Goal: Task Accomplishment & Management: Manage account settings

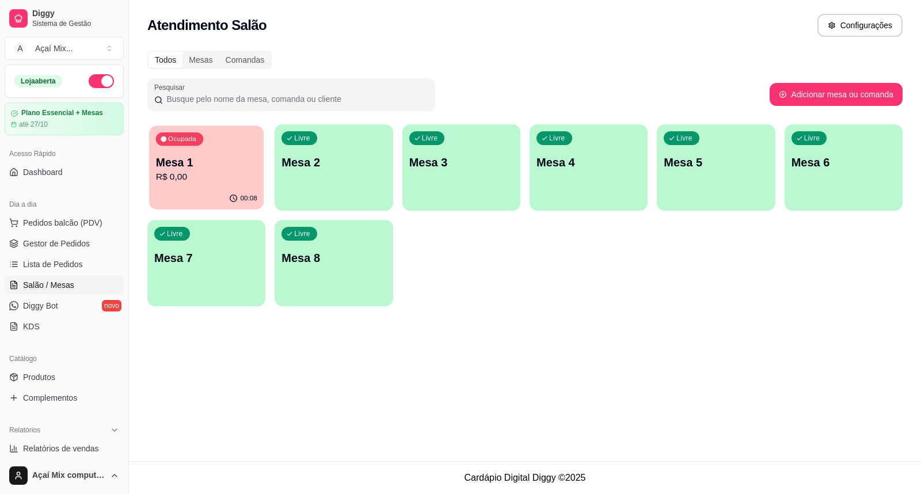
click at [245, 197] on p "00:08" at bounding box center [248, 198] width 17 height 9
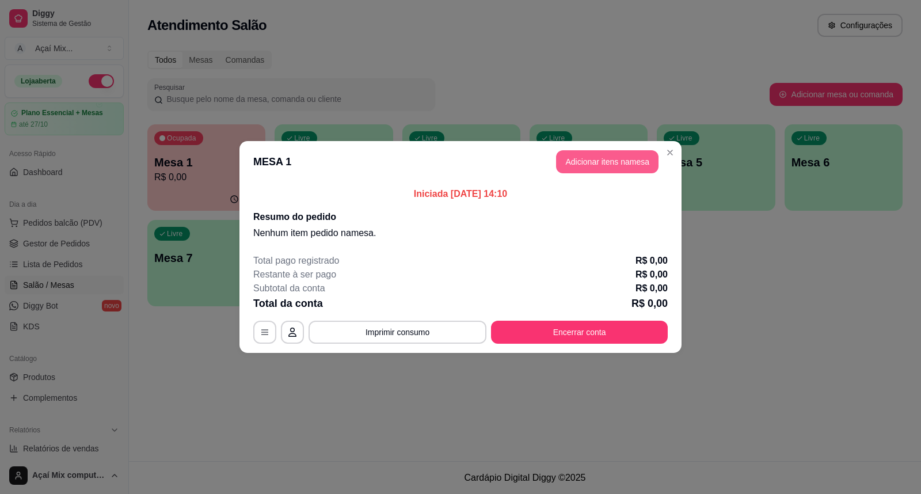
click at [575, 170] on button "Adicionar itens na mesa" at bounding box center [607, 161] width 102 height 23
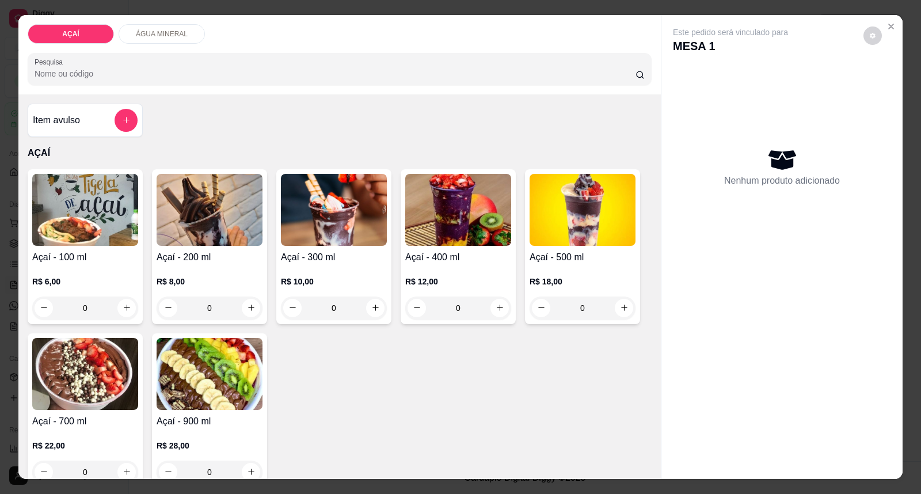
click at [332, 261] on h4 "Açaí - 300 ml" at bounding box center [334, 257] width 106 height 14
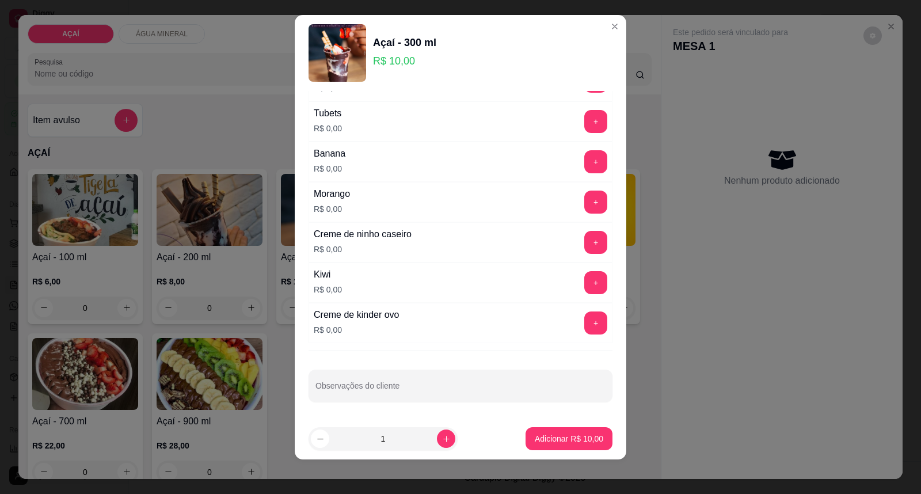
scroll to position [12, 0]
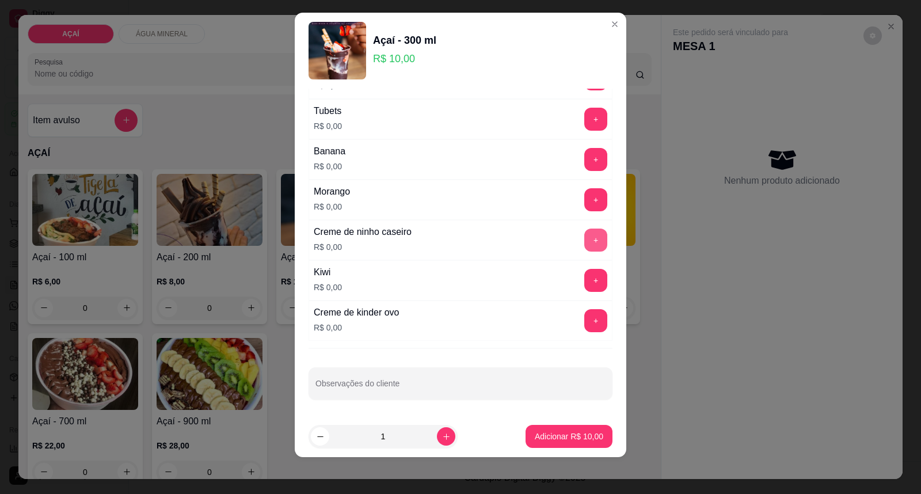
click at [584, 244] on button "+" at bounding box center [595, 239] width 23 height 23
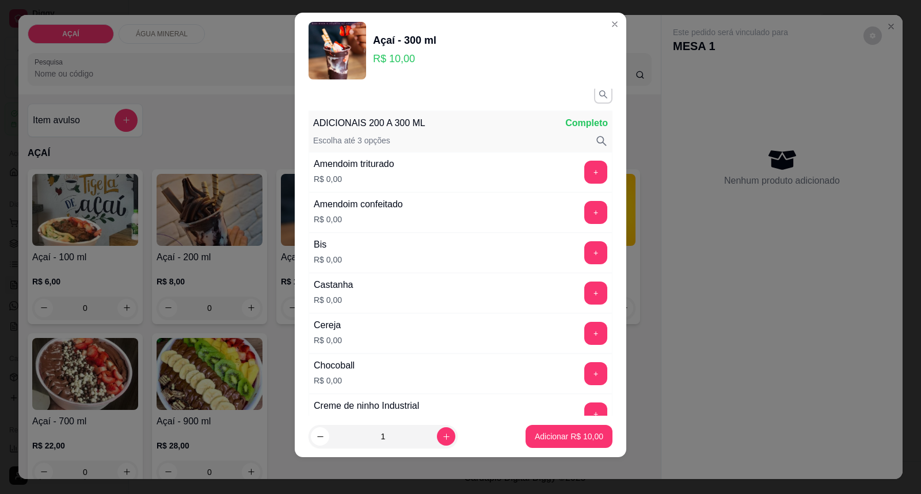
scroll to position [0, 0]
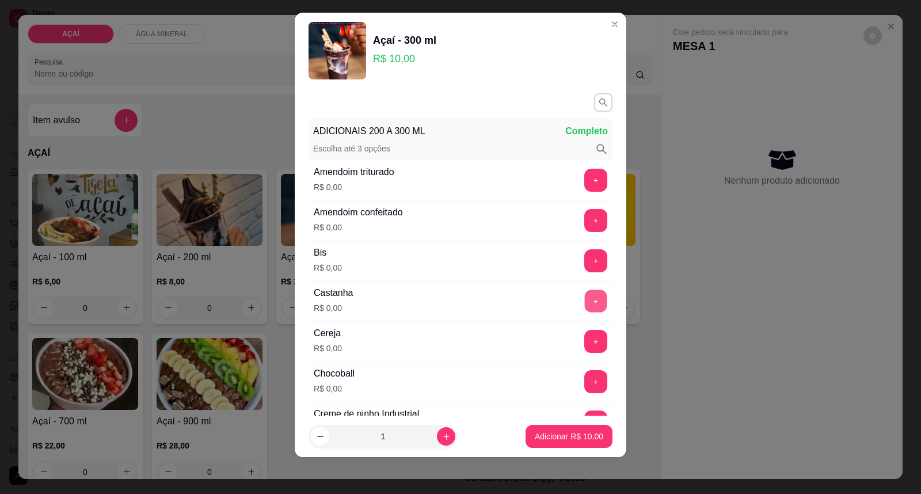
click at [585, 299] on button "+" at bounding box center [596, 301] width 22 height 22
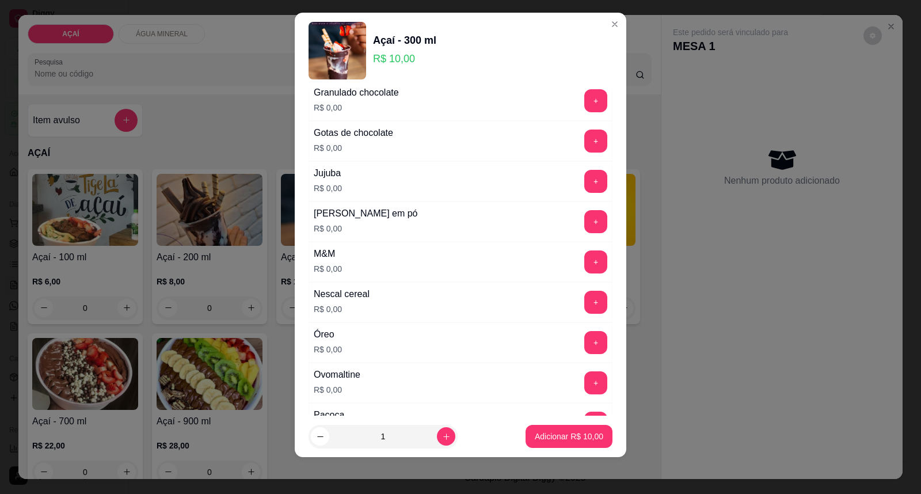
scroll to position [1151, 0]
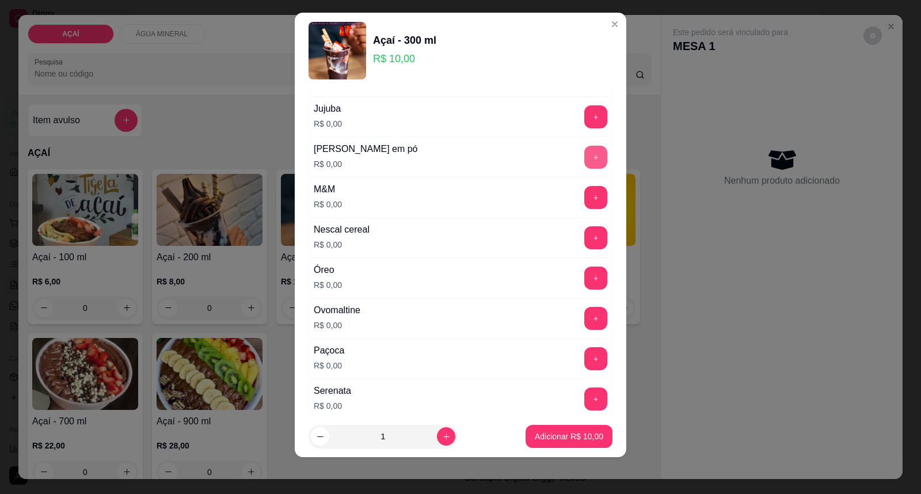
click at [584, 162] on button "+" at bounding box center [595, 157] width 23 height 23
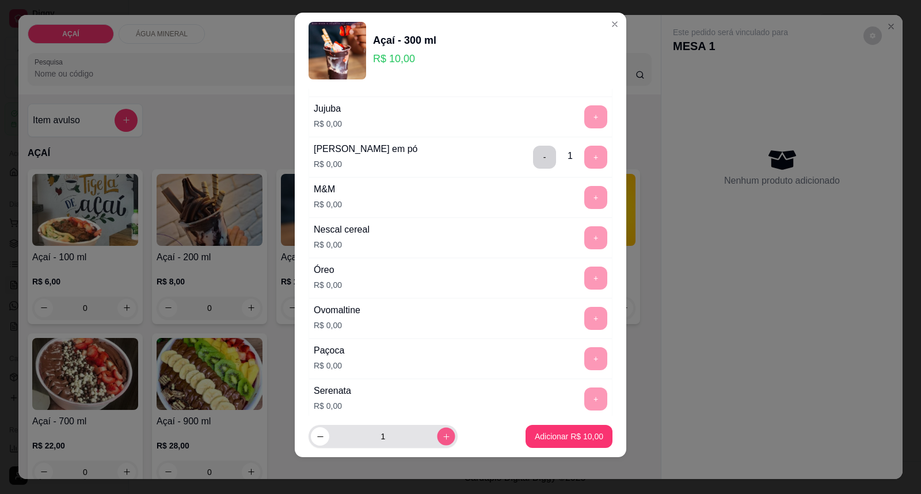
click at [437, 441] on button "increase-product-quantity" at bounding box center [446, 437] width 18 height 18
type input "3"
click at [556, 435] on p "Adicionar R$ 30,00" at bounding box center [569, 436] width 68 height 12
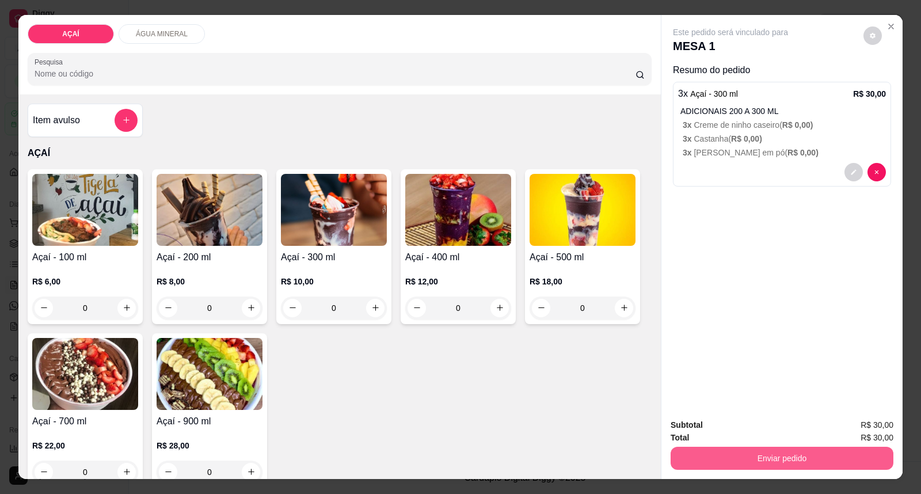
click at [807, 460] on button "Enviar pedido" at bounding box center [781, 458] width 223 height 23
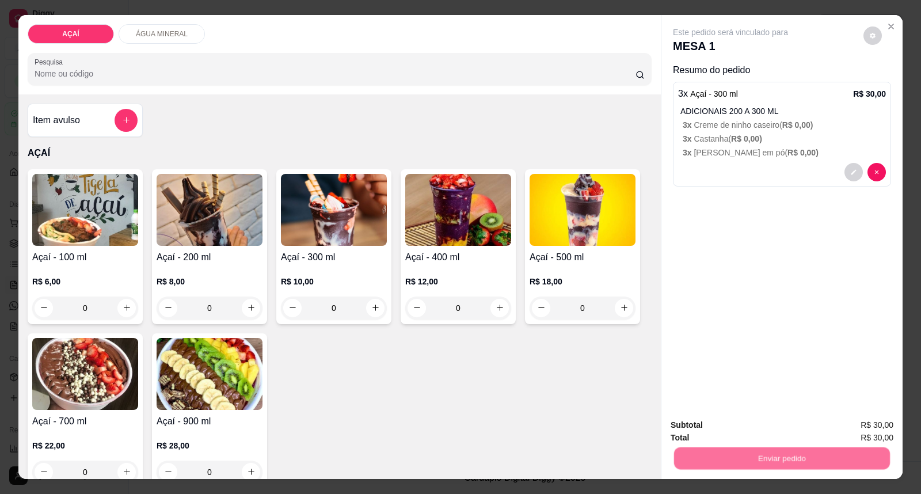
click at [859, 429] on button "Enviar pedido" at bounding box center [862, 430] width 65 height 22
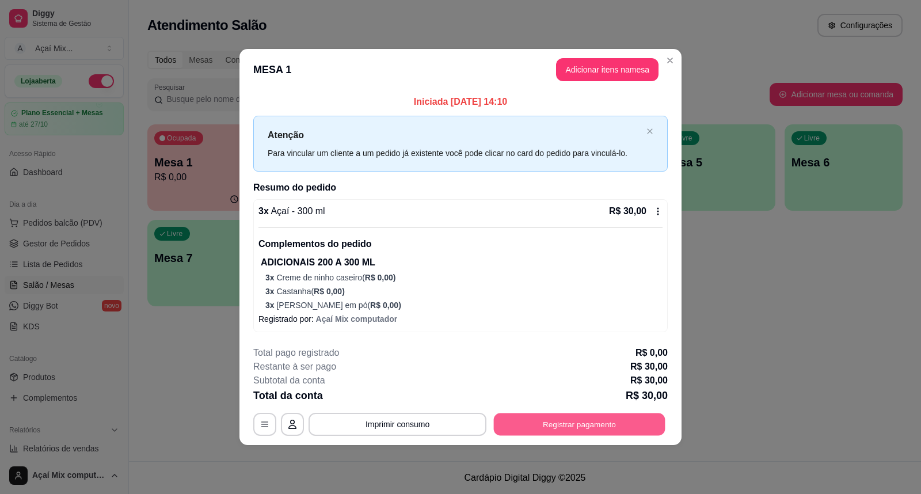
click at [555, 433] on button "Registrar pagamento" at bounding box center [579, 424] width 171 height 22
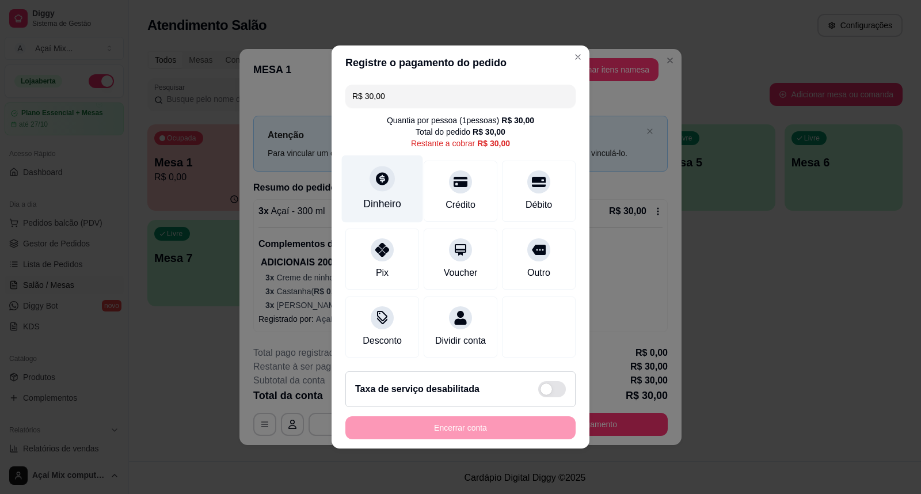
click at [382, 190] on div "Dinheiro" at bounding box center [382, 188] width 81 height 67
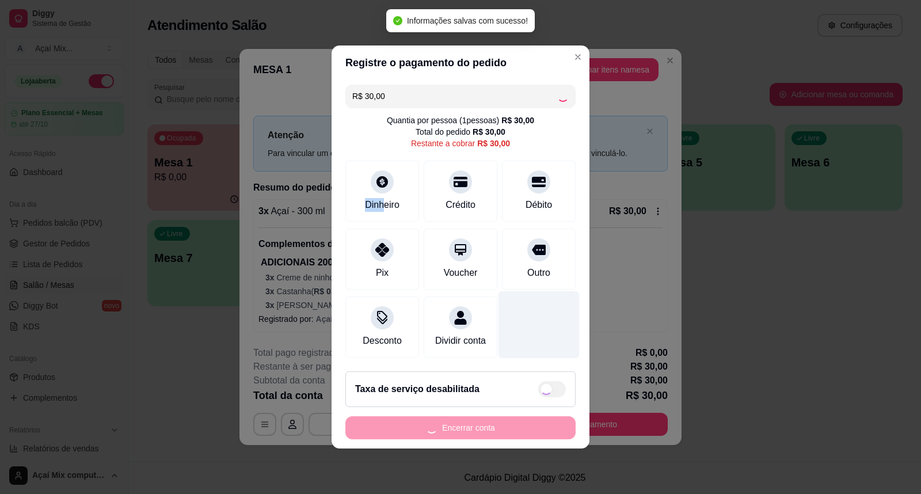
type input "R$ 0,00"
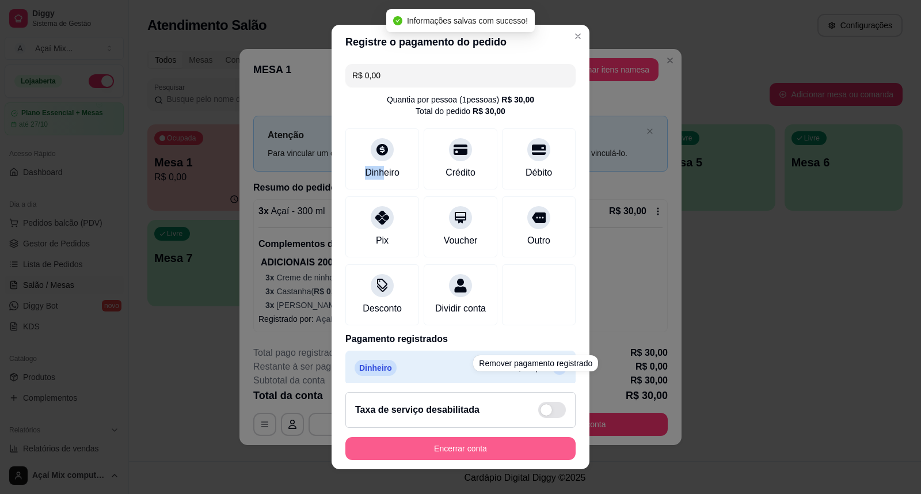
click at [459, 452] on button "Encerrar conta" at bounding box center [460, 448] width 230 height 23
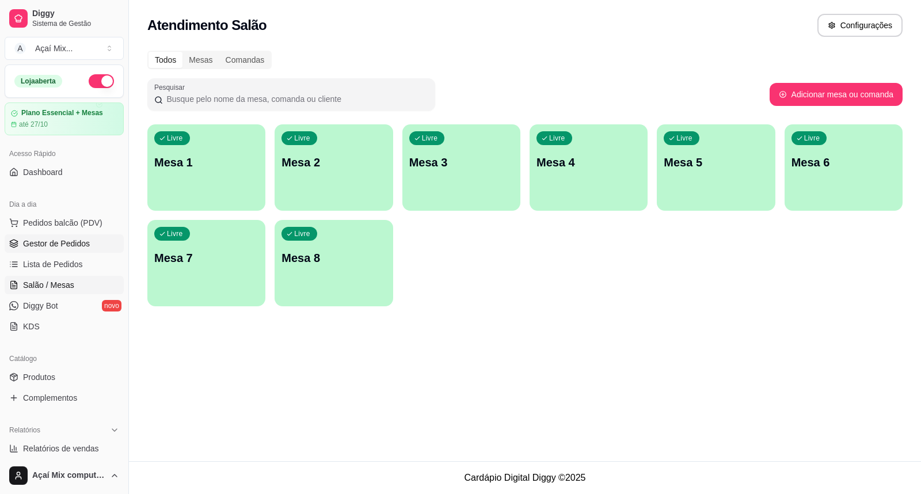
click at [71, 243] on span "Gestor de Pedidos" at bounding box center [56, 244] width 67 height 12
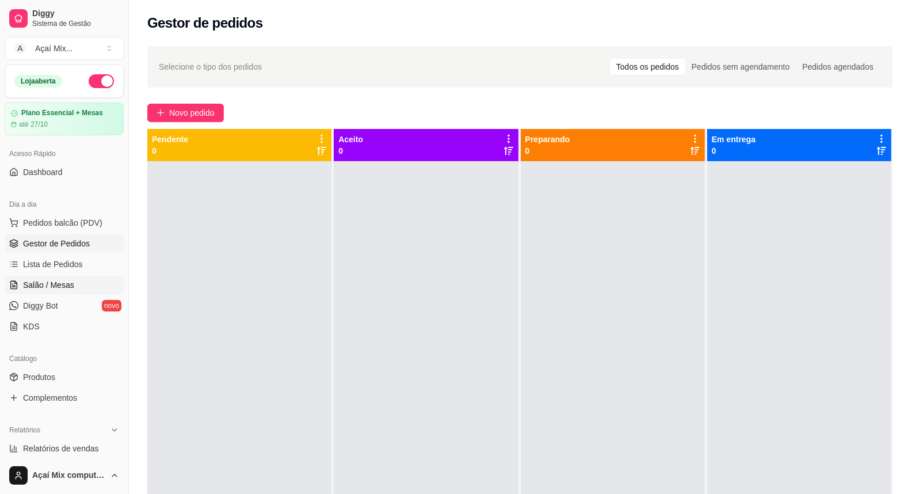
click at [58, 288] on span "Salão / Mesas" at bounding box center [48, 285] width 51 height 12
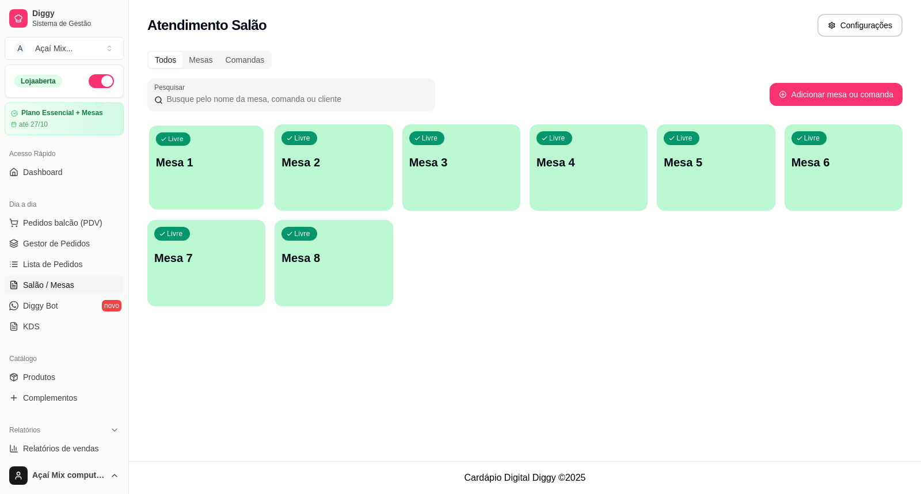
click at [251, 164] on p "Mesa 1" at bounding box center [206, 163] width 101 height 16
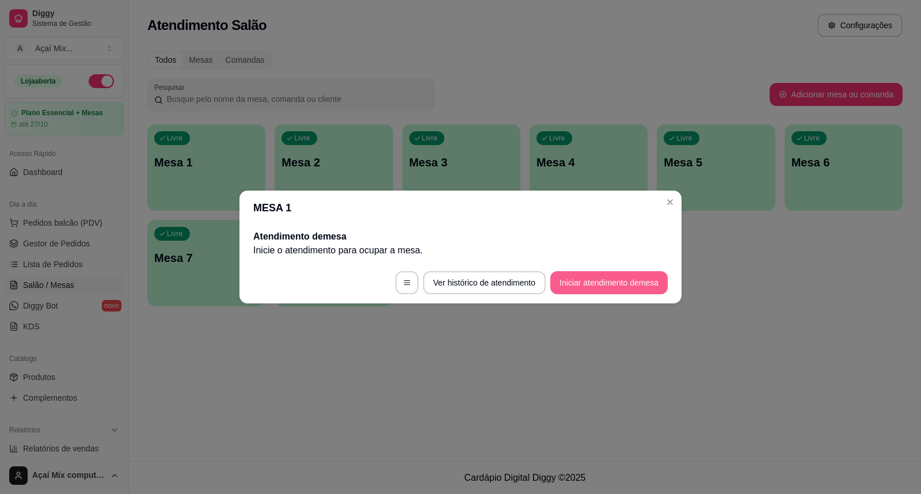
click at [600, 278] on button "Iniciar atendimento de mesa" at bounding box center [608, 282] width 117 height 23
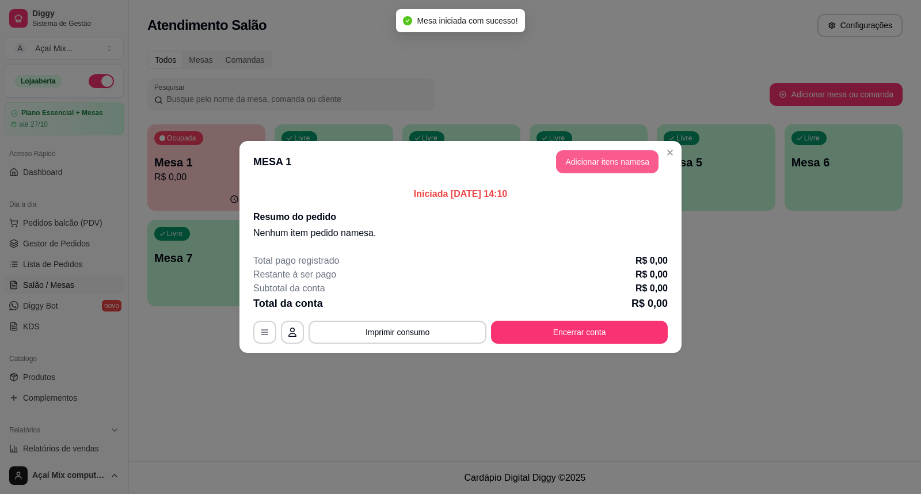
click at [601, 162] on button "Adicionar itens na mesa" at bounding box center [607, 161] width 102 height 23
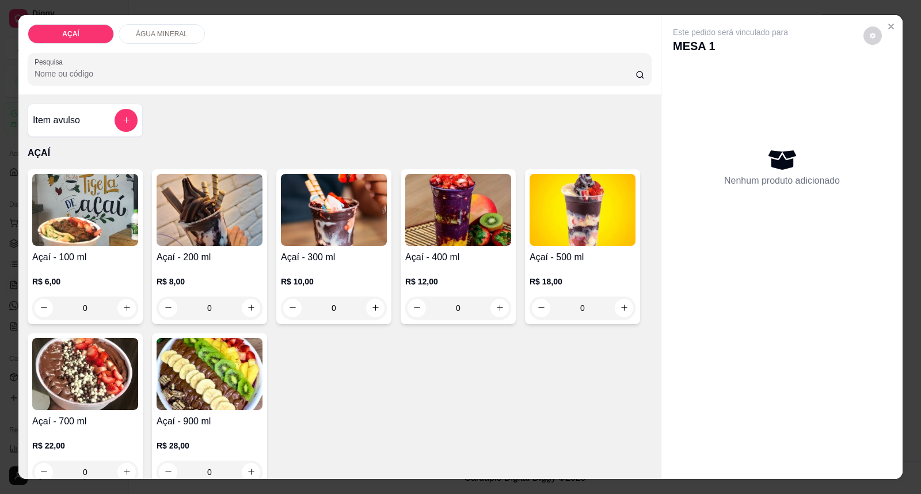
click at [470, 213] on img at bounding box center [458, 210] width 106 height 72
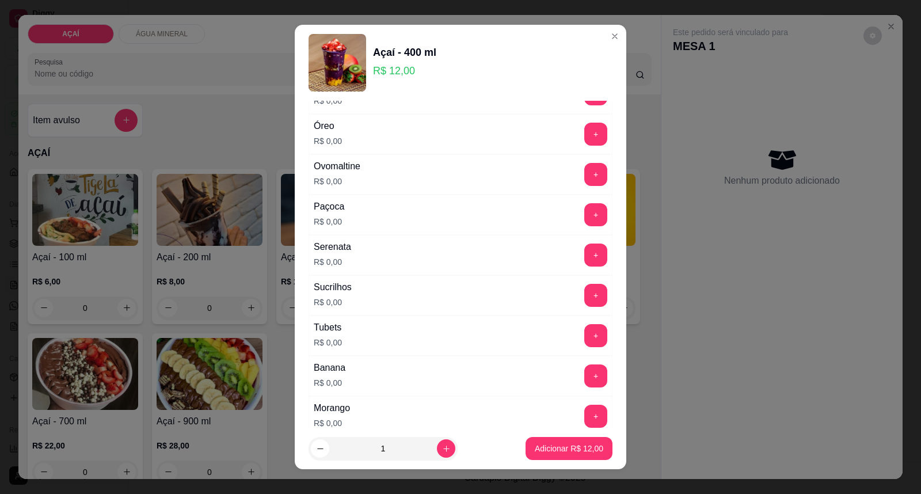
scroll to position [1515, 0]
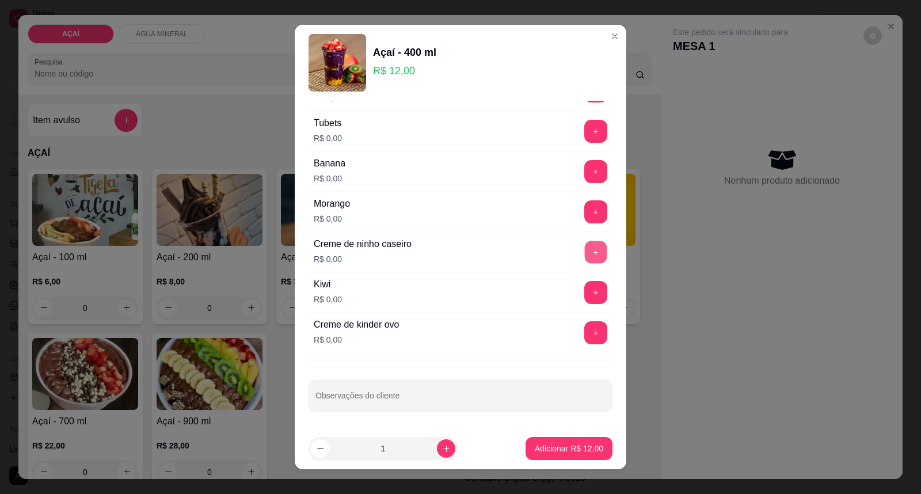
click at [585, 255] on button "+" at bounding box center [596, 252] width 22 height 22
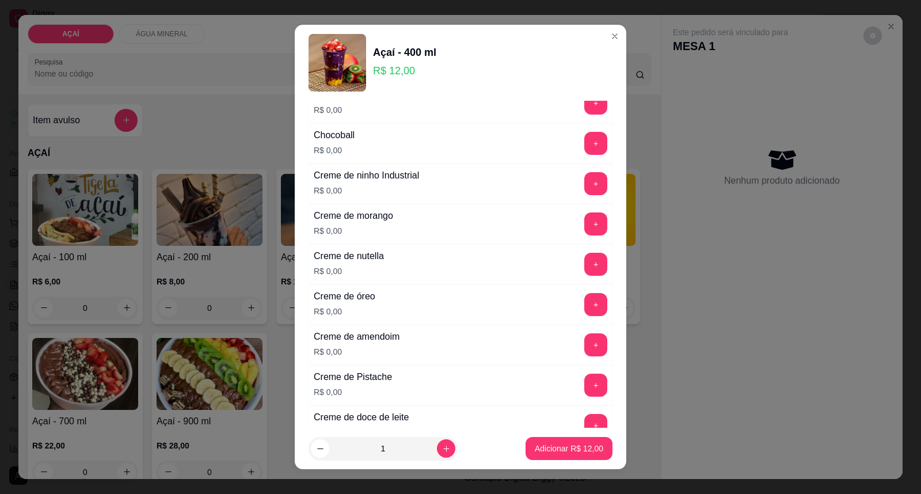
scroll to position [236, 0]
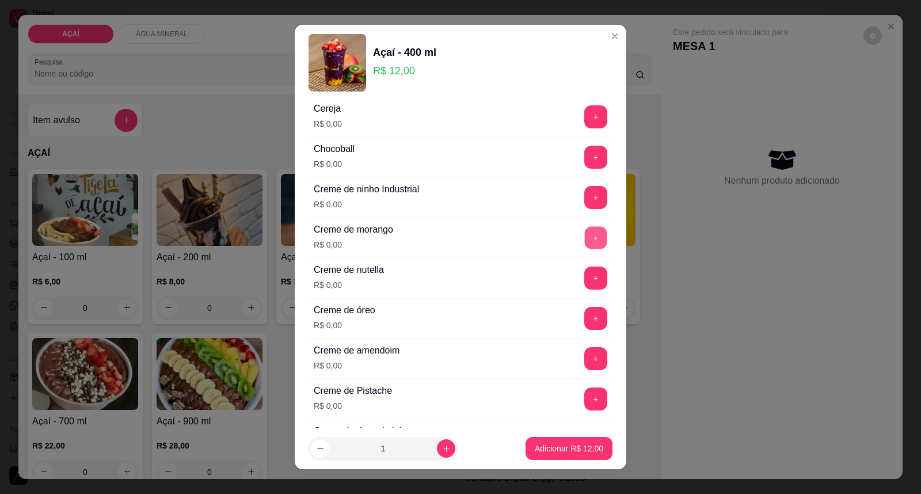
click at [585, 239] on button "+" at bounding box center [596, 238] width 22 height 22
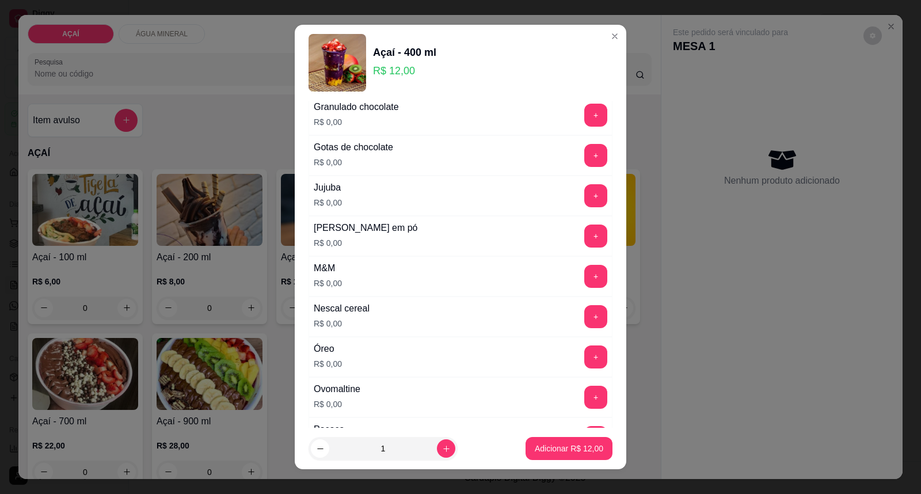
scroll to position [1131, 0]
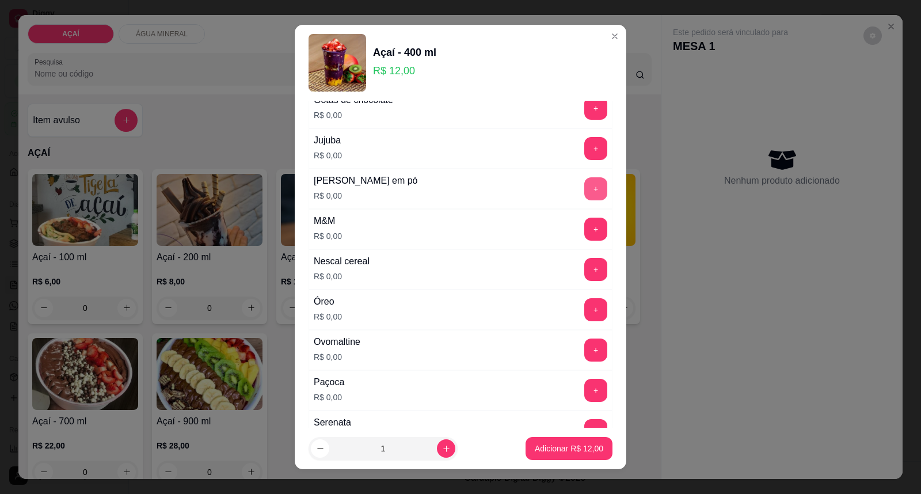
click at [584, 199] on button "+" at bounding box center [595, 188] width 23 height 23
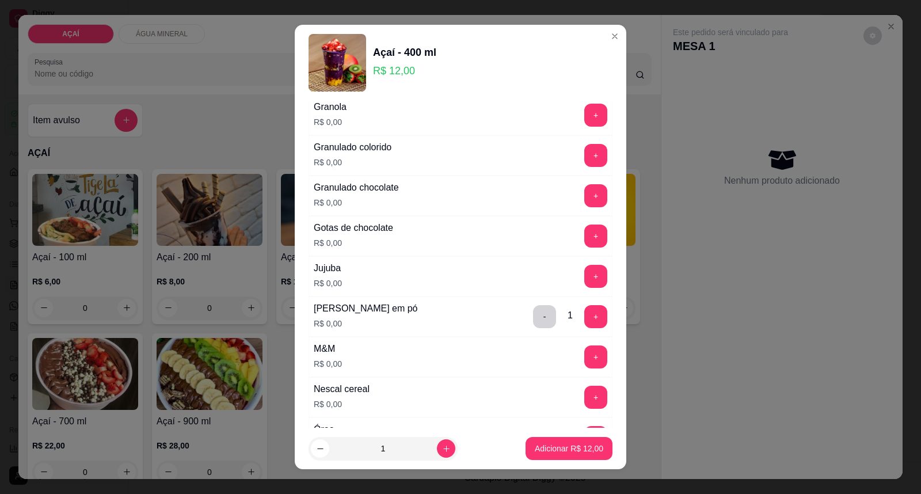
scroll to position [1067, 0]
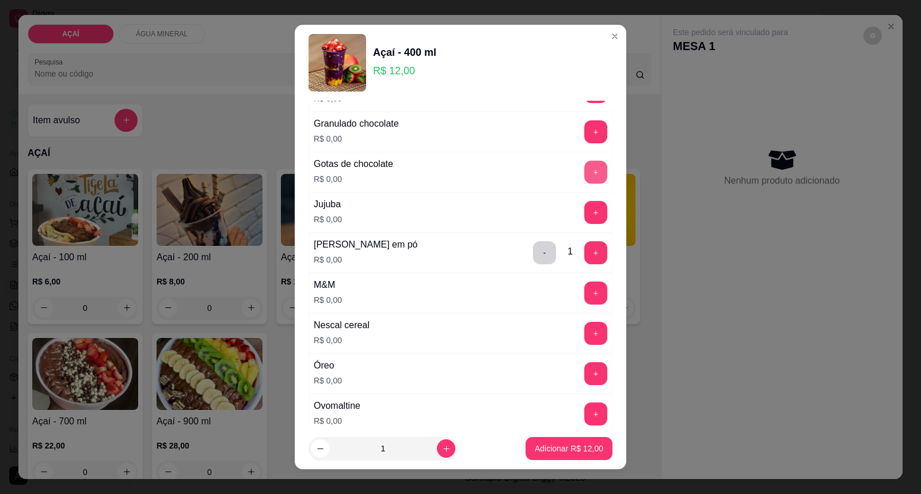
click at [584, 179] on button "+" at bounding box center [595, 172] width 23 height 23
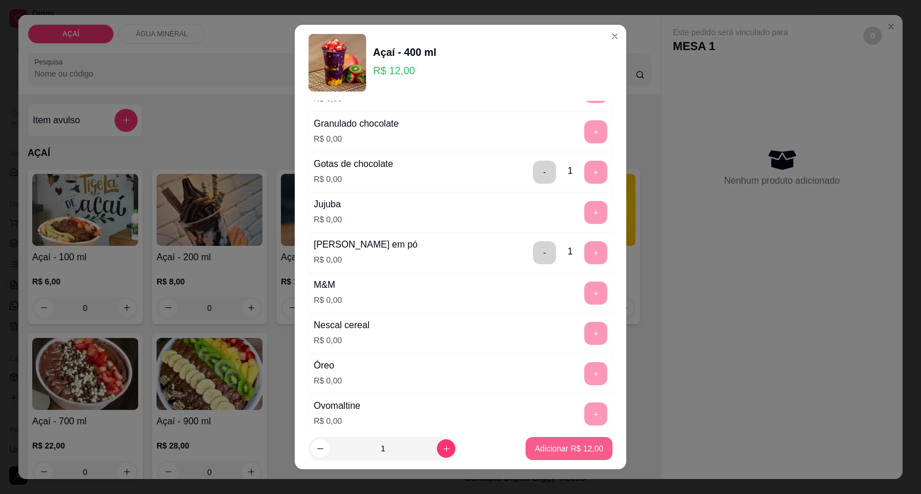
click at [564, 441] on button "Adicionar R$ 12,00" at bounding box center [568, 448] width 87 height 23
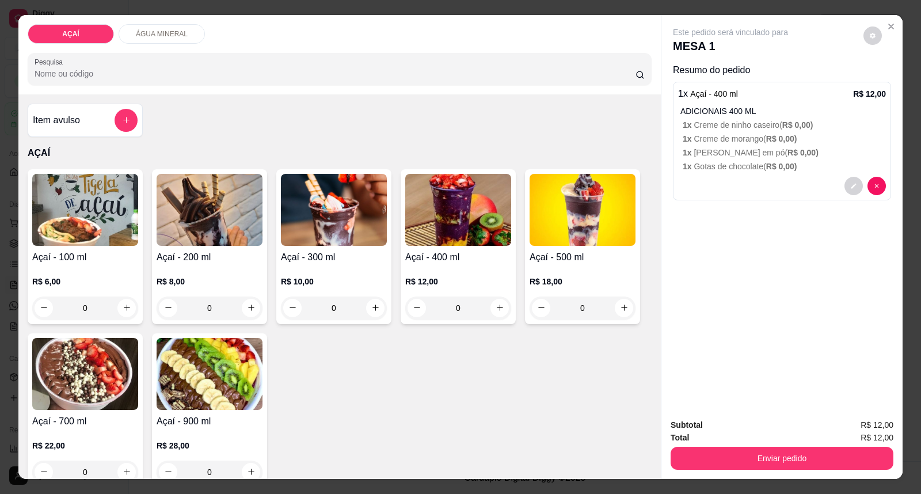
click at [447, 233] on img at bounding box center [458, 210] width 106 height 72
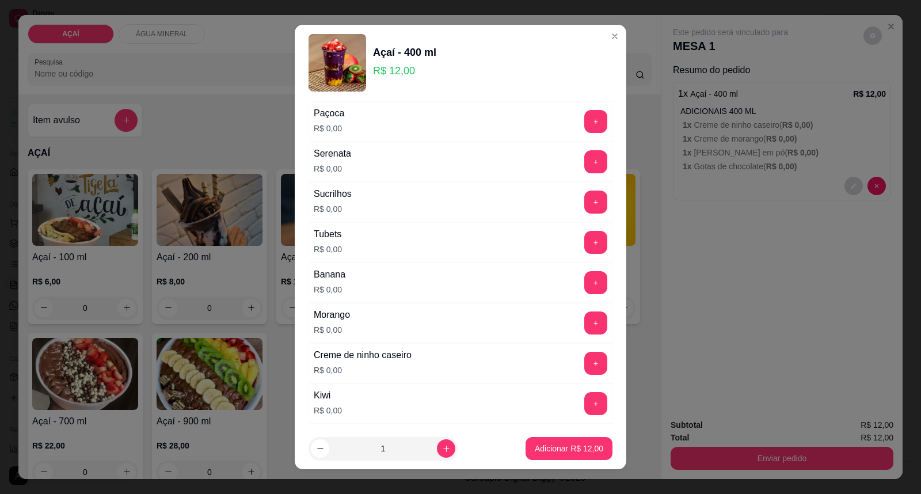
scroll to position [1515, 0]
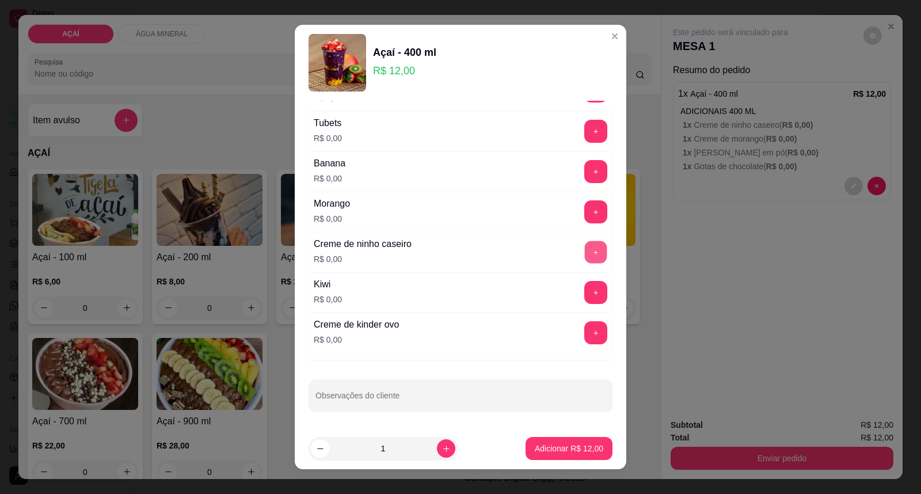
click at [585, 254] on button "+" at bounding box center [596, 252] width 22 height 22
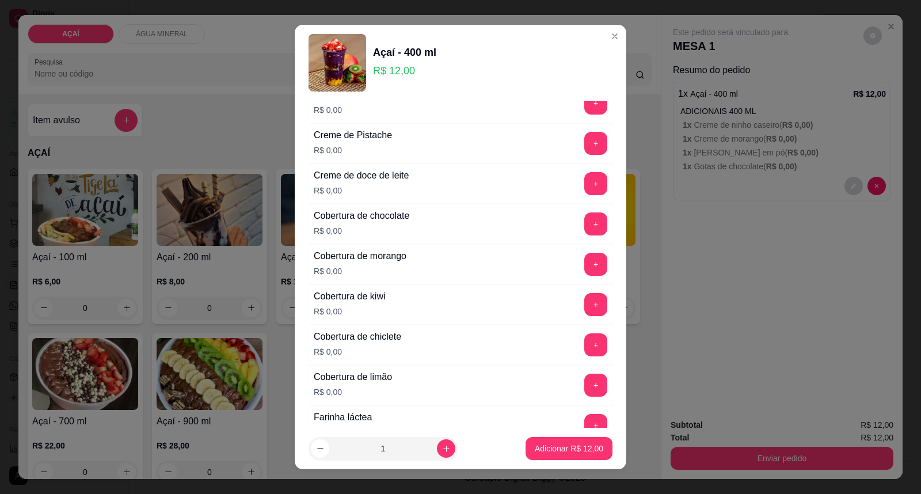
scroll to position [428, 0]
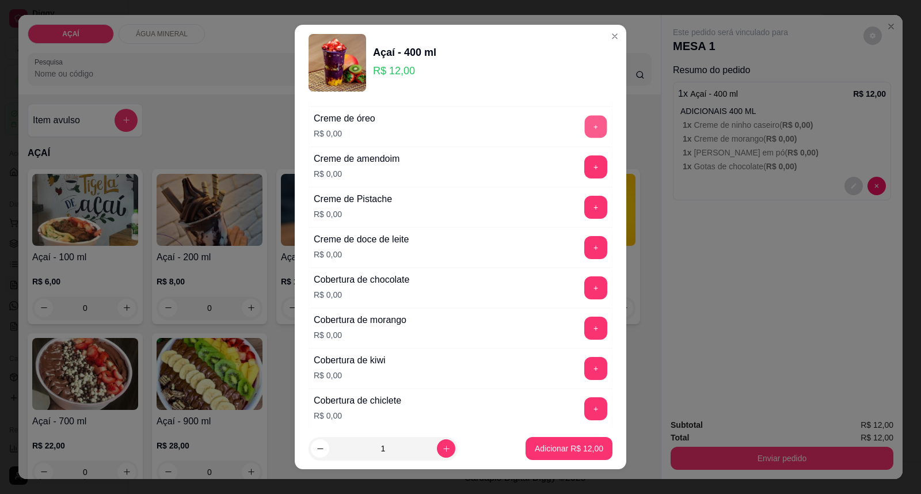
click at [585, 121] on button "+" at bounding box center [596, 127] width 22 height 22
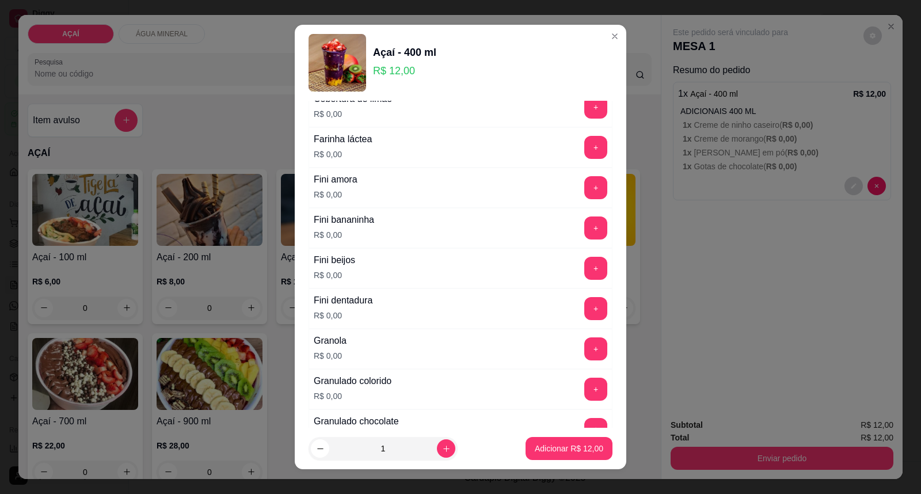
scroll to position [748, 0]
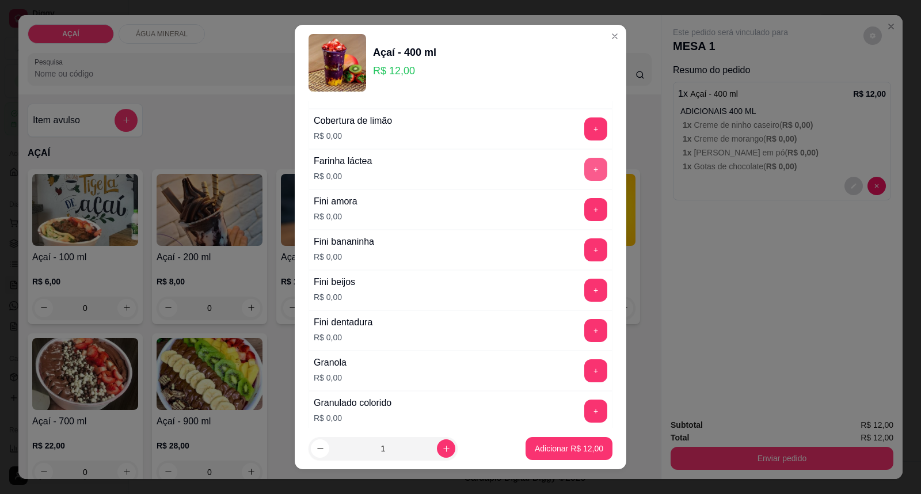
click at [584, 173] on button "+" at bounding box center [595, 169] width 23 height 23
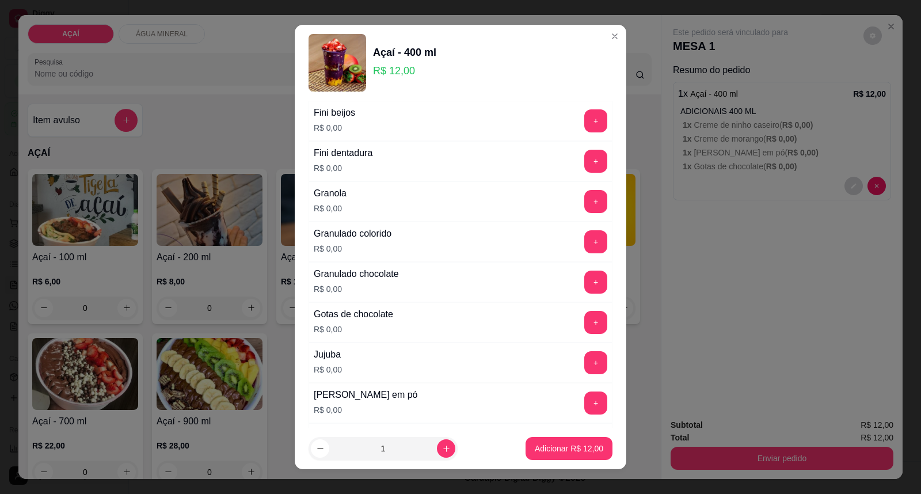
scroll to position [940, 0]
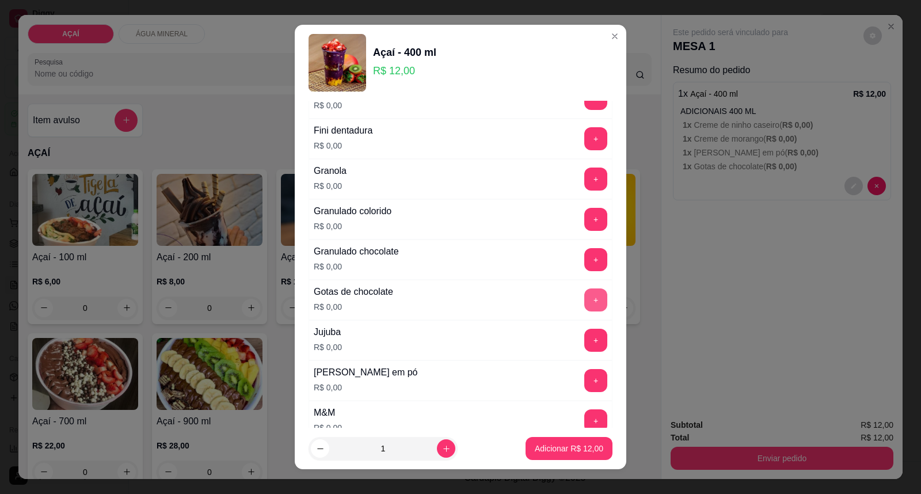
click at [584, 306] on button "+" at bounding box center [595, 299] width 23 height 23
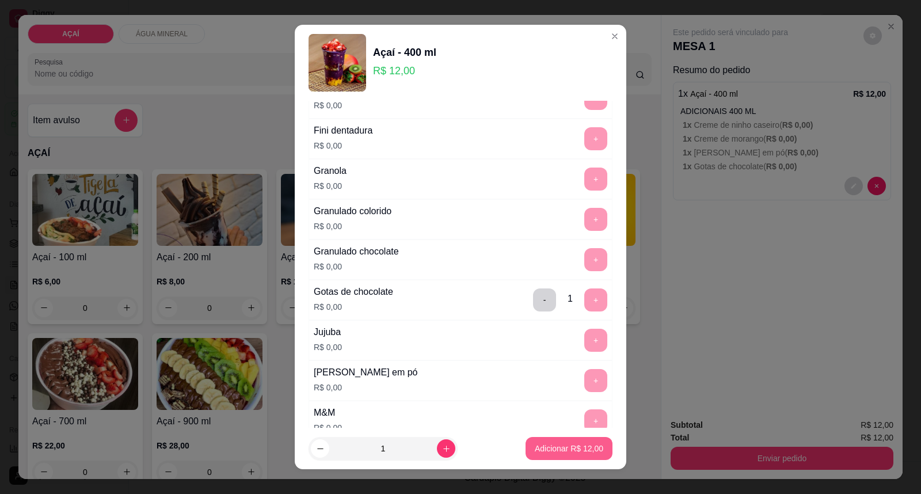
click at [541, 447] on p "Adicionar R$ 12,00" at bounding box center [569, 448] width 68 height 12
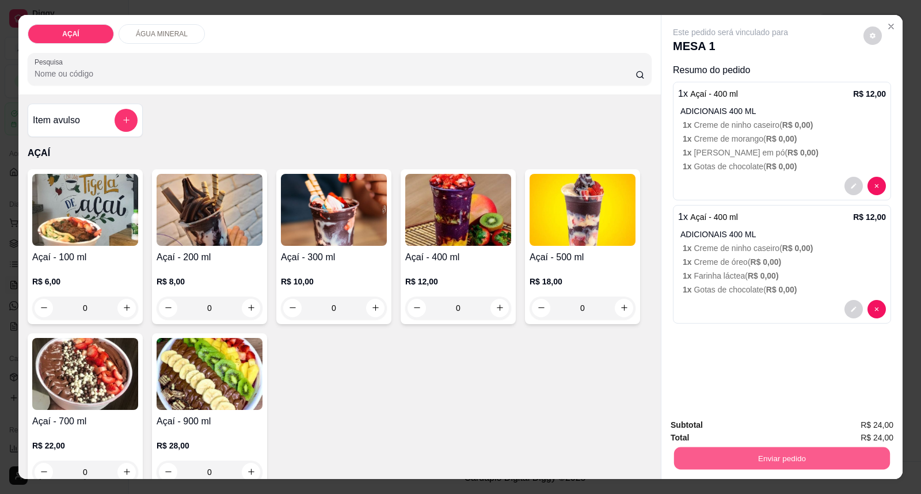
click at [705, 453] on button "Enviar pedido" at bounding box center [782, 458] width 216 height 22
click at [864, 434] on button "Enviar pedido" at bounding box center [862, 430] width 65 height 22
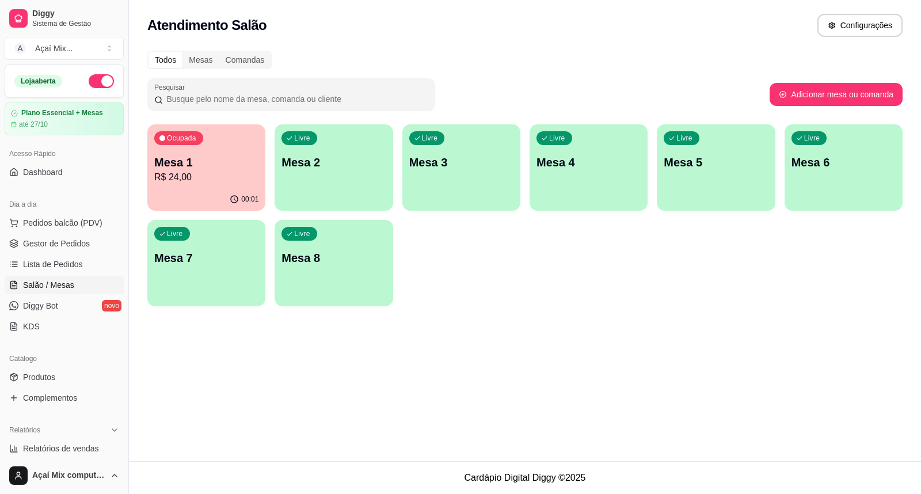
click at [229, 180] on p "R$ 24,00" at bounding box center [206, 177] width 104 height 14
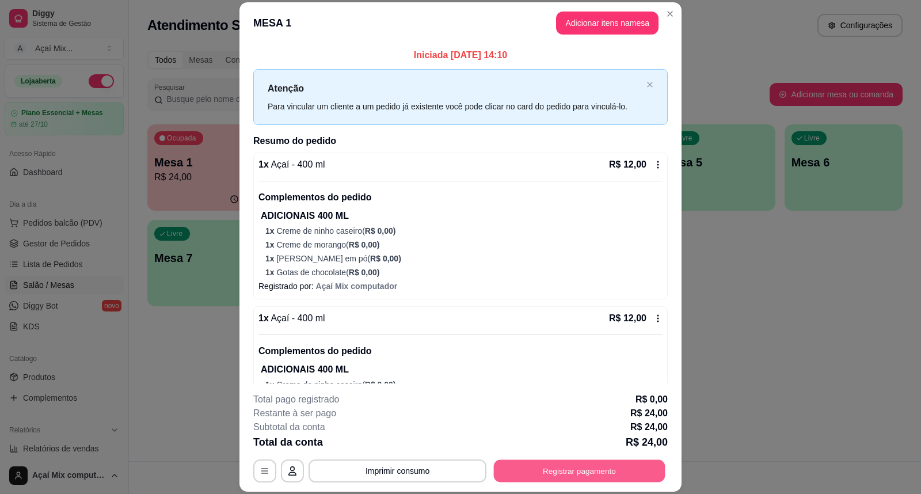
click at [590, 478] on button "Registrar pagamento" at bounding box center [579, 470] width 171 height 22
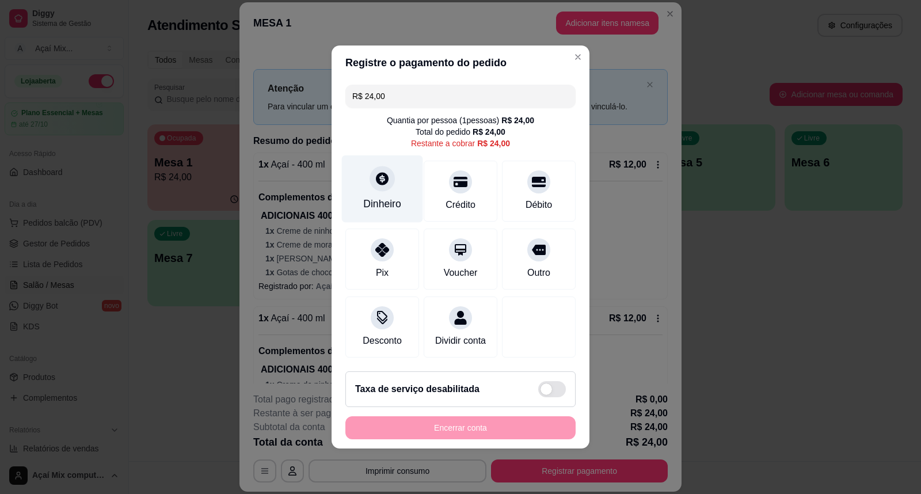
click at [392, 174] on div at bounding box center [381, 178] width 25 height 25
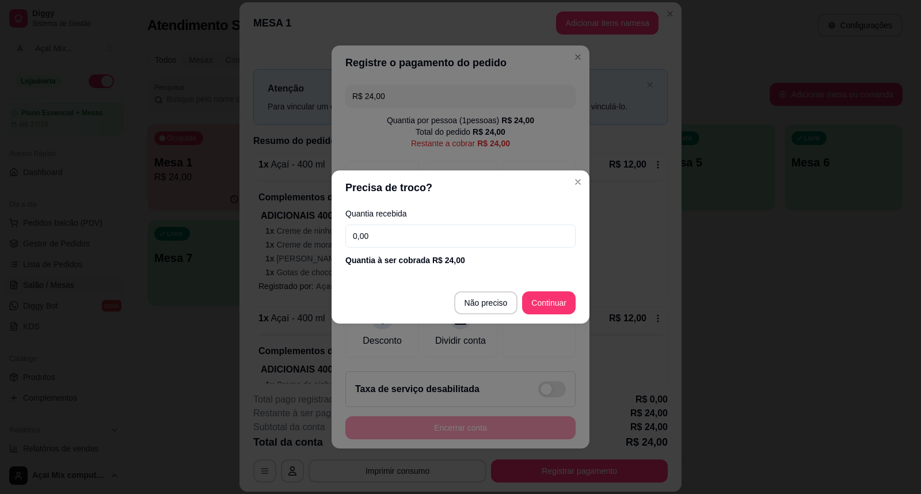
click at [406, 232] on input "0,00" at bounding box center [460, 235] width 230 height 23
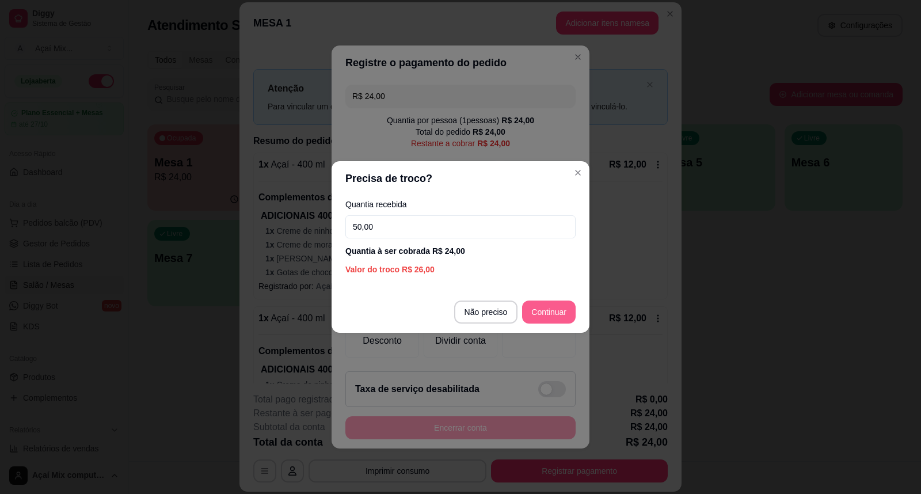
type input "50,00"
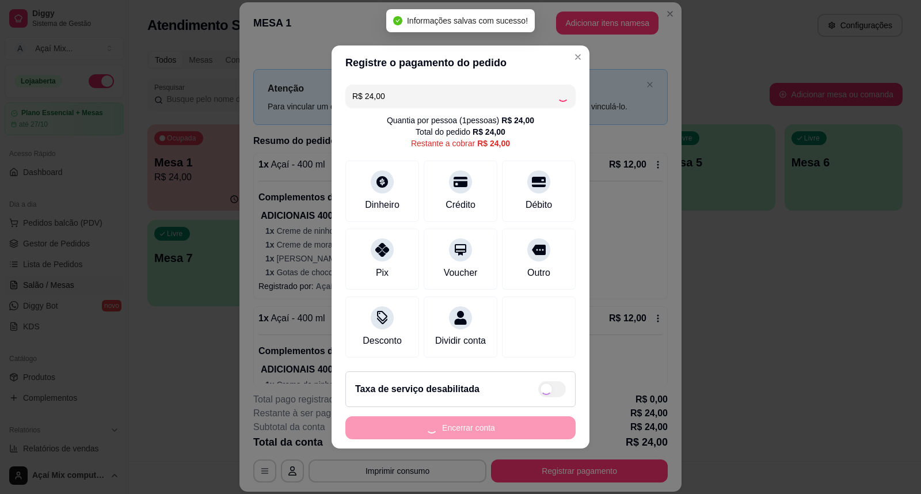
type input "R$ 0,00"
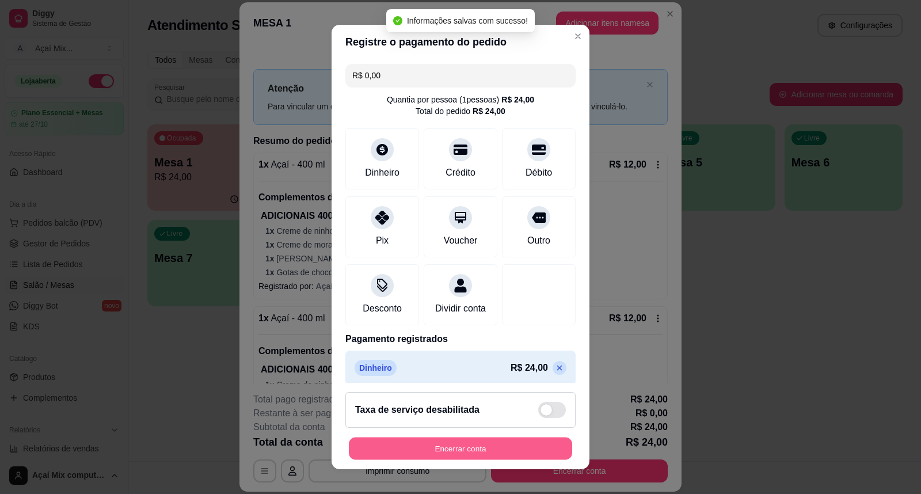
click at [510, 445] on button "Encerrar conta" at bounding box center [460, 448] width 223 height 22
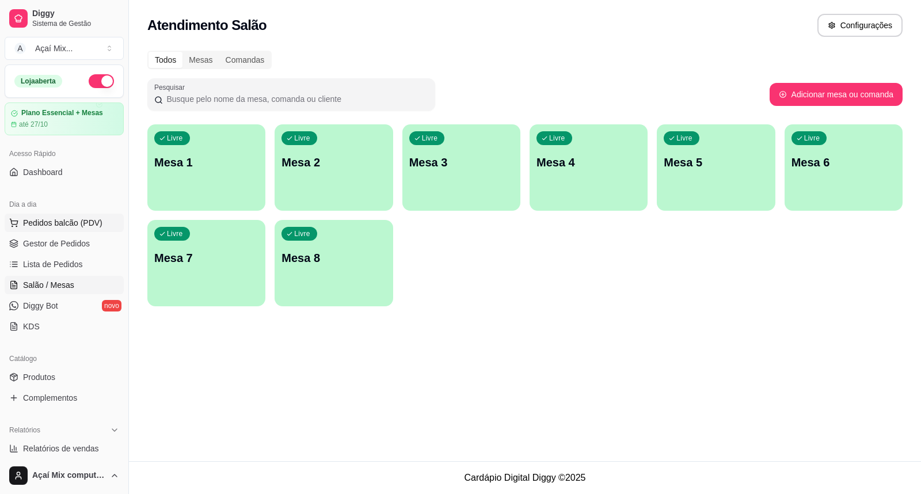
click at [83, 226] on span "Pedidos balcão (PDV)" at bounding box center [62, 223] width 79 height 12
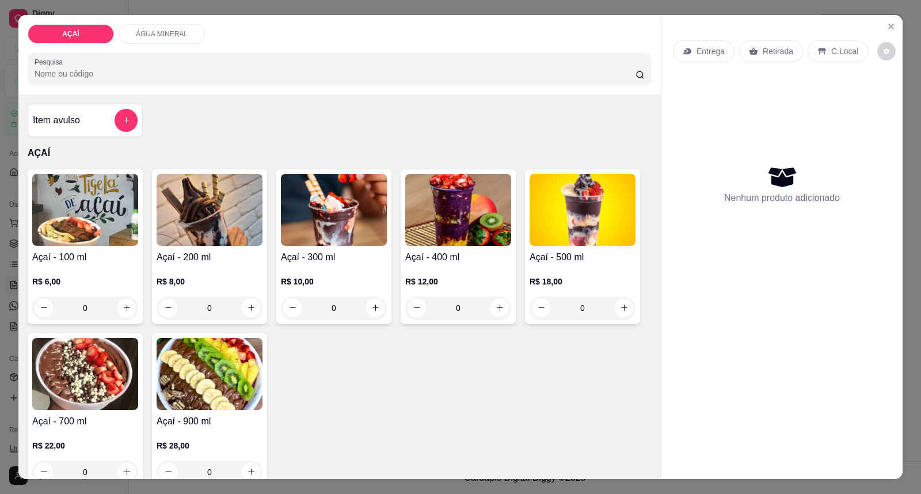
click at [331, 272] on div "R$ 10,00 0" at bounding box center [334, 291] width 106 height 55
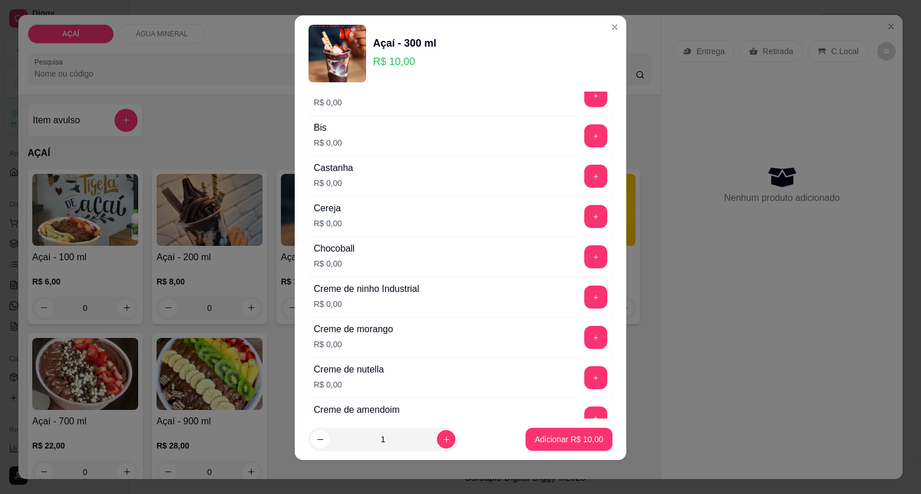
scroll to position [12, 0]
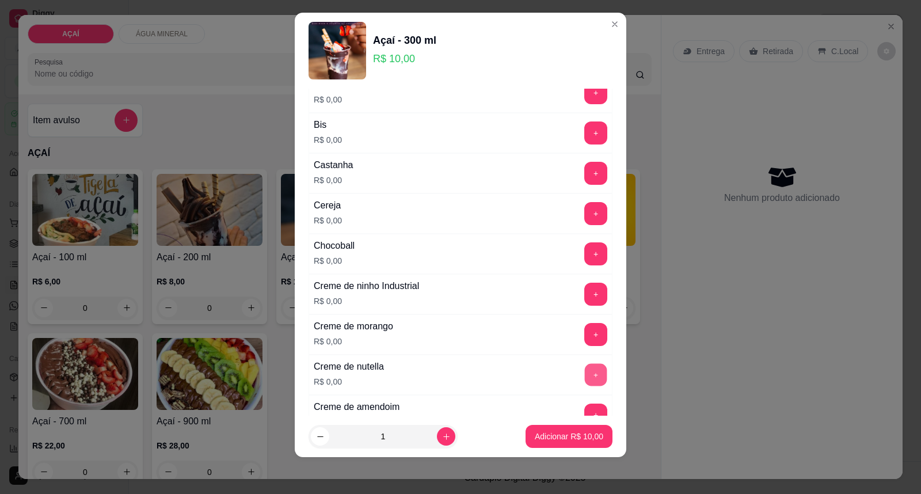
click at [585, 370] on button "+" at bounding box center [596, 375] width 22 height 22
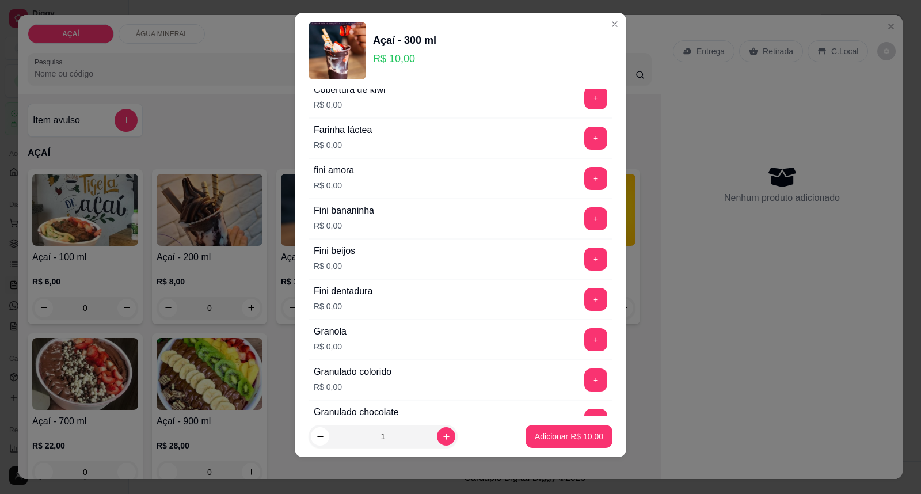
scroll to position [831, 0]
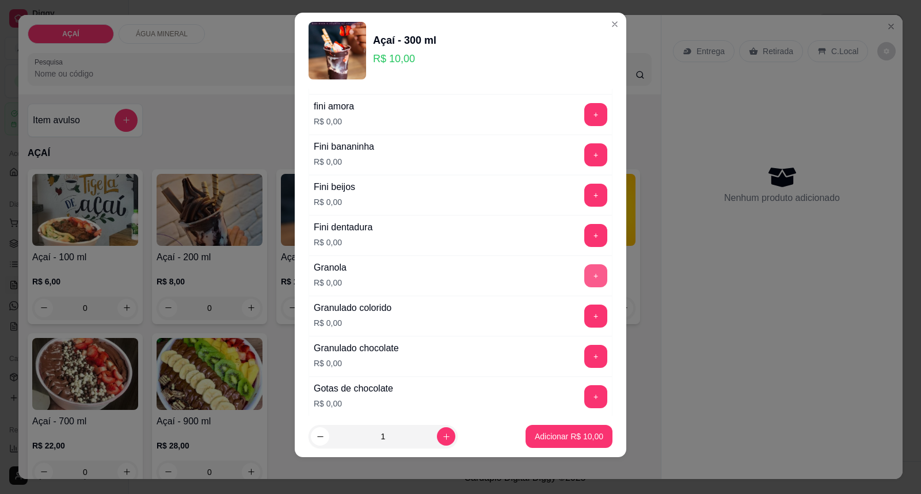
click at [584, 277] on button "+" at bounding box center [595, 275] width 23 height 23
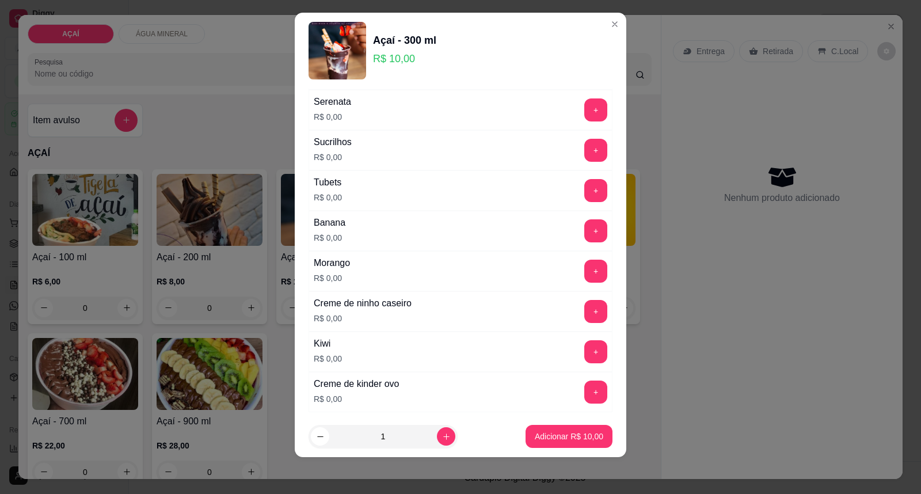
scroll to position [1515, 0]
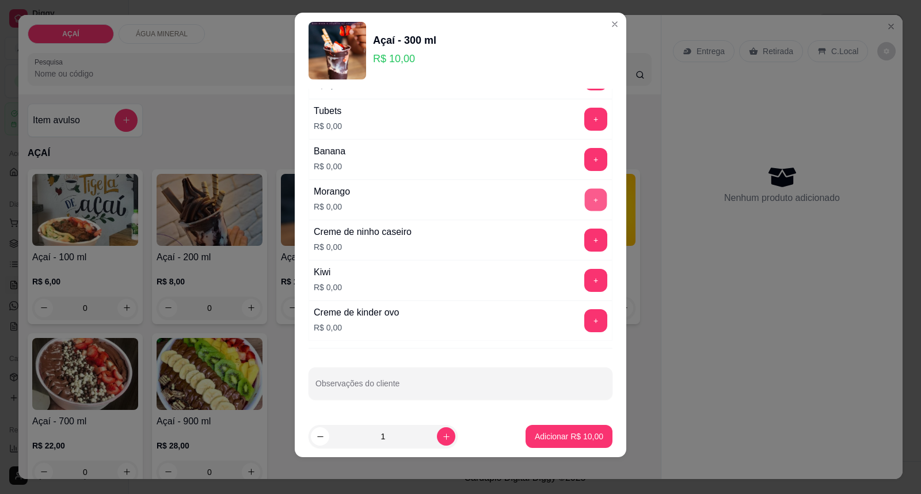
click at [585, 205] on button "+" at bounding box center [596, 200] width 22 height 22
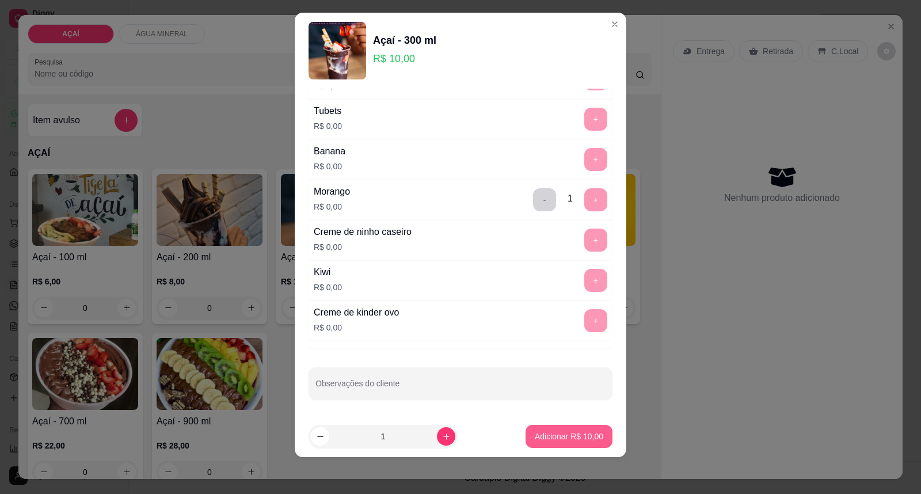
click at [533, 423] on footer "1 Adicionar R$ 10,00" at bounding box center [460, 435] width 331 height 41
click at [570, 447] on button "Adicionar R$ 10,00" at bounding box center [568, 436] width 87 height 23
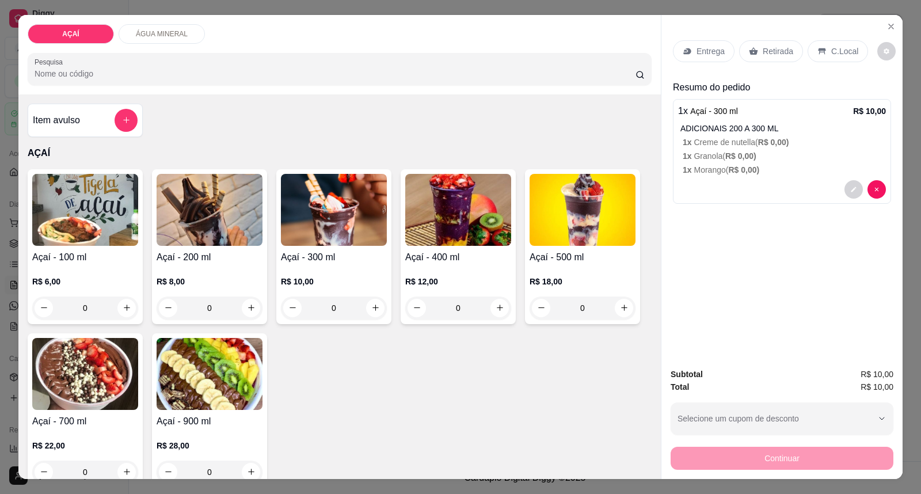
click at [325, 216] on img at bounding box center [334, 210] width 106 height 72
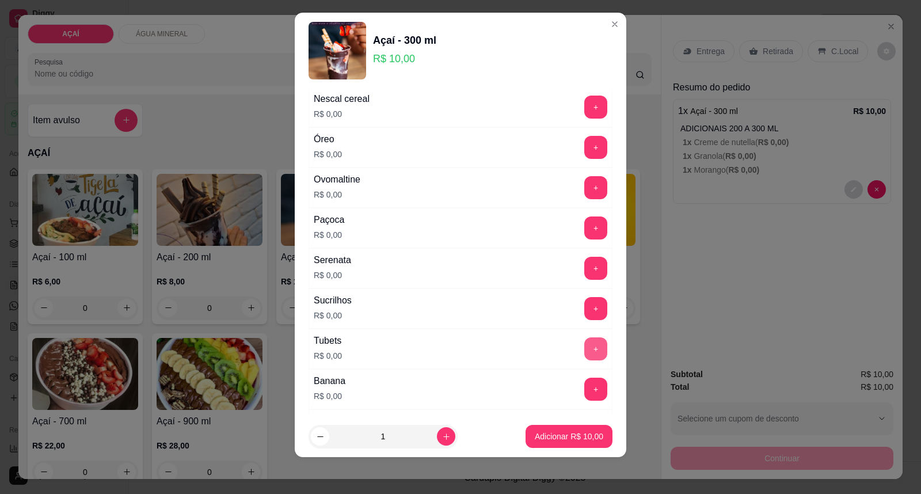
scroll to position [1195, 0]
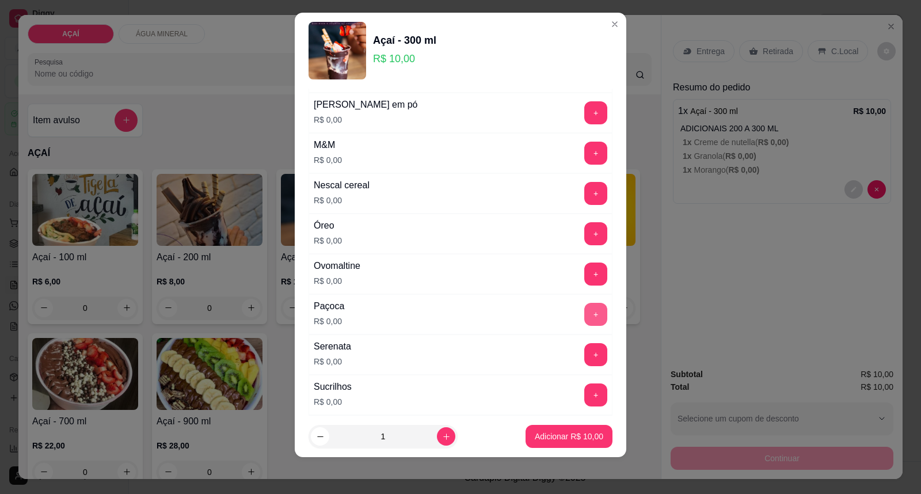
click at [584, 319] on button "+" at bounding box center [595, 314] width 23 height 23
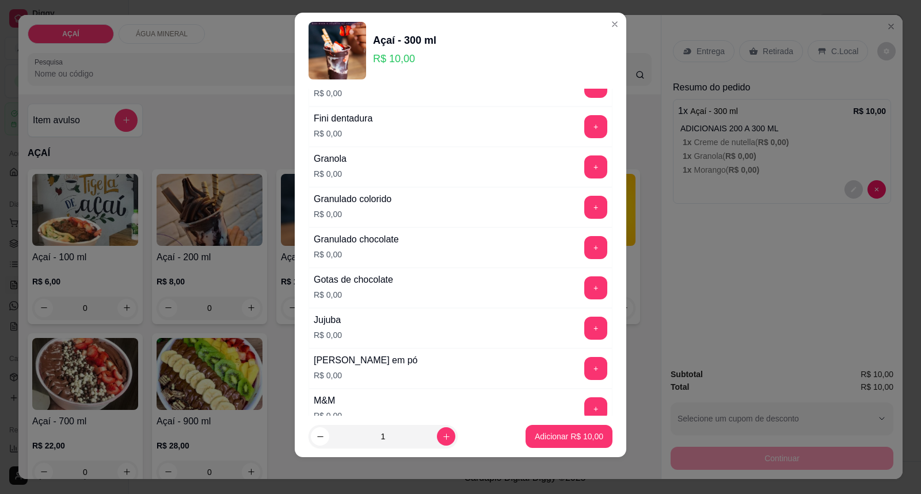
scroll to position [876, 0]
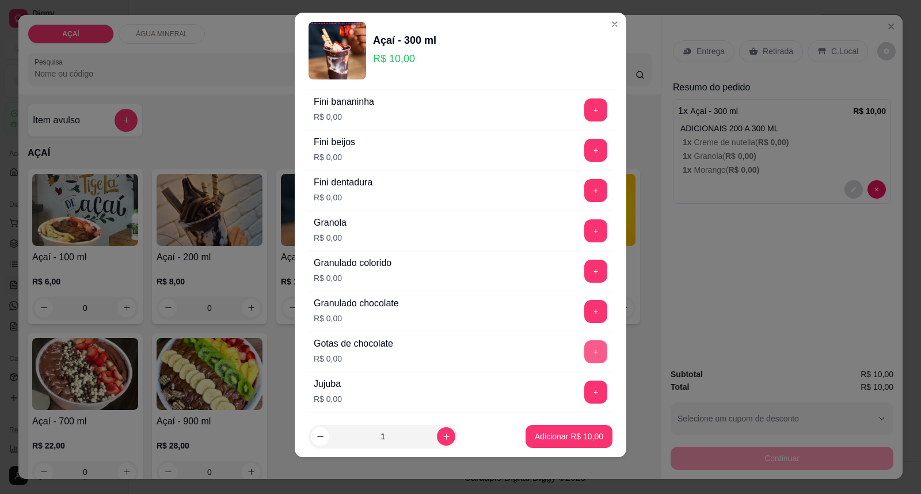
click at [584, 353] on button "+" at bounding box center [595, 351] width 23 height 23
click at [556, 428] on button "Adicionar R$ 10,00" at bounding box center [568, 436] width 87 height 23
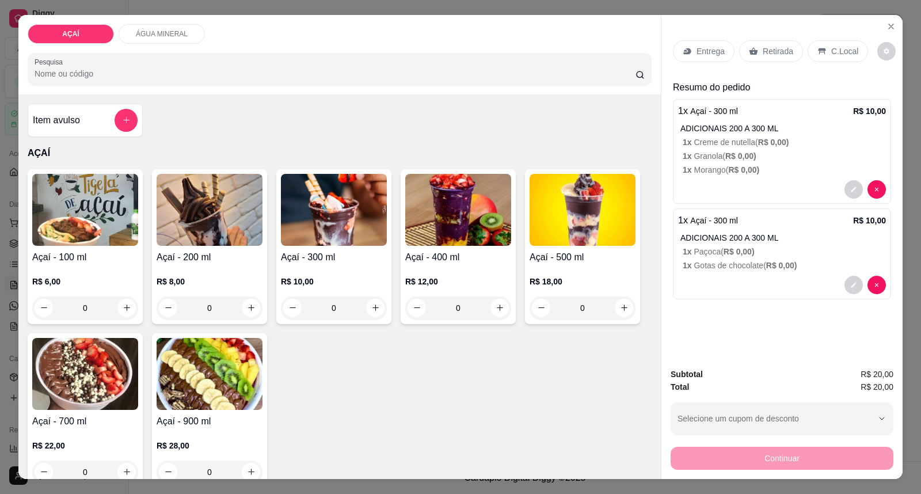
click at [698, 51] on p "Entrega" at bounding box center [710, 51] width 28 height 12
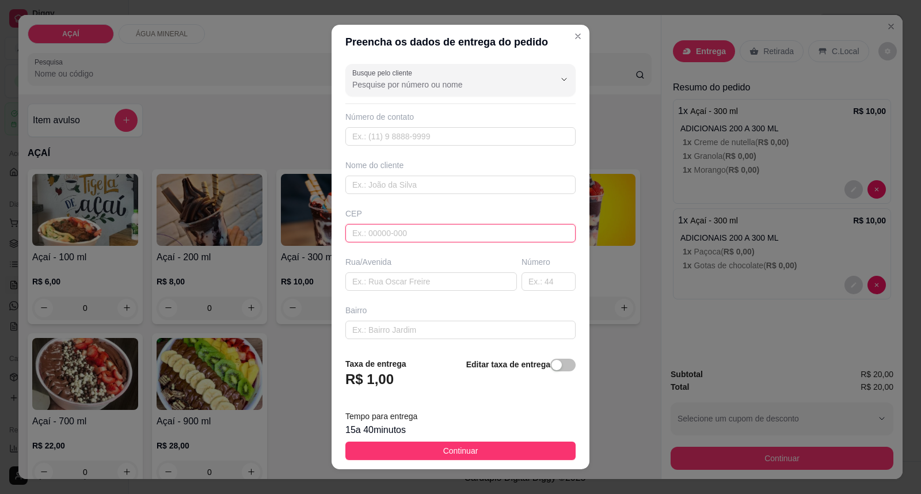
click at [469, 227] on input "text" at bounding box center [460, 233] width 230 height 18
type input "57520000"
type input "Maravilha"
type input "57520000000"
type input "8131-9382"
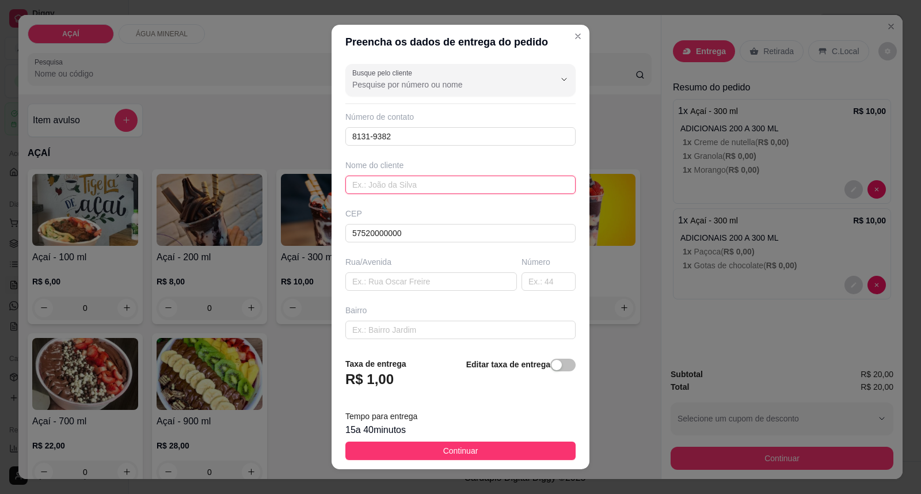
click at [412, 183] on input "text" at bounding box center [460, 184] width 230 height 18
click at [451, 181] on input "Belarmino Hair Make" at bounding box center [460, 184] width 230 height 18
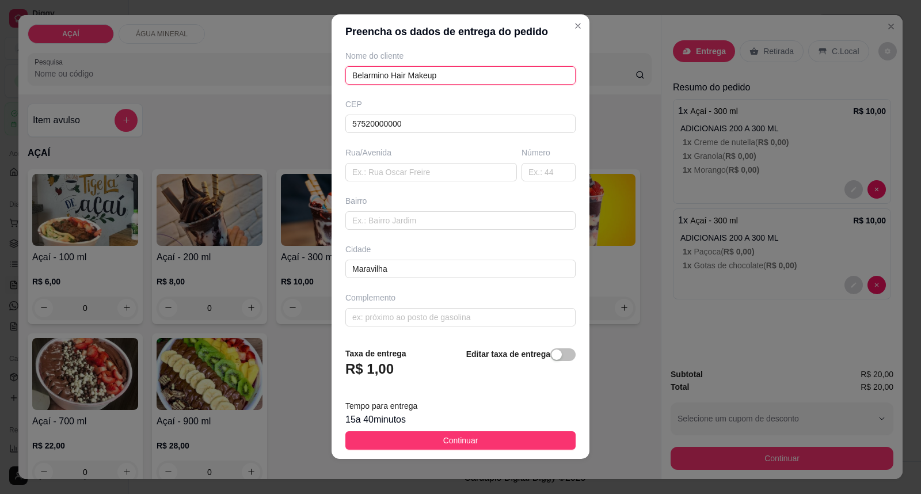
scroll to position [12, 0]
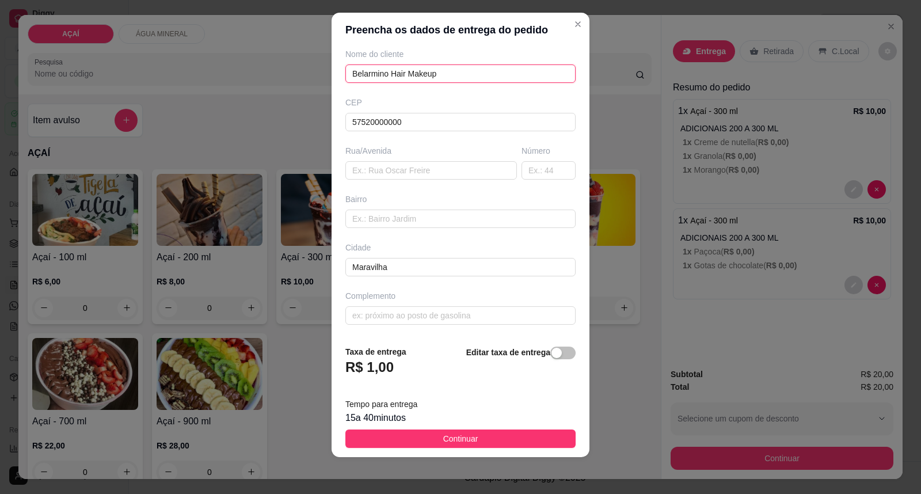
type input "Belarmino Hair Makeup"
type input "Rua vereador José Pereira"
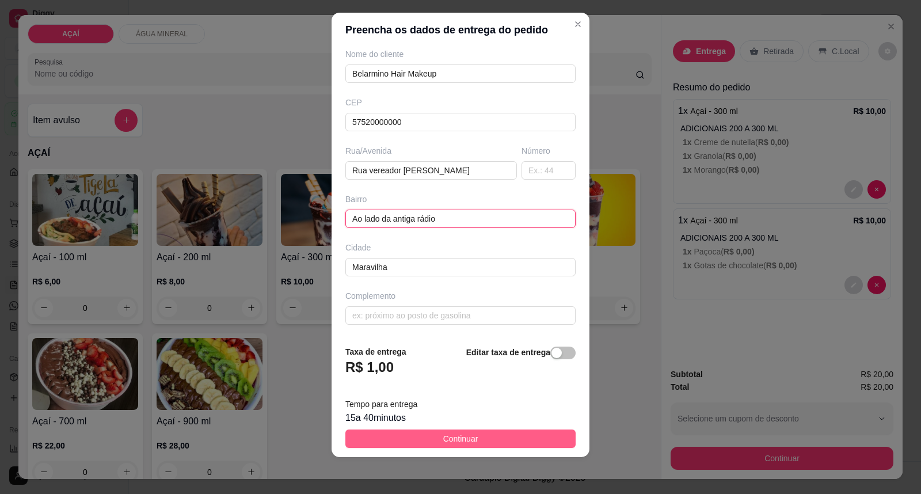
type input "Ao lado da antiga rádio"
click at [421, 445] on button "Continuar" at bounding box center [460, 438] width 230 height 18
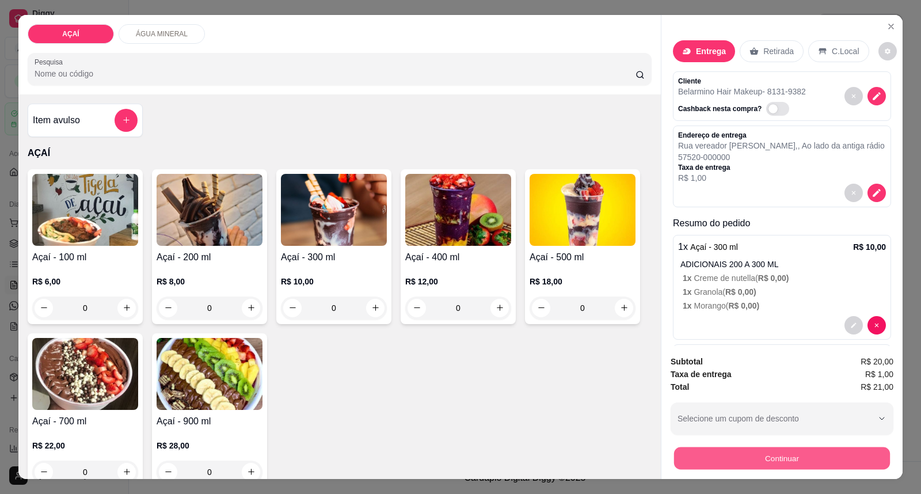
click at [676, 452] on button "Continuar" at bounding box center [782, 458] width 216 height 22
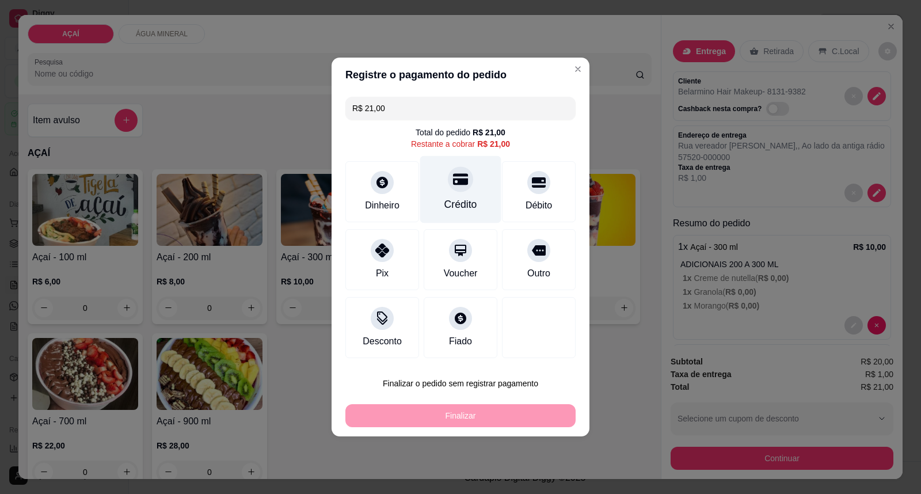
click at [456, 186] on icon at bounding box center [460, 178] width 15 height 15
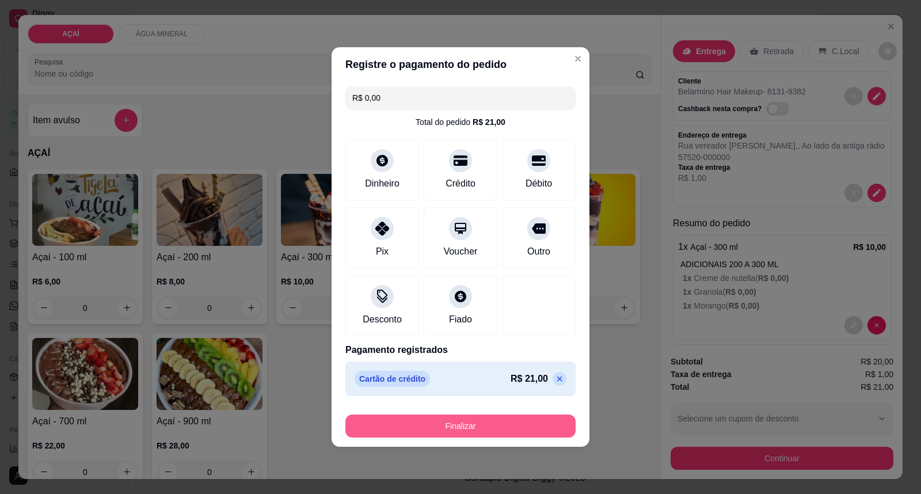
click at [501, 417] on button "Finalizar" at bounding box center [460, 425] width 230 height 23
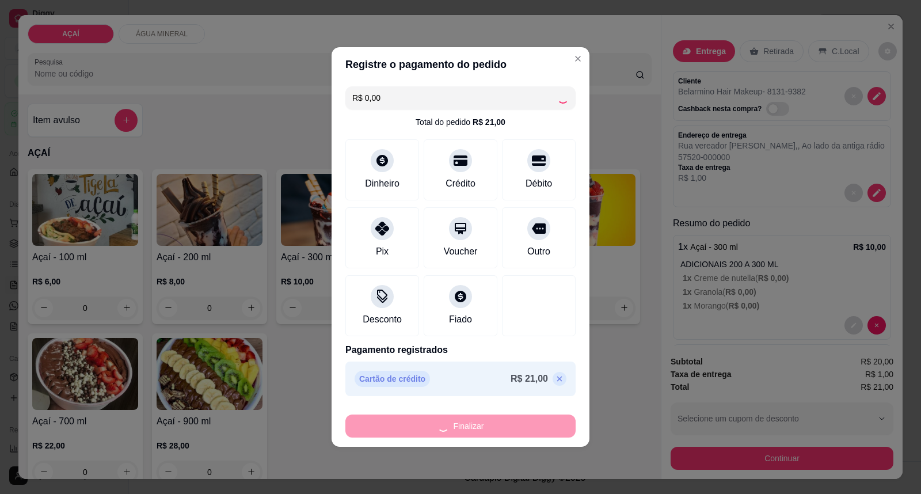
type input "-R$ 21,00"
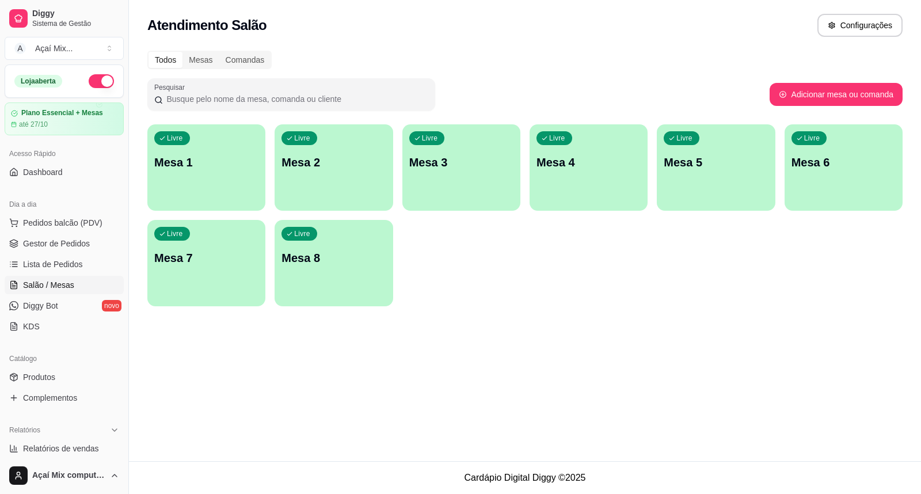
click at [198, 209] on div "Livre Mesa 1 Livre Mesa 2 Livre Mesa 3 Livre Mesa 4 Livre Mesa 5 Livre Mesa 6 L…" at bounding box center [524, 215] width 755 height 182
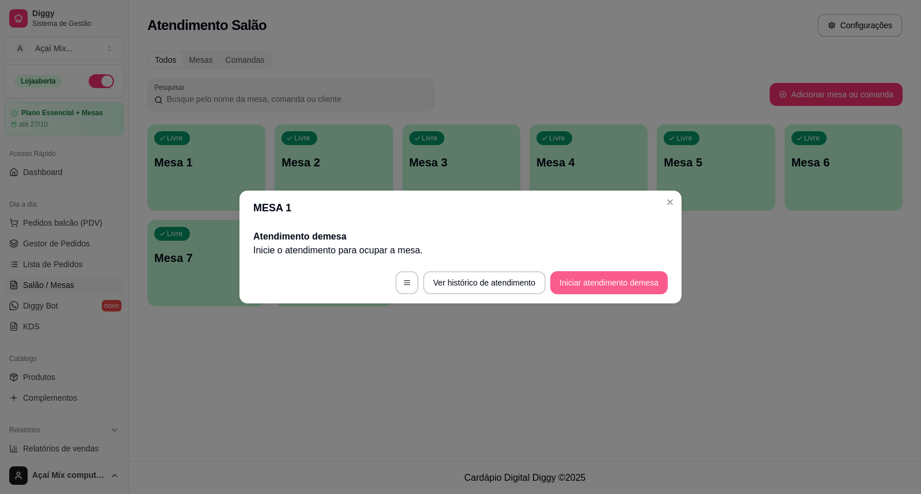
click at [645, 276] on button "Iniciar atendimento de mesa" at bounding box center [608, 282] width 117 height 23
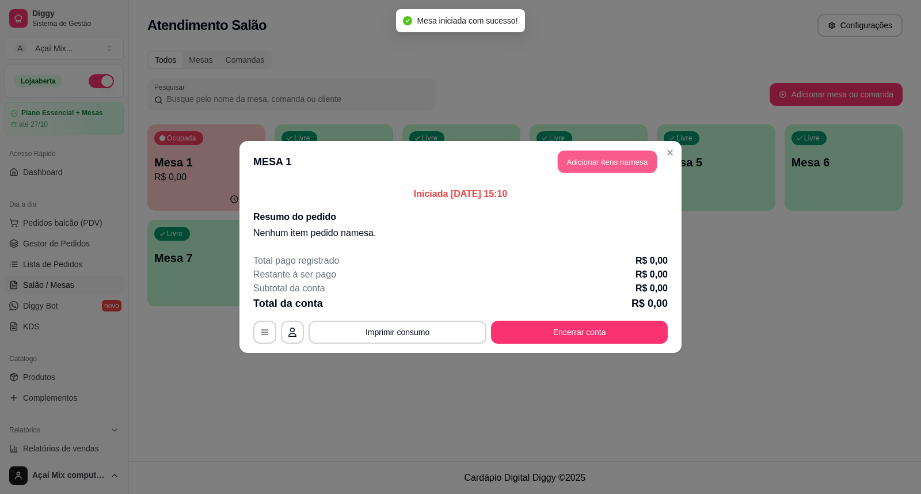
click at [634, 152] on button "Adicionar itens na mesa" at bounding box center [607, 162] width 99 height 22
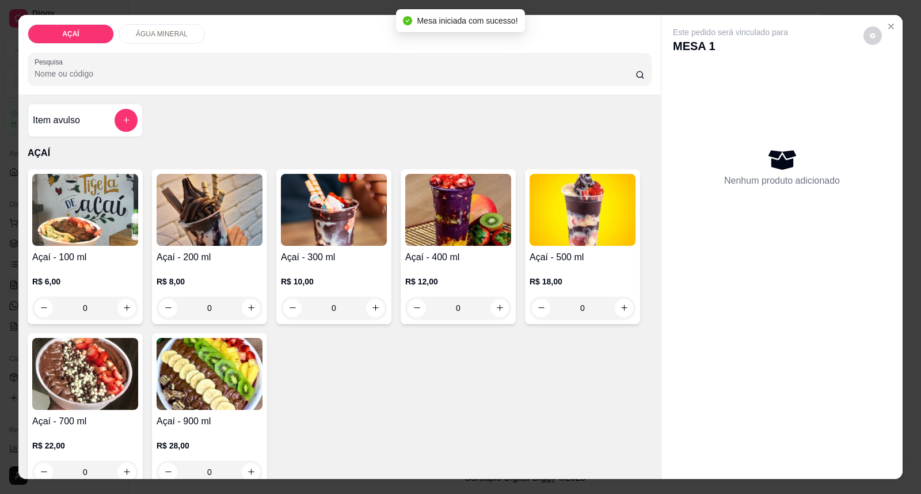
click at [452, 273] on div "R$ 12,00 0" at bounding box center [458, 291] width 106 height 55
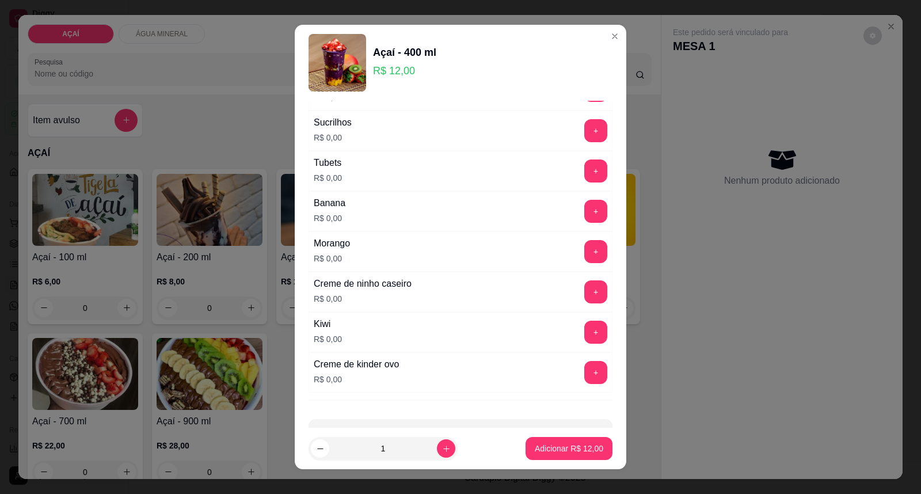
scroll to position [1515, 0]
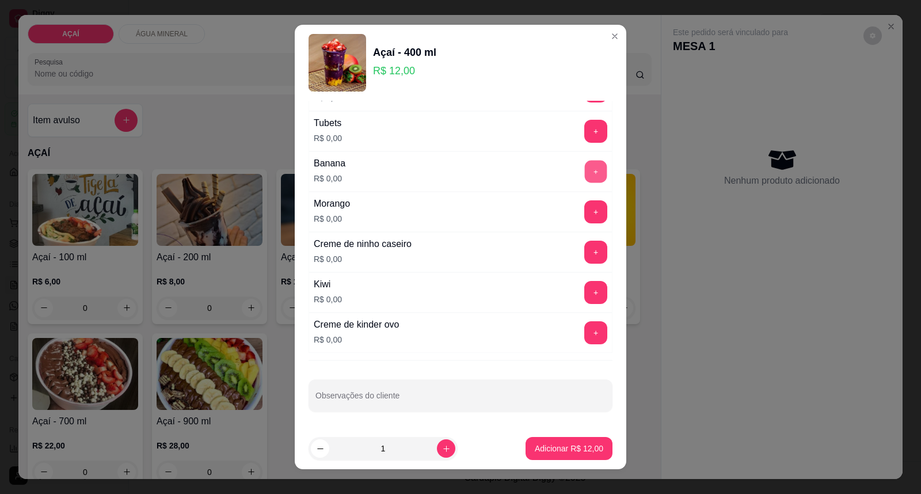
click at [585, 173] on button "+" at bounding box center [596, 172] width 22 height 22
click at [585, 246] on button "+" at bounding box center [596, 252] width 22 height 22
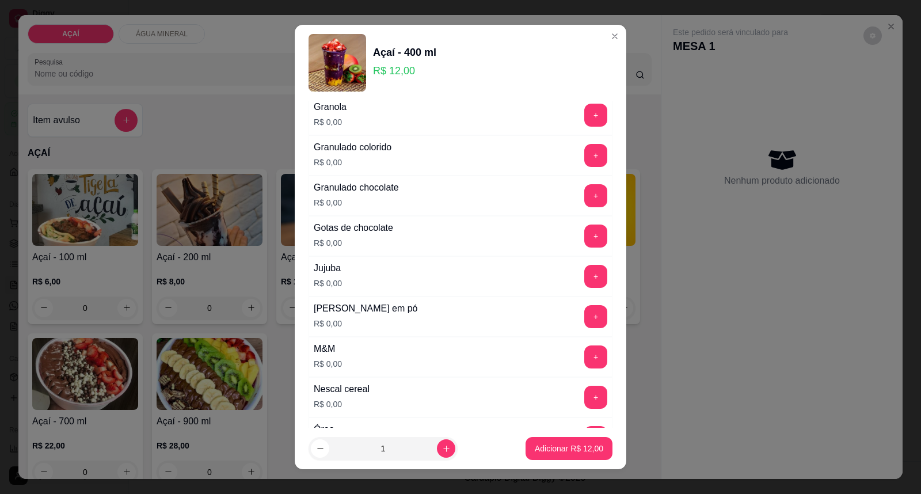
scroll to position [940, 0]
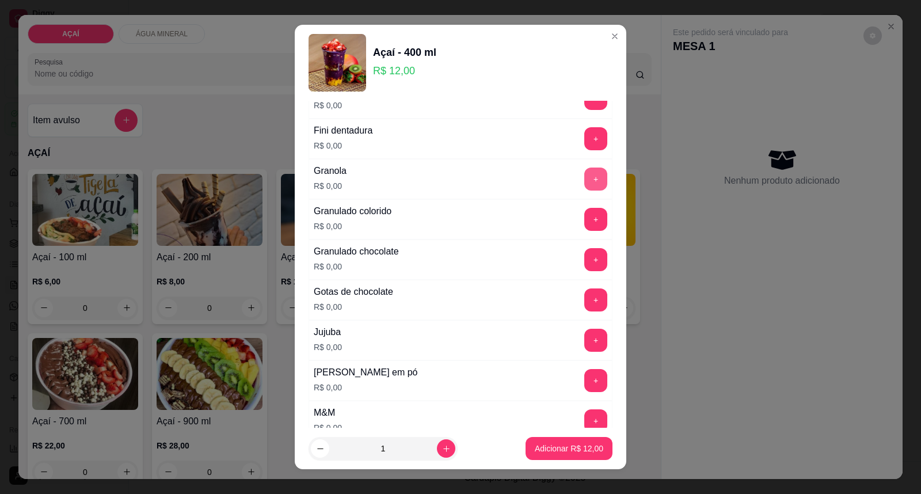
click at [584, 173] on button "+" at bounding box center [595, 178] width 23 height 23
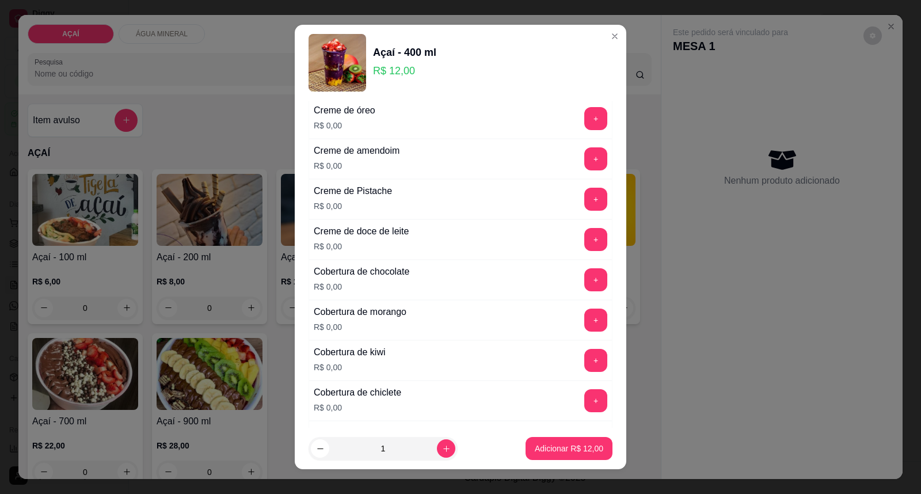
scroll to position [364, 0]
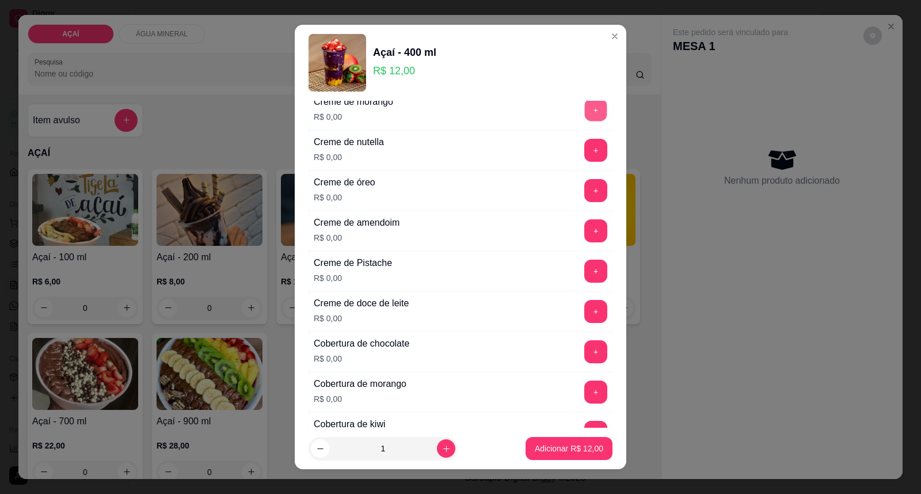
click at [585, 106] on button "+" at bounding box center [596, 110] width 22 height 22
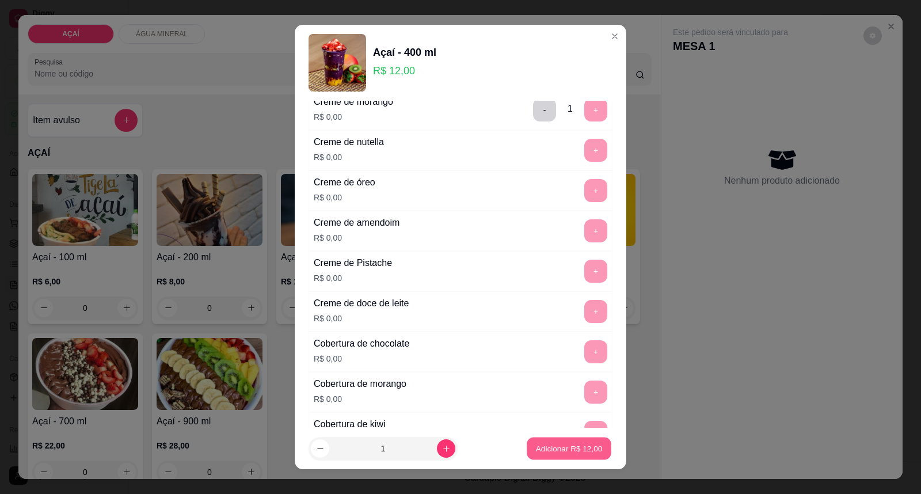
click at [558, 451] on p "Adicionar R$ 12,00" at bounding box center [569, 447] width 67 height 11
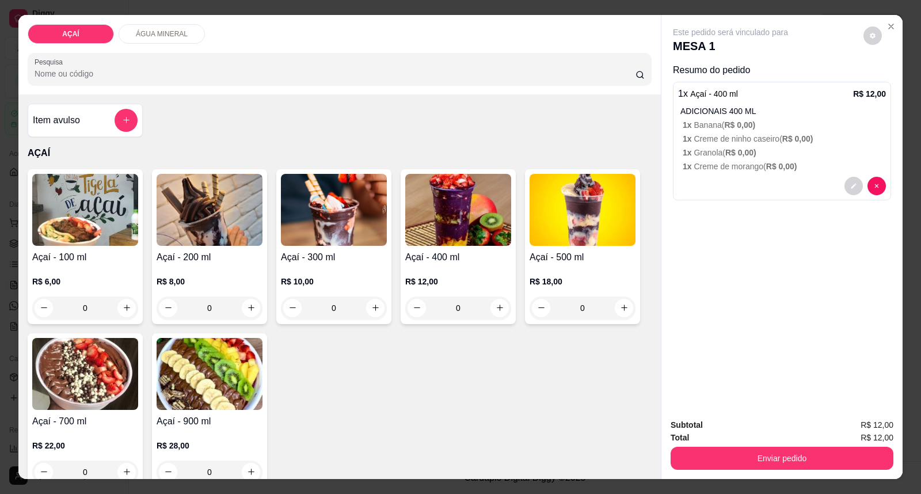
click at [770, 452] on button "Enviar pedido" at bounding box center [781, 458] width 223 height 23
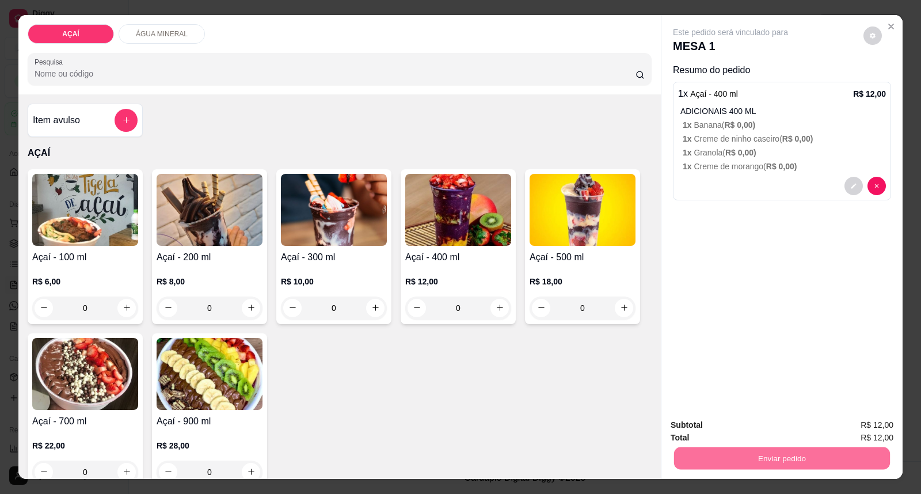
click at [862, 426] on button "Enviar pedido" at bounding box center [862, 430] width 65 height 22
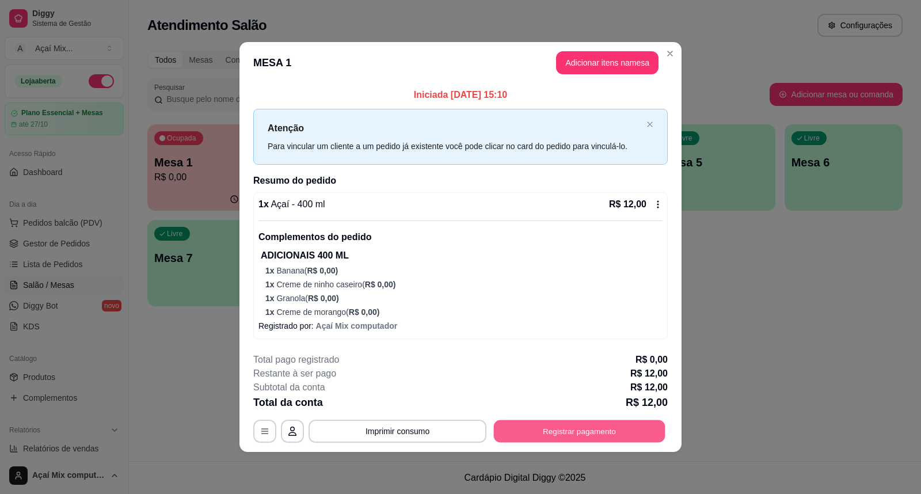
click at [631, 439] on button "Registrar pagamento" at bounding box center [579, 431] width 171 height 22
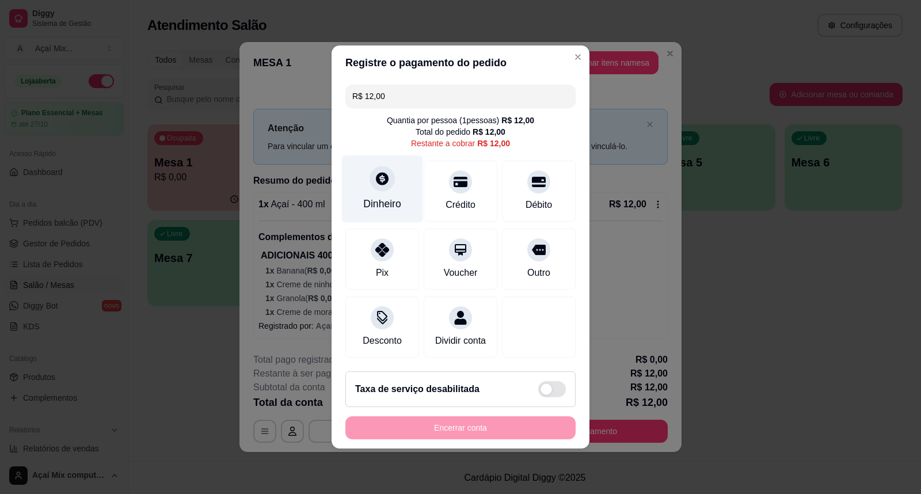
click at [369, 188] on div "Dinheiro" at bounding box center [382, 188] width 81 height 67
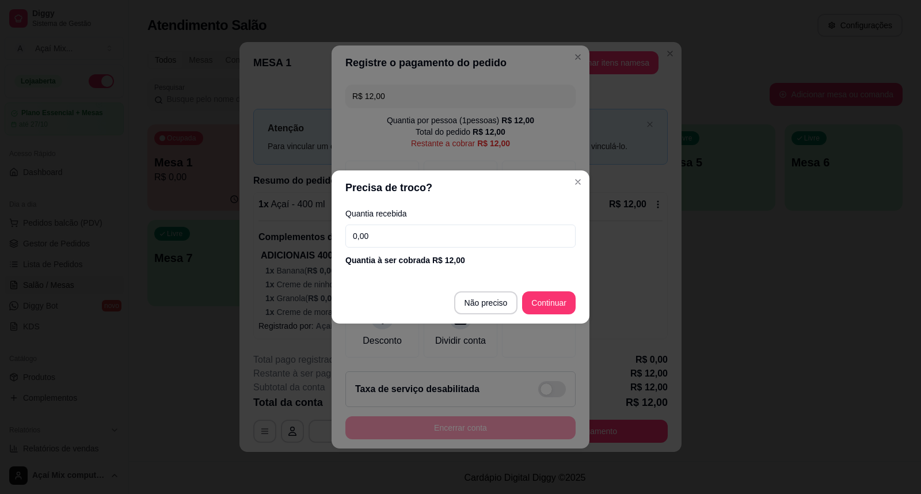
click at [403, 232] on input "0,00" at bounding box center [460, 235] width 230 height 23
type input "50,00"
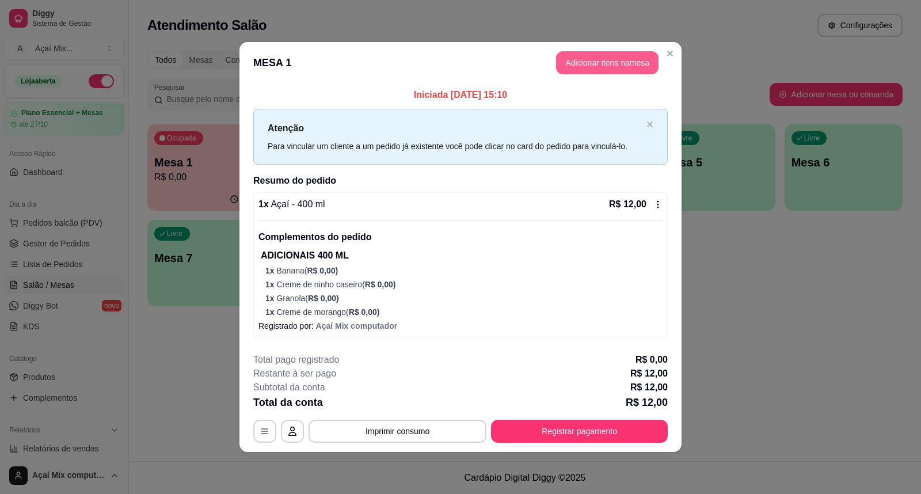
click at [583, 70] on button "Adicionar itens na mesa" at bounding box center [607, 62] width 102 height 23
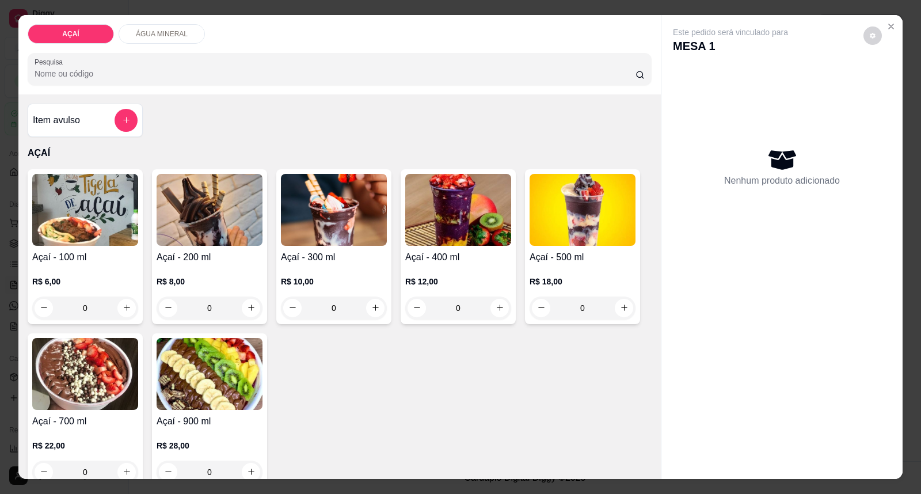
click at [435, 217] on img at bounding box center [458, 210] width 106 height 72
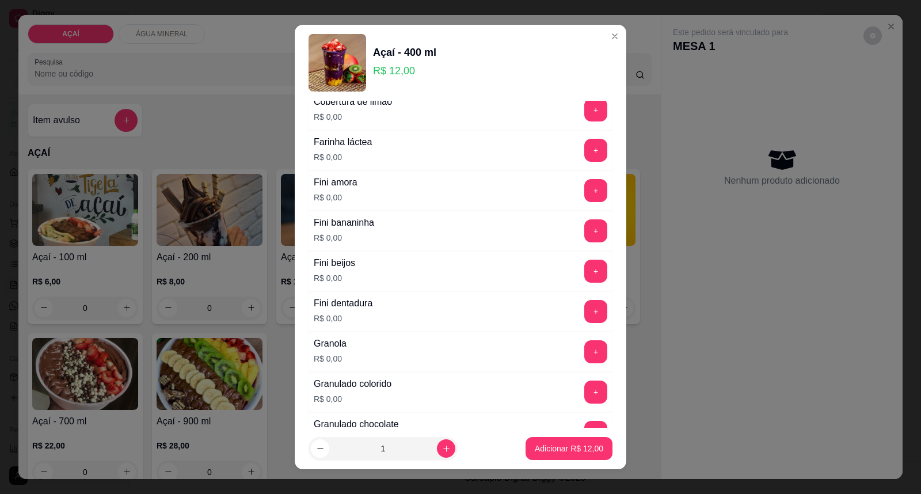
scroll to position [703, 0]
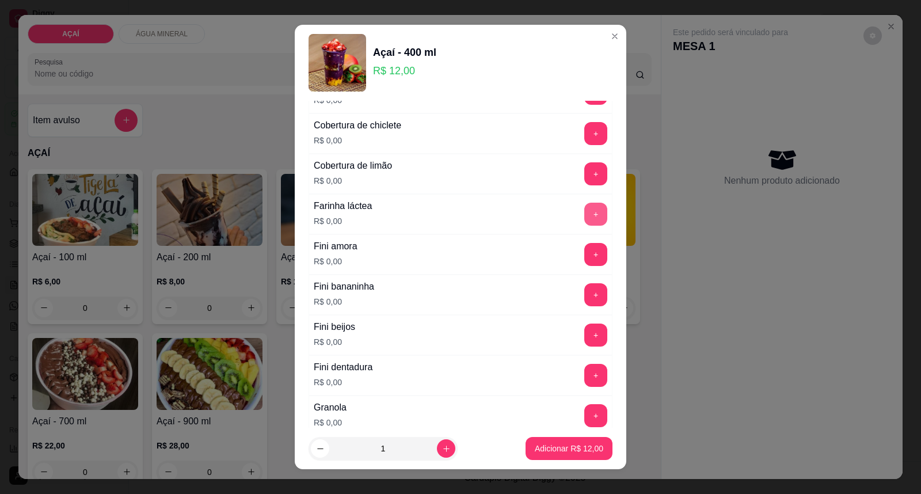
click at [584, 217] on button "+" at bounding box center [595, 214] width 23 height 23
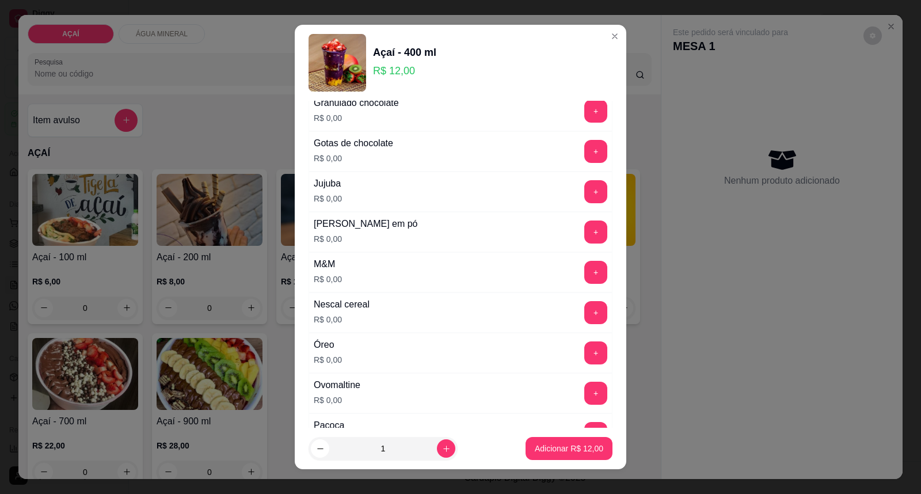
scroll to position [1086, 0]
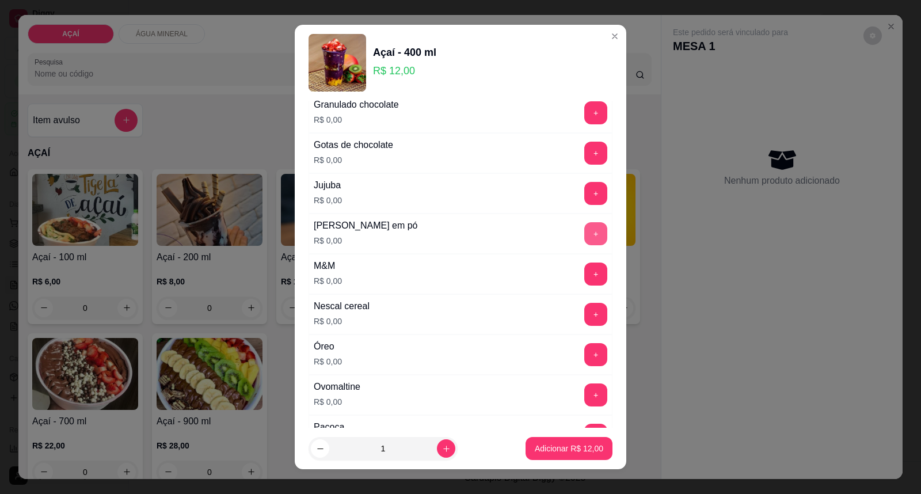
click at [584, 243] on button "+" at bounding box center [595, 233] width 23 height 23
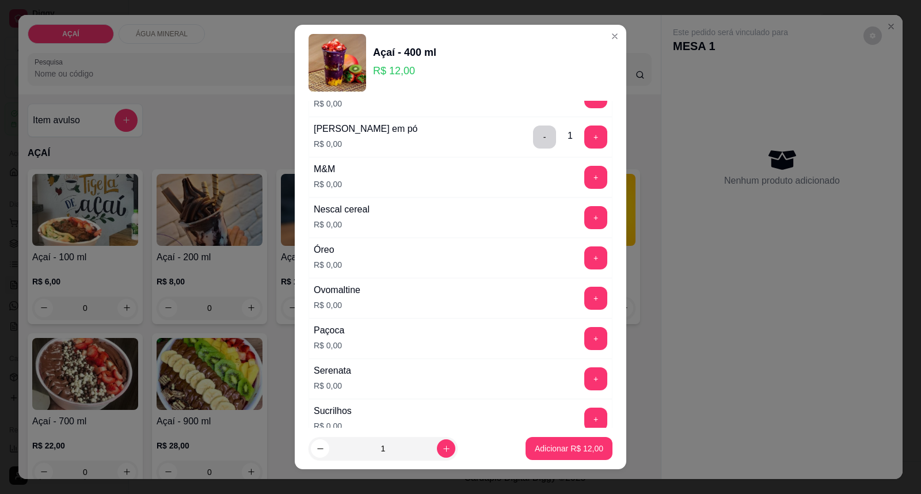
scroll to position [1279, 0]
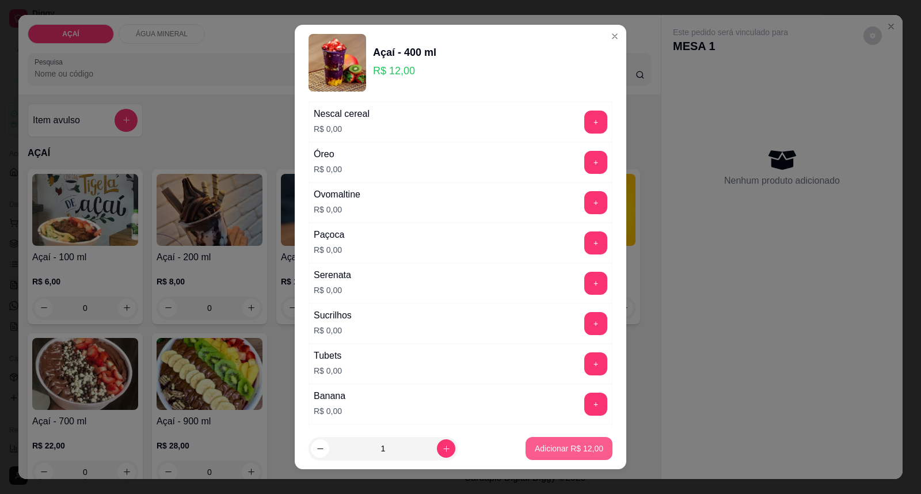
click at [535, 449] on p "Adicionar R$ 12,00" at bounding box center [569, 448] width 68 height 12
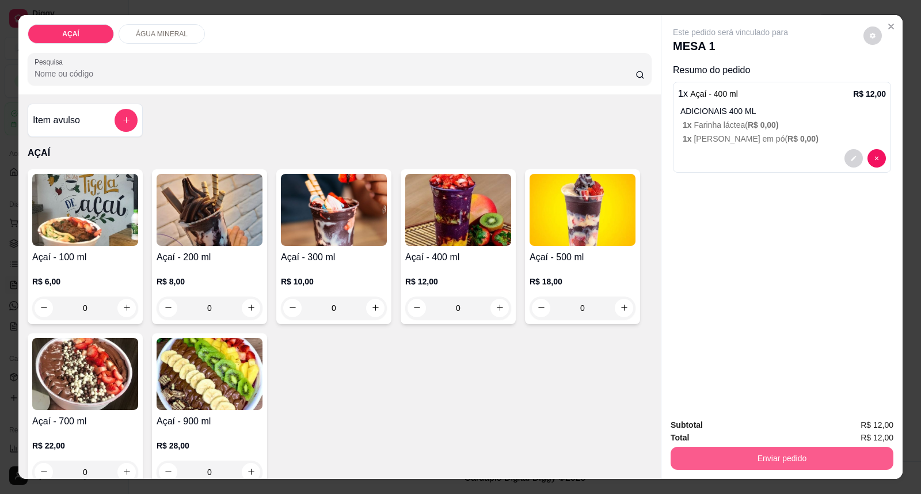
click at [697, 462] on button "Enviar pedido" at bounding box center [781, 458] width 223 height 23
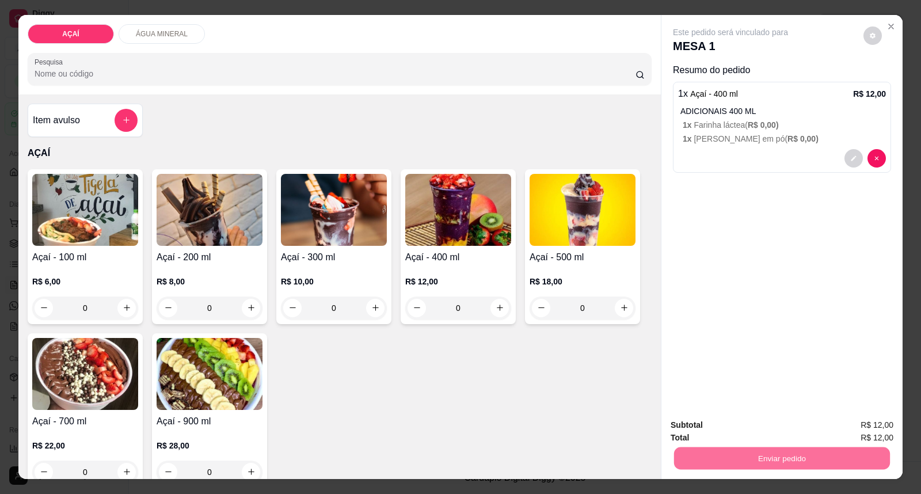
click at [870, 426] on button "Enviar pedido" at bounding box center [862, 430] width 65 height 22
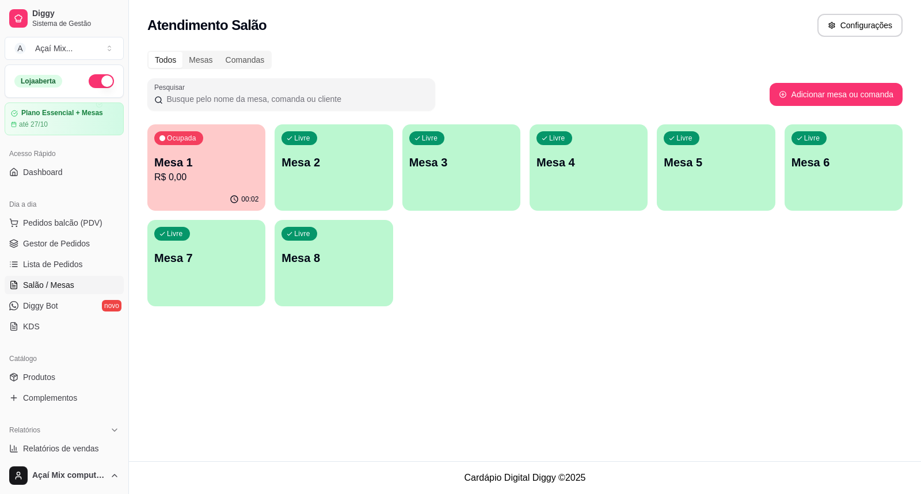
click at [677, 384] on div "Atendimento Salão Configurações Todos Mesas Comandas Pesquisar Adicionar mesa o…" at bounding box center [525, 230] width 792 height 461
click at [222, 155] on p "Mesa 1" at bounding box center [206, 163] width 101 height 16
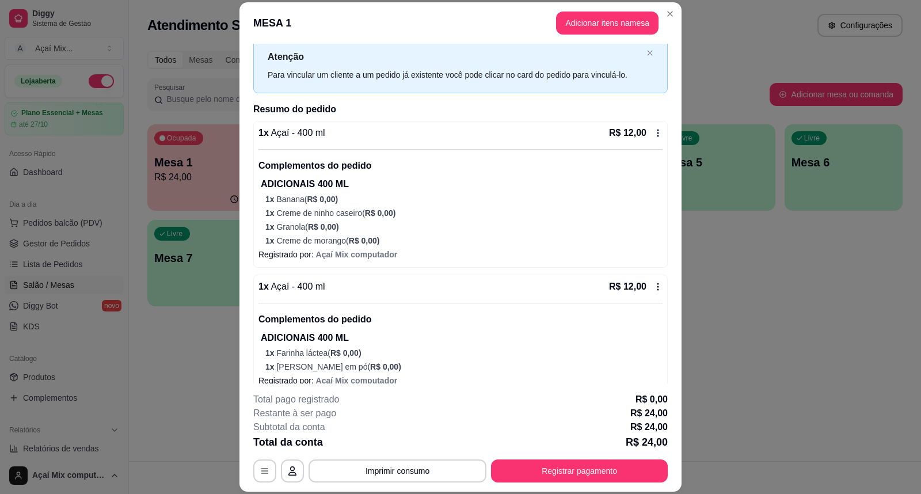
scroll to position [47, 0]
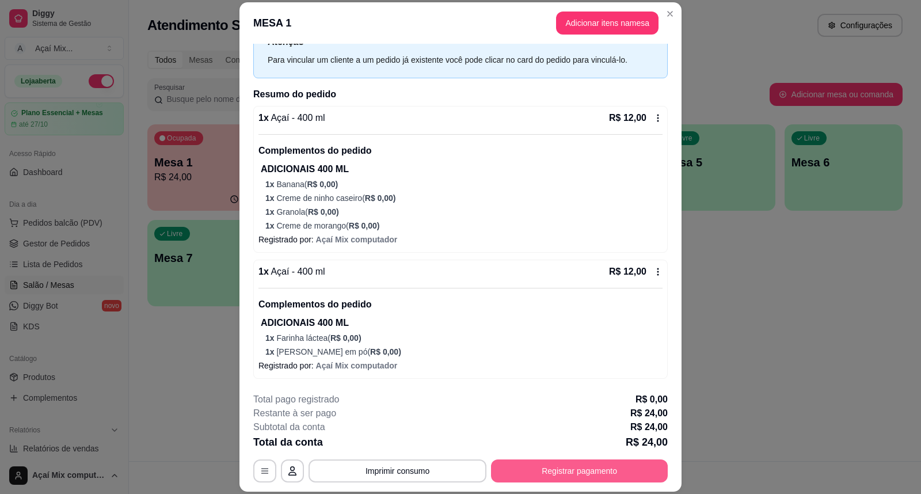
click at [559, 475] on button "Registrar pagamento" at bounding box center [579, 470] width 177 height 23
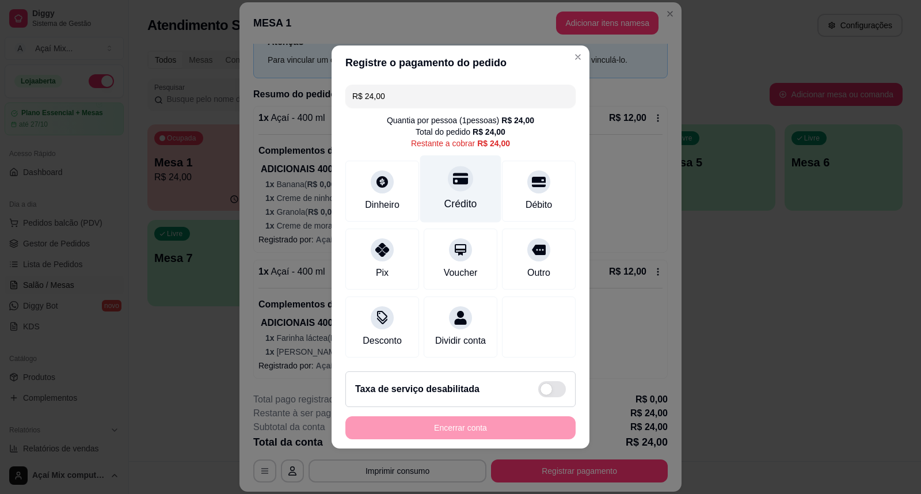
click at [471, 196] on div "Crédito" at bounding box center [460, 203] width 33 height 15
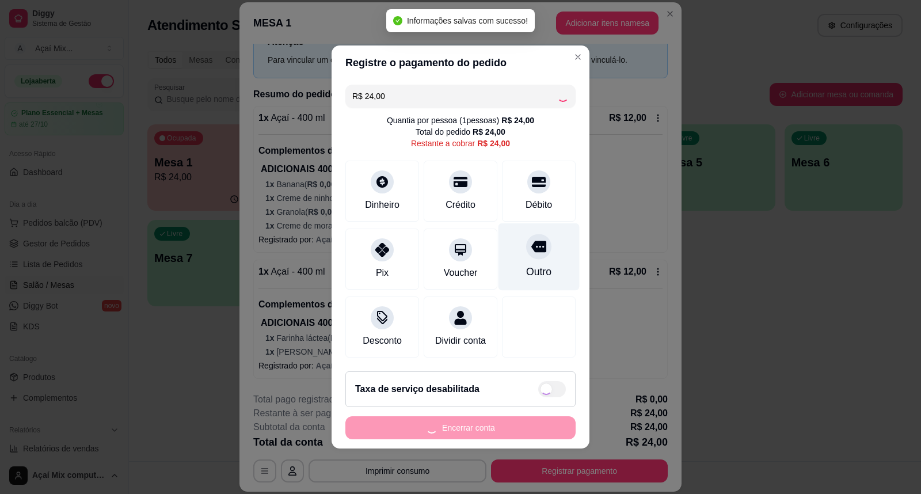
type input "R$ 0,00"
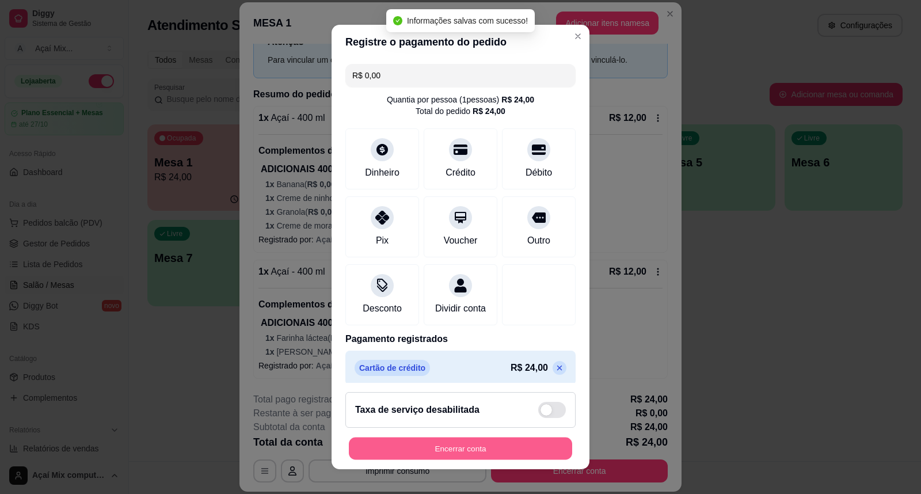
click at [468, 445] on button "Encerrar conta" at bounding box center [460, 448] width 223 height 22
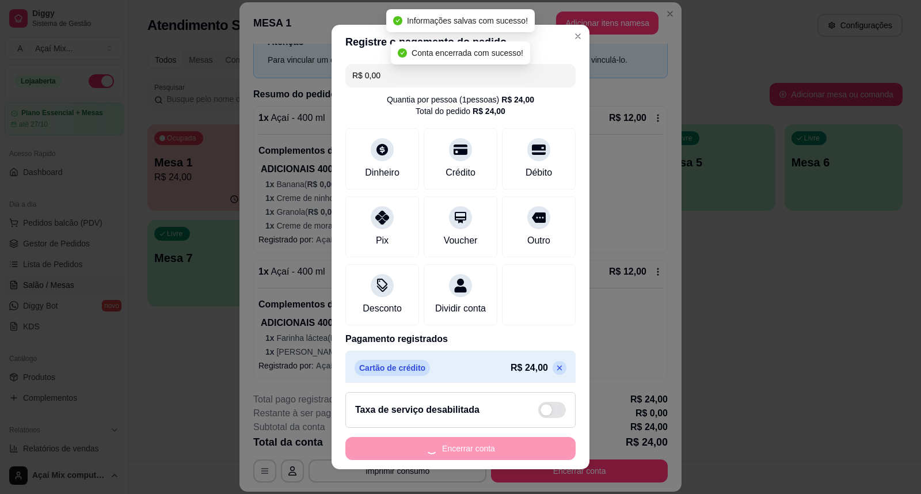
scroll to position [0, 0]
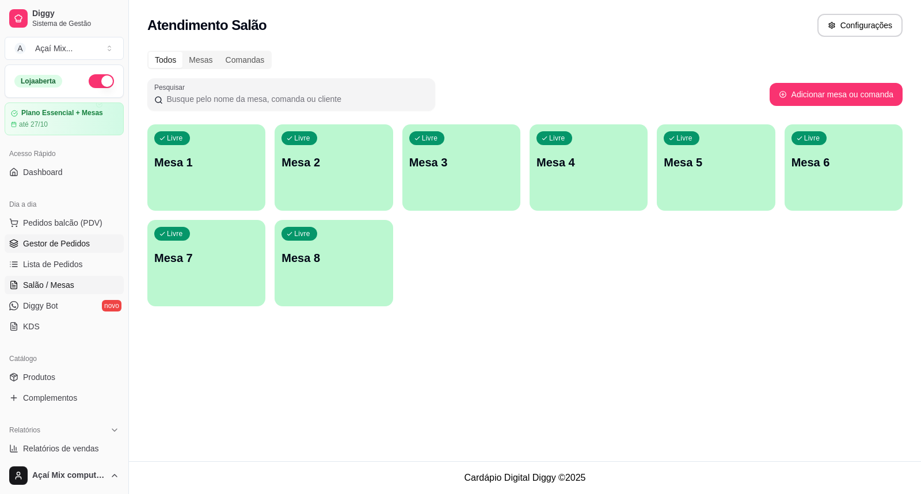
click at [55, 242] on span "Gestor de Pedidos" at bounding box center [56, 244] width 67 height 12
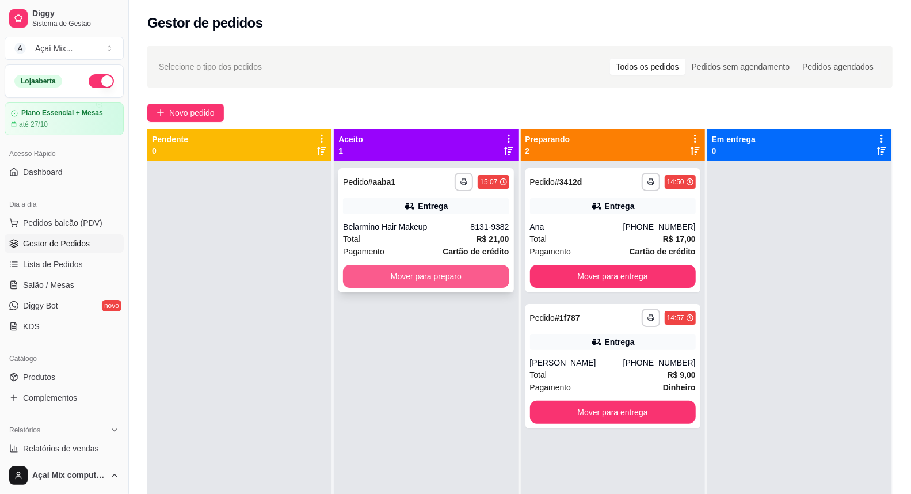
click at [423, 276] on button "Mover para preparo" at bounding box center [426, 276] width 166 height 23
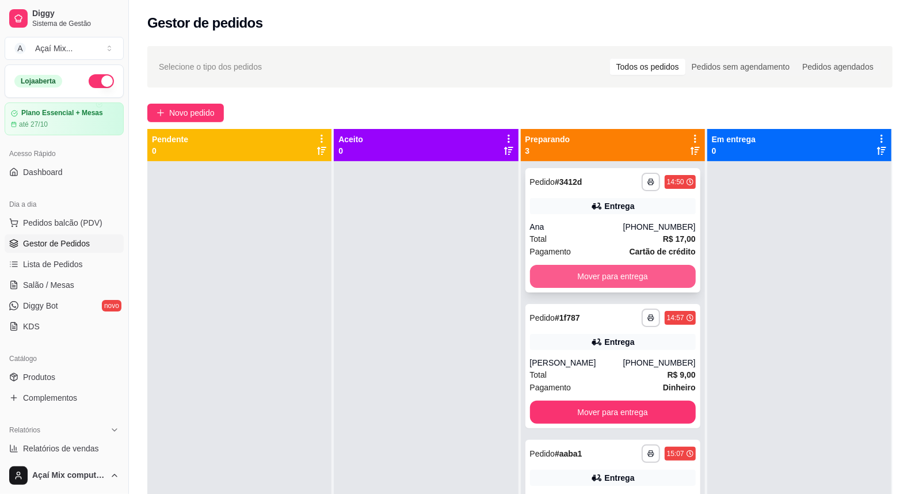
click at [583, 277] on button "Mover para entrega" at bounding box center [613, 276] width 166 height 23
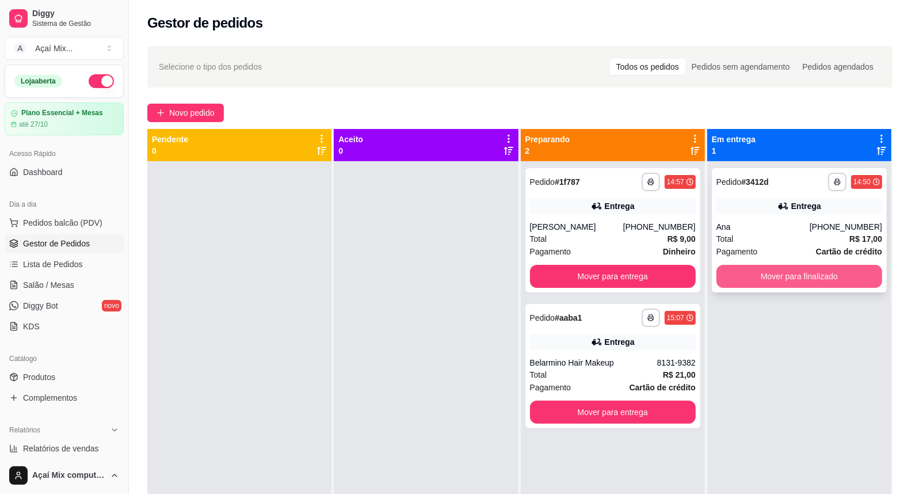
click at [743, 279] on button "Mover para finalizado" at bounding box center [799, 276] width 166 height 23
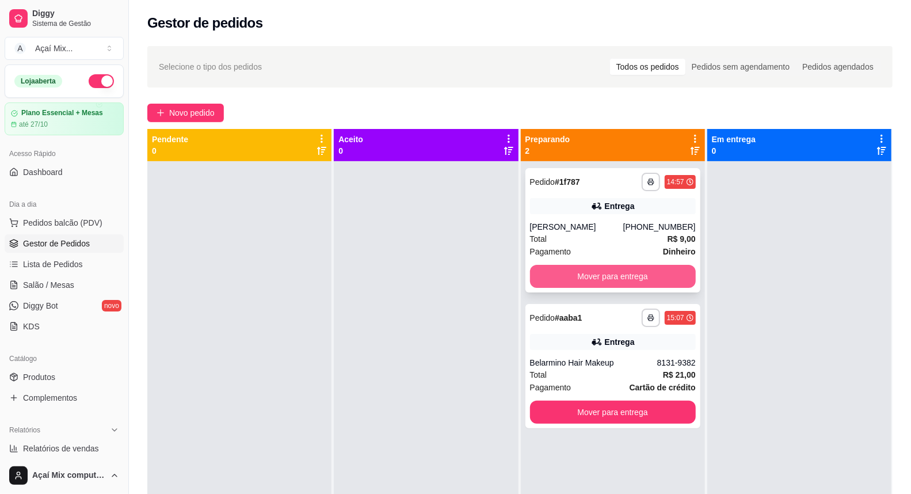
click at [658, 273] on button "Mover para entrega" at bounding box center [613, 276] width 166 height 23
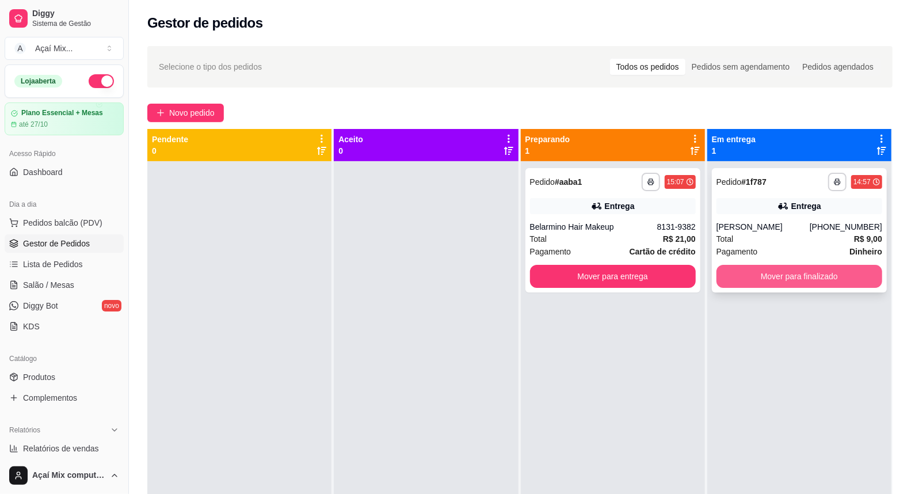
click at [728, 272] on button "Mover para finalizado" at bounding box center [799, 276] width 166 height 23
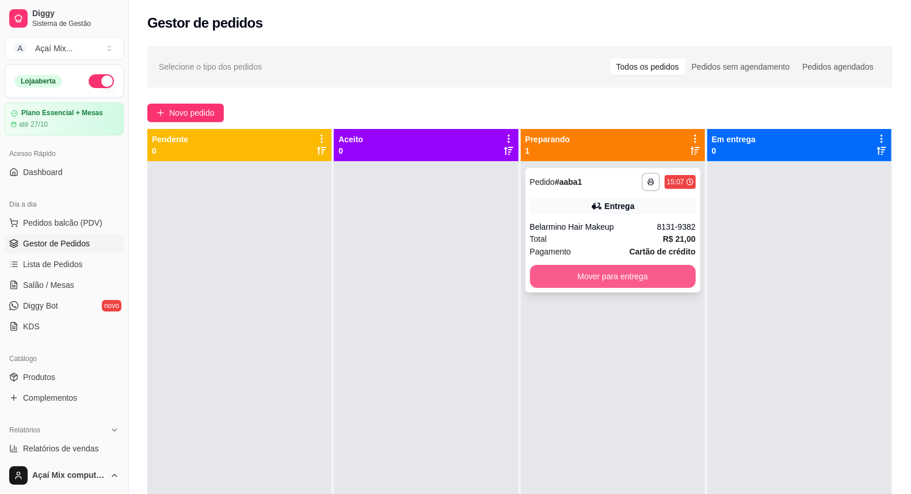
click at [656, 273] on button "Mover para entrega" at bounding box center [613, 276] width 166 height 23
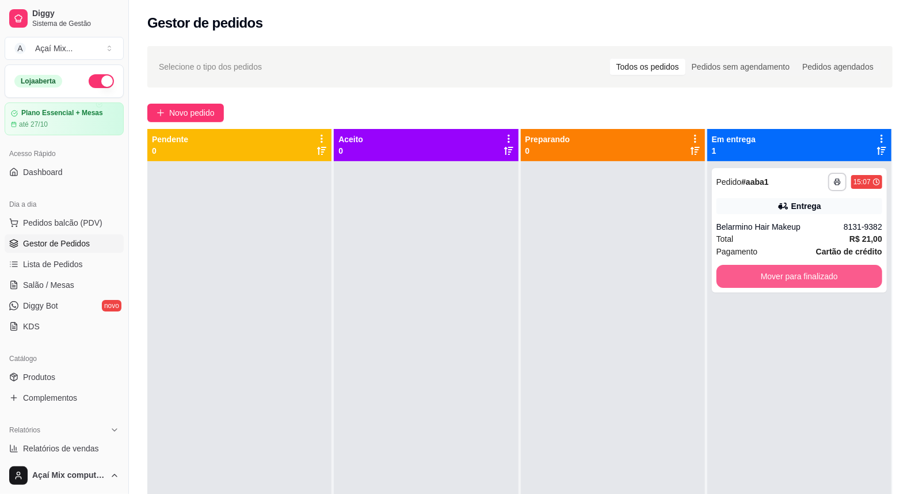
click at [748, 277] on button "Mover para finalizado" at bounding box center [799, 276] width 166 height 23
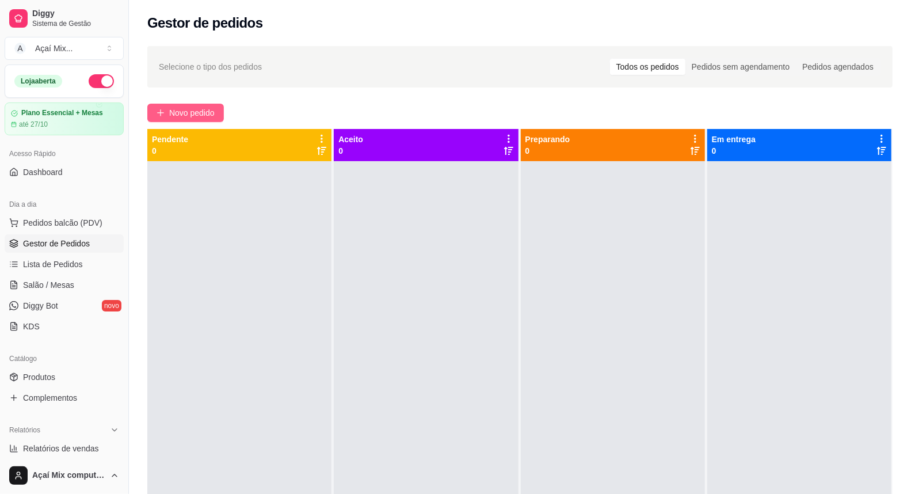
click at [215, 112] on span "Novo pedido" at bounding box center [191, 112] width 45 height 13
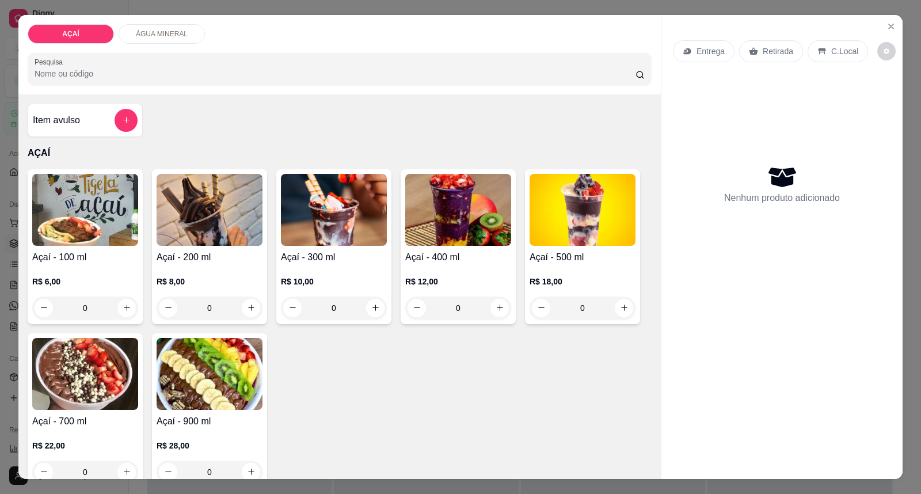
click at [462, 276] on p "R$ 12,00" at bounding box center [458, 282] width 106 height 12
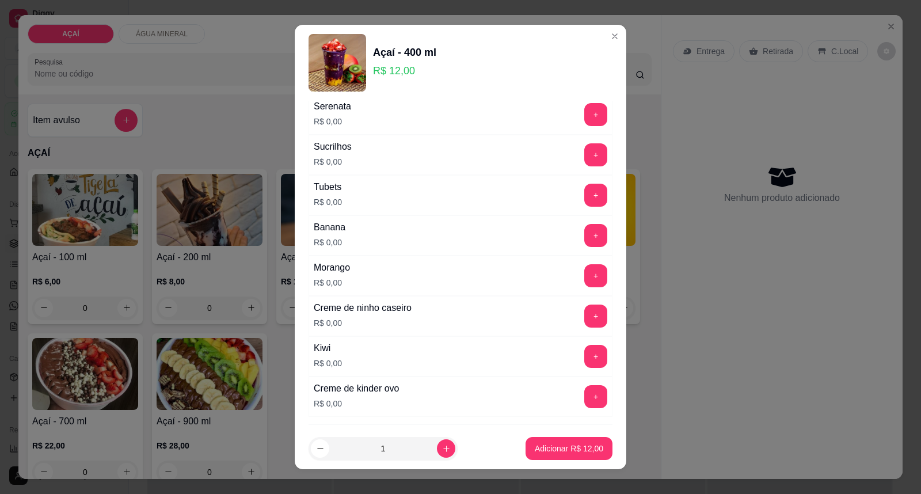
scroll to position [1470, 0]
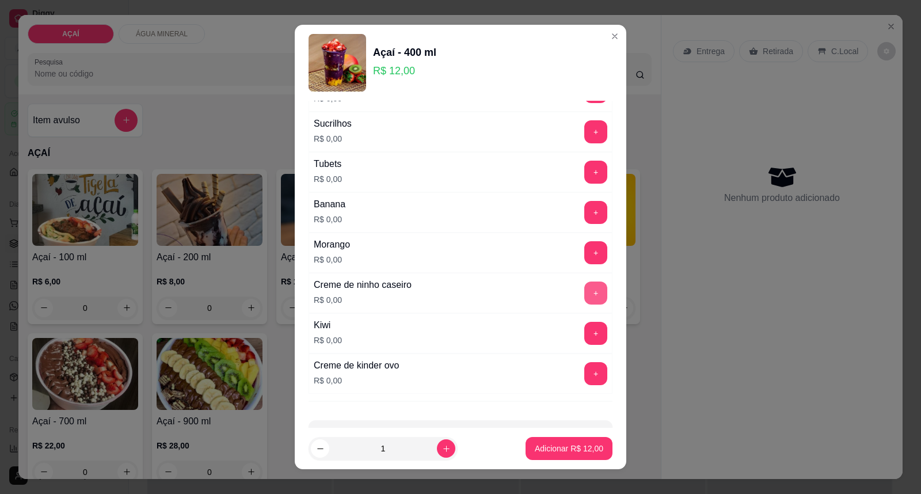
click at [584, 288] on button "+" at bounding box center [595, 292] width 23 height 23
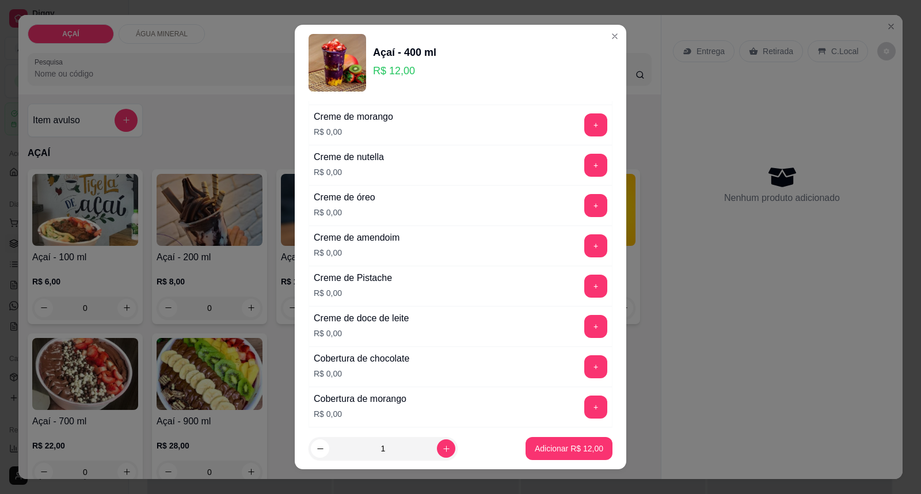
scroll to position [319, 0]
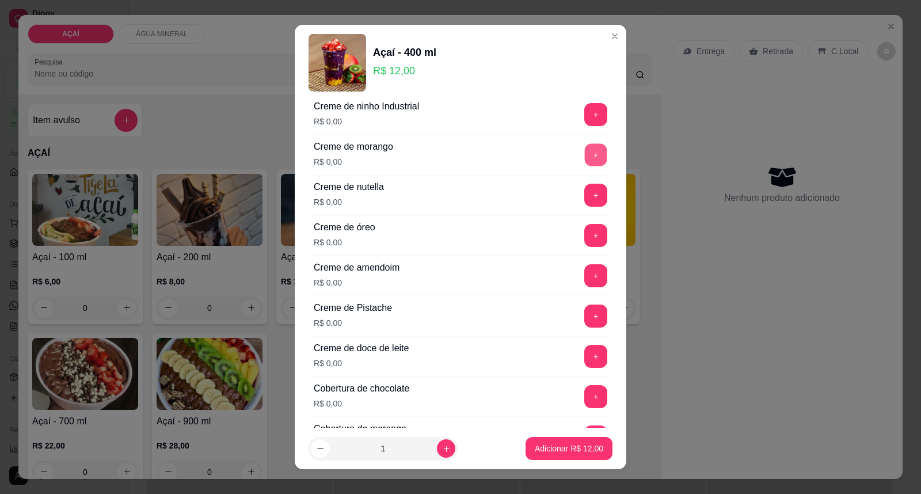
click at [585, 159] on button "+" at bounding box center [596, 155] width 22 height 22
click at [561, 445] on p "Adicionar R$ 12,00" at bounding box center [569, 448] width 68 height 12
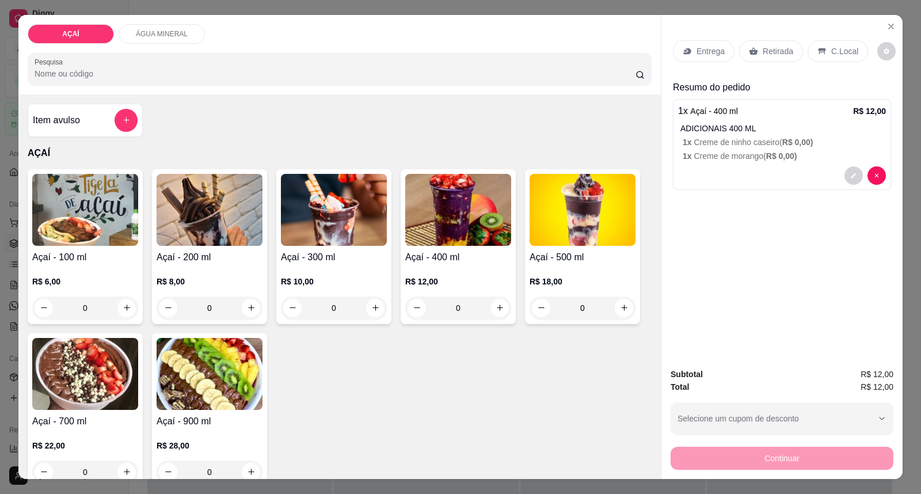
click at [696, 54] on p "Entrega" at bounding box center [710, 51] width 28 height 12
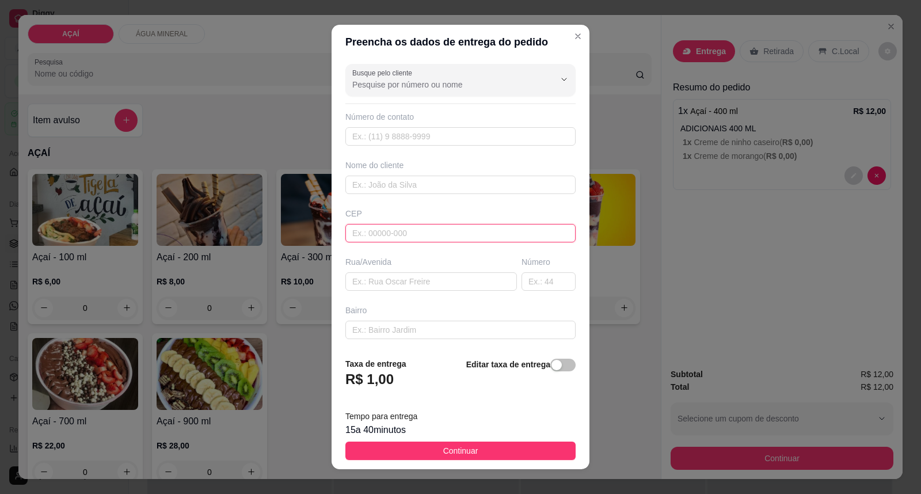
click at [449, 232] on input "text" at bounding box center [460, 233] width 230 height 18
type input "57520000"
type input "Maravilha"
type input "57520000000"
type input "NADYANNA"
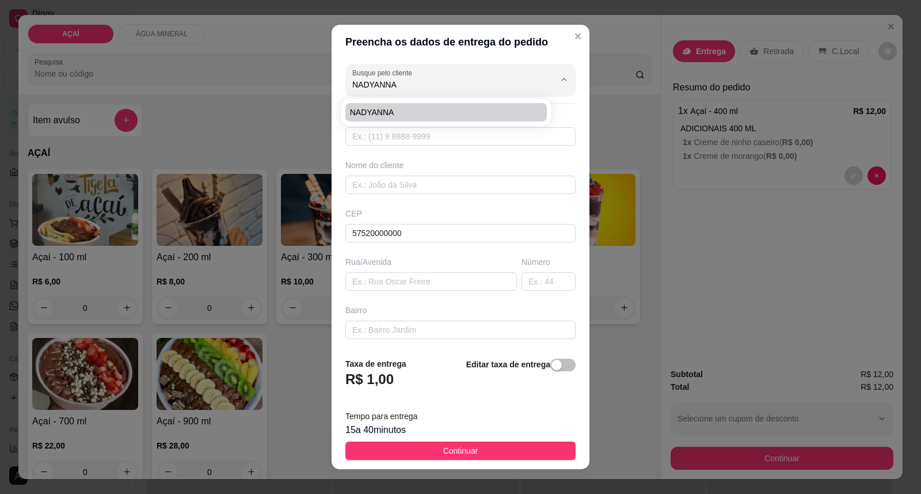
click at [372, 112] on span "NADYANNA" at bounding box center [440, 112] width 181 height 12
type input "8287726499"
type input "NADYANNA"
type input "57520000"
type input "Na Rua do Studio Iohana"
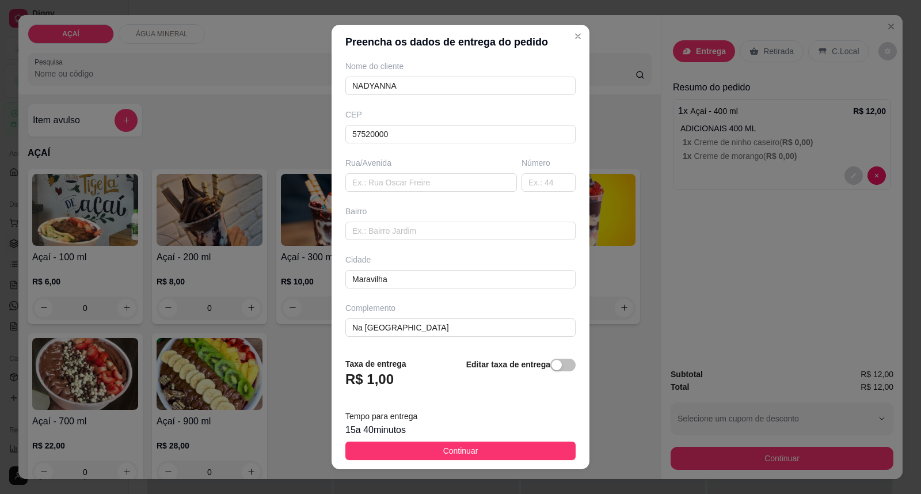
scroll to position [12, 0]
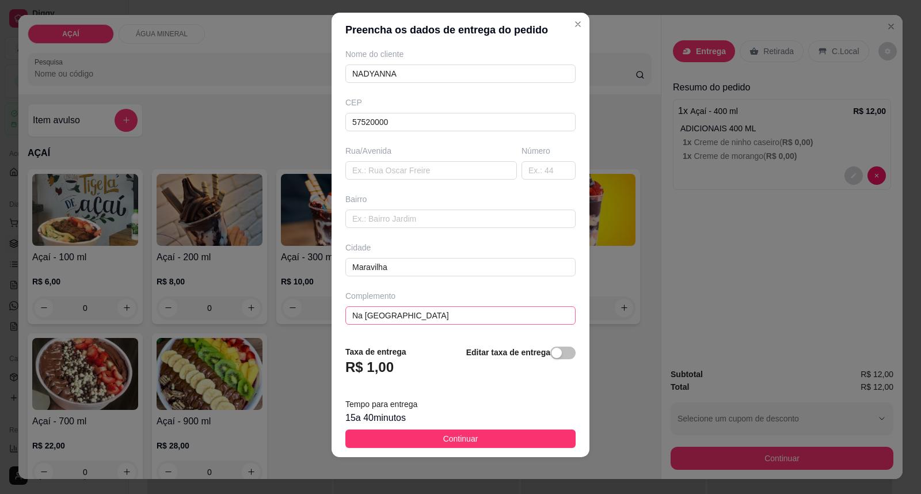
type input "NADYANNA"
click at [444, 318] on input "Na Rua do Studio Iohana" at bounding box center [460, 315] width 230 height 18
click at [474, 432] on button "Continuar" at bounding box center [460, 438] width 230 height 18
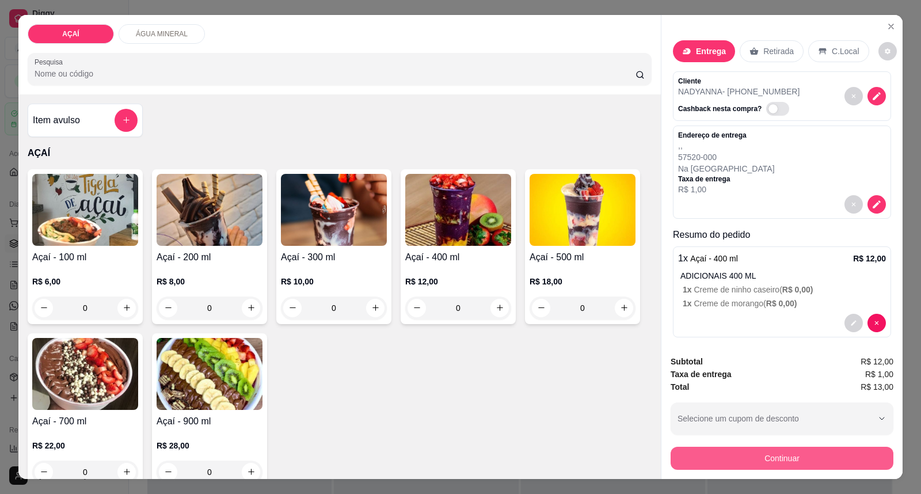
click at [682, 459] on button "Continuar" at bounding box center [781, 458] width 223 height 23
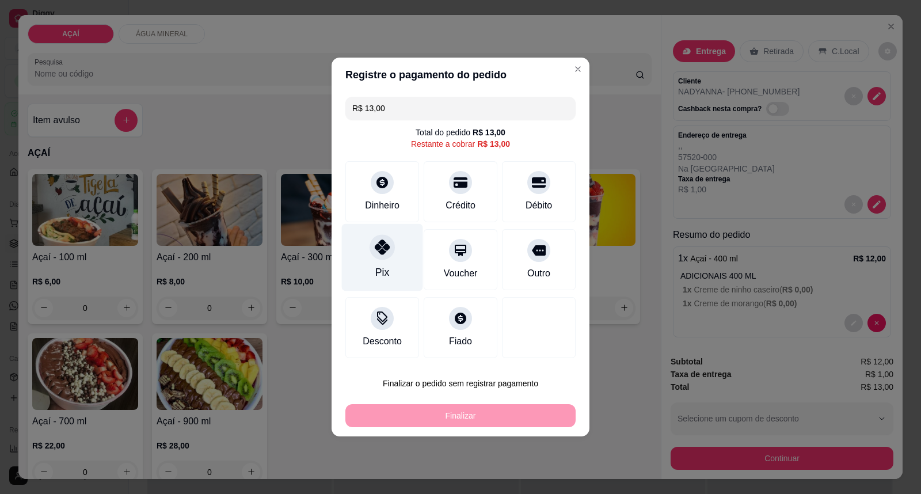
click at [394, 265] on div "Pix" at bounding box center [382, 257] width 81 height 67
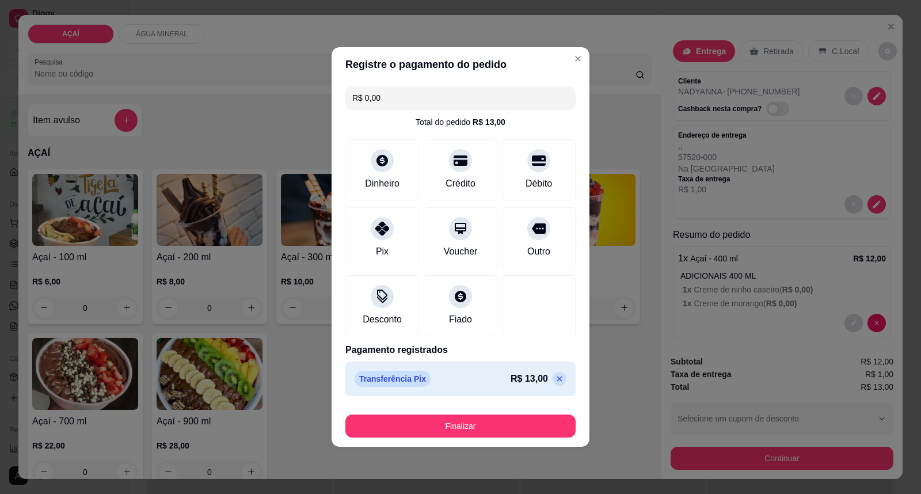
drag, startPoint x: 422, startPoint y: 410, endPoint x: 434, endPoint y: 428, distance: 21.5
click at [427, 417] on div "Finalizar" at bounding box center [460, 424] width 230 height 28
click at [434, 428] on button "Finalizar" at bounding box center [460, 425] width 230 height 23
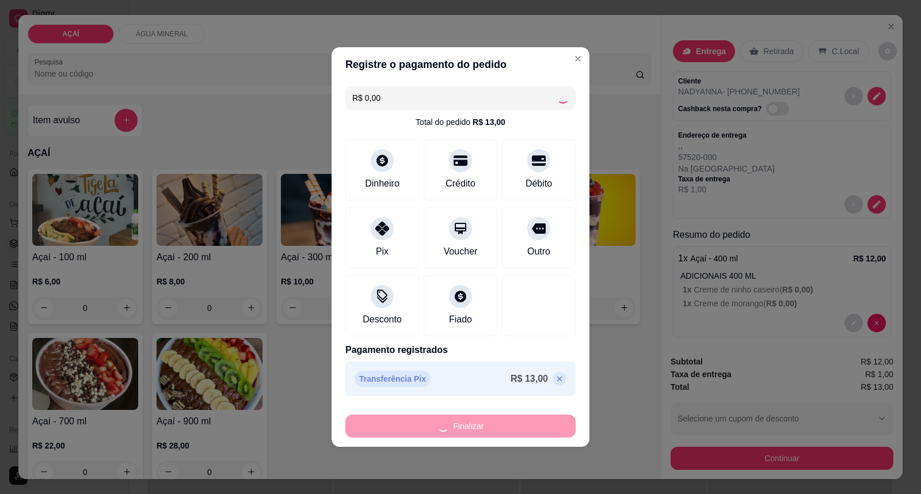
type input "-R$ 13,00"
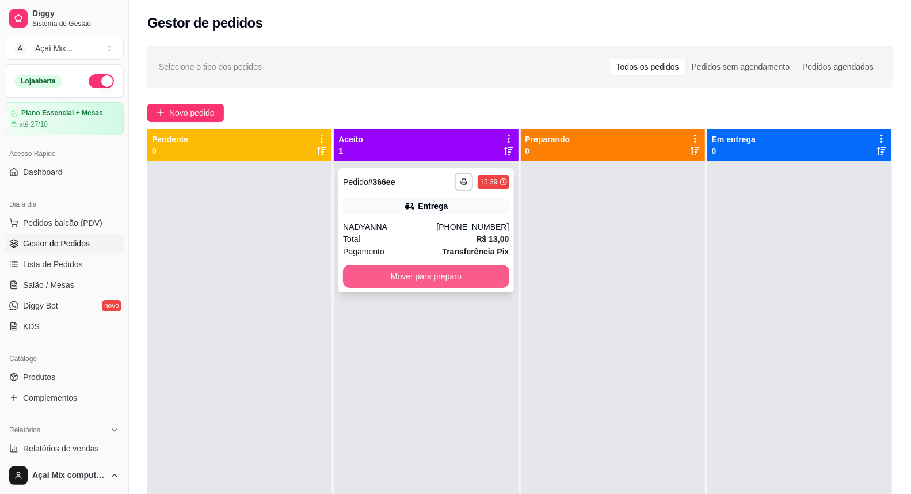
click at [449, 268] on button "Mover para preparo" at bounding box center [426, 276] width 166 height 23
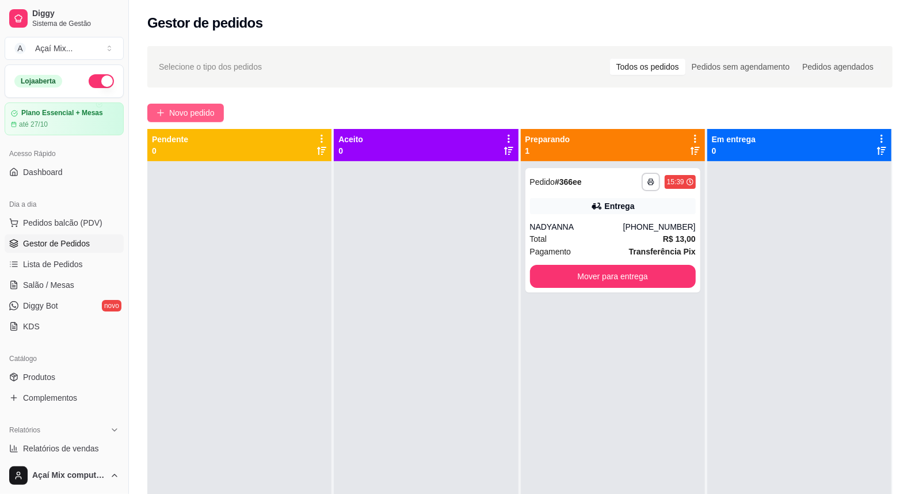
click at [216, 116] on button "Novo pedido" at bounding box center [185, 113] width 77 height 18
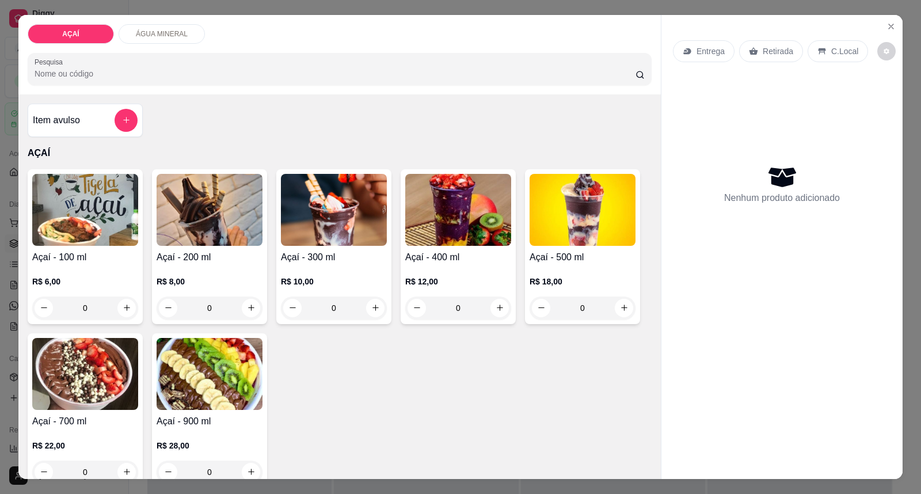
click at [479, 197] on img at bounding box center [458, 210] width 106 height 72
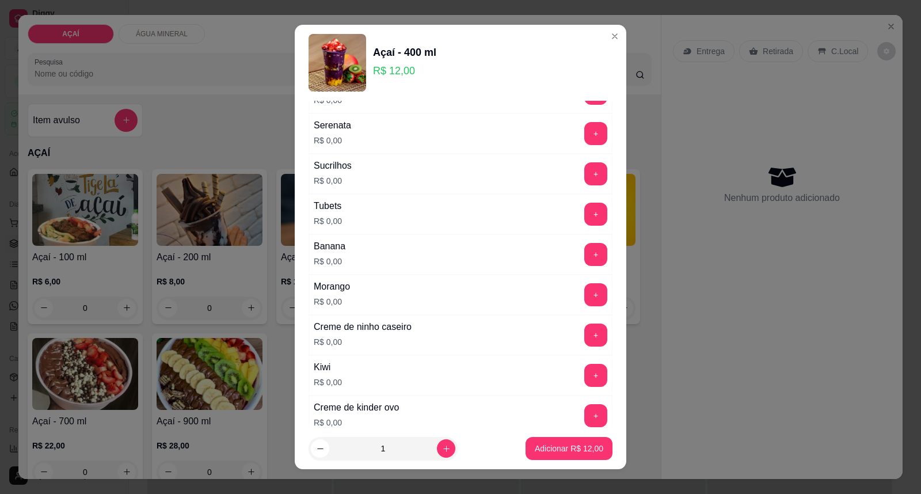
scroll to position [1515, 0]
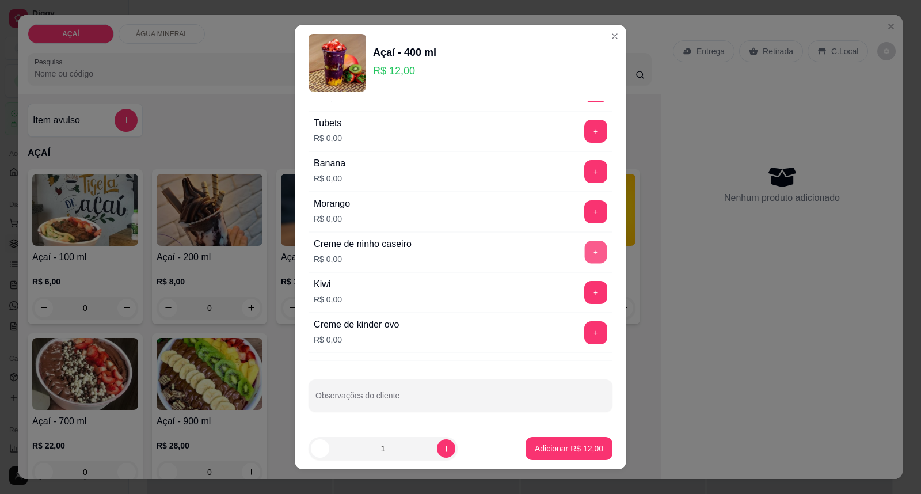
click at [585, 250] on button "+" at bounding box center [596, 252] width 22 height 22
click at [584, 213] on button "+" at bounding box center [595, 211] width 23 height 23
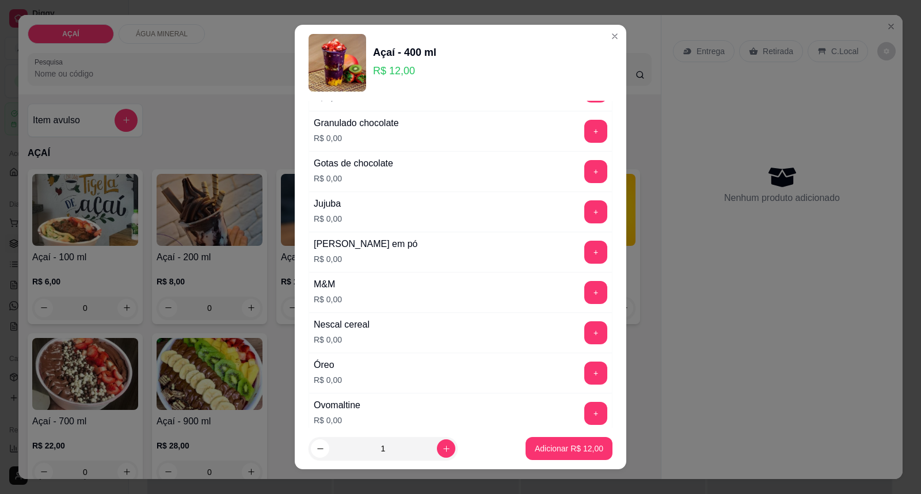
scroll to position [1067, 0]
click at [584, 255] on button "+" at bounding box center [595, 252] width 23 height 23
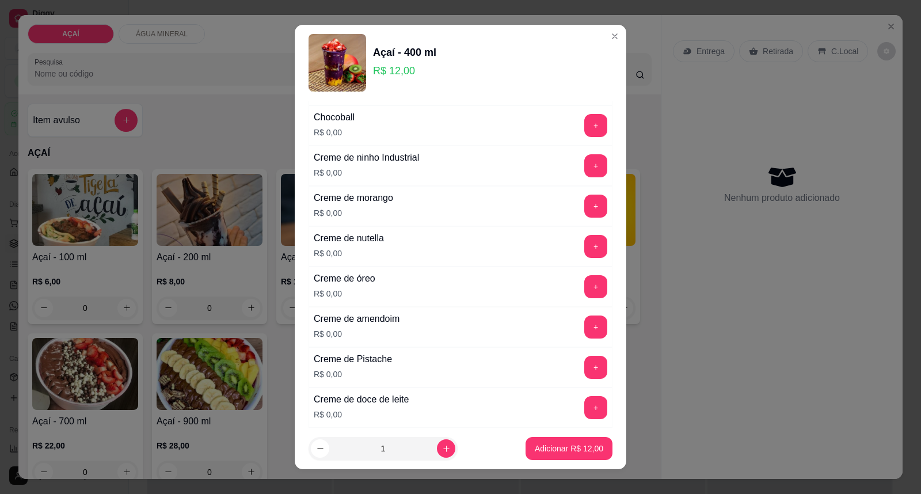
scroll to position [300, 0]
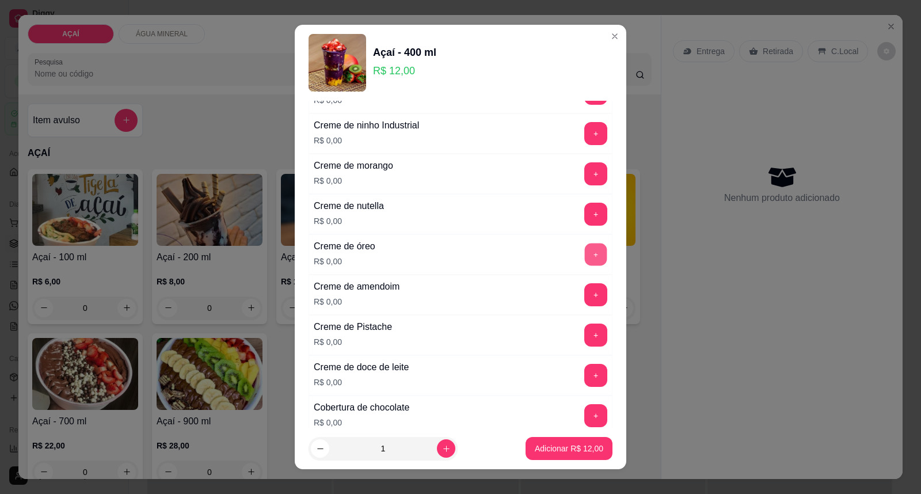
click at [585, 253] on button "+" at bounding box center [596, 254] width 22 height 22
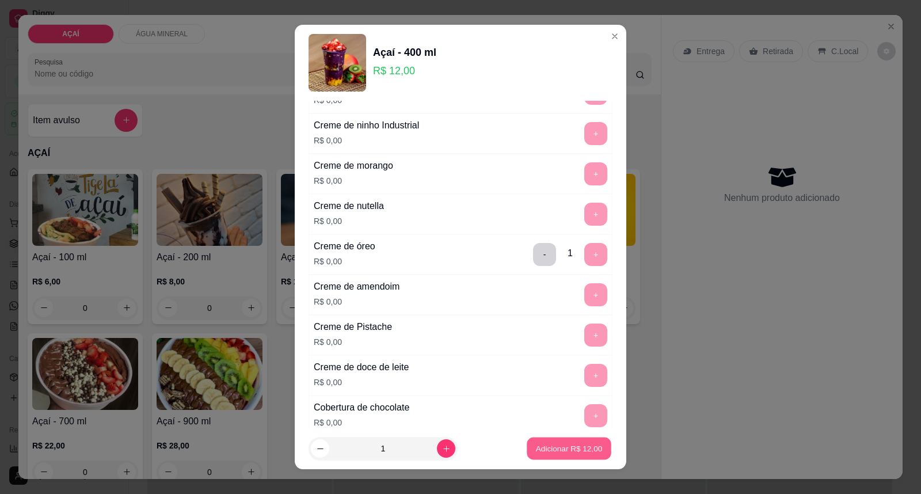
click at [556, 448] on p "Adicionar R$ 12,00" at bounding box center [569, 447] width 67 height 11
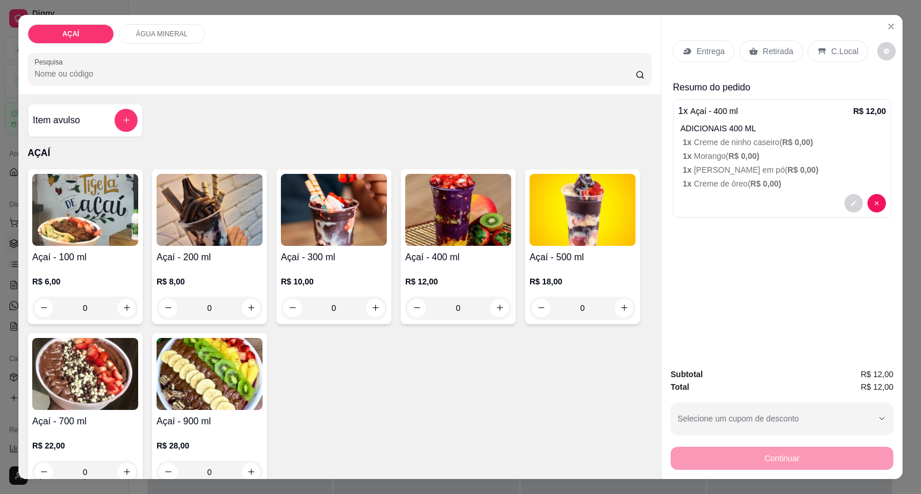
click at [697, 45] on p "Entrega" at bounding box center [710, 51] width 28 height 12
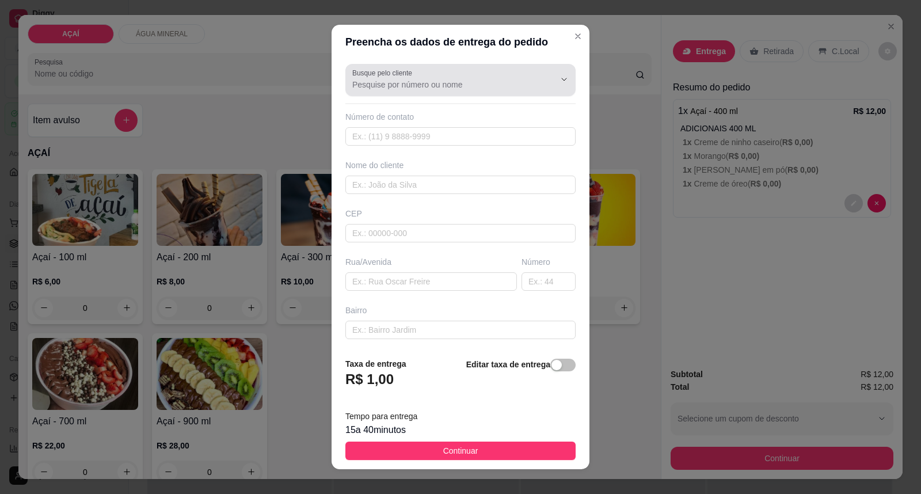
click at [536, 82] on div at bounding box center [554, 79] width 37 height 22
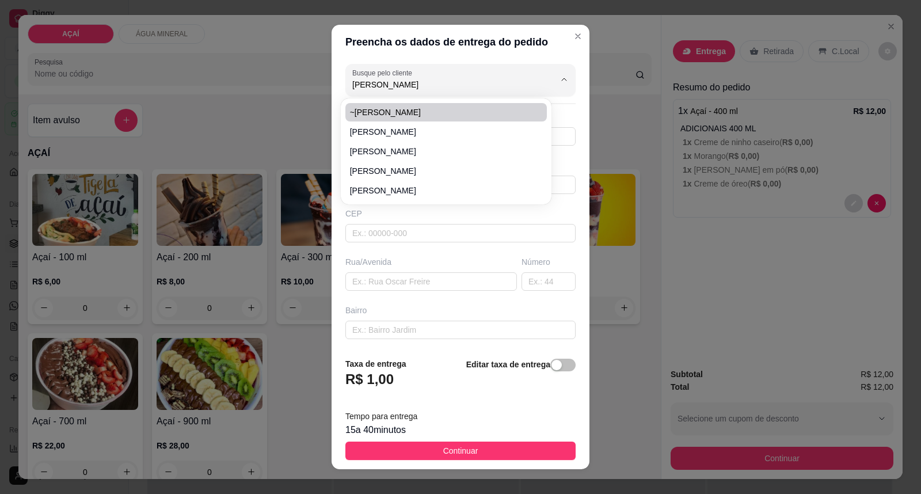
click at [411, 105] on li "~henri" at bounding box center [446, 112] width 202 height 18
type input "~henri"
type input "999828229"
type input "~henri"
type input "57520000000000"
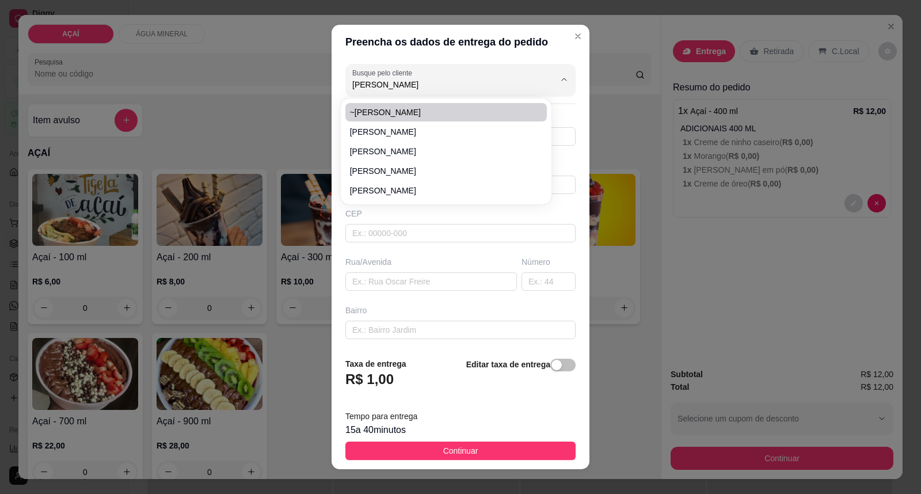
type input "Maravilha"
type input "Endereço casa de silvo depois do riacho"
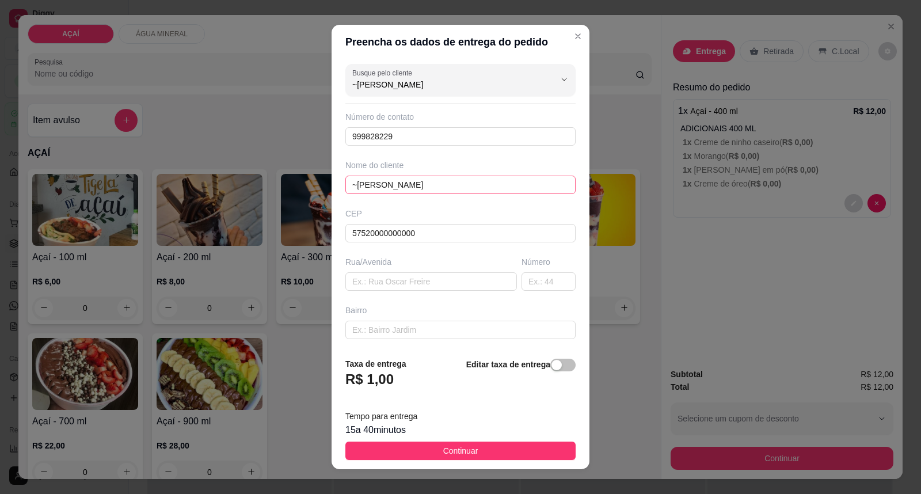
scroll to position [99, 0]
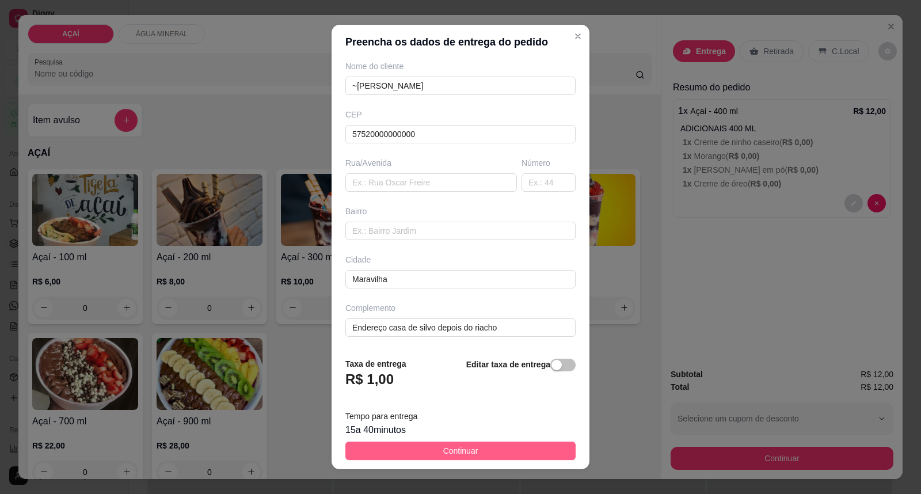
type input "~henri"
click at [457, 450] on span "Continuar" at bounding box center [460, 450] width 35 height 13
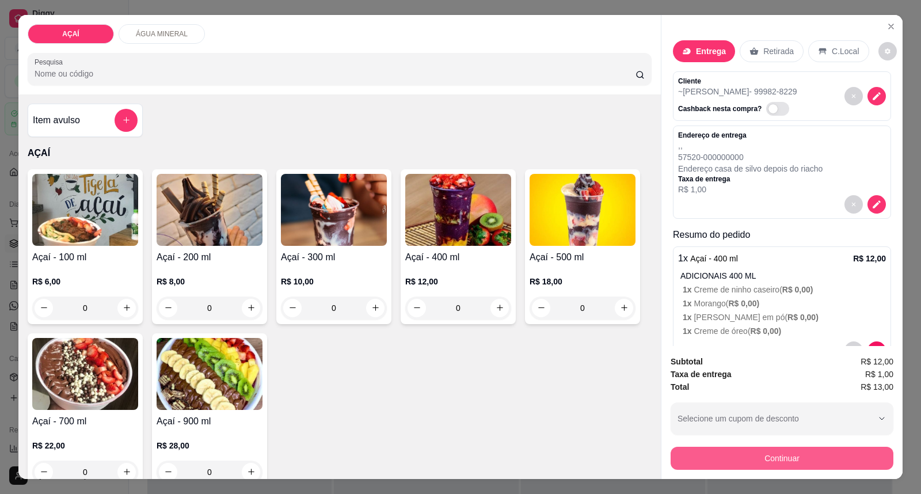
click at [811, 459] on button "Continuar" at bounding box center [781, 458] width 223 height 23
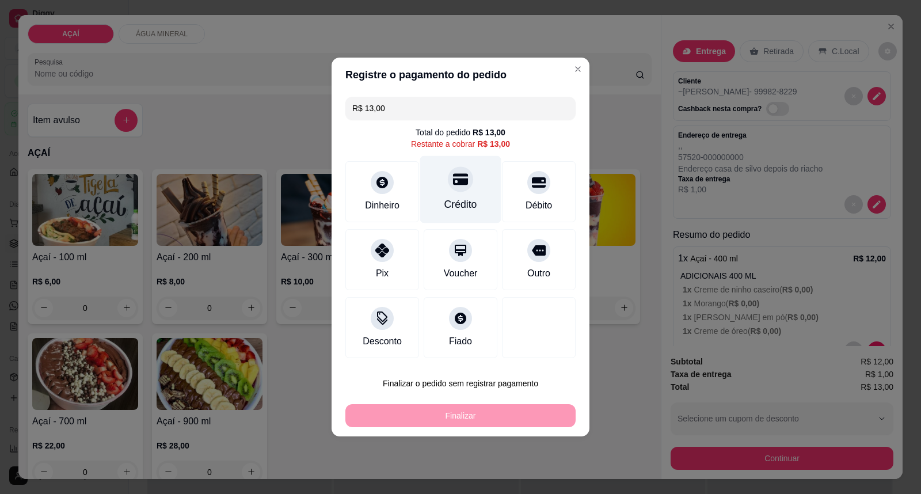
click at [459, 206] on div "Crédito" at bounding box center [460, 204] width 33 height 15
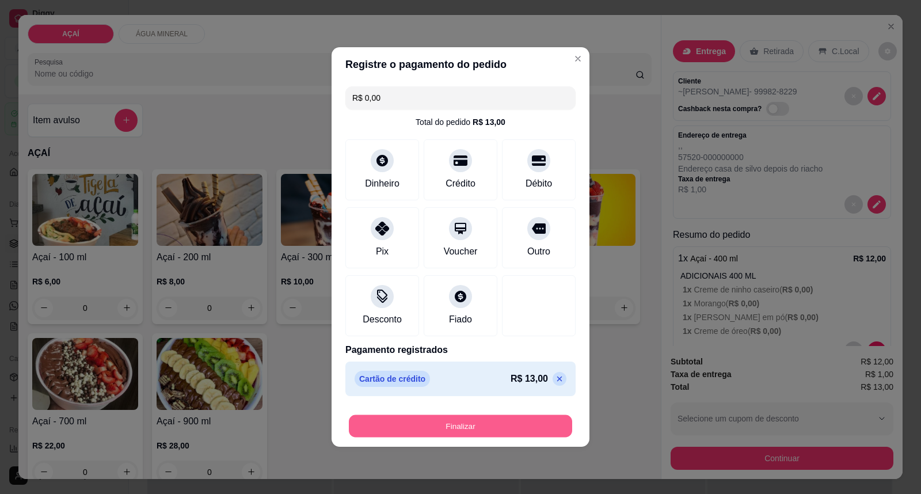
click at [422, 418] on button "Finalizar" at bounding box center [460, 426] width 223 height 22
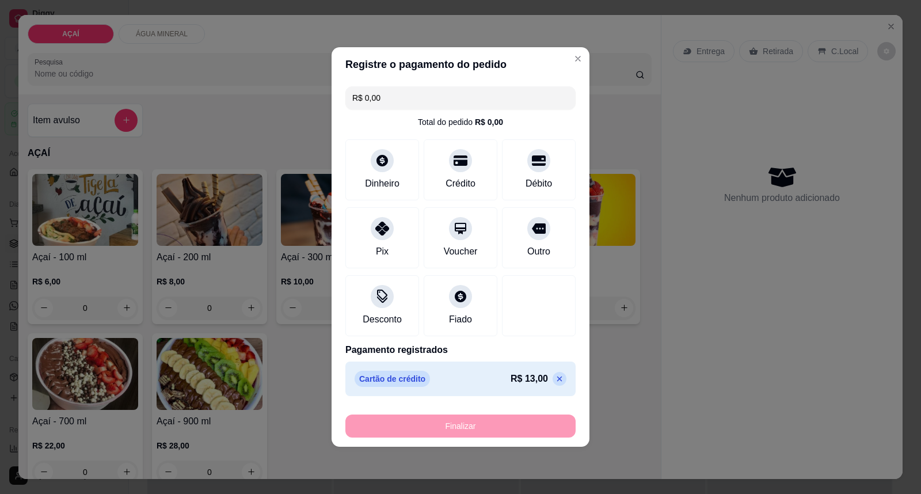
type input "-R$ 13,00"
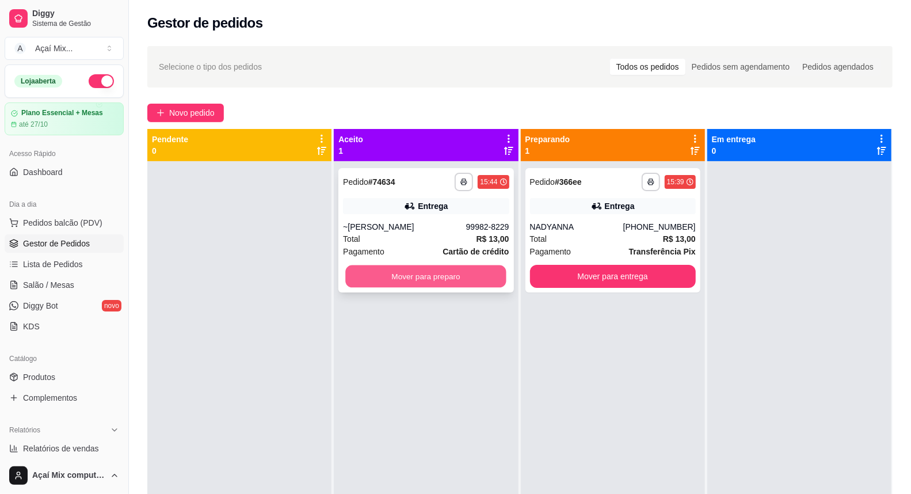
click at [434, 283] on button "Mover para preparo" at bounding box center [426, 276] width 161 height 22
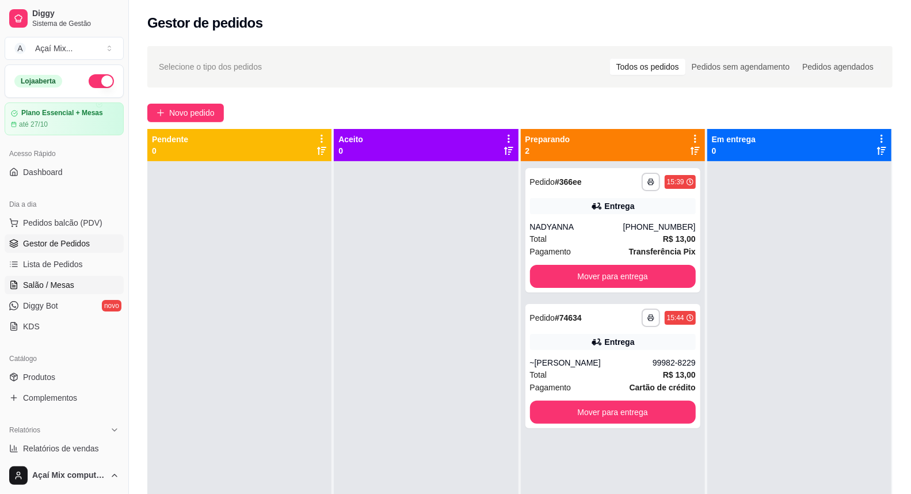
click at [70, 283] on span "Salão / Mesas" at bounding box center [48, 285] width 51 height 12
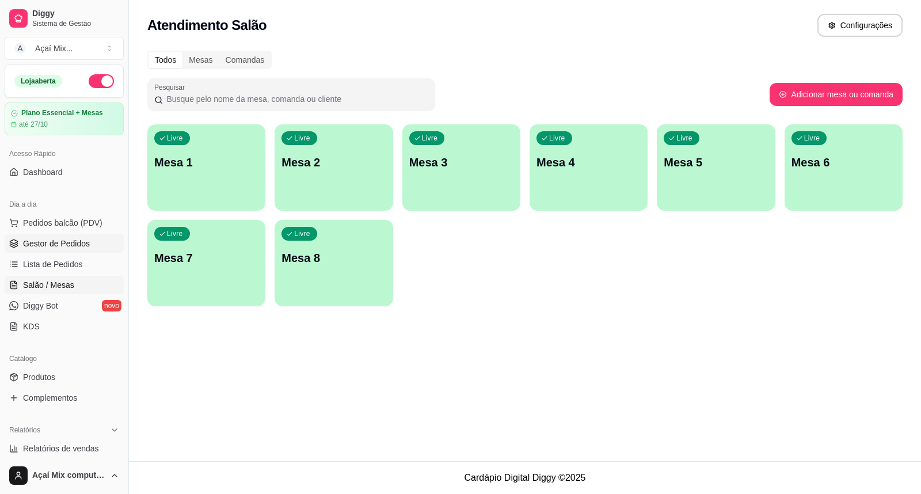
click at [61, 243] on span "Gestor de Pedidos" at bounding box center [56, 244] width 67 height 12
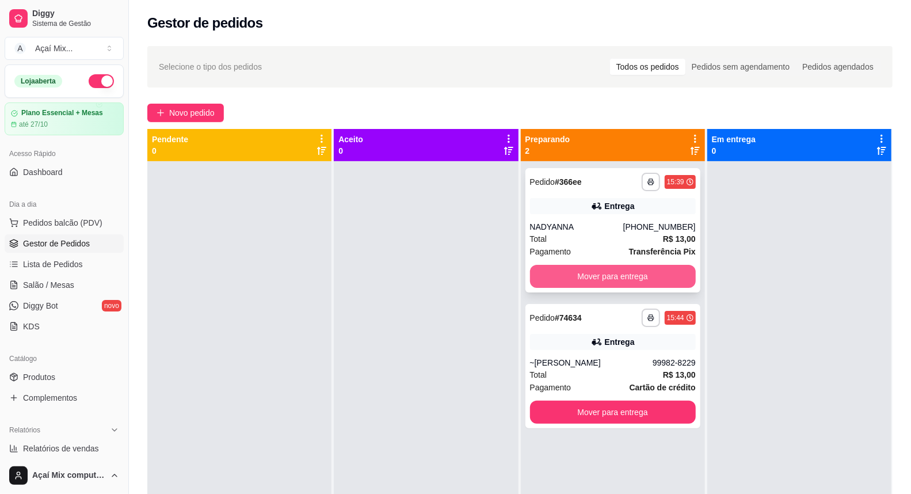
click at [597, 282] on button "Mover para entrega" at bounding box center [613, 276] width 166 height 23
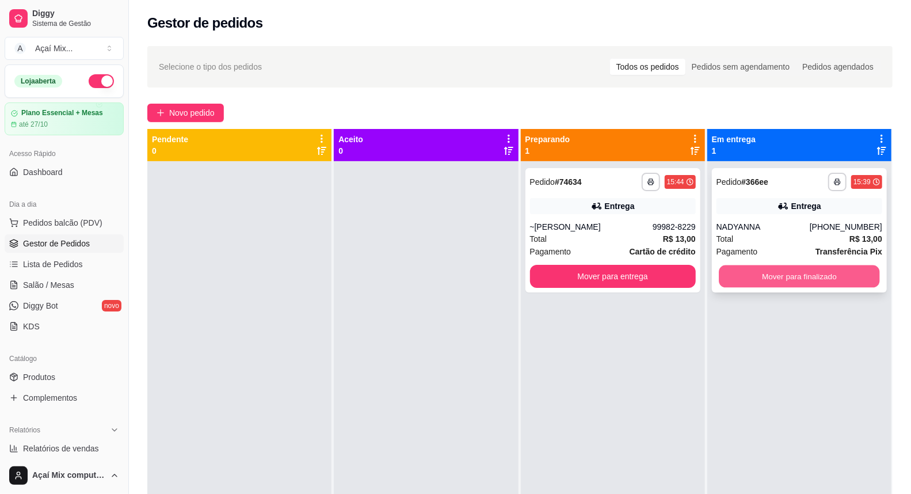
click at [789, 273] on button "Mover para finalizado" at bounding box center [799, 276] width 161 height 22
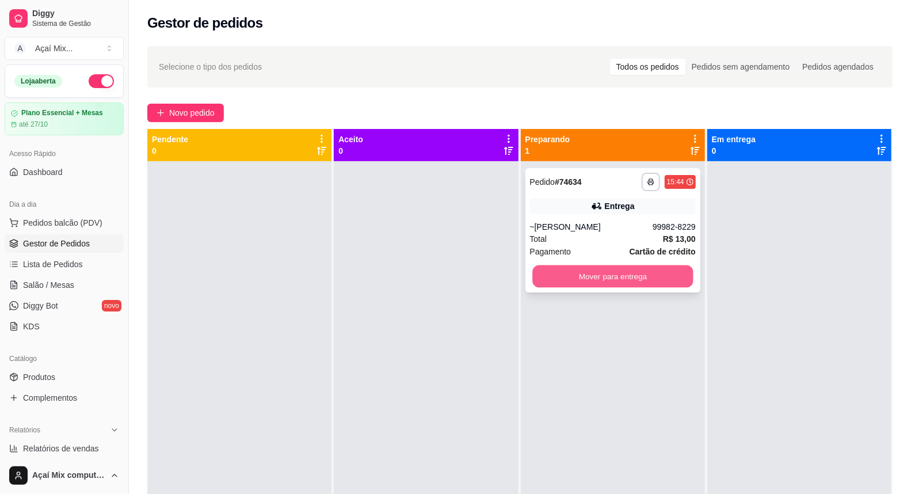
click at [649, 283] on button "Mover para entrega" at bounding box center [612, 276] width 161 height 22
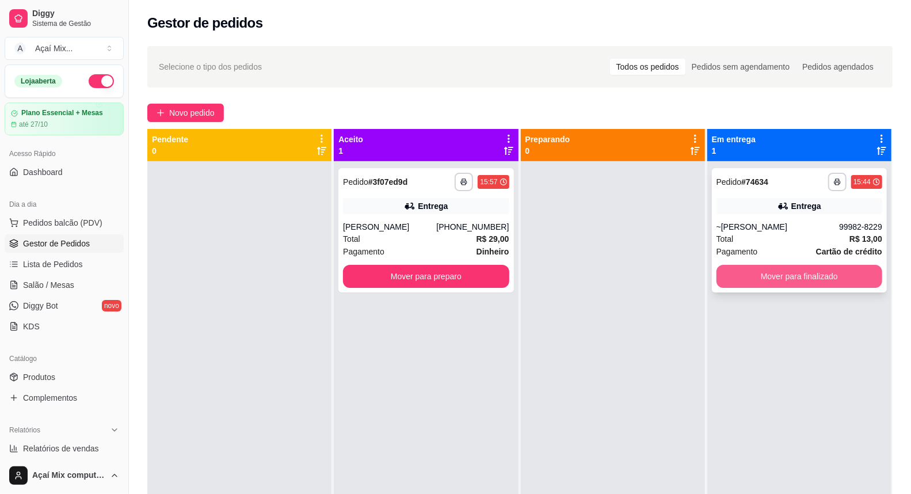
click at [734, 273] on button "Mover para finalizado" at bounding box center [799, 276] width 166 height 23
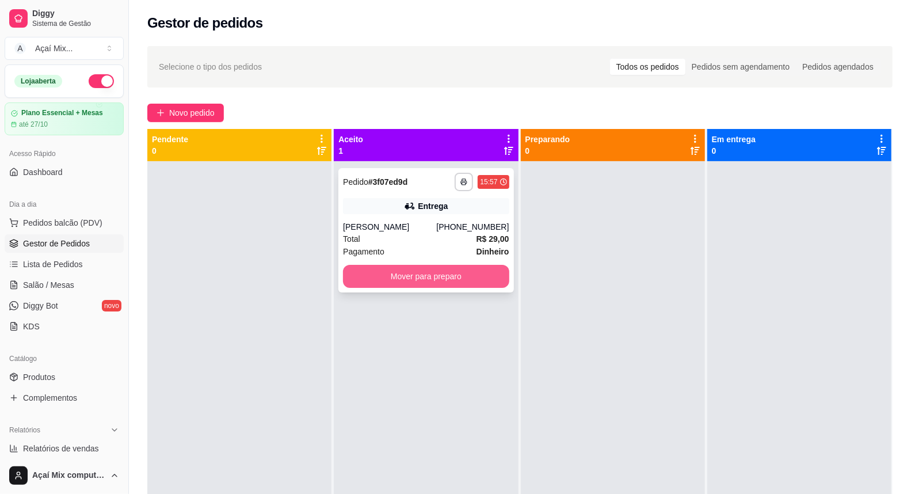
click at [449, 287] on button "Mover para preparo" at bounding box center [426, 276] width 166 height 23
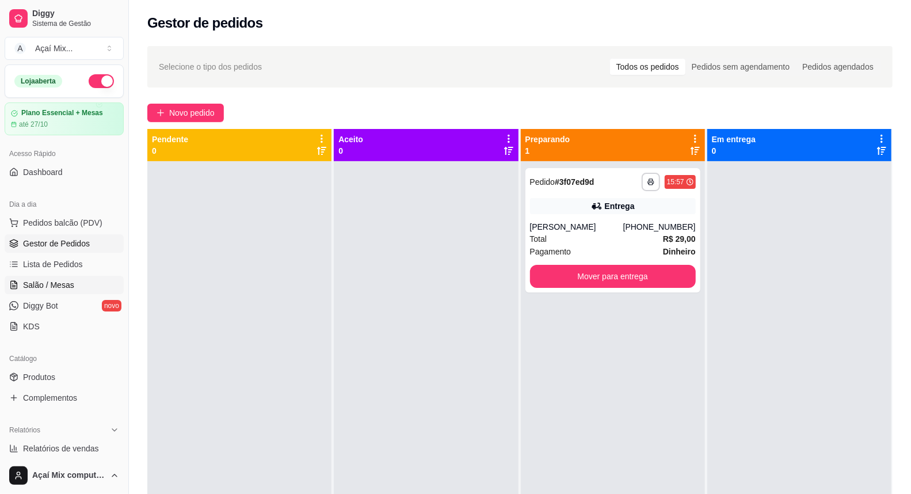
click at [52, 285] on span "Salão / Mesas" at bounding box center [48, 285] width 51 height 12
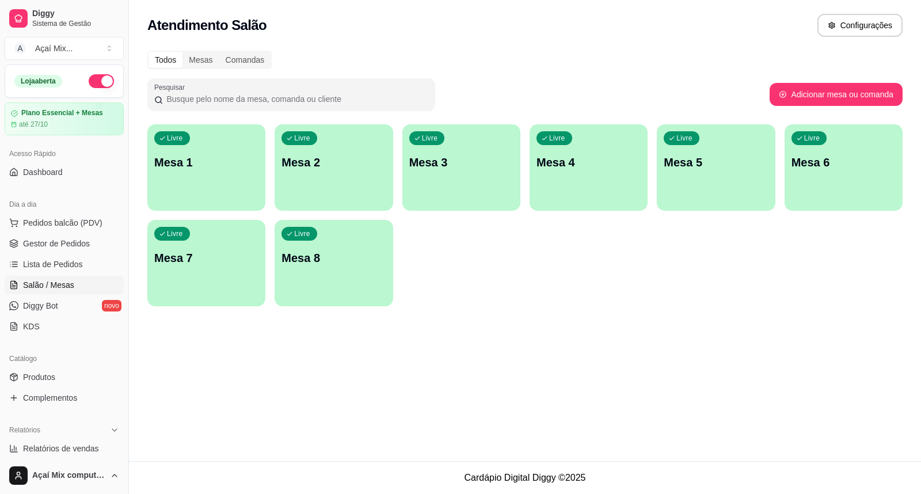
click at [185, 202] on div "button" at bounding box center [206, 204] width 118 height 14
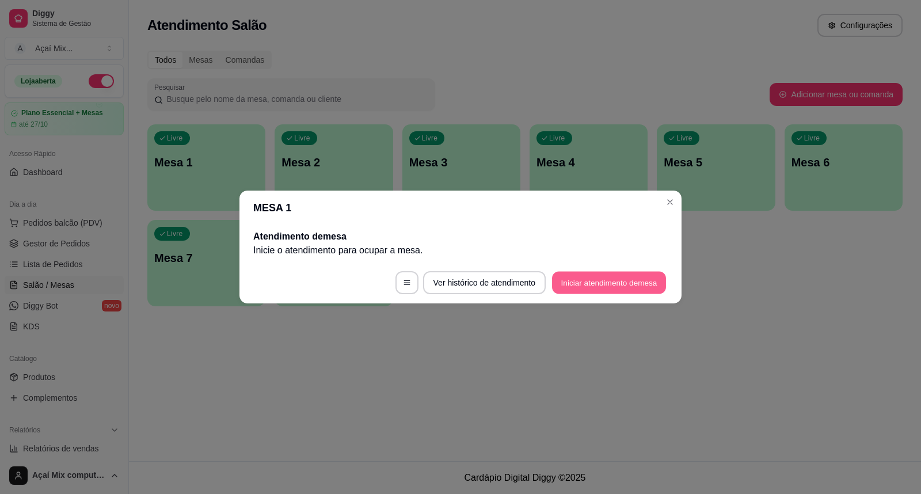
click at [582, 287] on button "Iniciar atendimento de mesa" at bounding box center [609, 283] width 114 height 22
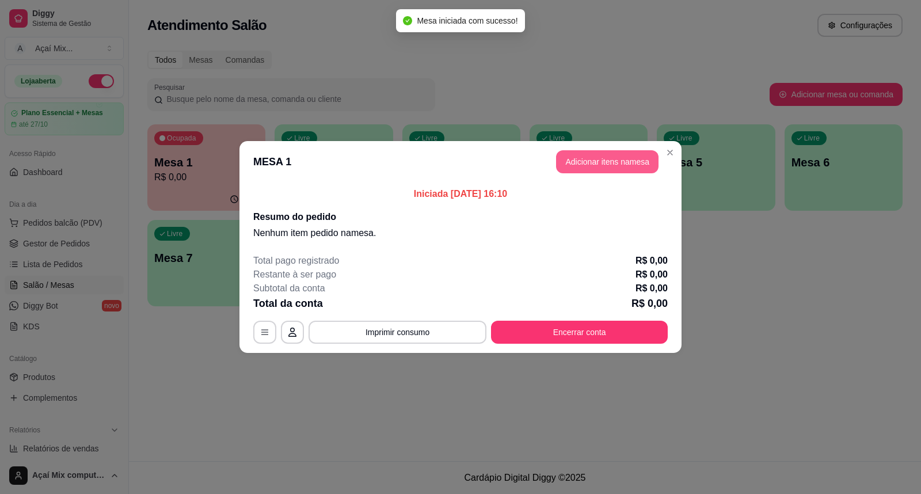
click at [612, 160] on button "Adicionar itens na mesa" at bounding box center [607, 161] width 102 height 23
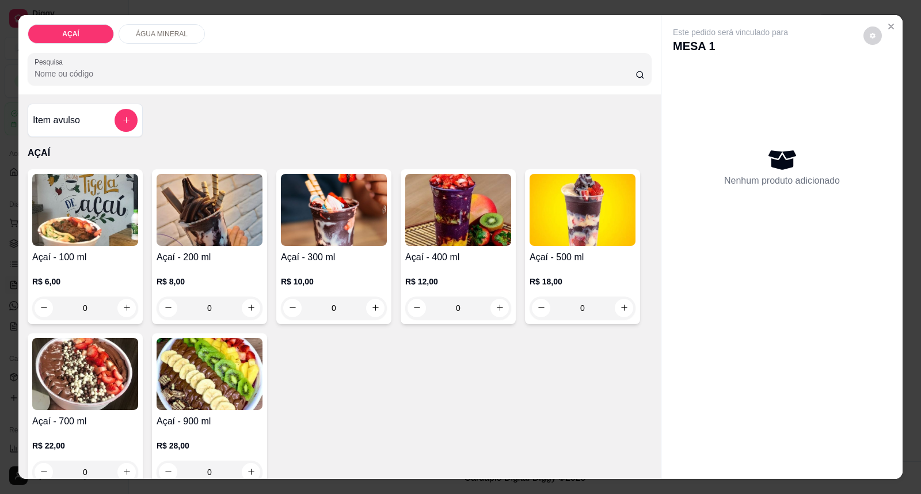
click at [91, 220] on img at bounding box center [85, 210] width 106 height 72
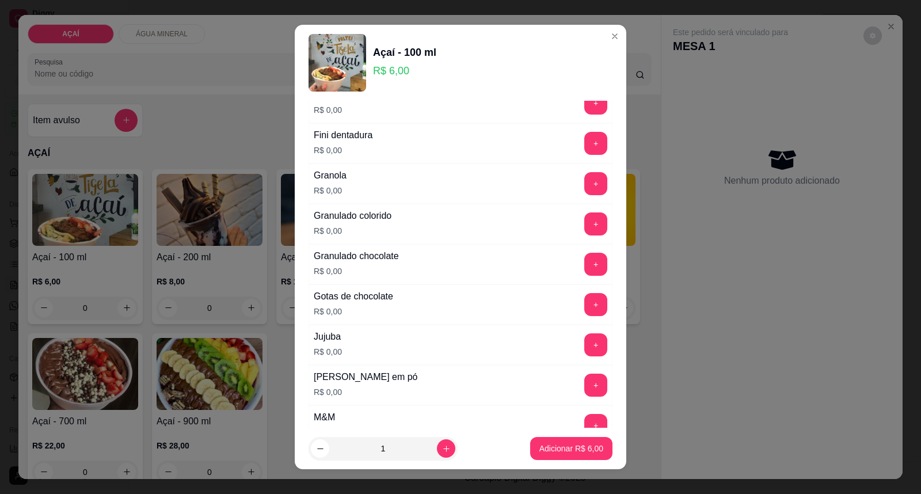
scroll to position [959, 0]
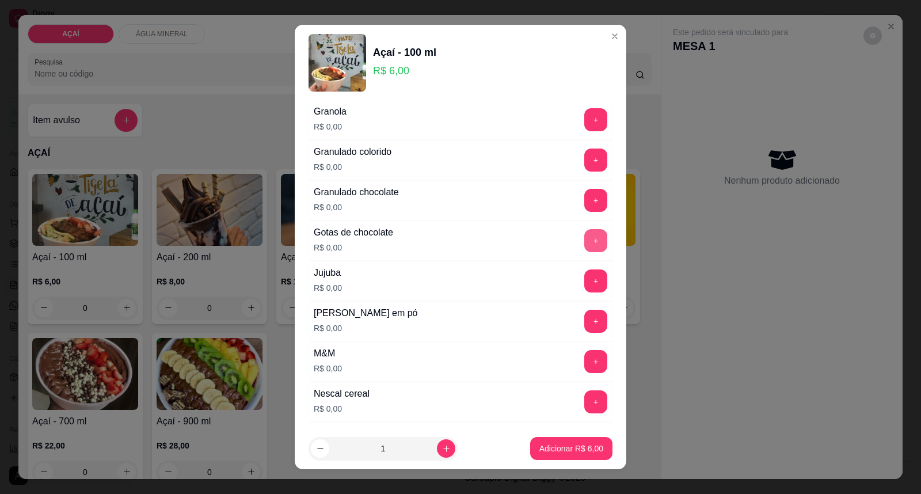
click at [584, 243] on button "+" at bounding box center [595, 240] width 23 height 23
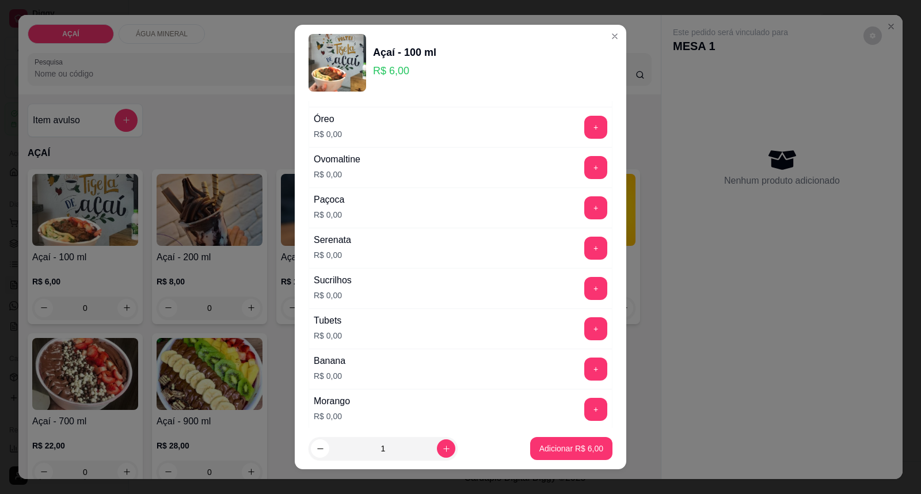
scroll to position [1259, 0]
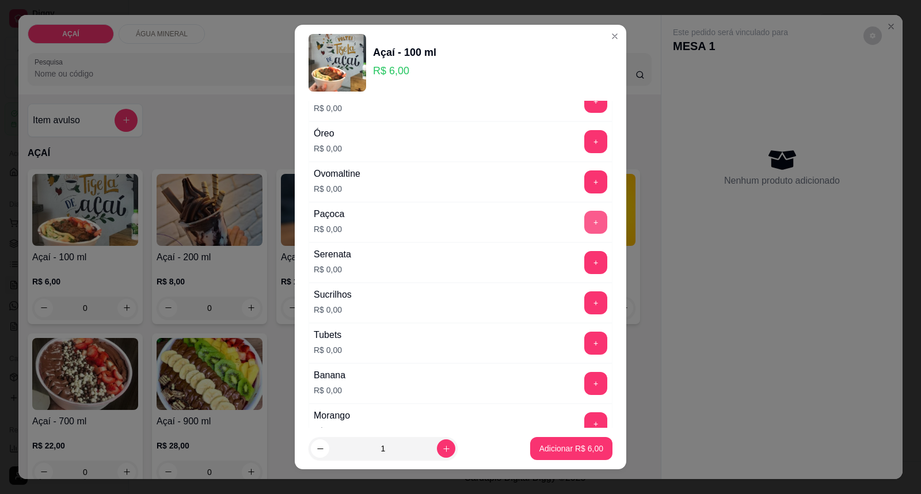
click at [584, 220] on button "+" at bounding box center [595, 222] width 23 height 23
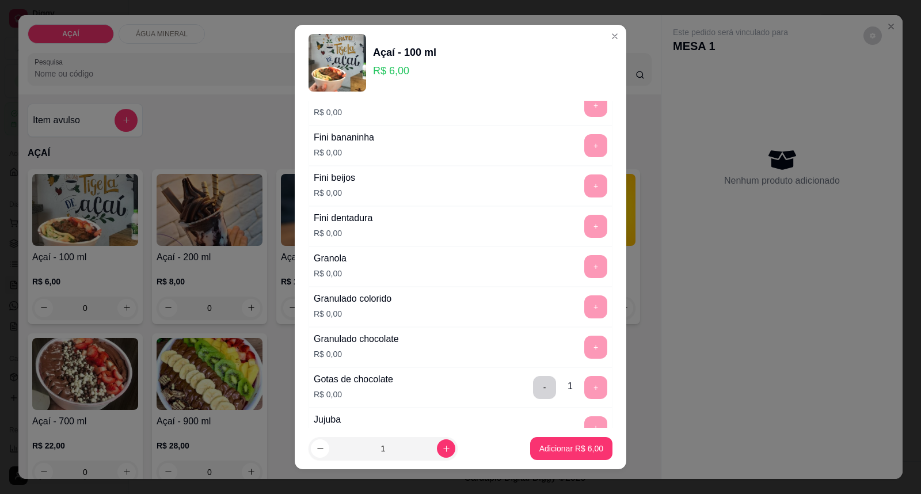
scroll to position [940, 0]
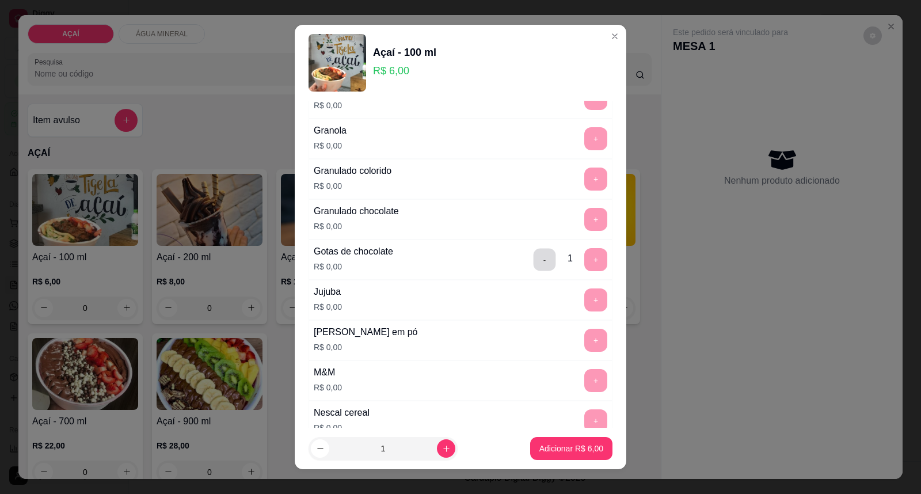
click at [533, 260] on button "-" at bounding box center [544, 260] width 22 height 22
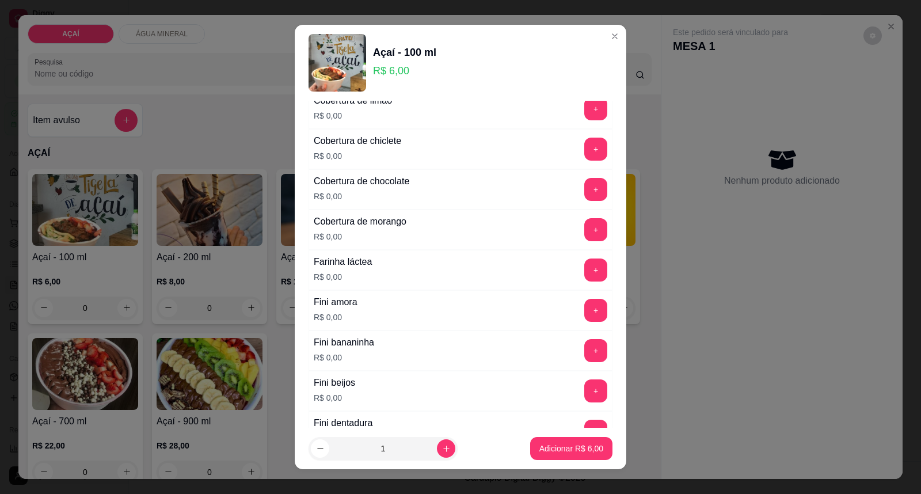
scroll to position [492, 0]
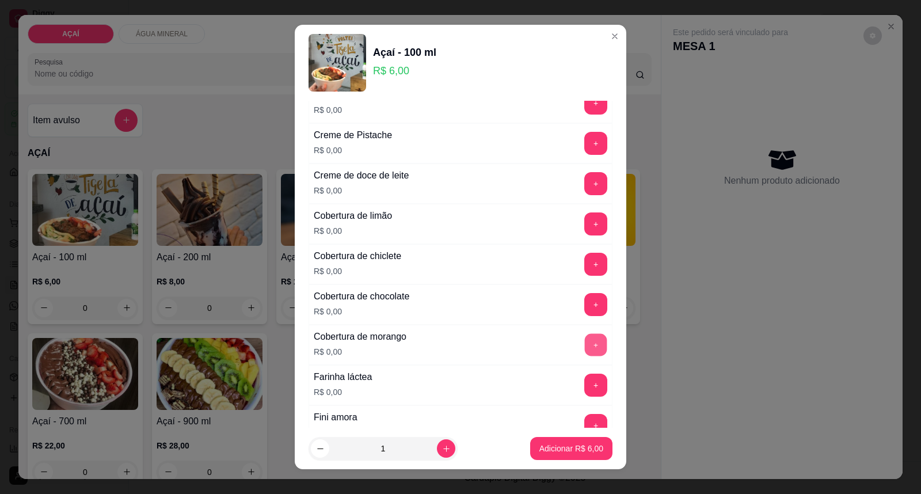
click at [585, 347] on button "+" at bounding box center [596, 345] width 22 height 22
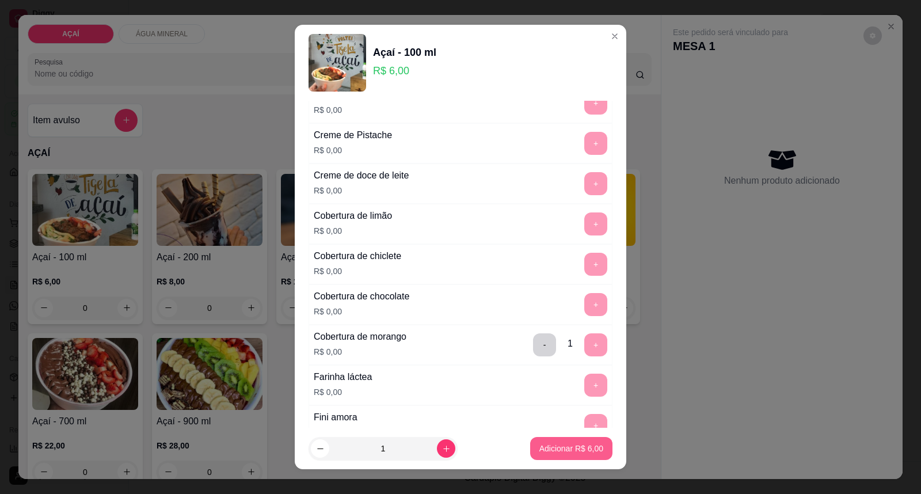
click at [544, 441] on button "Adicionar R$ 6,00" at bounding box center [571, 448] width 82 height 23
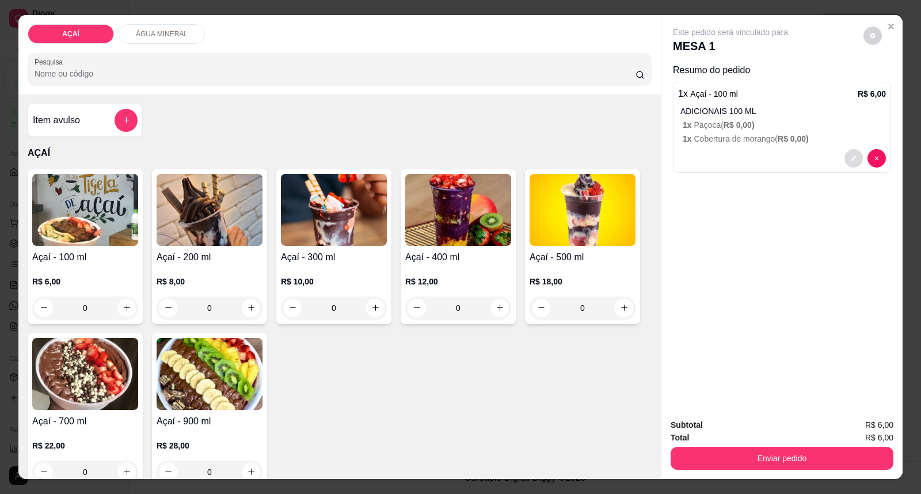
click at [849, 154] on button "decrease-product-quantity" at bounding box center [853, 158] width 18 height 18
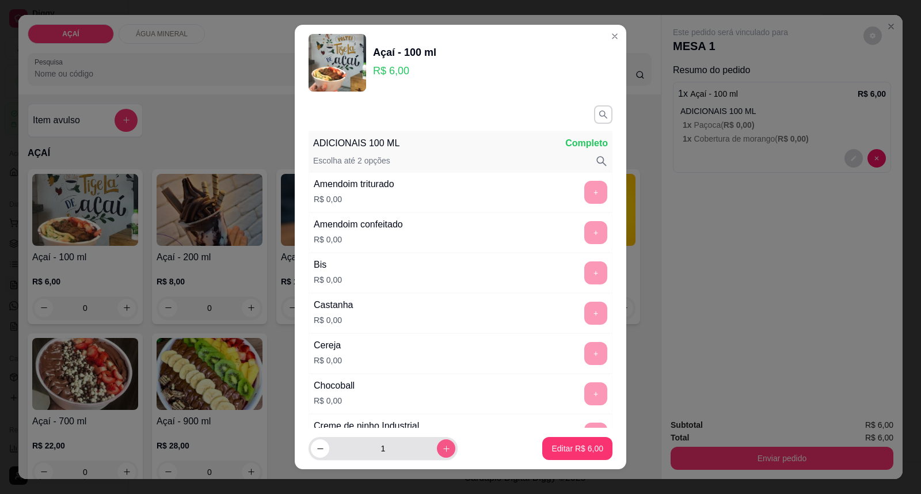
click at [442, 445] on icon "increase-product-quantity" at bounding box center [446, 448] width 9 height 9
type input "2"
click at [552, 441] on button "Editar R$ 12,00" at bounding box center [575, 448] width 72 height 22
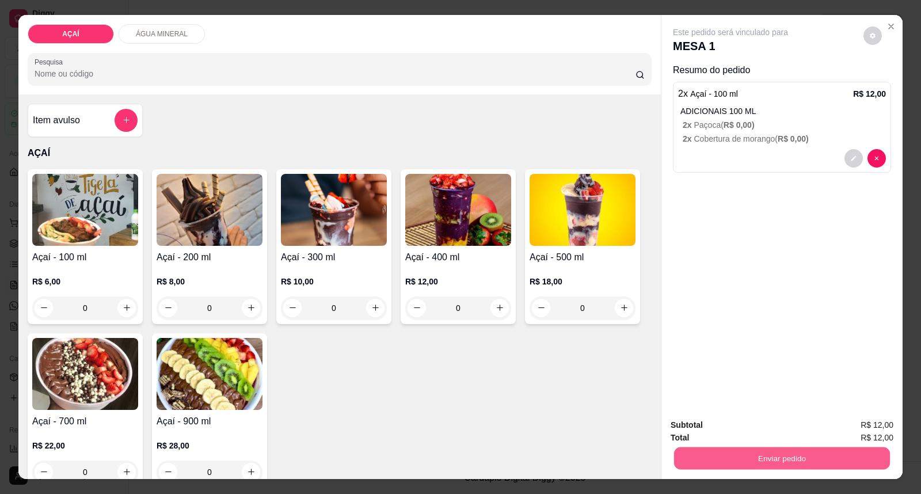
click at [714, 461] on button "Enviar pedido" at bounding box center [782, 458] width 216 height 22
click at [852, 433] on button "Enviar pedido" at bounding box center [862, 430] width 65 height 22
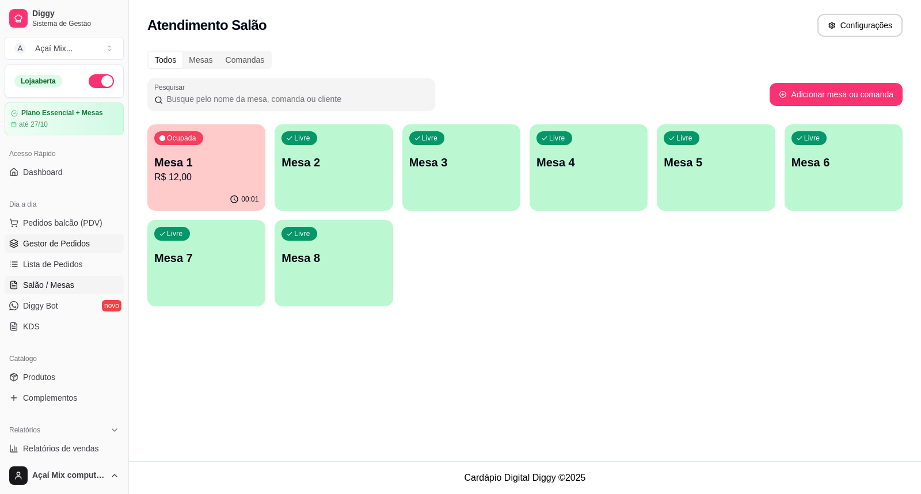
click at [77, 247] on span "Gestor de Pedidos" at bounding box center [56, 244] width 67 height 12
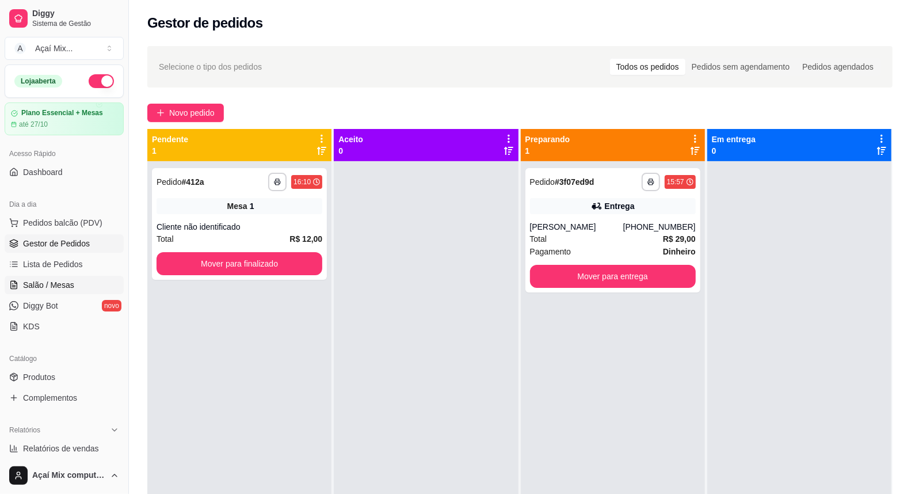
click at [43, 289] on span "Salão / Mesas" at bounding box center [48, 285] width 51 height 12
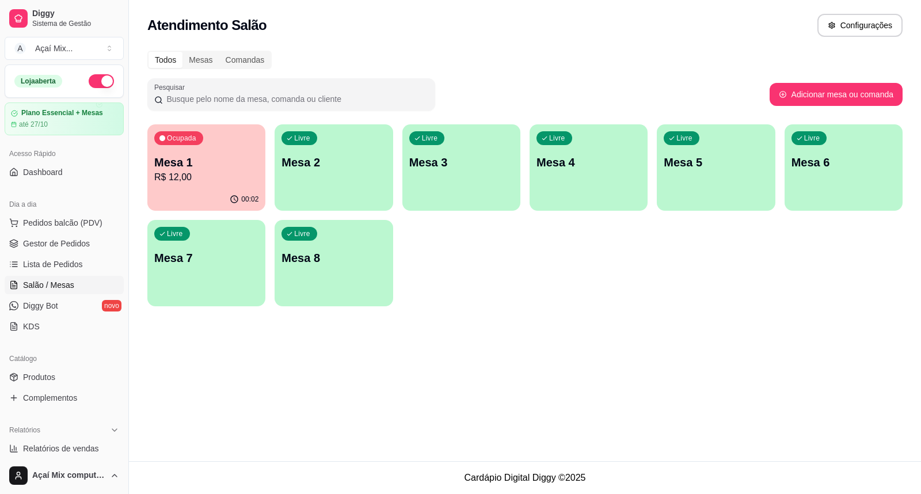
click at [333, 165] on p "Mesa 2" at bounding box center [333, 162] width 104 height 16
click at [60, 238] on span "Gestor de Pedidos" at bounding box center [56, 244] width 67 height 12
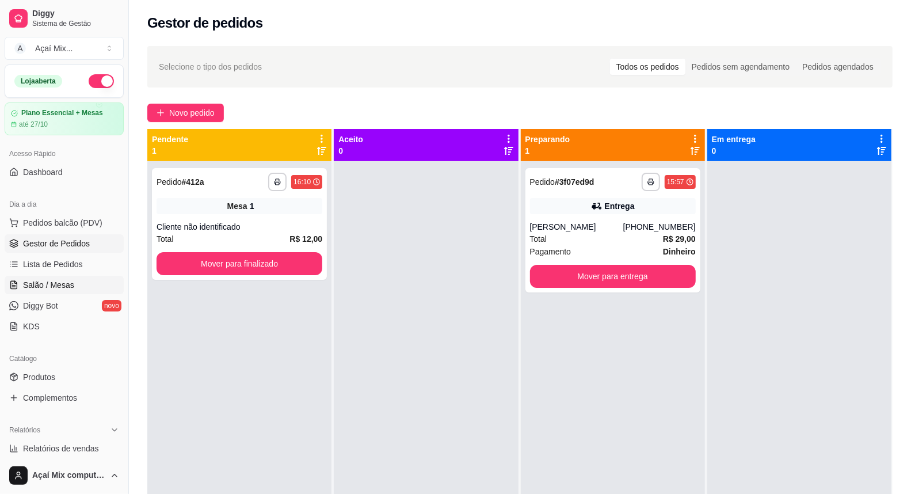
click at [59, 289] on span "Salão / Mesas" at bounding box center [48, 285] width 51 height 12
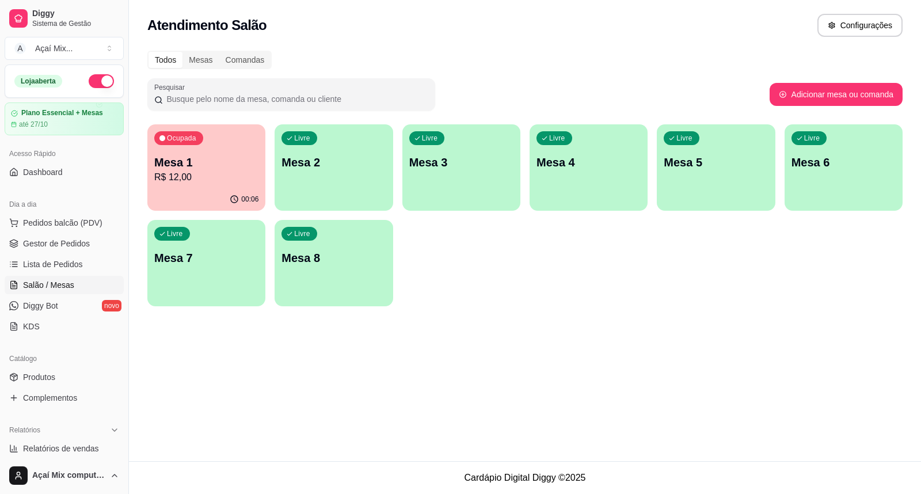
click at [212, 184] on div "Ocupada Mesa 1 R$ 12,00" at bounding box center [206, 156] width 118 height 64
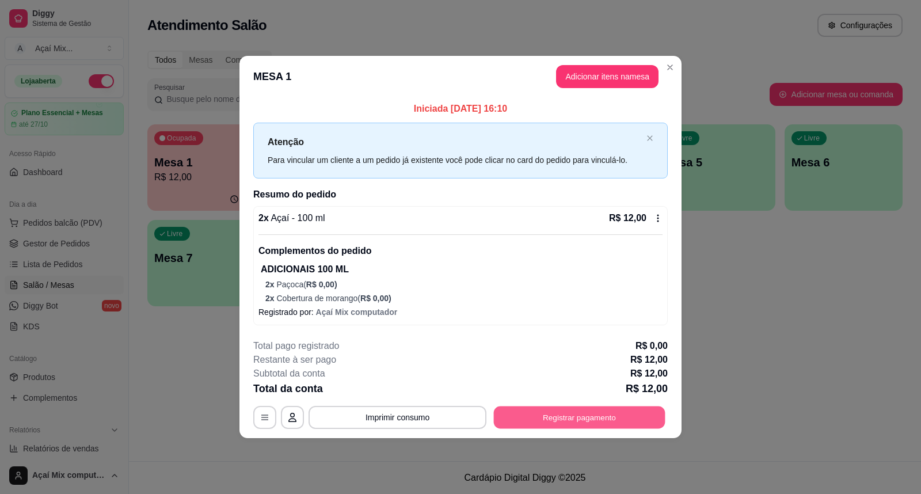
click at [586, 418] on button "Registrar pagamento" at bounding box center [579, 417] width 171 height 22
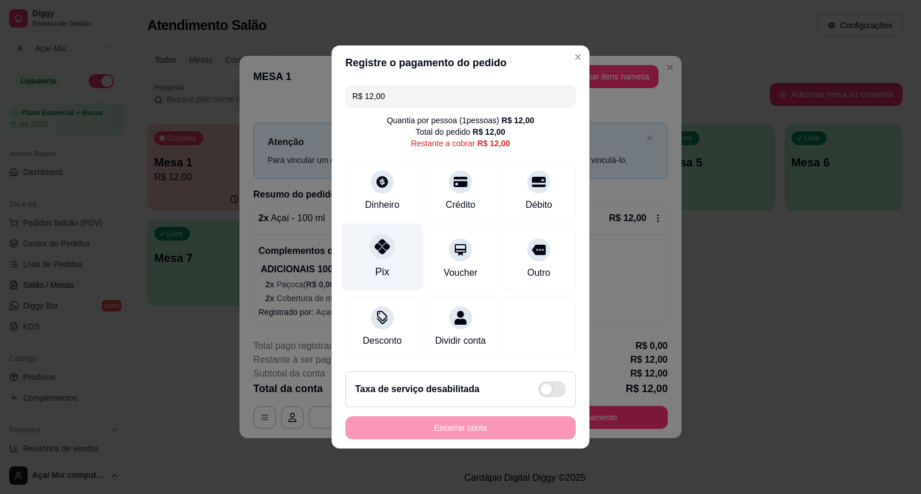
click at [387, 239] on icon at bounding box center [382, 246] width 15 height 15
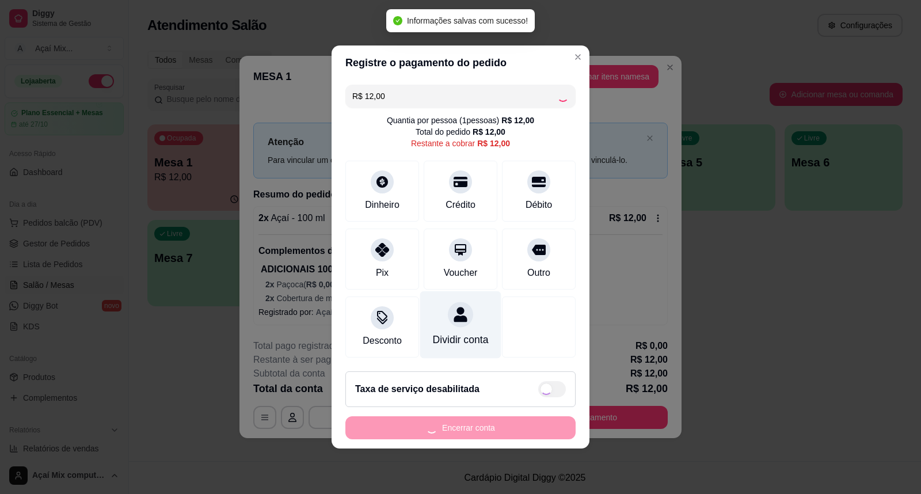
type input "R$ 0,00"
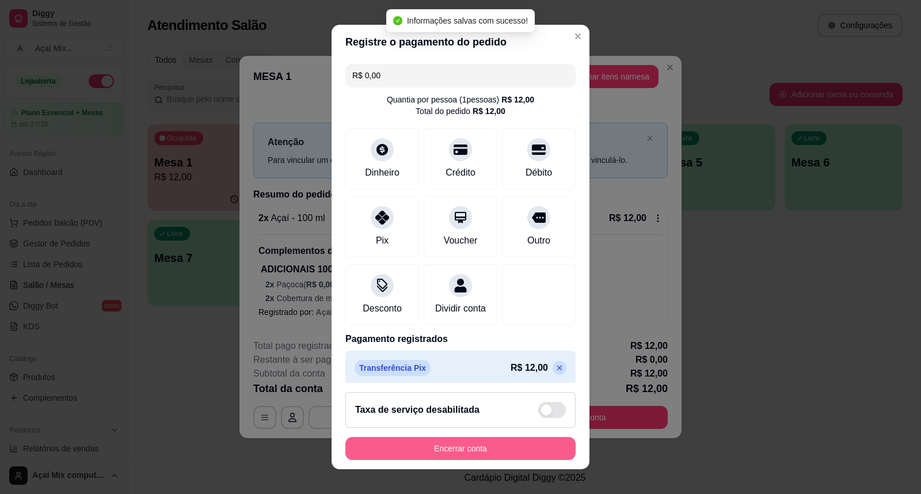
click at [466, 441] on button "Encerrar conta" at bounding box center [460, 448] width 230 height 23
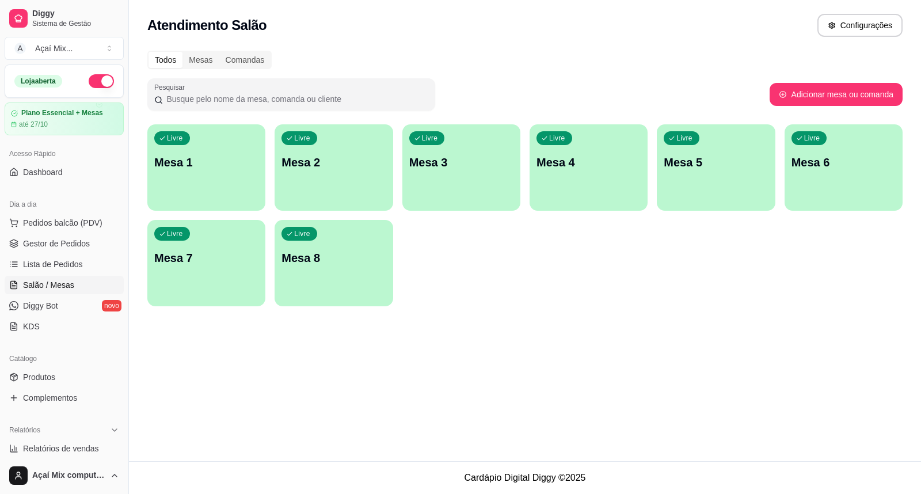
click at [213, 154] on p "Mesa 1" at bounding box center [206, 162] width 104 height 16
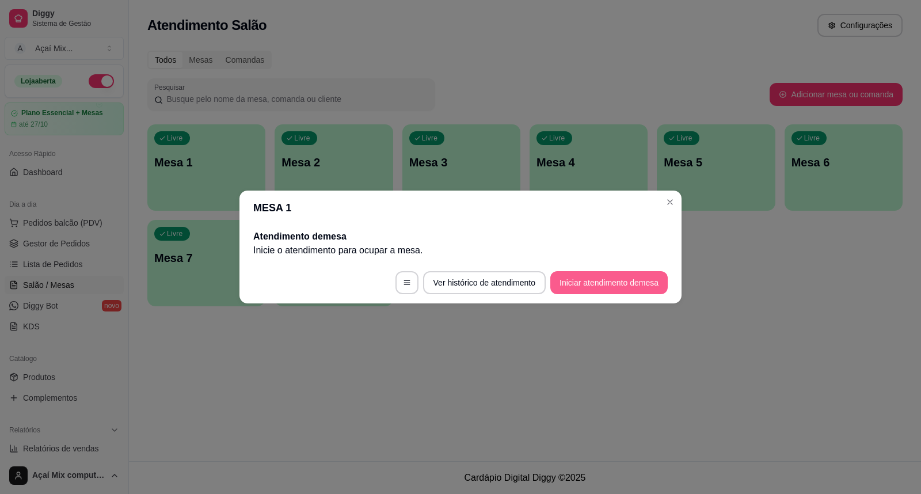
click at [636, 283] on button "Iniciar atendimento de mesa" at bounding box center [608, 282] width 117 height 23
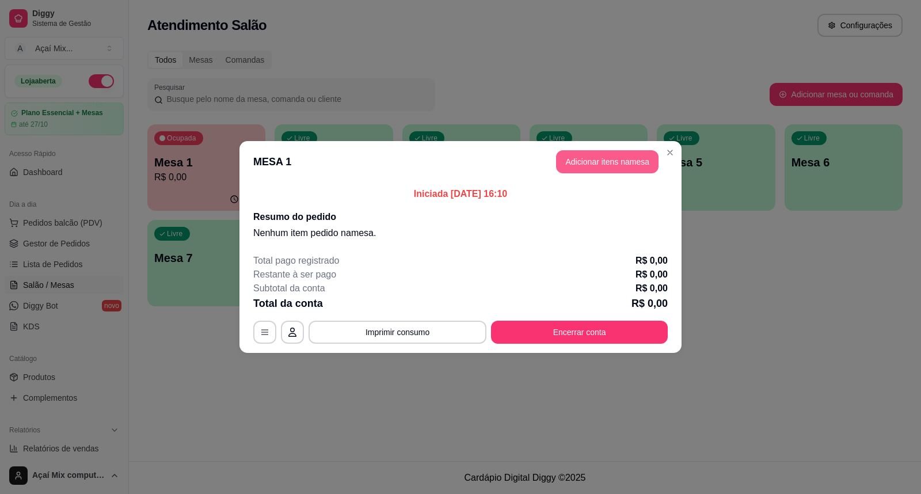
click at [611, 159] on button "Adicionar itens na mesa" at bounding box center [607, 161] width 102 height 23
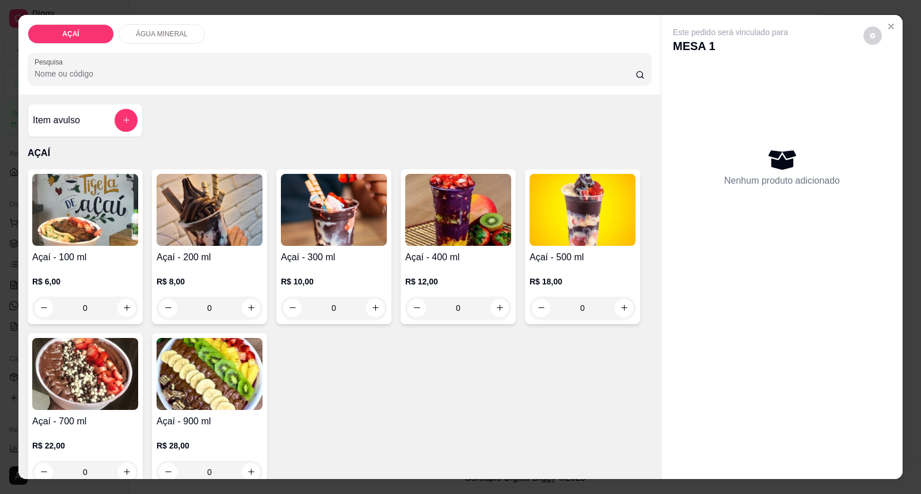
click at [316, 216] on img at bounding box center [334, 210] width 106 height 72
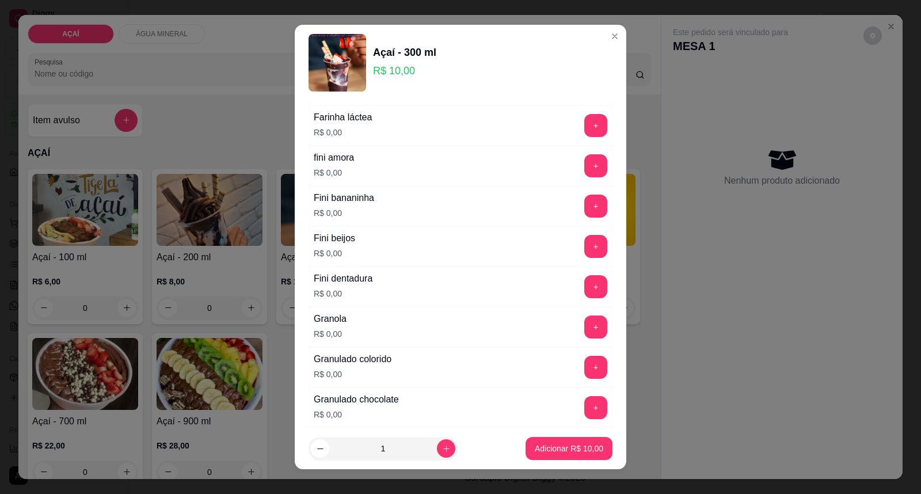
scroll to position [831, 0]
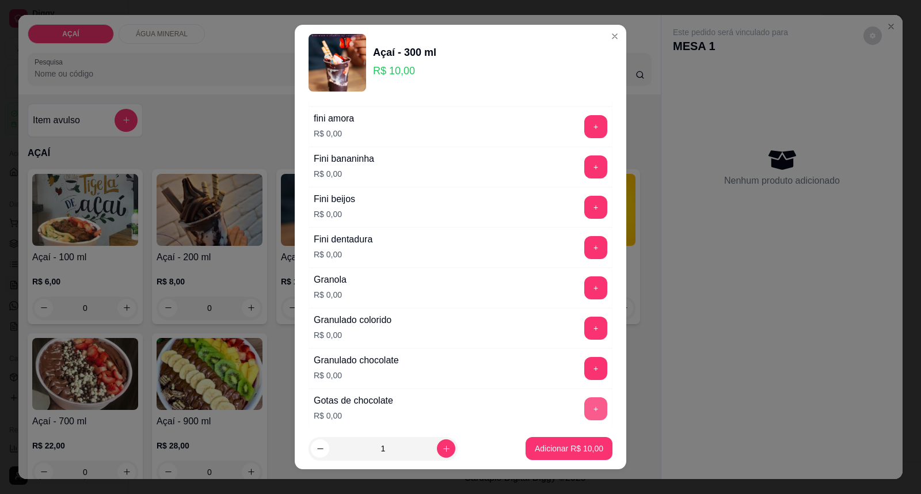
click at [584, 414] on button "+" at bounding box center [595, 408] width 23 height 23
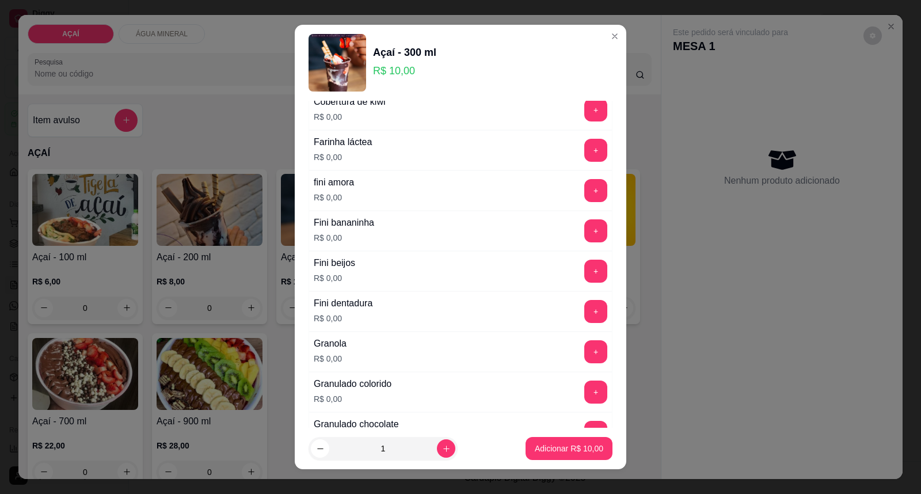
scroll to position [639, 0]
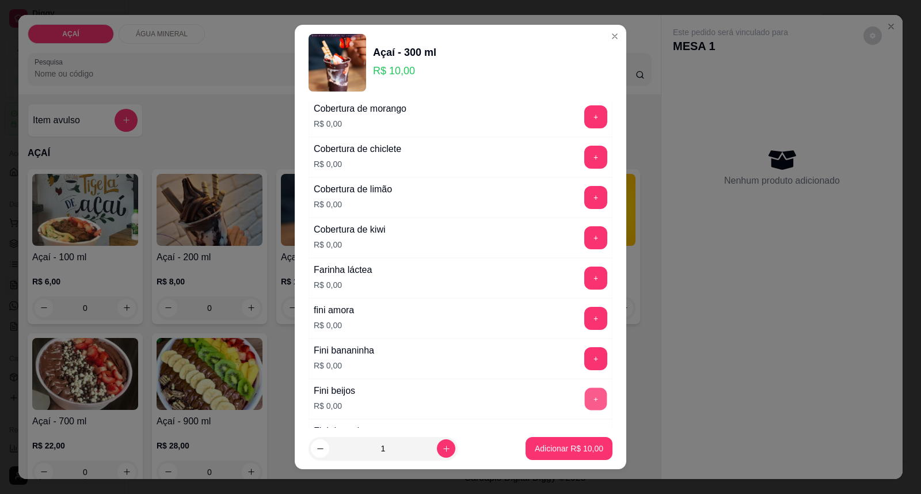
click at [585, 393] on button "+" at bounding box center [596, 399] width 22 height 22
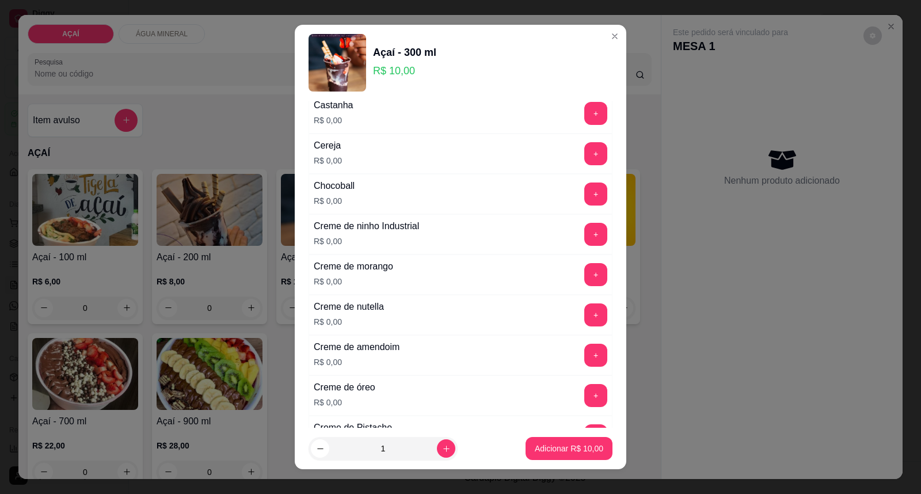
scroll to position [192, 0]
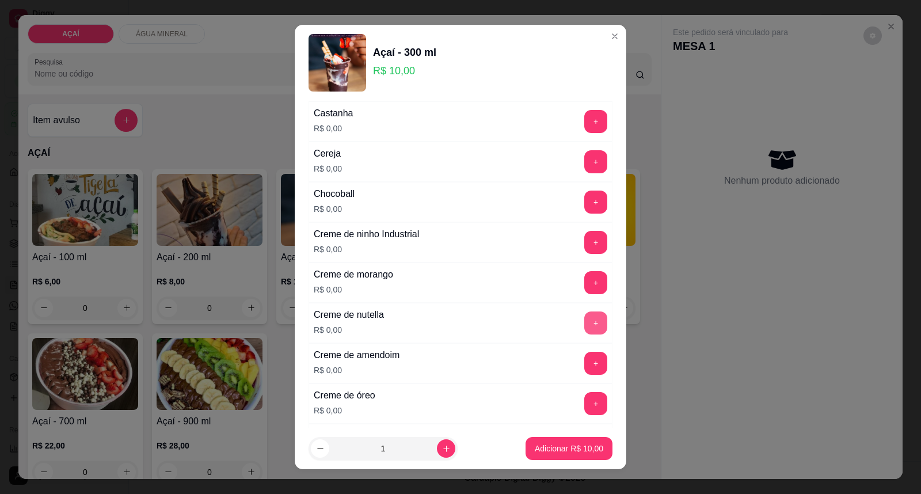
click at [584, 329] on button "+" at bounding box center [595, 322] width 23 height 23
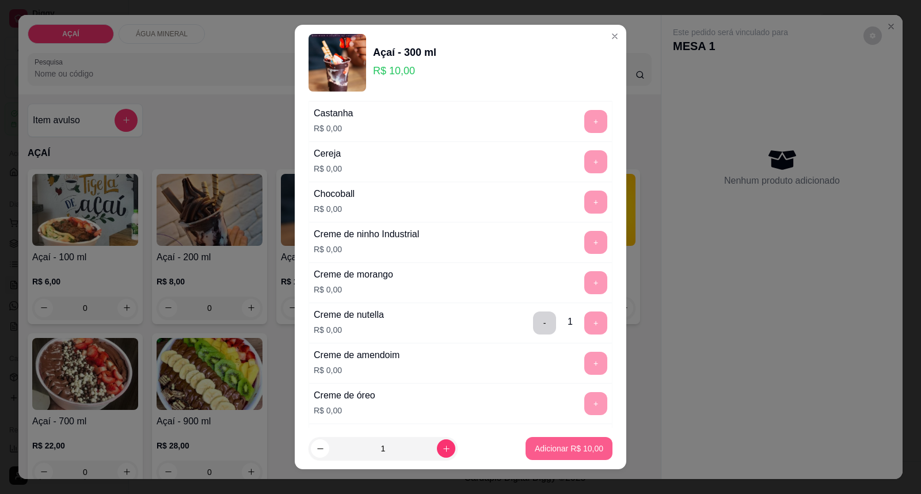
click at [545, 448] on p "Adicionar R$ 10,00" at bounding box center [569, 448] width 68 height 12
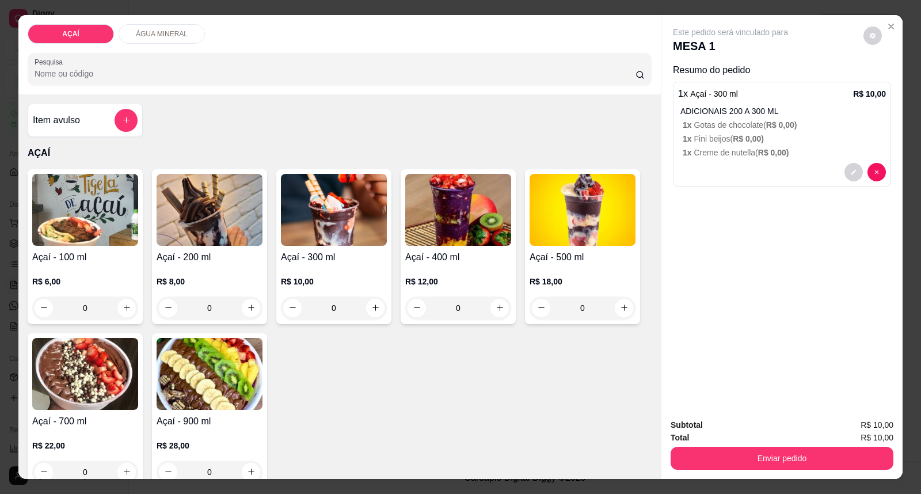
click at [303, 232] on img at bounding box center [334, 210] width 106 height 72
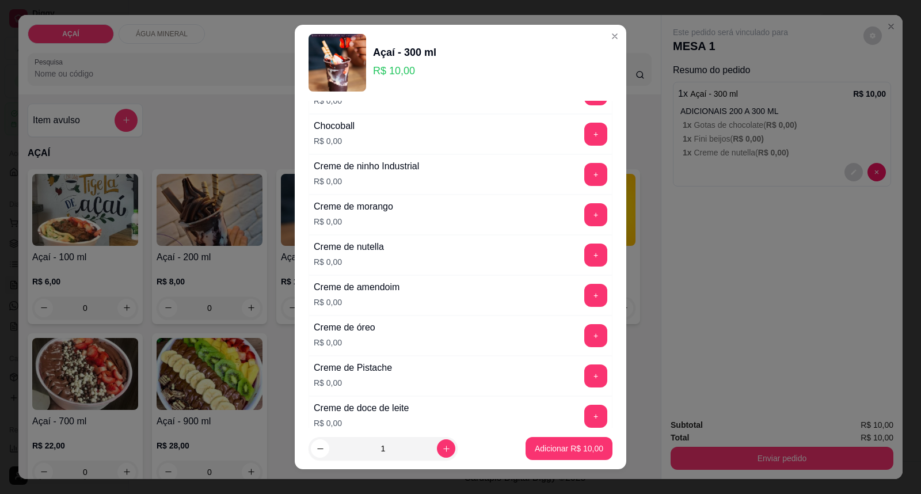
scroll to position [255, 0]
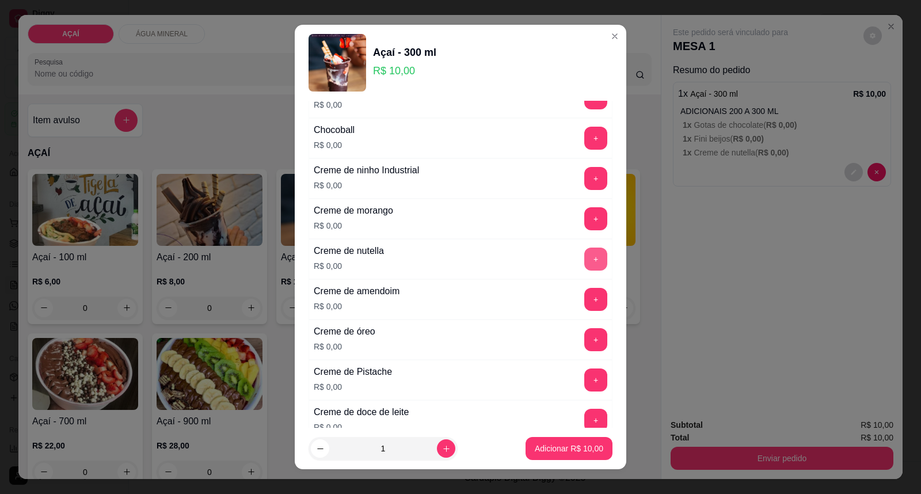
click at [584, 261] on button "+" at bounding box center [595, 258] width 23 height 23
click at [584, 342] on button "+" at bounding box center [595, 339] width 23 height 23
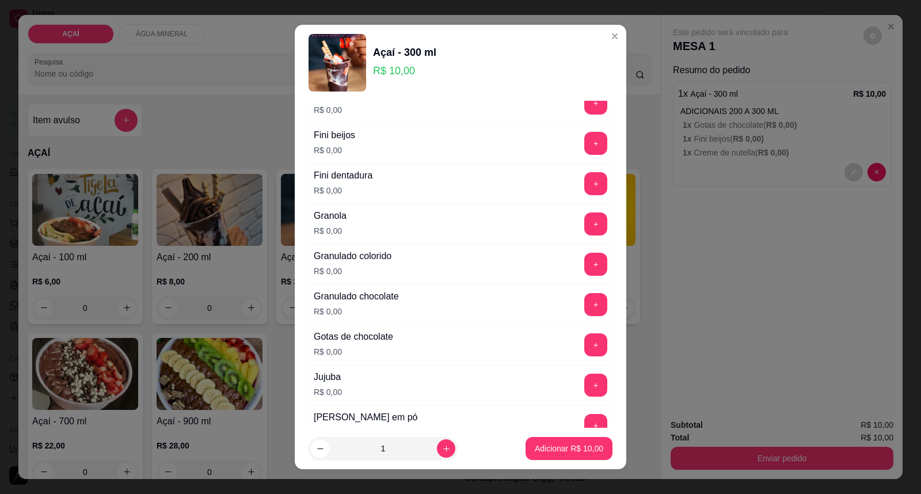
scroll to position [959, 0]
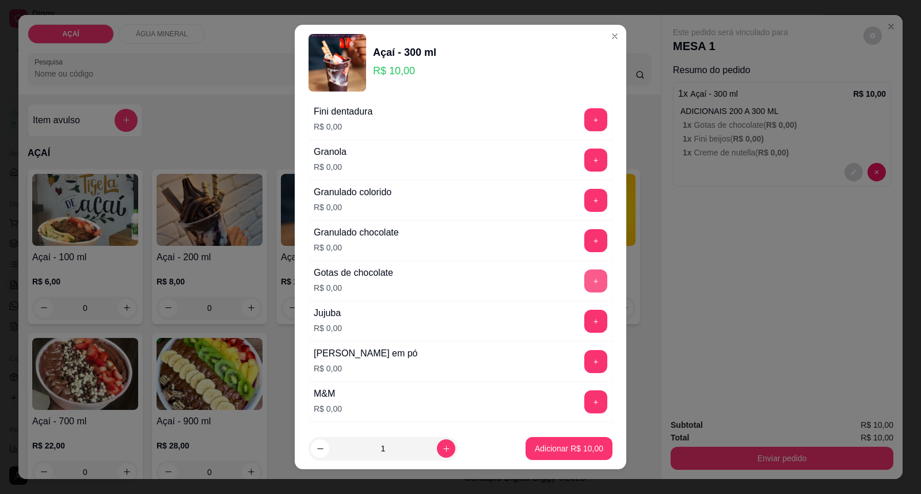
click at [584, 291] on button "+" at bounding box center [595, 280] width 23 height 23
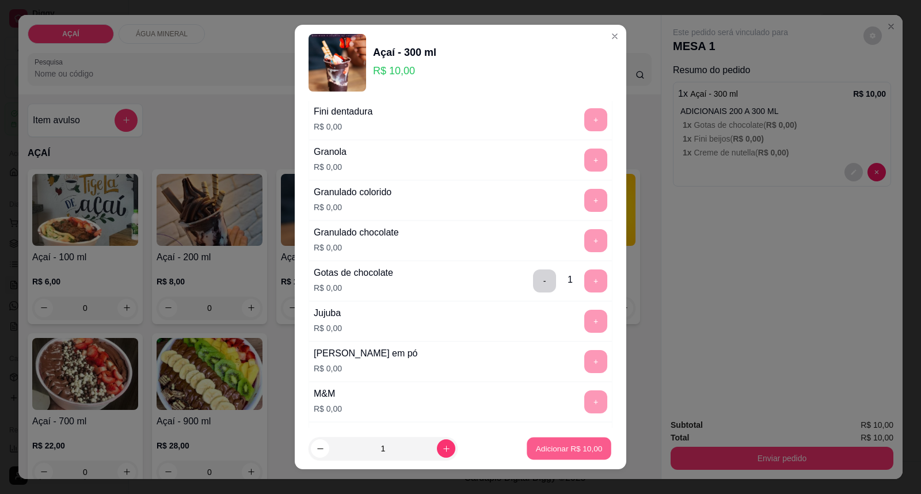
click at [554, 449] on p "Adicionar R$ 10,00" at bounding box center [569, 447] width 67 height 11
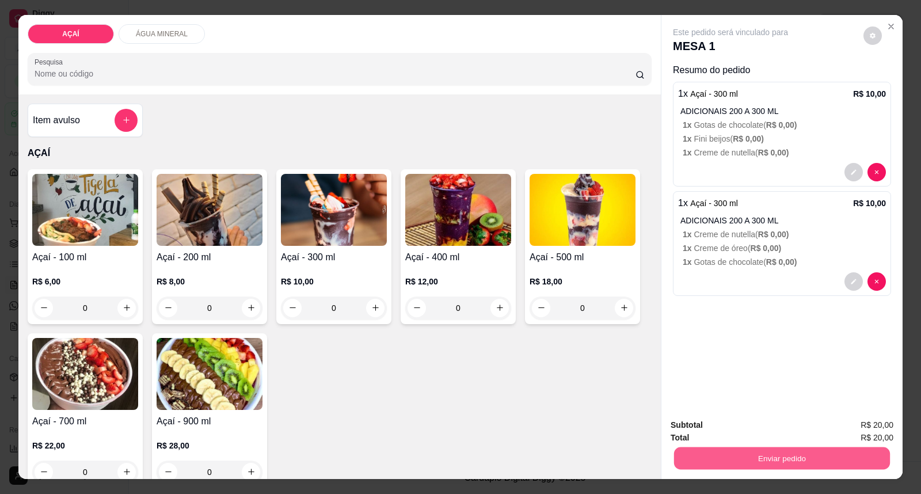
click at [715, 467] on button "Enviar pedido" at bounding box center [782, 458] width 216 height 22
click at [850, 423] on button "Enviar pedido" at bounding box center [862, 430] width 65 height 22
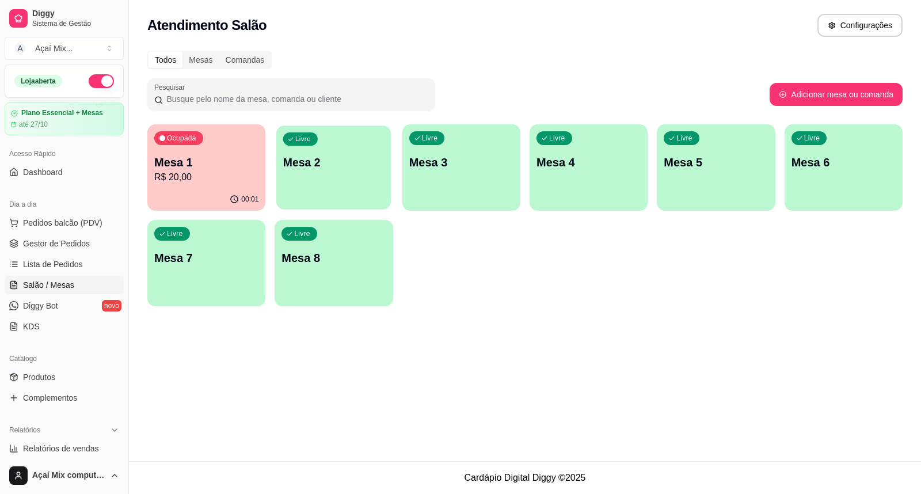
click at [337, 175] on div "Livre Mesa 2" at bounding box center [333, 160] width 115 height 70
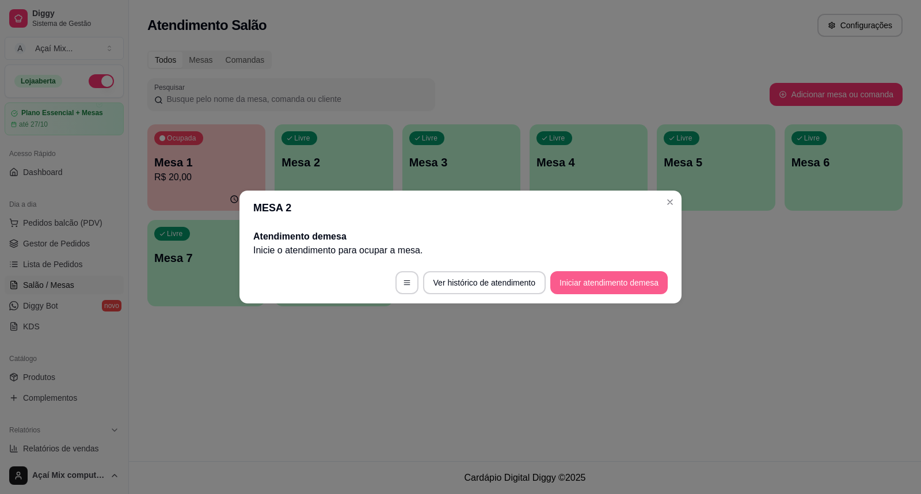
click at [562, 275] on button "Iniciar atendimento de mesa" at bounding box center [608, 282] width 117 height 23
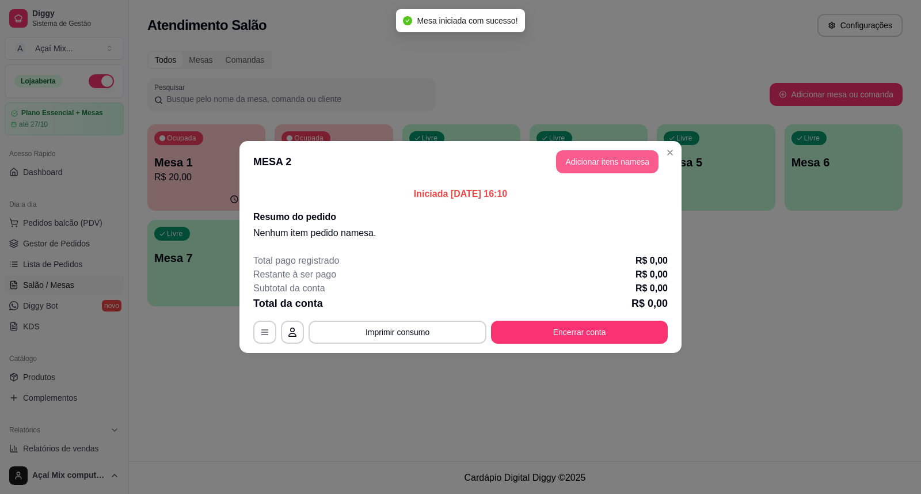
click at [564, 169] on button "Adicionar itens na mesa" at bounding box center [607, 161] width 102 height 23
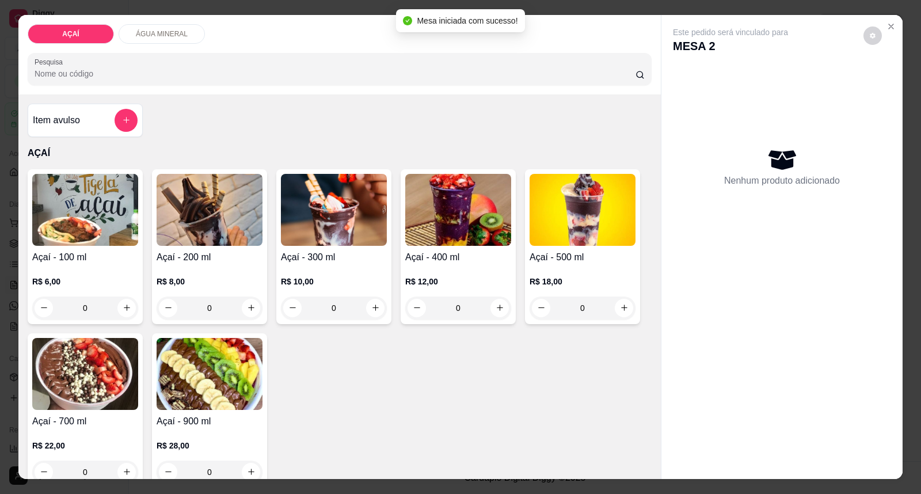
click at [319, 242] on img at bounding box center [334, 210] width 106 height 72
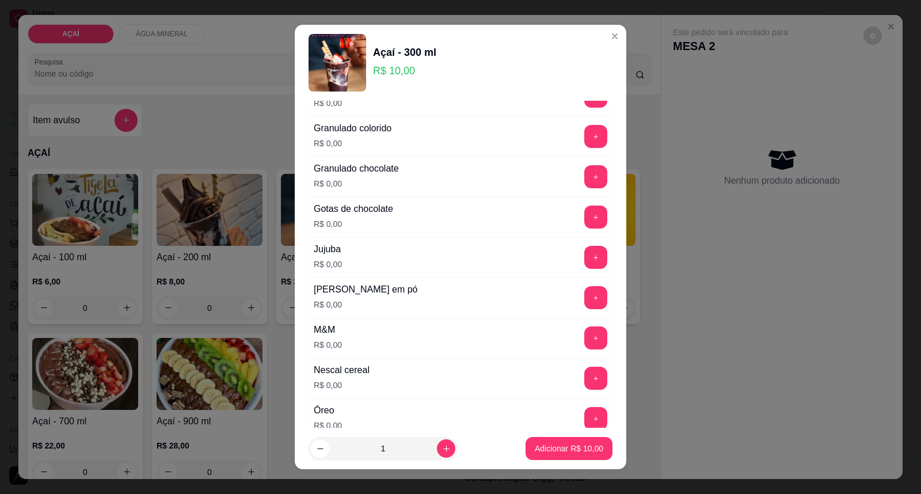
scroll to position [1086, 0]
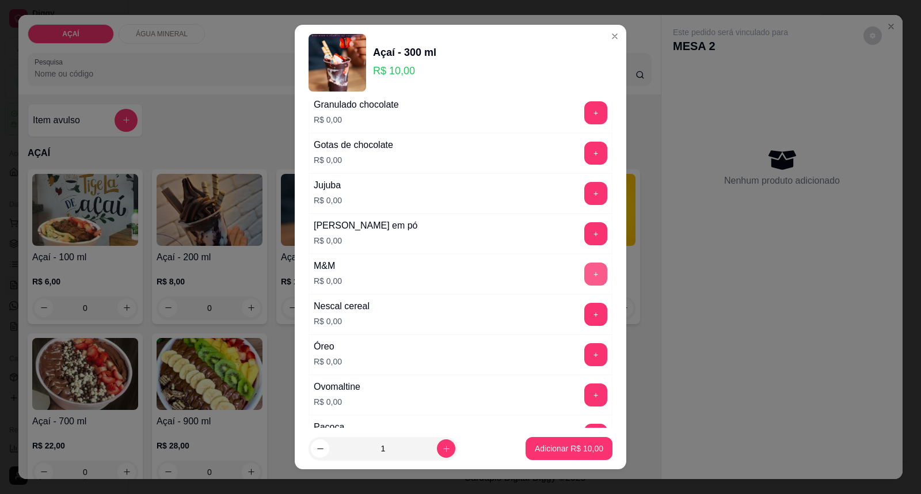
click at [584, 273] on button "+" at bounding box center [595, 273] width 23 height 23
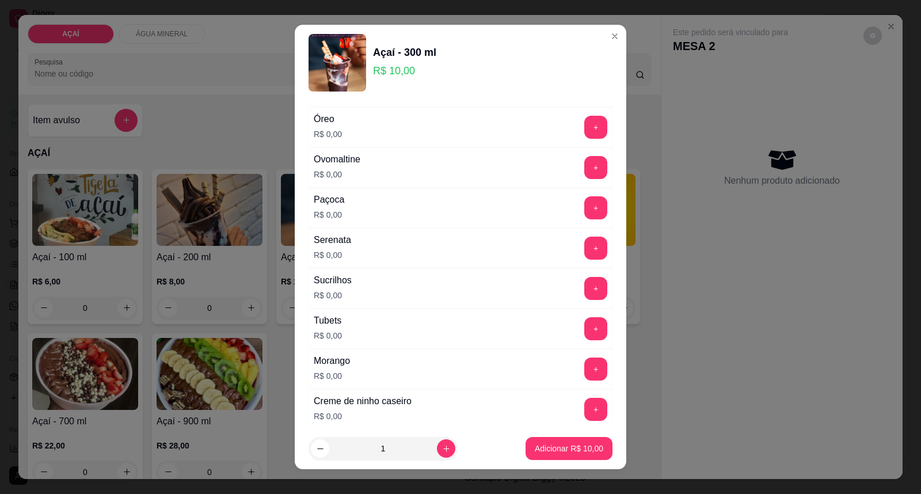
scroll to position [1306, 0]
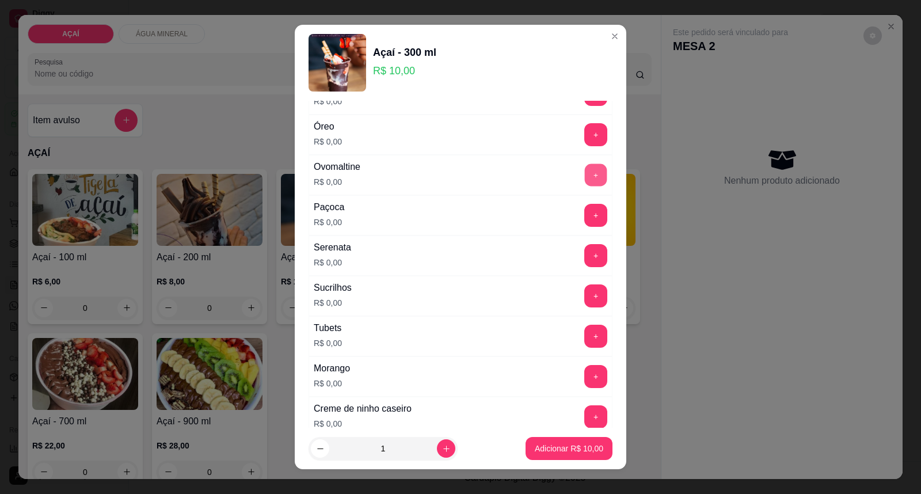
click at [585, 183] on button "+" at bounding box center [596, 175] width 22 height 22
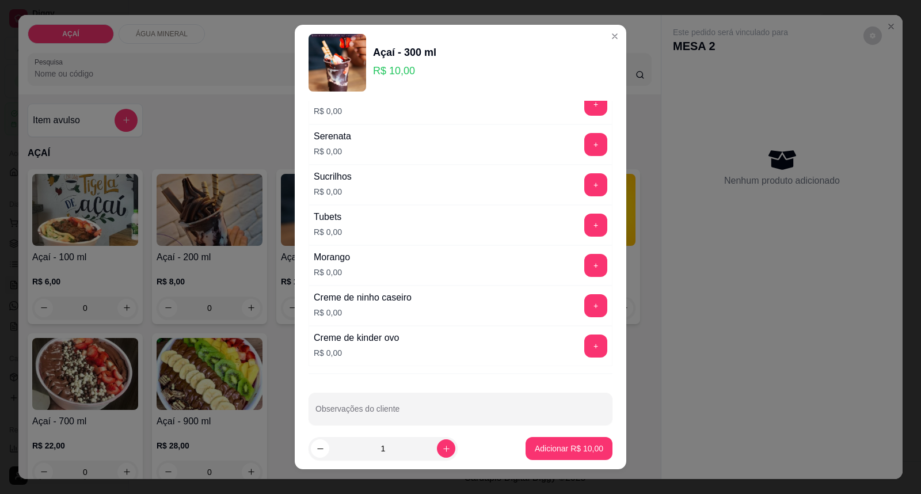
scroll to position [1434, 0]
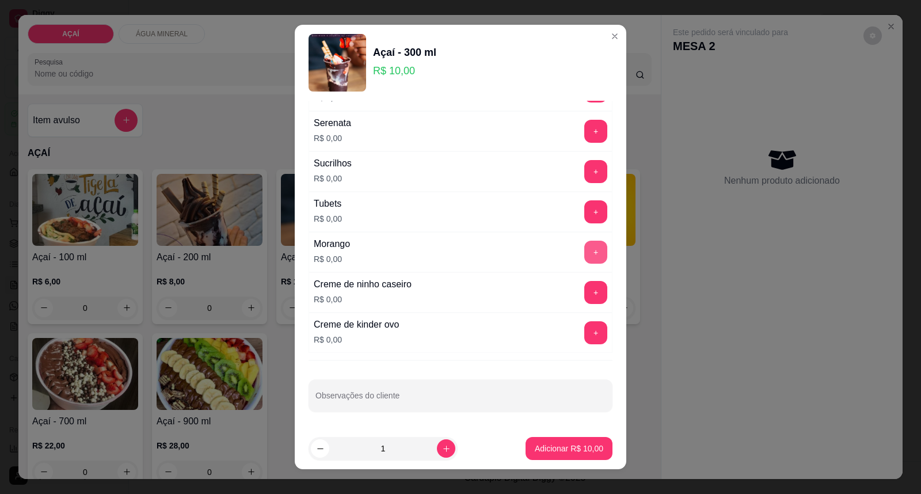
click at [584, 255] on button "+" at bounding box center [595, 252] width 23 height 23
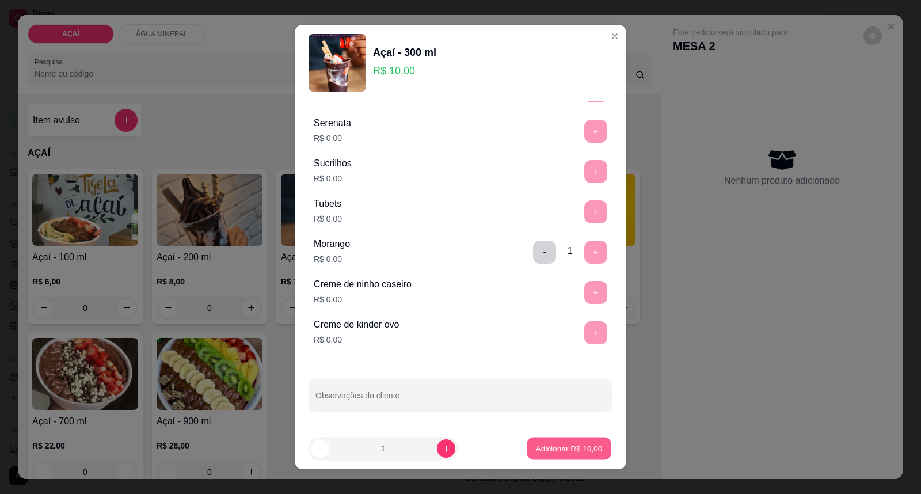
click at [538, 451] on p "Adicionar R$ 10,00" at bounding box center [569, 447] width 67 height 11
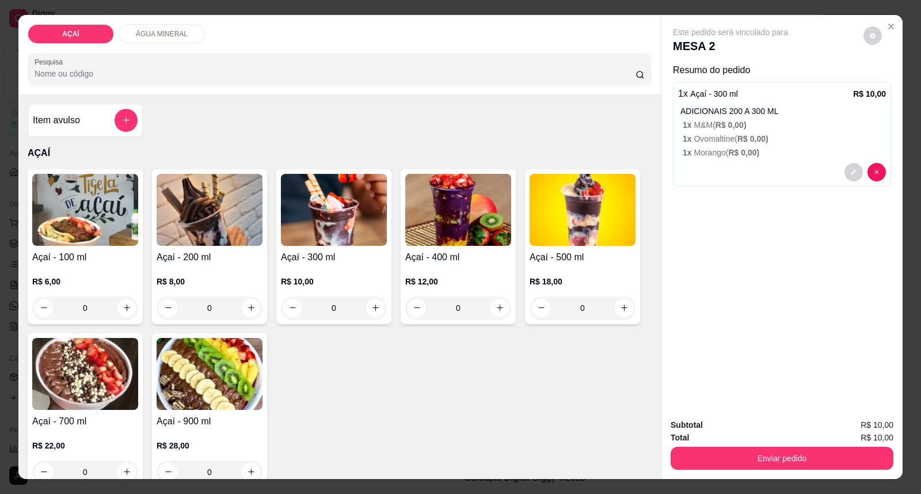
click at [323, 216] on img at bounding box center [334, 210] width 106 height 72
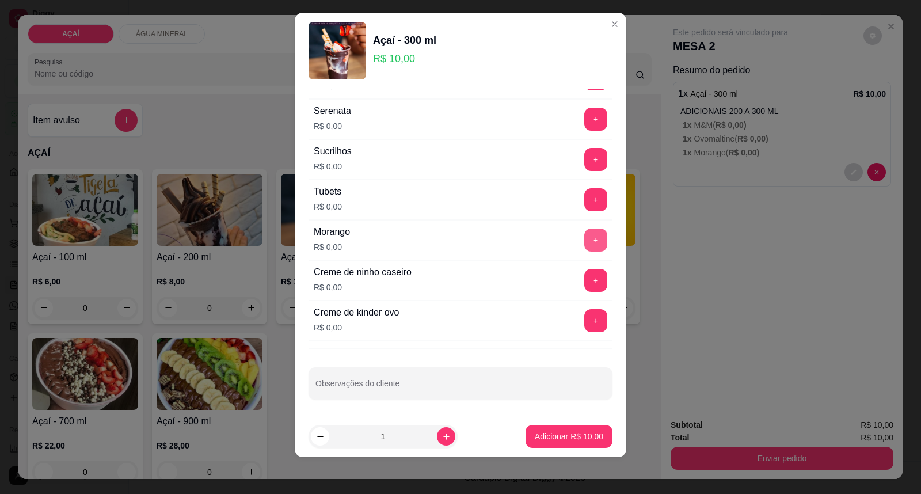
click at [584, 238] on button "+" at bounding box center [595, 239] width 23 height 23
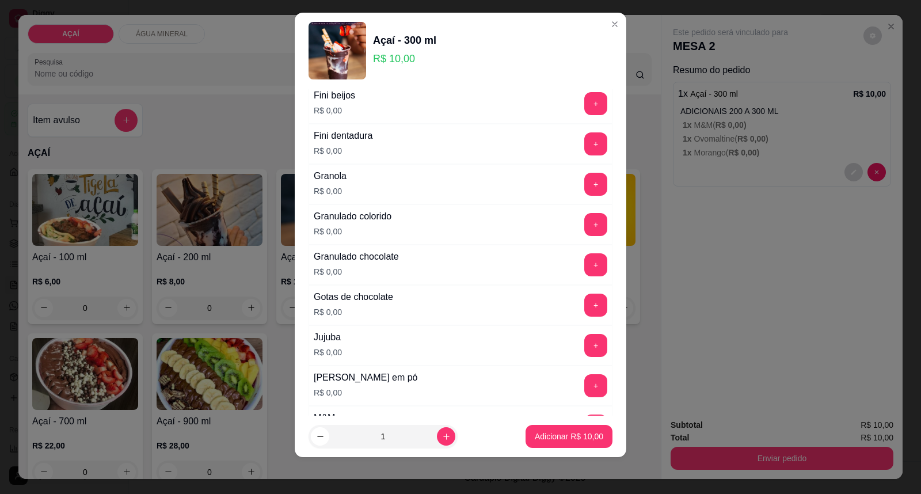
scroll to position [1050, 0]
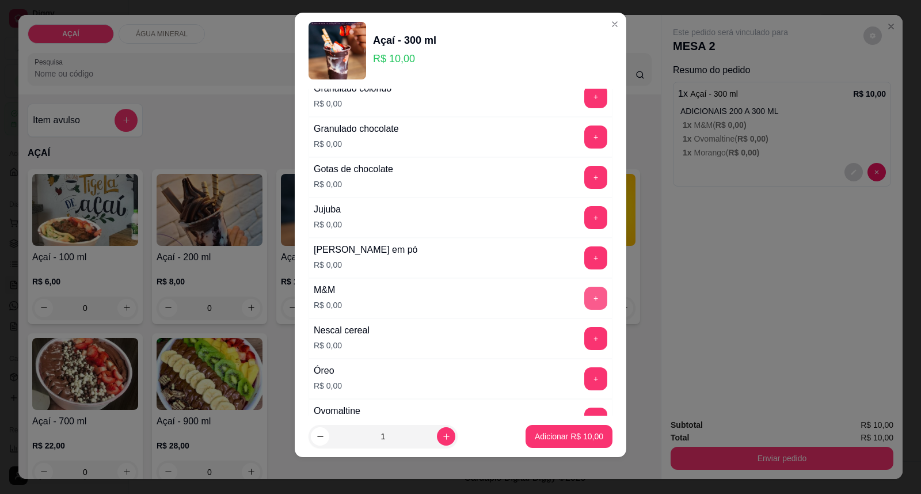
click at [584, 304] on button "+" at bounding box center [595, 298] width 23 height 23
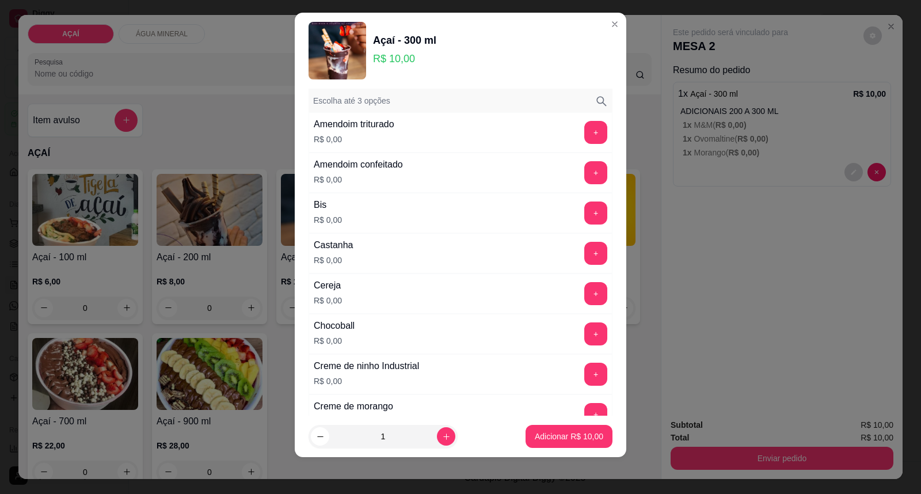
scroll to position [27, 0]
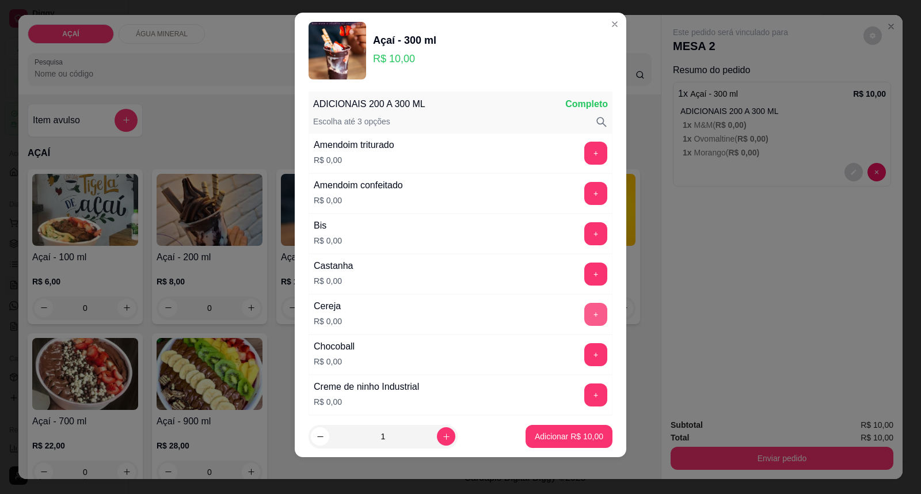
click at [584, 312] on button "+" at bounding box center [595, 314] width 23 height 23
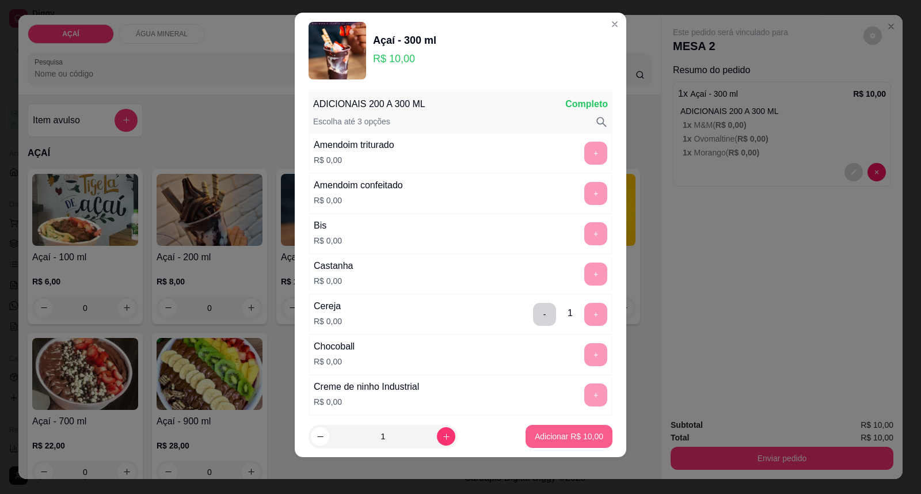
click at [566, 430] on p "Adicionar R$ 10,00" at bounding box center [569, 436] width 68 height 12
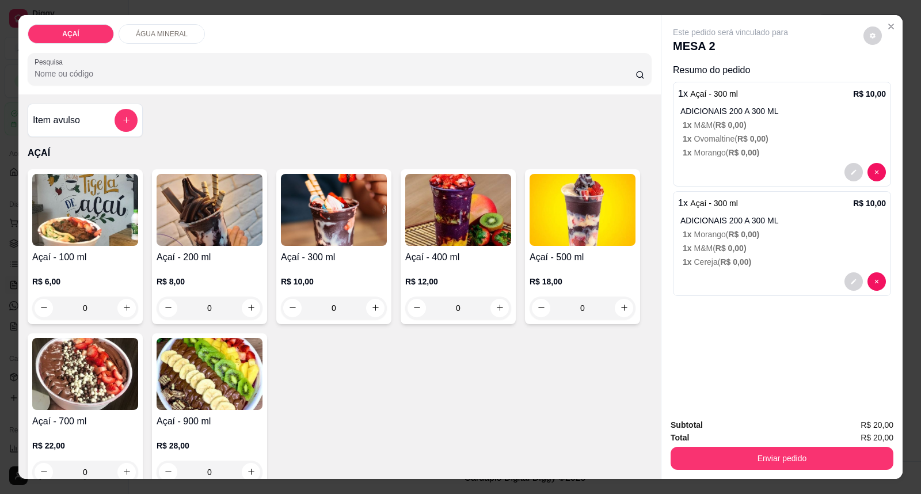
click at [357, 190] on img at bounding box center [334, 210] width 106 height 72
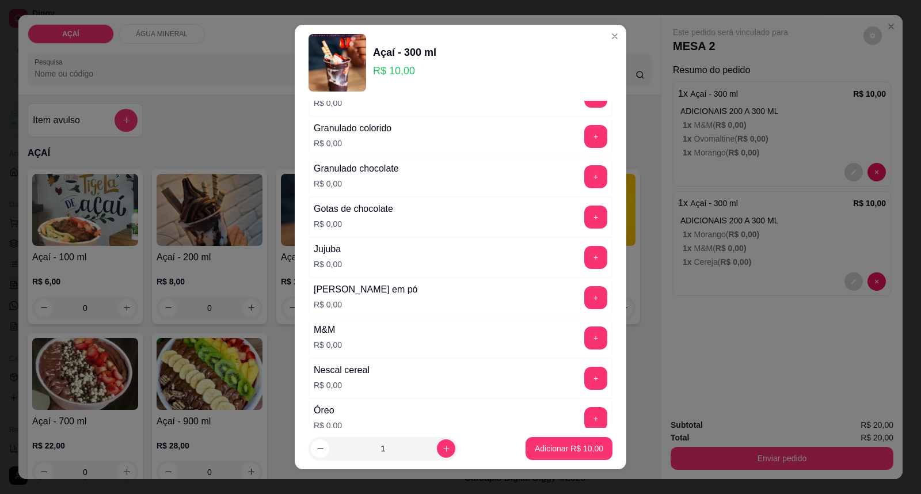
scroll to position [1086, 0]
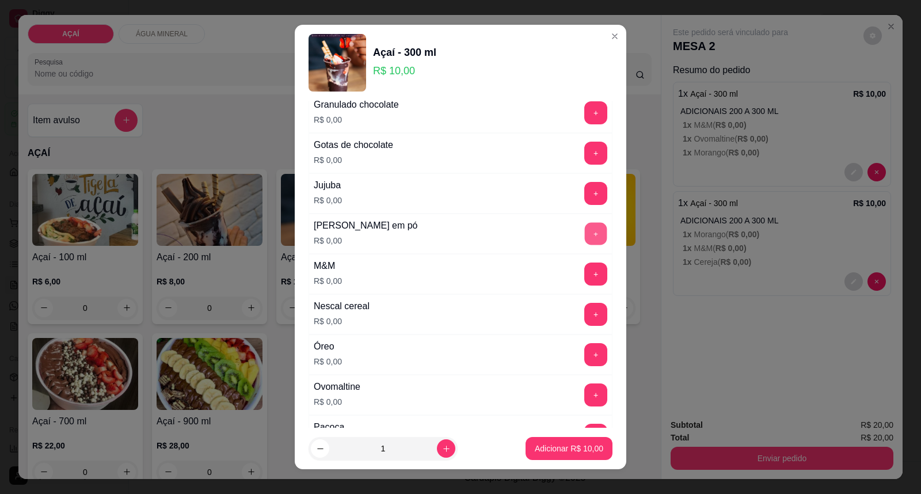
click at [585, 237] on button "+" at bounding box center [596, 234] width 22 height 22
click at [585, 273] on button "+" at bounding box center [596, 274] width 22 height 22
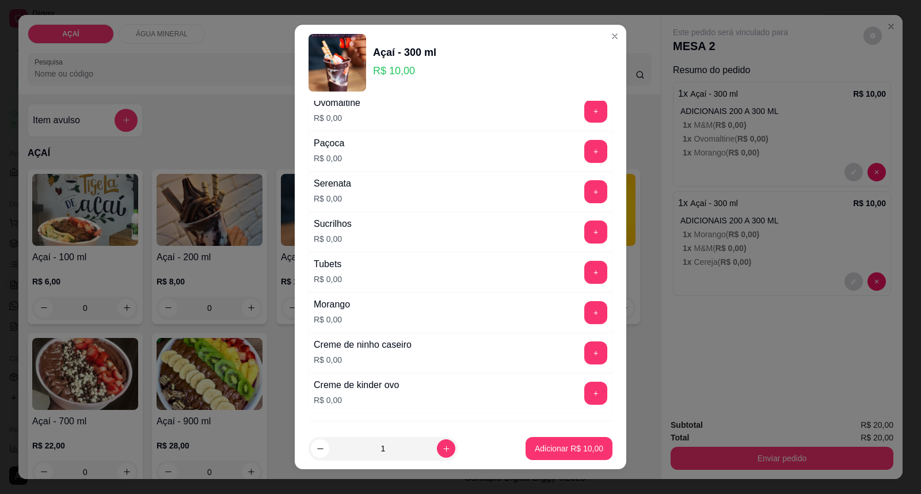
scroll to position [1434, 0]
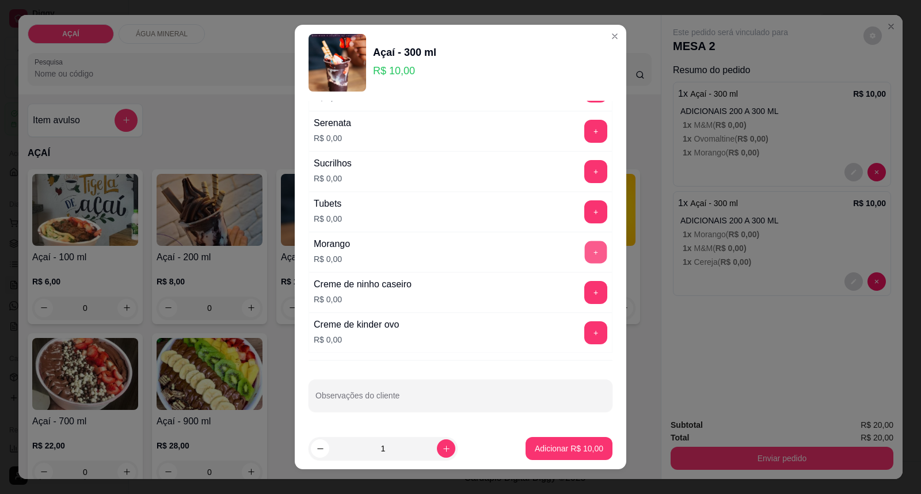
click at [585, 258] on button "+" at bounding box center [596, 252] width 22 height 22
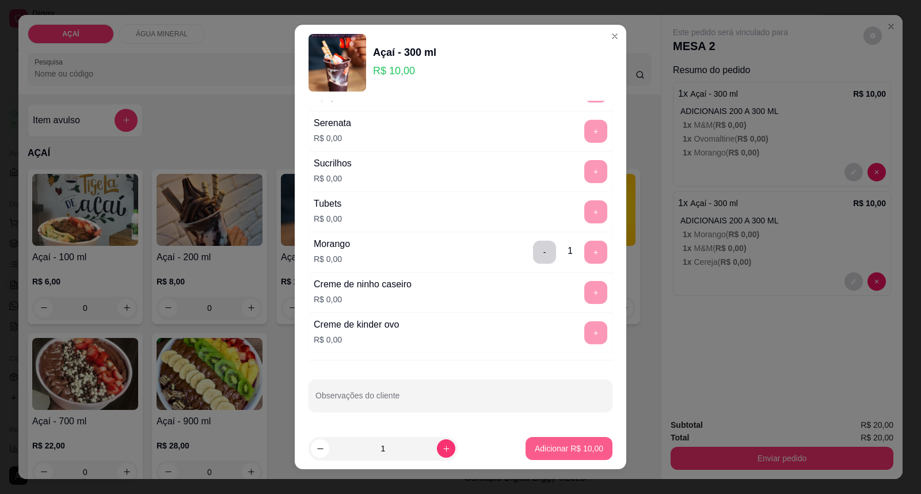
click at [543, 446] on p "Adicionar R$ 10,00" at bounding box center [569, 448] width 68 height 12
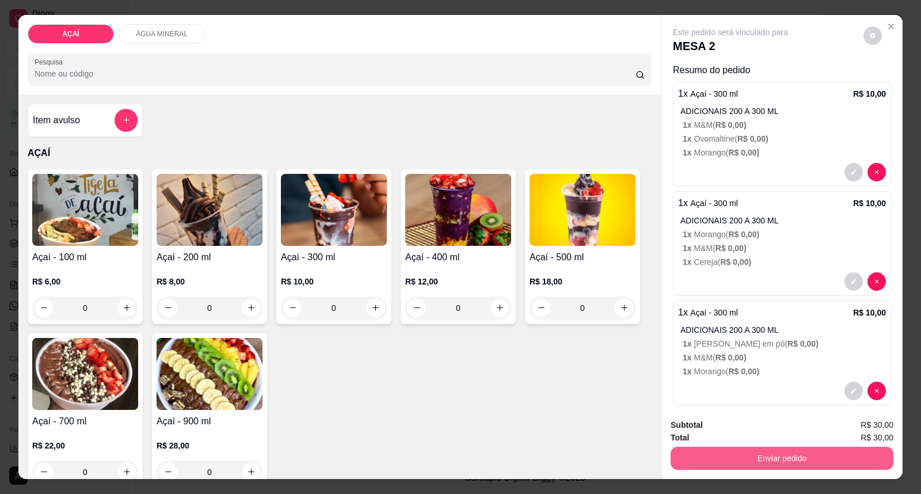
click at [765, 457] on button "Enviar pedido" at bounding box center [781, 458] width 223 height 23
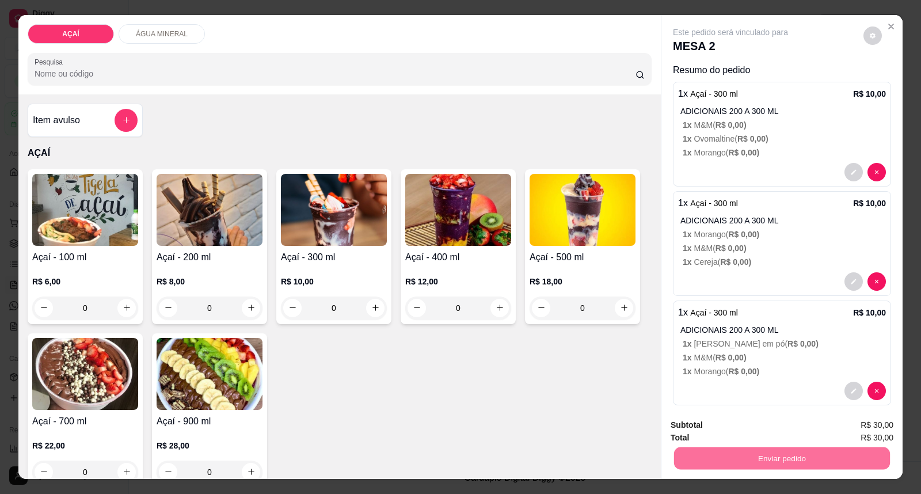
click at [774, 421] on button "Registrar cliente" at bounding box center [786, 430] width 76 height 22
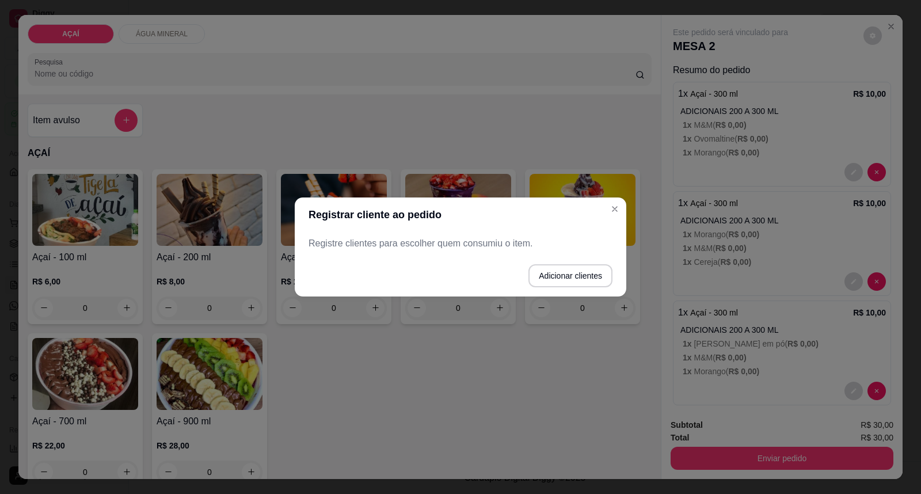
click at [444, 239] on p "Registre clientes para escolher quem consumiu o item." at bounding box center [460, 243] width 304 height 14
click at [559, 283] on button "Adicionar clientes" at bounding box center [570, 275] width 84 height 23
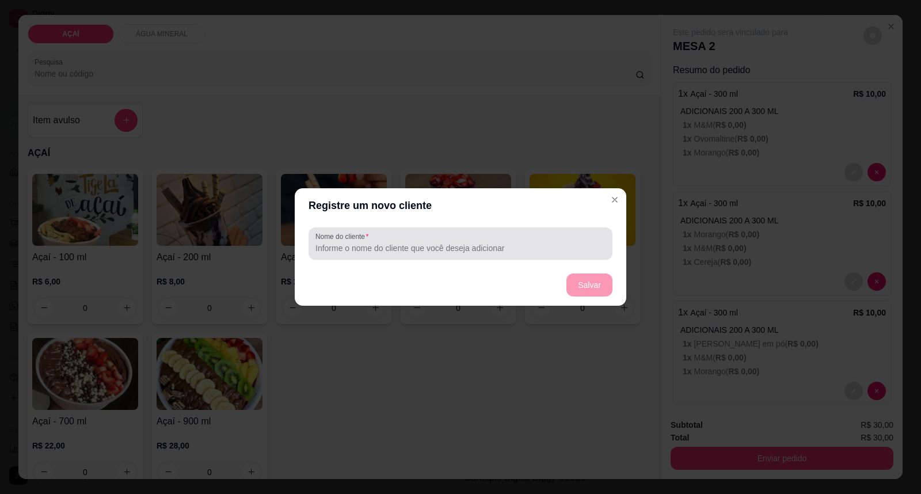
click at [418, 256] on div "Nome do cliente" at bounding box center [460, 243] width 304 height 32
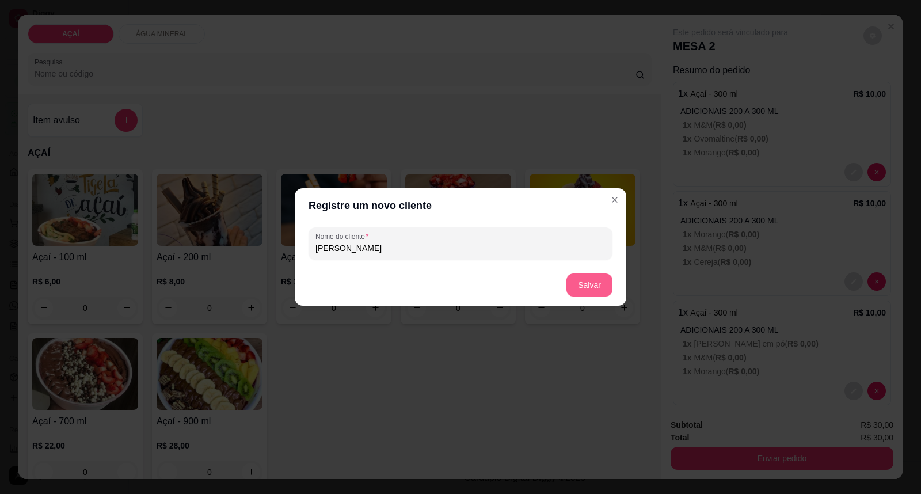
type input "MAX HENRIQUE"
click at [587, 285] on button "Salvar" at bounding box center [589, 284] width 46 height 23
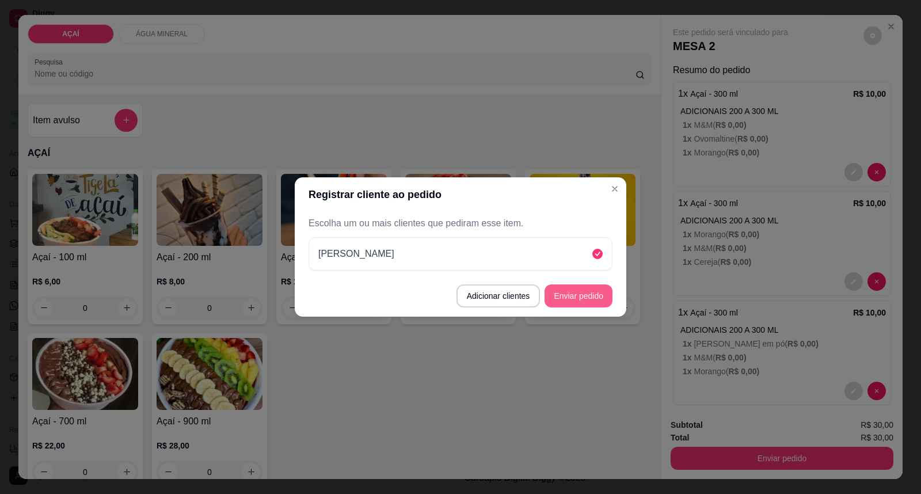
click at [589, 288] on button "Enviar pedido" at bounding box center [578, 295] width 68 height 23
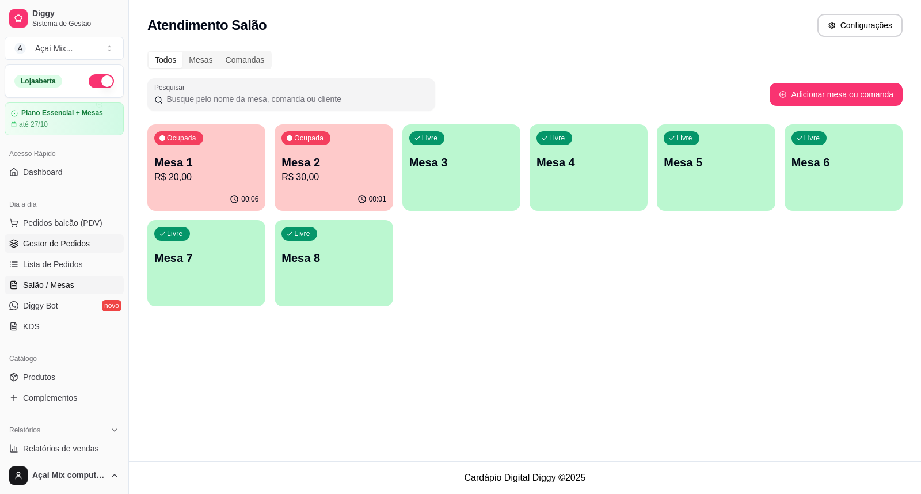
click at [74, 236] on link "Gestor de Pedidos" at bounding box center [64, 243] width 119 height 18
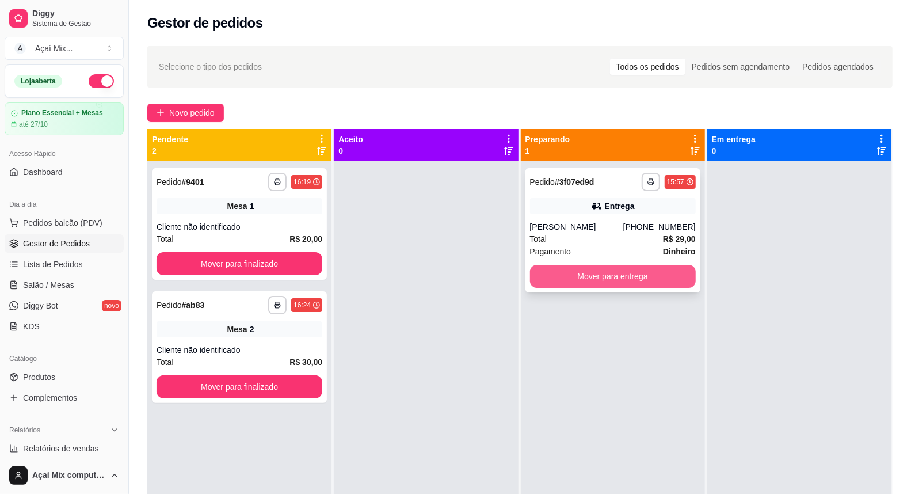
click at [643, 268] on button "Mover para entrega" at bounding box center [613, 276] width 166 height 23
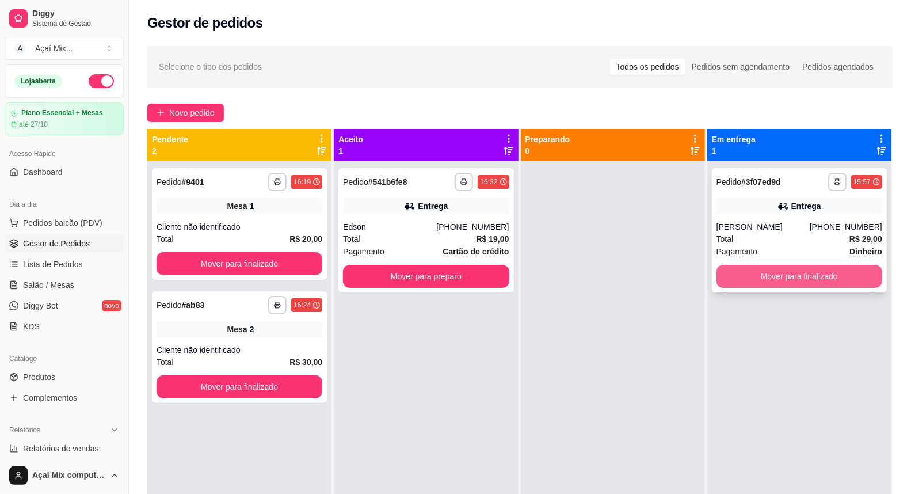
click at [769, 272] on button "Mover para finalizado" at bounding box center [799, 276] width 166 height 23
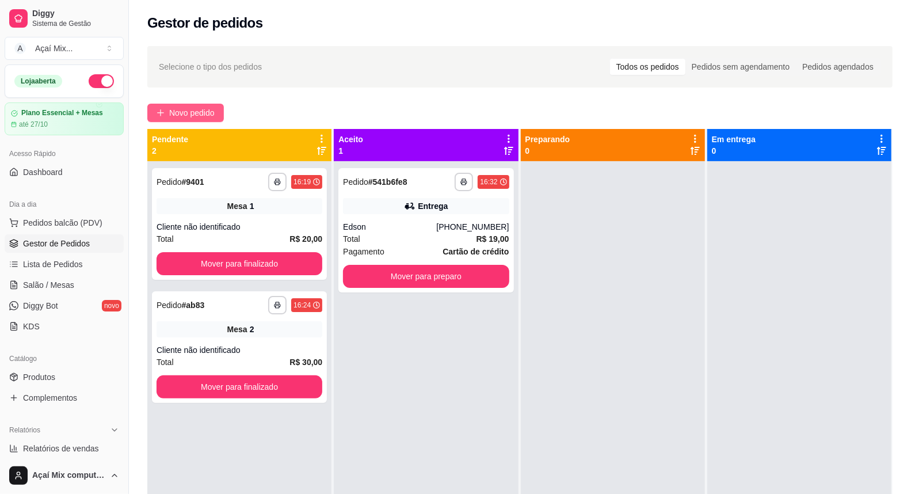
click at [169, 112] on button "Novo pedido" at bounding box center [185, 113] width 77 height 18
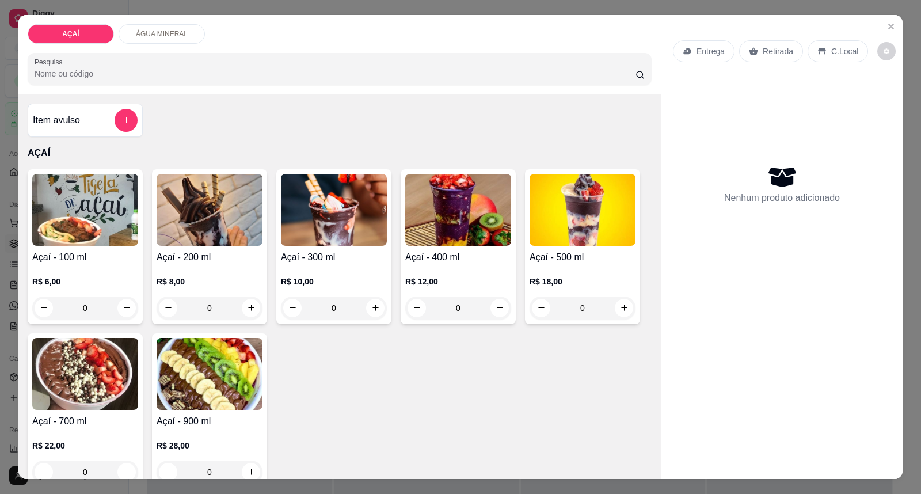
click at [426, 196] on img at bounding box center [458, 210] width 106 height 72
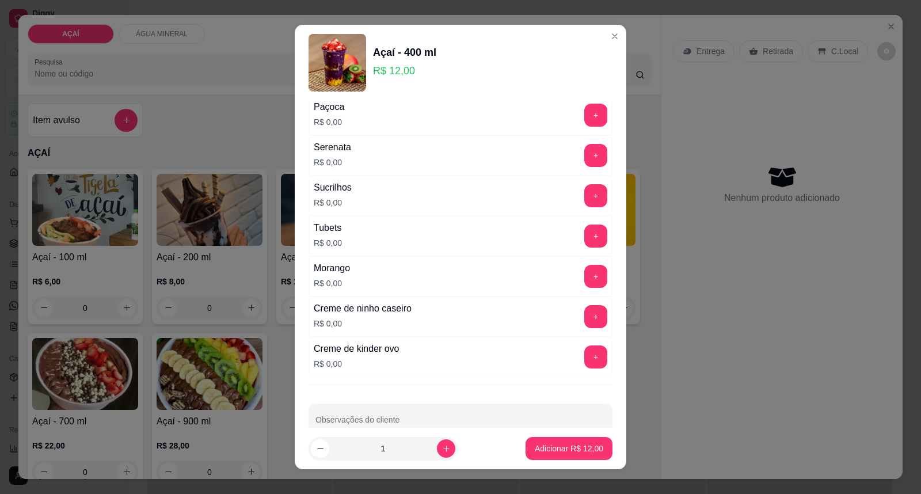
scroll to position [1434, 0]
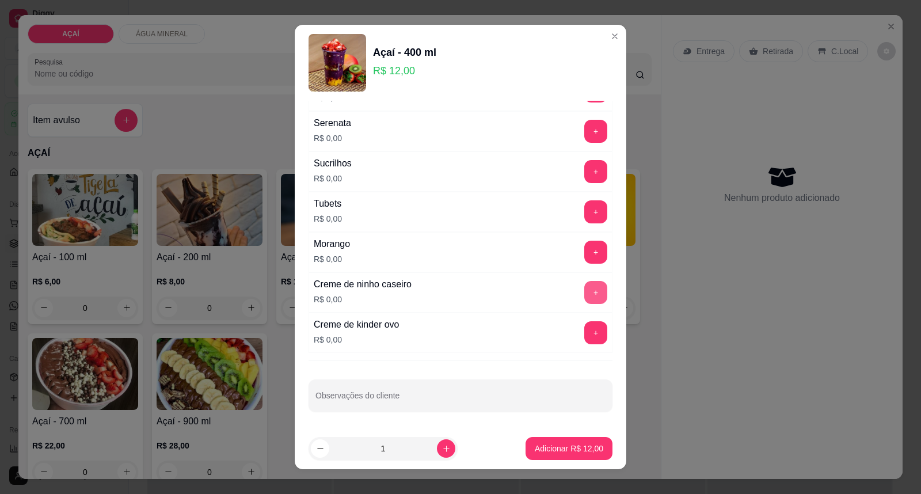
click at [584, 291] on button "+" at bounding box center [595, 292] width 23 height 23
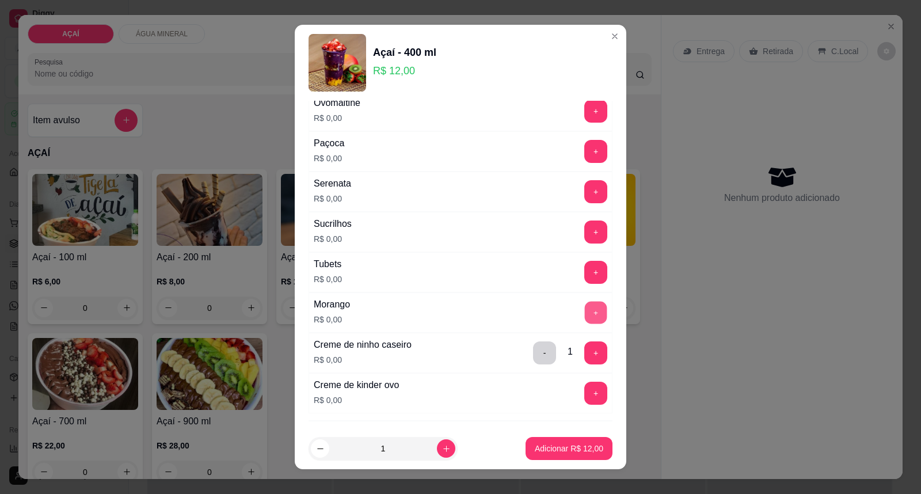
click at [585, 310] on button "+" at bounding box center [596, 313] width 22 height 22
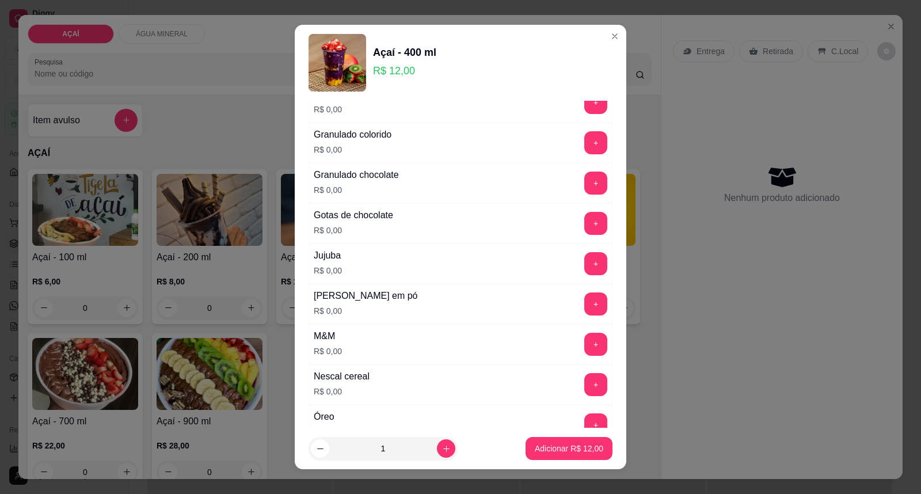
scroll to position [986, 0]
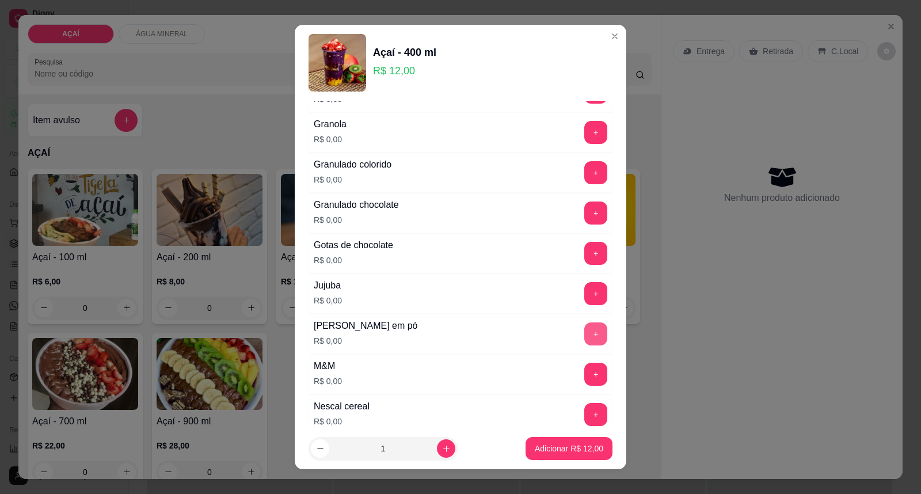
click at [584, 337] on button "+" at bounding box center [595, 333] width 23 height 23
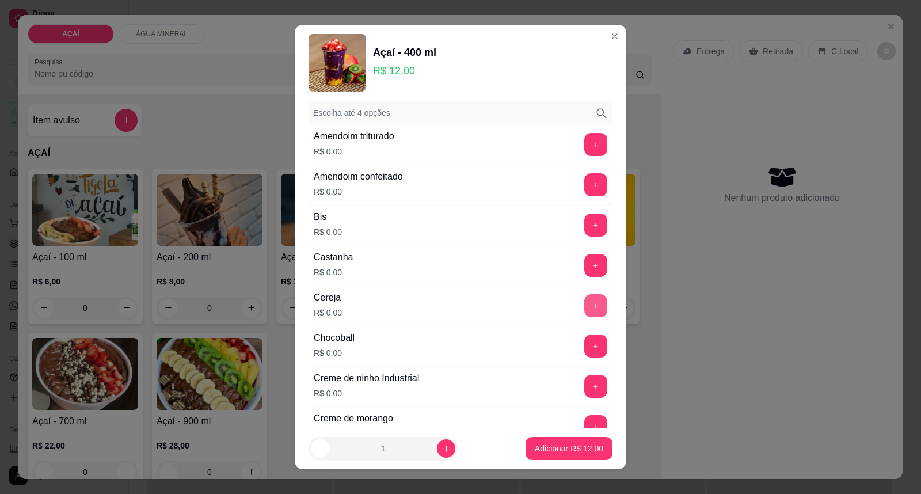
scroll to position [27, 0]
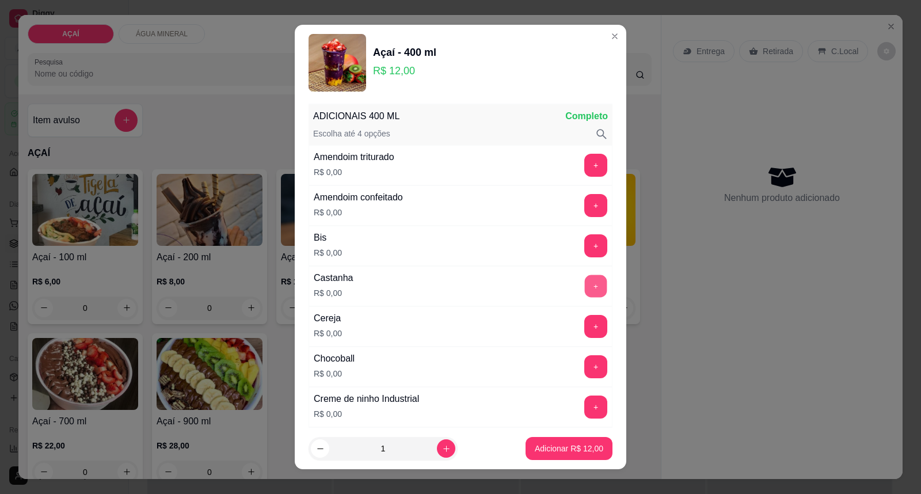
click at [585, 287] on button "+" at bounding box center [596, 286] width 22 height 22
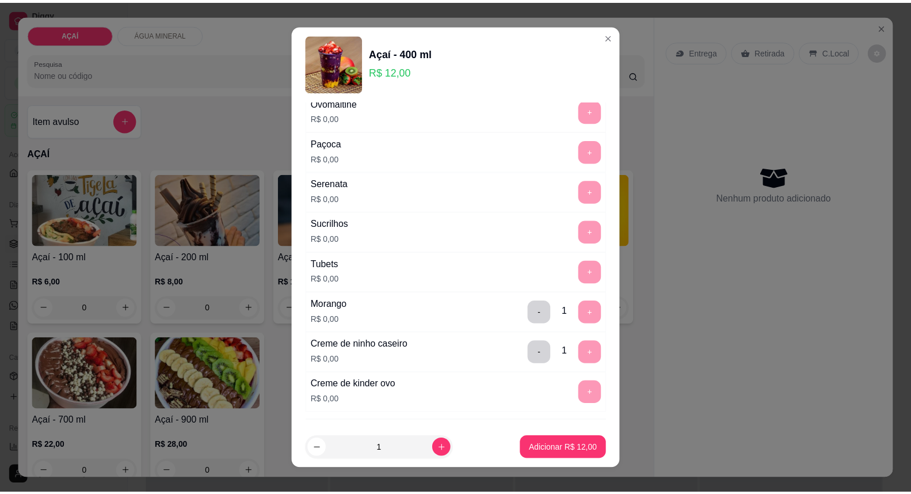
scroll to position [1434, 0]
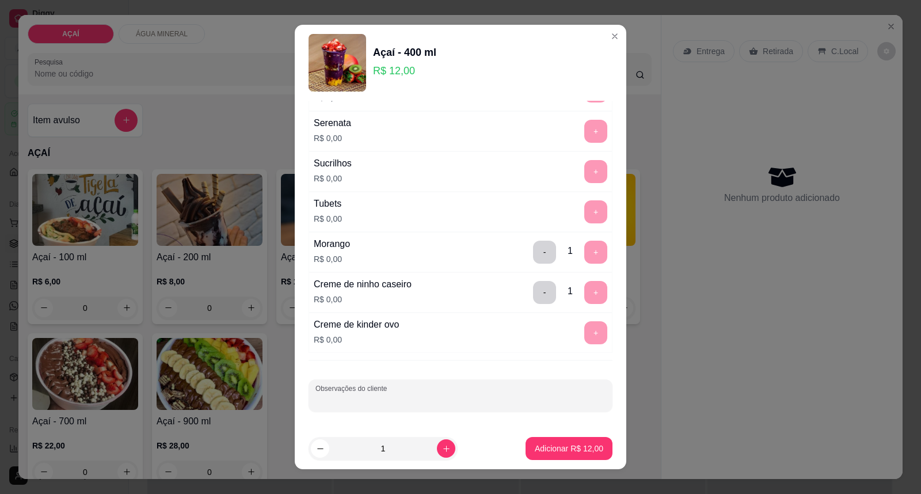
click at [367, 399] on input "Observações do cliente" at bounding box center [460, 400] width 290 height 12
type input "TODOS ADICIONAIS NO MEIO"
click at [535, 443] on p "Adicionar R$ 12,00" at bounding box center [569, 448] width 68 height 12
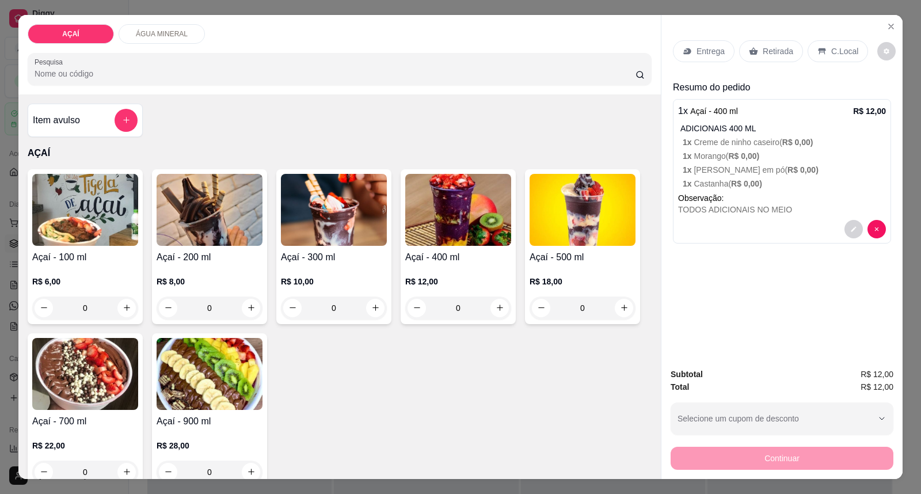
click at [686, 52] on icon at bounding box center [686, 51] width 9 height 9
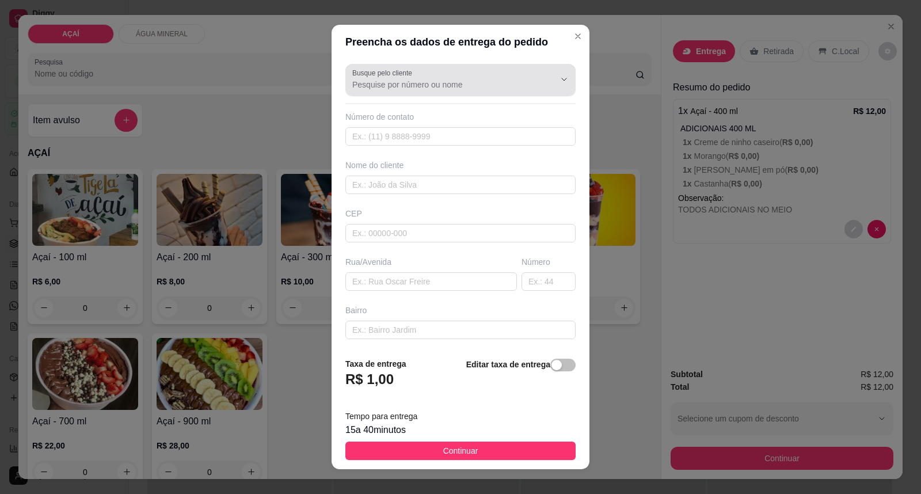
click at [418, 87] on input "Busque pelo cliente" at bounding box center [444, 85] width 184 height 12
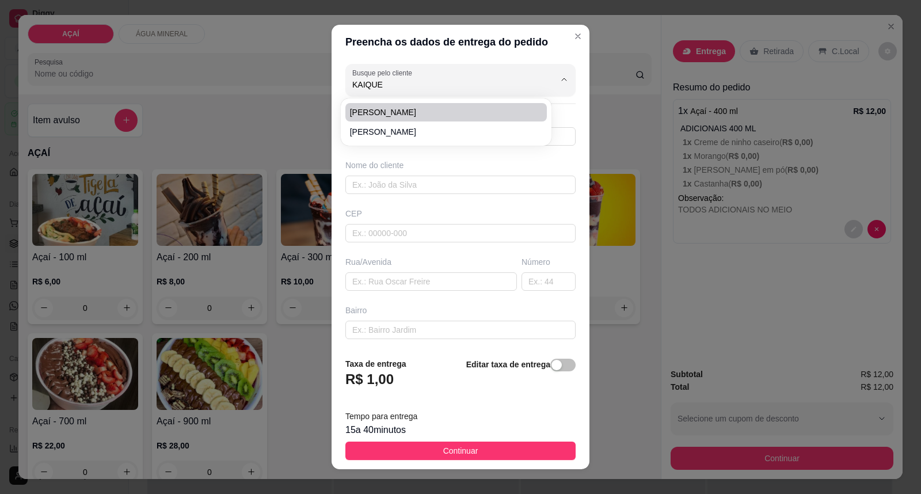
click at [401, 116] on span "[PERSON_NAME]" at bounding box center [440, 112] width 181 height 12
type input "[PERSON_NAME]"
type input "981305207"
type input "[PERSON_NAME]"
type input "5752000000"
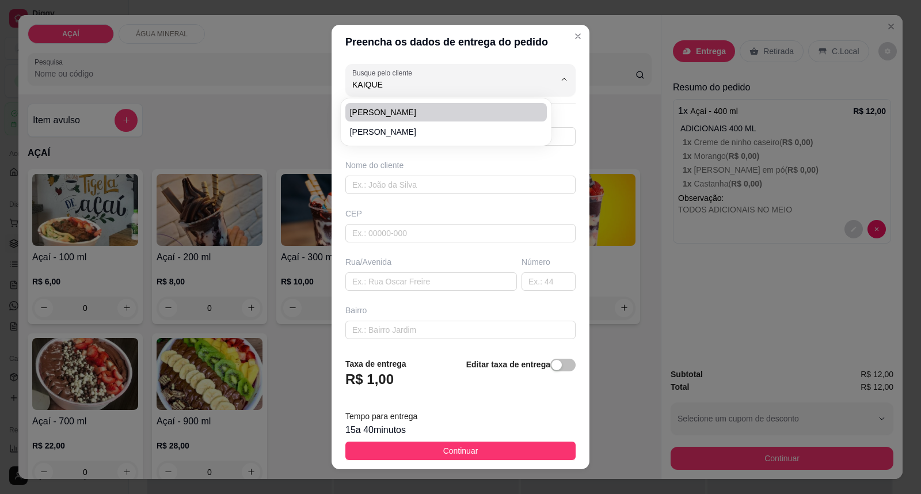
type input "Rua [PERSON_NAME]"
type input "Maravilha"
type input "Casa de kayke do crediamigo"
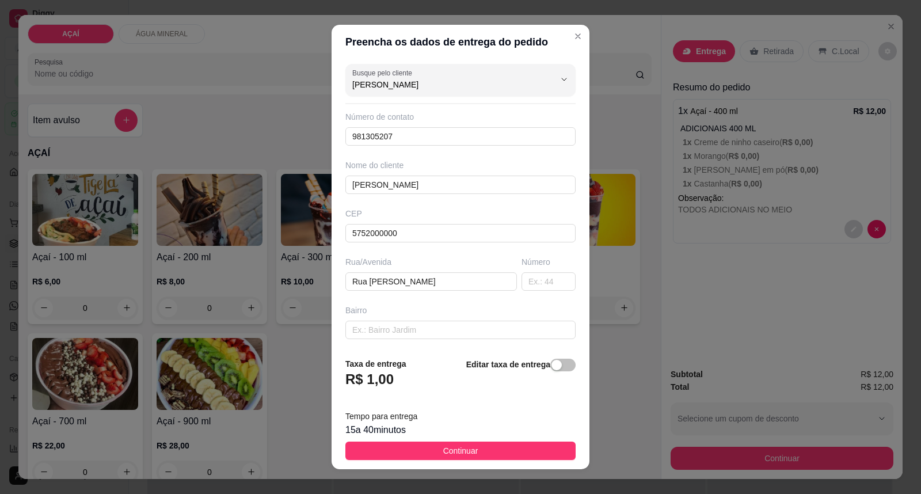
type input "[PERSON_NAME]"
click at [452, 441] on footer "Taxa de entrega R$ 1,00 Editar taxa de entrega Tempo para entrega 15 a 40 minut…" at bounding box center [460, 408] width 258 height 121
click at [450, 451] on span "Continuar" at bounding box center [460, 450] width 35 height 13
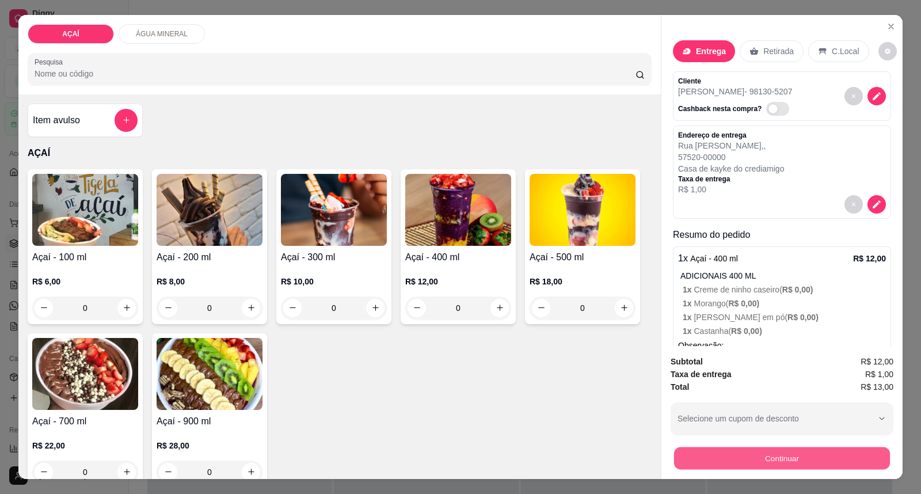
click at [715, 466] on button "Continuar" at bounding box center [782, 458] width 216 height 22
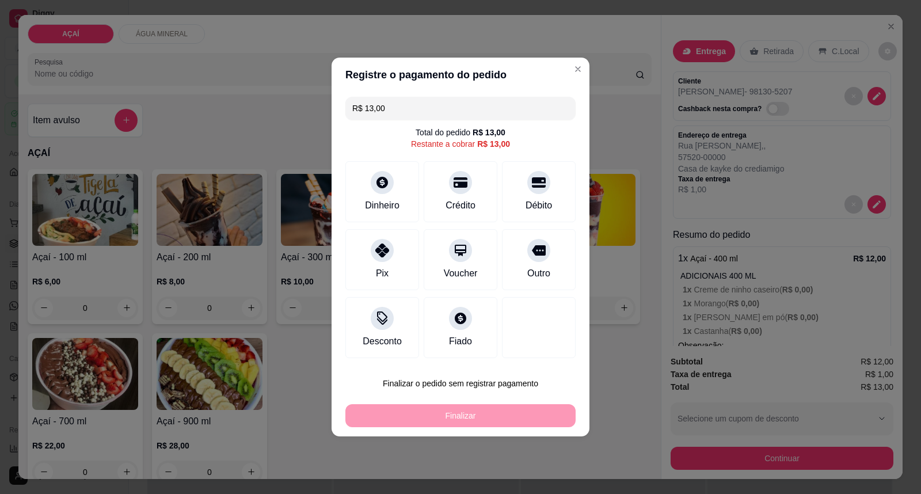
drag, startPoint x: 458, startPoint y: 193, endPoint x: 456, endPoint y: 205, distance: 12.8
click at [459, 194] on div "Crédito" at bounding box center [460, 191] width 74 height 61
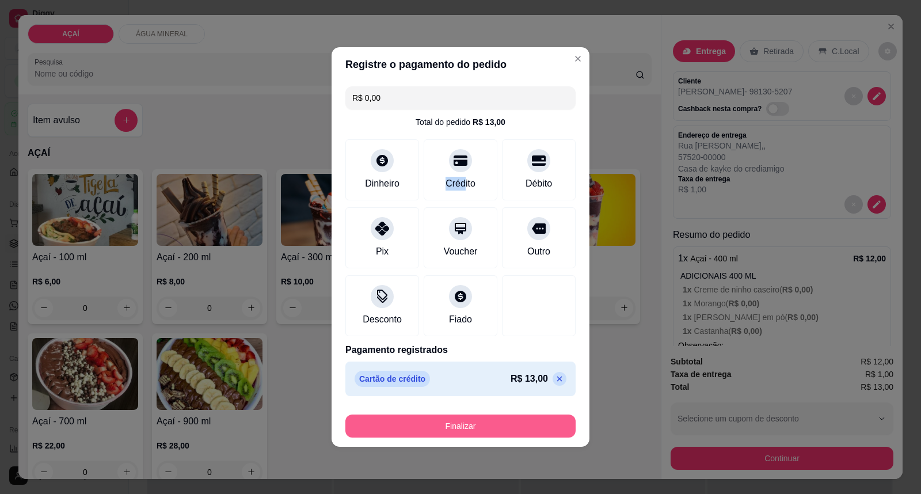
click at [440, 422] on button "Finalizar" at bounding box center [460, 425] width 230 height 23
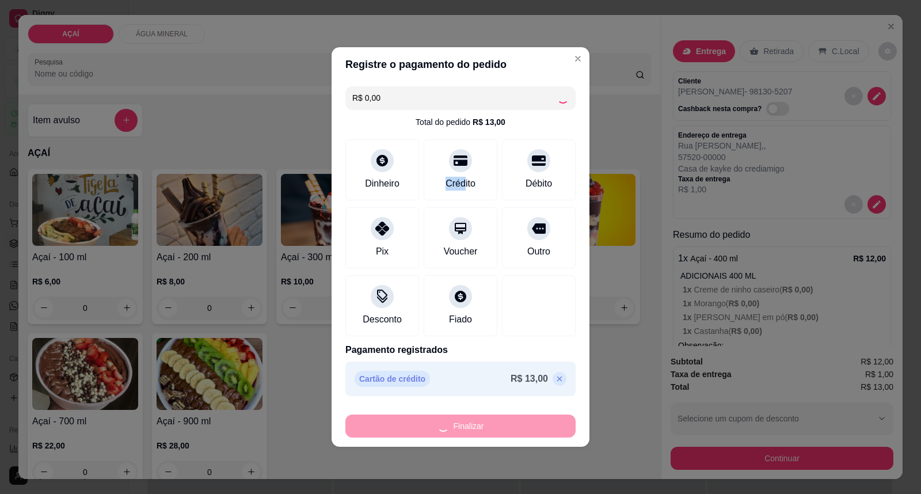
type input "-R$ 13,00"
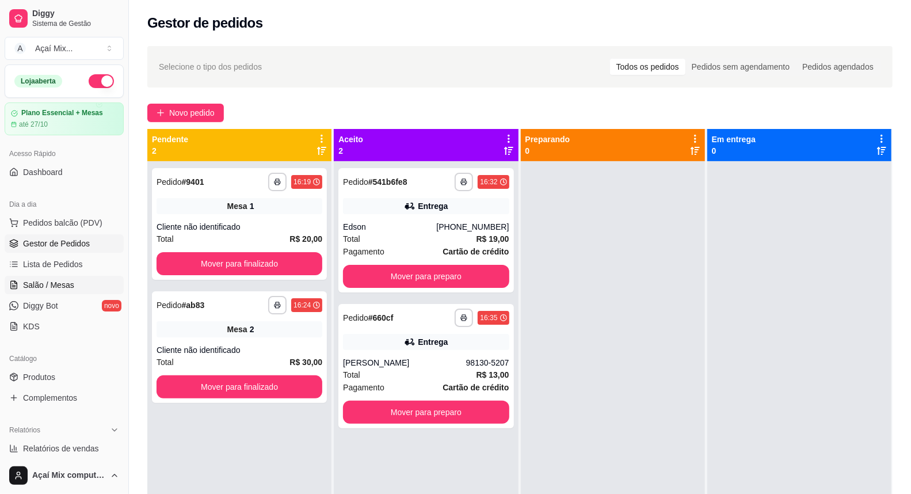
click at [58, 284] on span "Salão / Mesas" at bounding box center [48, 285] width 51 height 12
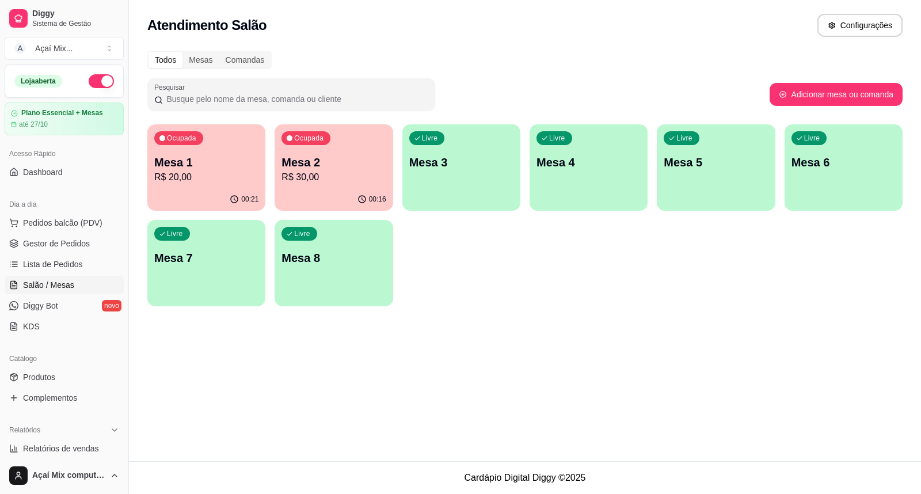
click at [202, 145] on div "Ocupada Mesa 1 R$ 20,00" at bounding box center [206, 156] width 118 height 64
click at [37, 248] on link "Gestor de Pedidos" at bounding box center [64, 243] width 119 height 18
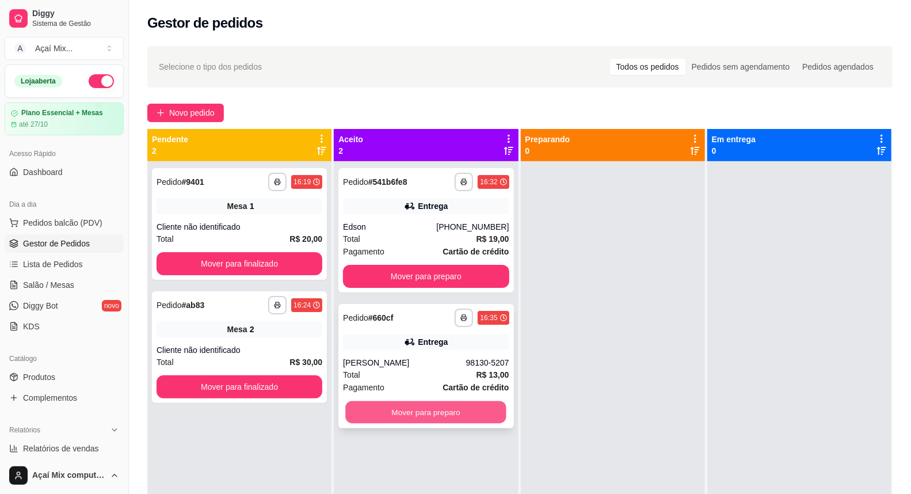
click at [415, 409] on button "Mover para preparo" at bounding box center [426, 412] width 161 height 22
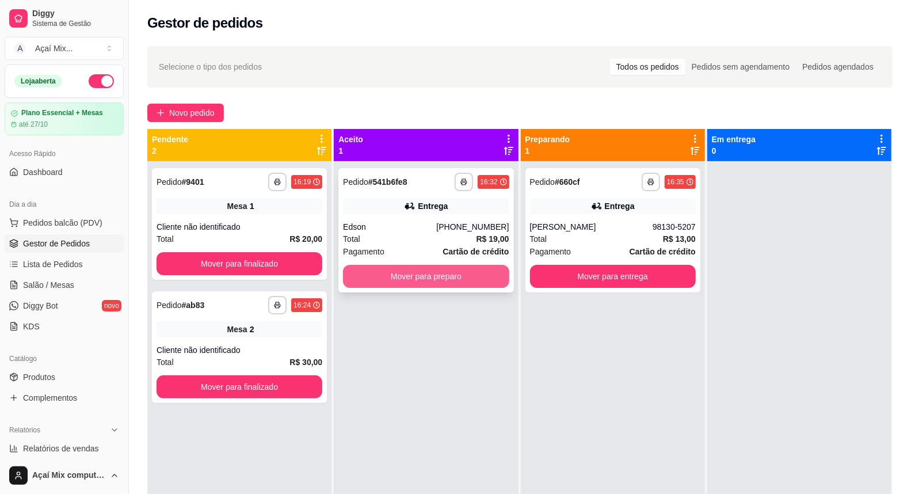
click at [447, 277] on button "Mover para preparo" at bounding box center [426, 276] width 166 height 23
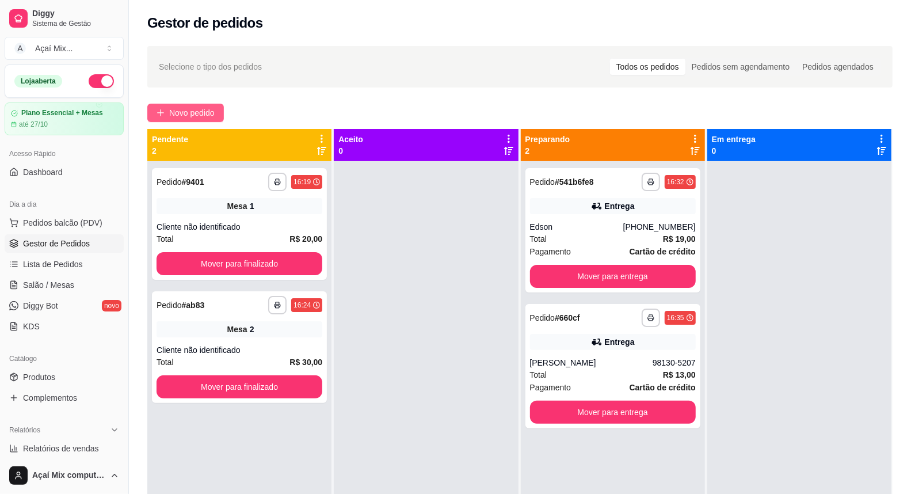
click at [180, 113] on span "Novo pedido" at bounding box center [191, 112] width 45 height 13
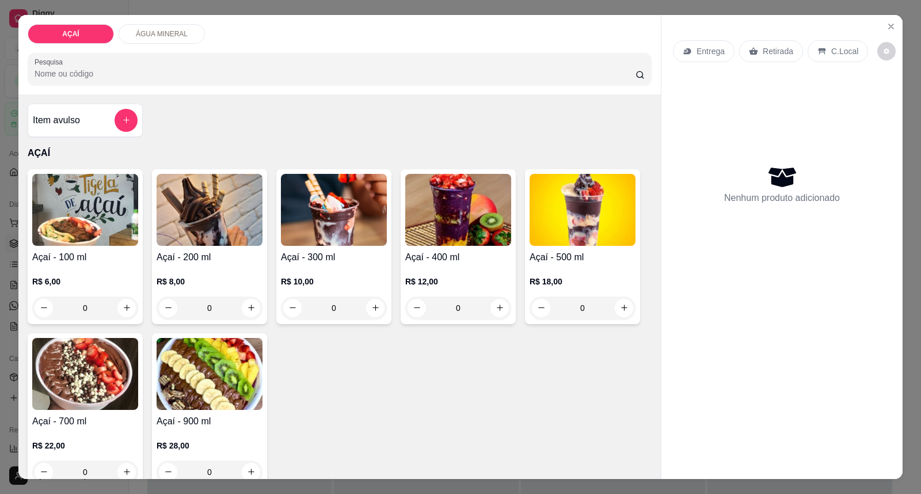
click at [426, 205] on img at bounding box center [458, 210] width 106 height 72
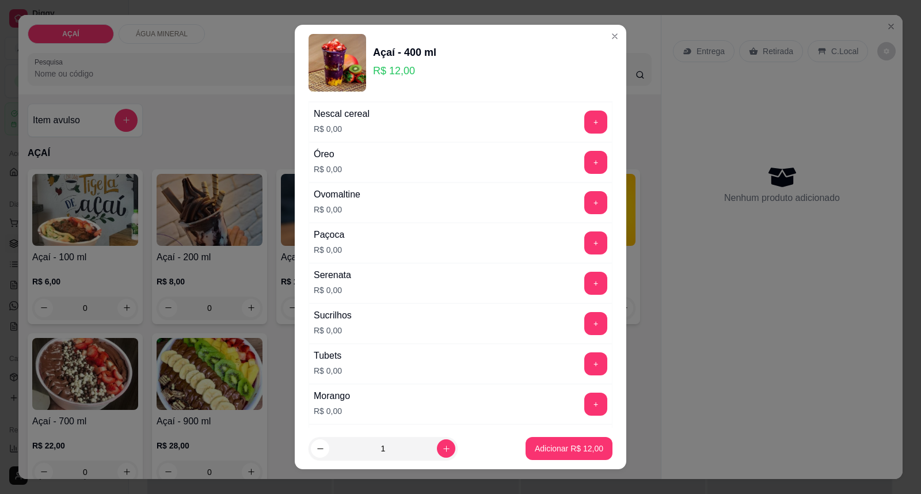
scroll to position [1342, 0]
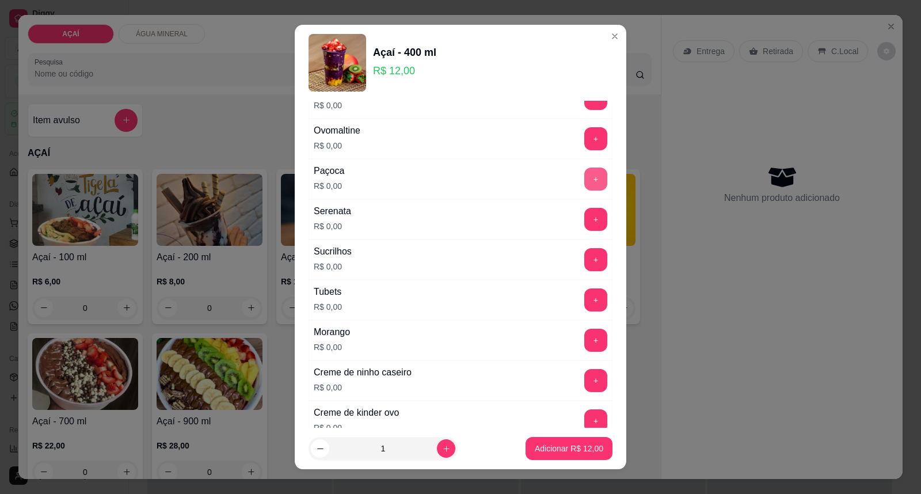
click at [584, 190] on button "+" at bounding box center [595, 178] width 23 height 23
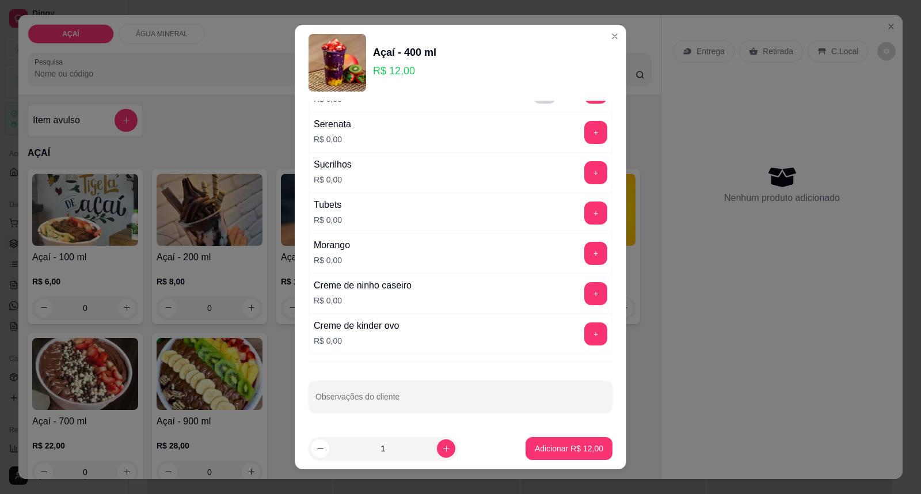
scroll to position [1434, 0]
click at [584, 292] on button "+" at bounding box center [595, 292] width 23 height 23
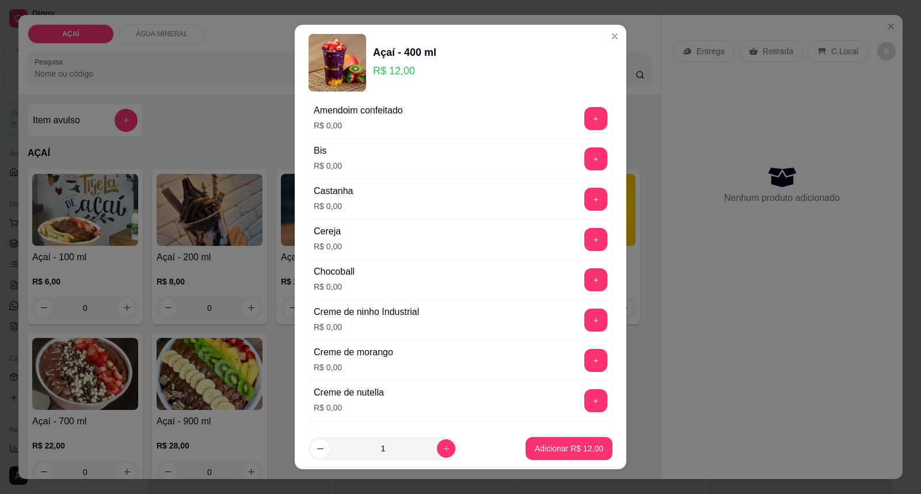
scroll to position [91, 0]
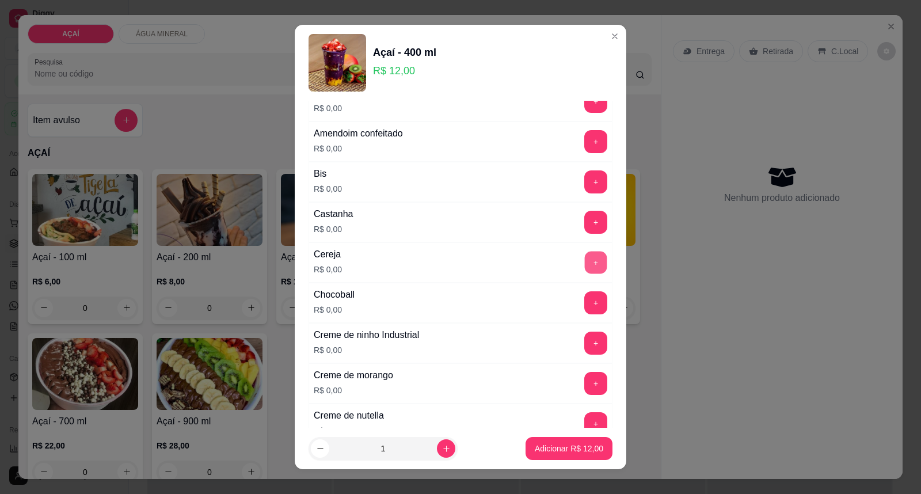
click at [585, 257] on button "+" at bounding box center [596, 262] width 22 height 22
click at [584, 223] on button "+" at bounding box center [595, 222] width 23 height 23
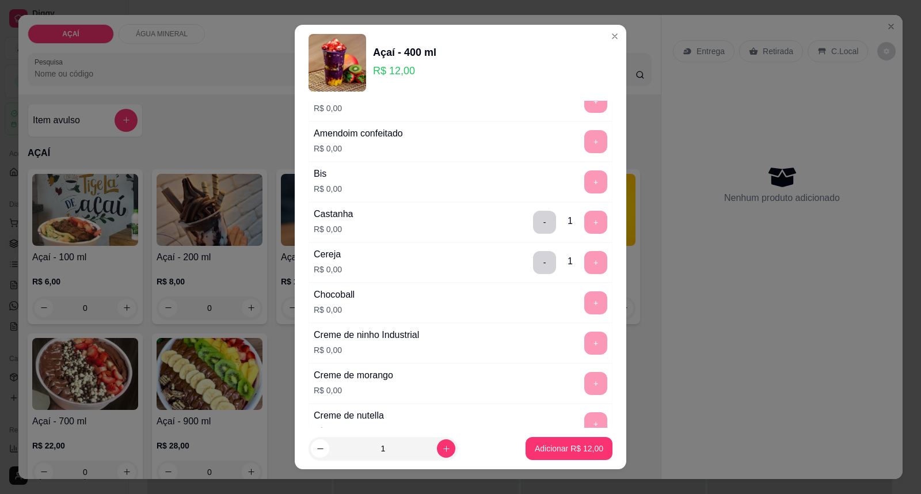
click at [551, 436] on footer "1 Adicionar R$ 12,00" at bounding box center [460, 448] width 331 height 41
click at [552, 448] on p "Adicionar R$ 12,00" at bounding box center [569, 448] width 68 height 12
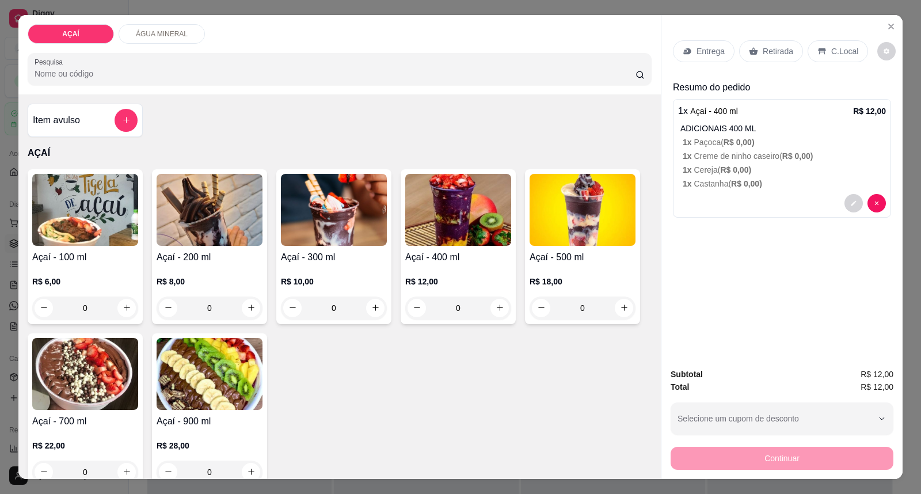
click at [476, 228] on img at bounding box center [458, 210] width 106 height 72
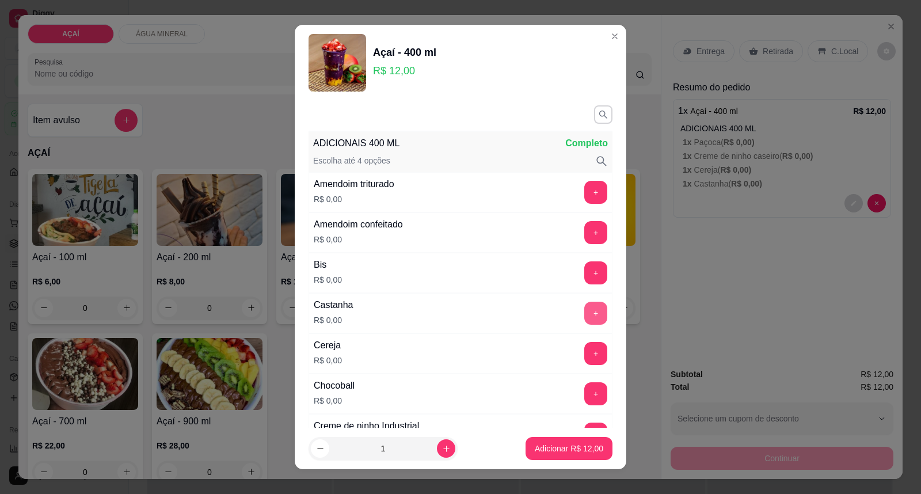
click at [584, 319] on button "+" at bounding box center [595, 313] width 23 height 23
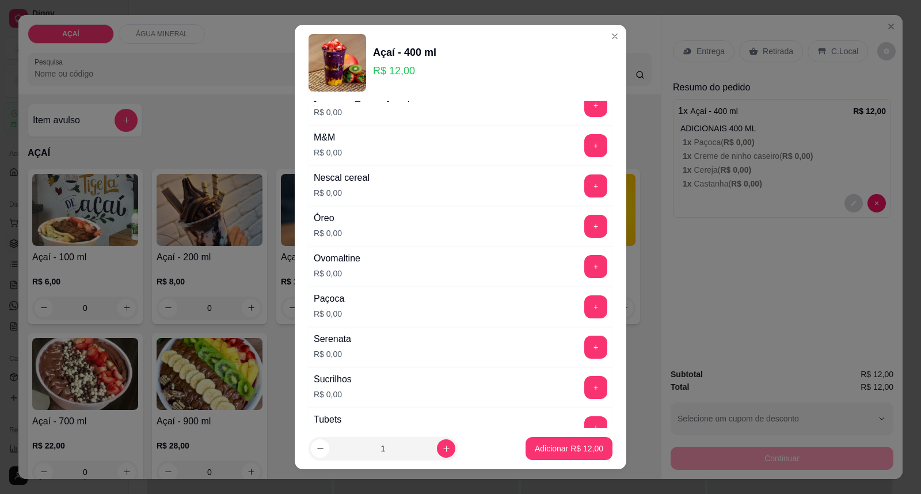
scroll to position [1434, 0]
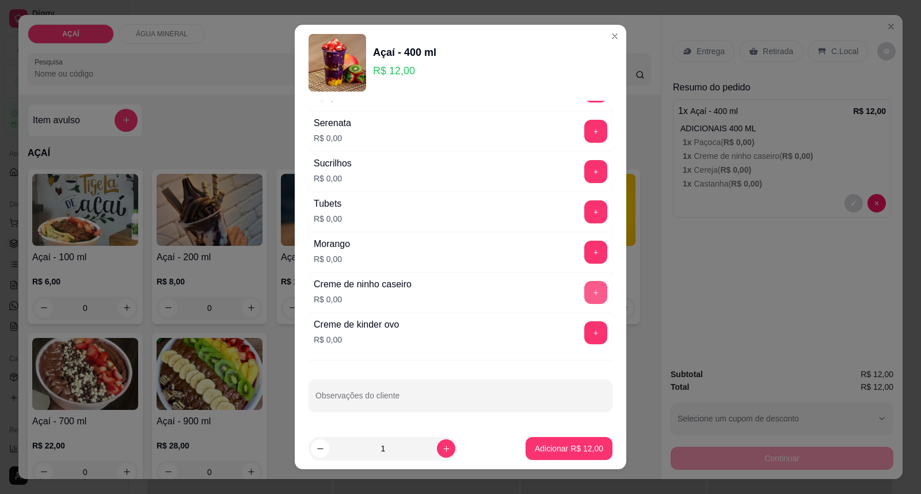
click at [584, 292] on button "+" at bounding box center [595, 292] width 23 height 23
click at [585, 292] on button "+" at bounding box center [596, 292] width 22 height 22
click at [584, 249] on button "+" at bounding box center [595, 252] width 23 height 23
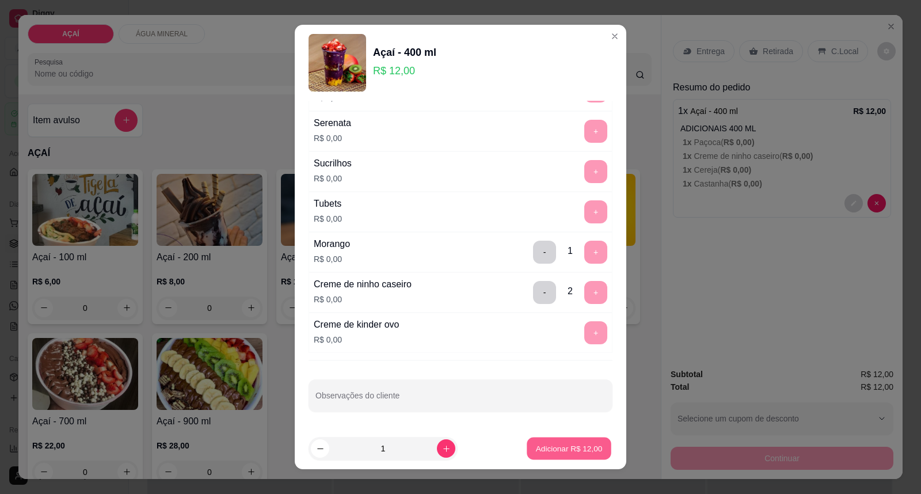
click at [556, 452] on p "Adicionar R$ 12,00" at bounding box center [569, 447] width 67 height 11
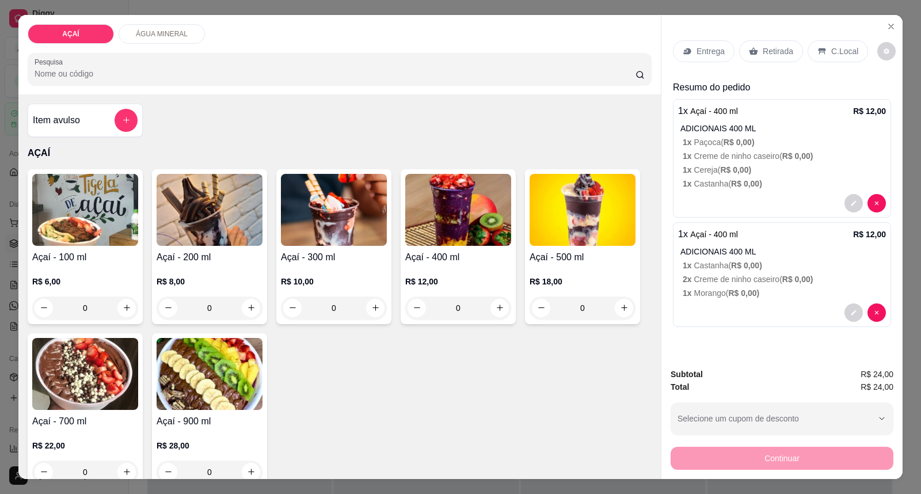
click at [704, 55] on p "Entrega" at bounding box center [710, 51] width 28 height 12
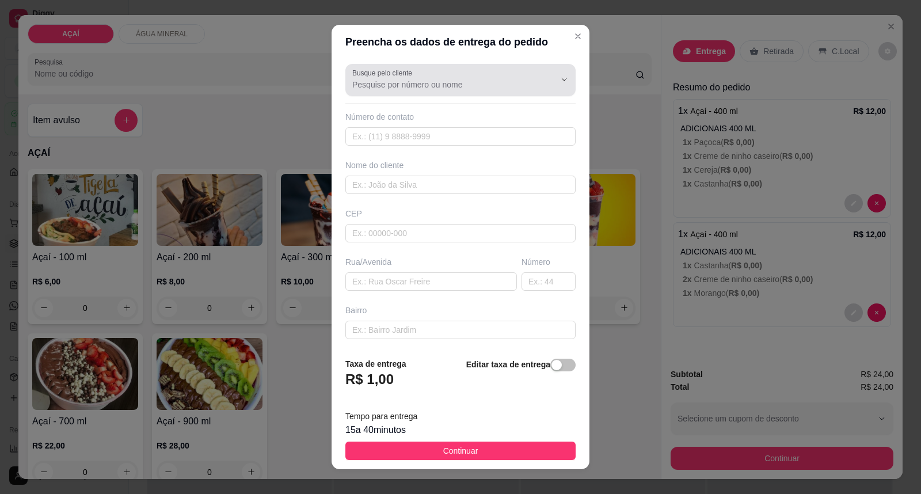
click at [449, 70] on div at bounding box center [460, 79] width 216 height 23
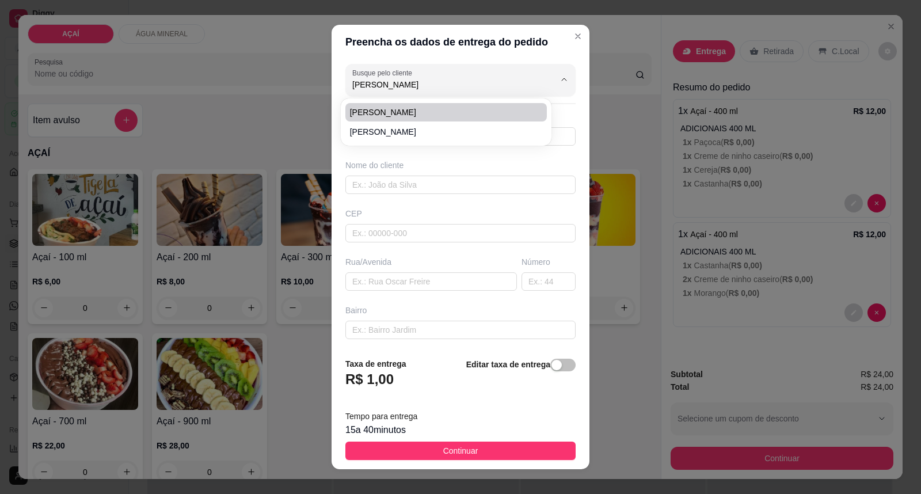
click at [409, 107] on span "ana ritir" at bounding box center [440, 112] width 181 height 12
type input "ana ritir"
type input "8282208581"
type input "ana ritir"
type input "575200000"
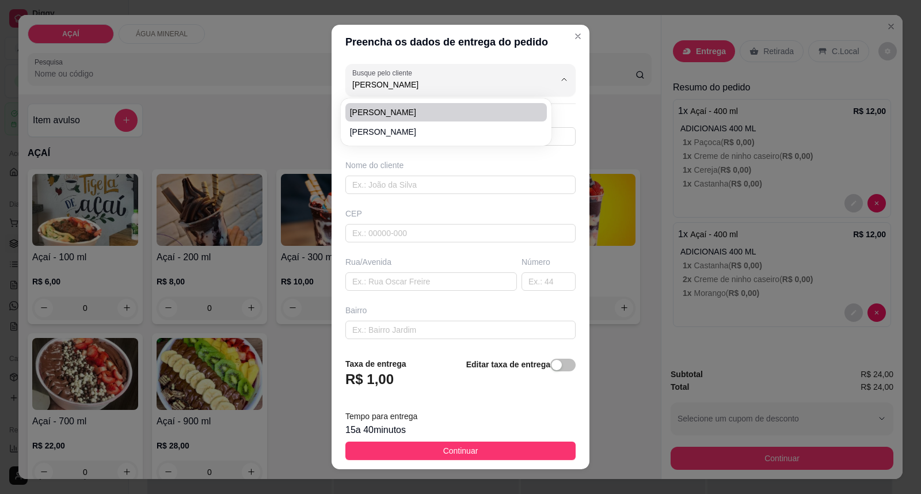
type input "Maravilha"
type input "creche"
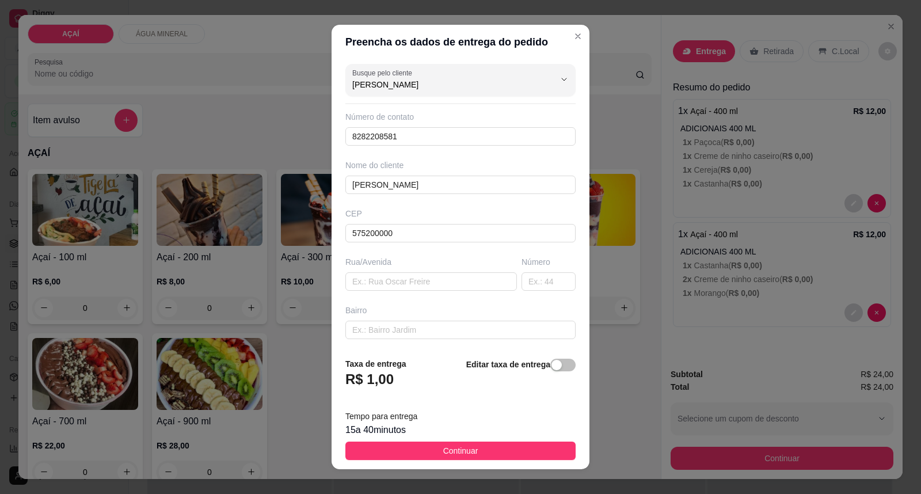
scroll to position [99, 0]
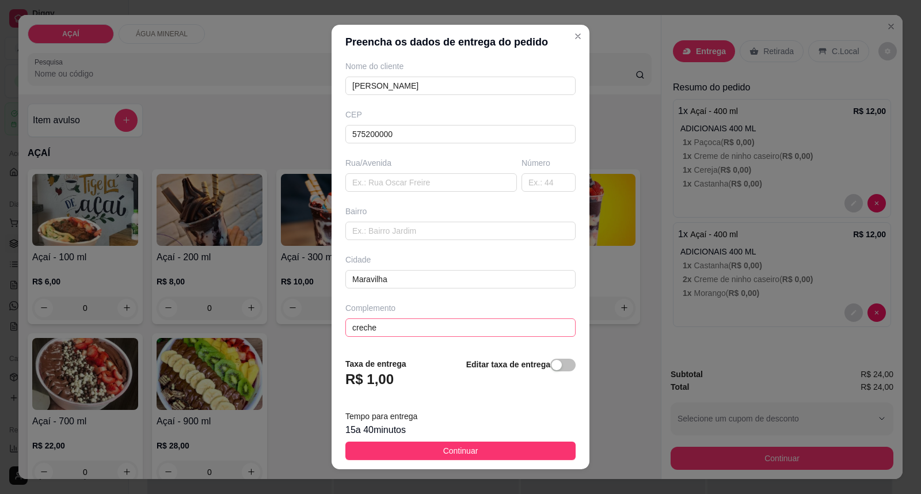
type input "ana ritir"
click at [399, 334] on input "creche" at bounding box center [460, 327] width 230 height 18
type input "c"
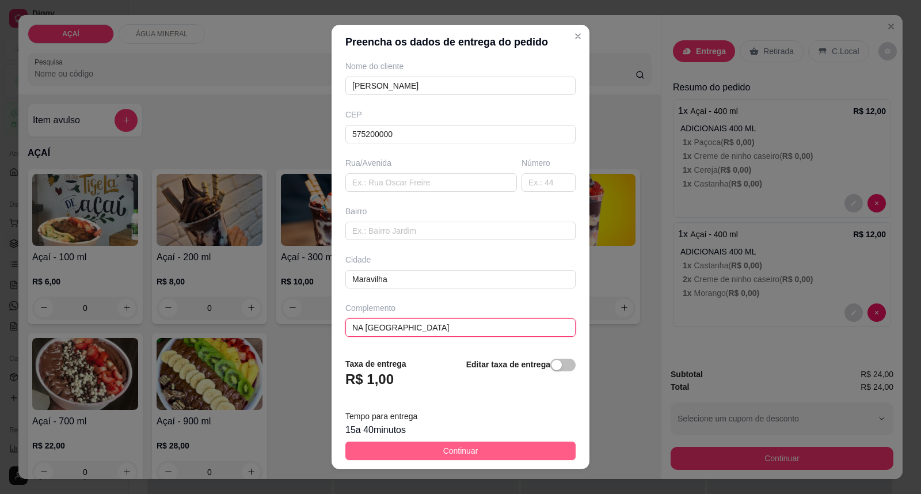
type input "NA PRAÇA DOS BRINQUEDOS"
click at [445, 447] on span "Continuar" at bounding box center [460, 450] width 35 height 13
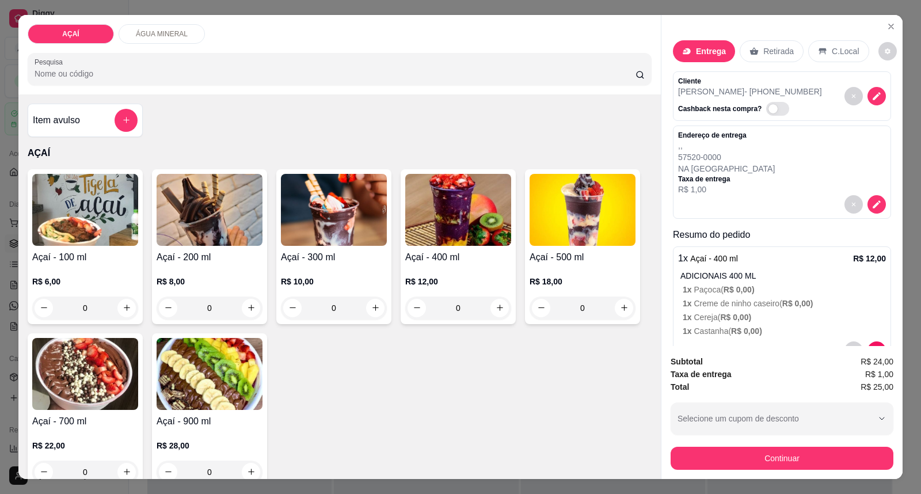
click at [692, 444] on div "Subtotal R$ 24,00 Taxa de entrega R$ 1,00 Total R$ 25,00 Selecione um cupom de …" at bounding box center [781, 412] width 223 height 115
click at [692, 451] on button "Continuar" at bounding box center [781, 458] width 223 height 23
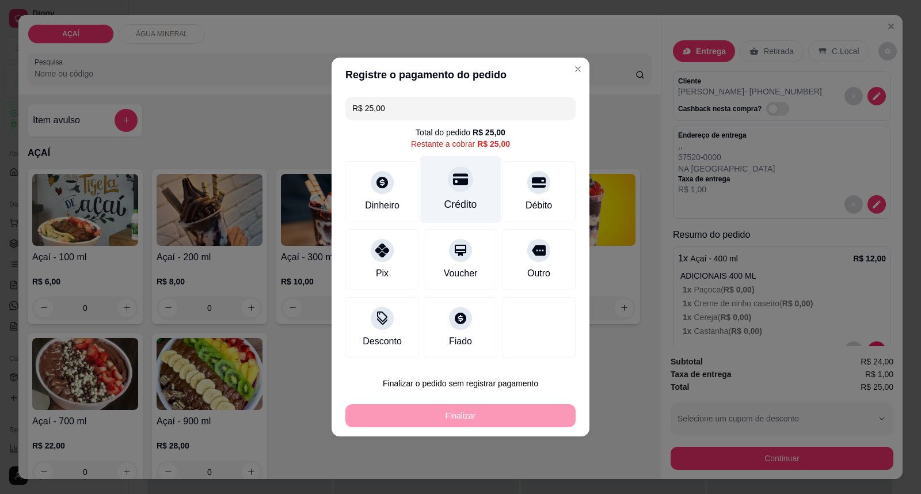
click at [482, 204] on div "Crédito" at bounding box center [460, 189] width 81 height 67
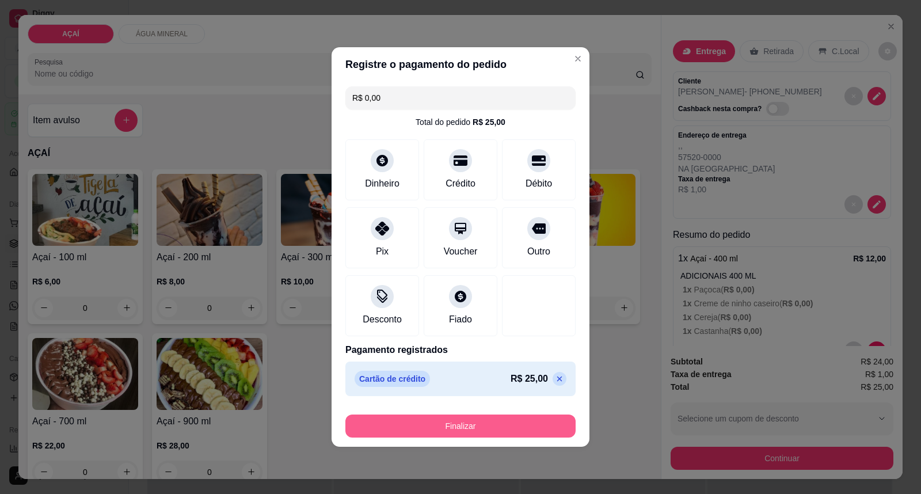
click at [453, 429] on button "Finalizar" at bounding box center [460, 425] width 230 height 23
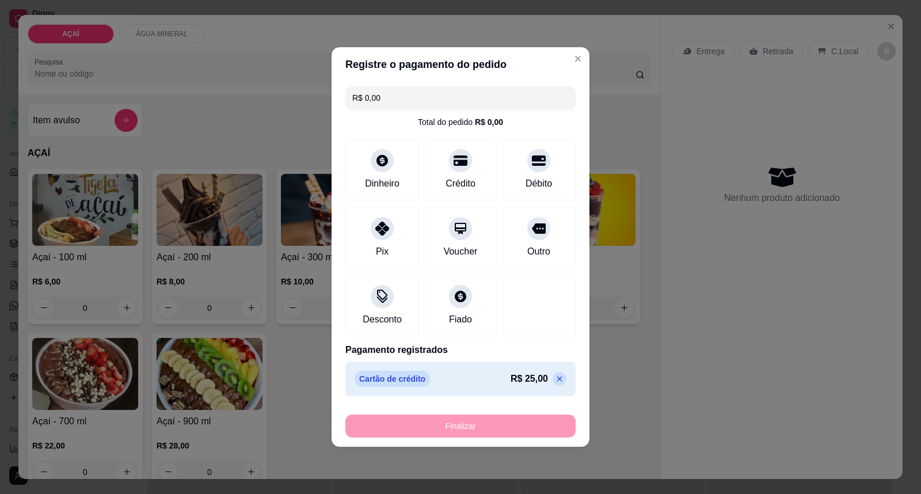
type input "-R$ 25,00"
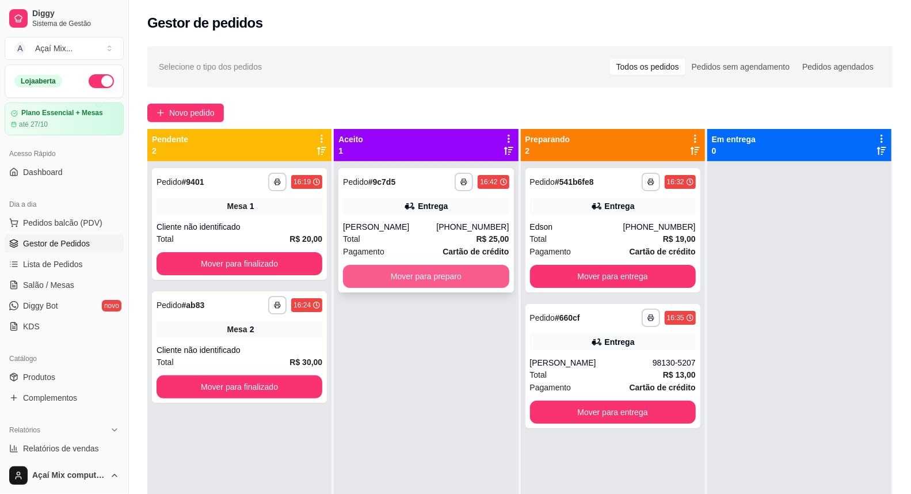
click at [455, 268] on button "Mover para preparo" at bounding box center [426, 276] width 166 height 23
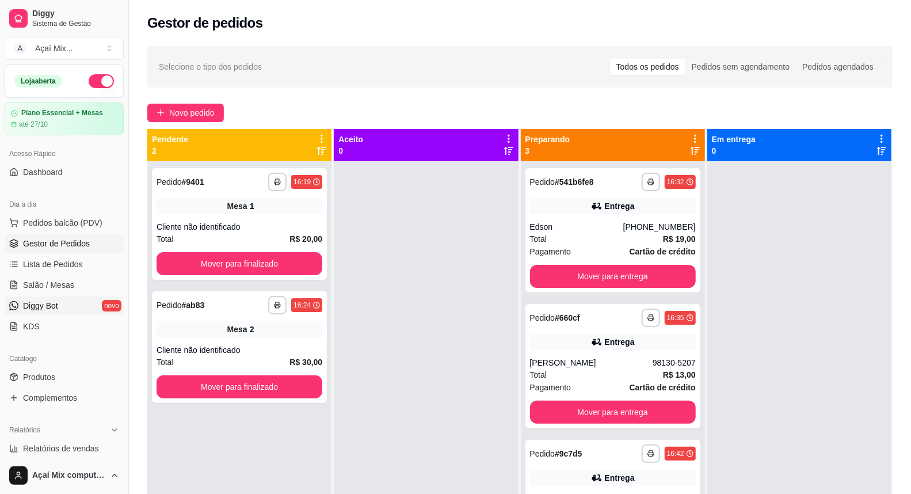
click at [49, 298] on link "Diggy Bot novo" at bounding box center [64, 305] width 119 height 18
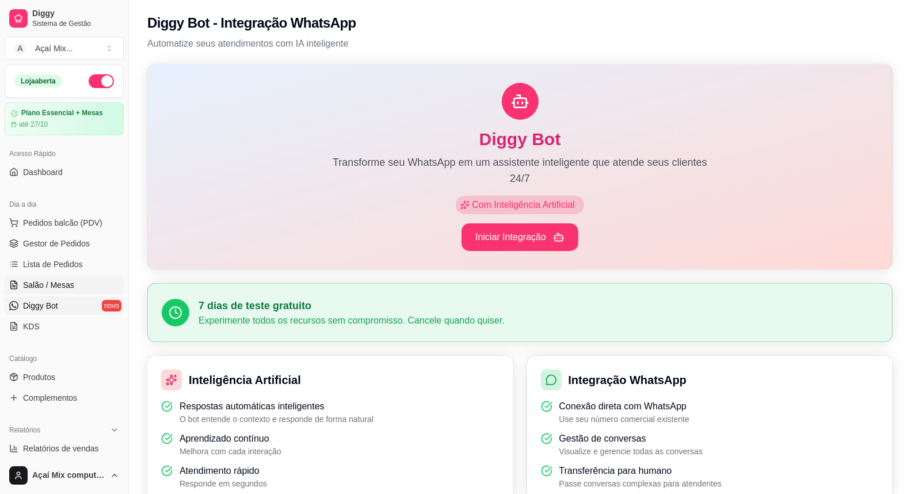
click at [45, 287] on span "Salão / Mesas" at bounding box center [48, 285] width 51 height 12
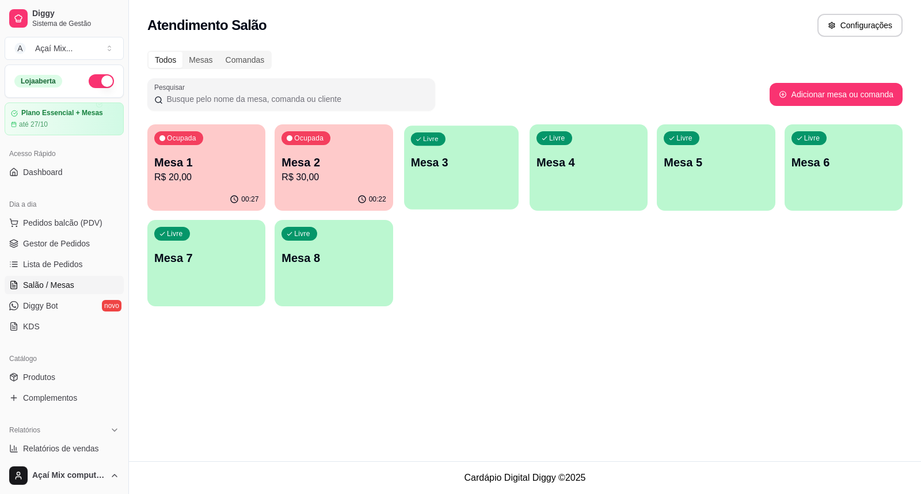
click at [444, 167] on p "Mesa 3" at bounding box center [460, 163] width 101 height 16
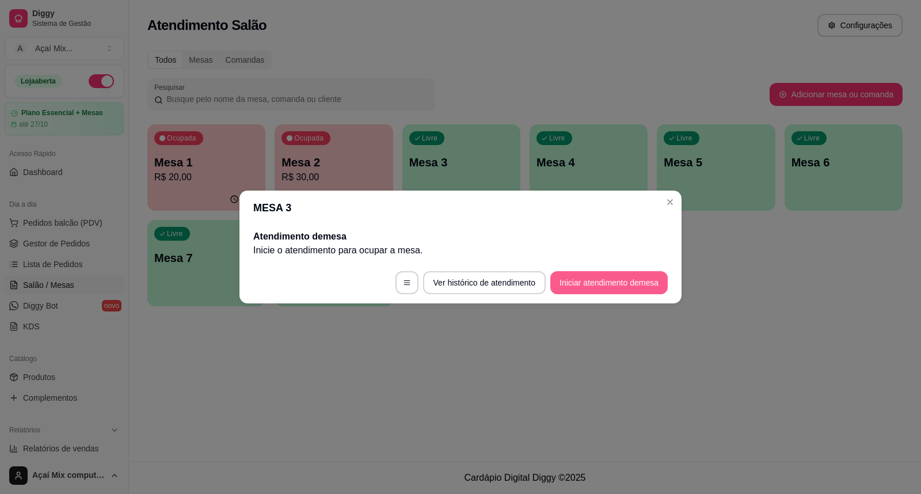
click at [583, 279] on button "Iniciar atendimento de mesa" at bounding box center [608, 282] width 117 height 23
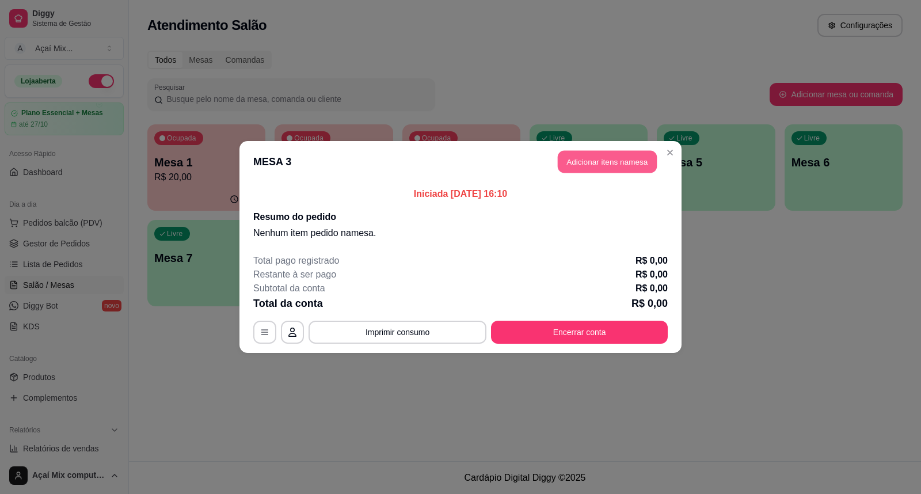
click at [607, 170] on button "Adicionar itens na mesa" at bounding box center [607, 162] width 99 height 22
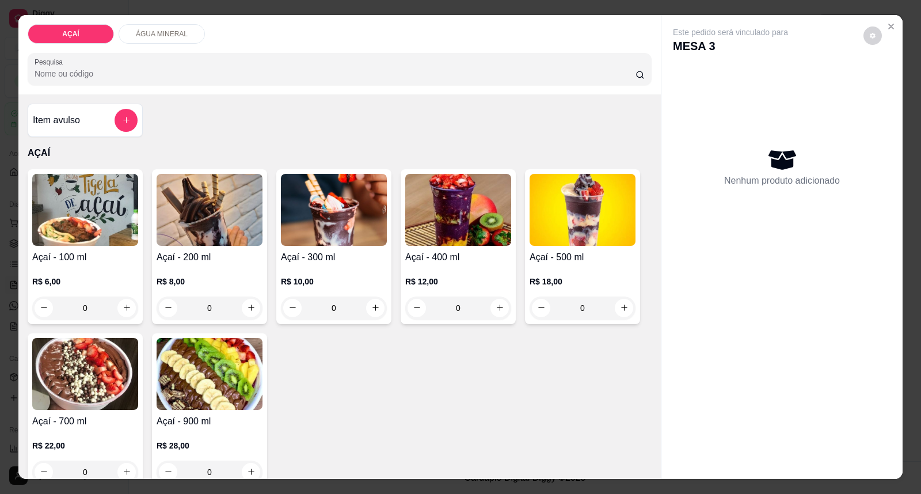
click at [314, 217] on img at bounding box center [334, 210] width 106 height 72
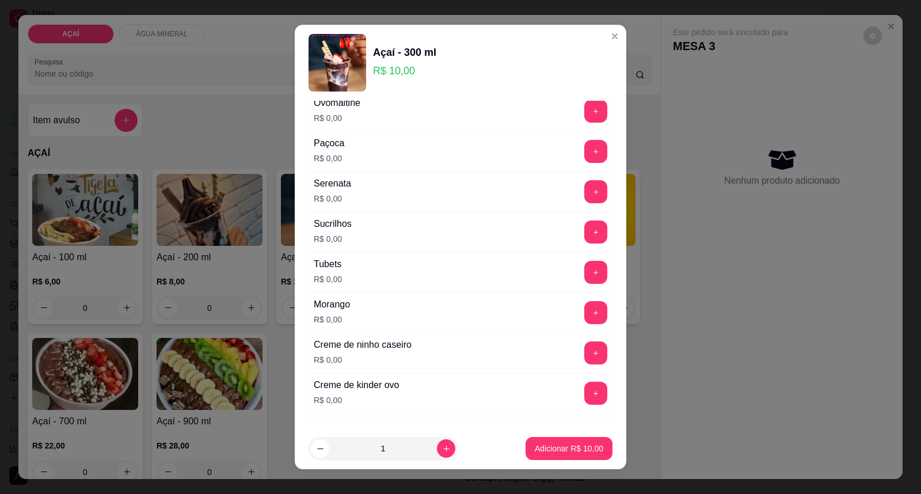
scroll to position [1434, 0]
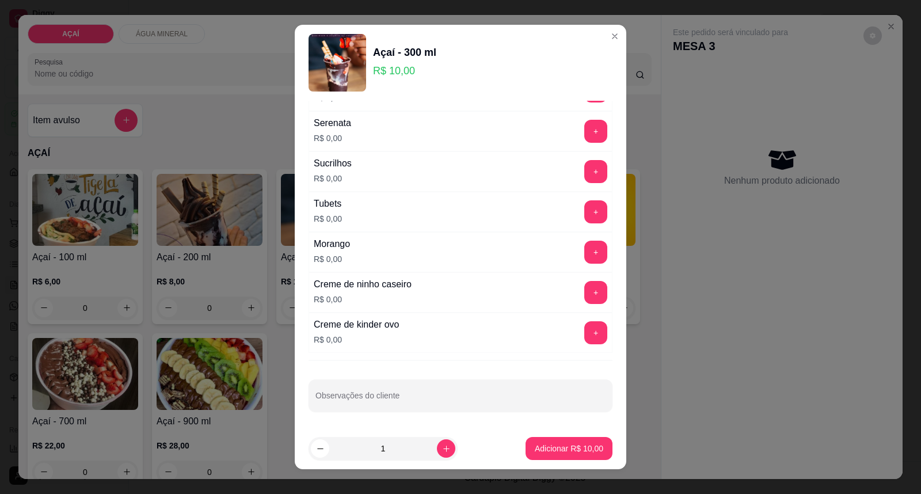
click at [579, 215] on div "+" at bounding box center [595, 211] width 32 height 23
click at [584, 215] on button "+" at bounding box center [595, 211] width 23 height 23
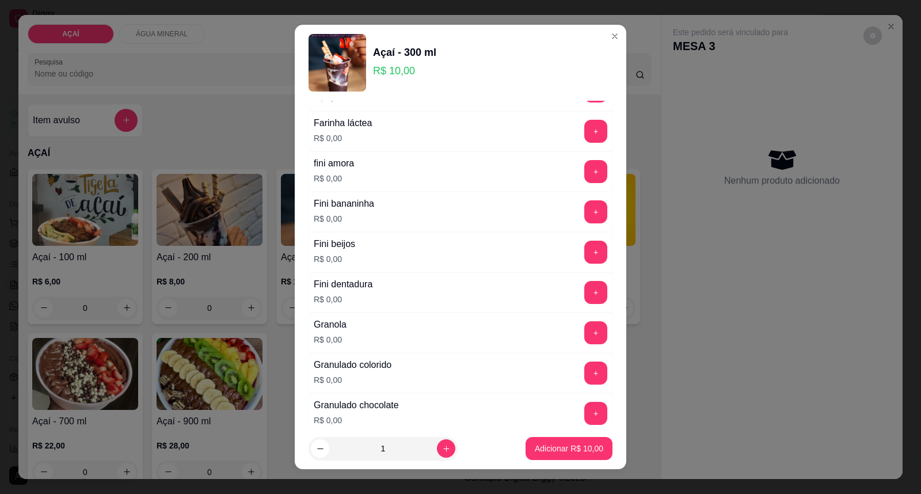
scroll to position [795, 0]
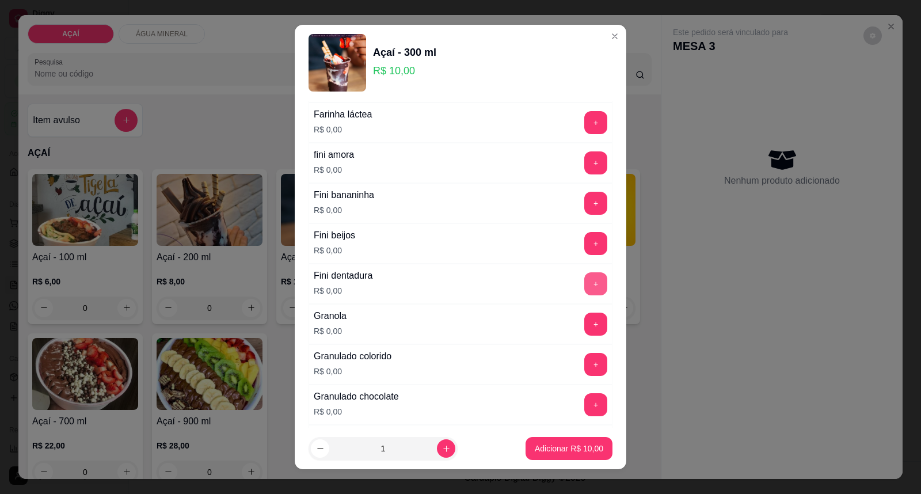
click at [584, 291] on button "+" at bounding box center [595, 283] width 23 height 23
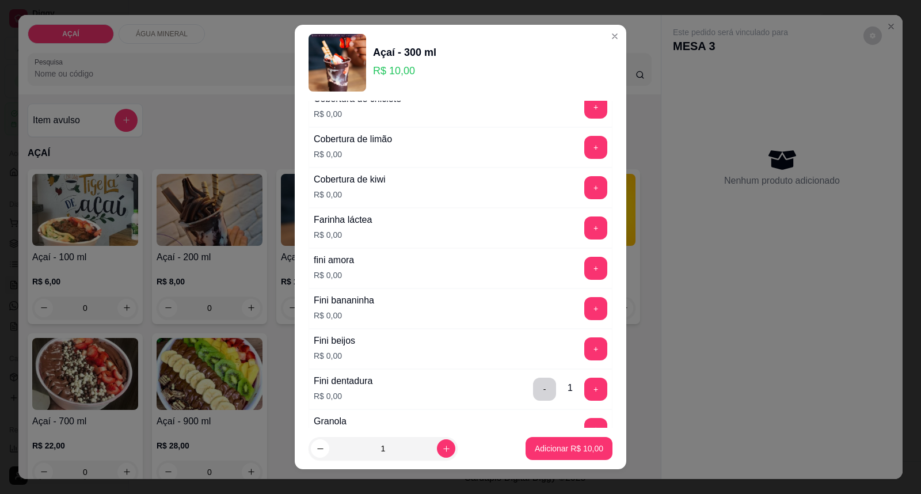
scroll to position [666, 0]
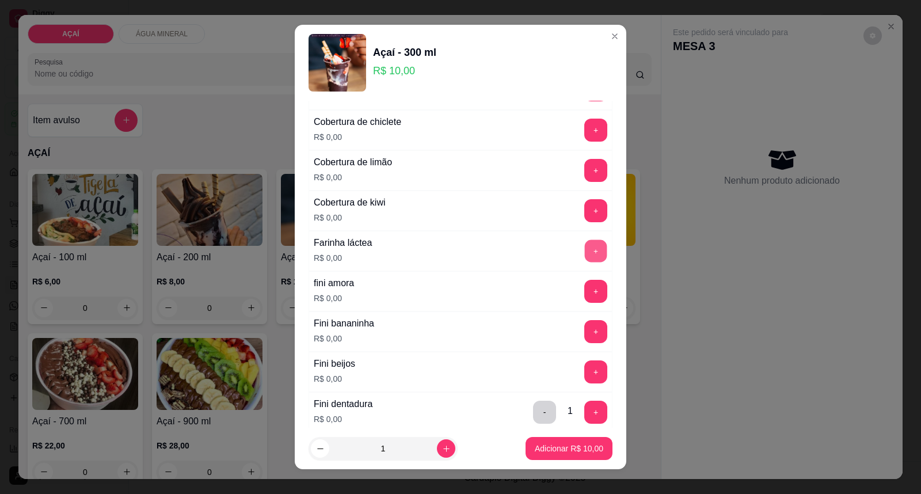
click at [585, 259] on button "+" at bounding box center [596, 251] width 22 height 22
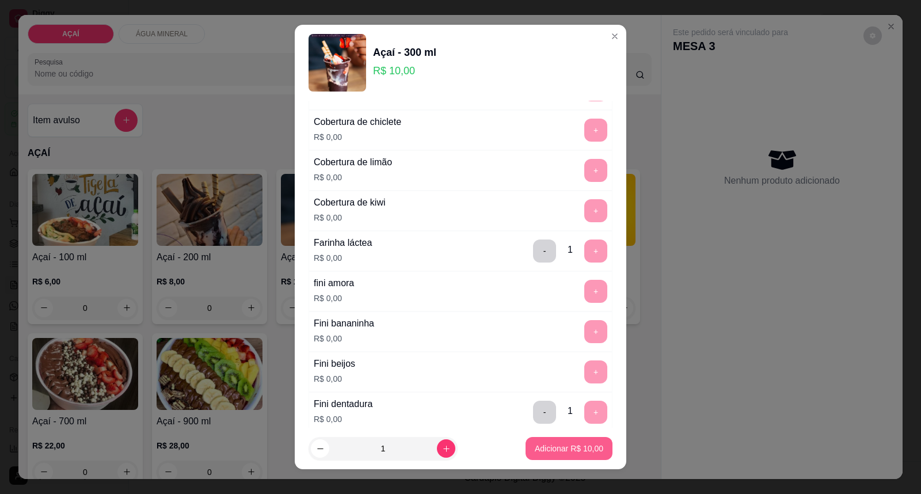
click at [548, 441] on button "Adicionar R$ 10,00" at bounding box center [568, 448] width 87 height 23
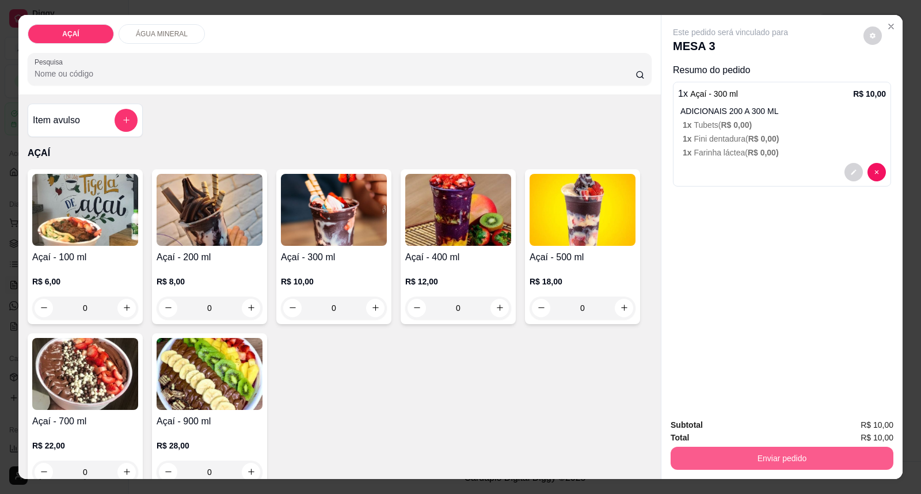
click at [712, 464] on button "Enviar pedido" at bounding box center [781, 458] width 223 height 23
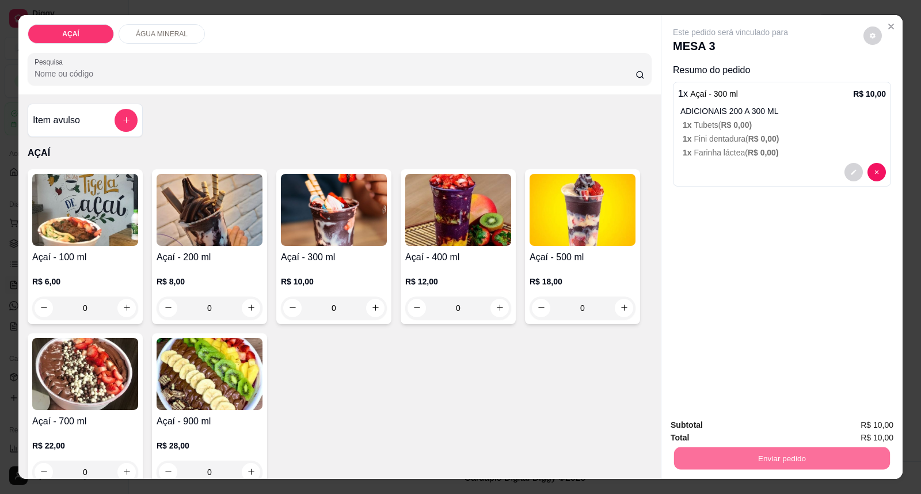
click at [846, 429] on button "Enviar pedido" at bounding box center [862, 430] width 65 height 22
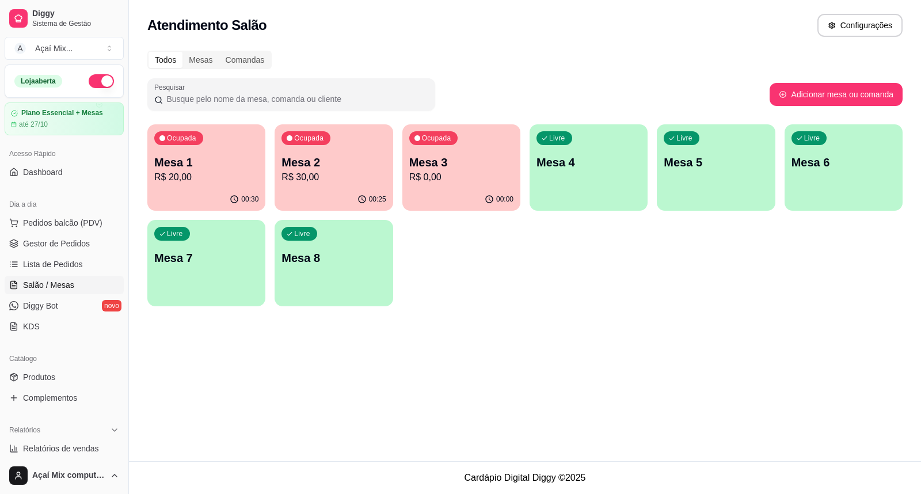
click at [353, 272] on div "Livre Mesa 8" at bounding box center [333, 256] width 118 height 72
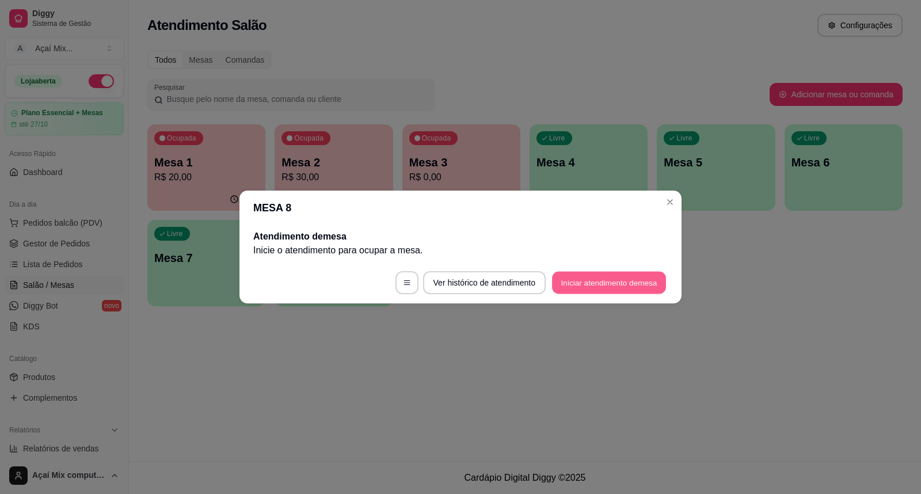
click at [593, 282] on button "Iniciar atendimento de mesa" at bounding box center [609, 283] width 114 height 22
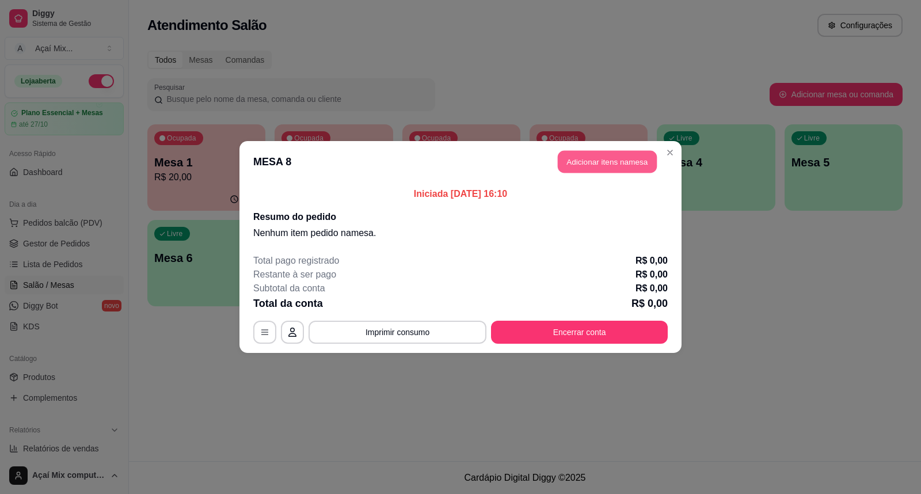
click at [619, 159] on button "Adicionar itens na mesa" at bounding box center [607, 162] width 99 height 22
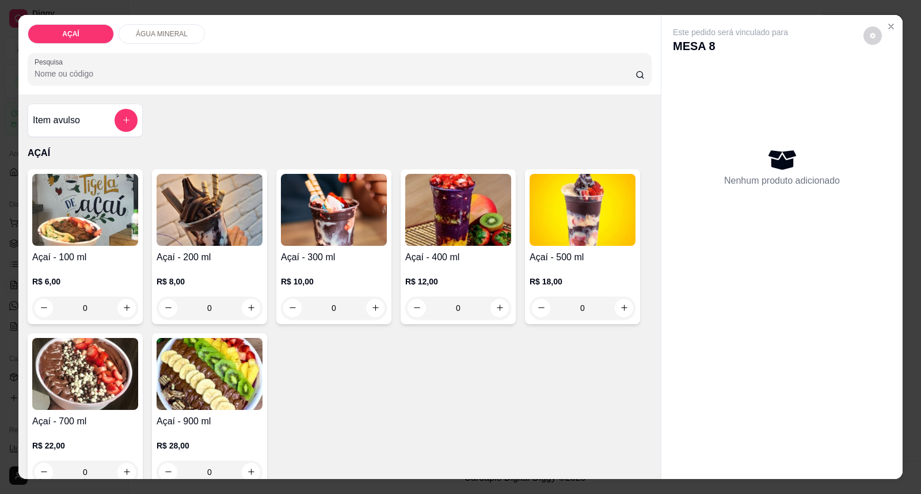
click at [438, 235] on img at bounding box center [458, 210] width 106 height 72
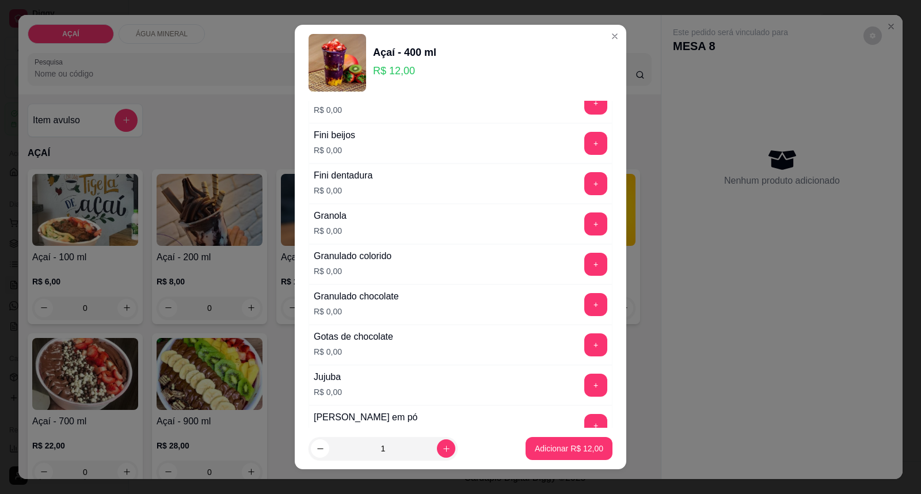
scroll to position [831, 0]
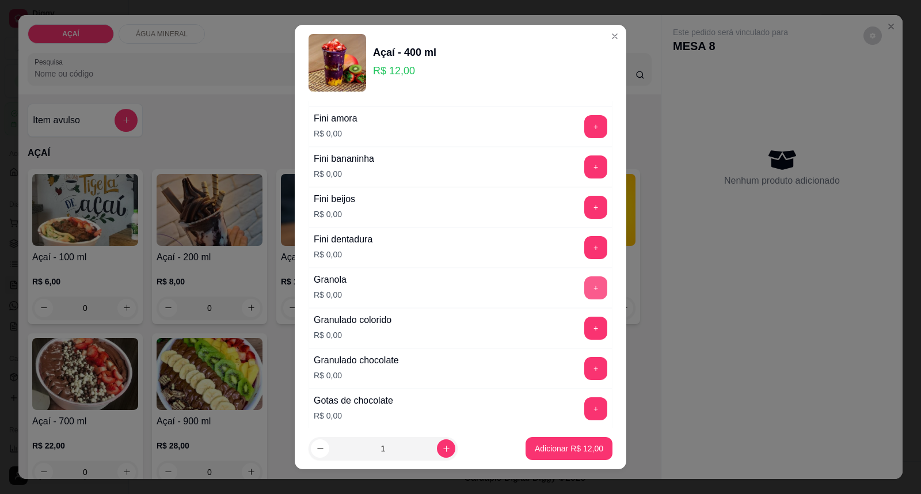
click at [584, 292] on button "+" at bounding box center [595, 287] width 23 height 23
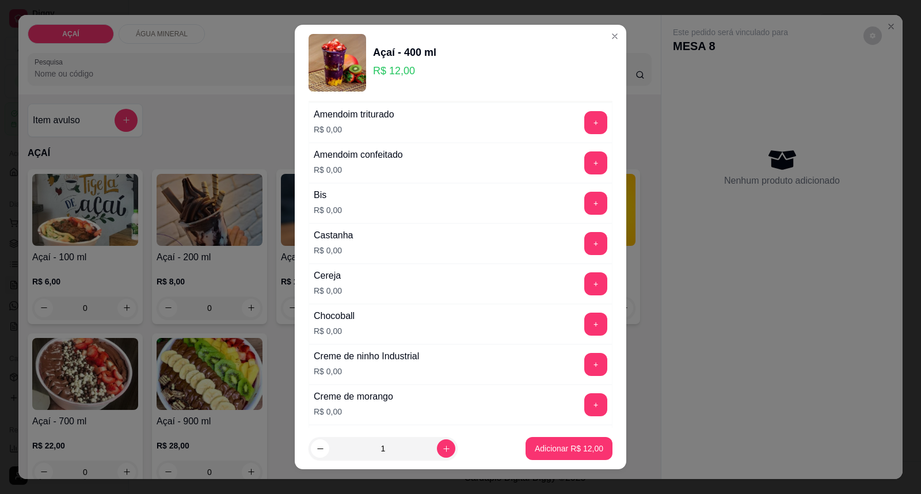
scroll to position [64, 0]
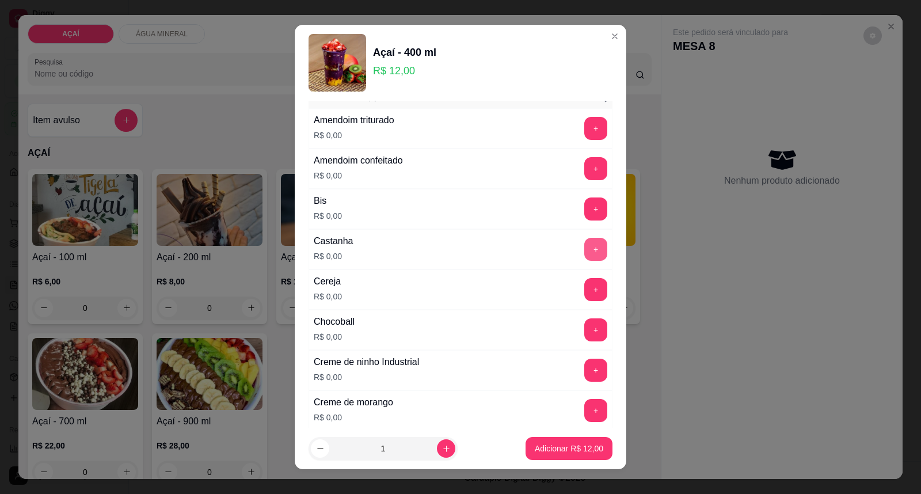
click at [584, 243] on button "+" at bounding box center [595, 249] width 23 height 23
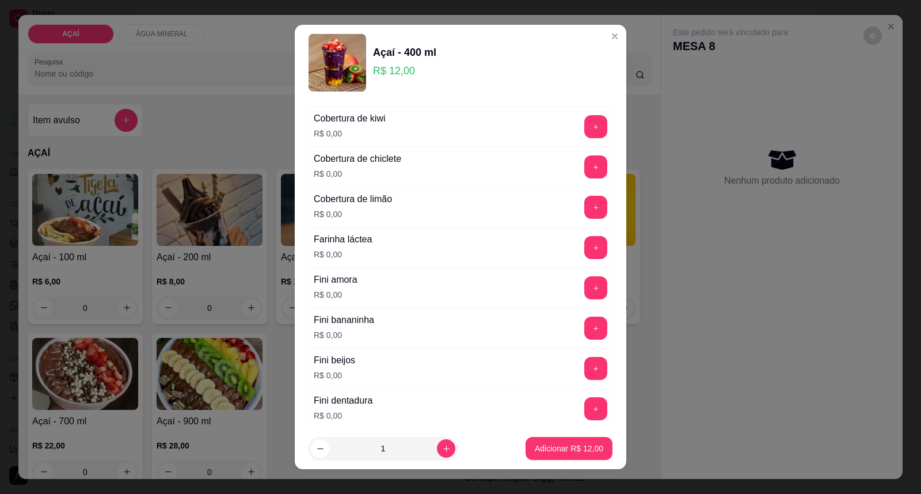
scroll to position [767, 0]
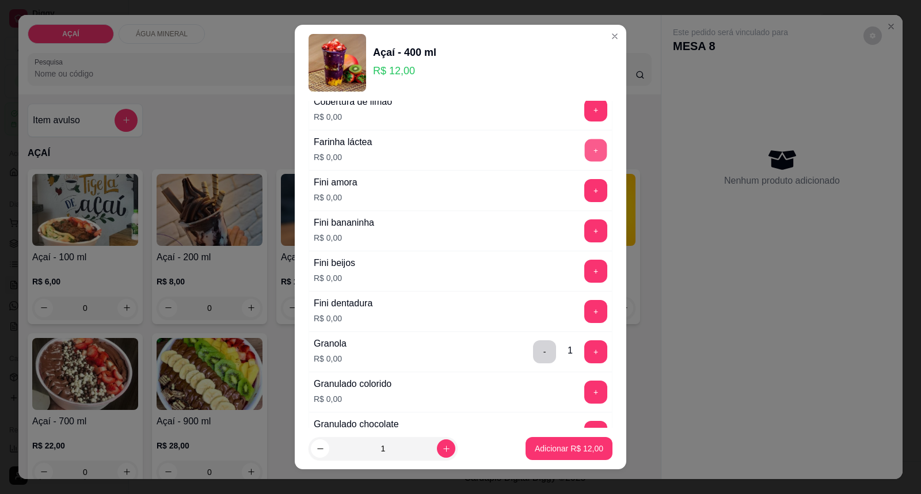
click at [585, 152] on button "+" at bounding box center [596, 150] width 22 height 22
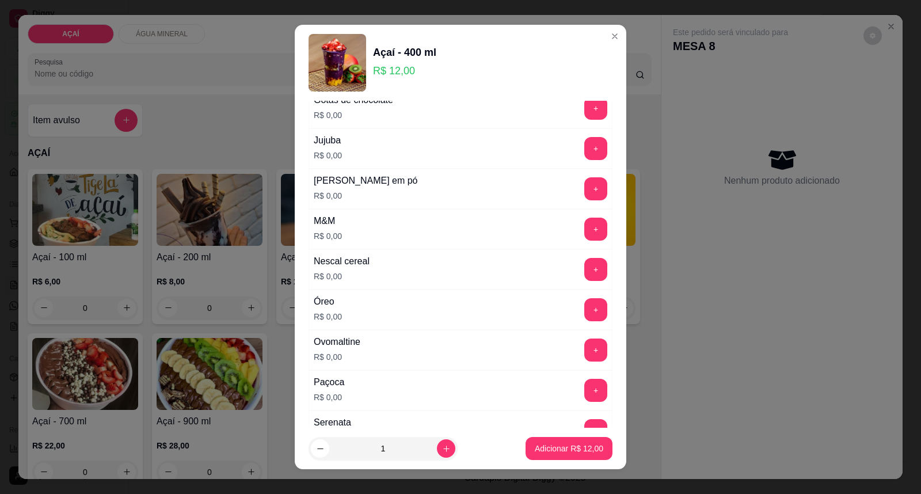
scroll to position [1151, 0]
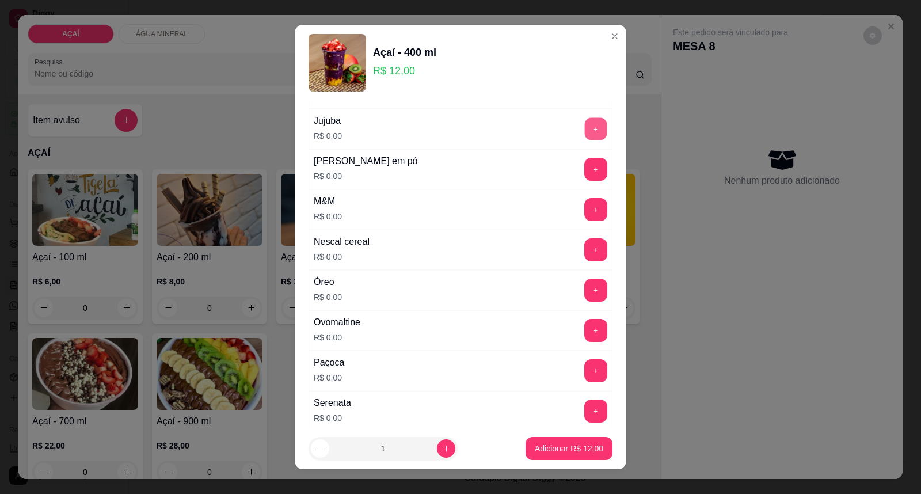
click at [585, 139] on button "+" at bounding box center [596, 129] width 22 height 22
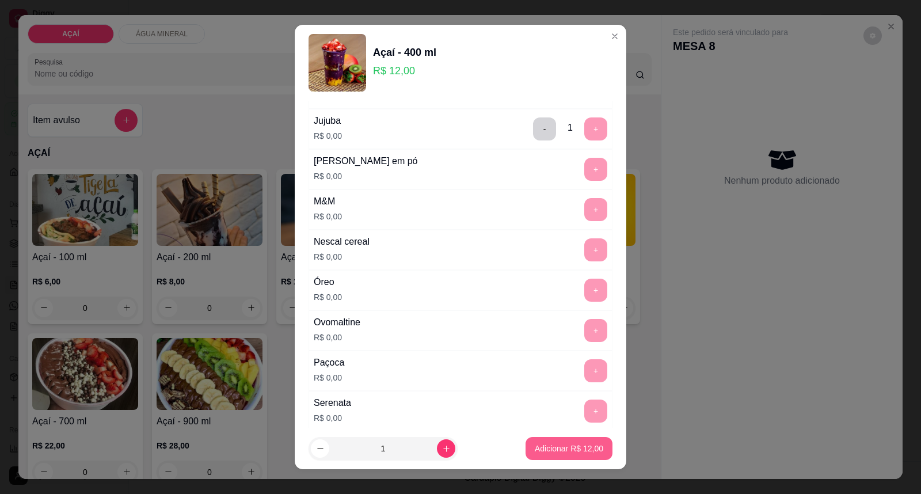
click at [565, 444] on p "Adicionar R$ 12,00" at bounding box center [569, 448] width 68 height 12
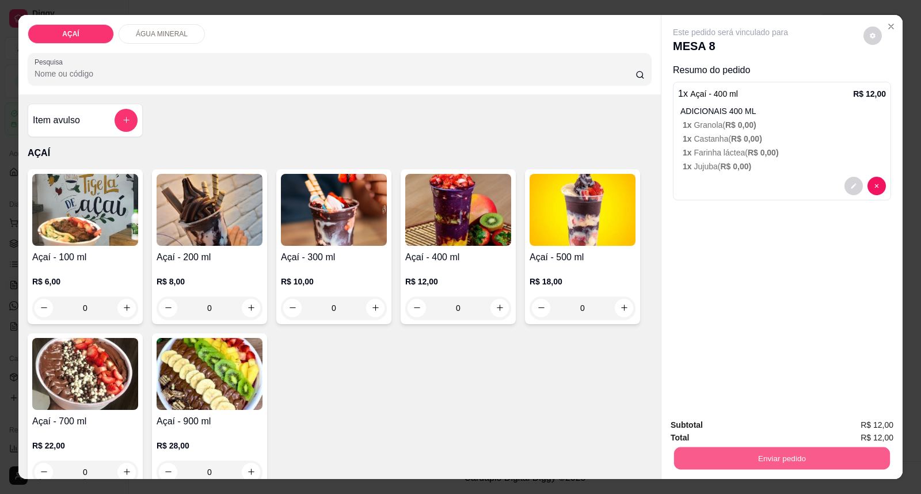
click at [809, 458] on button "Enviar pedido" at bounding box center [782, 458] width 216 height 22
click at [842, 432] on button "Enviar pedido" at bounding box center [862, 430] width 65 height 22
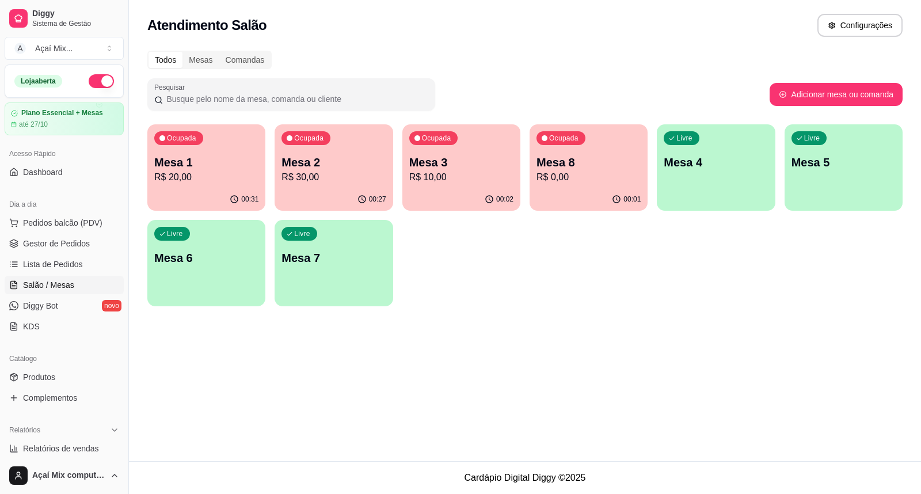
click at [538, 400] on div "Atendimento Salão Configurações Todos Mesas Comandas Pesquisar Adicionar mesa o…" at bounding box center [525, 230] width 792 height 461
click at [614, 170] on p "R$ 0,00" at bounding box center [588, 177] width 104 height 14
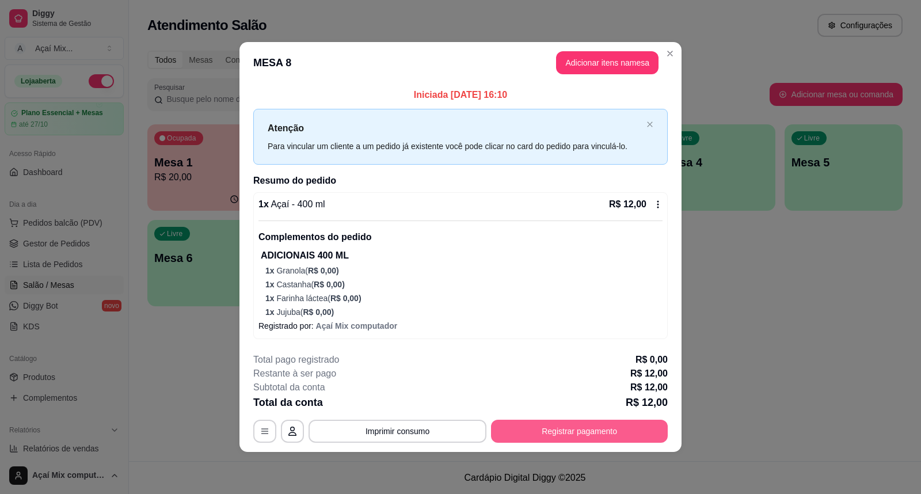
click at [581, 428] on button "Registrar pagamento" at bounding box center [579, 430] width 177 height 23
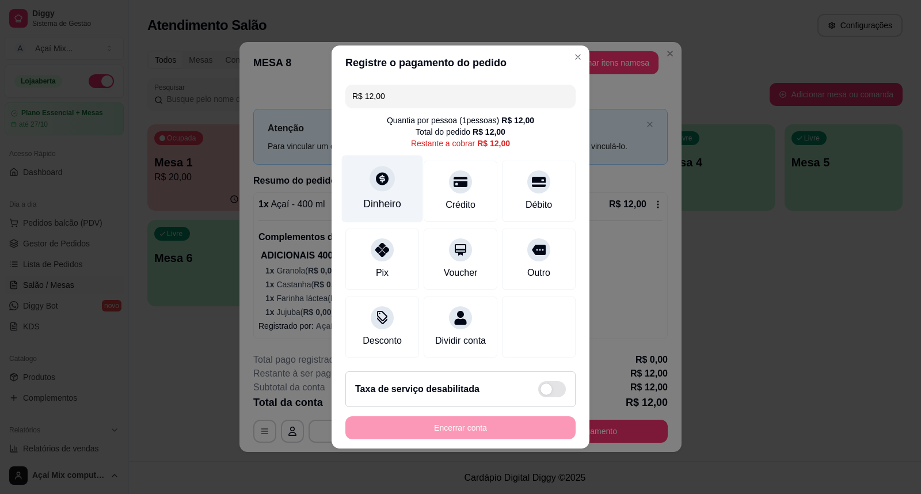
click at [394, 196] on div "Dinheiro" at bounding box center [382, 203] width 38 height 15
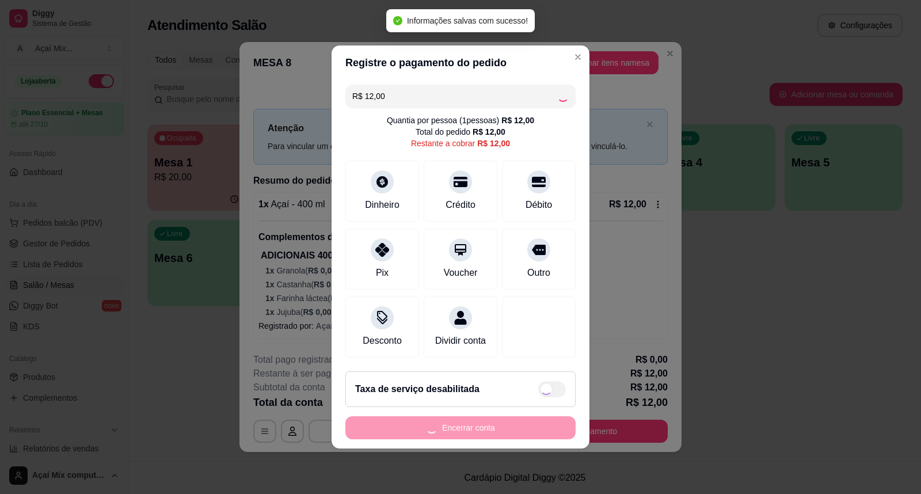
type input "R$ 0,00"
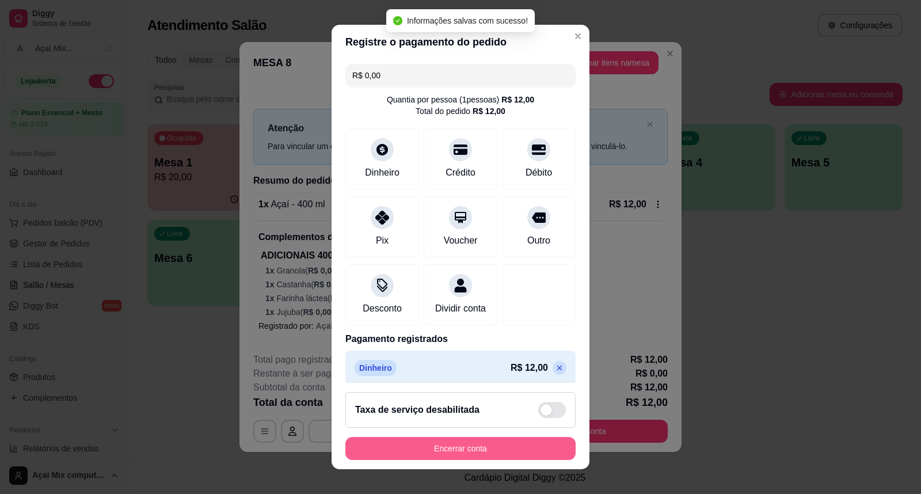
click at [492, 446] on button "Encerrar conta" at bounding box center [460, 448] width 230 height 23
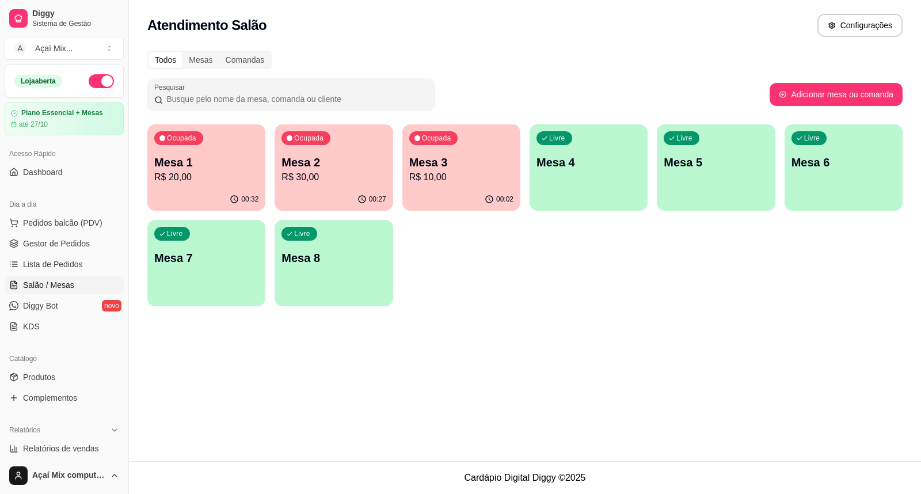
click at [474, 176] on p "R$ 10,00" at bounding box center [461, 177] width 104 height 14
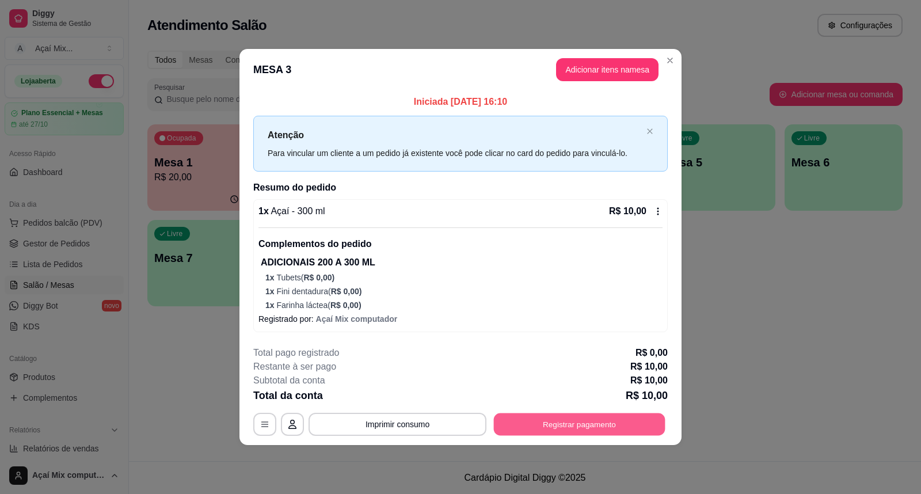
click at [576, 430] on button "Registrar pagamento" at bounding box center [579, 424] width 171 height 22
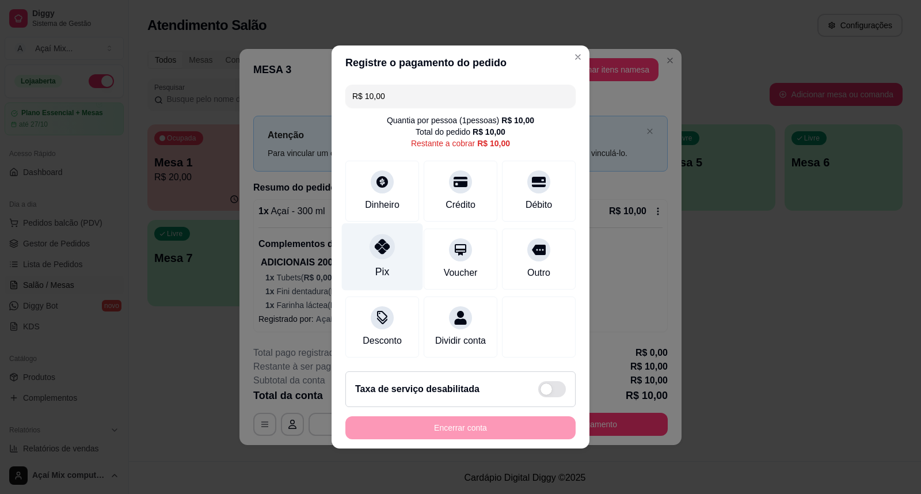
click at [371, 255] on div "Pix" at bounding box center [382, 256] width 81 height 67
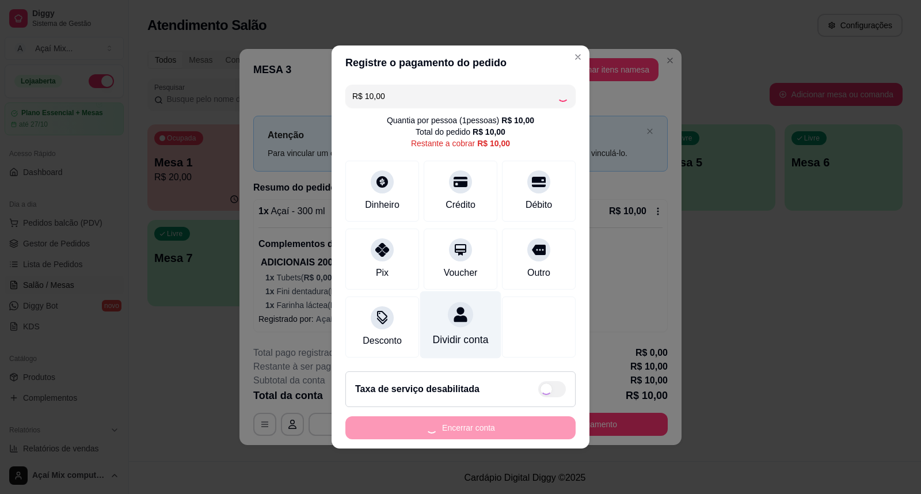
type input "R$ 0,00"
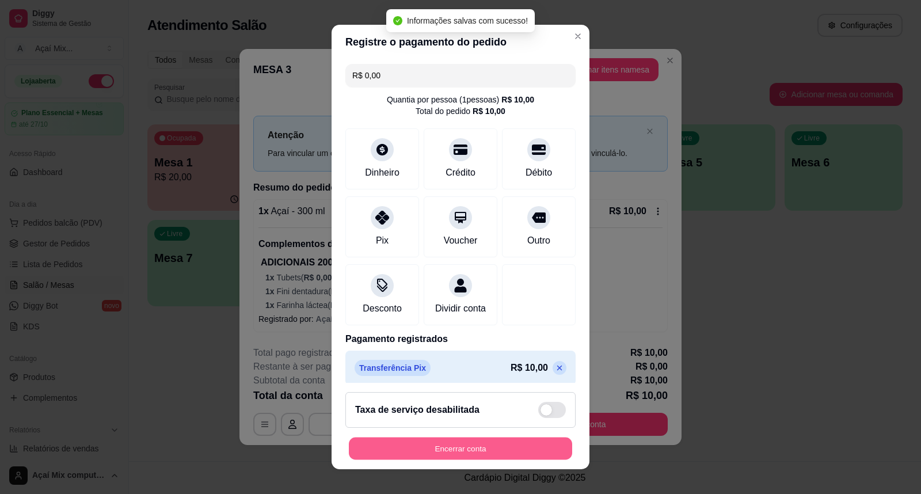
click at [447, 446] on button "Encerrar conta" at bounding box center [460, 448] width 223 height 22
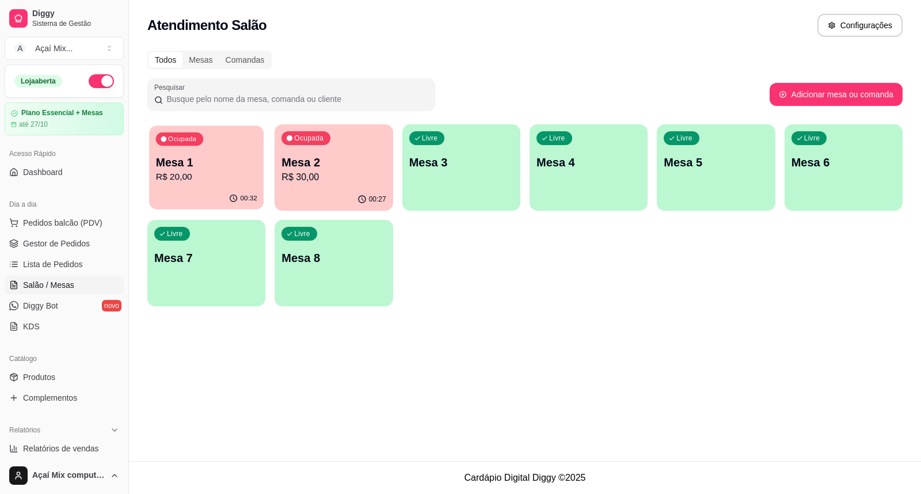
click at [246, 169] on p "Mesa 1" at bounding box center [206, 163] width 101 height 16
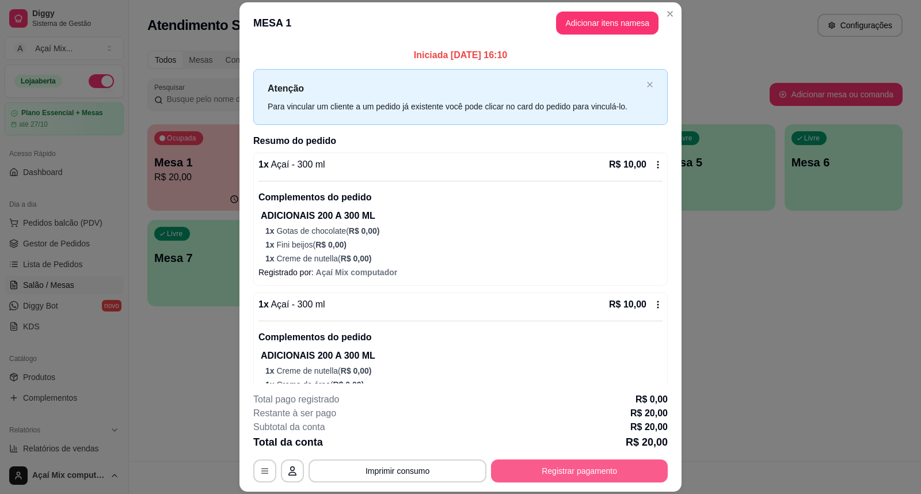
click at [536, 467] on button "Registrar pagamento" at bounding box center [579, 470] width 177 height 23
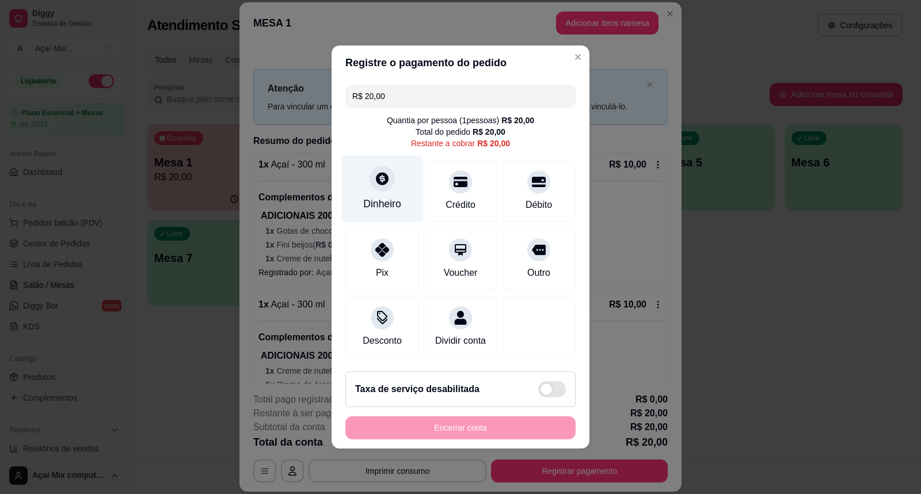
click at [390, 181] on div "Dinheiro" at bounding box center [382, 188] width 81 height 67
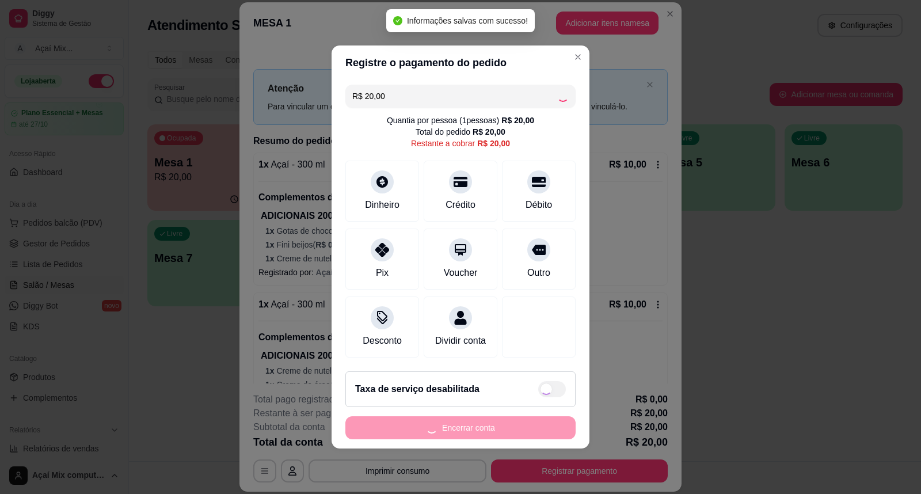
type input "R$ 0,00"
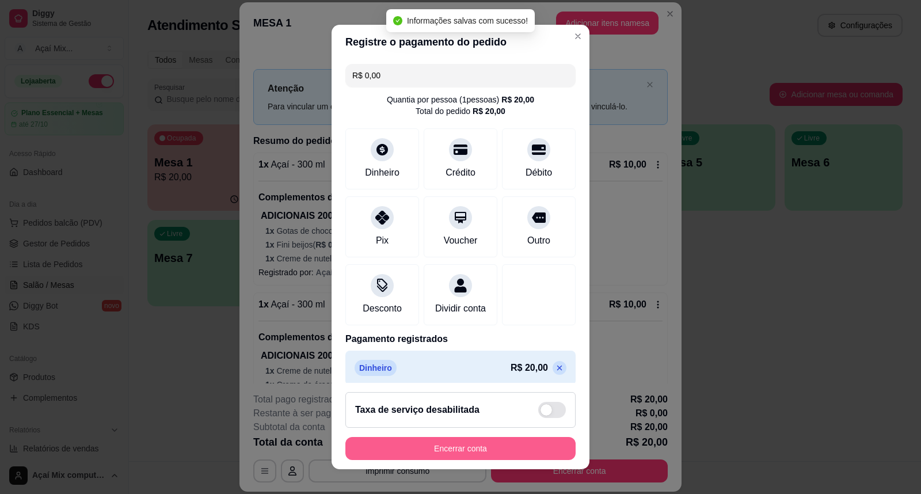
click at [491, 444] on button "Encerrar conta" at bounding box center [460, 448] width 230 height 23
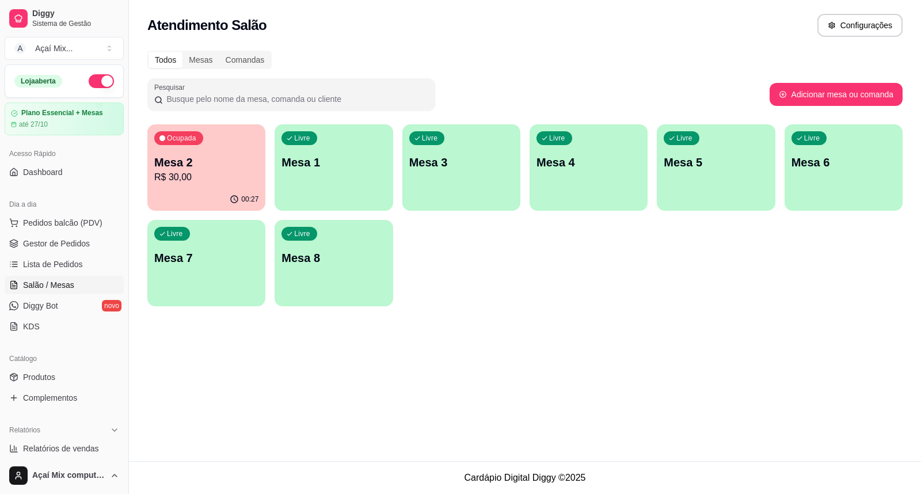
click at [190, 165] on p "Mesa 2" at bounding box center [206, 162] width 104 height 16
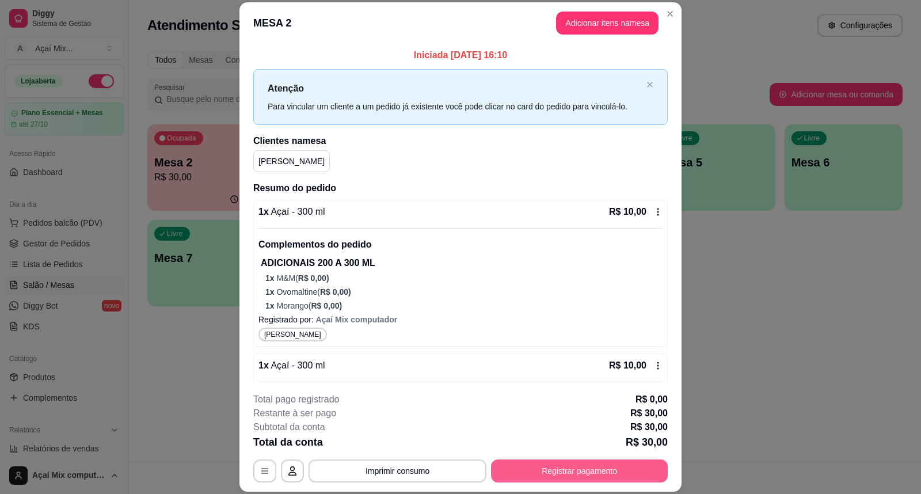
click at [557, 465] on button "Registrar pagamento" at bounding box center [579, 470] width 177 height 23
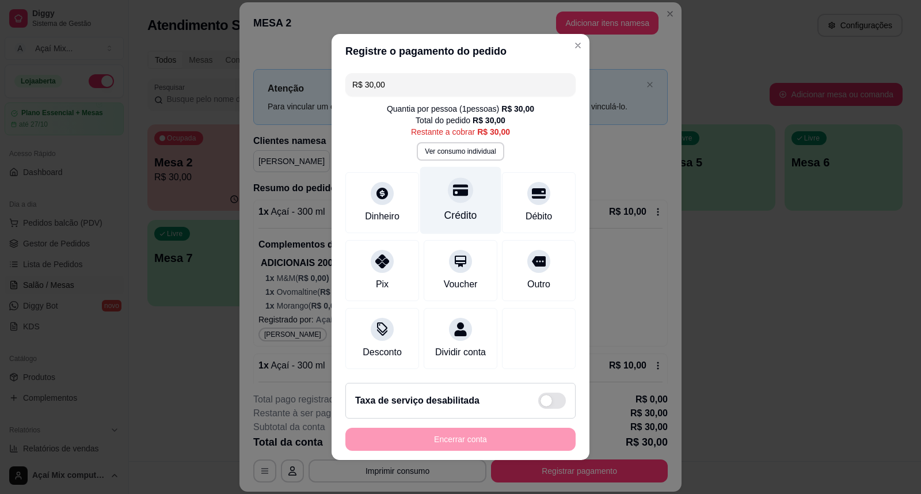
click at [432, 205] on div "Crédito" at bounding box center [460, 200] width 81 height 67
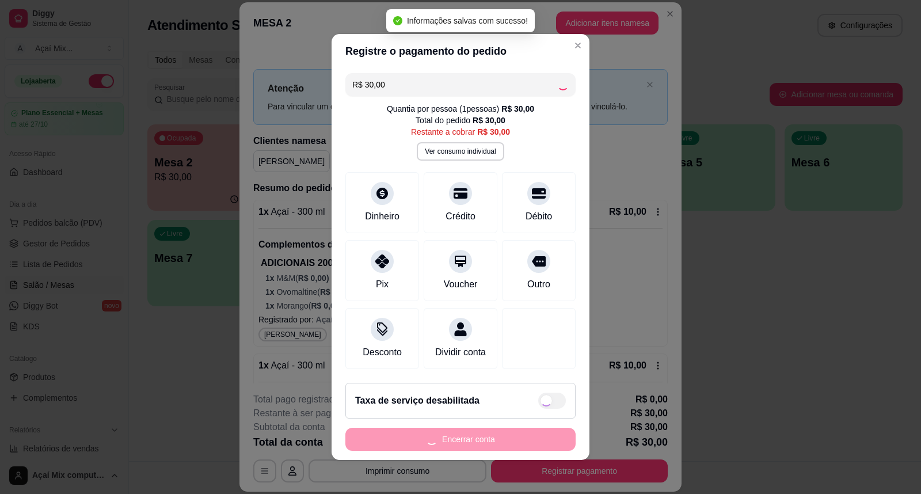
type input "R$ 0,00"
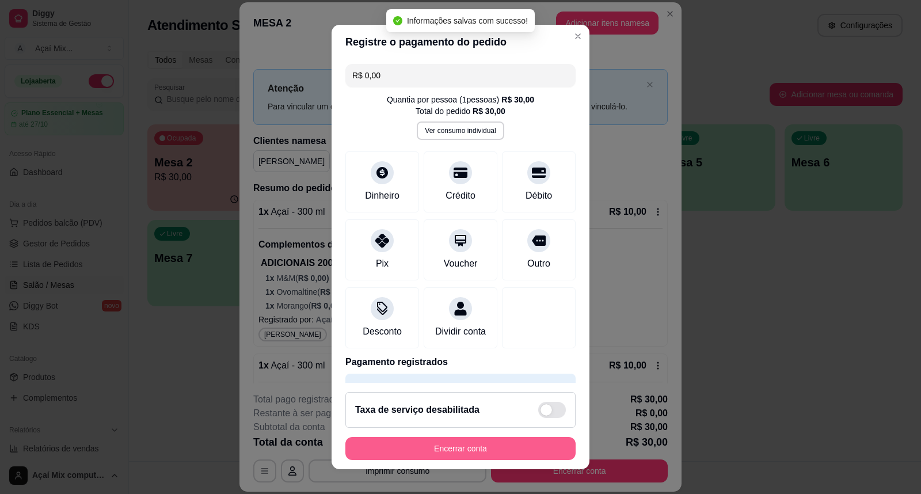
click at [427, 446] on button "Encerrar conta" at bounding box center [460, 448] width 230 height 23
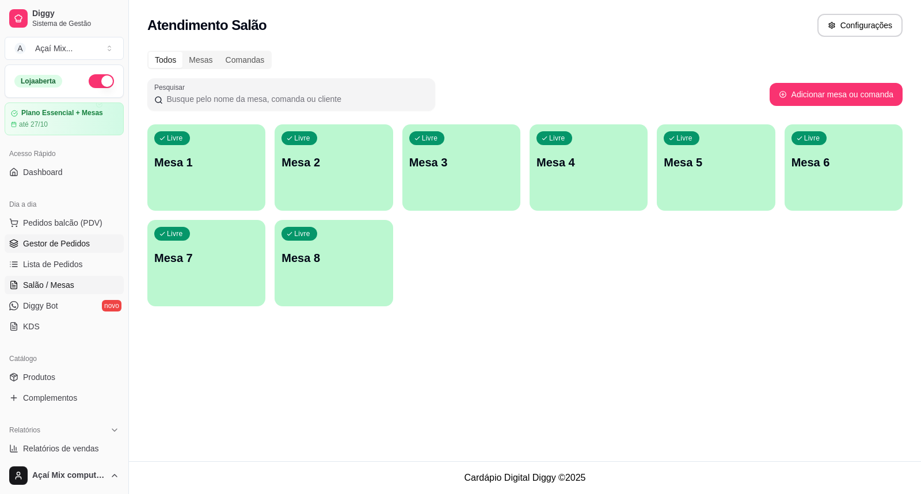
click at [45, 247] on span "Gestor de Pedidos" at bounding box center [56, 244] width 67 height 12
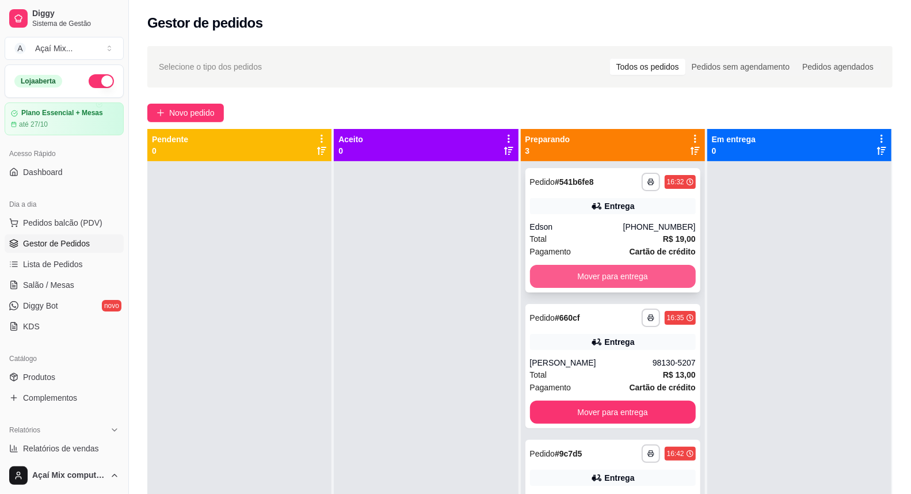
click at [551, 276] on button "Mover para entrega" at bounding box center [613, 276] width 166 height 23
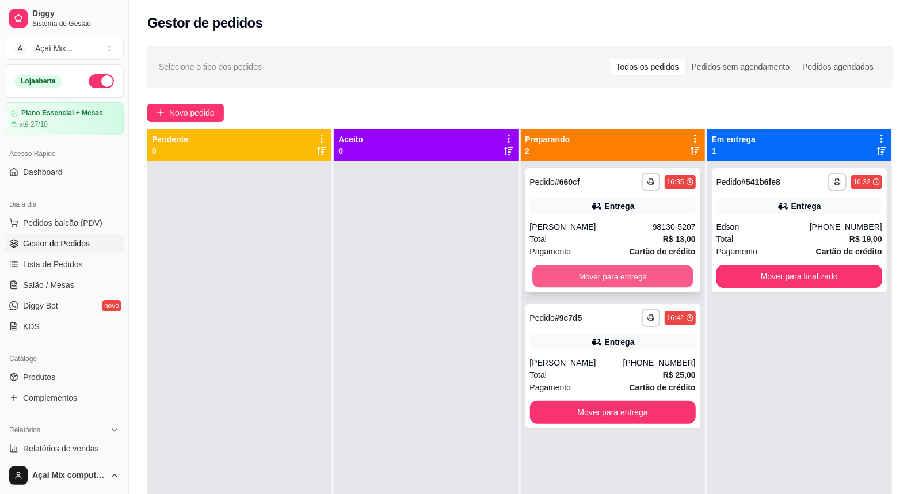
click at [571, 277] on button "Mover para entrega" at bounding box center [612, 276] width 161 height 22
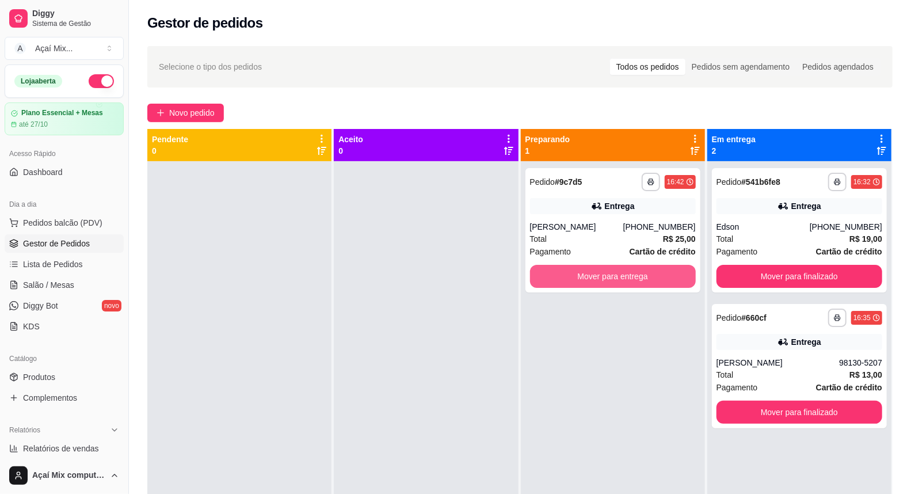
click at [571, 277] on button "Mover para entrega" at bounding box center [613, 276] width 166 height 23
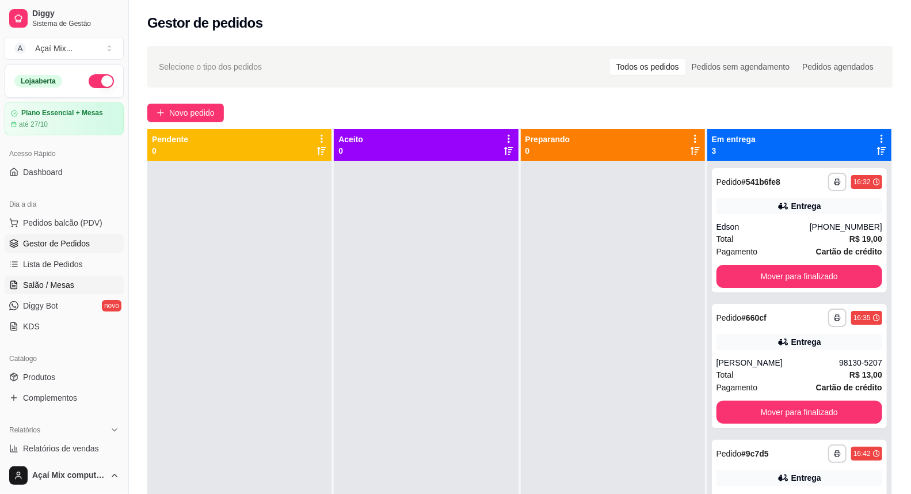
click at [59, 288] on span "Salão / Mesas" at bounding box center [48, 285] width 51 height 12
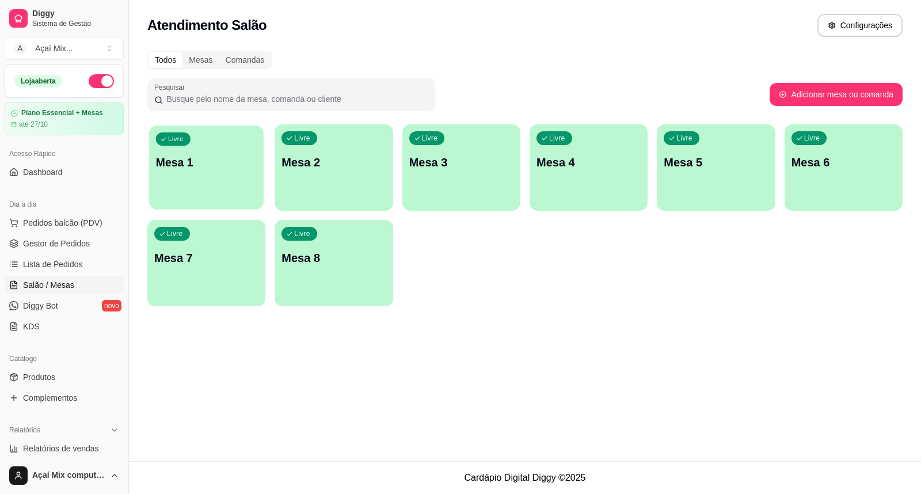
click at [182, 190] on div "Livre Mesa 1" at bounding box center [206, 160] width 115 height 70
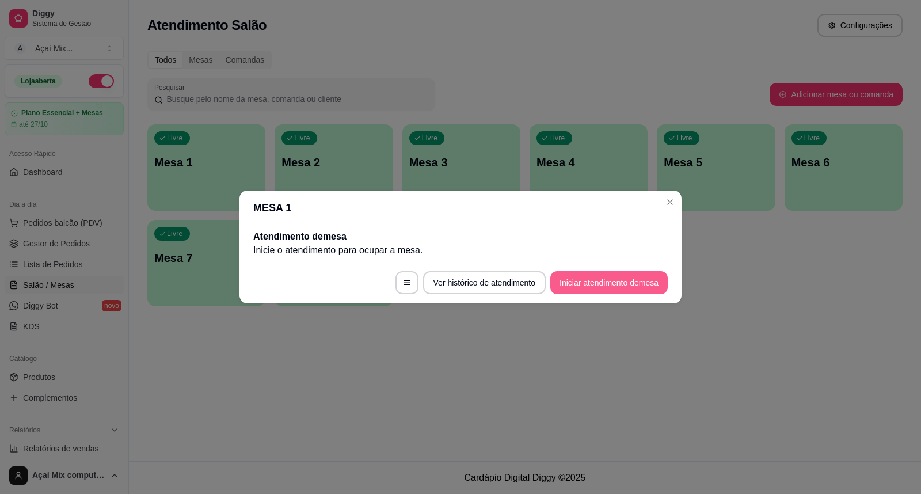
click at [585, 279] on button "Iniciar atendimento de mesa" at bounding box center [608, 282] width 117 height 23
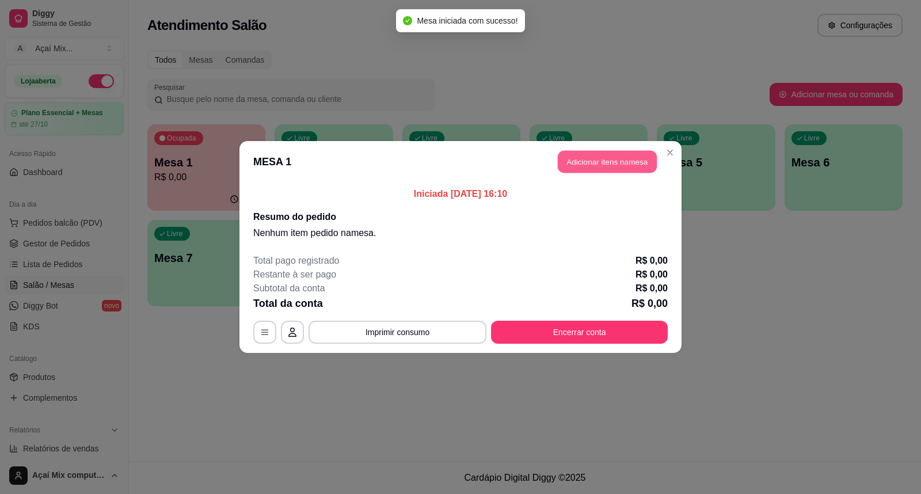
click at [594, 171] on button "Adicionar itens na mesa" at bounding box center [607, 162] width 99 height 22
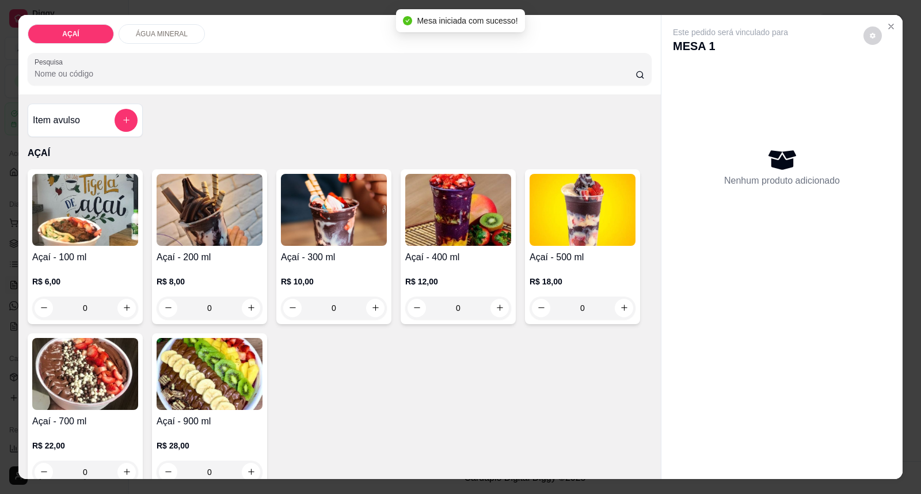
click at [338, 213] on img at bounding box center [334, 210] width 106 height 72
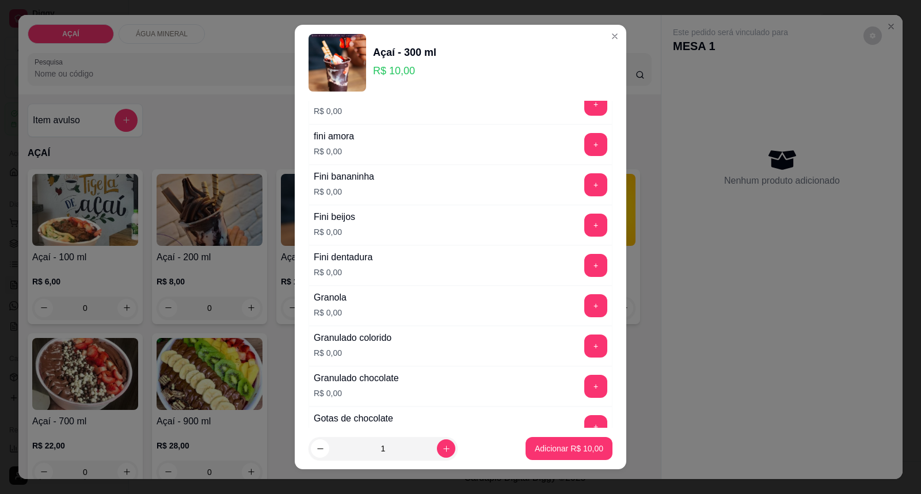
scroll to position [831, 0]
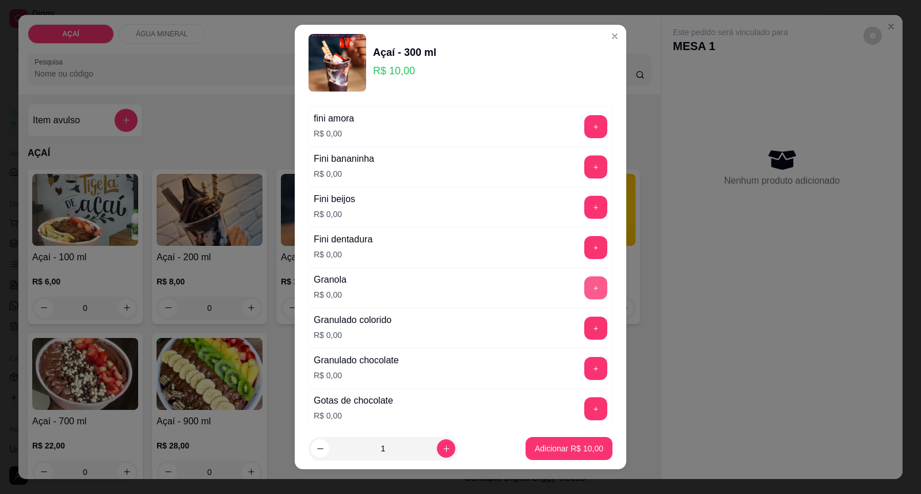
click at [584, 287] on button "+" at bounding box center [595, 287] width 23 height 23
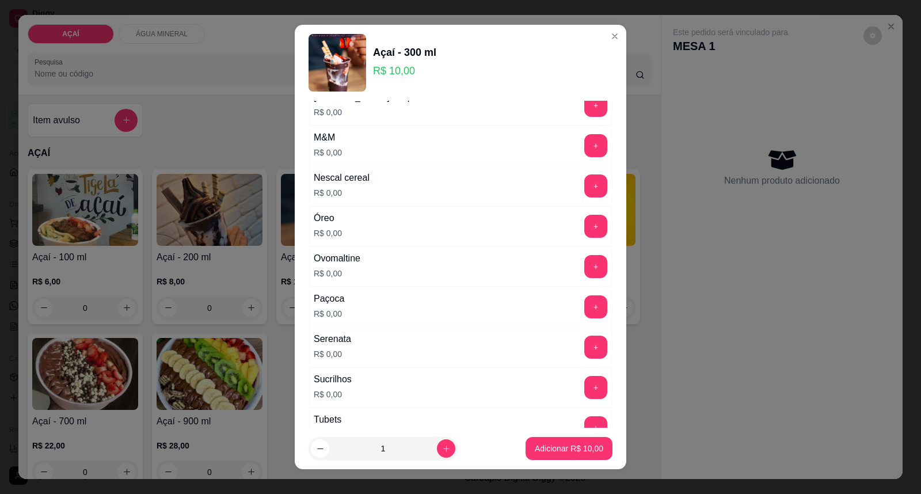
scroll to position [1151, 0]
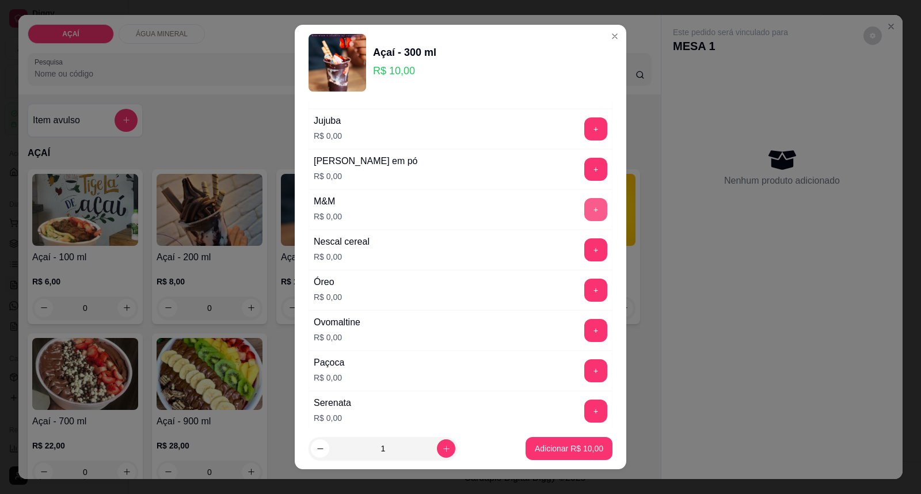
click at [584, 216] on button "+" at bounding box center [595, 209] width 23 height 23
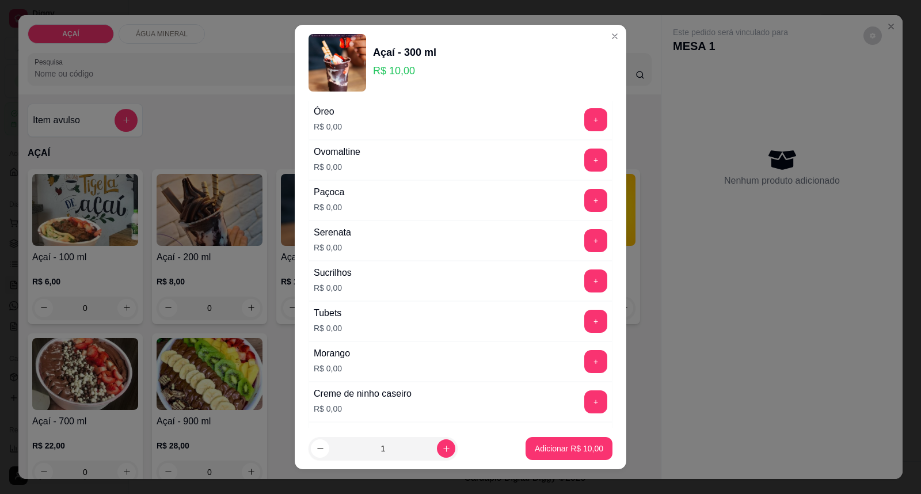
scroll to position [1306, 0]
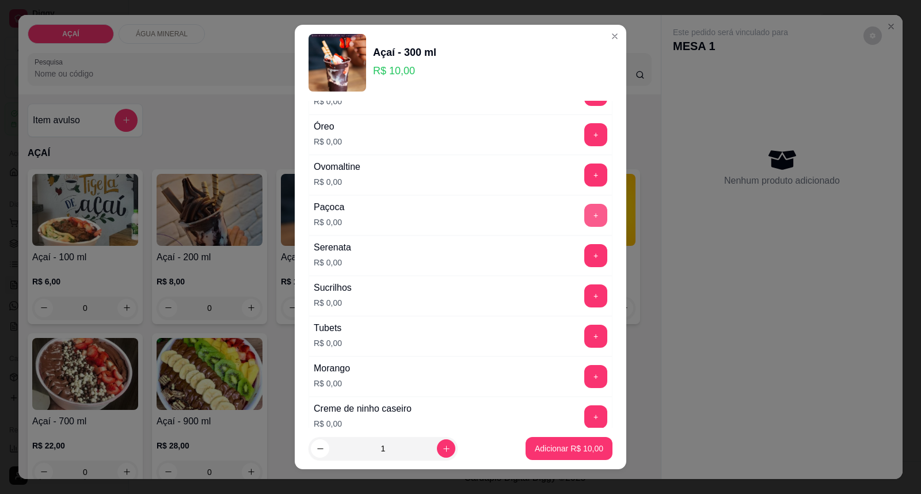
click at [584, 220] on button "+" at bounding box center [595, 215] width 23 height 23
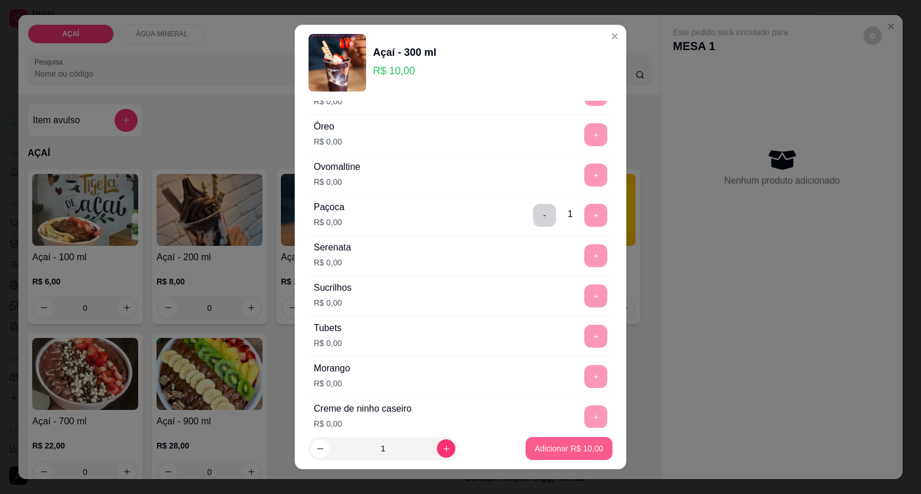
click at [548, 440] on button "Adicionar R$ 10,00" at bounding box center [568, 448] width 87 height 23
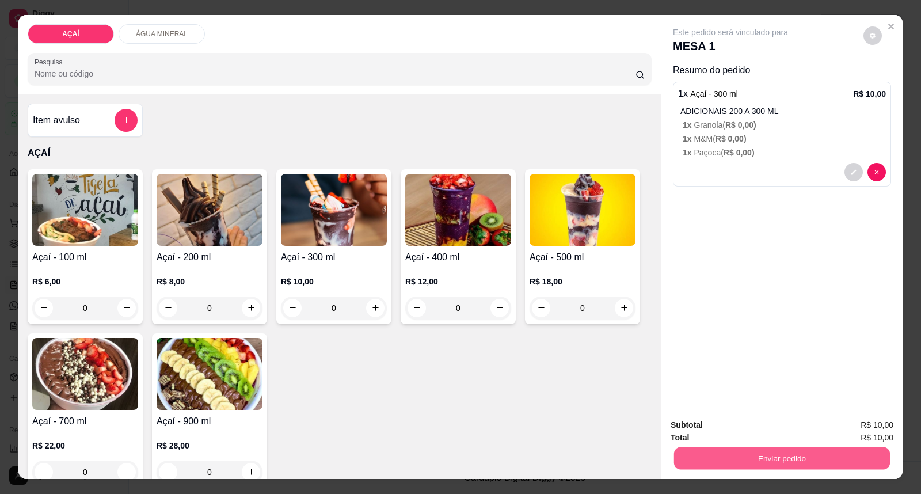
click at [784, 462] on button "Enviar pedido" at bounding box center [782, 458] width 216 height 22
click at [843, 429] on button "Enviar pedido" at bounding box center [862, 430] width 65 height 22
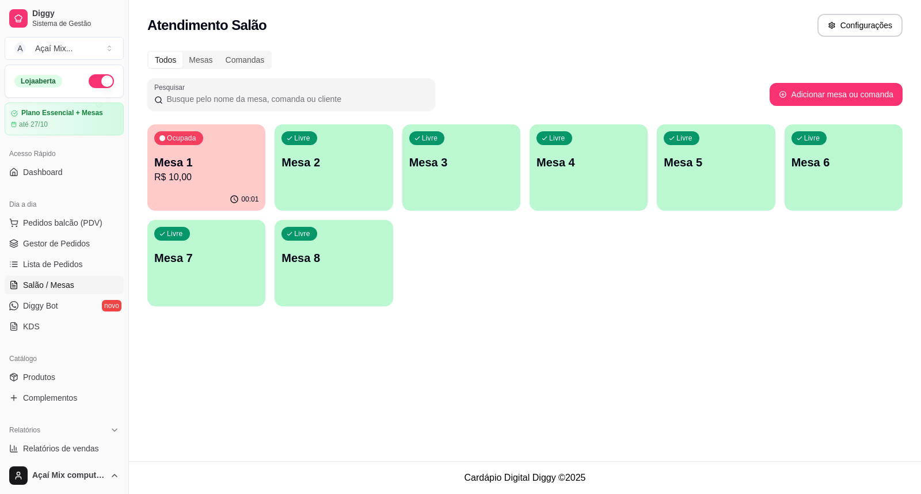
click at [364, 150] on div "Livre Mesa 2" at bounding box center [333, 160] width 118 height 72
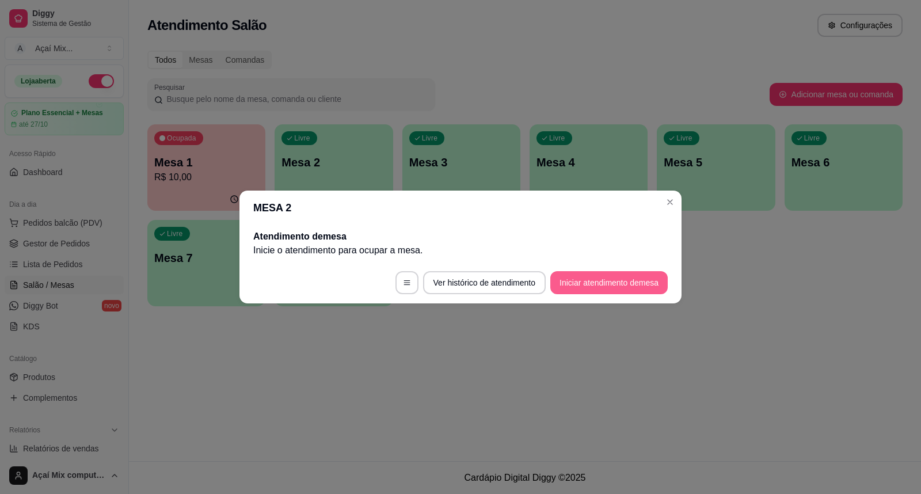
click at [581, 274] on button "Iniciar atendimento de mesa" at bounding box center [608, 282] width 117 height 23
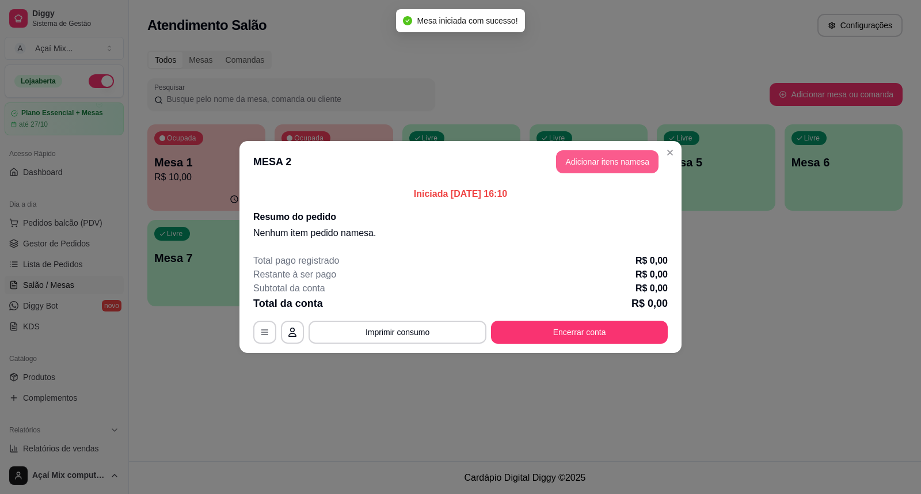
click at [605, 155] on button "Adicionar itens na mesa" at bounding box center [607, 161] width 102 height 23
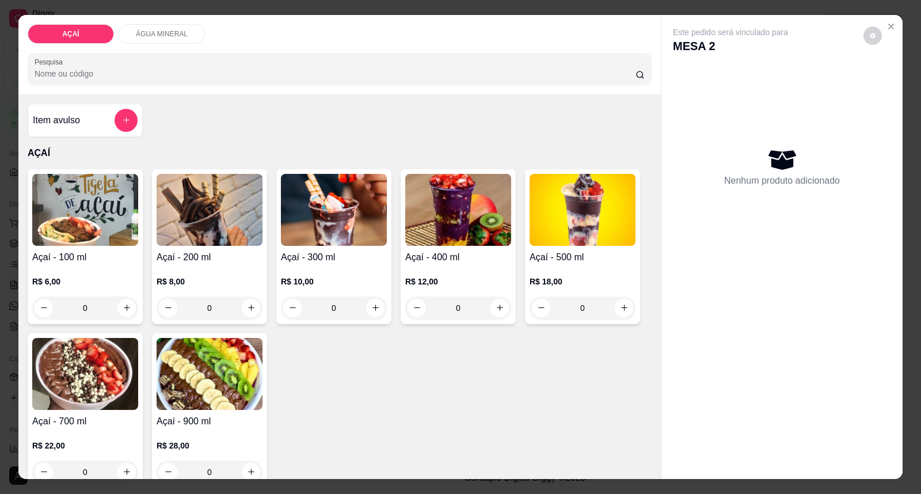
click at [327, 211] on img at bounding box center [334, 210] width 106 height 72
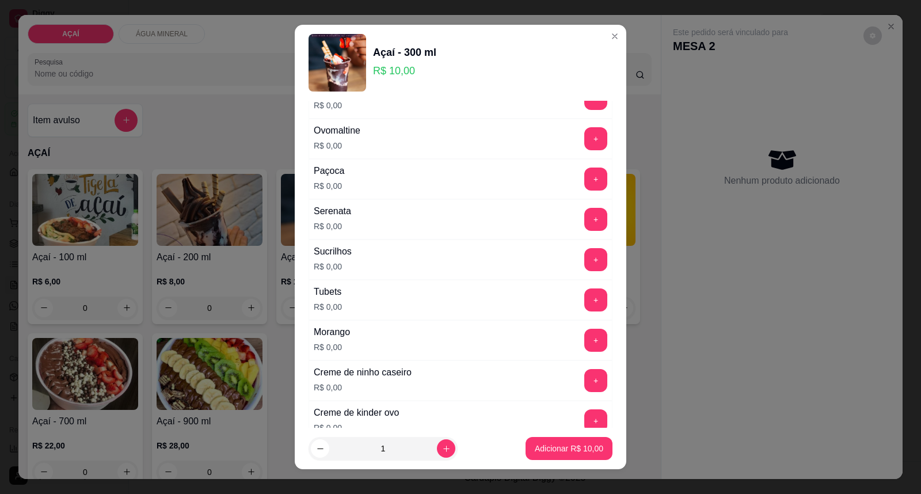
scroll to position [1434, 0]
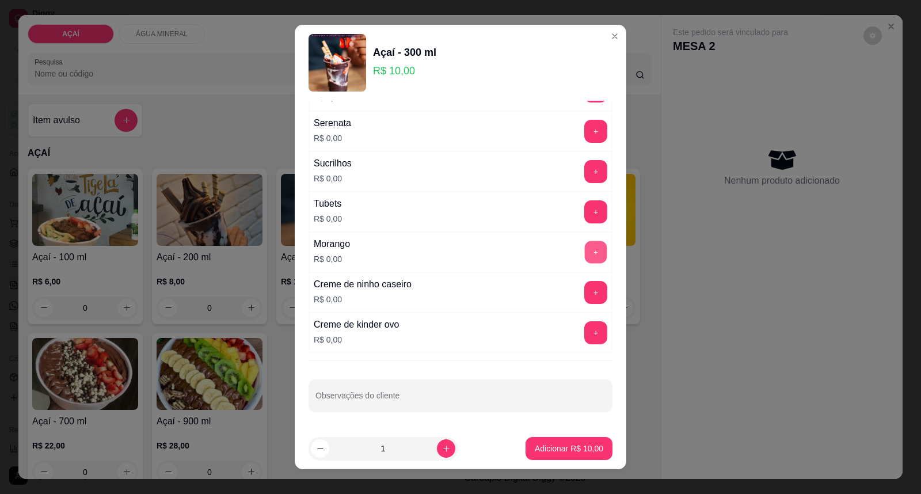
click at [585, 253] on button "+" at bounding box center [596, 252] width 22 height 22
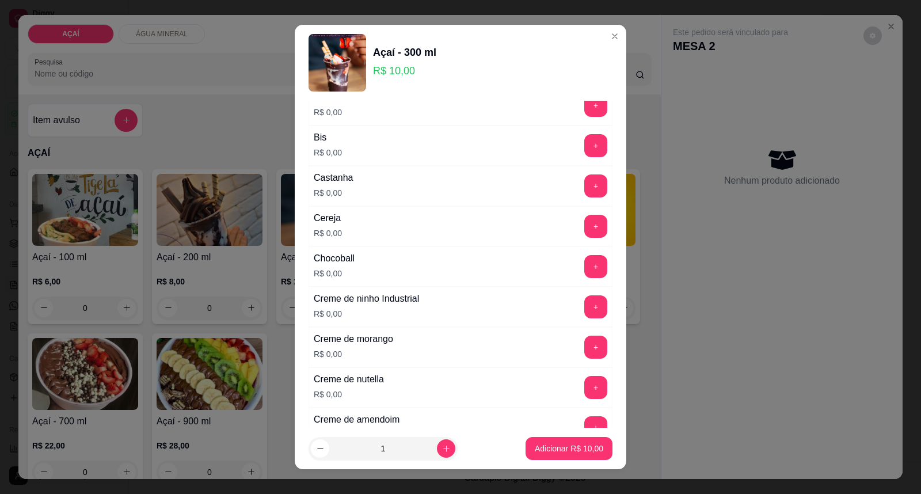
scroll to position [128, 0]
click at [585, 191] on button "+" at bounding box center [596, 185] width 22 height 22
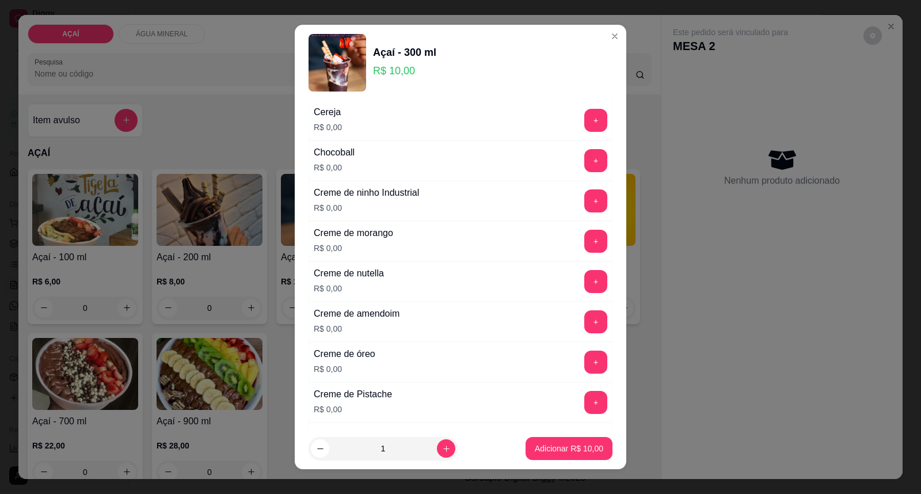
scroll to position [255, 0]
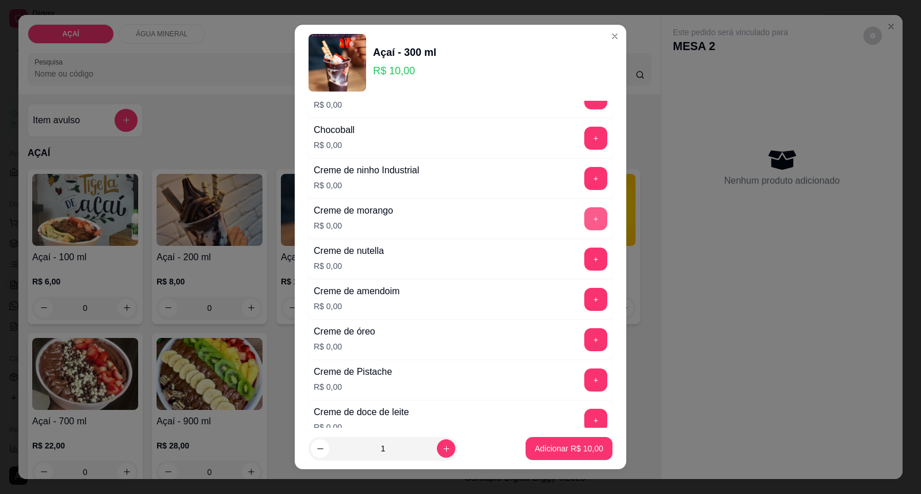
click at [584, 222] on button "+" at bounding box center [595, 218] width 23 height 23
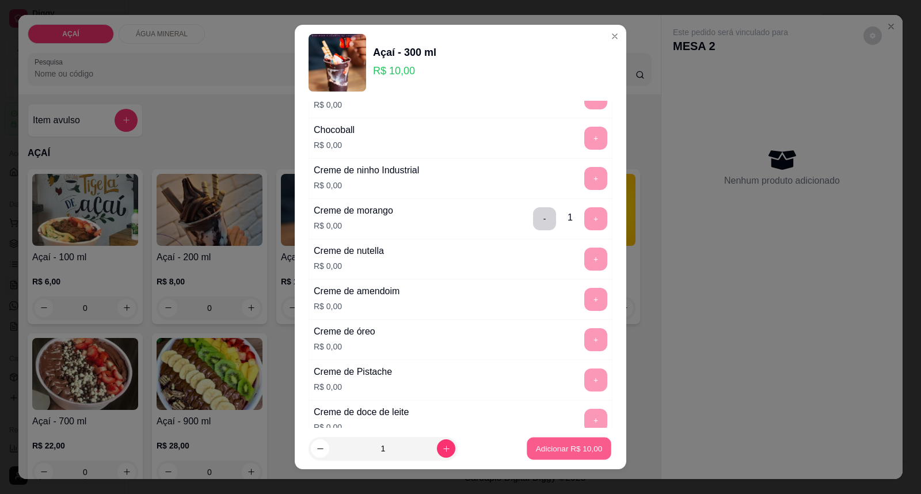
click at [549, 443] on p "Adicionar R$ 10,00" at bounding box center [569, 447] width 67 height 11
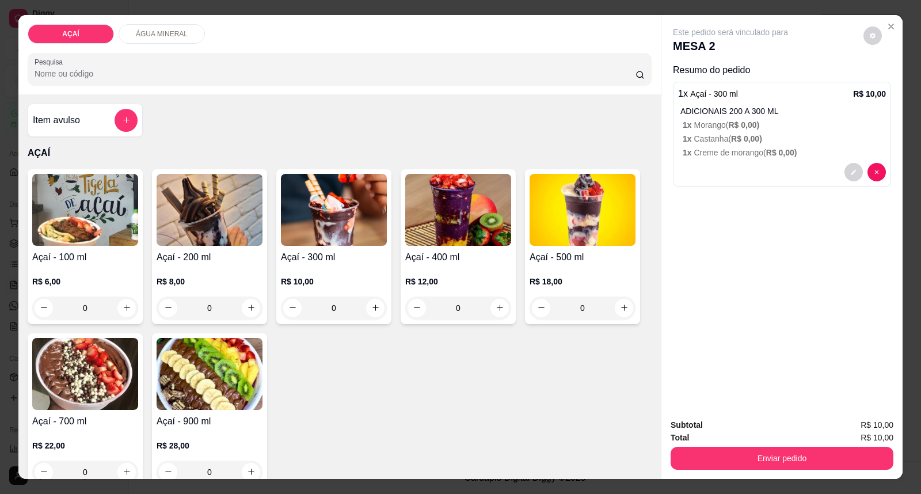
click at [360, 213] on img at bounding box center [334, 210] width 106 height 72
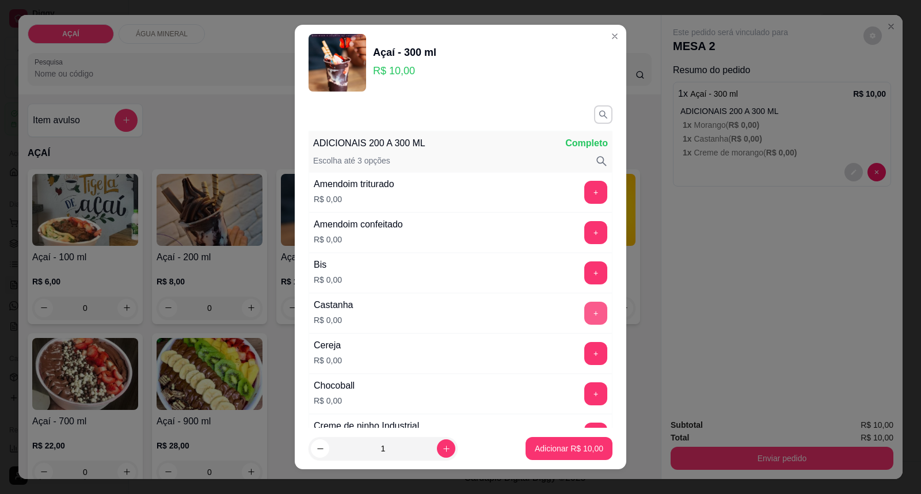
click at [584, 313] on button "+" at bounding box center [595, 313] width 23 height 23
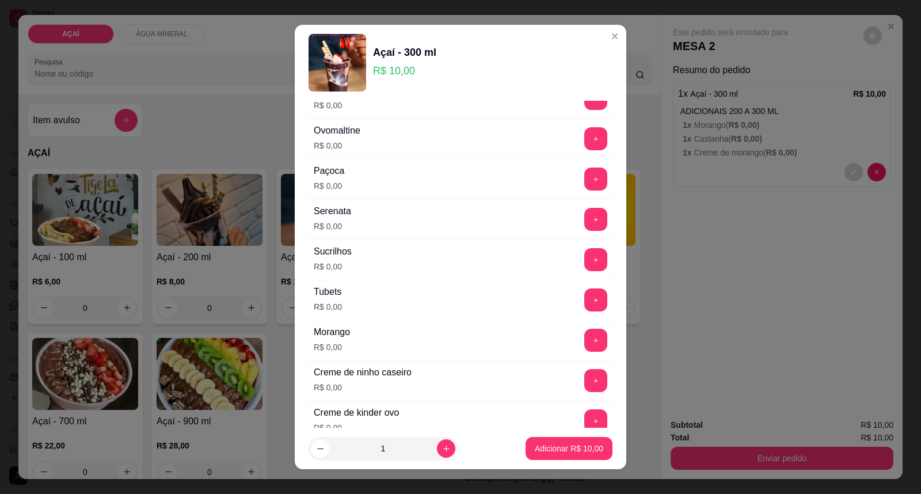
scroll to position [1406, 0]
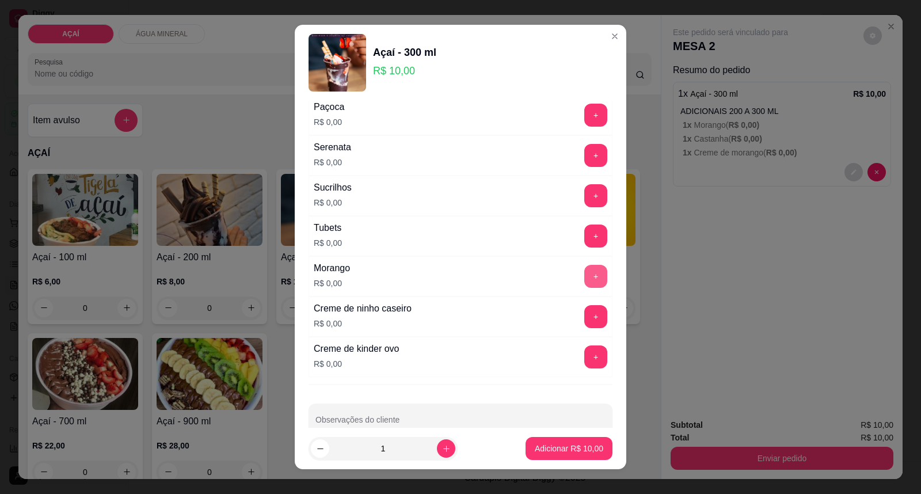
click at [584, 285] on button "+" at bounding box center [595, 276] width 23 height 23
click at [584, 314] on button "+" at bounding box center [595, 316] width 23 height 23
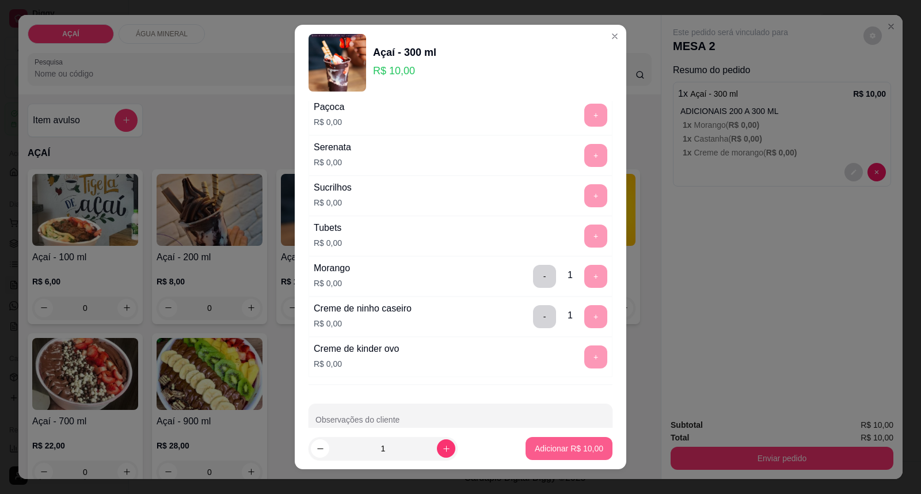
click at [541, 453] on p "Adicionar R$ 10,00" at bounding box center [569, 448] width 68 height 12
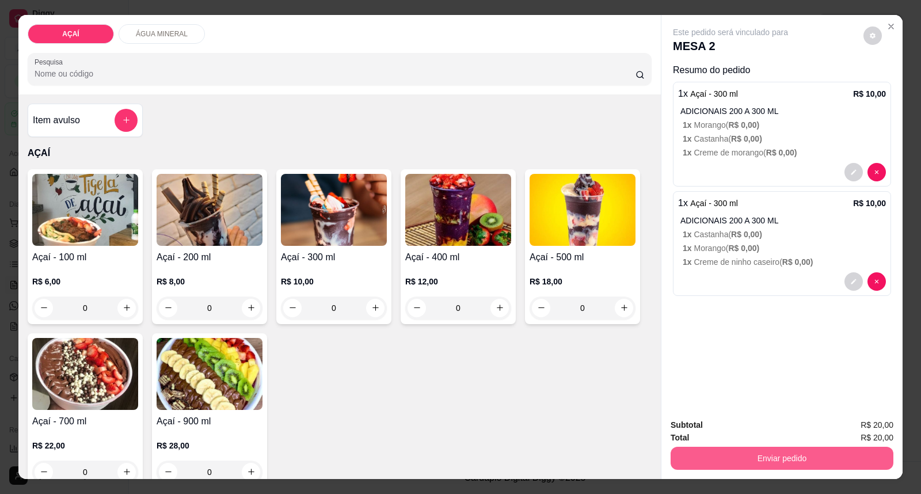
click at [795, 452] on button "Enviar pedido" at bounding box center [781, 458] width 223 height 23
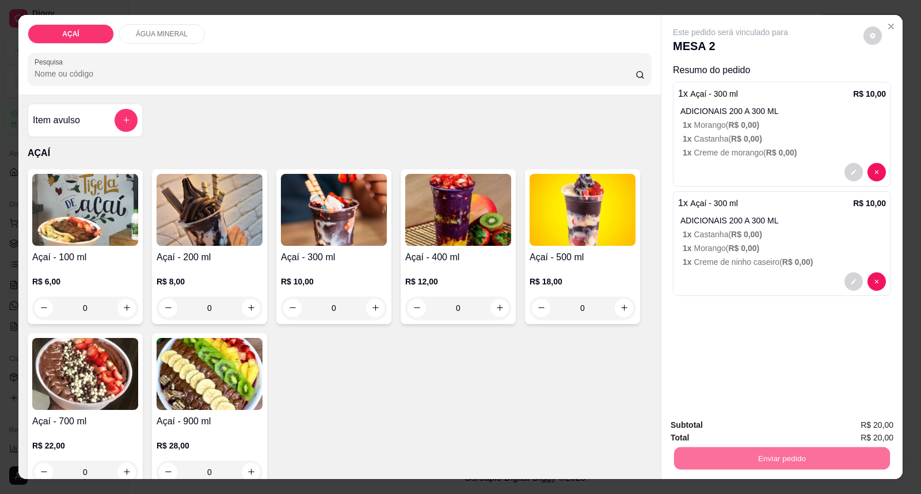
click at [875, 430] on button "Enviar pedido" at bounding box center [862, 430] width 65 height 22
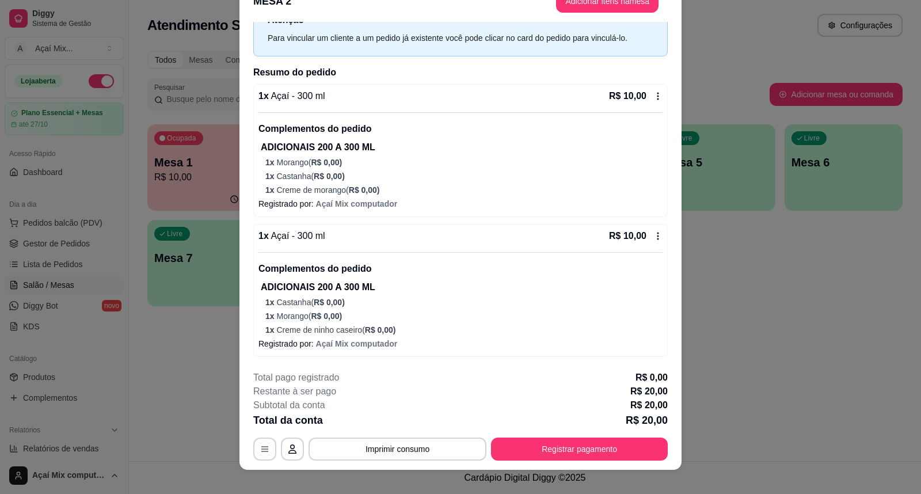
scroll to position [35, 0]
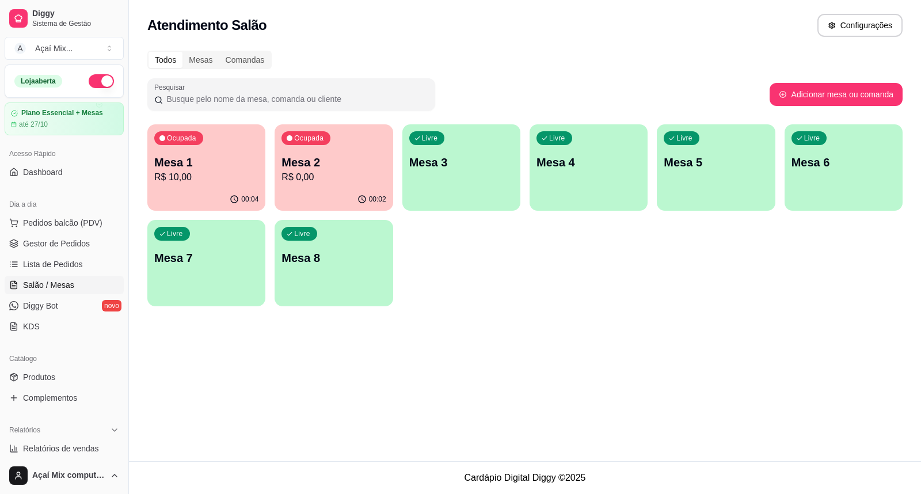
click at [300, 277] on div "Livre Mesa 8" at bounding box center [333, 256] width 118 height 72
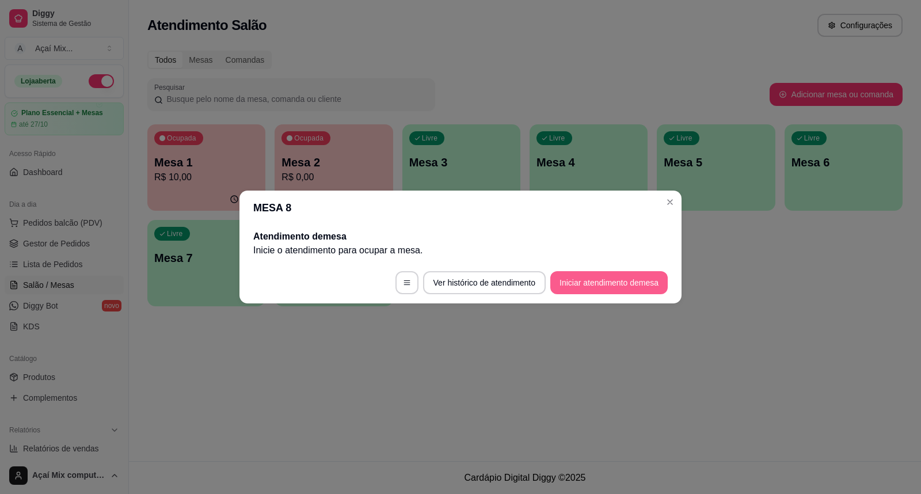
click at [602, 273] on button "Iniciar atendimento de mesa" at bounding box center [608, 282] width 117 height 23
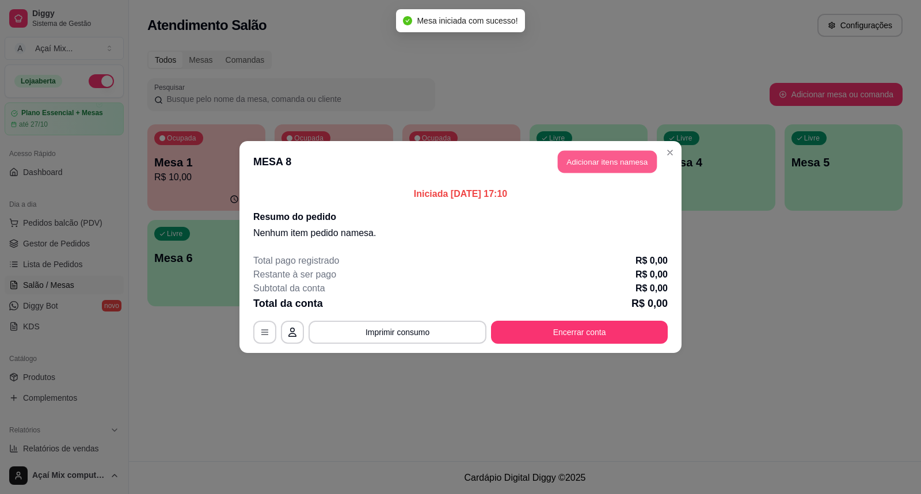
click at [573, 165] on button "Adicionar itens na mesa" at bounding box center [607, 162] width 99 height 22
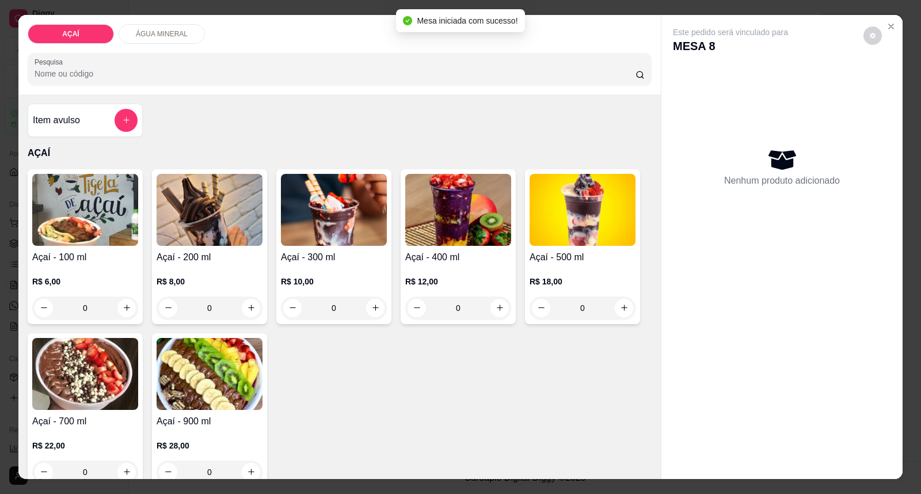
click at [485, 210] on img at bounding box center [458, 210] width 106 height 72
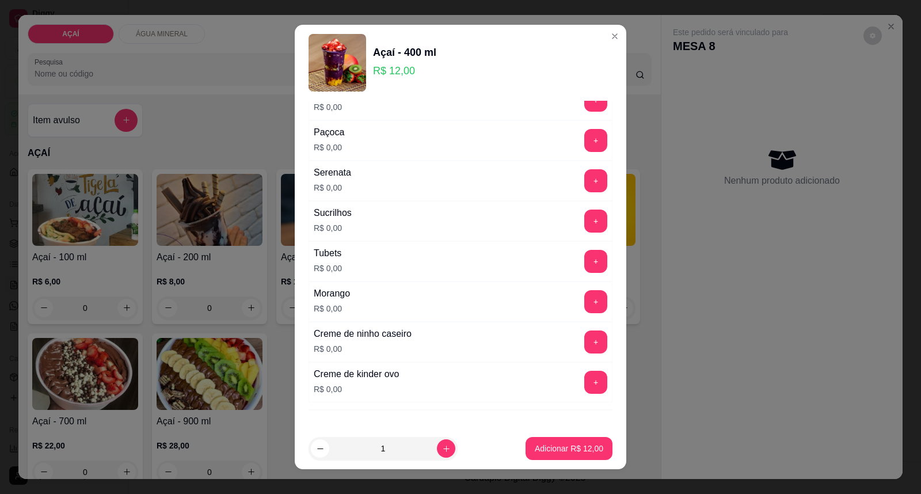
scroll to position [1434, 0]
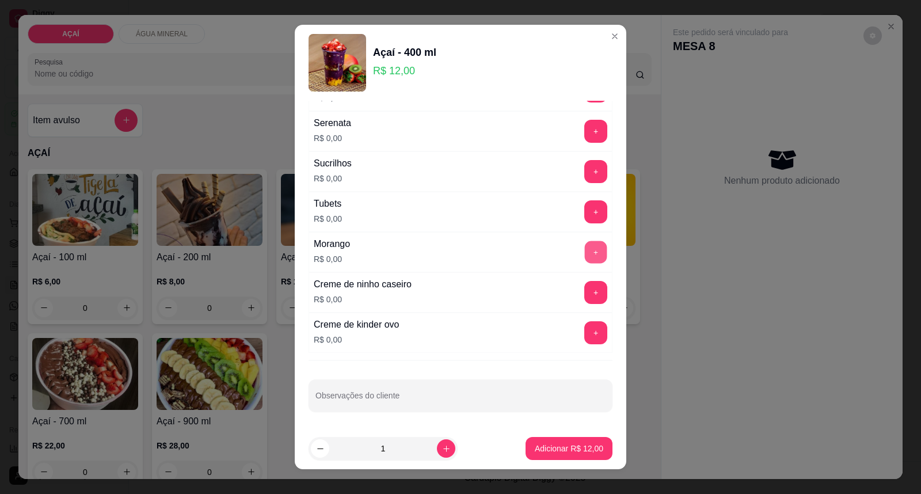
click at [585, 258] on button "+" at bounding box center [596, 252] width 22 height 22
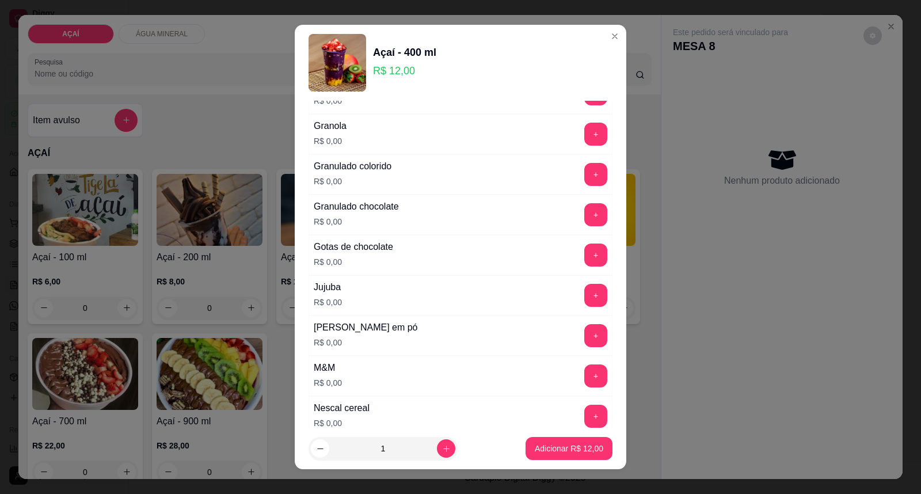
scroll to position [1050, 0]
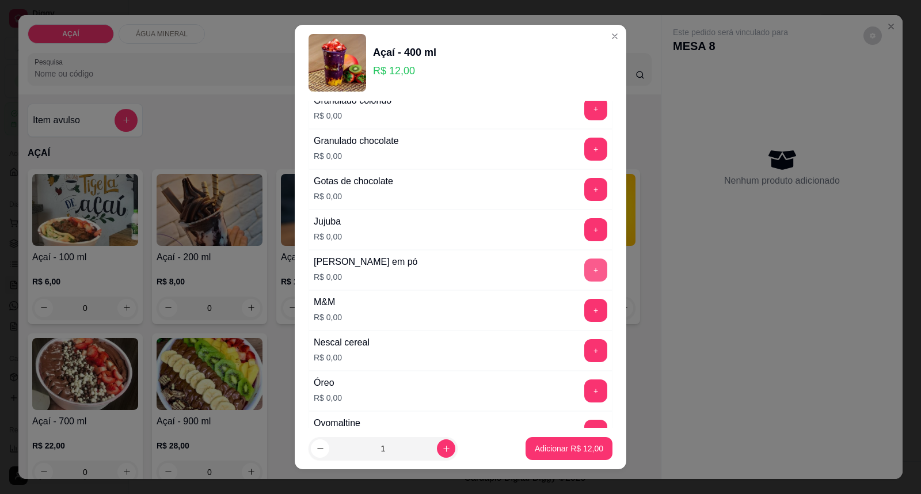
click at [584, 273] on button "+" at bounding box center [595, 269] width 23 height 23
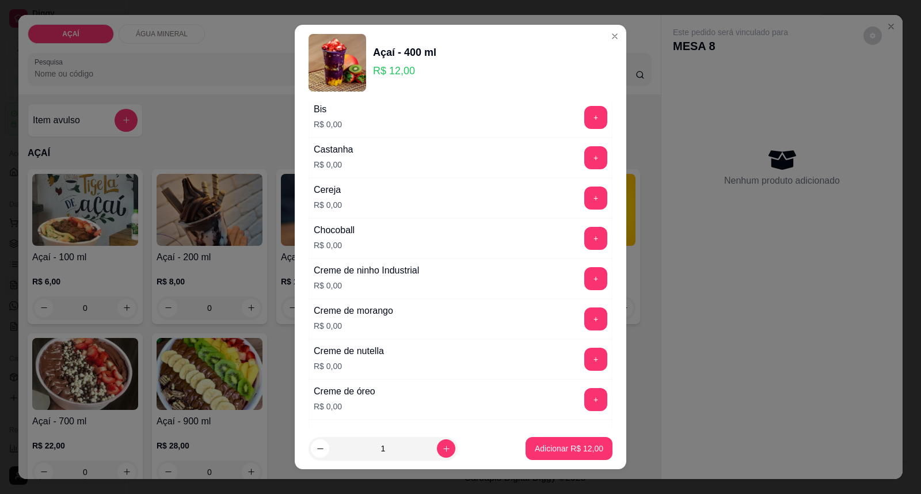
scroll to position [91, 0]
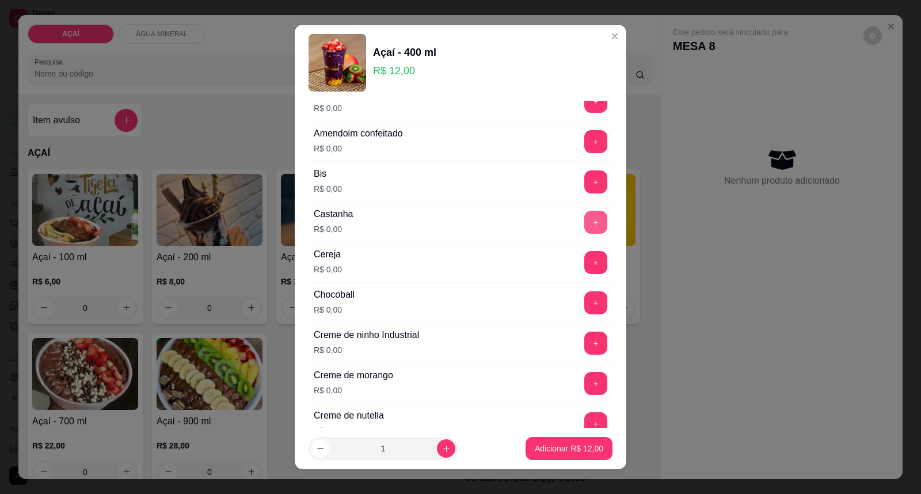
click at [584, 225] on button "+" at bounding box center [595, 222] width 23 height 23
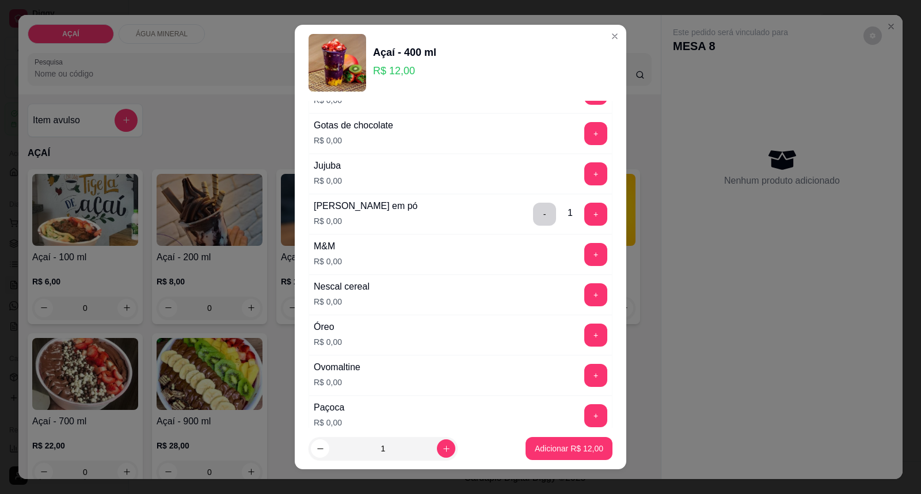
scroll to position [1114, 0]
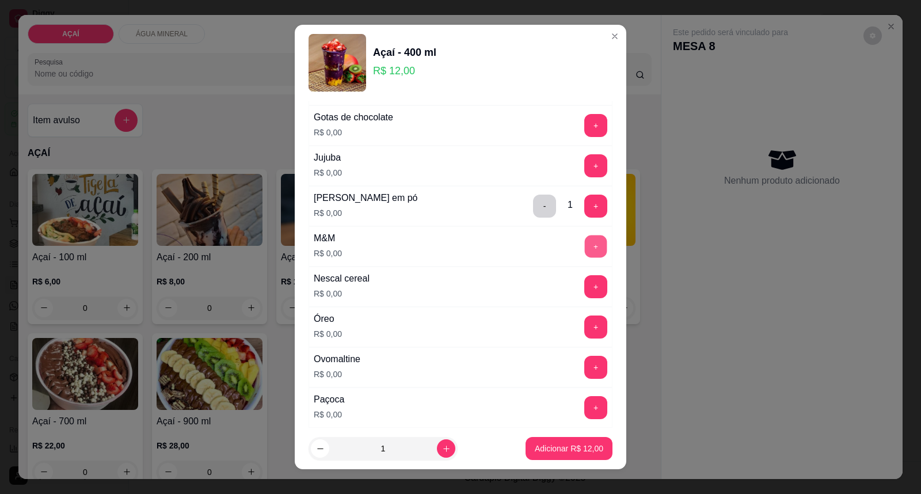
click at [585, 249] on button "+" at bounding box center [596, 246] width 22 height 22
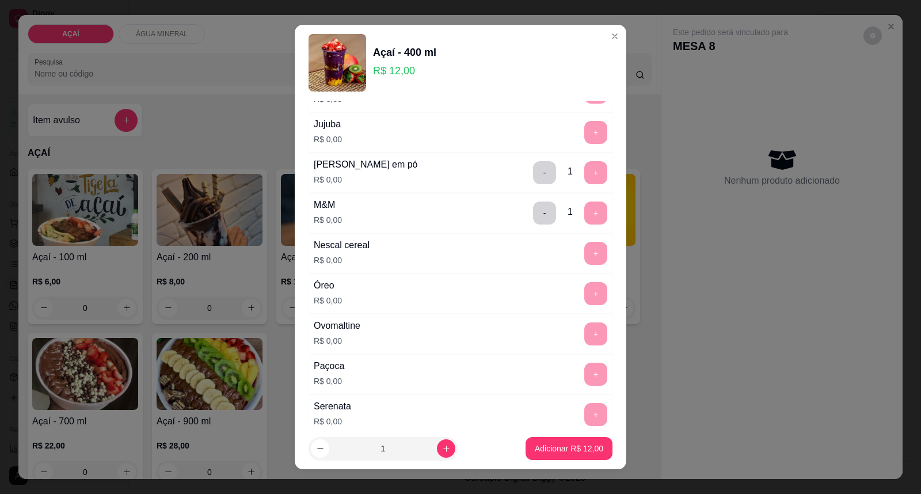
scroll to position [1178, 0]
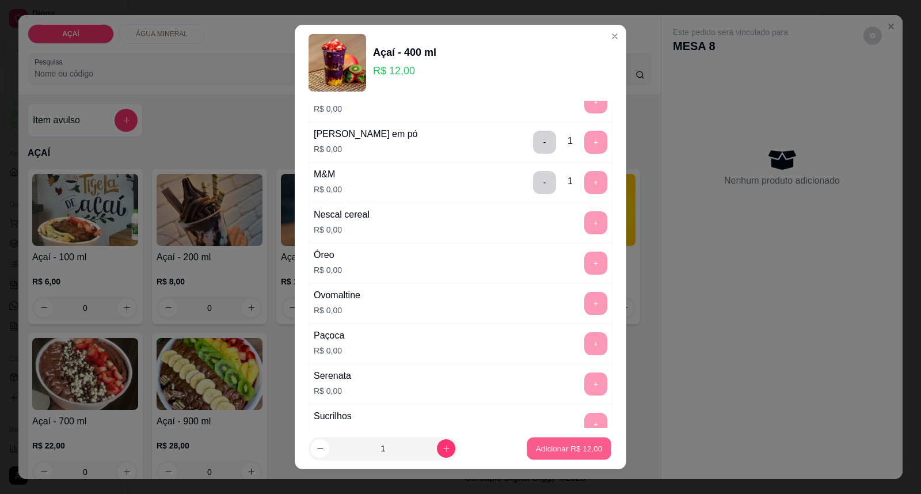
click at [542, 452] on p "Adicionar R$ 12,00" at bounding box center [569, 447] width 67 height 11
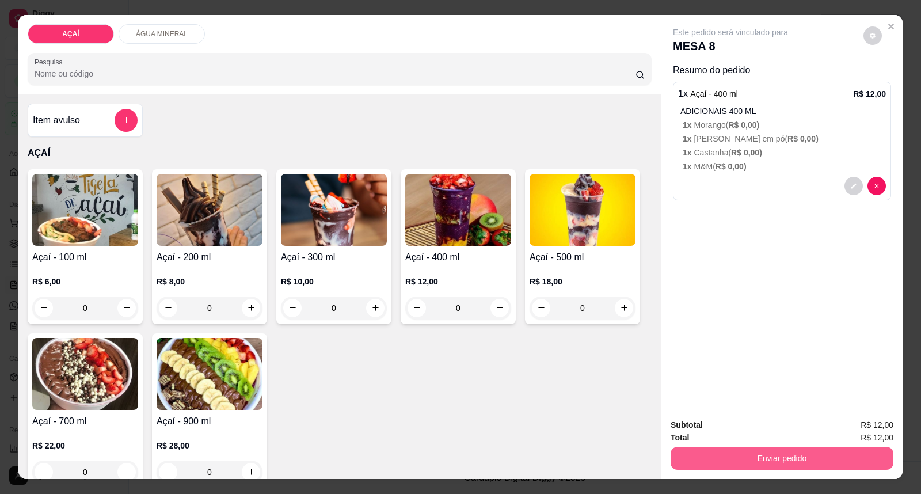
click at [712, 452] on button "Enviar pedido" at bounding box center [781, 458] width 223 height 23
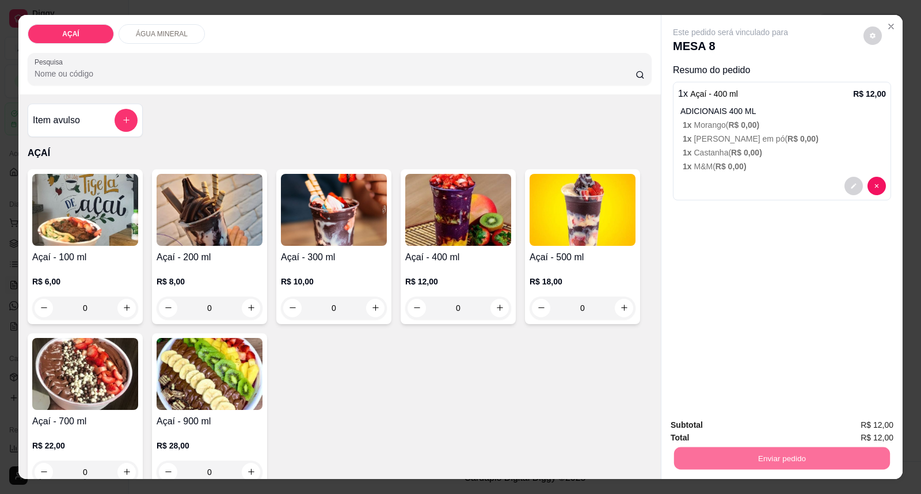
click at [865, 430] on button "Enviar pedido" at bounding box center [862, 430] width 65 height 22
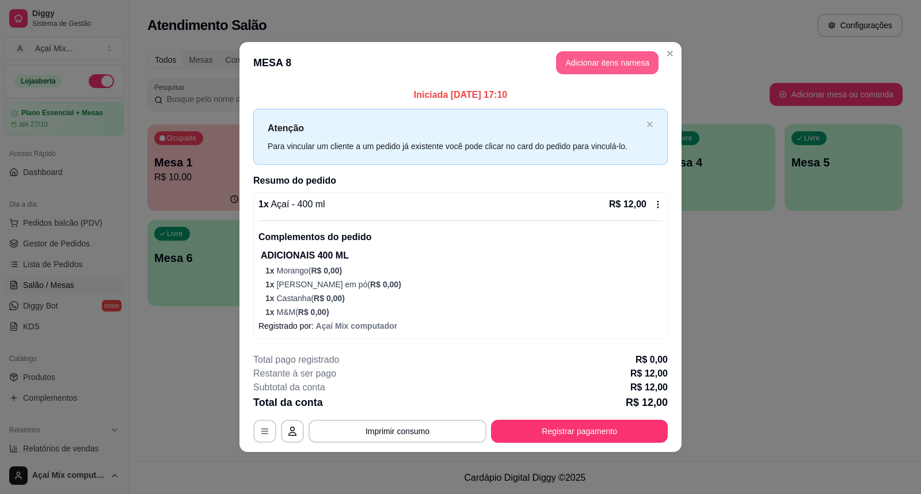
click at [600, 62] on button "Adicionar itens na mesa" at bounding box center [607, 62] width 102 height 23
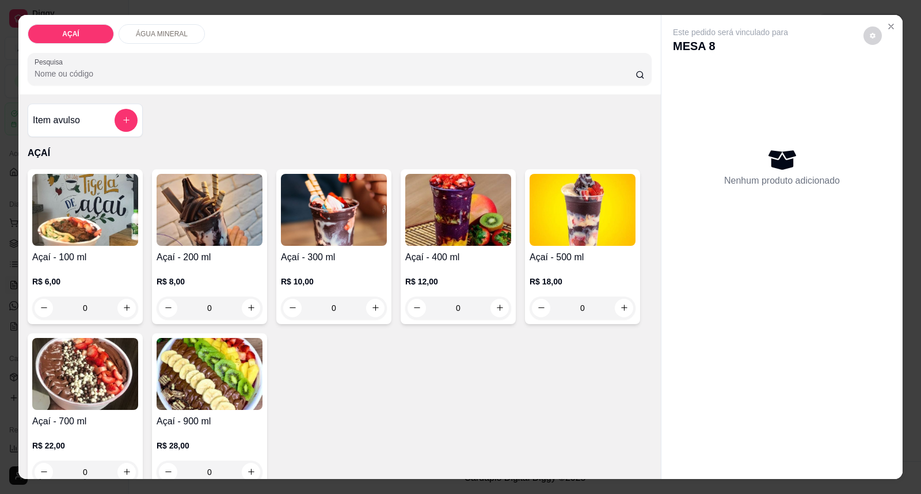
click at [464, 209] on img at bounding box center [458, 210] width 106 height 72
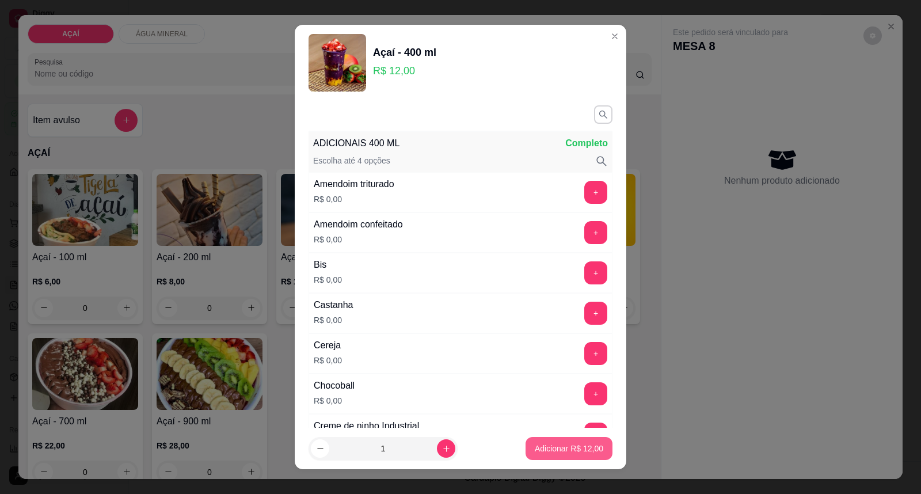
click at [538, 451] on p "Adicionar R$ 12,00" at bounding box center [569, 448] width 68 height 12
type input "1"
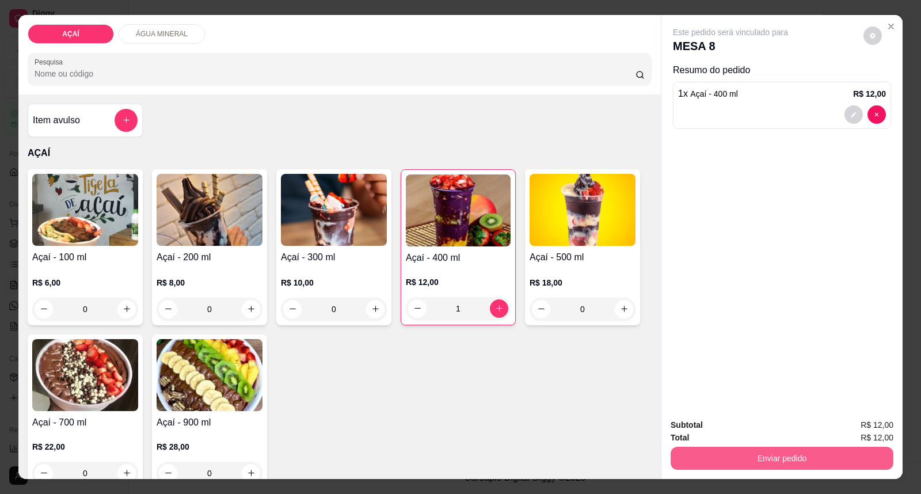
click at [720, 450] on button "Enviar pedido" at bounding box center [781, 458] width 223 height 23
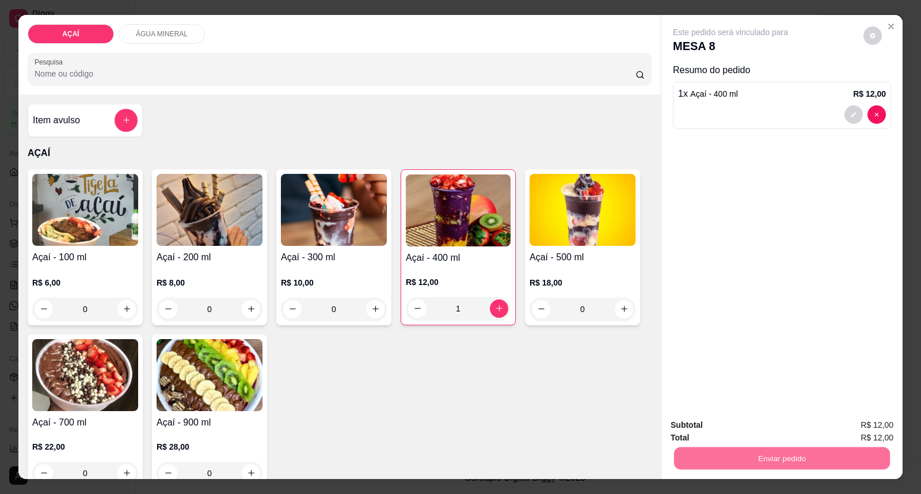
click at [858, 423] on button "Enviar pedido" at bounding box center [862, 430] width 65 height 22
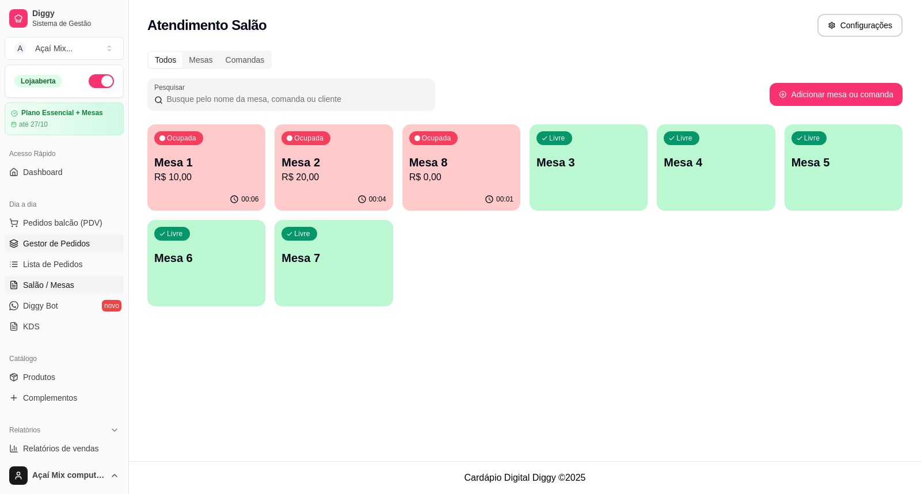
click at [60, 242] on span "Gestor de Pedidos" at bounding box center [56, 244] width 67 height 12
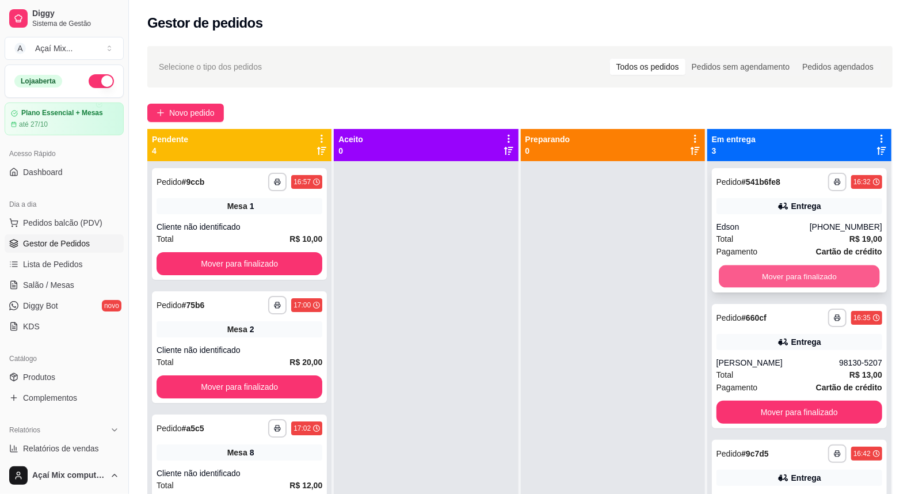
click at [760, 266] on button "Mover para finalizado" at bounding box center [799, 276] width 161 height 22
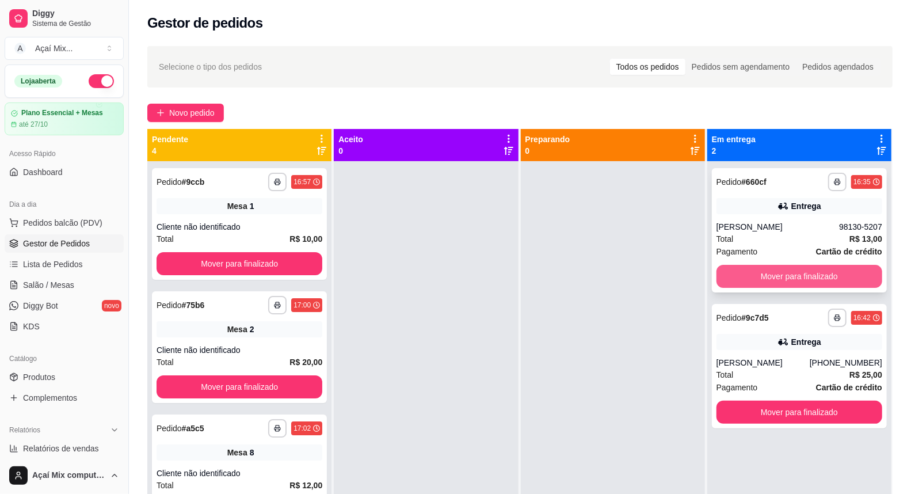
click at [789, 272] on button "Mover para finalizado" at bounding box center [799, 276] width 166 height 23
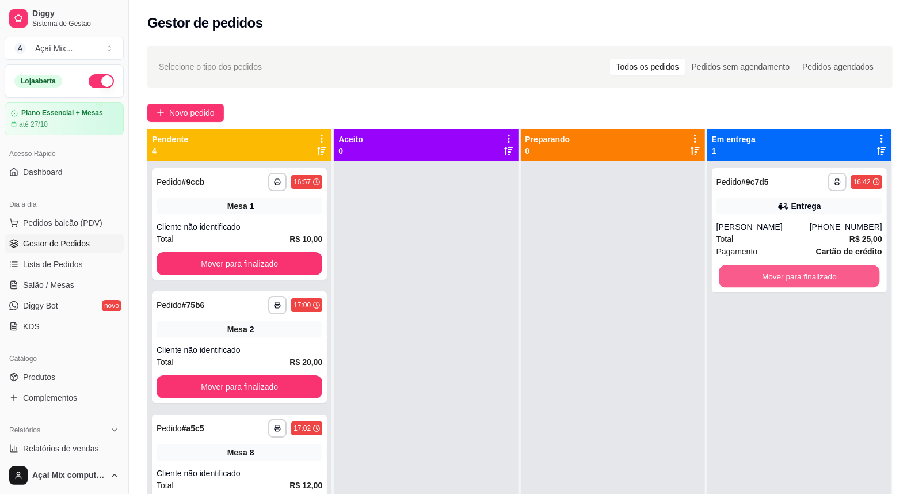
click at [789, 272] on button "Mover para finalizado" at bounding box center [799, 276] width 161 height 22
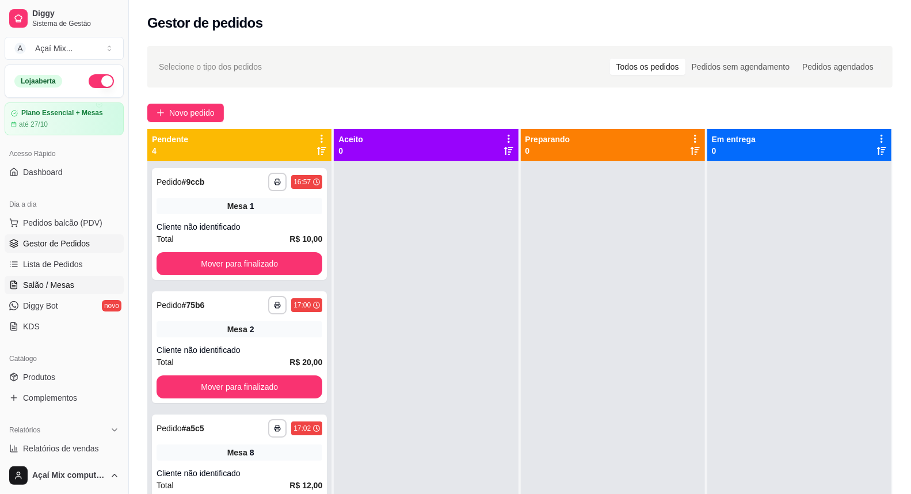
click at [60, 280] on span "Salão / Mesas" at bounding box center [48, 285] width 51 height 12
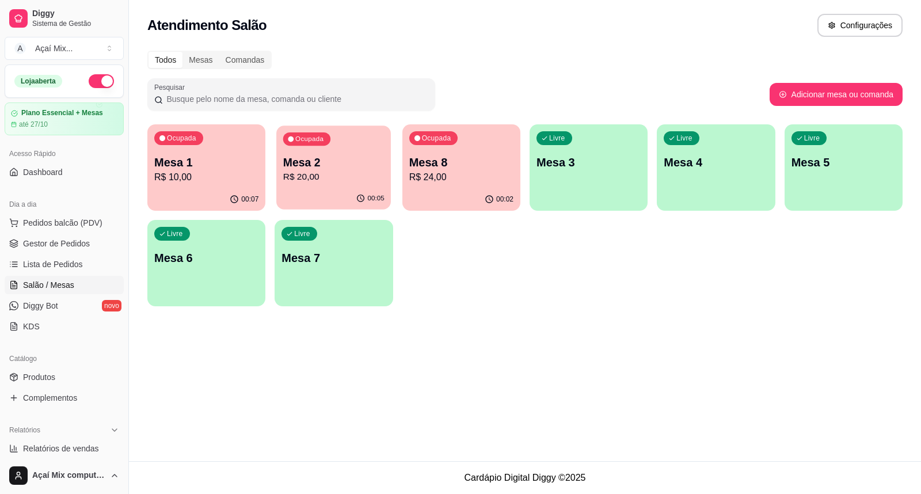
click at [335, 177] on p "R$ 20,00" at bounding box center [333, 176] width 101 height 13
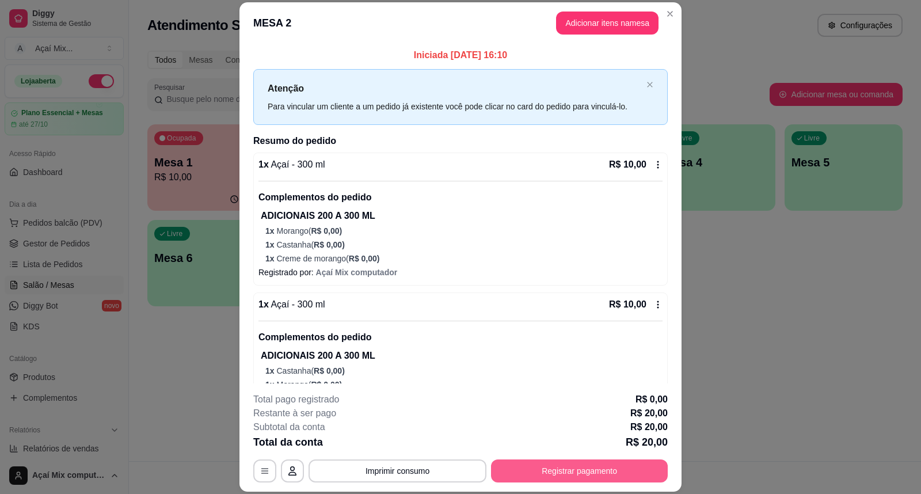
click at [549, 470] on button "Registrar pagamento" at bounding box center [579, 470] width 177 height 23
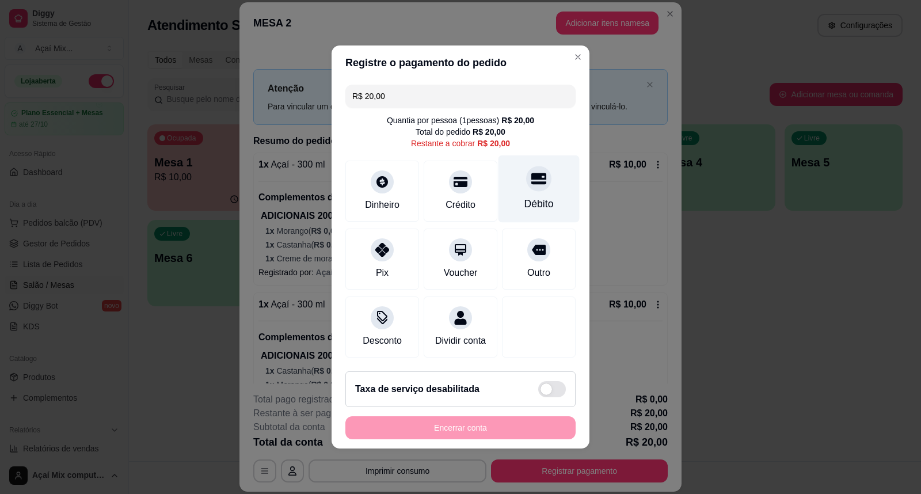
click at [520, 187] on div "Débito" at bounding box center [538, 188] width 81 height 67
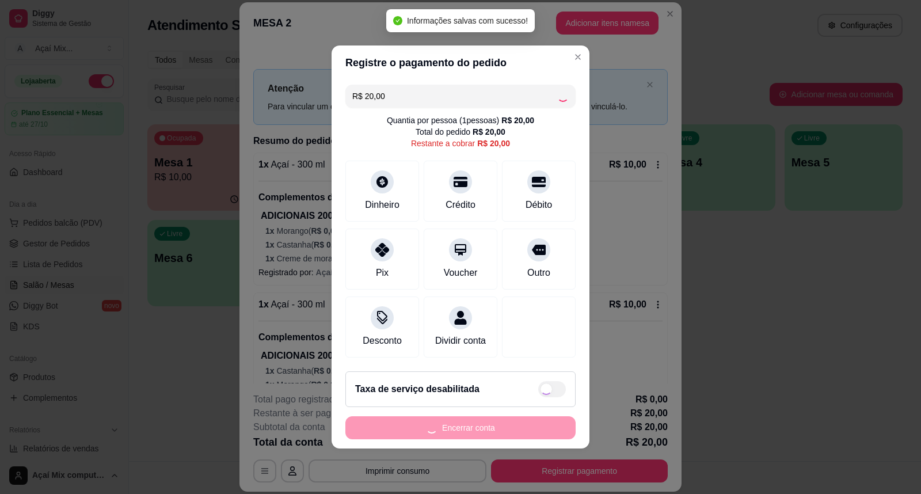
type input "R$ 0,00"
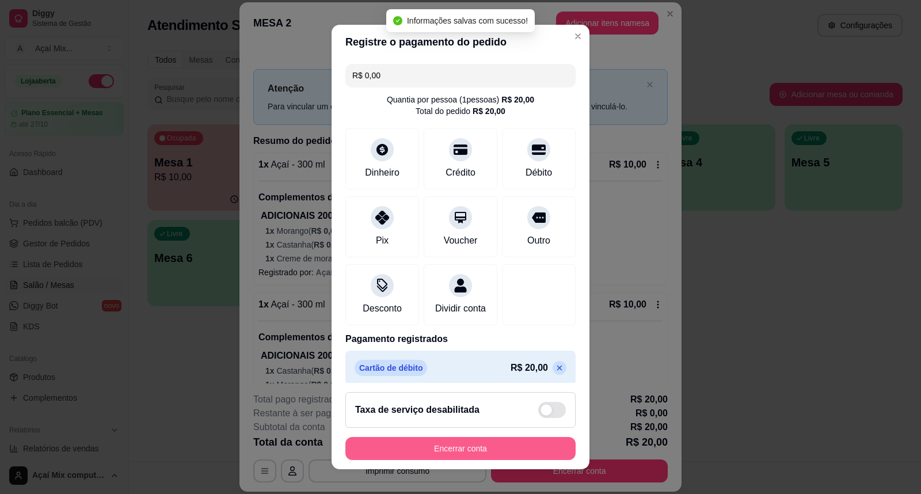
click at [466, 449] on button "Encerrar conta" at bounding box center [460, 448] width 230 height 23
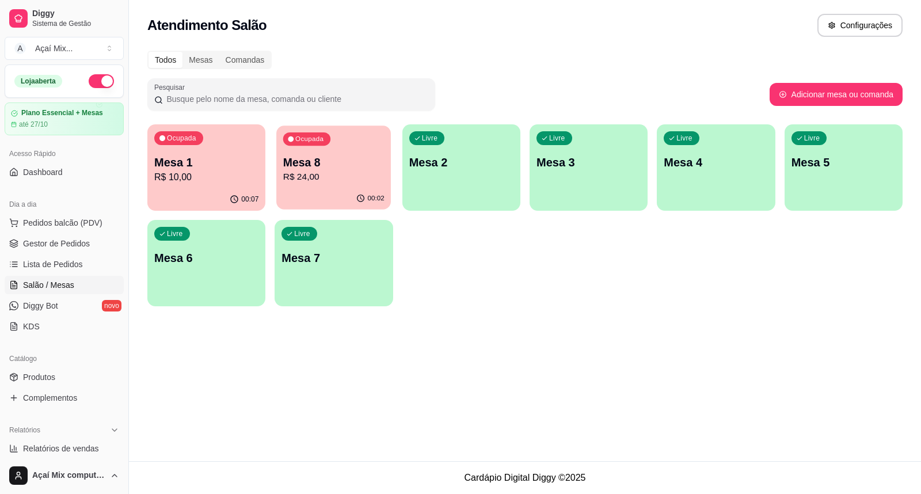
click at [308, 171] on div "Mesa 8 R$ 24,00" at bounding box center [333, 169] width 101 height 29
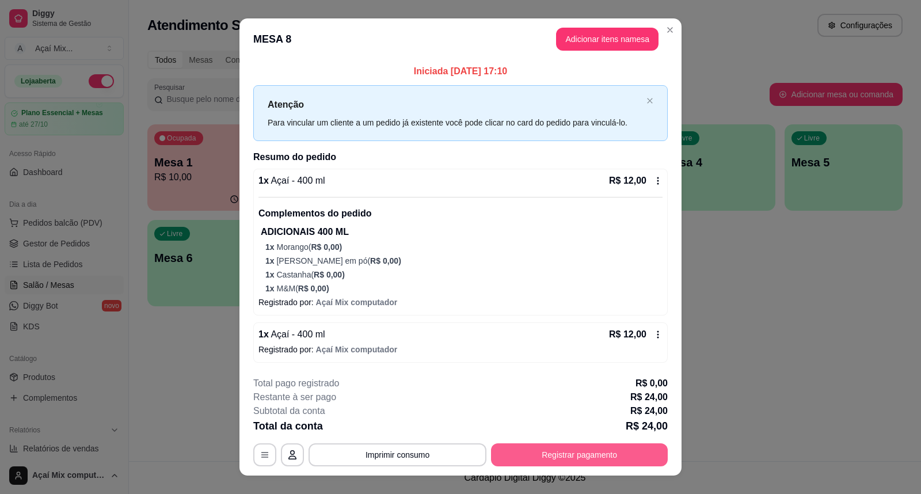
click at [541, 453] on button "Registrar pagamento" at bounding box center [579, 454] width 177 height 23
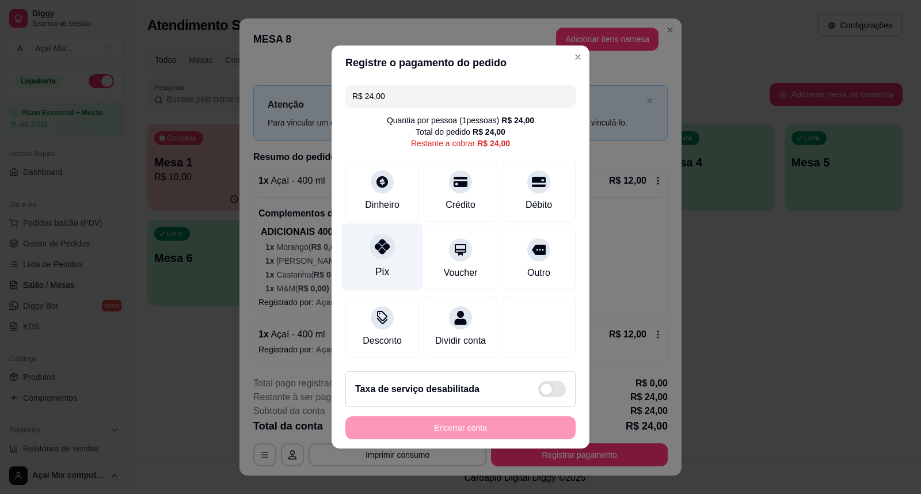
click at [380, 251] on div at bounding box center [381, 246] width 25 height 25
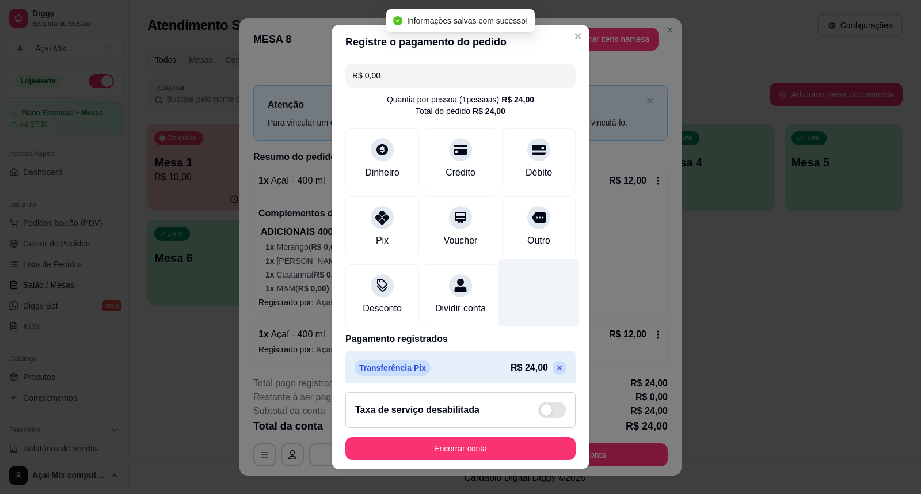
type input "R$ 0,00"
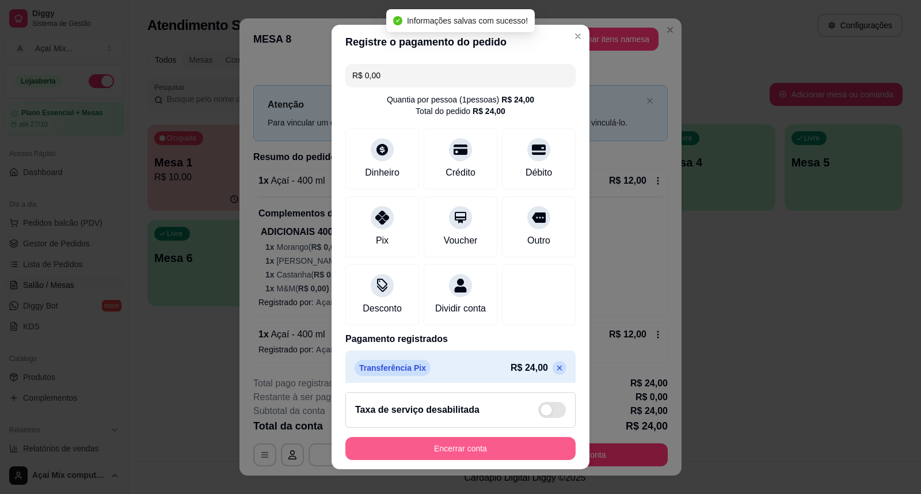
click at [470, 445] on button "Encerrar conta" at bounding box center [460, 448] width 230 height 23
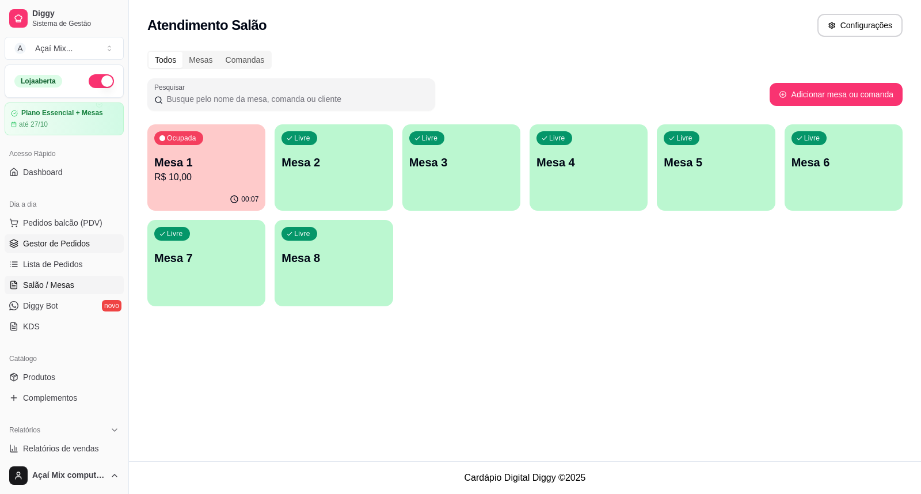
click at [66, 239] on span "Gestor de Pedidos" at bounding box center [56, 244] width 67 height 12
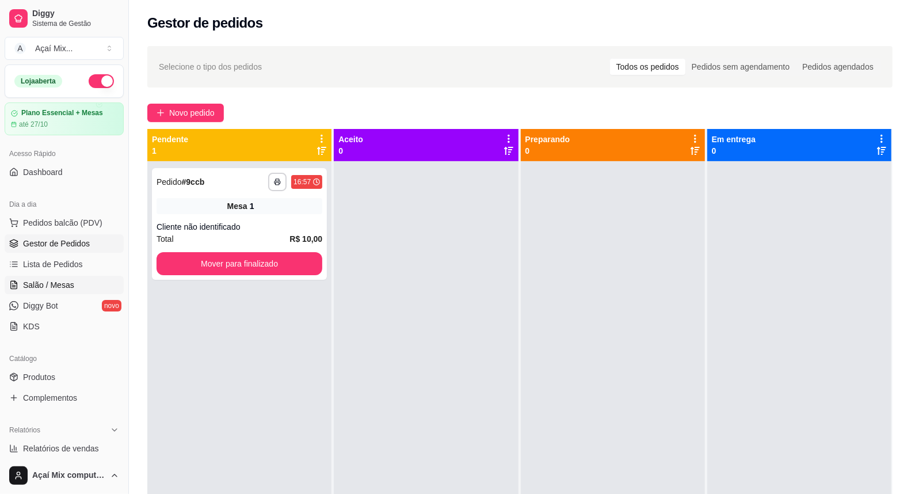
click at [59, 285] on span "Salão / Mesas" at bounding box center [48, 285] width 51 height 12
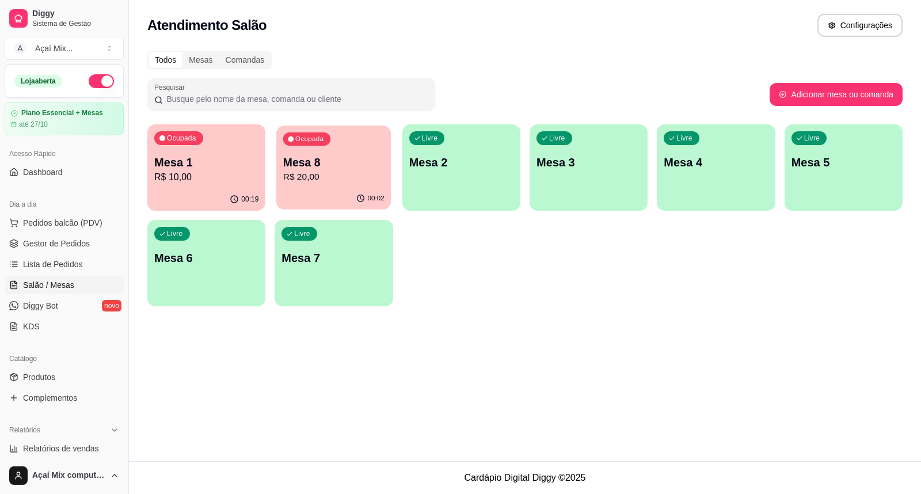
click at [348, 170] on p "R$ 20,00" at bounding box center [333, 176] width 101 height 13
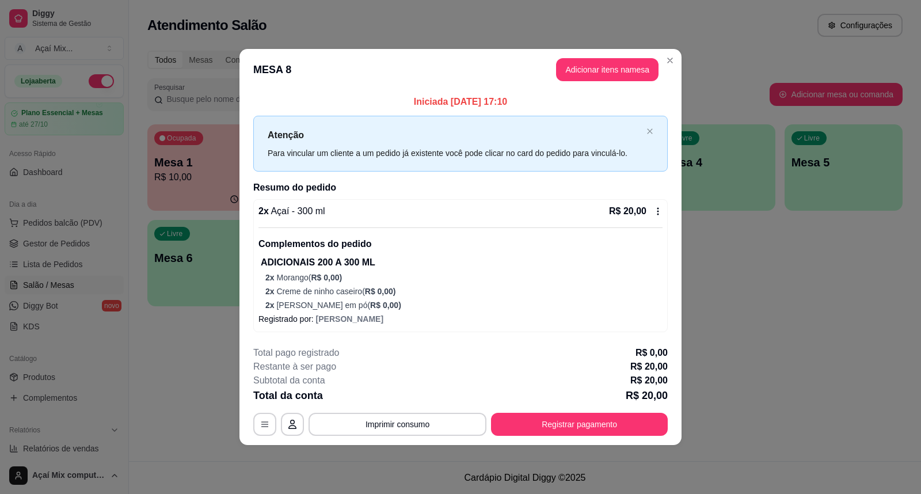
click at [449, 261] on p "ADICIONAIS 200 A 300 ML" at bounding box center [462, 262] width 402 height 14
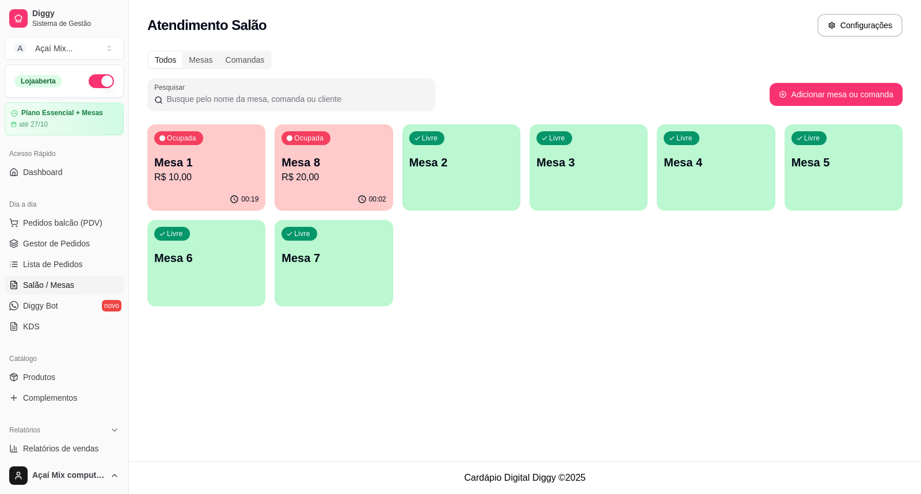
click at [625, 179] on div "Livre Mesa 3" at bounding box center [588, 160] width 118 height 72
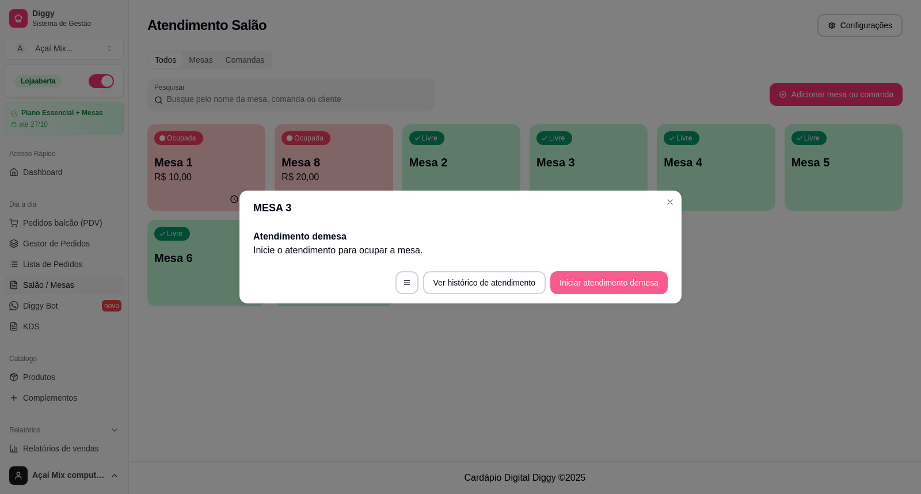
click at [606, 275] on button "Iniciar atendimento de mesa" at bounding box center [608, 282] width 117 height 23
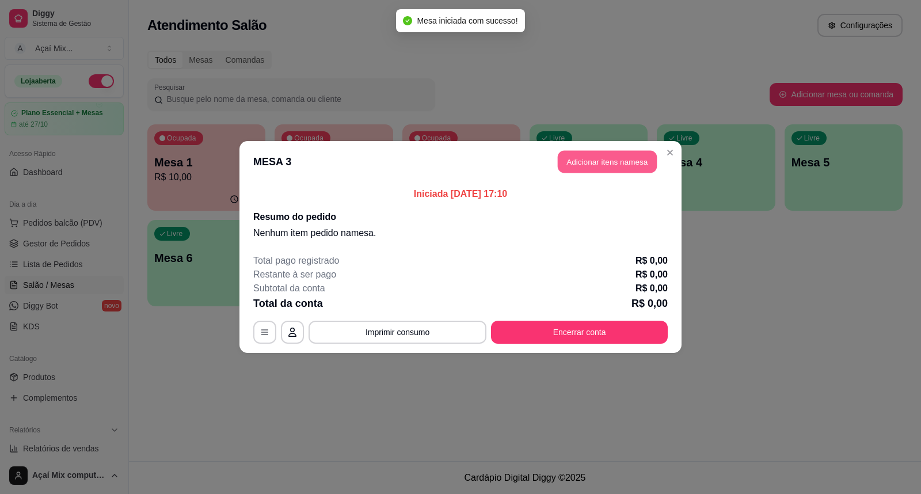
click at [598, 152] on button "Adicionar itens na mesa" at bounding box center [607, 162] width 99 height 22
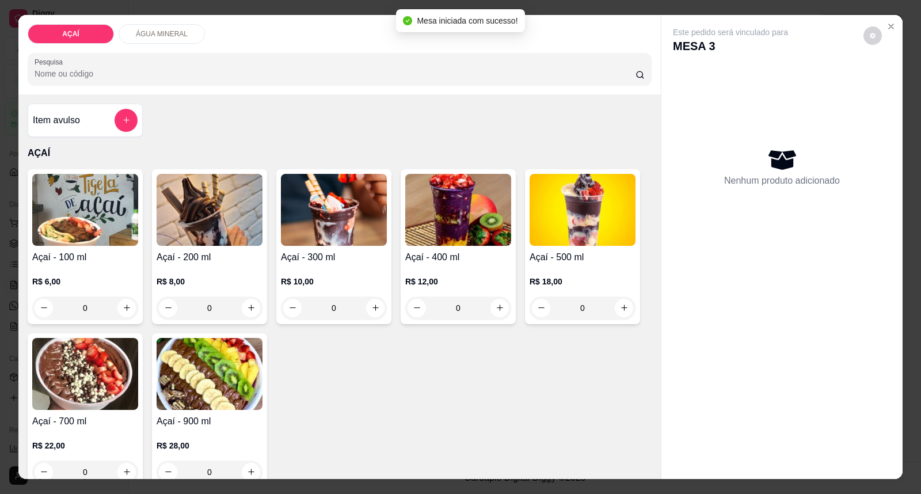
click at [369, 219] on img at bounding box center [334, 210] width 106 height 72
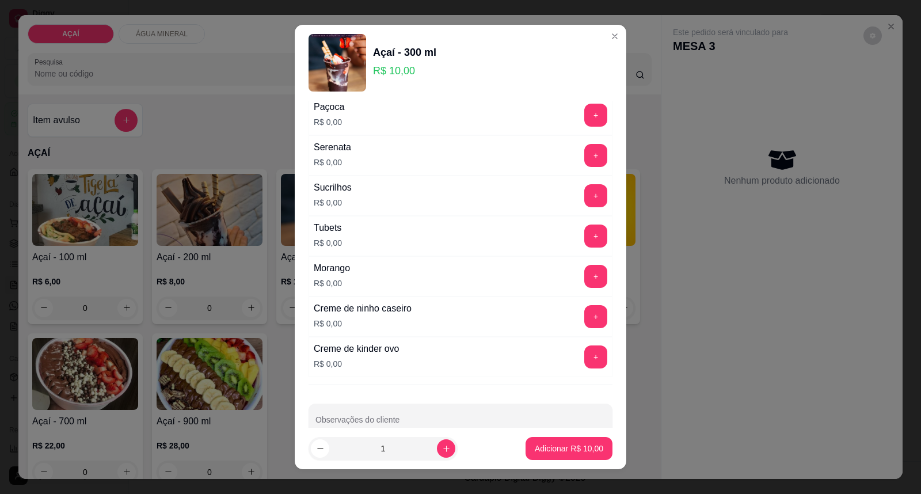
scroll to position [1434, 0]
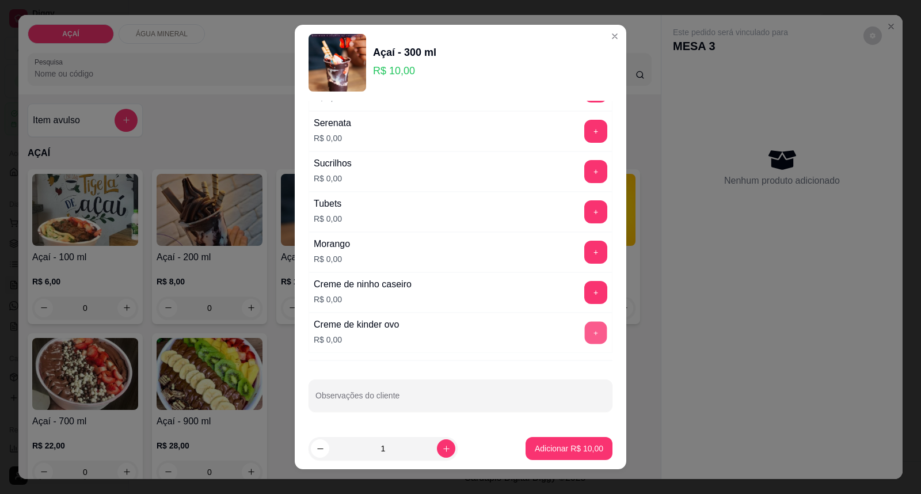
click at [585, 341] on button "+" at bounding box center [596, 333] width 22 height 22
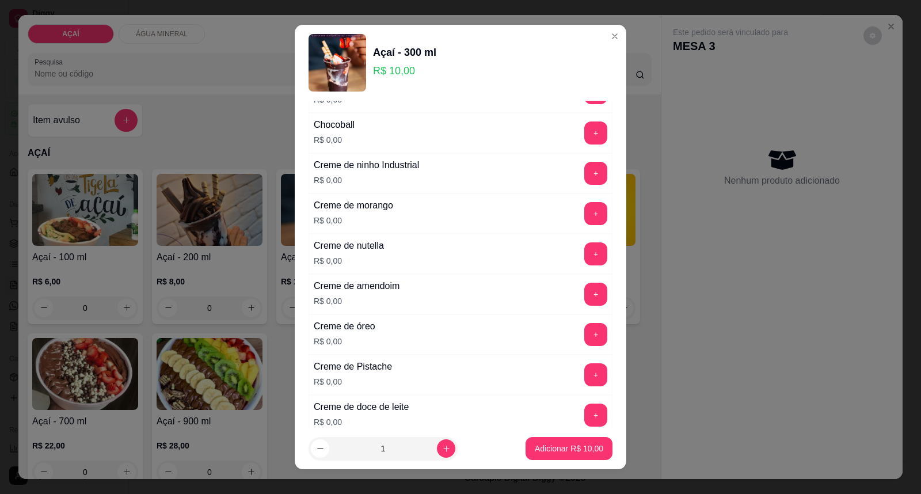
scroll to position [283, 0]
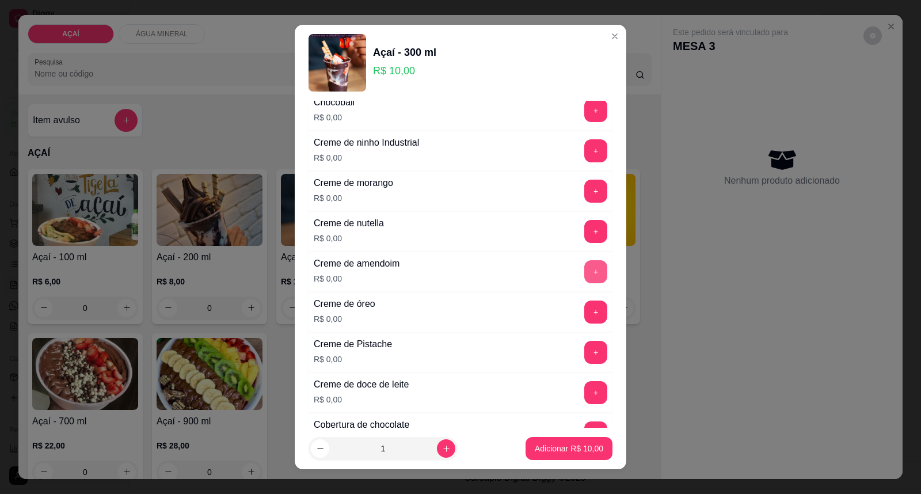
click at [584, 277] on button "+" at bounding box center [595, 271] width 23 height 23
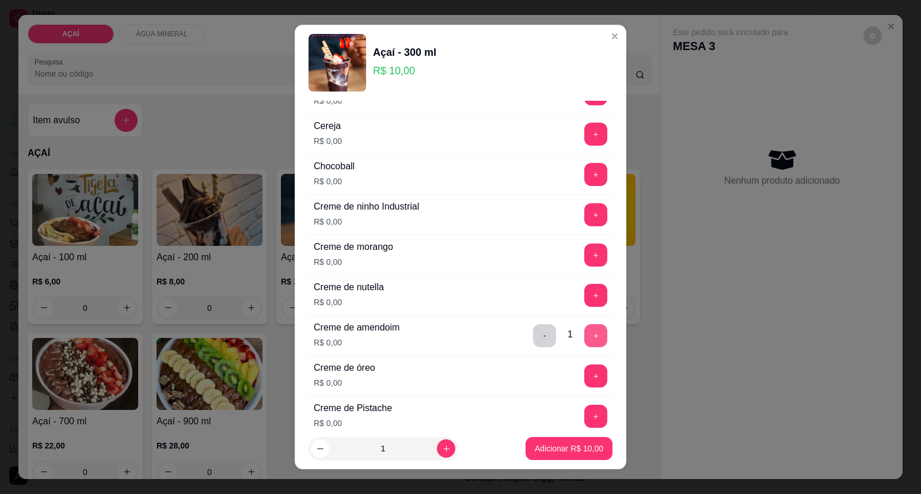
scroll to position [155, 0]
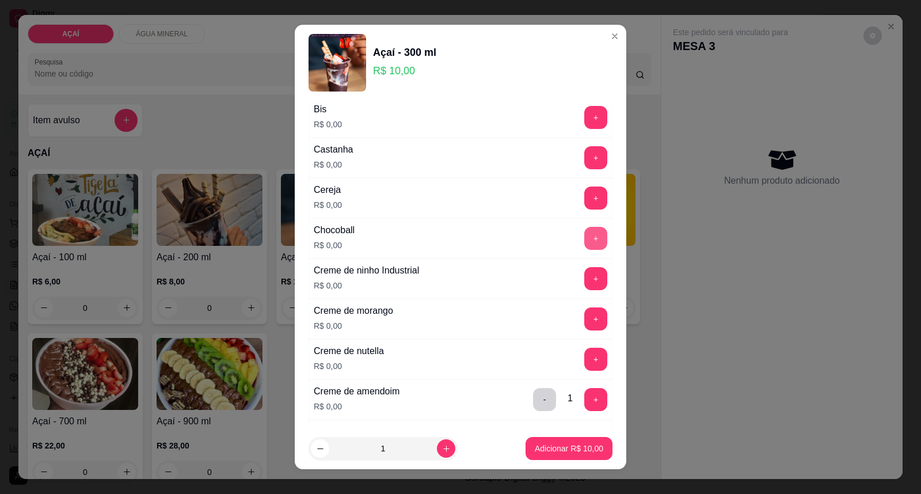
click at [584, 234] on button "+" at bounding box center [595, 238] width 23 height 23
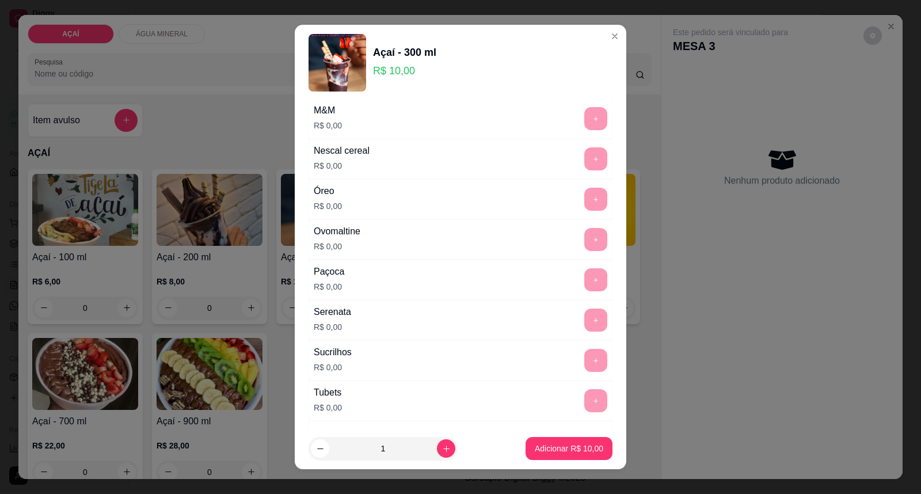
scroll to position [1434, 0]
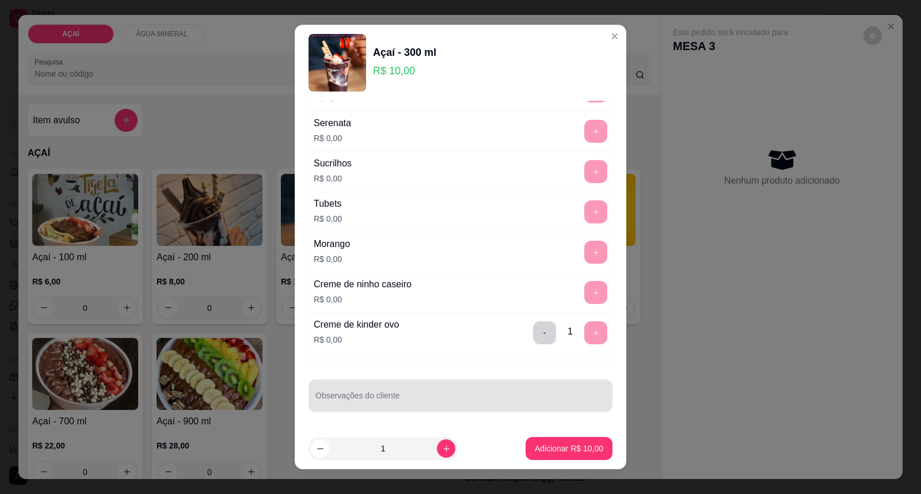
click at [410, 409] on div "Observações do cliente" at bounding box center [460, 395] width 304 height 32
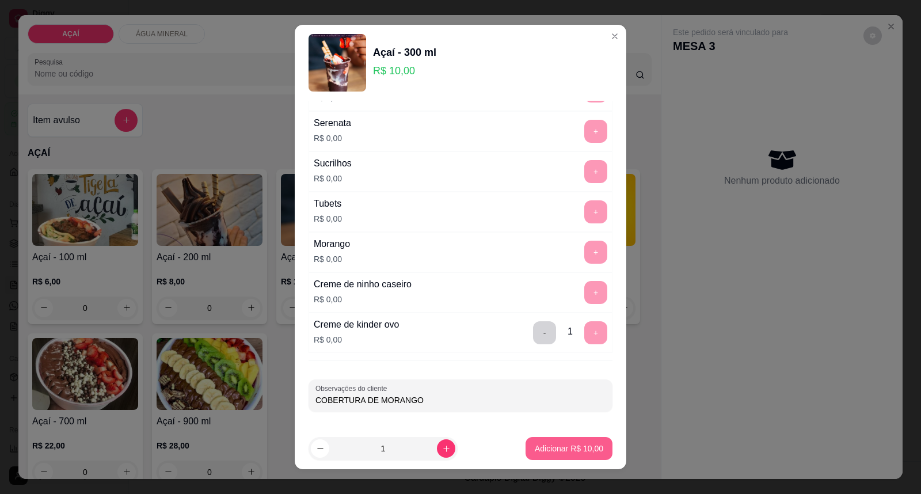
type input "COBERTURA DE MORANGO"
click at [584, 451] on p "Adicionar R$ 10,00" at bounding box center [569, 448] width 68 height 12
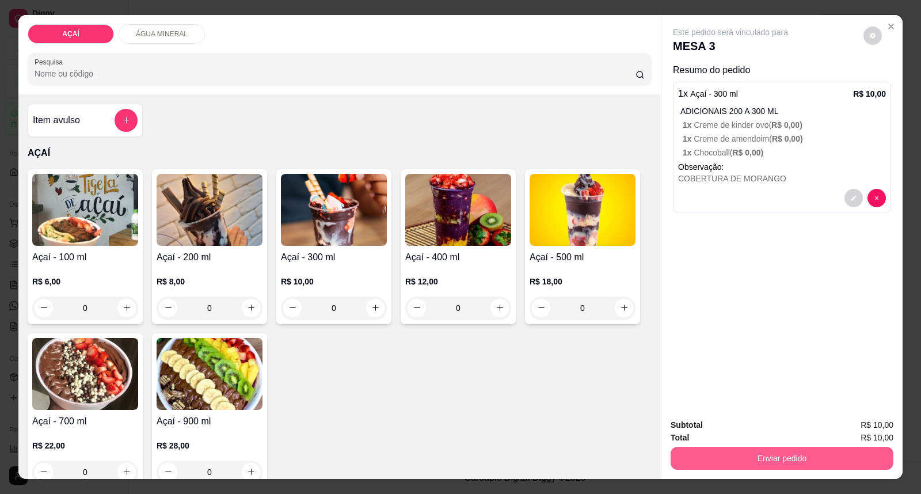
click at [779, 449] on button "Enviar pedido" at bounding box center [781, 458] width 223 height 23
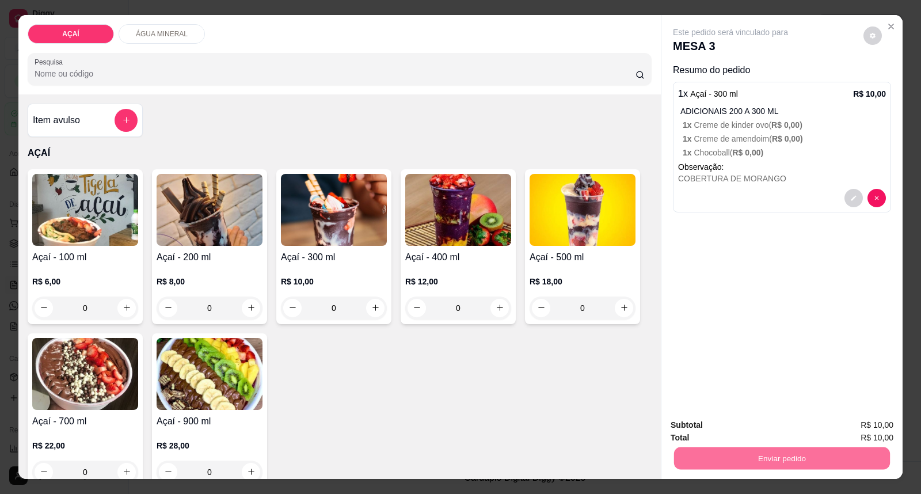
click at [846, 428] on button "Enviar pedido" at bounding box center [862, 430] width 65 height 22
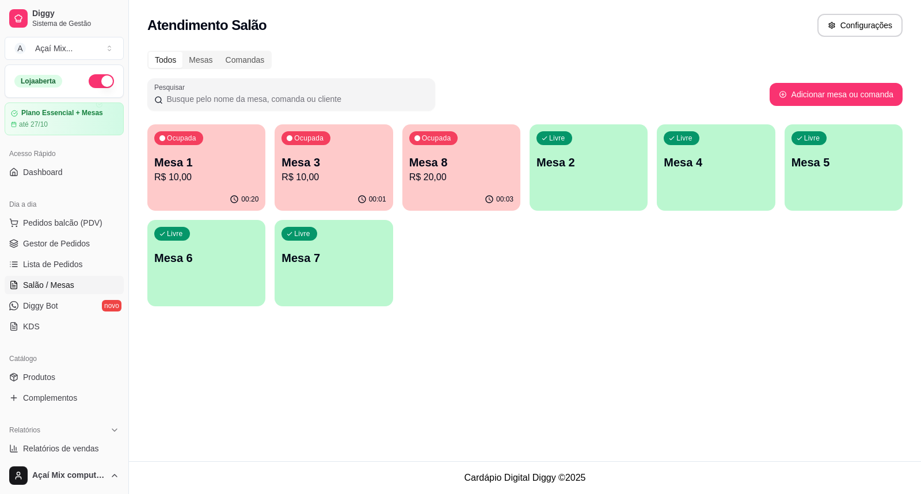
click at [367, 193] on div "00:01" at bounding box center [333, 199] width 118 height 22
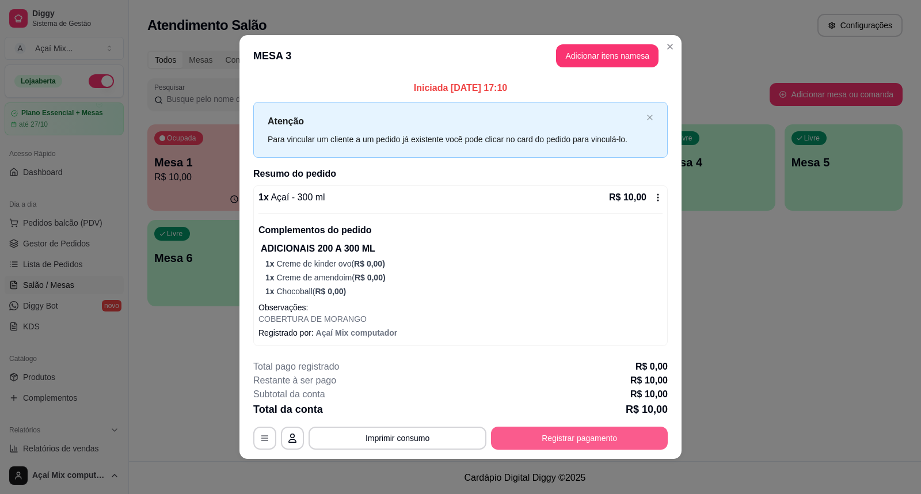
click at [563, 438] on button "Registrar pagamento" at bounding box center [579, 437] width 177 height 23
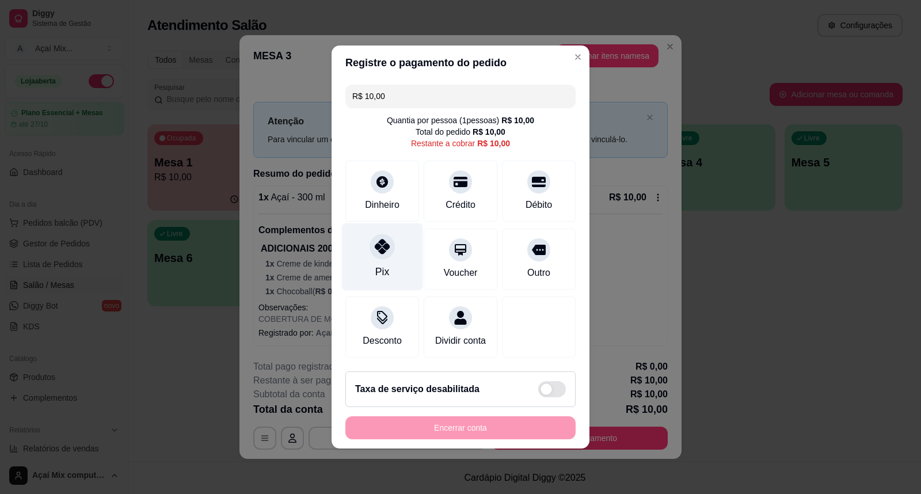
click at [381, 246] on icon at bounding box center [382, 246] width 15 height 15
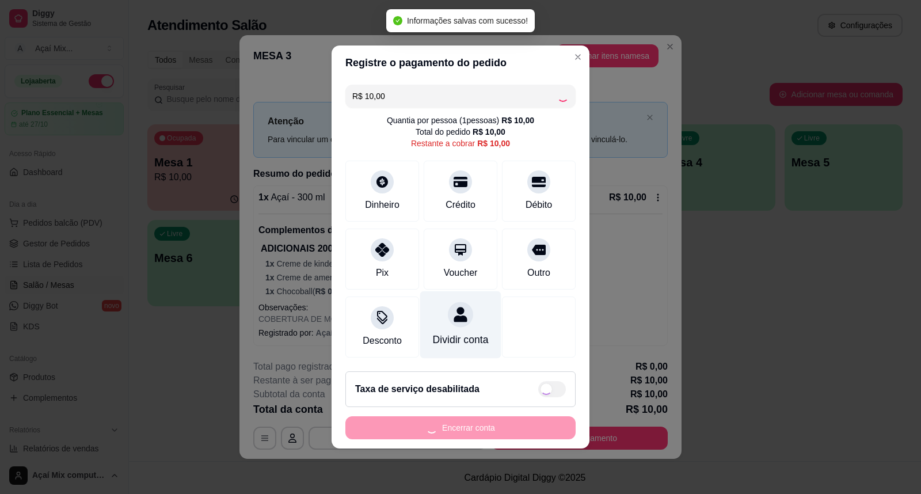
type input "R$ 0,00"
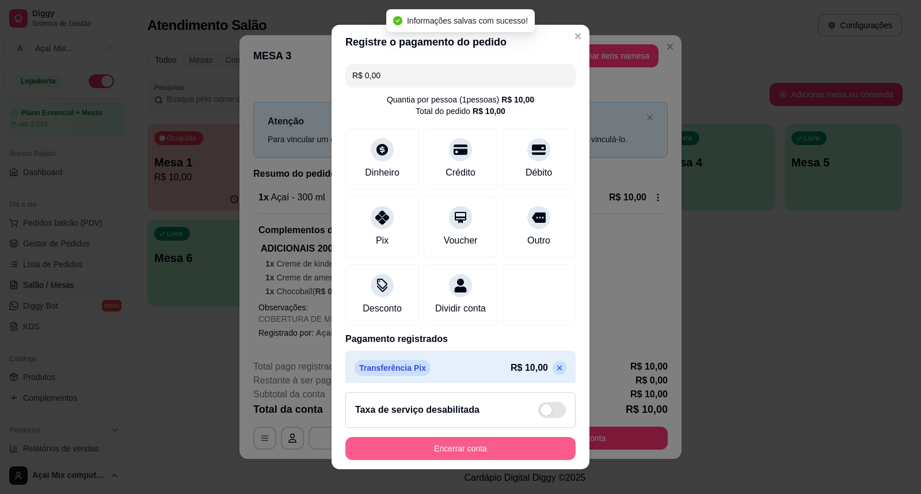
click at [457, 445] on button "Encerrar conta" at bounding box center [460, 448] width 230 height 23
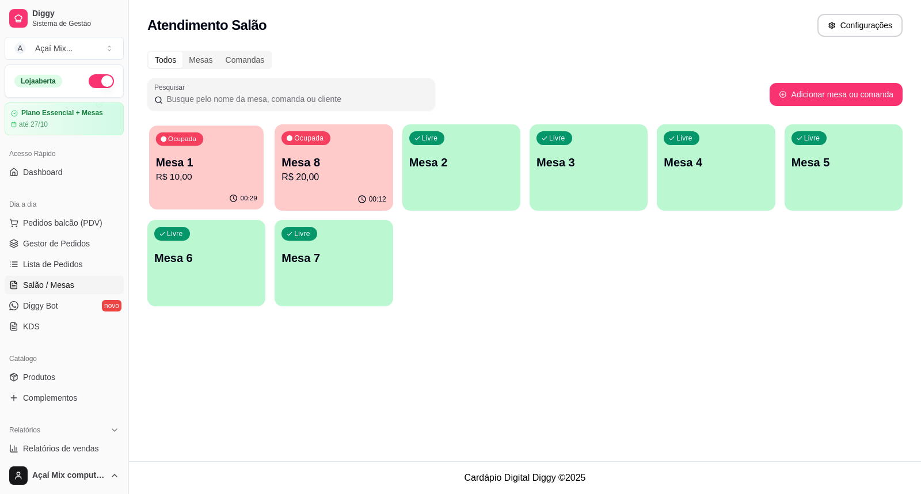
click at [197, 142] on span "Ocupada" at bounding box center [183, 139] width 32 height 9
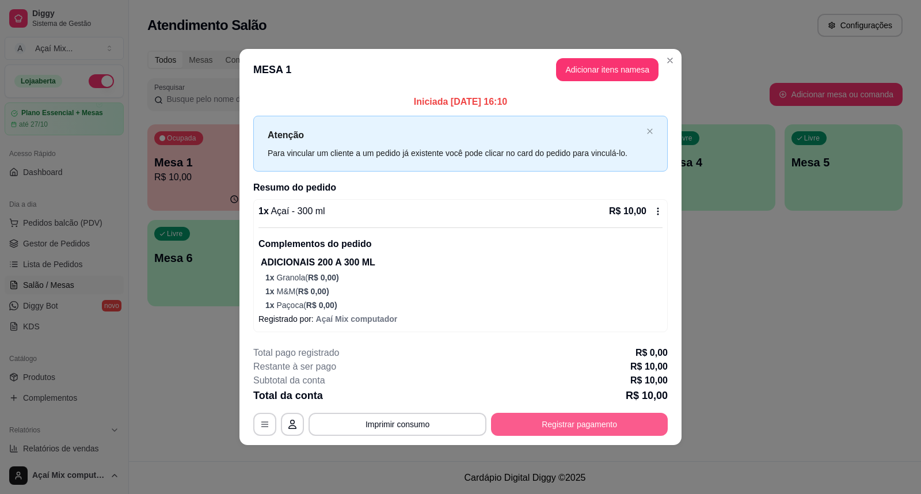
click at [525, 424] on button "Registrar pagamento" at bounding box center [579, 424] width 177 height 23
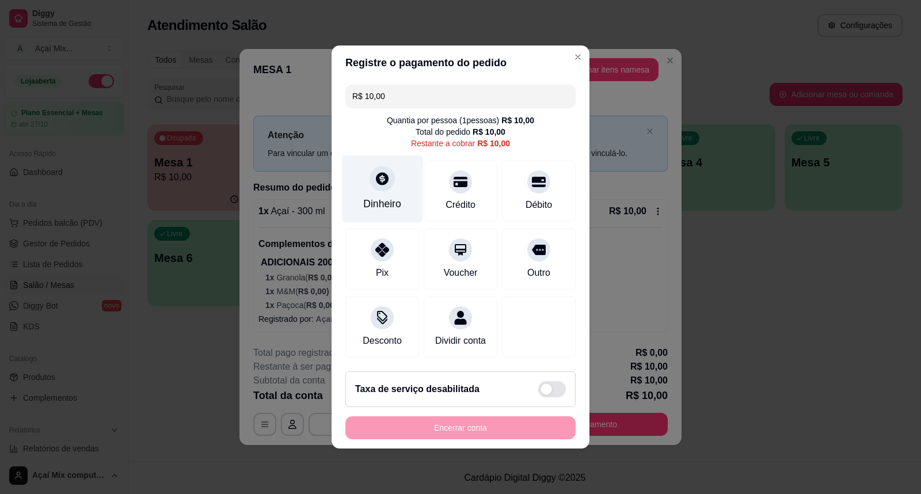
click at [386, 180] on div at bounding box center [381, 178] width 25 height 25
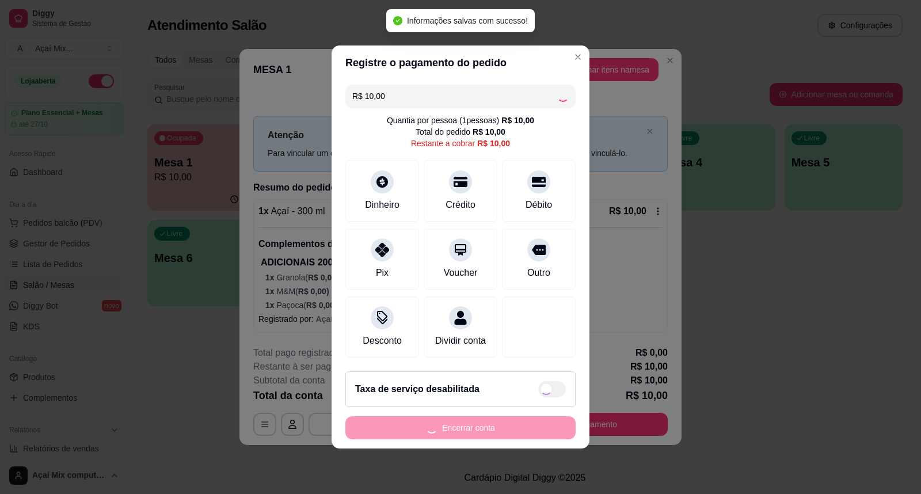
type input "R$ 0,00"
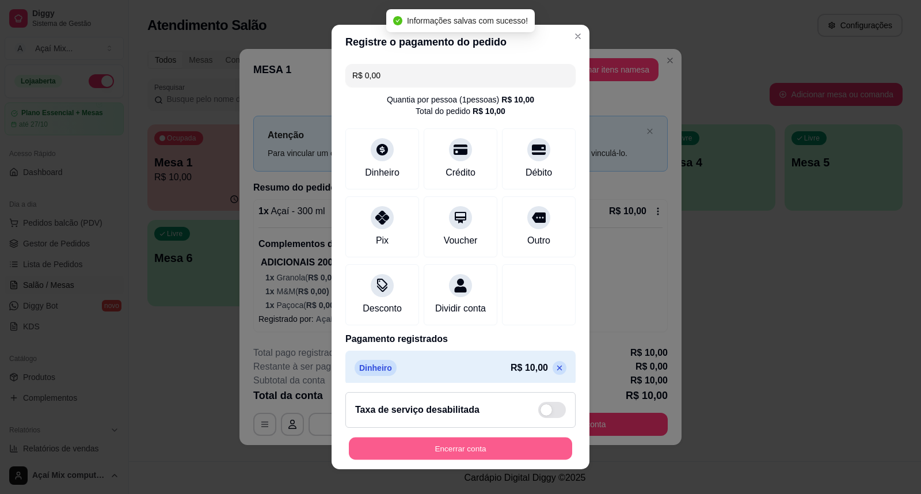
click at [508, 445] on button "Encerrar conta" at bounding box center [460, 448] width 223 height 22
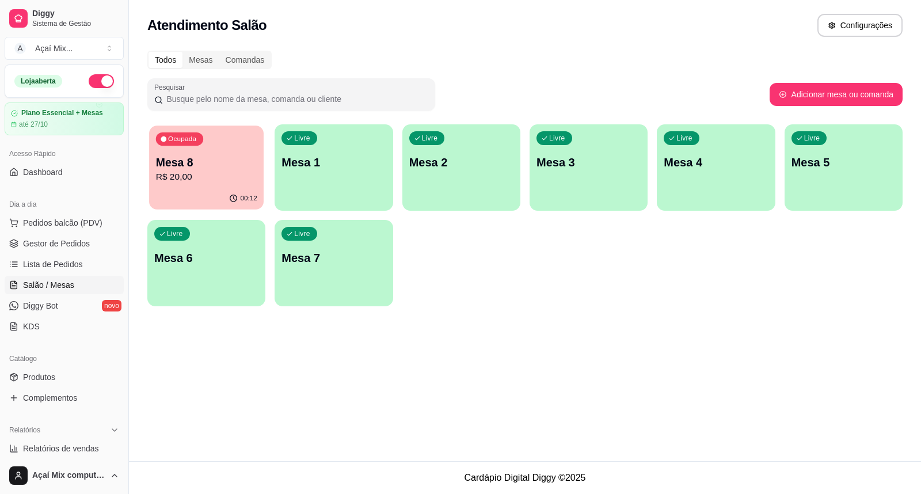
click at [197, 158] on p "Mesa 8" at bounding box center [206, 163] width 101 height 16
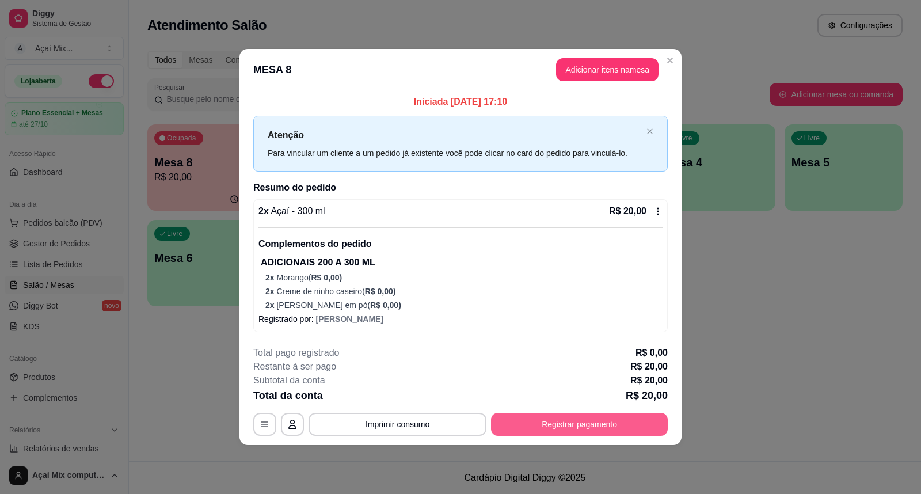
click at [579, 428] on button "Registrar pagamento" at bounding box center [579, 424] width 177 height 23
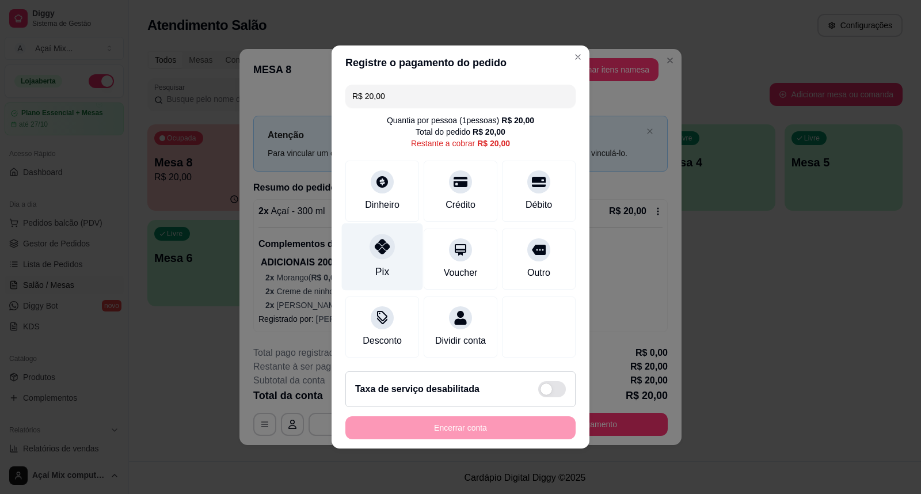
click at [394, 251] on div "Pix" at bounding box center [382, 256] width 81 height 67
type input "R$ 0,00"
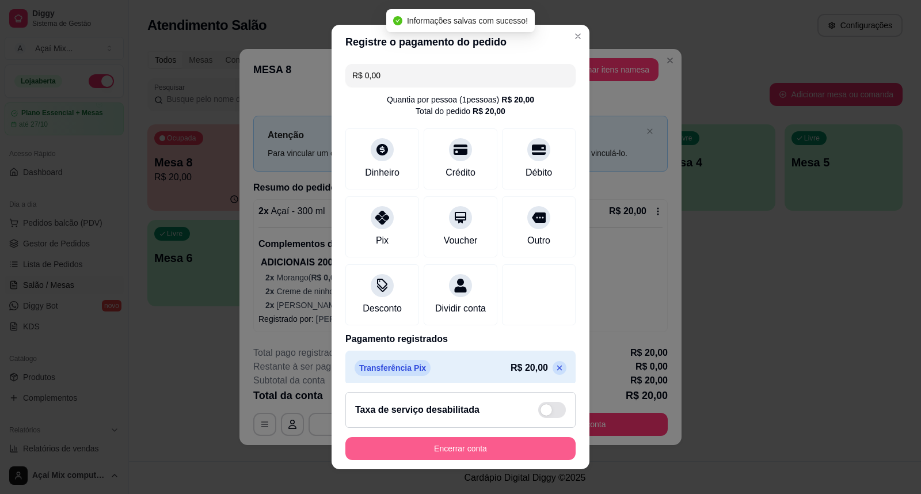
click at [449, 445] on button "Encerrar conta" at bounding box center [460, 448] width 230 height 23
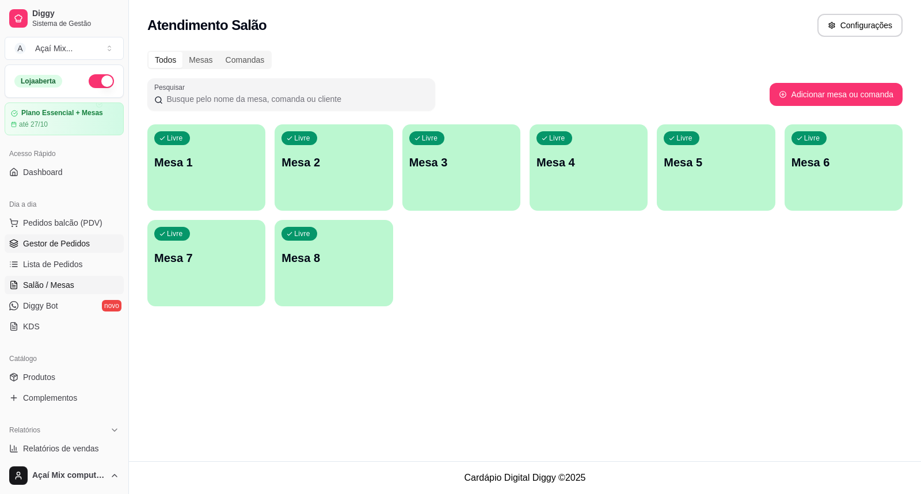
click at [43, 245] on span "Gestor de Pedidos" at bounding box center [56, 244] width 67 height 12
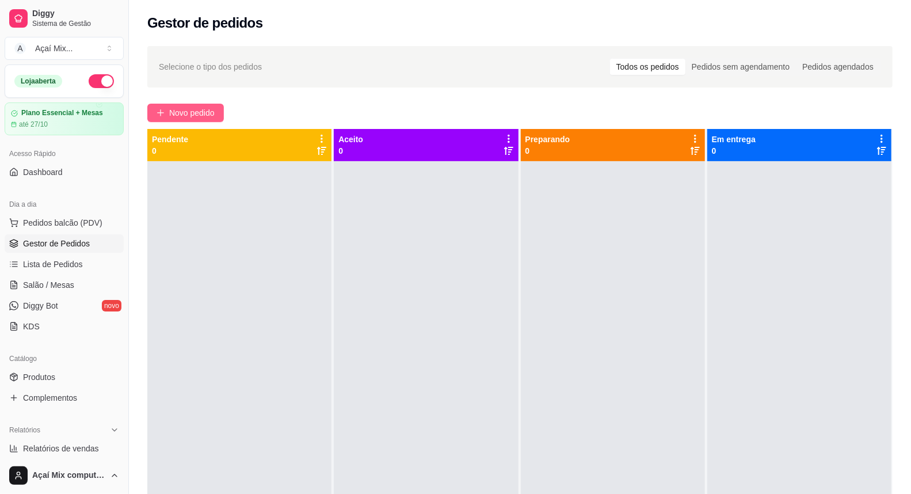
click at [186, 112] on span "Novo pedido" at bounding box center [191, 112] width 45 height 13
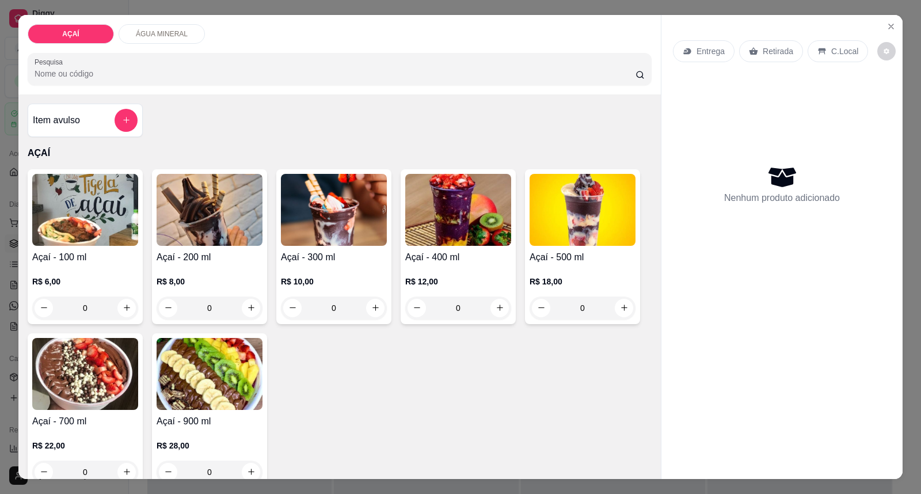
click at [343, 255] on h4 "Açaí - 300 ml" at bounding box center [334, 257] width 106 height 14
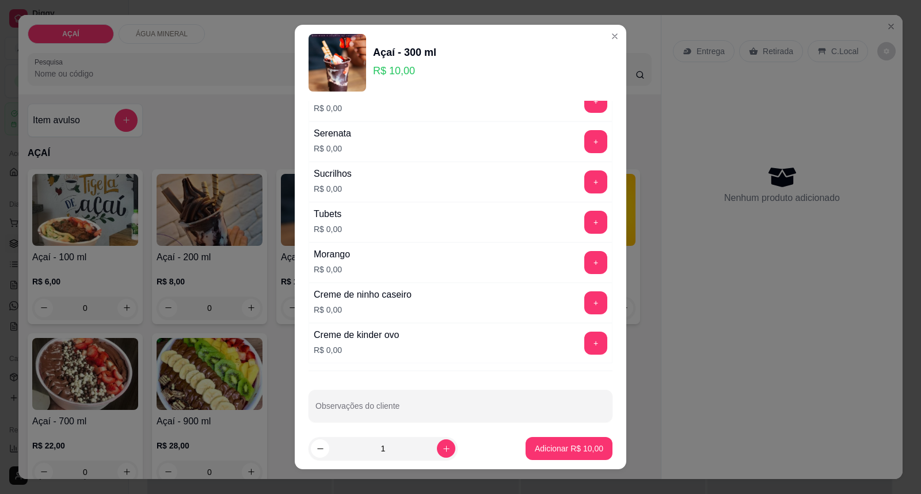
scroll to position [1434, 0]
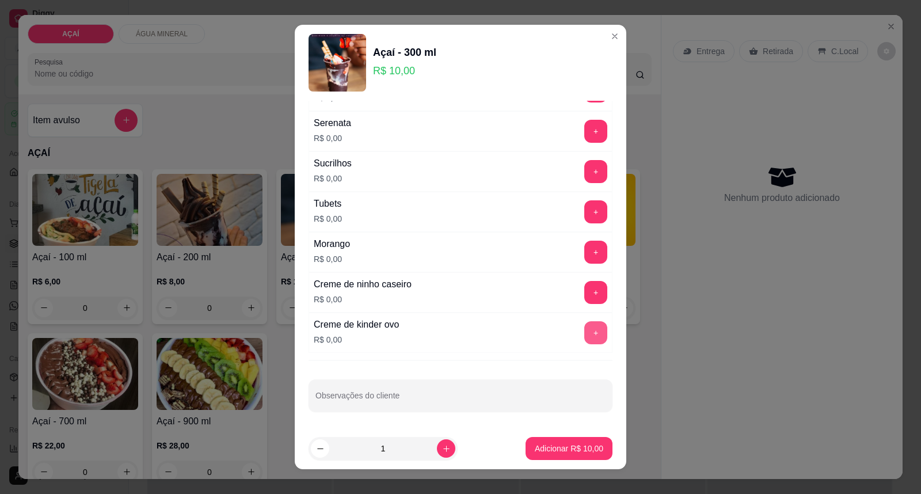
click at [584, 338] on button "+" at bounding box center [595, 332] width 23 height 23
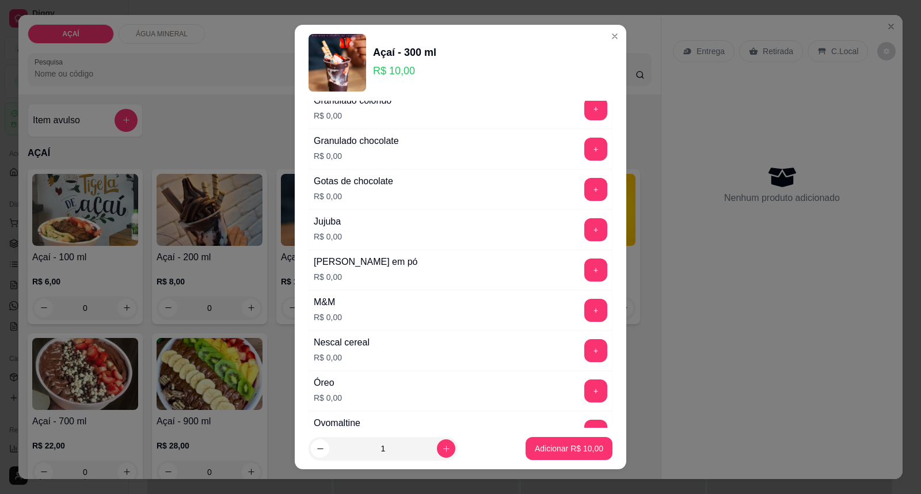
scroll to position [986, 0]
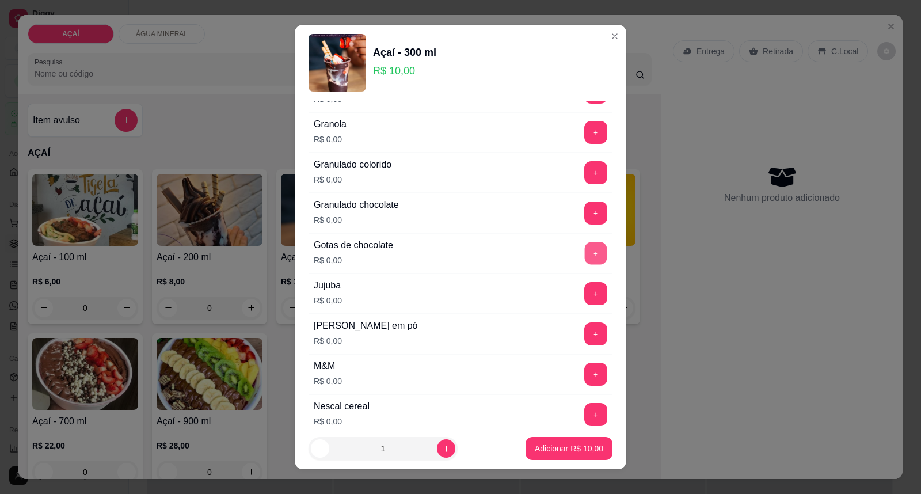
click at [585, 259] on button "+" at bounding box center [596, 253] width 22 height 22
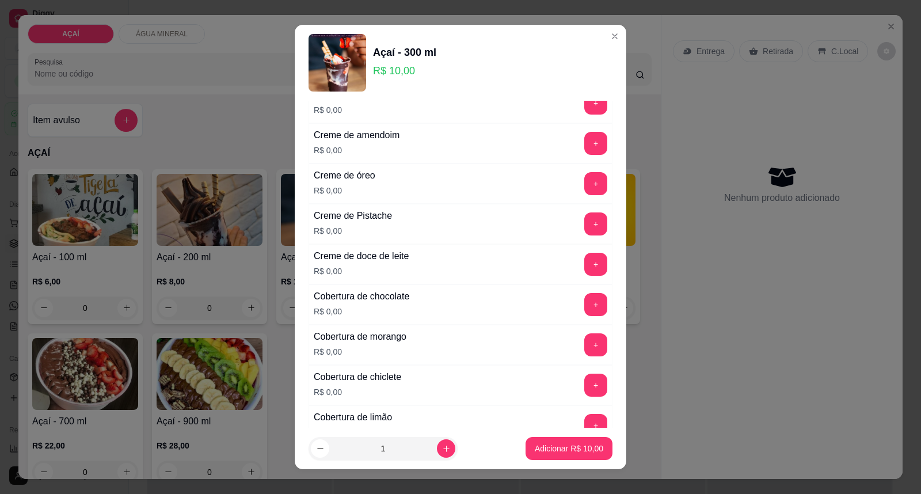
scroll to position [411, 0]
click at [584, 190] on button "+" at bounding box center [595, 184] width 23 height 23
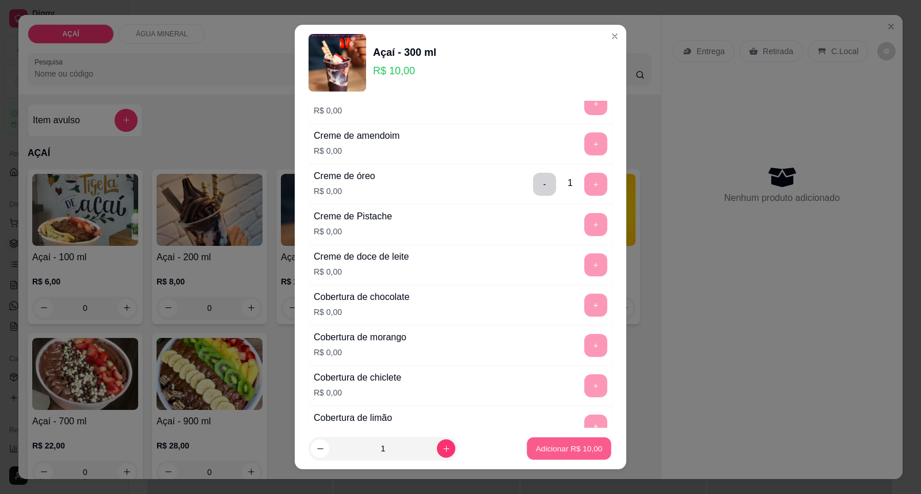
click at [538, 457] on button "Adicionar R$ 10,00" at bounding box center [568, 448] width 85 height 22
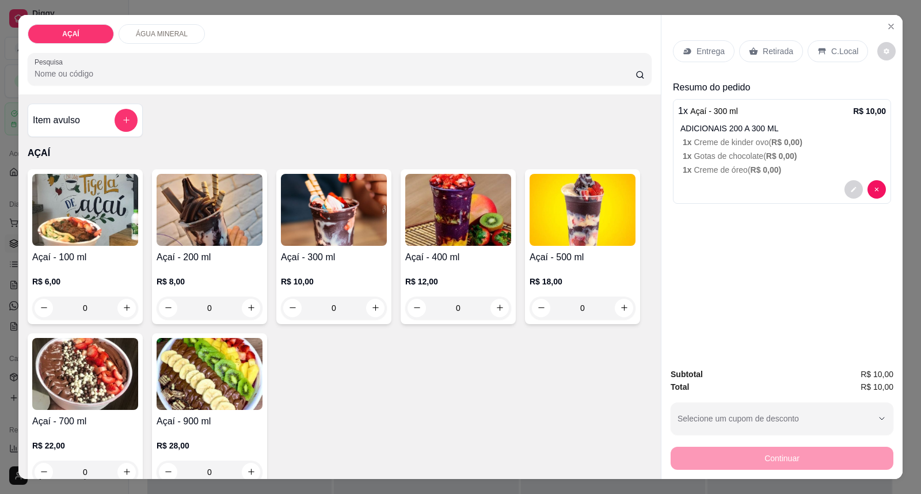
click at [682, 56] on div "Entrega" at bounding box center [704, 51] width 62 height 22
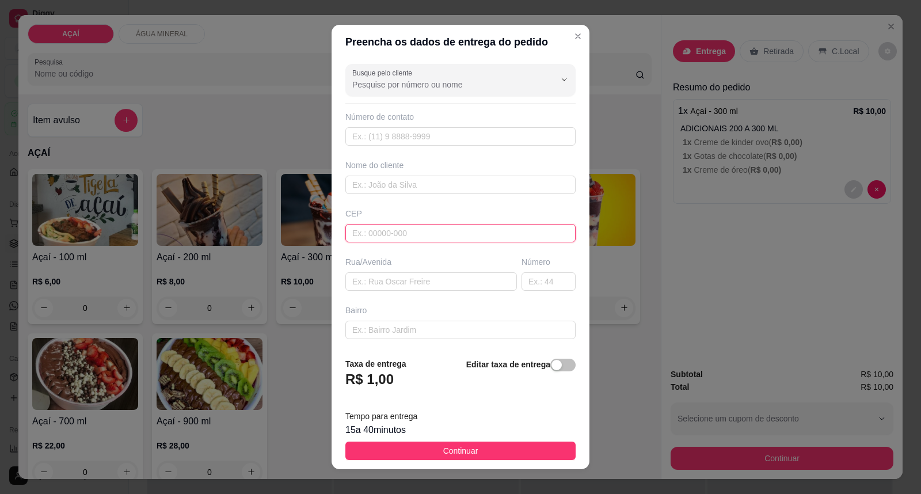
click at [418, 227] on input "text" at bounding box center [460, 233] width 230 height 18
type input "57520000"
type input "Maravilha"
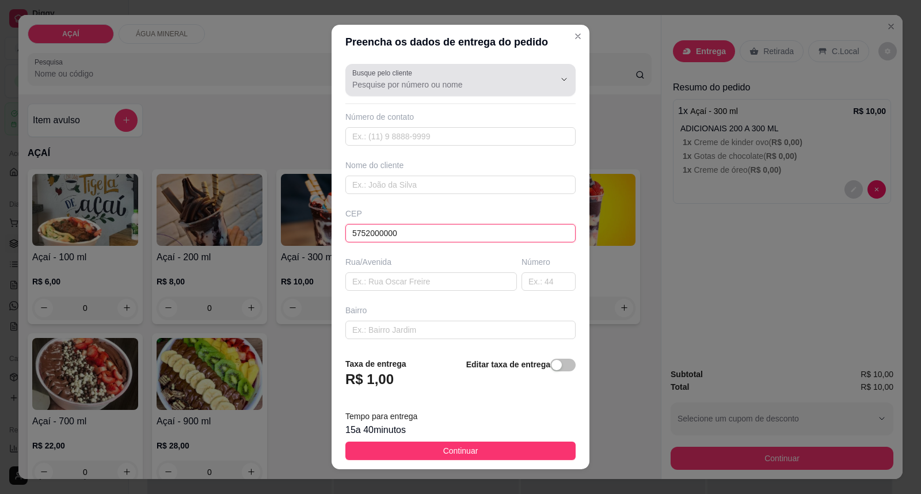
type input "5752000000"
click at [382, 85] on input "Busque pelo cliente" at bounding box center [444, 85] width 184 height 12
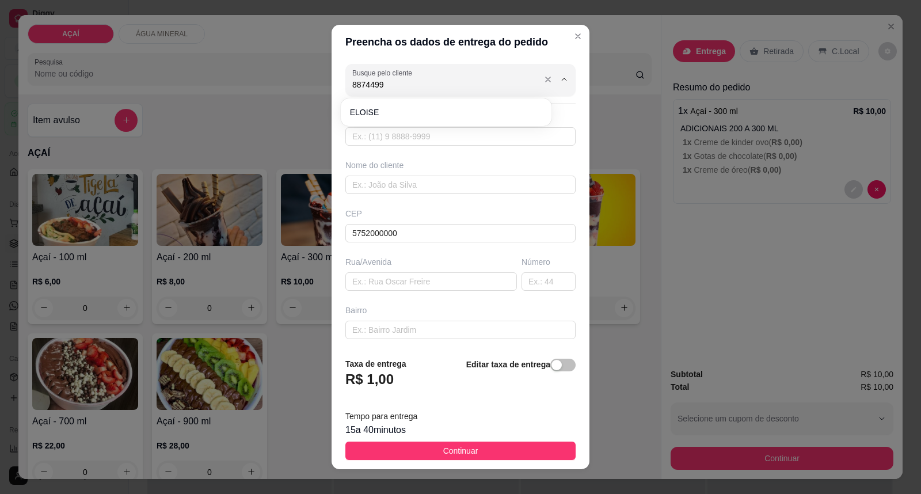
type input "88744991"
click at [372, 83] on input "88744991" at bounding box center [444, 85] width 184 height 12
click at [384, 83] on input "88744991" at bounding box center [444, 85] width 184 height 12
click at [386, 84] on input "88744991" at bounding box center [444, 85] width 184 height 12
drag, startPoint x: 349, startPoint y: 86, endPoint x: 381, endPoint y: 85, distance: 32.8
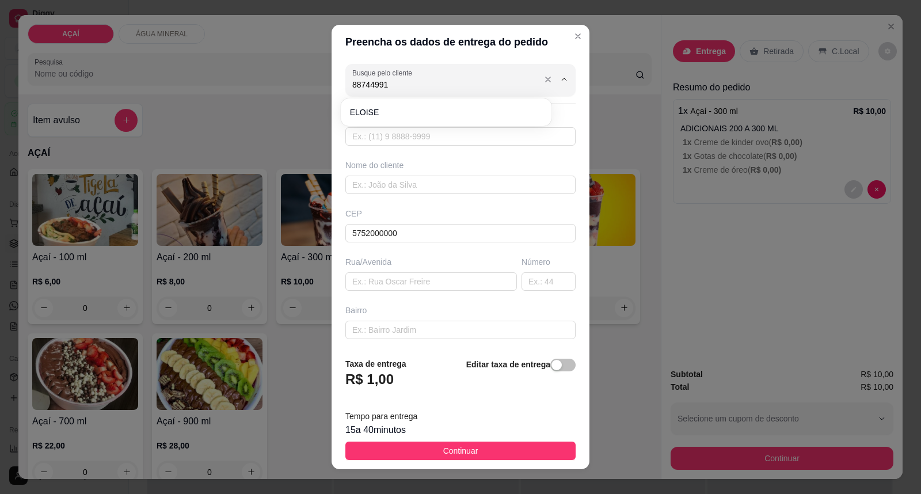
click at [381, 85] on input "88744991" at bounding box center [444, 85] width 184 height 12
type input "8874-4991"
click at [387, 188] on input "text" at bounding box center [460, 184] width 230 height 18
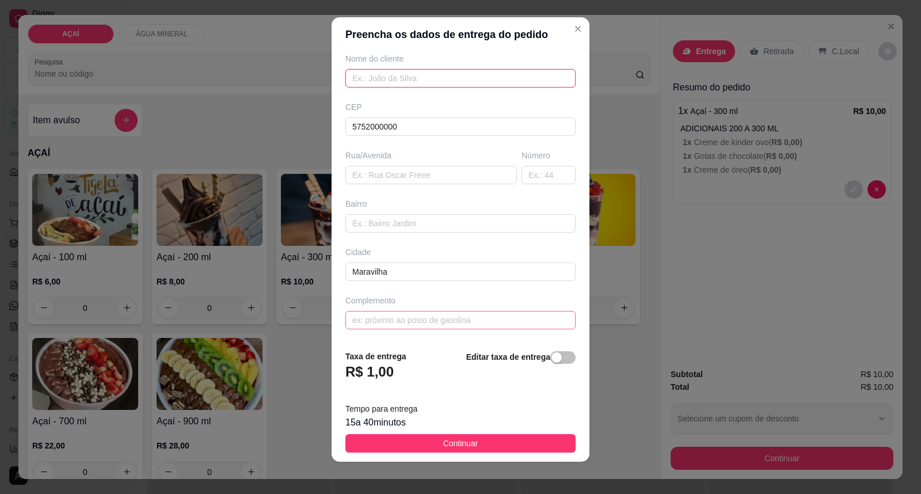
scroll to position [12, 0]
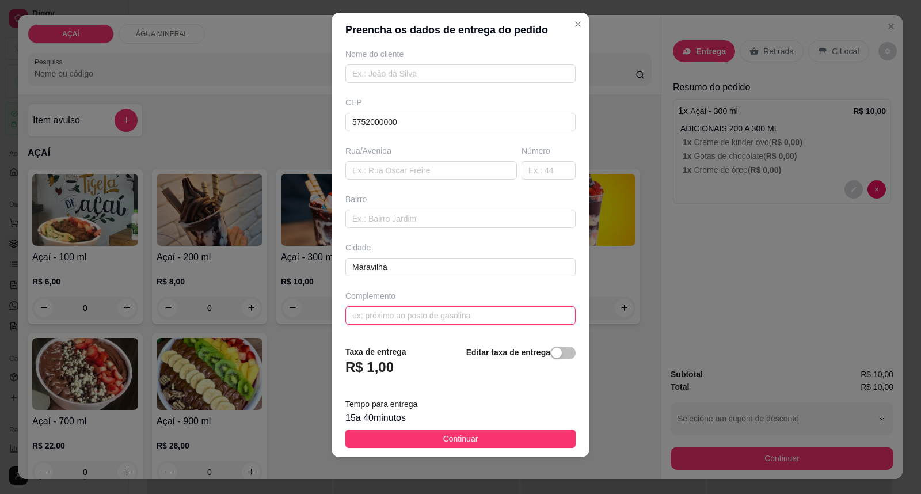
click at [396, 318] on input "text" at bounding box center [460, 315] width 230 height 18
type input "CIDA DE BENTINHO"
click at [476, 429] on footer "Taxa de entrega R$ 1,00 Editar taxa de entrega Tempo para entrega 15 a 40 minut…" at bounding box center [460, 396] width 258 height 121
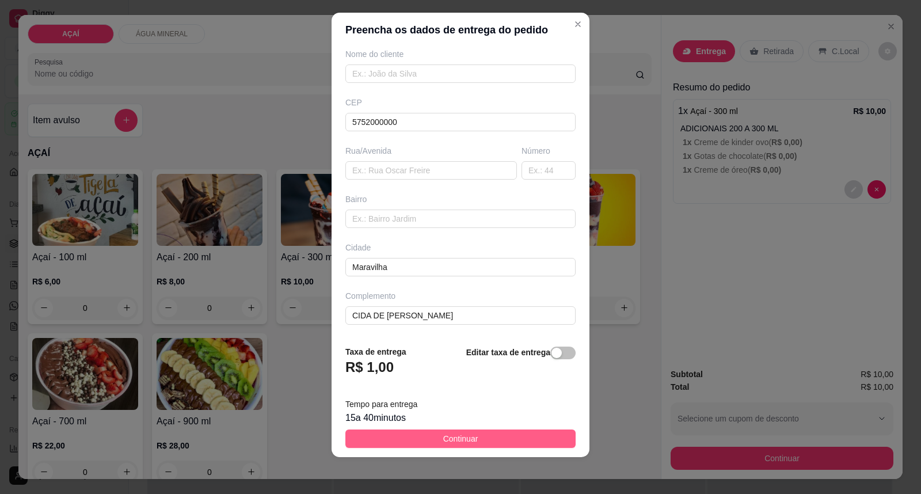
click at [478, 430] on button "Continuar" at bounding box center [460, 438] width 230 height 18
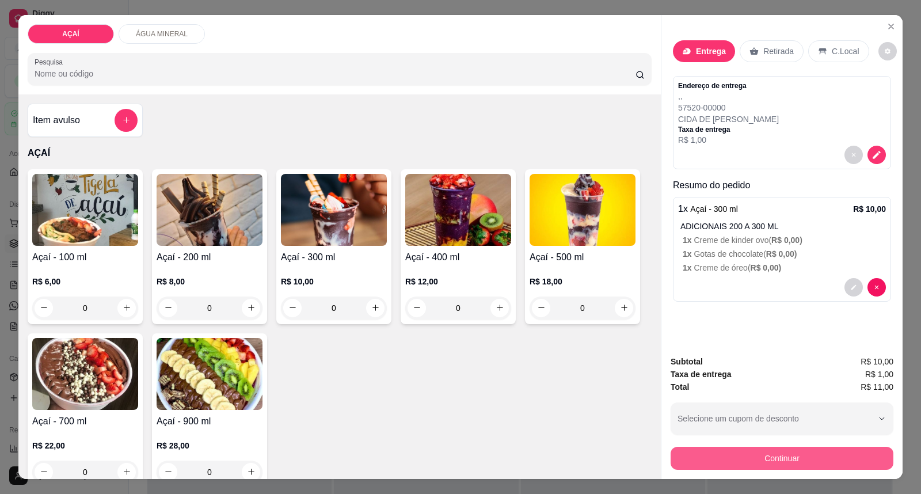
click at [711, 462] on button "Continuar" at bounding box center [781, 458] width 223 height 23
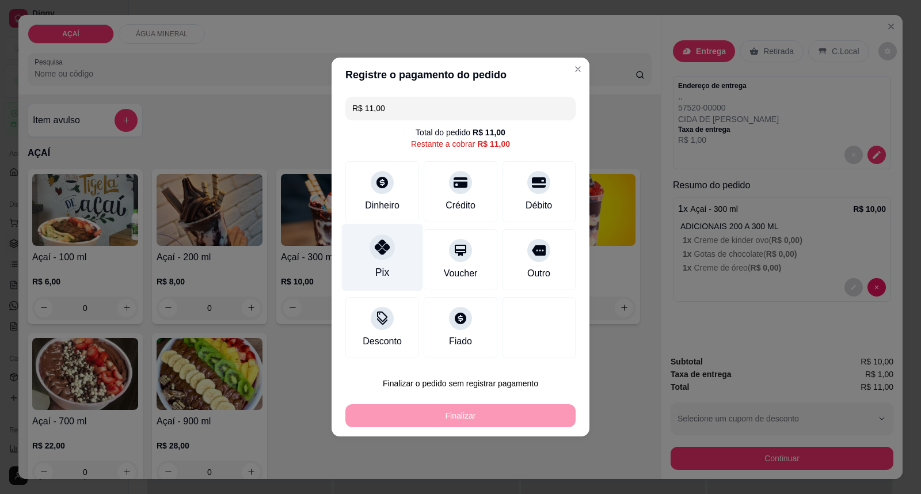
click at [394, 245] on div "Pix" at bounding box center [382, 257] width 81 height 67
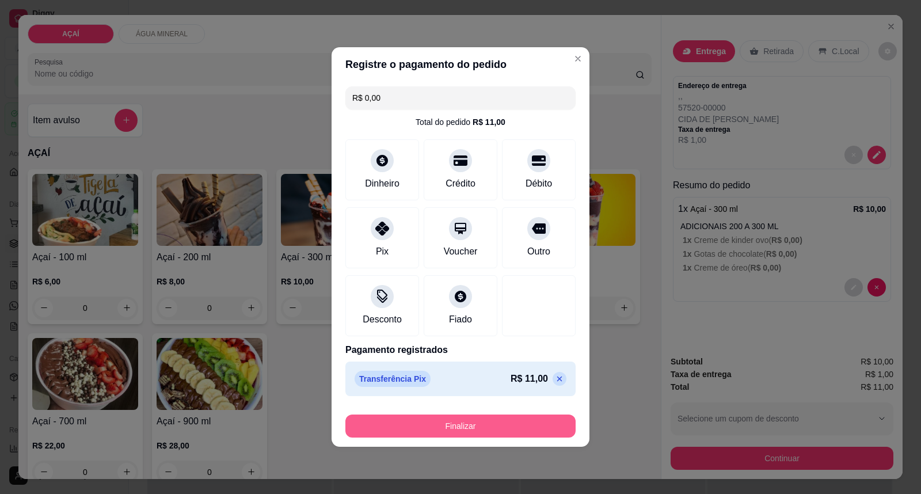
click at [444, 424] on button "Finalizar" at bounding box center [460, 425] width 230 height 23
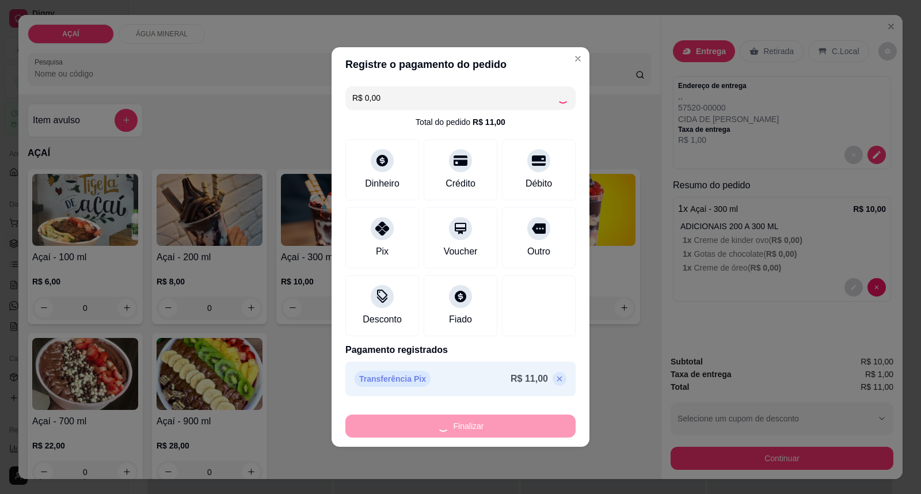
type input "-R$ 11,00"
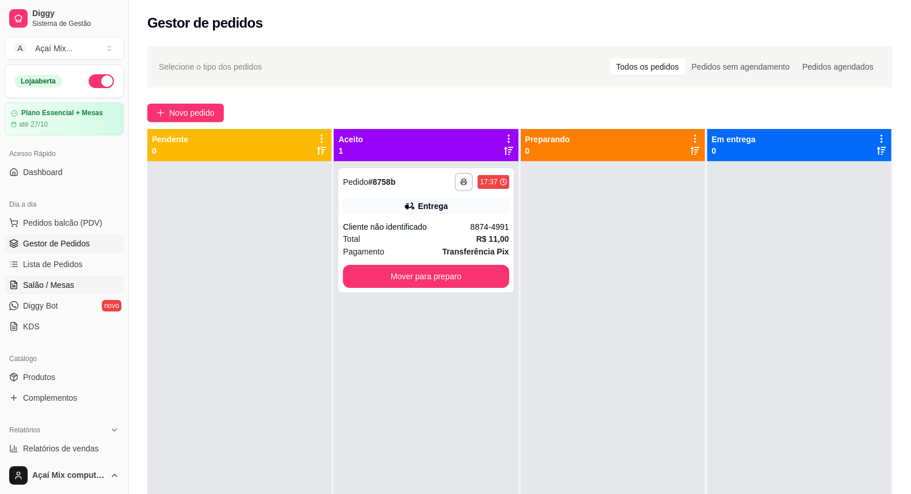
click at [41, 284] on span "Salão / Mesas" at bounding box center [48, 285] width 51 height 12
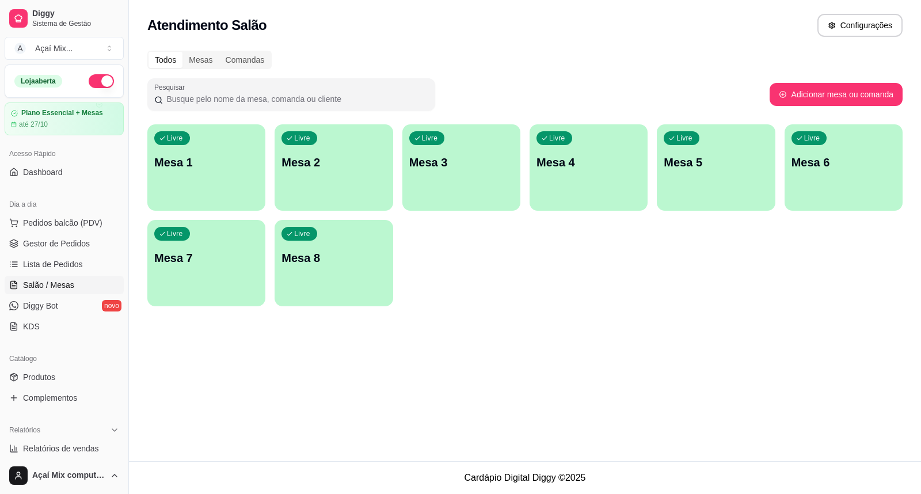
click at [175, 190] on div "Livre Mesa 1" at bounding box center [206, 160] width 118 height 72
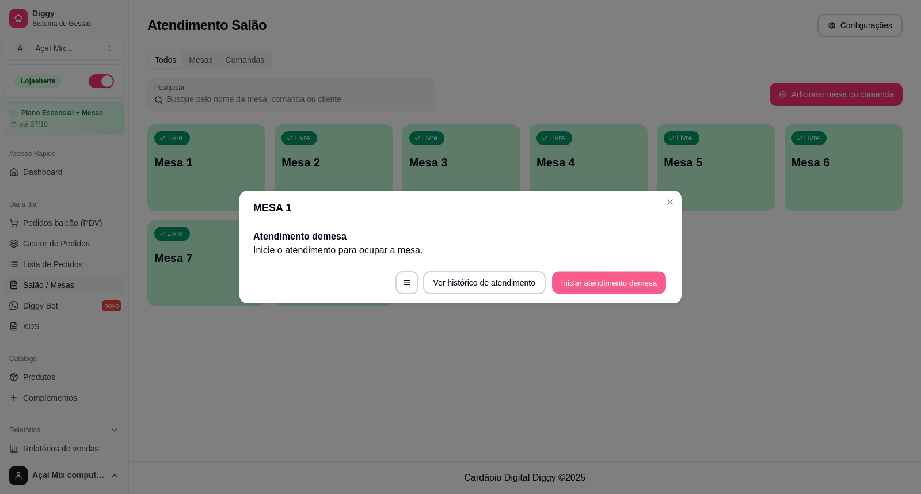
click at [613, 284] on button "Iniciar atendimento de mesa" at bounding box center [609, 283] width 114 height 22
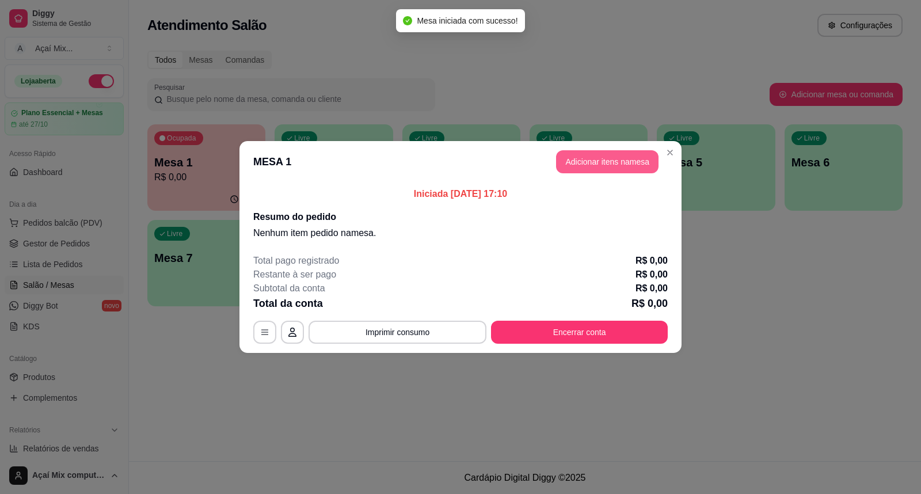
click at [614, 167] on button "Adicionar itens na mesa" at bounding box center [607, 161] width 102 height 23
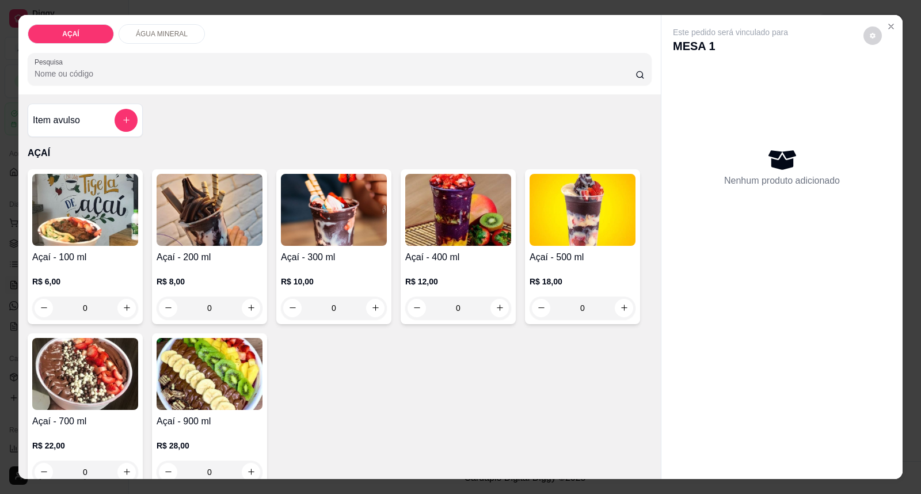
click at [490, 245] on img at bounding box center [458, 210] width 106 height 72
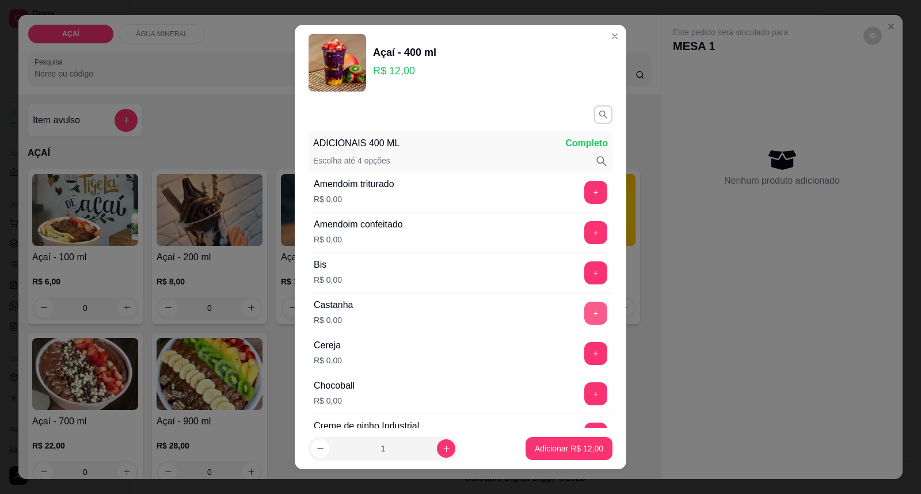
click at [584, 312] on button "+" at bounding box center [595, 313] width 23 height 23
click at [584, 188] on button "+" at bounding box center [595, 192] width 23 height 23
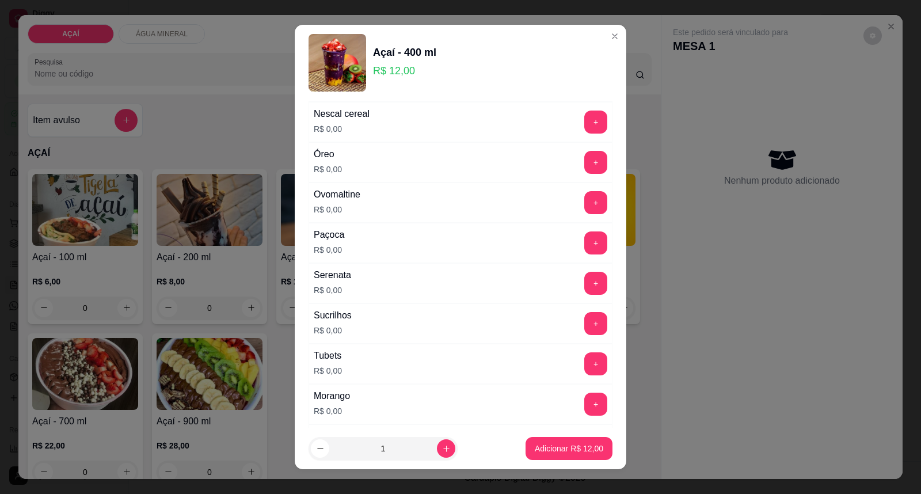
scroll to position [1434, 0]
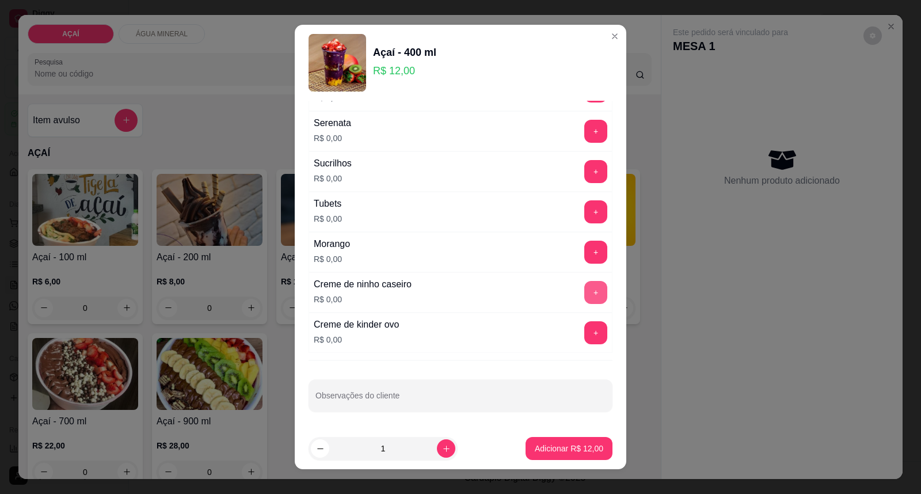
click at [584, 292] on button "+" at bounding box center [595, 292] width 23 height 23
click at [579, 249] on div "+" at bounding box center [595, 252] width 32 height 23
click at [585, 251] on button "+" at bounding box center [596, 252] width 22 height 22
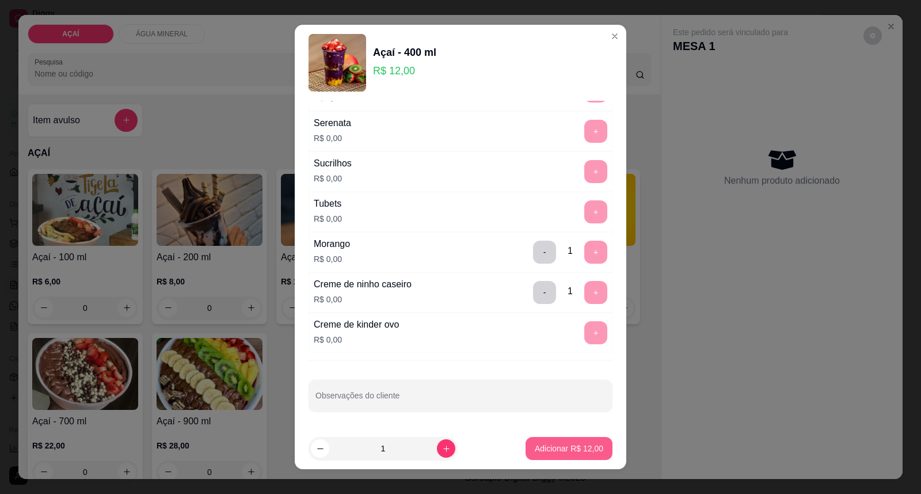
click at [548, 444] on p "Adicionar R$ 12,00" at bounding box center [569, 448] width 68 height 12
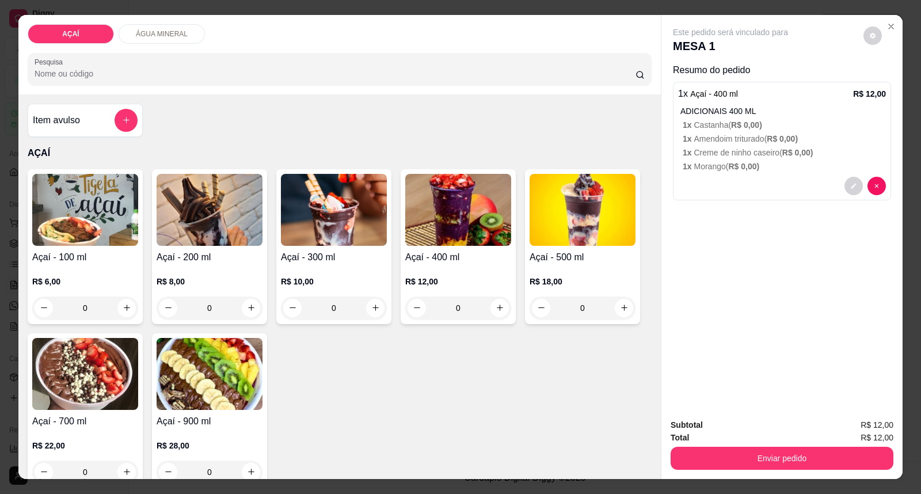
click at [568, 272] on div "R$ 18,00 0" at bounding box center [582, 291] width 106 height 55
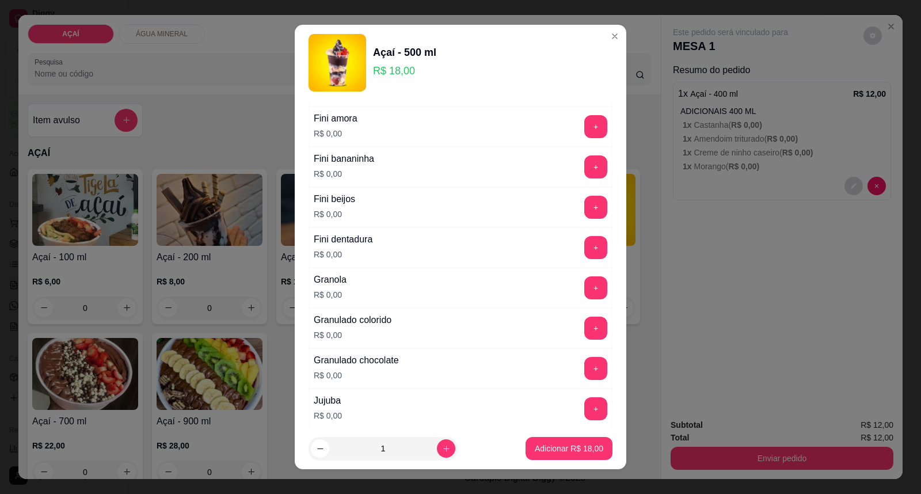
scroll to position [1022, 0]
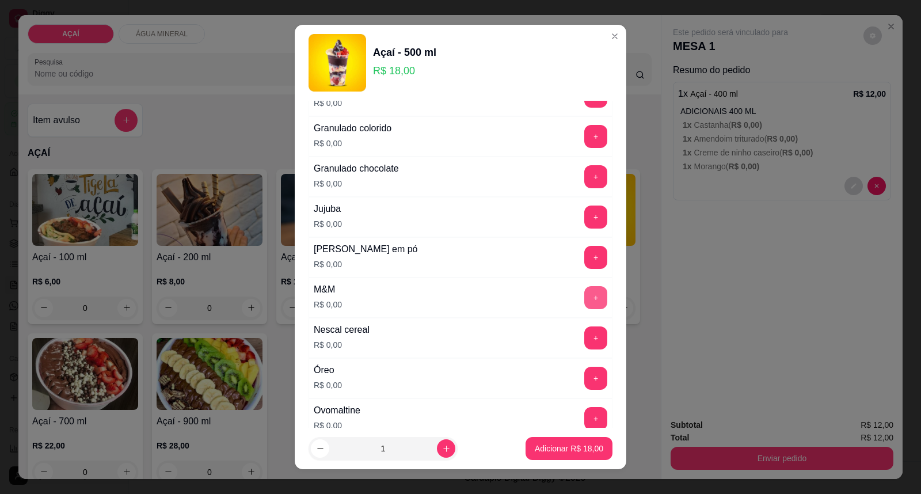
click at [584, 296] on button "+" at bounding box center [595, 297] width 23 height 23
click at [584, 220] on button "+" at bounding box center [595, 216] width 23 height 23
click at [585, 257] on button "+" at bounding box center [596, 257] width 22 height 22
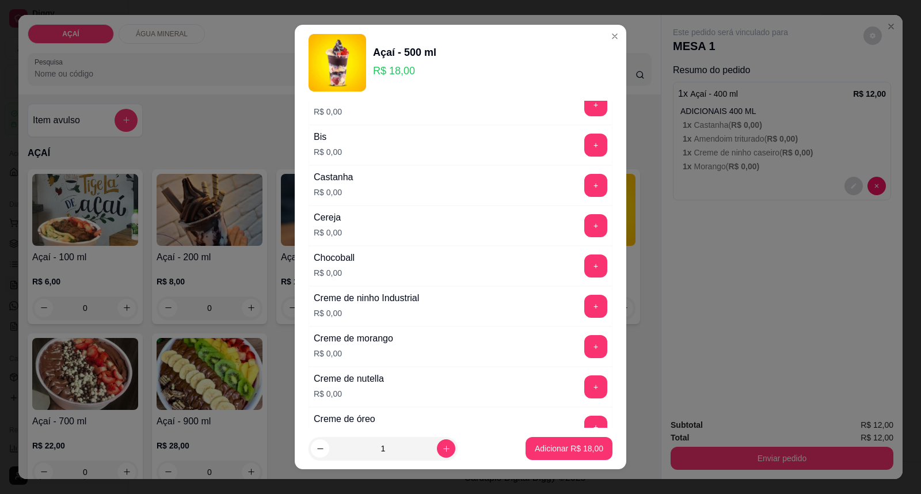
scroll to position [0, 0]
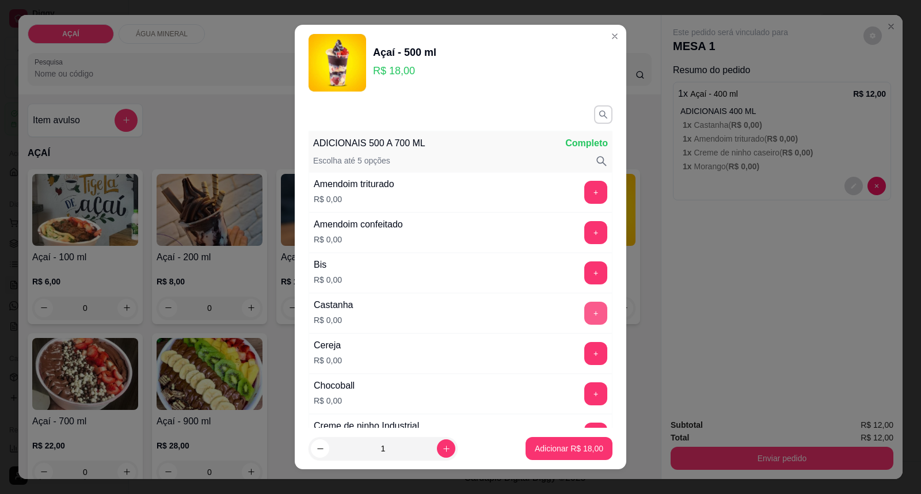
click at [579, 318] on div "+" at bounding box center [595, 313] width 32 height 23
click at [585, 314] on button "+" at bounding box center [596, 313] width 22 height 22
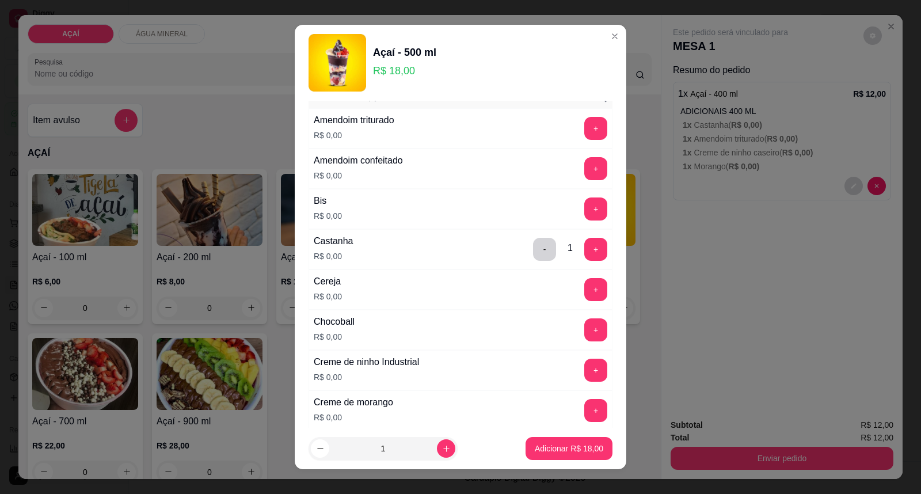
scroll to position [128, 0]
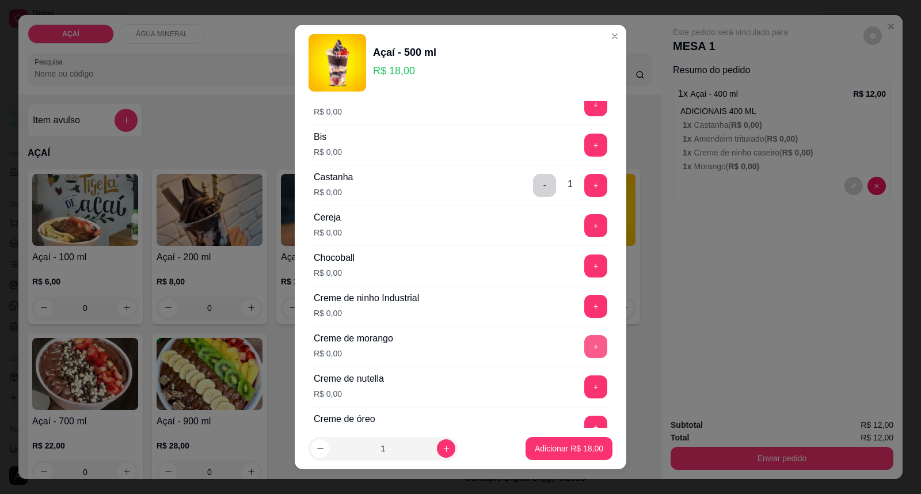
click at [584, 346] on button "+" at bounding box center [595, 346] width 23 height 23
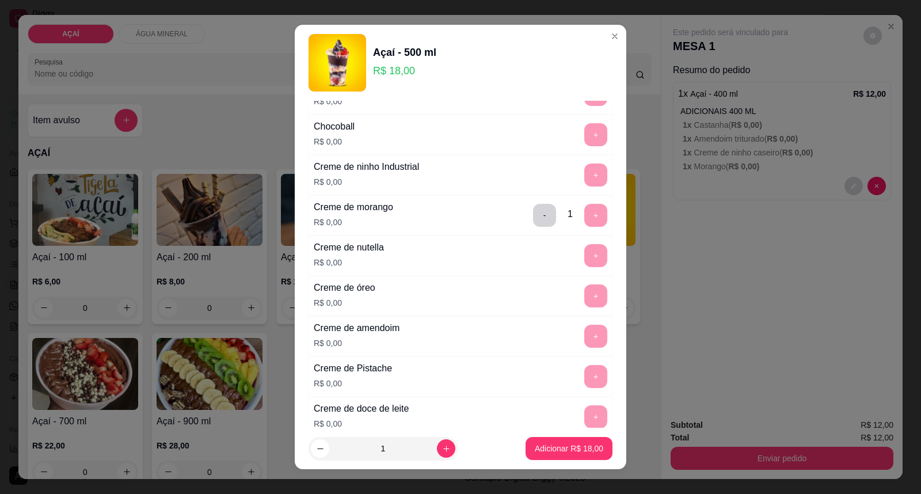
scroll to position [243, 0]
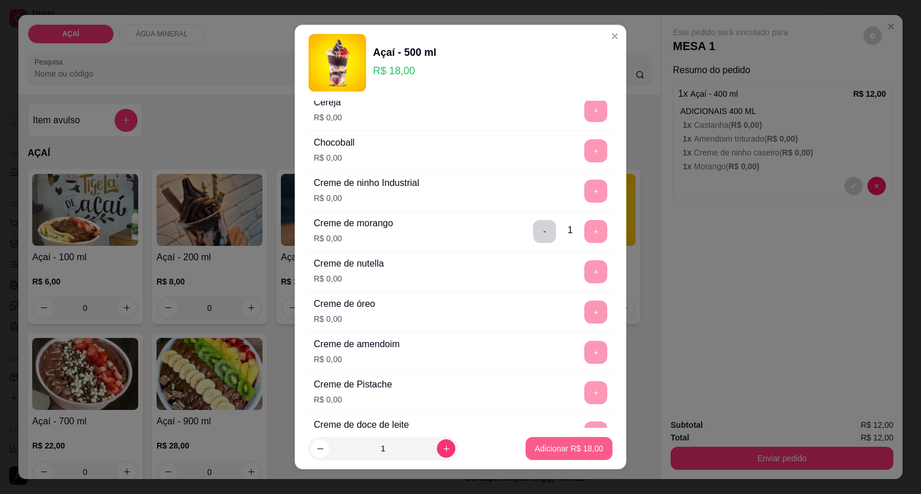
click at [578, 441] on button "Adicionar R$ 18,00" at bounding box center [568, 448] width 87 height 23
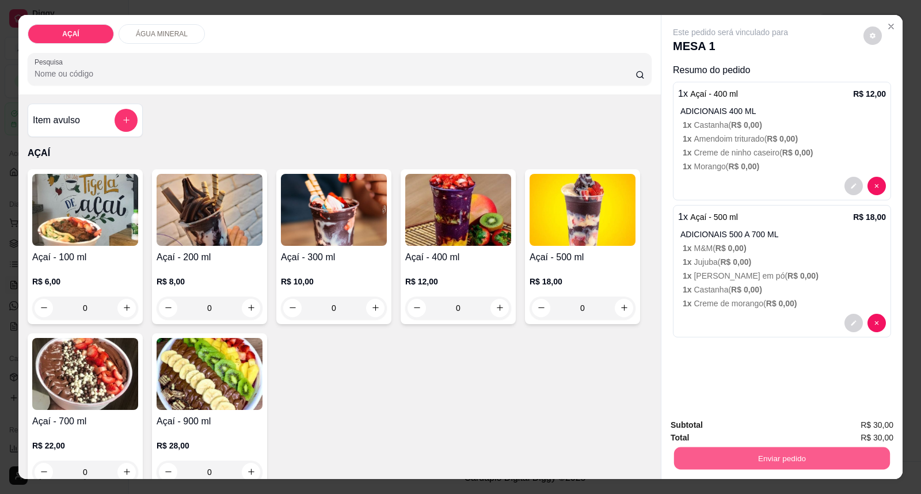
click at [743, 463] on button "Enviar pedido" at bounding box center [782, 458] width 216 height 22
click at [841, 423] on button "Enviar pedido" at bounding box center [862, 429] width 63 height 21
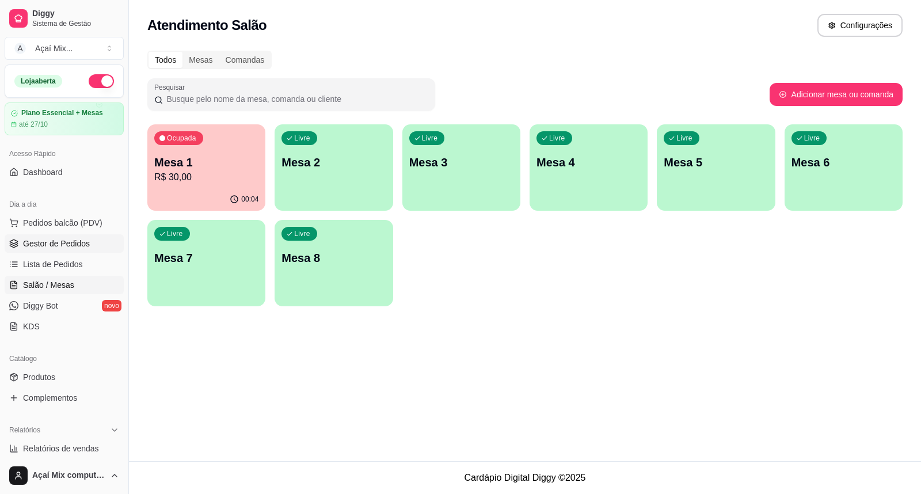
click at [68, 244] on span "Gestor de Pedidos" at bounding box center [56, 244] width 67 height 12
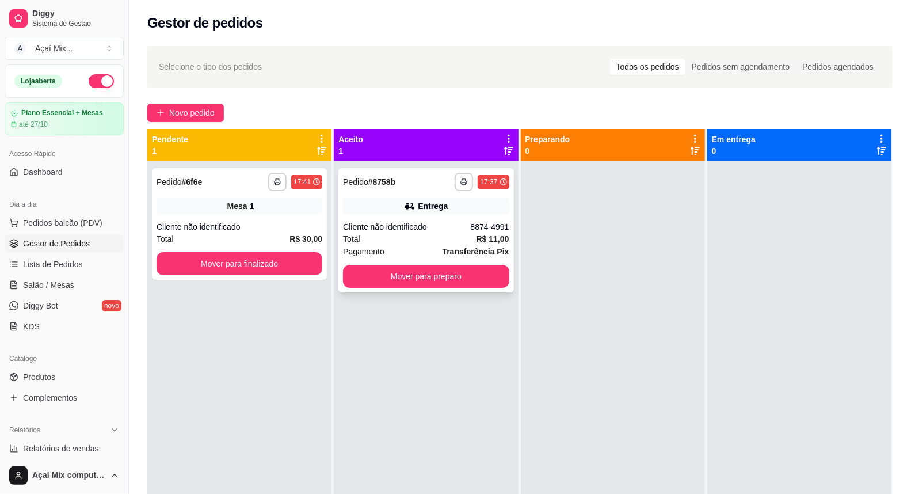
click at [449, 217] on div "**********" at bounding box center [425, 230] width 175 height 124
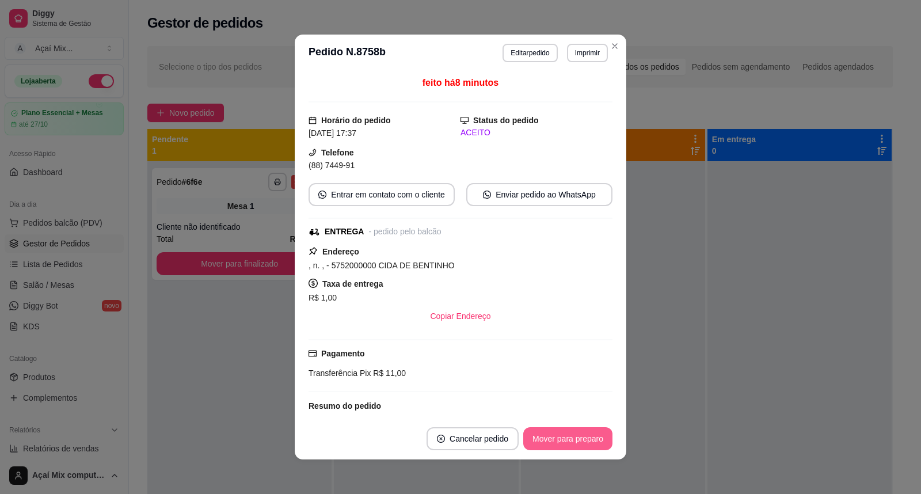
click at [566, 435] on button "Mover para preparo" at bounding box center [567, 438] width 89 height 23
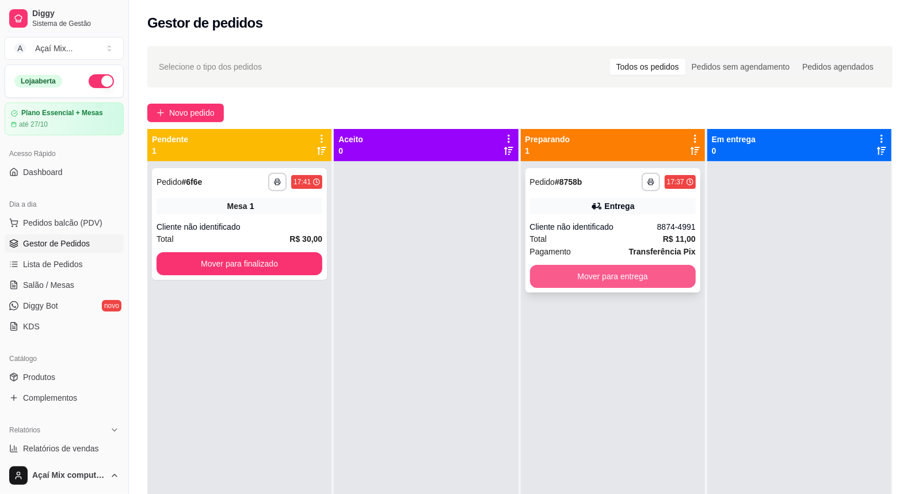
click at [634, 278] on button "Mover para entrega" at bounding box center [613, 276] width 166 height 23
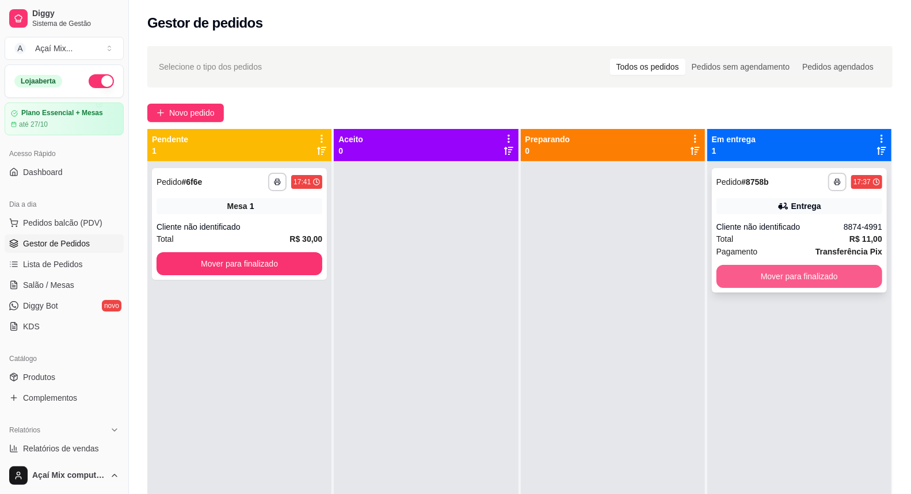
click at [777, 280] on button "Mover para finalizado" at bounding box center [799, 276] width 166 height 23
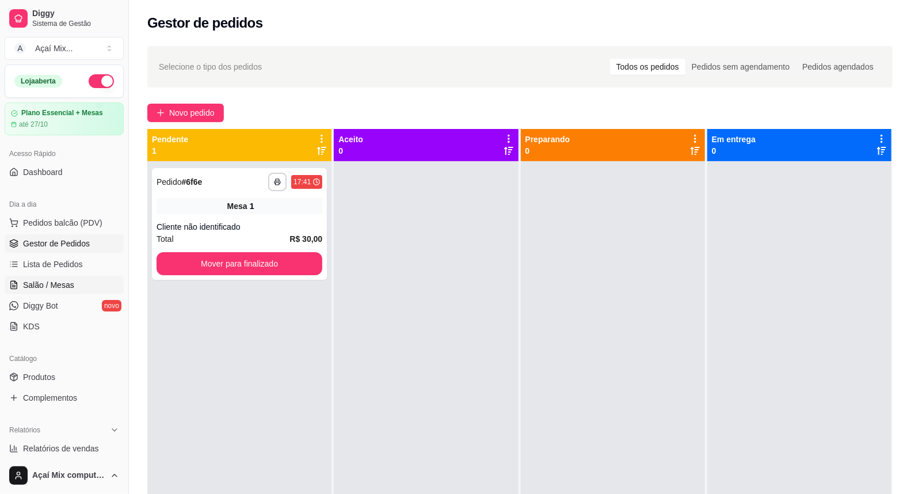
click at [49, 289] on span "Salão / Mesas" at bounding box center [48, 285] width 51 height 12
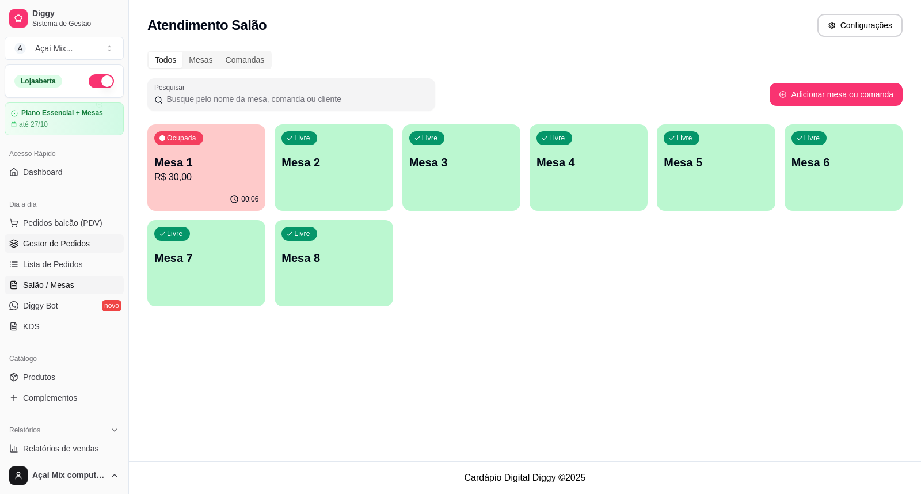
click at [55, 243] on span "Gestor de Pedidos" at bounding box center [56, 244] width 67 height 12
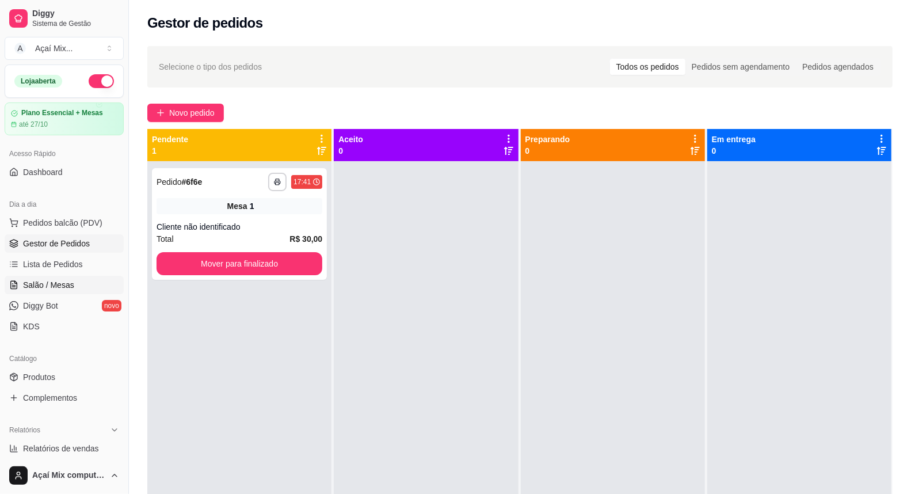
click at [58, 280] on span "Salão / Mesas" at bounding box center [48, 285] width 51 height 12
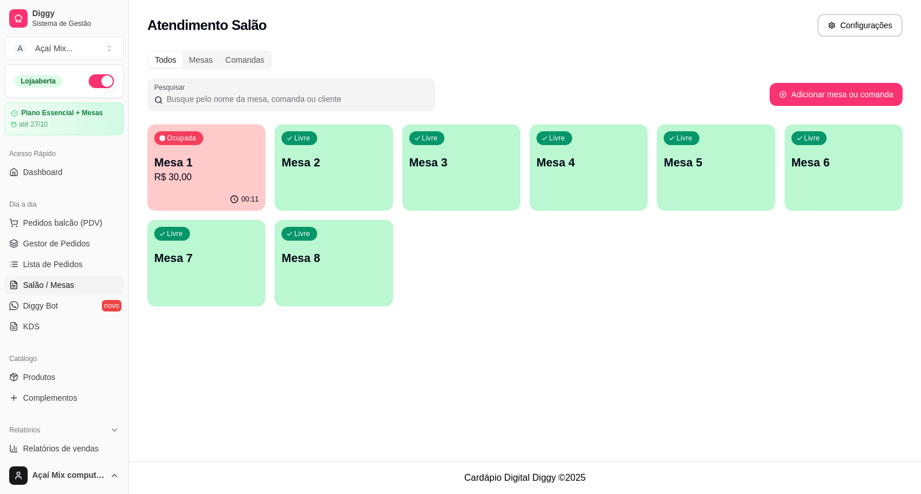
drag, startPoint x: 306, startPoint y: 381, endPoint x: 311, endPoint y: 382, distance: 5.8
click at [306, 381] on div "Atendimento Salão Configurações Todos Mesas Comandas Pesquisar Adicionar mesa o…" at bounding box center [525, 230] width 792 height 461
click at [349, 159] on p "Mesa 2" at bounding box center [333, 162] width 104 height 16
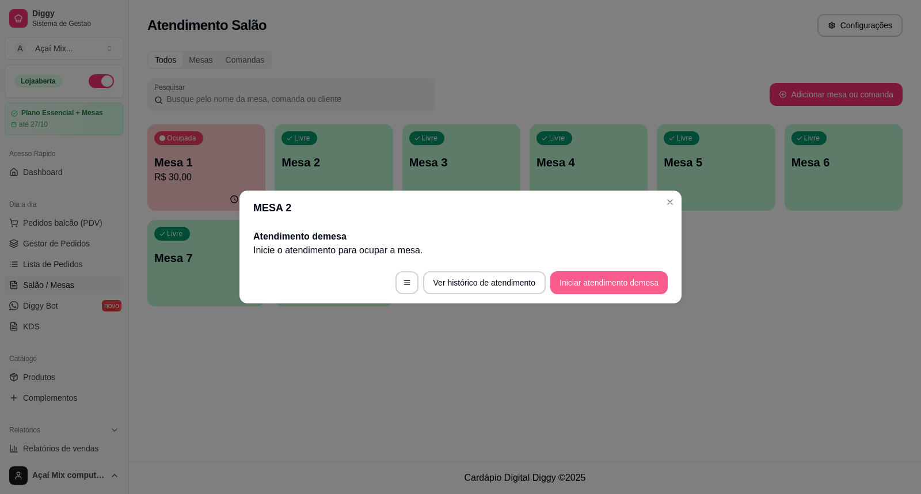
click at [647, 280] on button "Iniciar atendimento de mesa" at bounding box center [608, 282] width 117 height 23
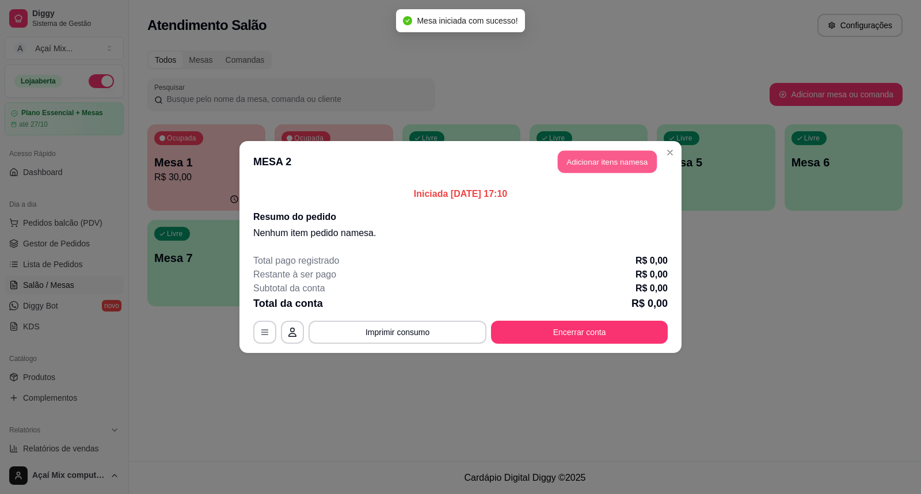
click at [631, 169] on button "Adicionar itens na mesa" at bounding box center [607, 162] width 99 height 22
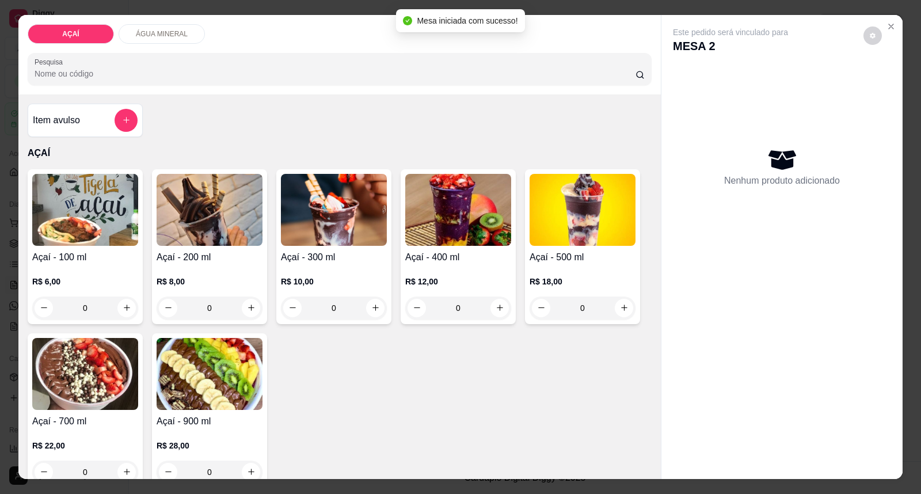
click at [436, 209] on img at bounding box center [458, 210] width 106 height 72
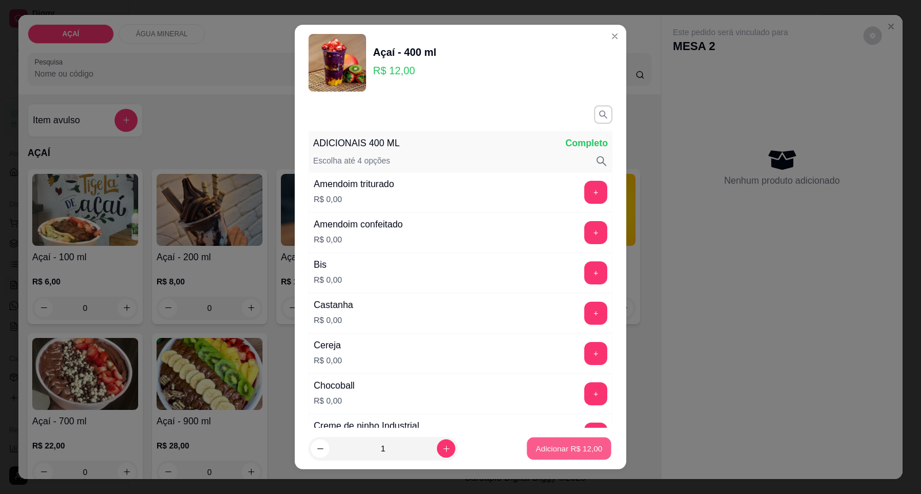
click at [544, 456] on button "Adicionar R$ 12,00" at bounding box center [568, 448] width 85 height 22
type input "1"
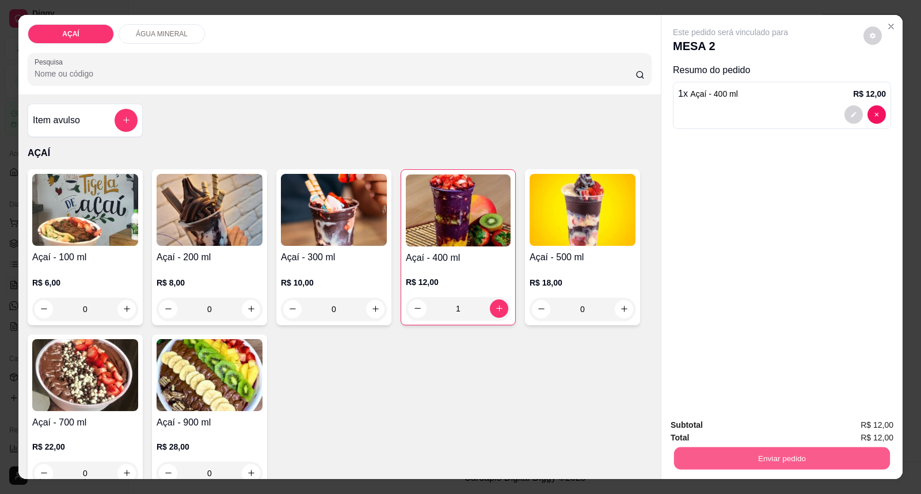
click at [780, 462] on button "Enviar pedido" at bounding box center [782, 458] width 216 height 22
click at [854, 426] on button "Enviar pedido" at bounding box center [862, 430] width 65 height 22
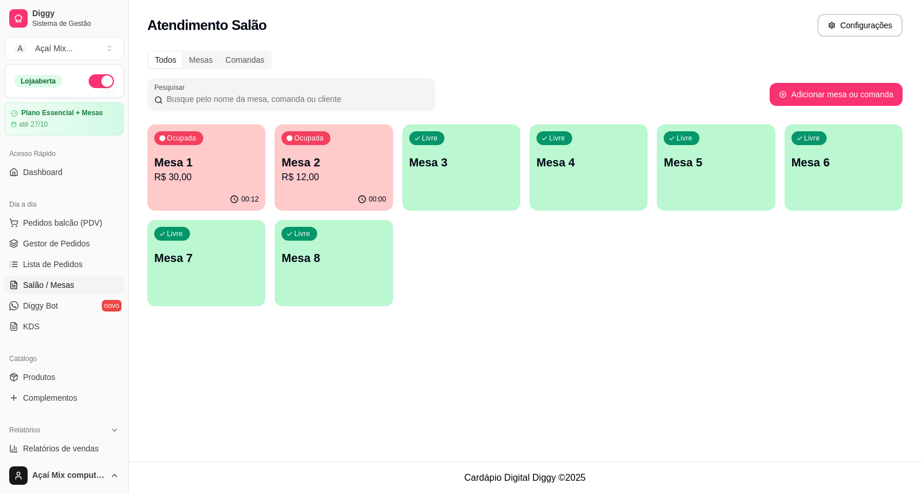
click at [328, 177] on p "R$ 12,00" at bounding box center [333, 177] width 104 height 14
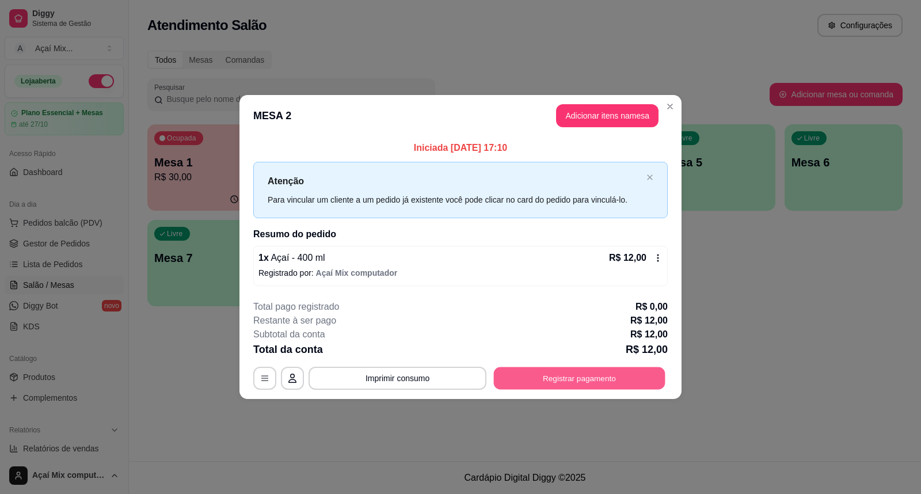
click at [575, 376] on button "Registrar pagamento" at bounding box center [579, 378] width 171 height 22
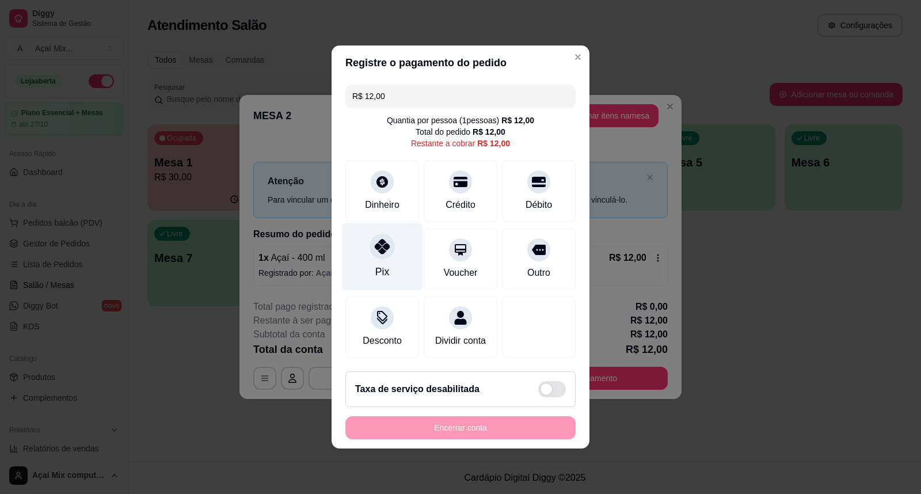
click at [392, 249] on div "Pix" at bounding box center [382, 256] width 81 height 67
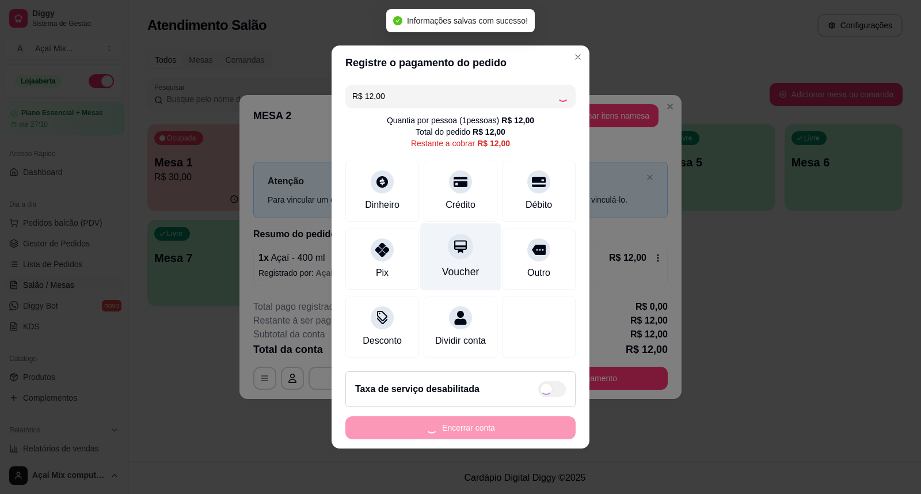
type input "R$ 0,00"
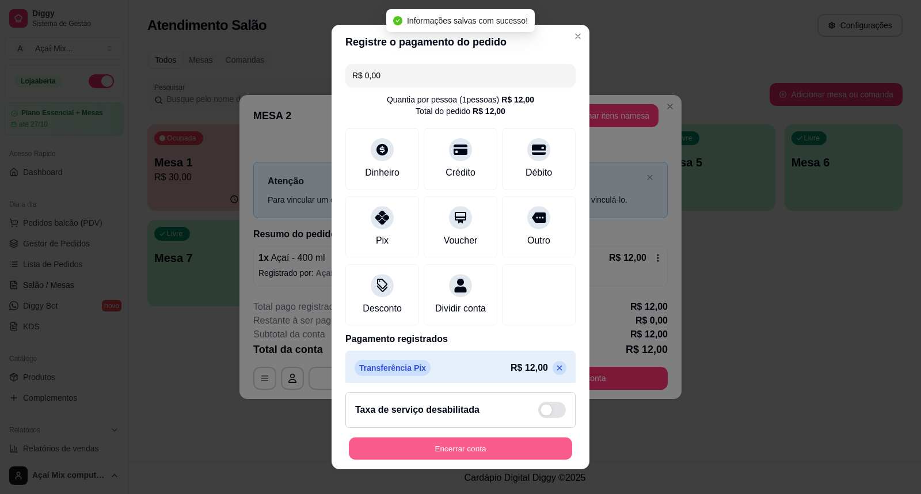
click at [467, 456] on button "Encerrar conta" at bounding box center [460, 448] width 223 height 22
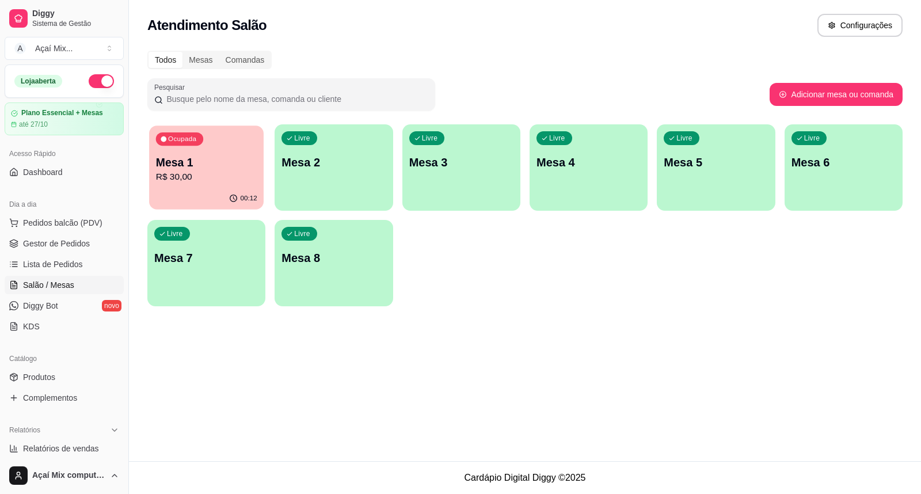
click at [198, 134] on div "Ocupada" at bounding box center [179, 138] width 47 height 13
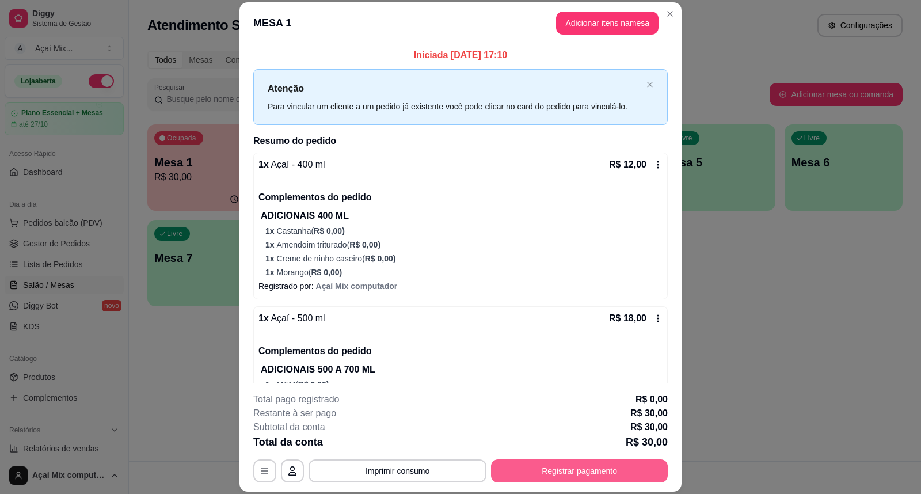
click at [540, 472] on button "Registrar pagamento" at bounding box center [579, 470] width 177 height 23
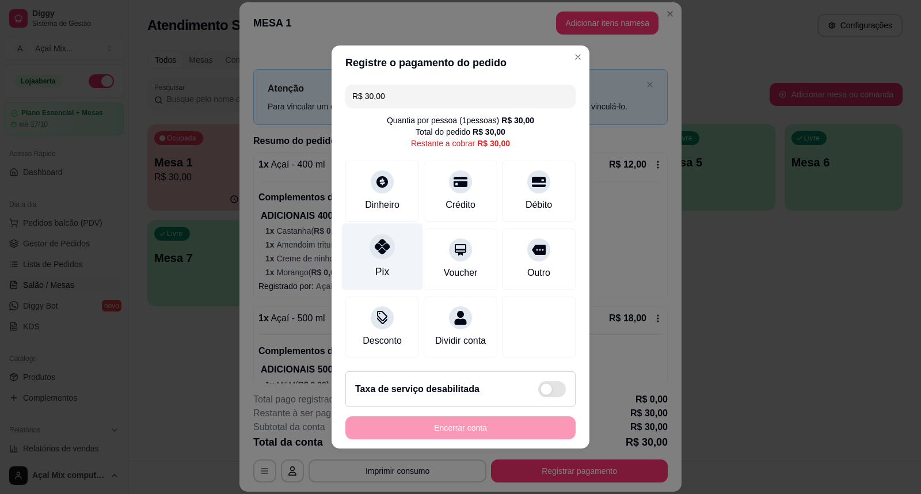
click at [383, 242] on icon at bounding box center [382, 246] width 15 height 15
type input "R$ 0,00"
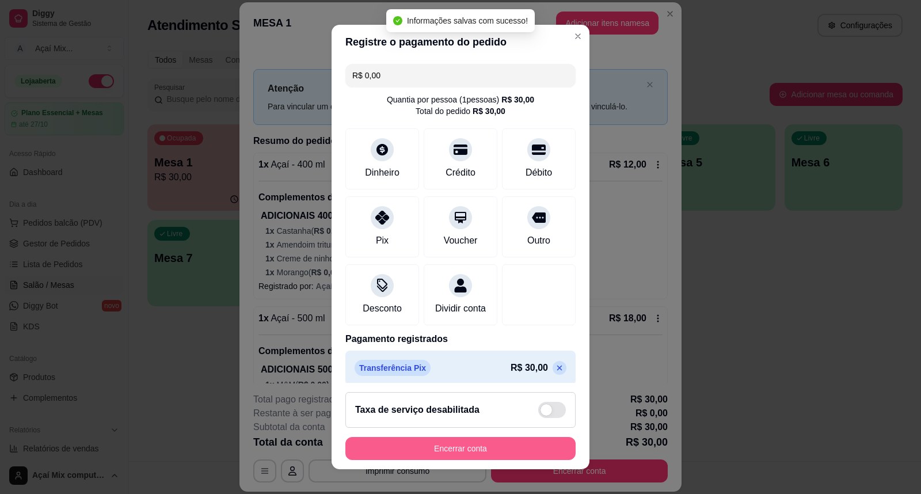
click at [432, 442] on button "Encerrar conta" at bounding box center [460, 448] width 230 height 23
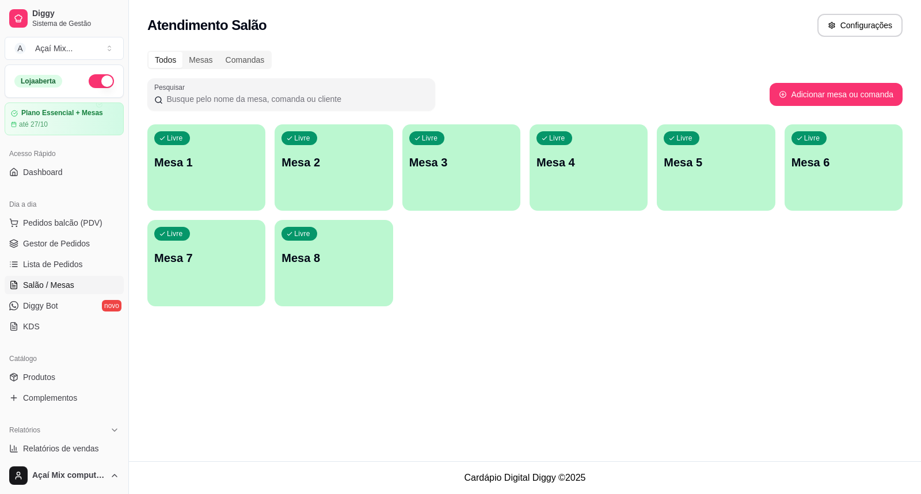
click at [67, 233] on ul "Pedidos balcão (PDV) Gestor de Pedidos Lista de Pedidos Salão / Mesas Diggy Bot…" at bounding box center [64, 274] width 119 height 122
click at [72, 223] on span "Pedidos balcão (PDV)" at bounding box center [62, 223] width 79 height 12
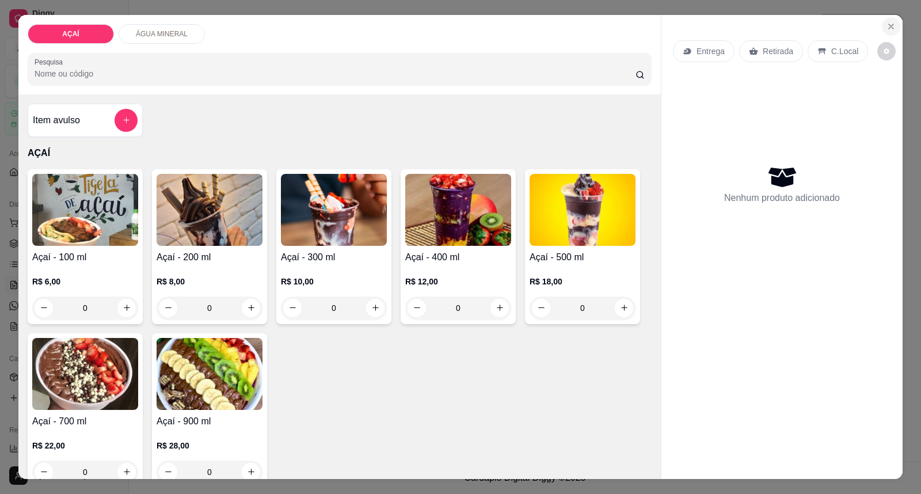
click at [881, 26] on button "Close" at bounding box center [890, 26] width 18 height 18
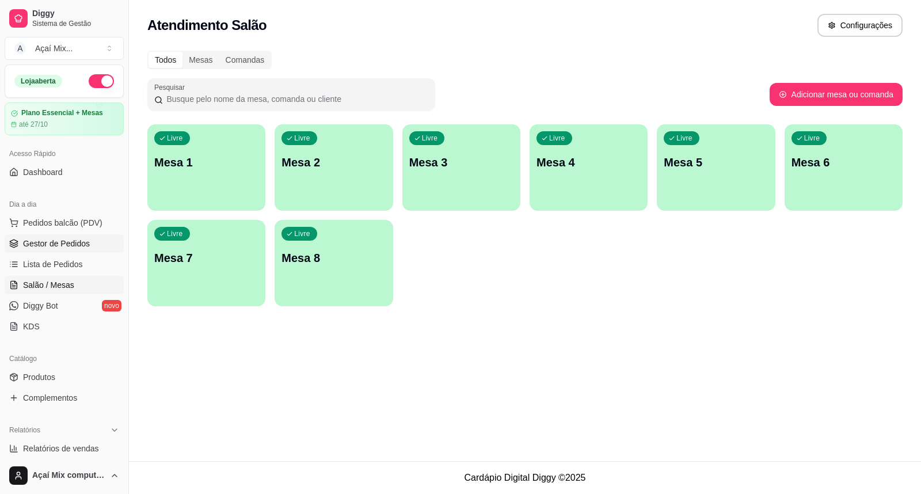
click at [39, 248] on span "Gestor de Pedidos" at bounding box center [56, 244] width 67 height 12
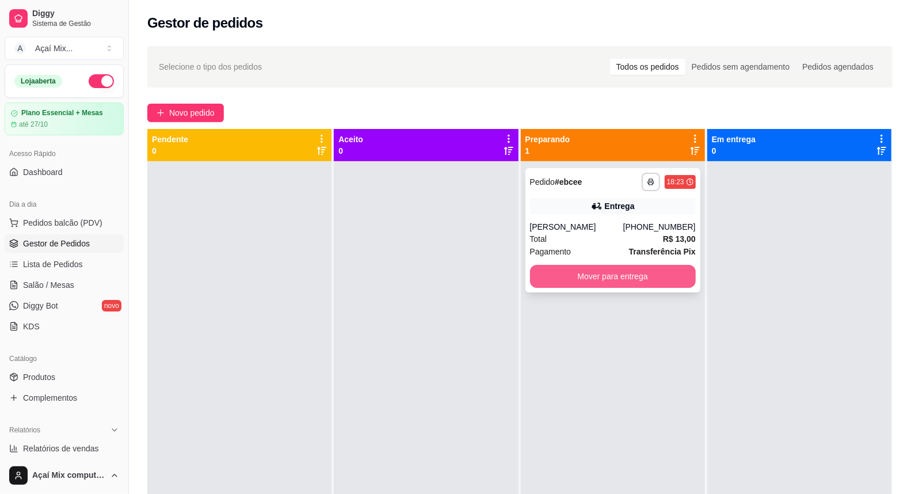
click at [621, 277] on button "Mover para entrega" at bounding box center [613, 276] width 166 height 23
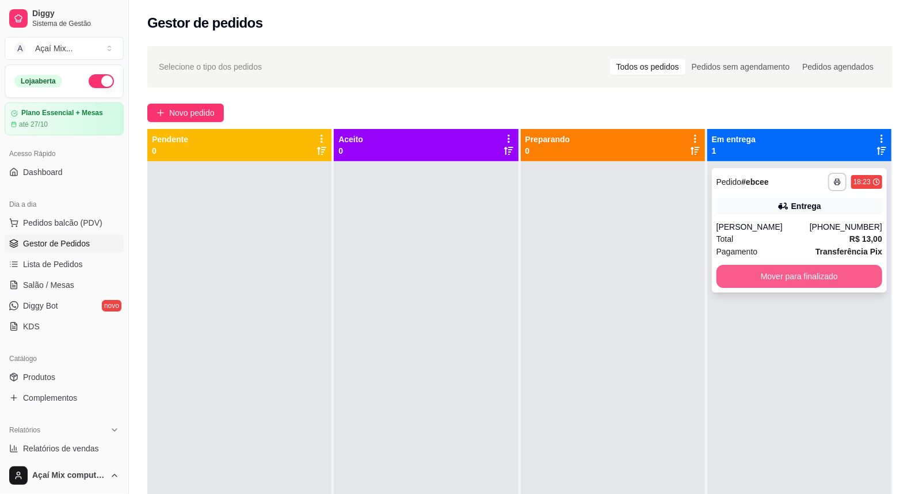
click at [814, 273] on button "Mover para finalizado" at bounding box center [799, 276] width 166 height 23
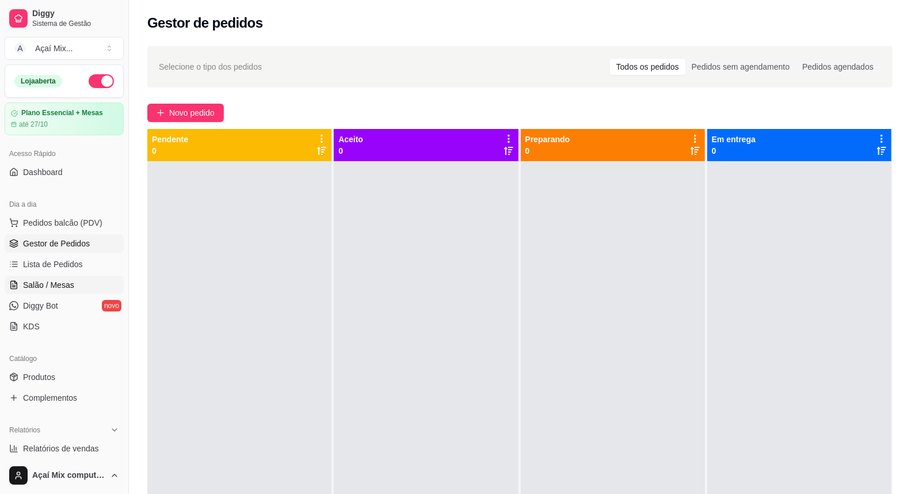
click at [82, 280] on link "Salão / Mesas" at bounding box center [64, 285] width 119 height 18
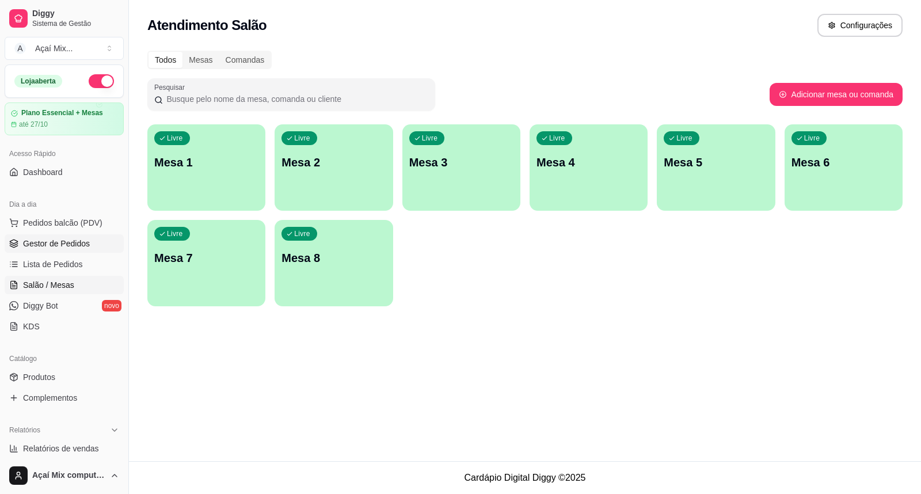
click at [52, 246] on span "Gestor de Pedidos" at bounding box center [56, 244] width 67 height 12
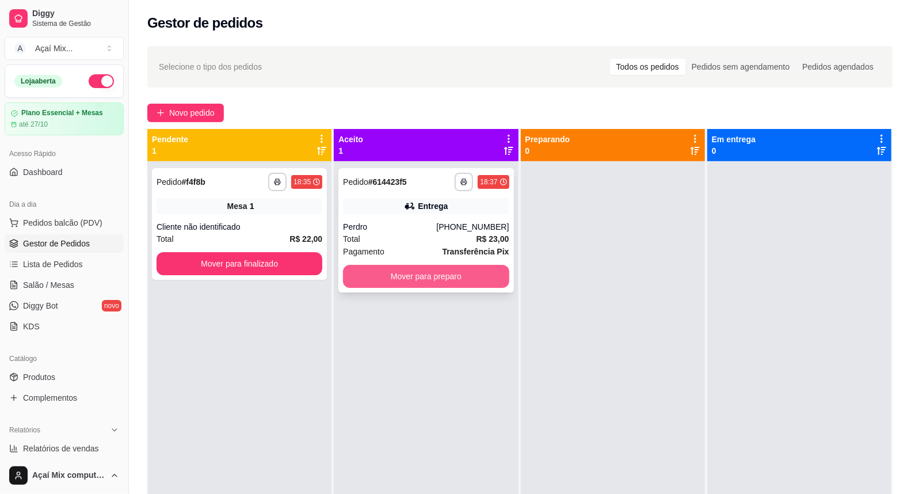
click at [415, 273] on button "Mover para preparo" at bounding box center [426, 276] width 166 height 23
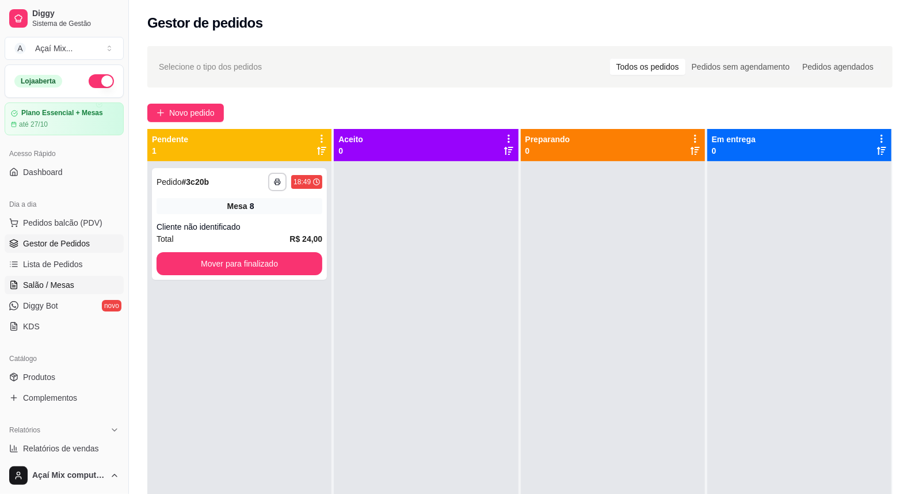
click at [77, 284] on link "Salão / Mesas" at bounding box center [64, 285] width 119 height 18
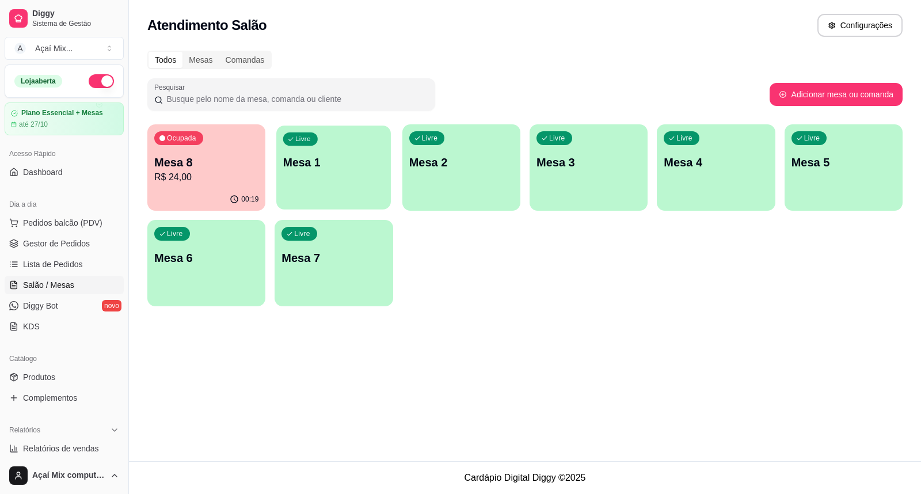
click at [361, 158] on p "Mesa 1" at bounding box center [333, 163] width 101 height 16
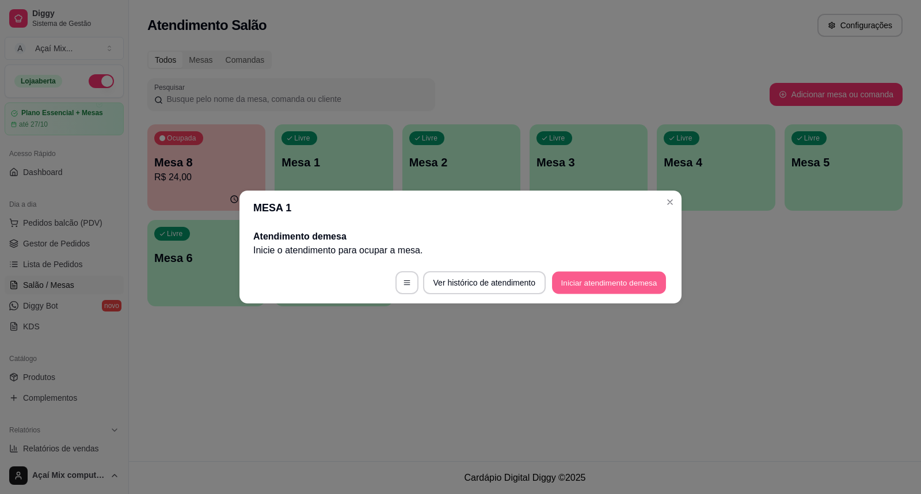
click at [625, 277] on button "Iniciar atendimento de mesa" at bounding box center [609, 283] width 114 height 22
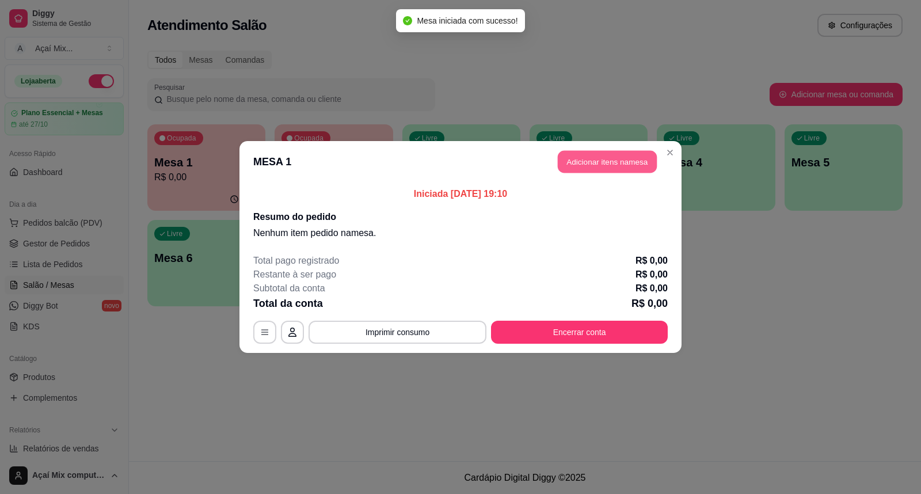
click at [570, 153] on button "Adicionar itens na mesa" at bounding box center [607, 162] width 99 height 22
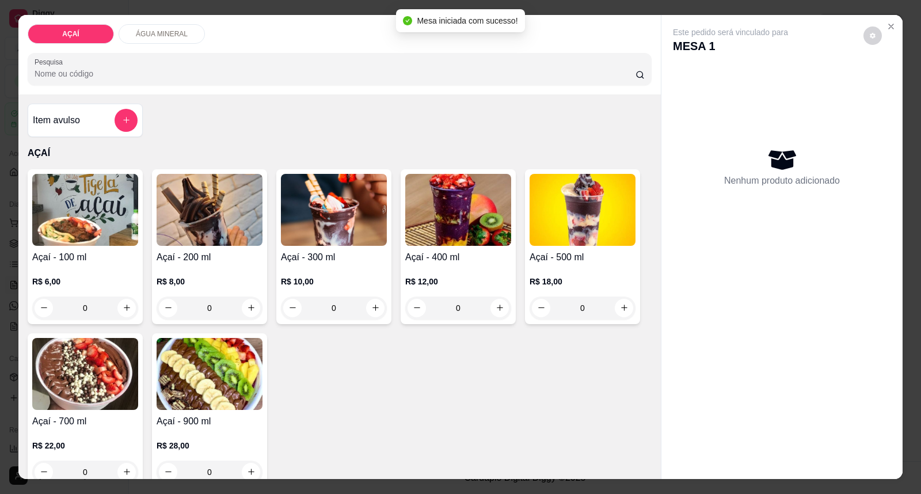
click at [315, 220] on img at bounding box center [334, 210] width 106 height 72
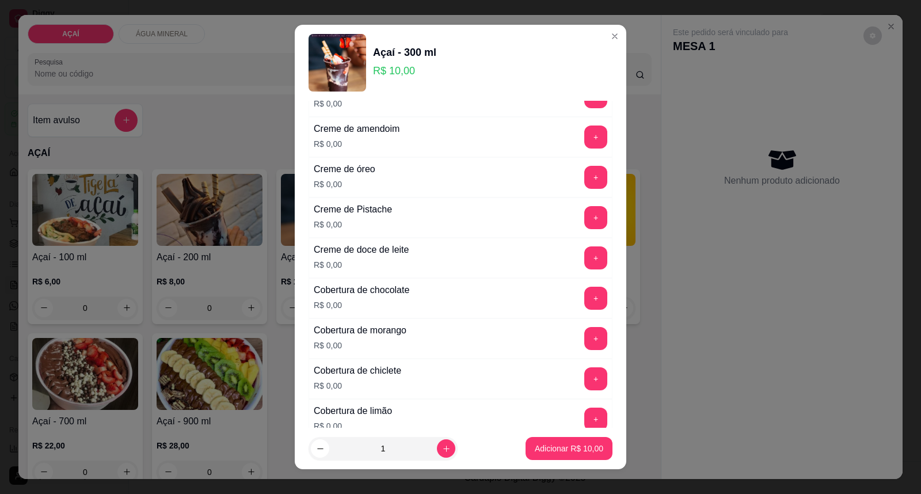
scroll to position [447, 0]
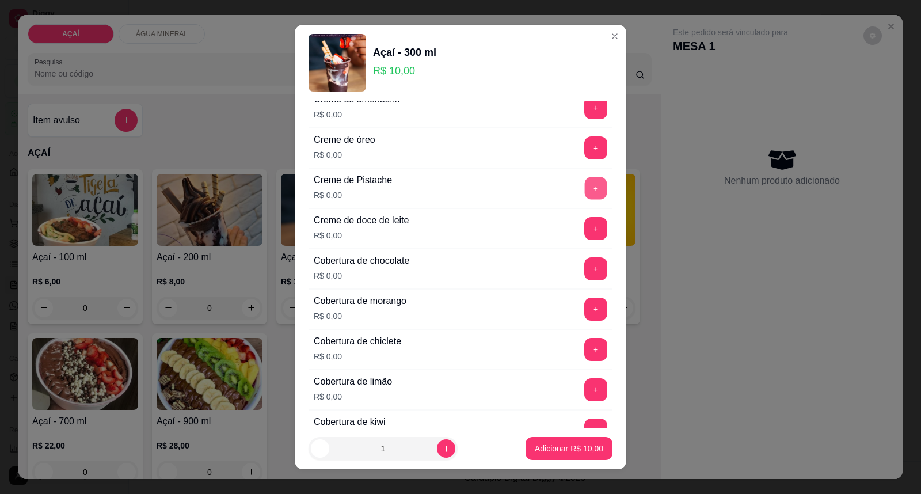
click at [585, 185] on button "+" at bounding box center [596, 188] width 22 height 22
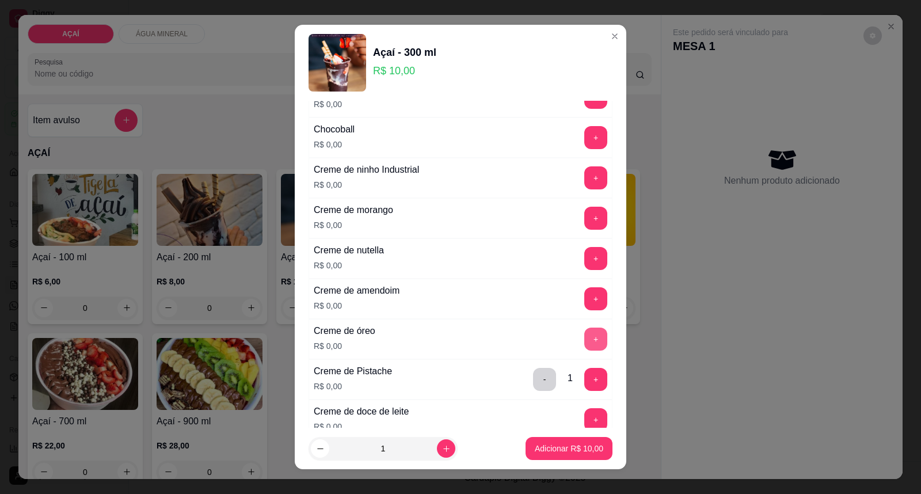
scroll to position [255, 0]
click at [584, 183] on button "+" at bounding box center [595, 178] width 23 height 23
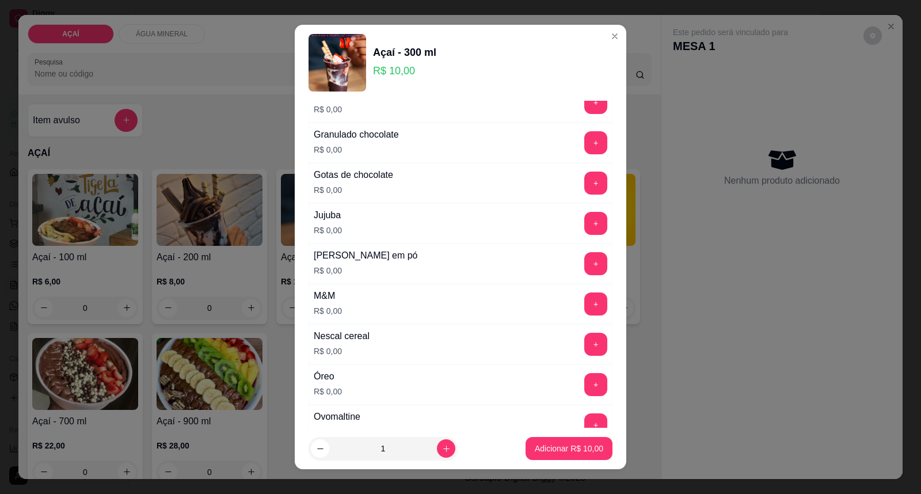
scroll to position [1086, 0]
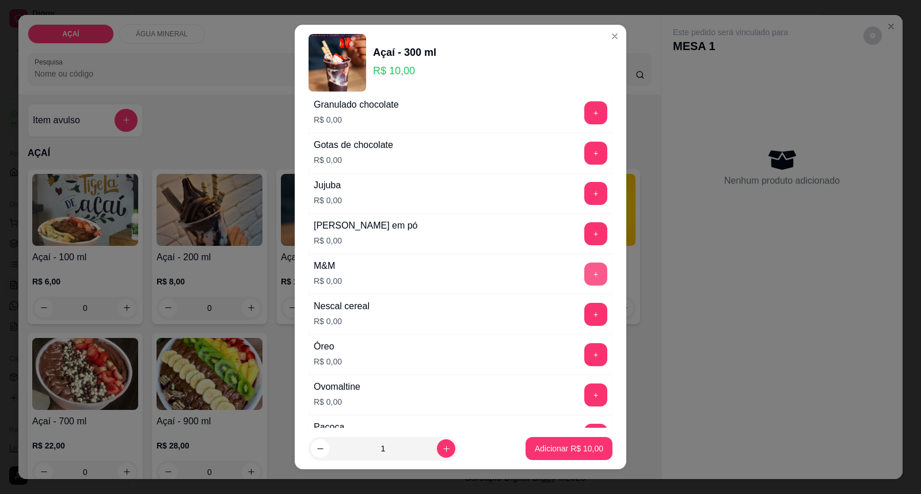
click at [584, 280] on button "+" at bounding box center [595, 273] width 23 height 23
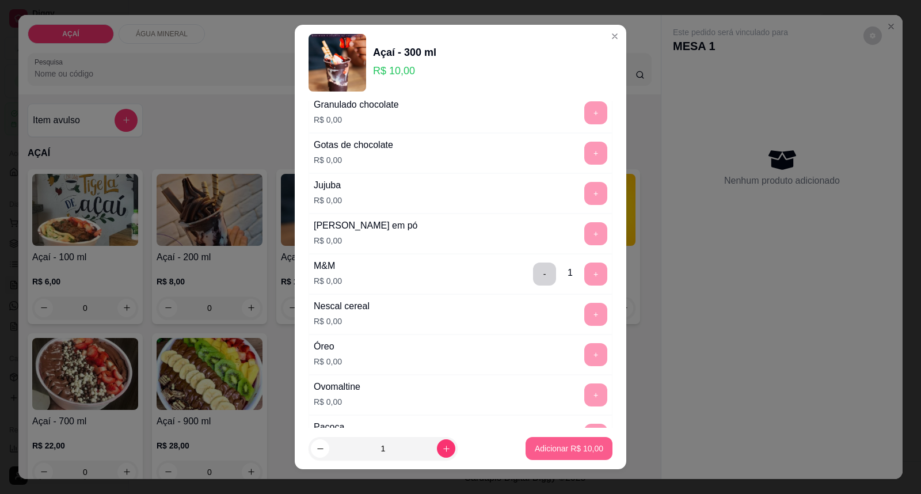
click at [555, 441] on button "Adicionar R$ 10,00" at bounding box center [568, 448] width 87 height 23
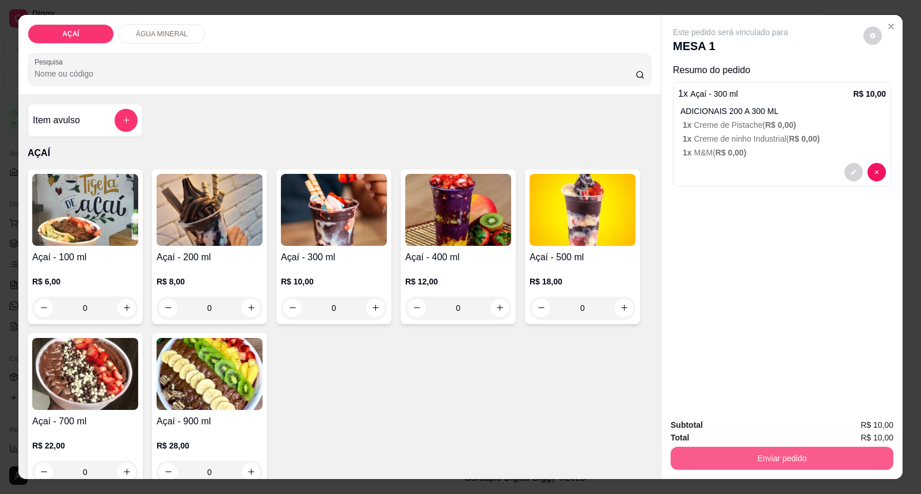
click at [803, 455] on button "Enviar pedido" at bounding box center [781, 458] width 223 height 23
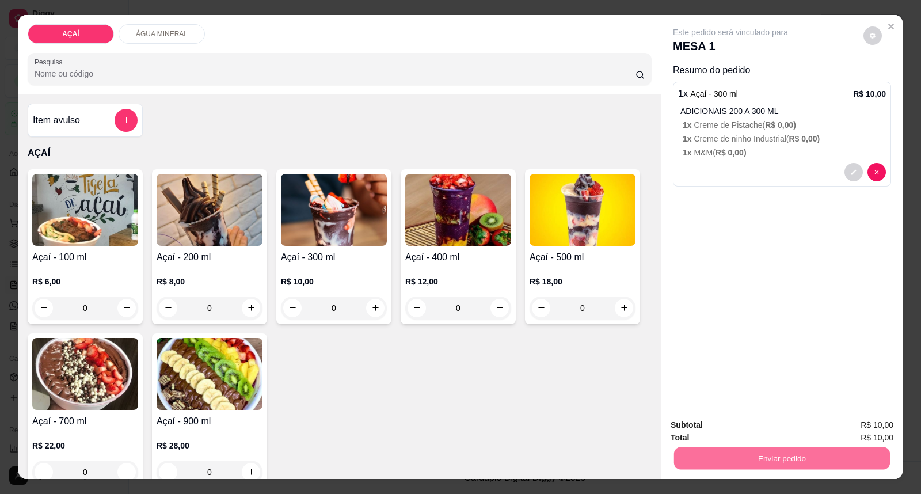
click at [845, 427] on button "Enviar pedido" at bounding box center [862, 430] width 65 height 22
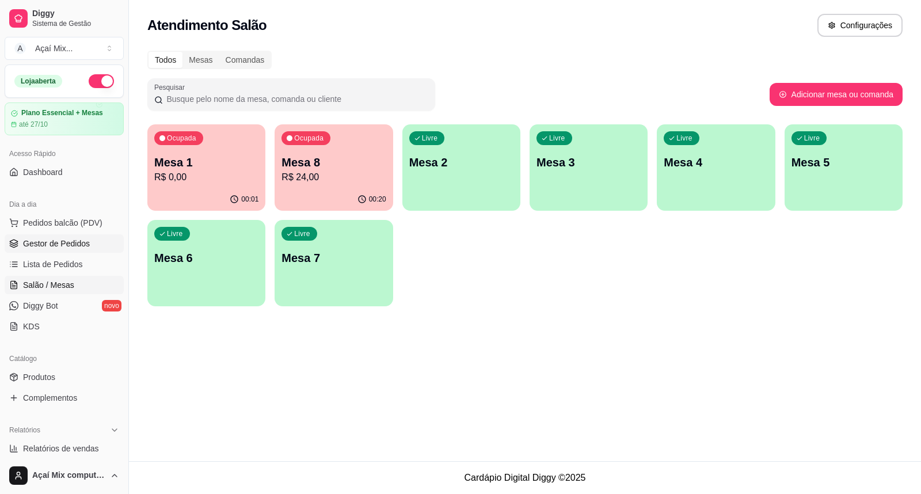
click at [35, 246] on span "Gestor de Pedidos" at bounding box center [56, 244] width 67 height 12
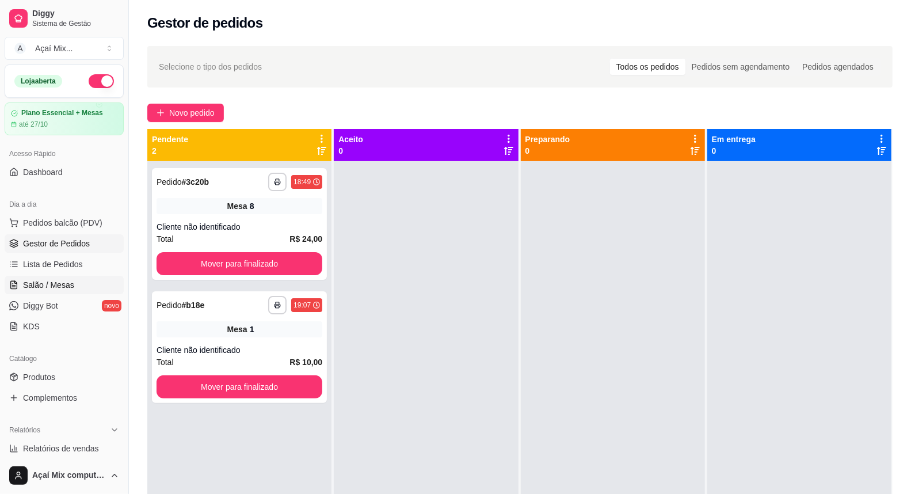
click at [74, 284] on link "Salão / Mesas" at bounding box center [64, 285] width 119 height 18
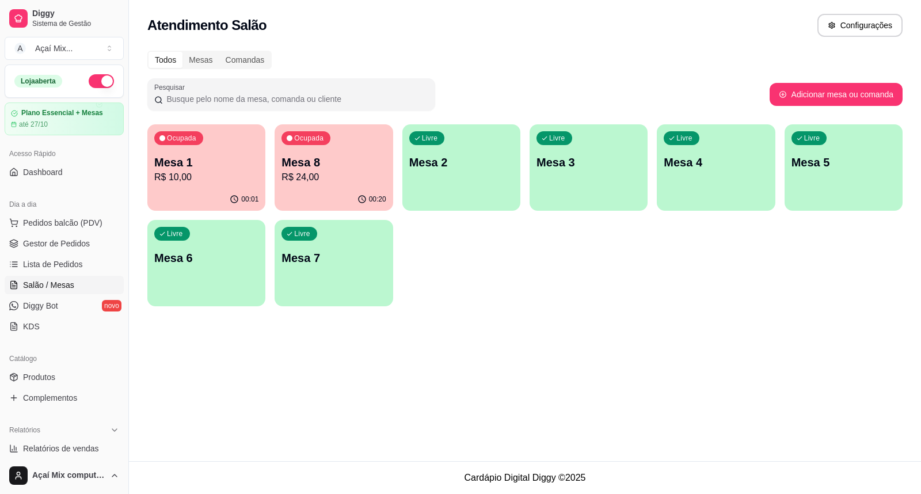
click at [217, 171] on p "R$ 10,00" at bounding box center [206, 177] width 104 height 14
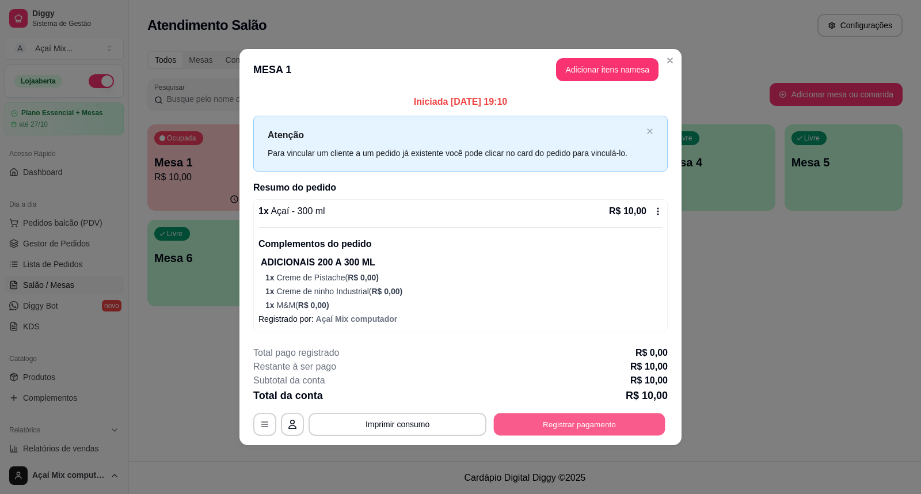
click at [582, 430] on button "Registrar pagamento" at bounding box center [579, 424] width 171 height 22
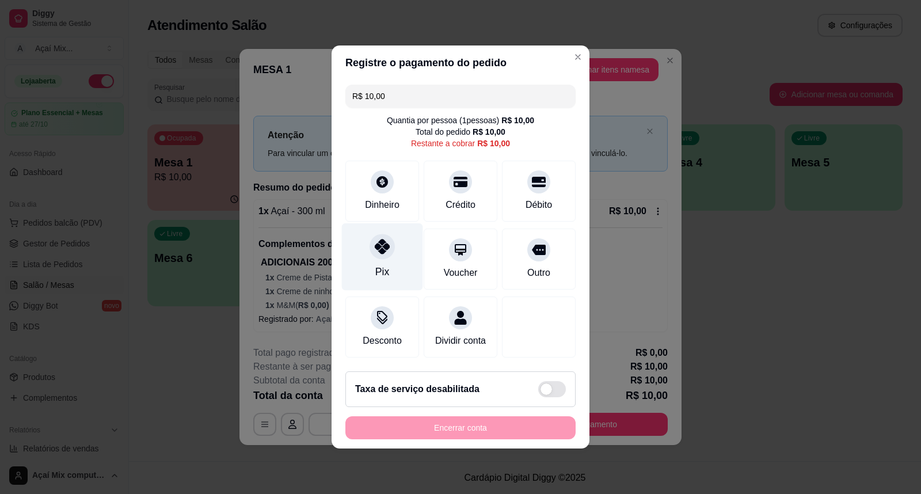
click at [393, 251] on div "Pix" at bounding box center [382, 256] width 81 height 67
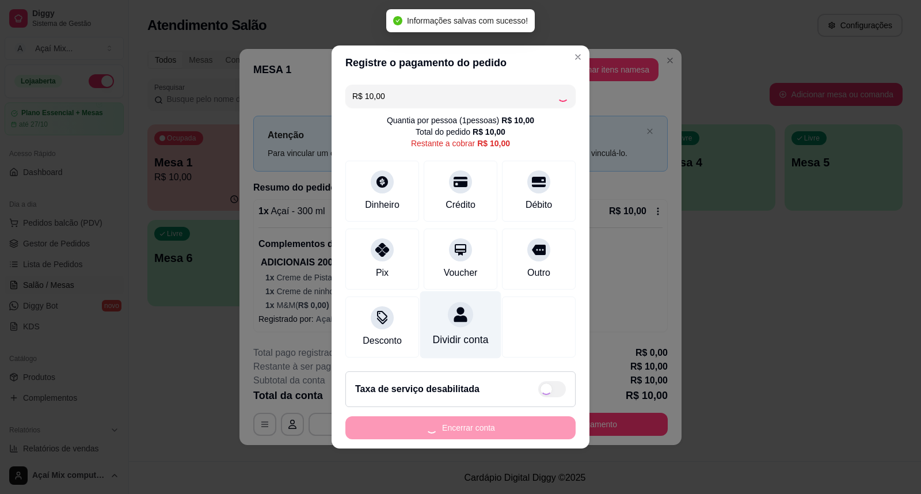
type input "R$ 0,00"
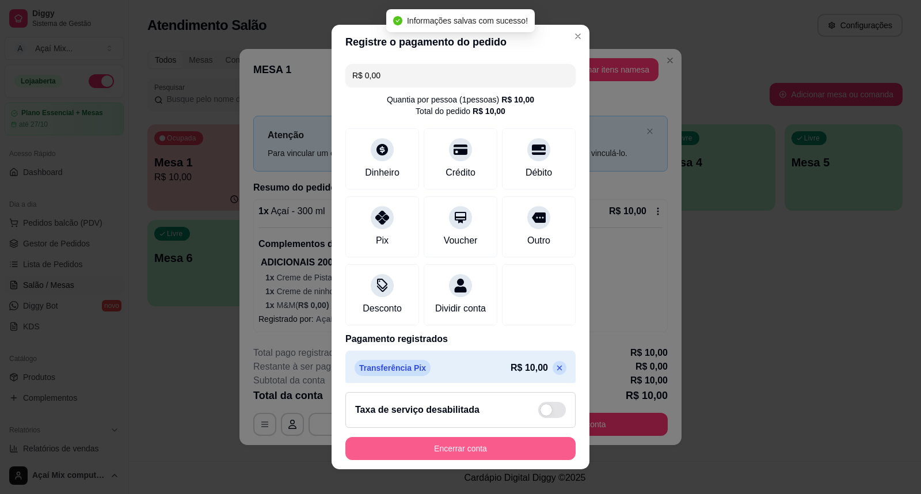
click at [458, 453] on button "Encerrar conta" at bounding box center [460, 448] width 230 height 23
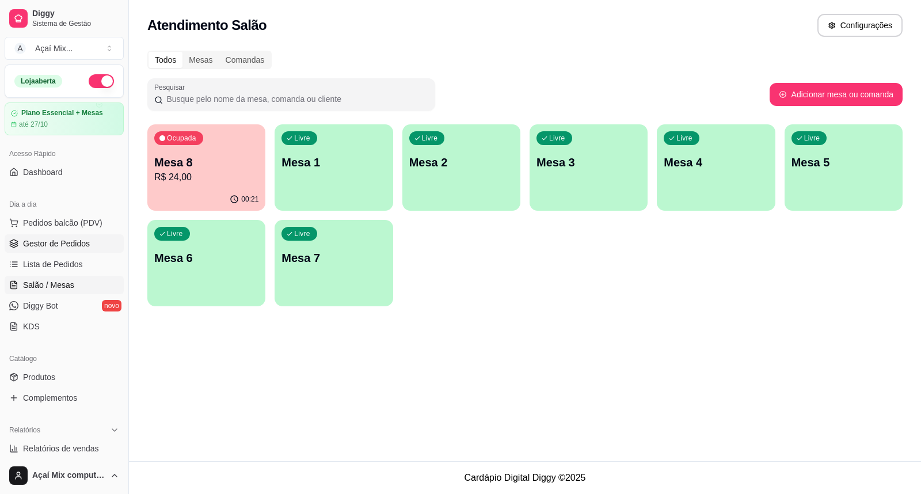
click at [72, 241] on span "Gestor de Pedidos" at bounding box center [56, 244] width 67 height 12
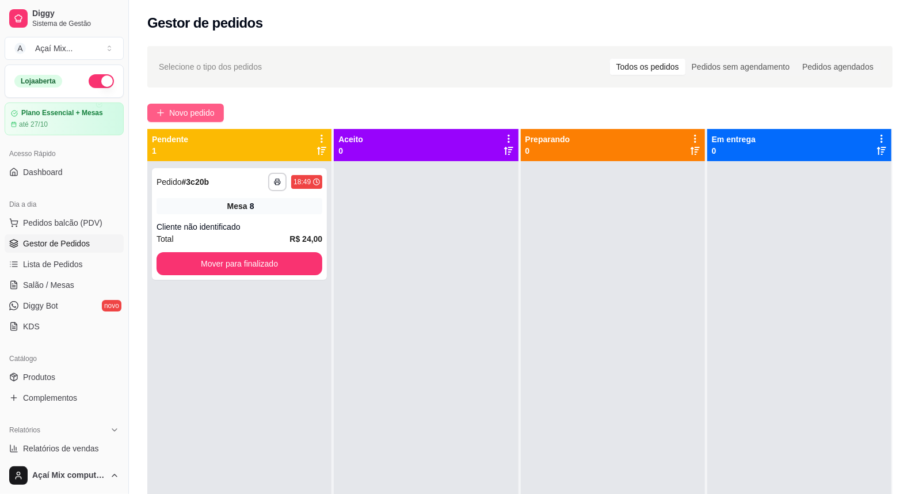
click at [205, 116] on span "Novo pedido" at bounding box center [191, 112] width 45 height 13
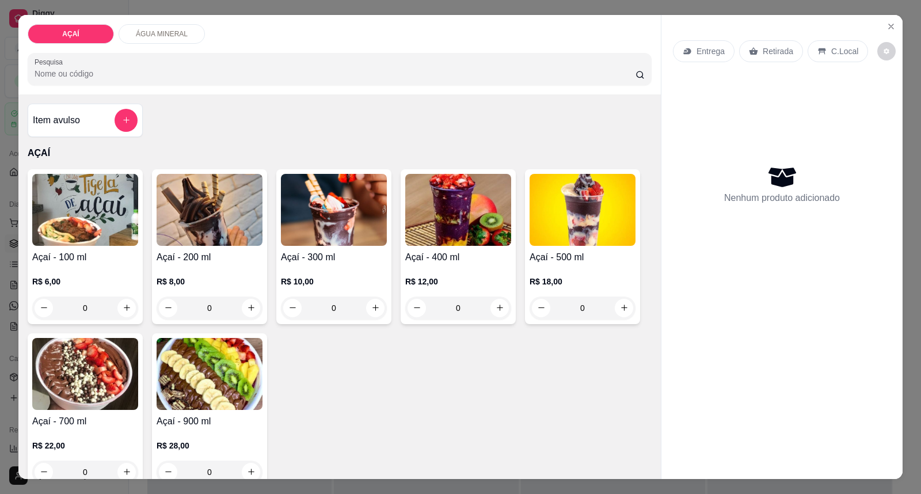
click at [440, 197] on img at bounding box center [458, 210] width 106 height 72
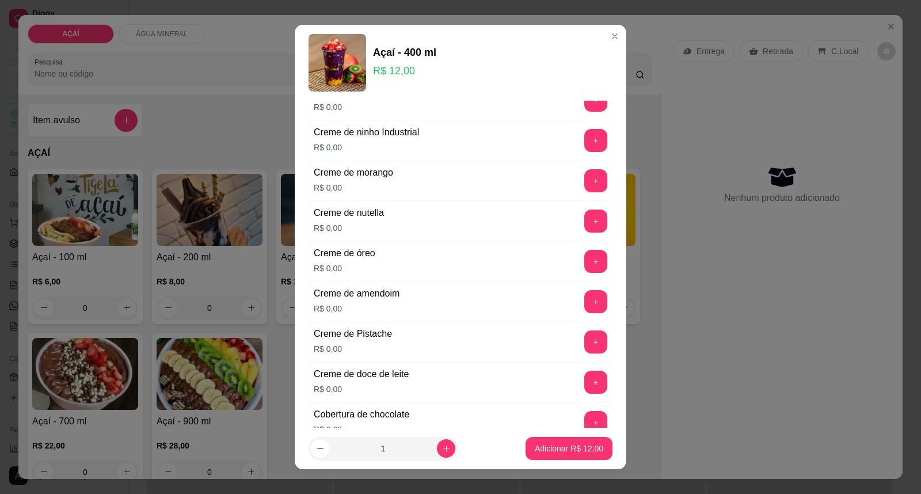
scroll to position [319, 0]
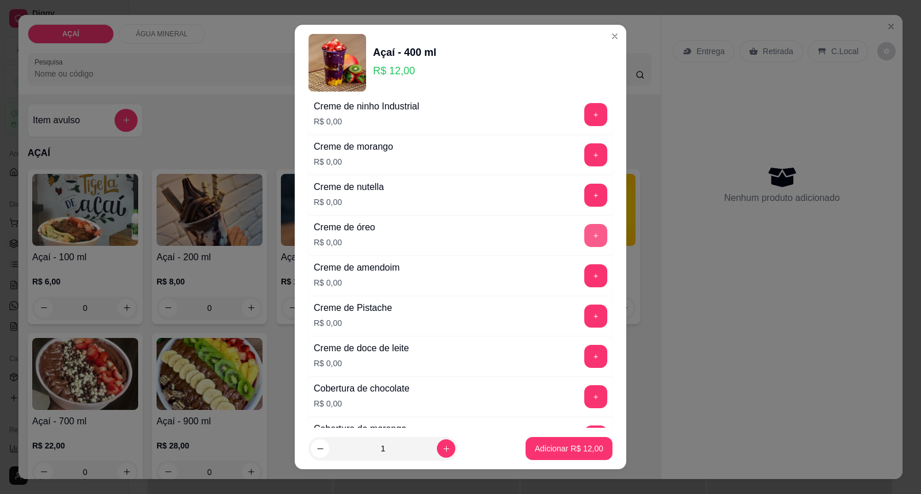
click at [584, 235] on button "+" at bounding box center [595, 235] width 23 height 23
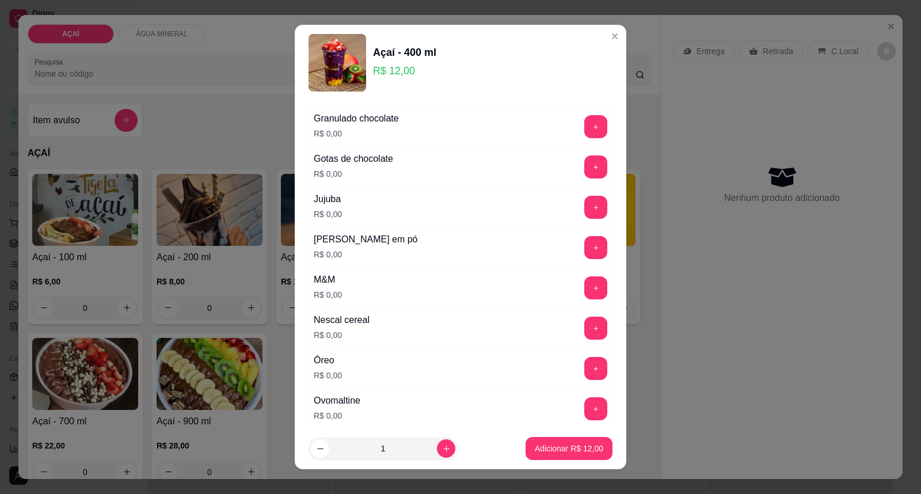
scroll to position [1086, 0]
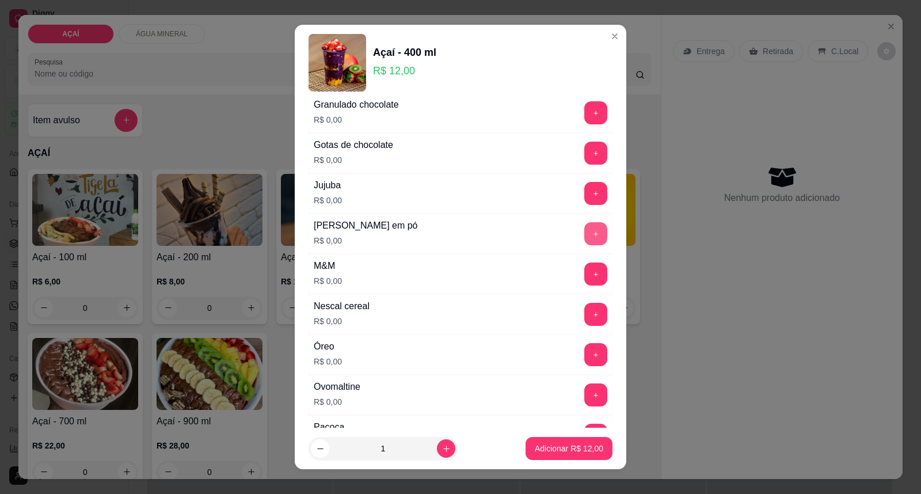
click at [584, 243] on button "+" at bounding box center [595, 233] width 23 height 23
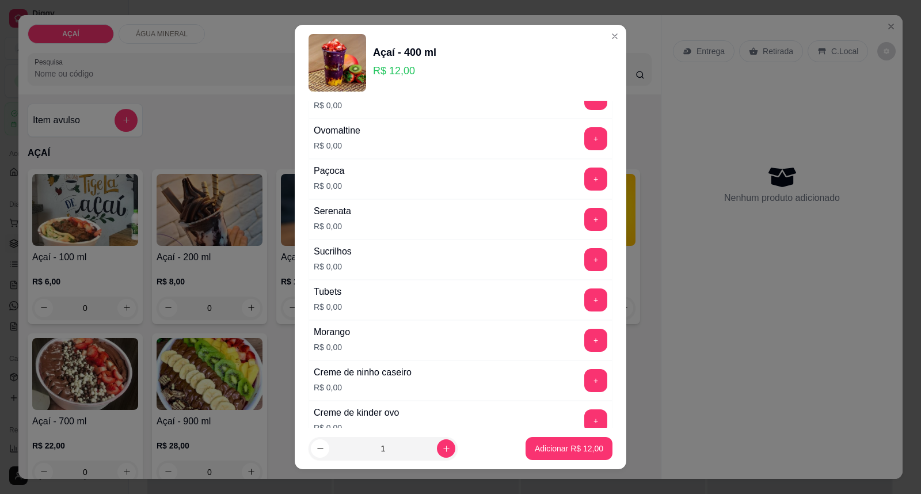
scroll to position [1279, 0]
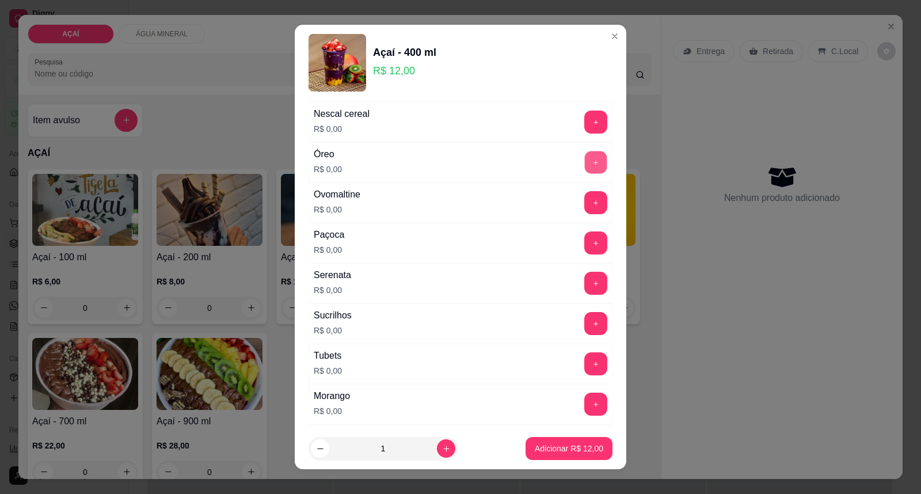
click at [585, 166] on button "+" at bounding box center [596, 162] width 22 height 22
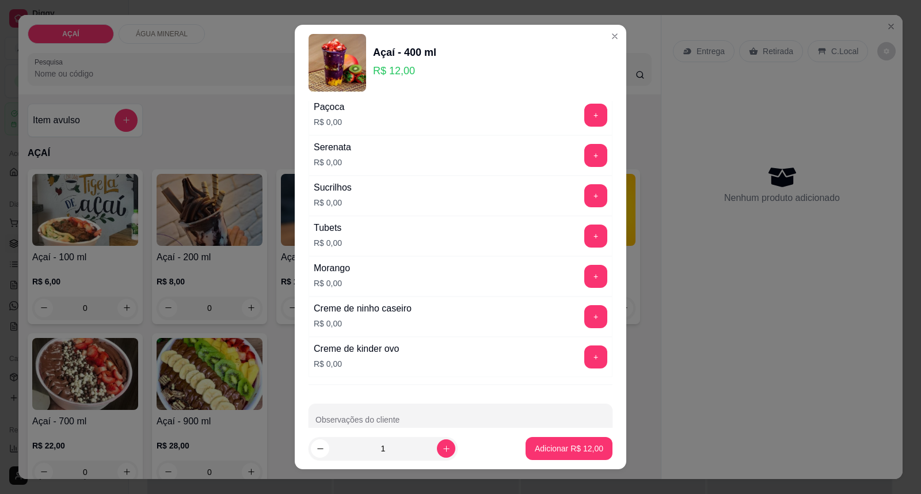
scroll to position [1434, 0]
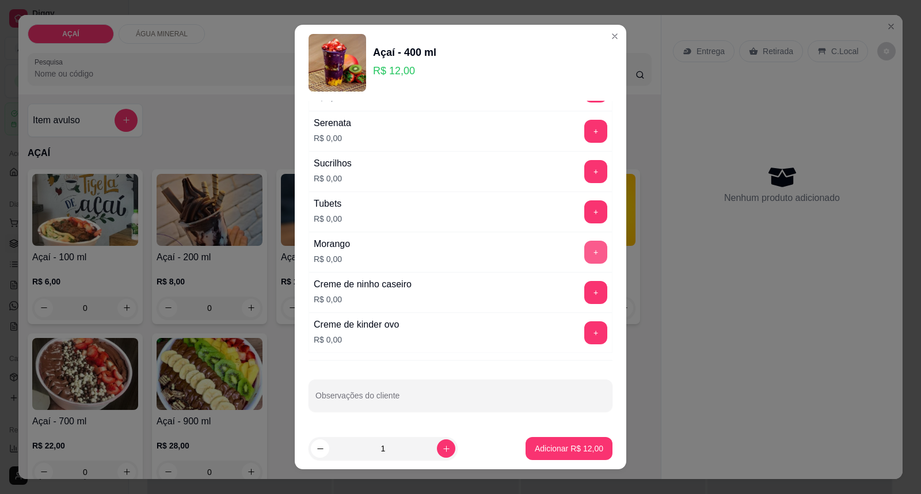
click at [584, 247] on button "+" at bounding box center [595, 252] width 23 height 23
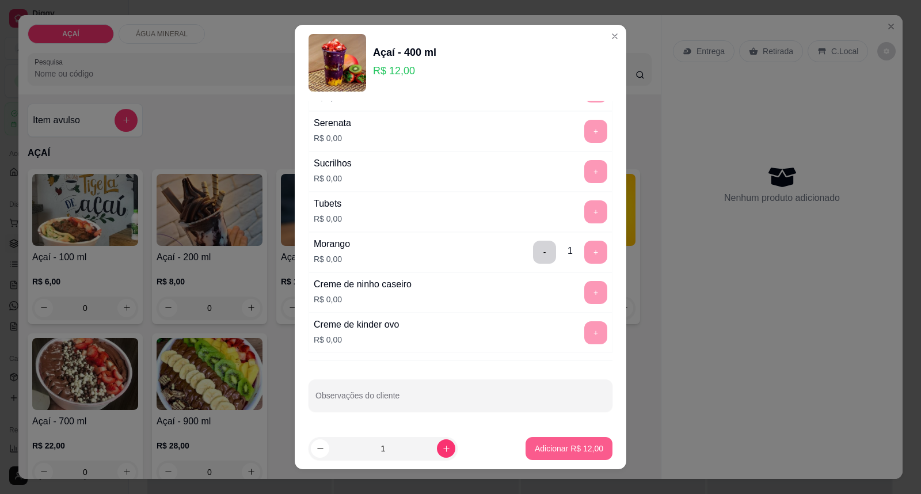
click at [541, 444] on p "Adicionar R$ 12,00" at bounding box center [569, 448] width 68 height 12
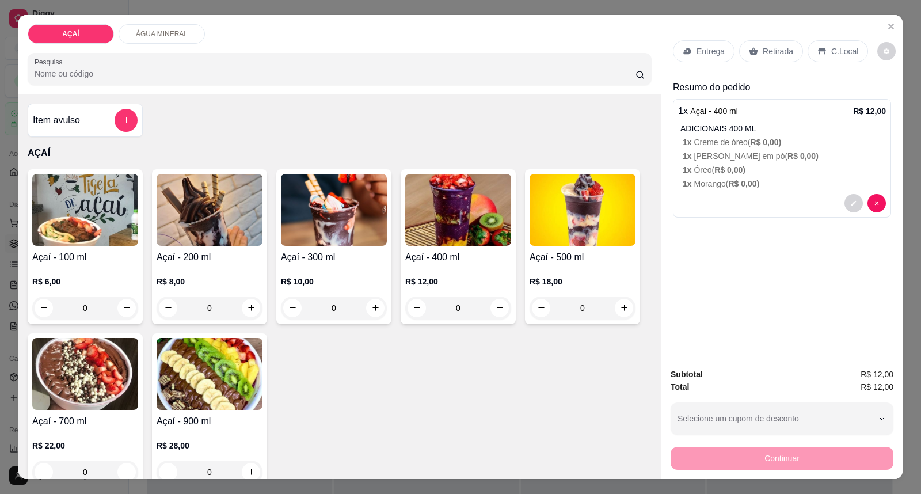
click at [706, 53] on p "Entrega" at bounding box center [710, 51] width 28 height 12
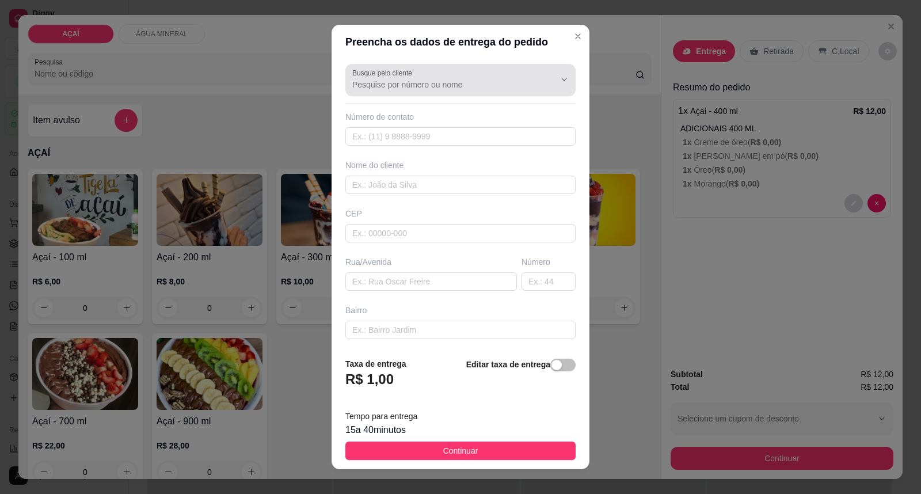
click at [422, 82] on input "Busque pelo cliente" at bounding box center [444, 85] width 184 height 12
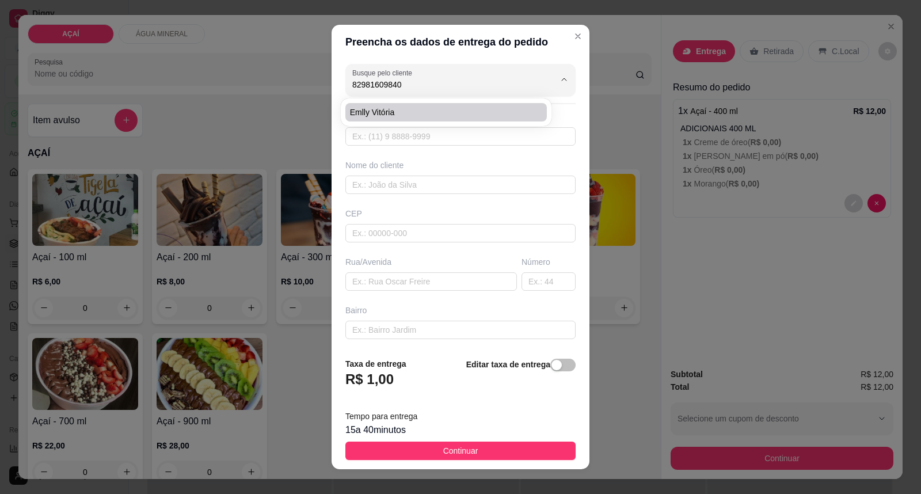
click at [400, 108] on span "Emlly Vitória" at bounding box center [440, 112] width 181 height 12
type input "Emlly Vitória"
type input "82981609840"
type input "Emlly Vitória"
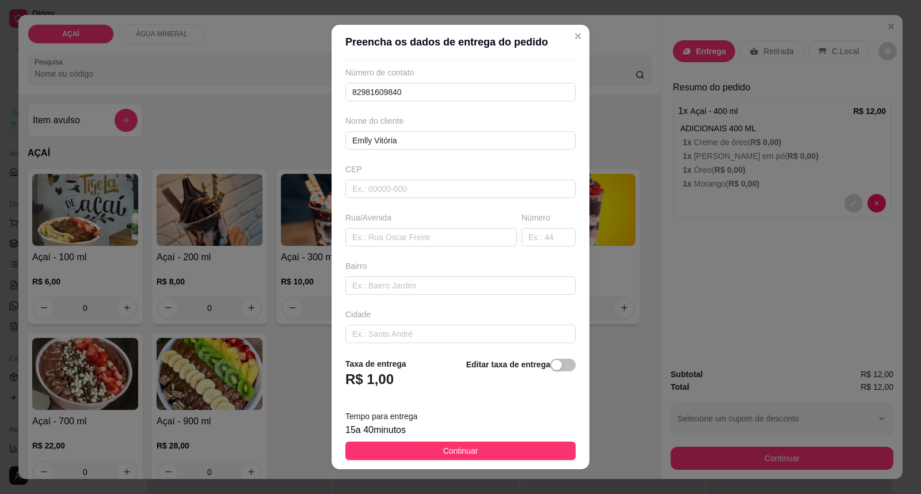
scroll to position [99, 0]
type input "Emlly Vitória"
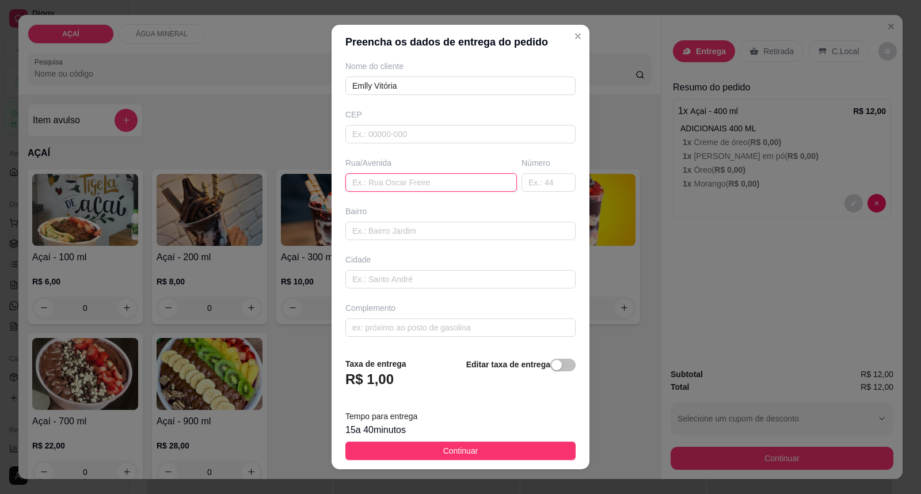
click at [409, 185] on input "text" at bounding box center [430, 182] width 171 height 18
type input "RUA [PERSON_NAME]"
type input "PROXIMO AO RIACHO"
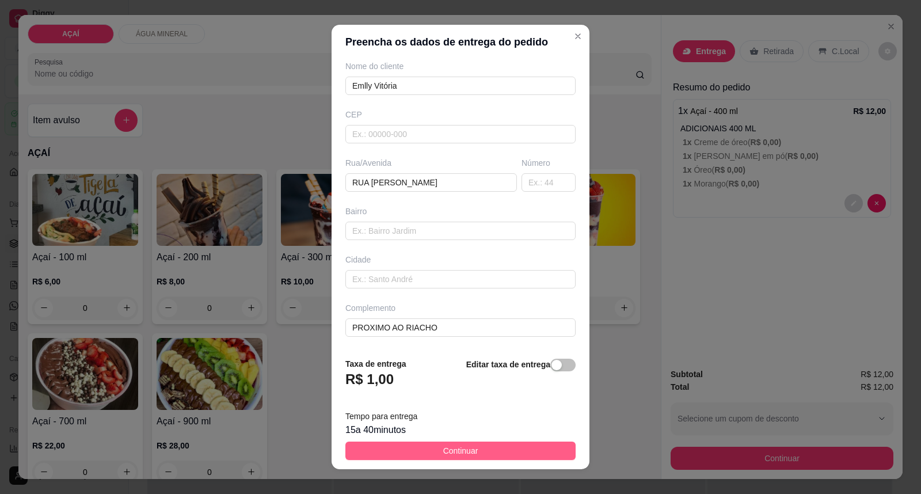
click at [443, 452] on span "Continuar" at bounding box center [460, 450] width 35 height 13
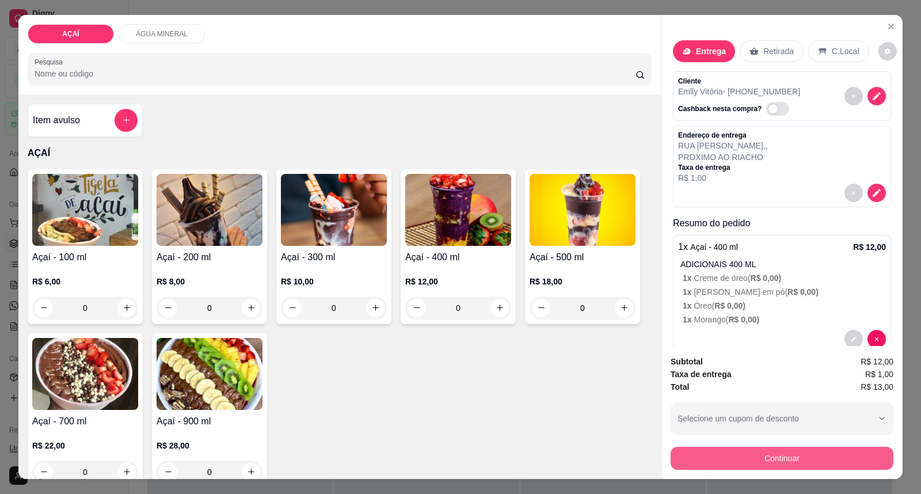
click at [715, 457] on button "Continuar" at bounding box center [781, 458] width 223 height 23
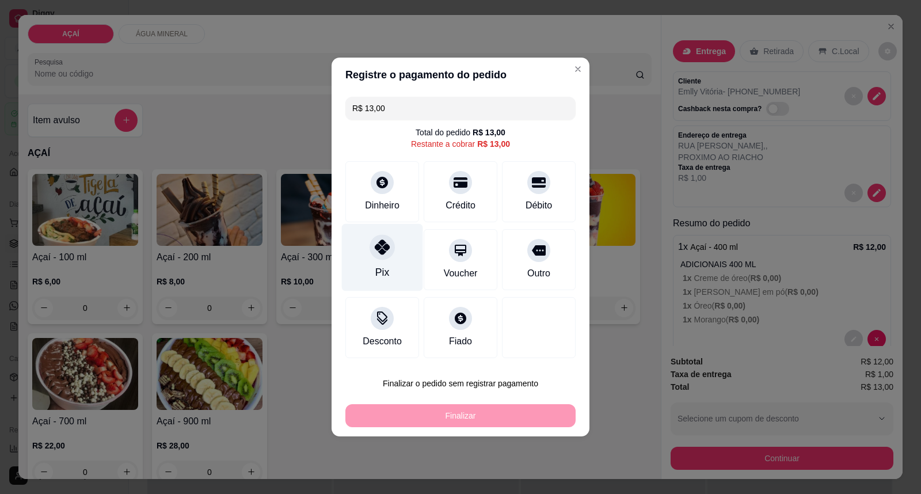
click at [390, 247] on div at bounding box center [381, 246] width 25 height 25
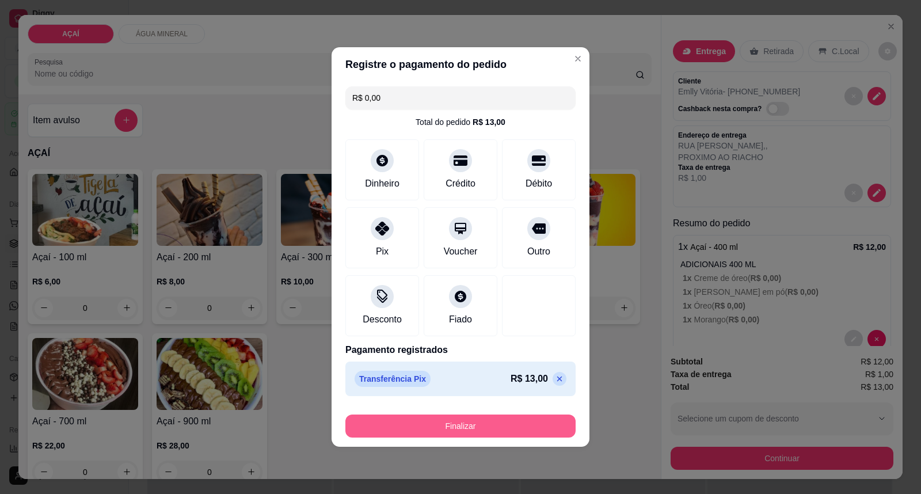
click at [467, 430] on button "Finalizar" at bounding box center [460, 425] width 230 height 23
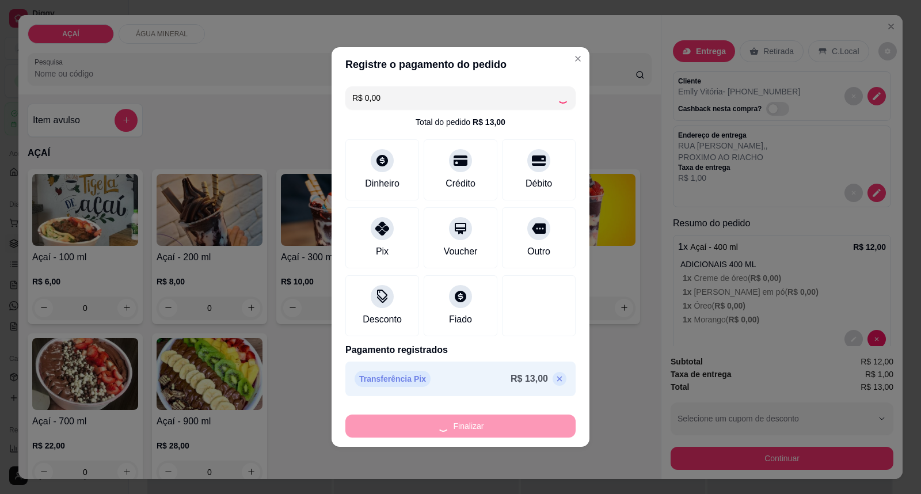
type input "-R$ 13,00"
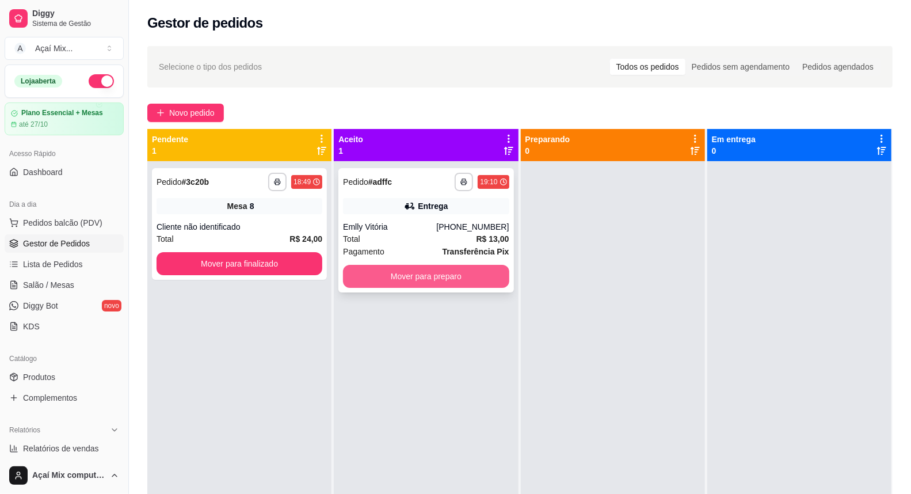
click at [417, 281] on button "Mover para preparo" at bounding box center [426, 276] width 166 height 23
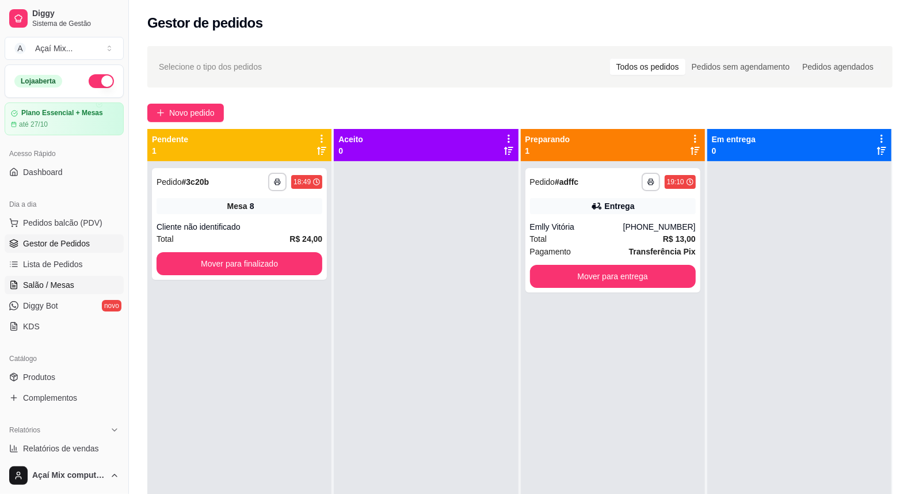
click at [39, 284] on span "Salão / Mesas" at bounding box center [48, 285] width 51 height 12
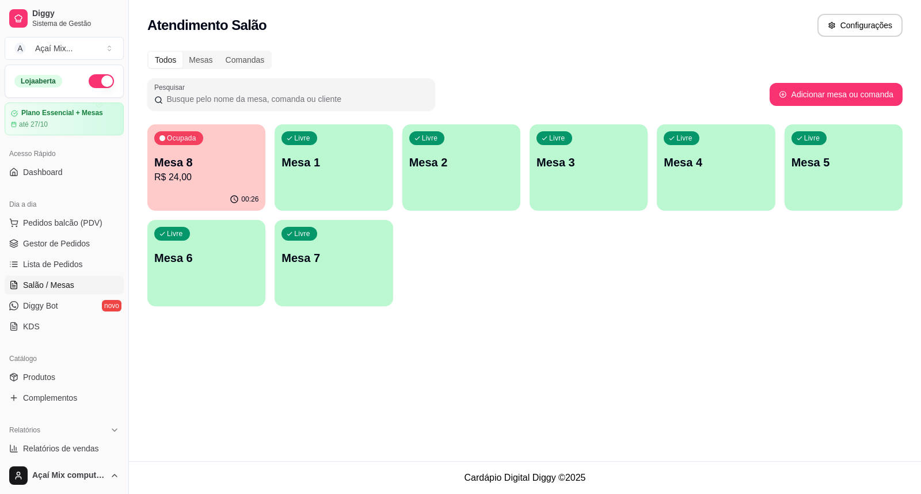
click at [315, 177] on div "Livre Mesa 1" at bounding box center [333, 160] width 118 height 72
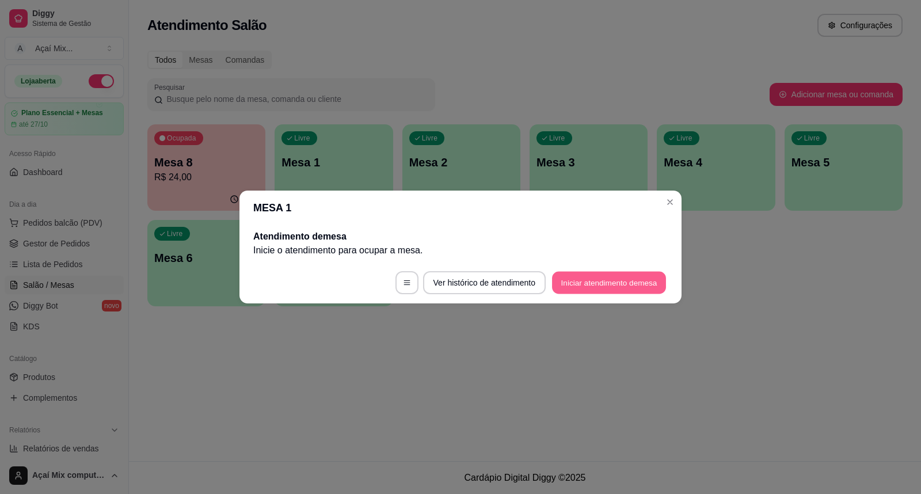
click at [593, 283] on button "Iniciar atendimento de mesa" at bounding box center [609, 283] width 114 height 22
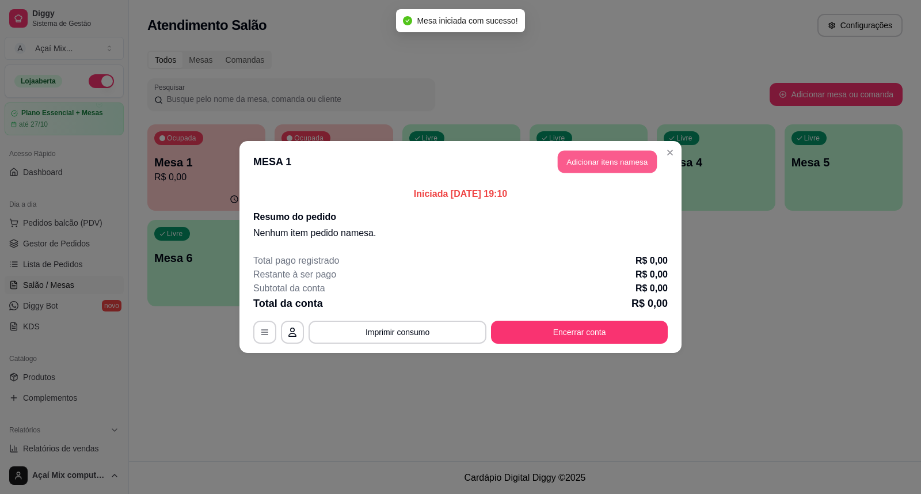
click at [595, 156] on button "Adicionar itens na mesa" at bounding box center [607, 162] width 99 height 22
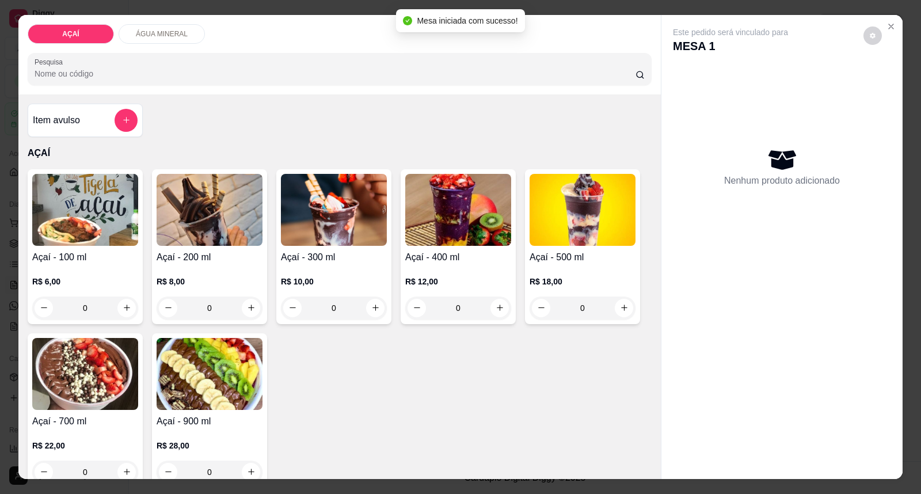
click at [361, 277] on p "R$ 10,00" at bounding box center [334, 282] width 106 height 12
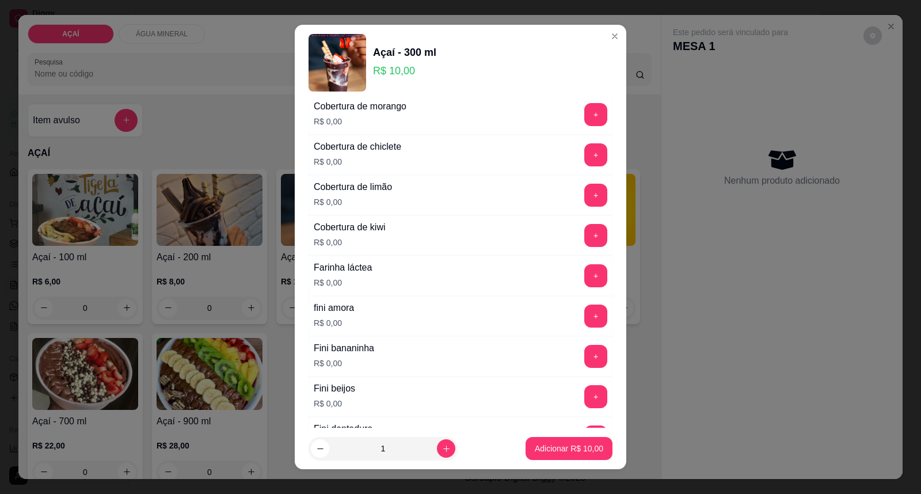
scroll to position [703, 0]
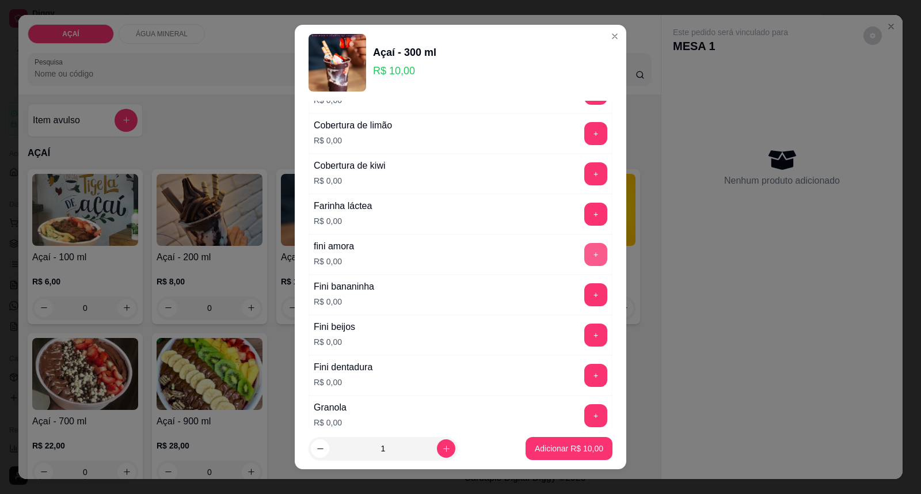
click at [584, 258] on button "+" at bounding box center [595, 254] width 23 height 23
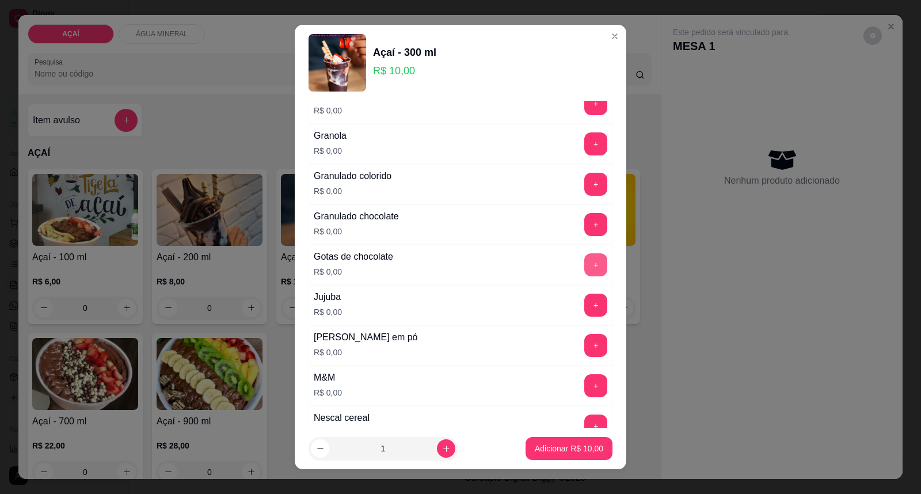
scroll to position [1086, 0]
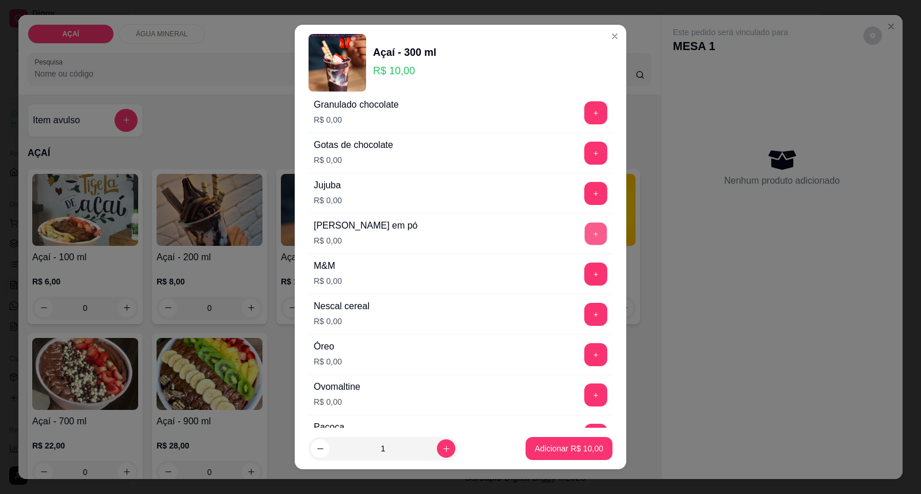
click at [585, 238] on button "+" at bounding box center [596, 234] width 22 height 22
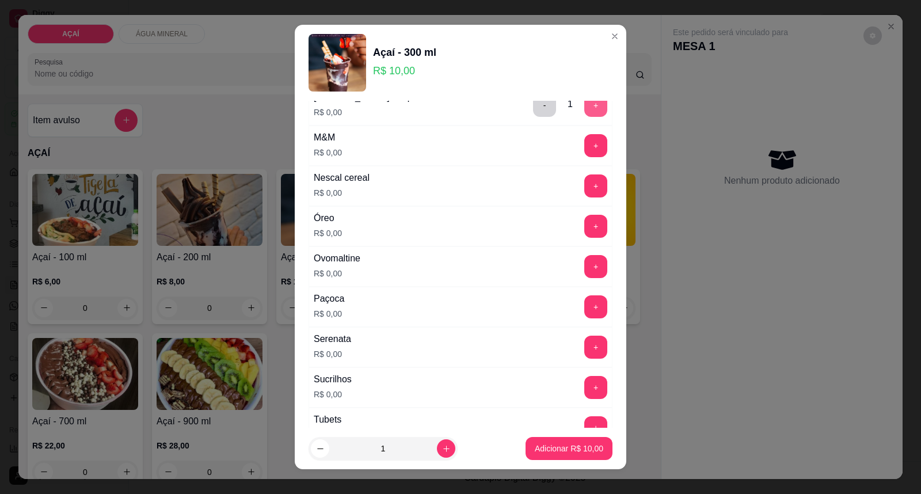
scroll to position [1279, 0]
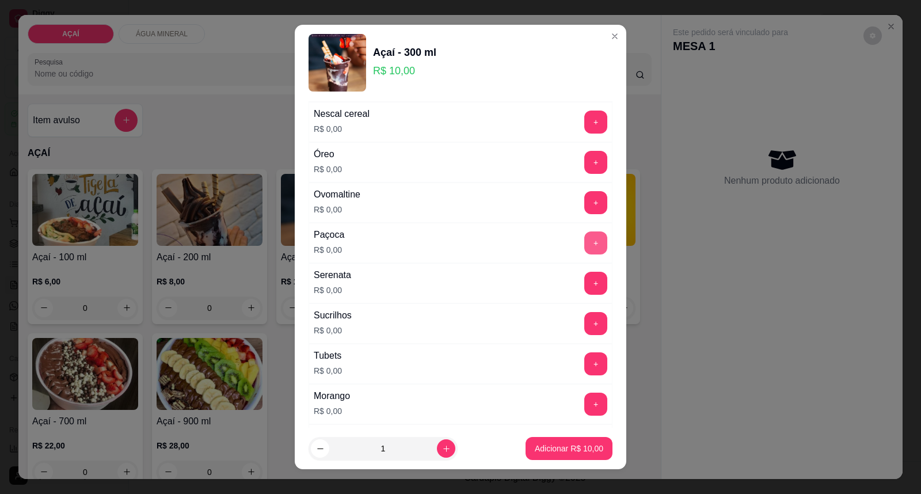
click at [584, 242] on button "+" at bounding box center [595, 242] width 23 height 23
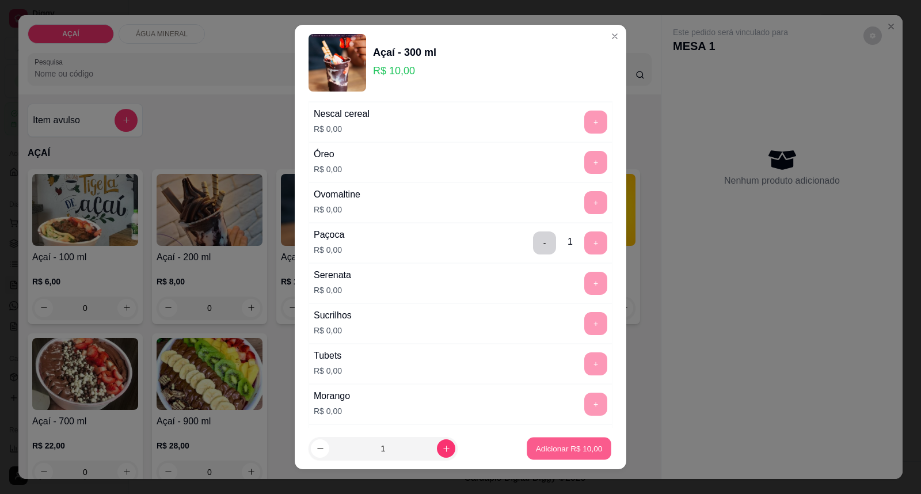
click at [536, 444] on p "Adicionar R$ 10,00" at bounding box center [569, 447] width 67 height 11
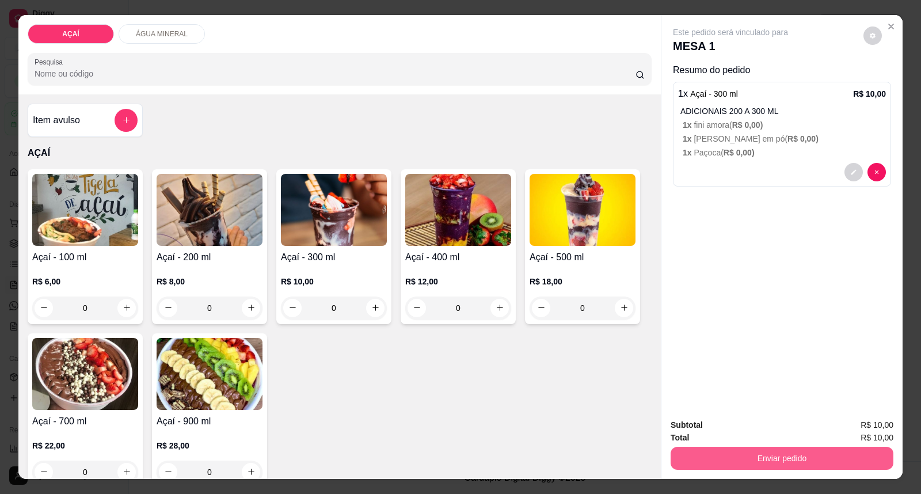
click at [866, 457] on button "Enviar pedido" at bounding box center [781, 458] width 223 height 23
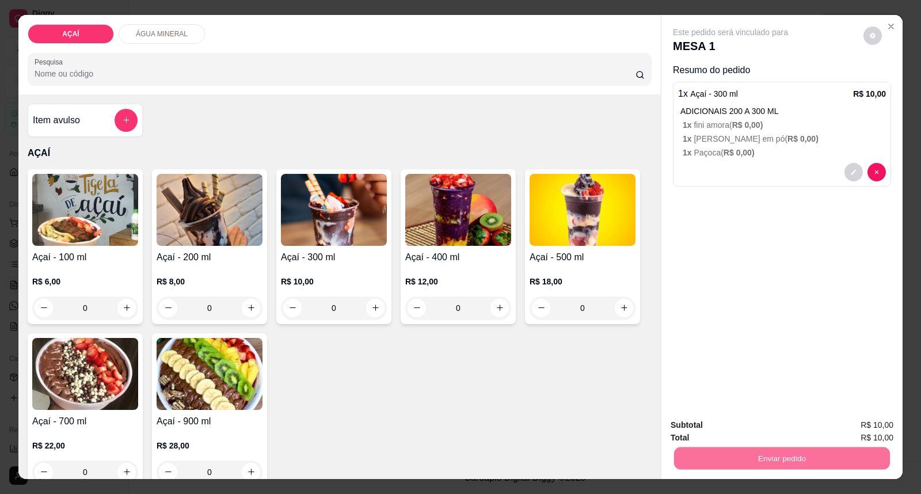
click at [858, 429] on button "Enviar pedido" at bounding box center [862, 429] width 63 height 21
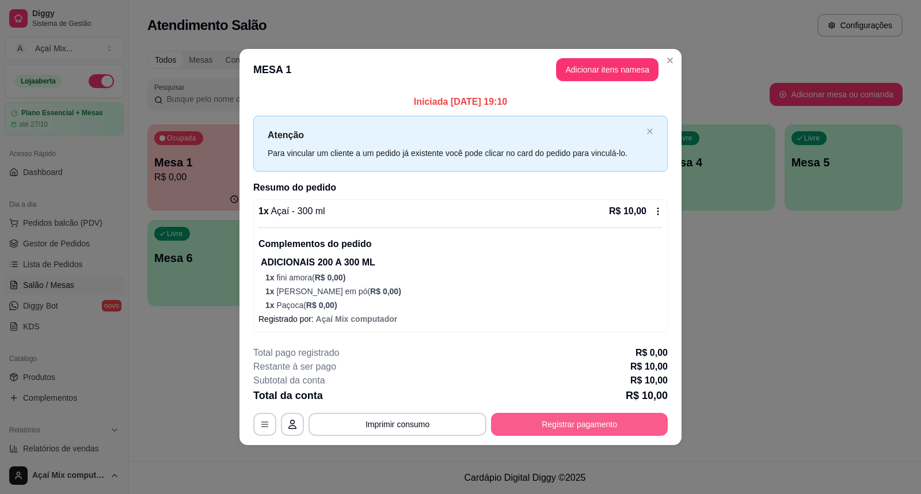
click at [561, 426] on button "Registrar pagamento" at bounding box center [579, 424] width 177 height 23
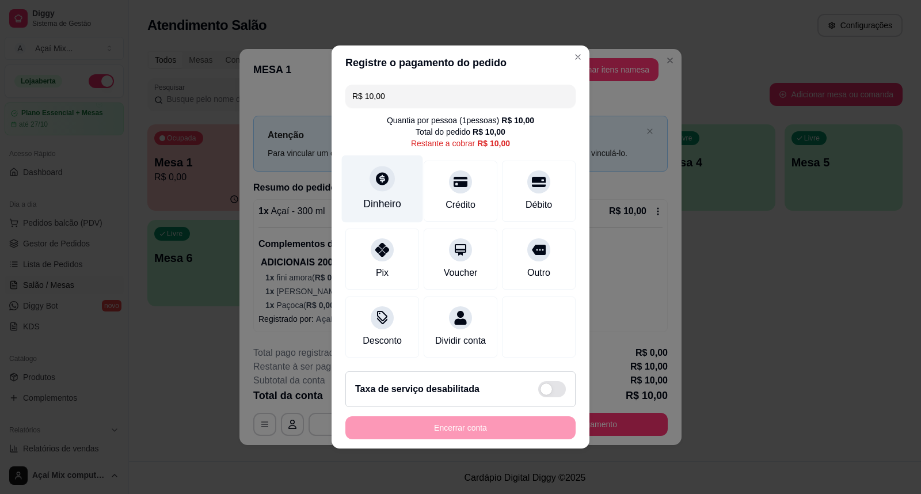
click at [399, 208] on div "Dinheiro" at bounding box center [382, 188] width 81 height 67
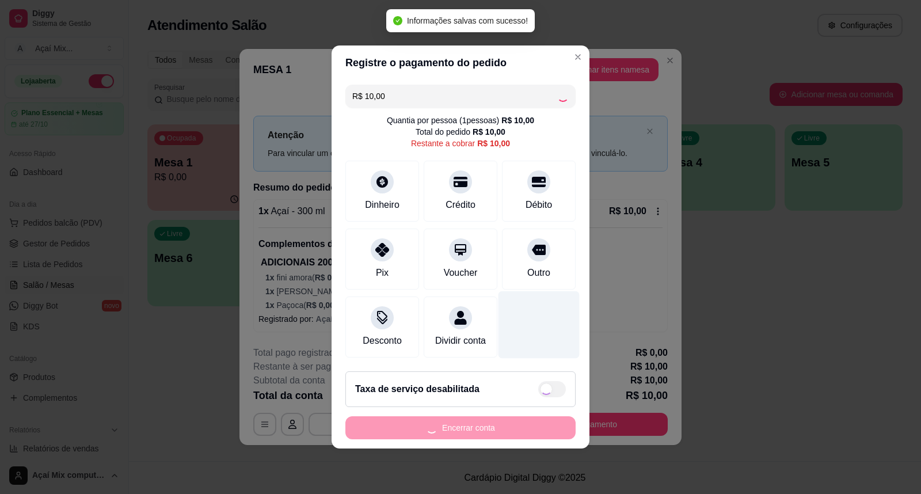
type input "R$ 0,00"
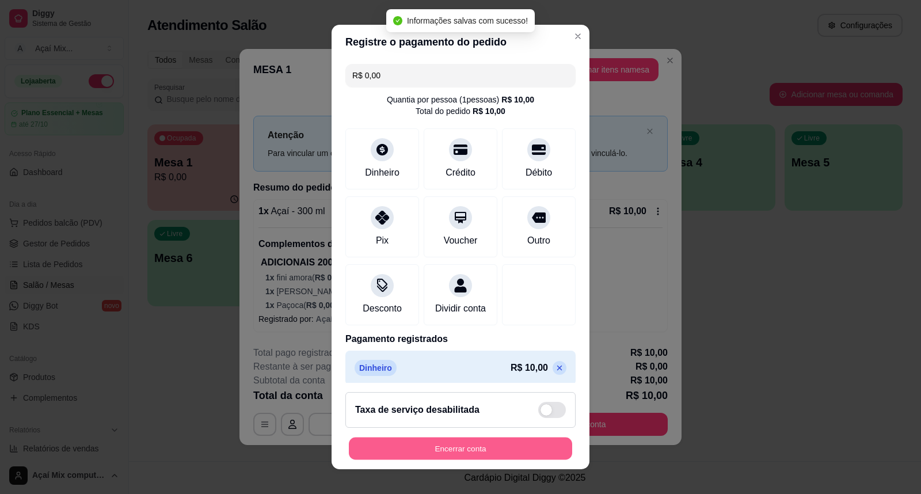
click at [482, 444] on button "Encerrar conta" at bounding box center [460, 448] width 223 height 22
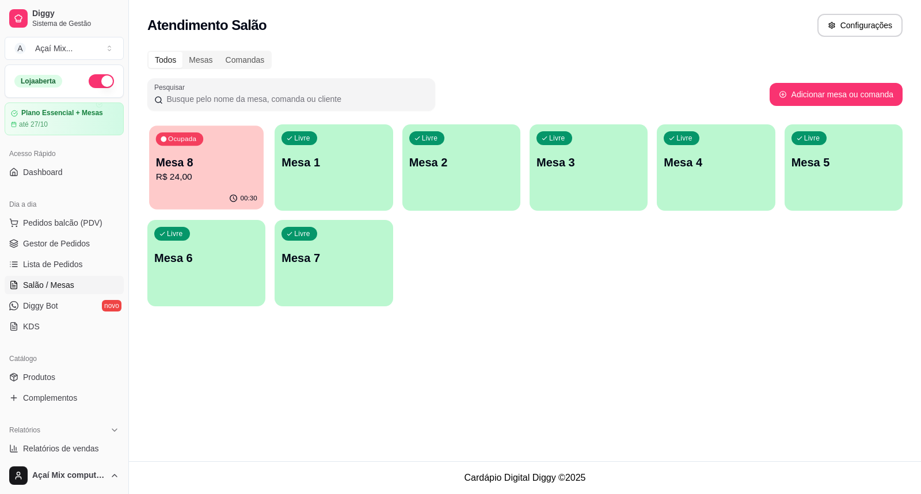
click at [203, 205] on div "00:30" at bounding box center [206, 199] width 115 height 22
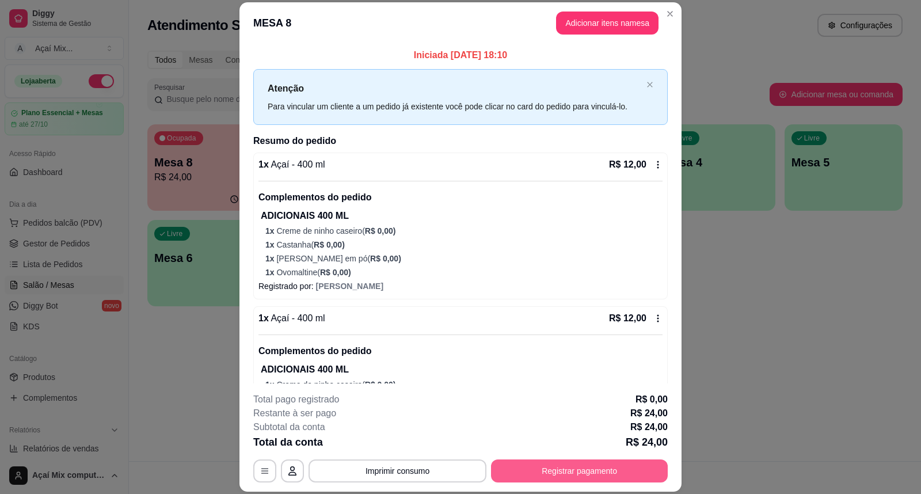
click at [534, 472] on button "Registrar pagamento" at bounding box center [579, 470] width 177 height 23
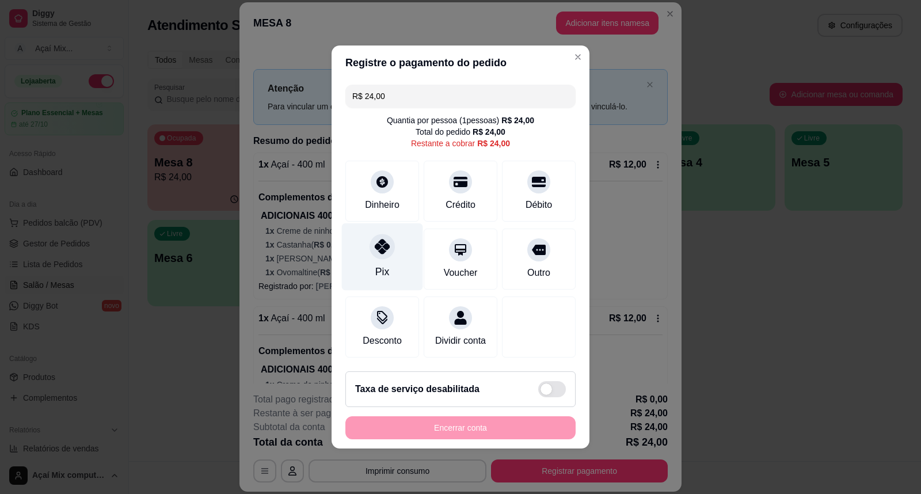
click at [380, 249] on div at bounding box center [381, 246] width 25 height 25
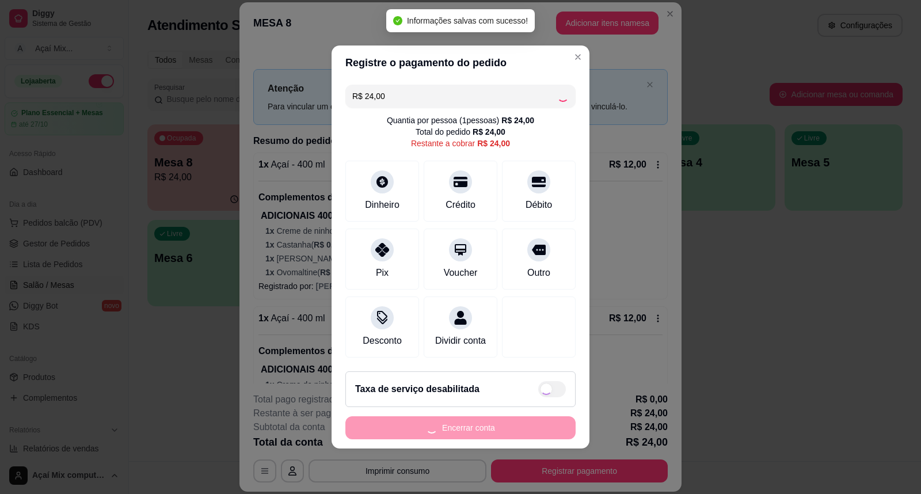
type input "R$ 0,00"
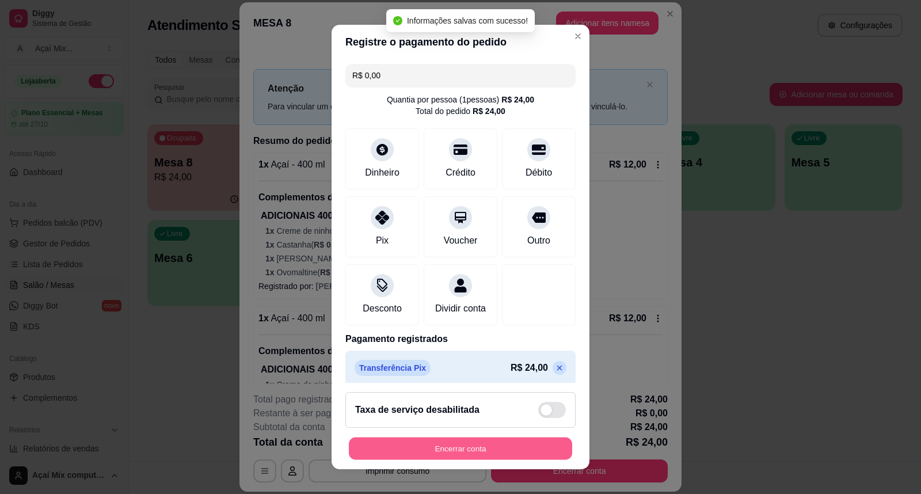
click at [483, 446] on button "Encerrar conta" at bounding box center [460, 448] width 223 height 22
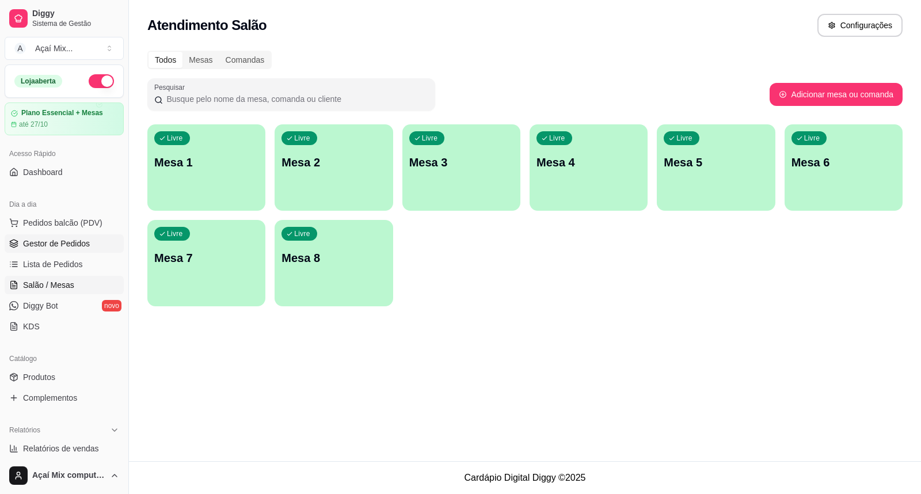
click at [13, 246] on icon at bounding box center [13, 246] width 7 height 2
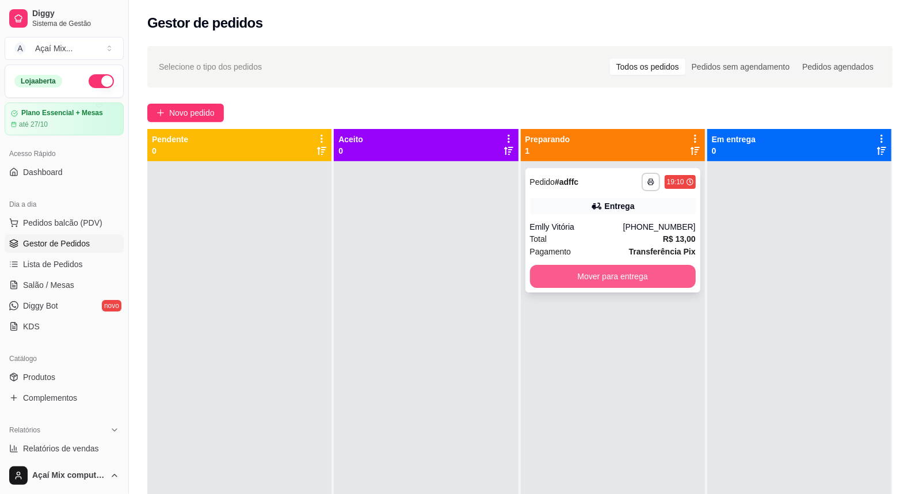
click at [587, 277] on button "Mover para entrega" at bounding box center [613, 276] width 166 height 23
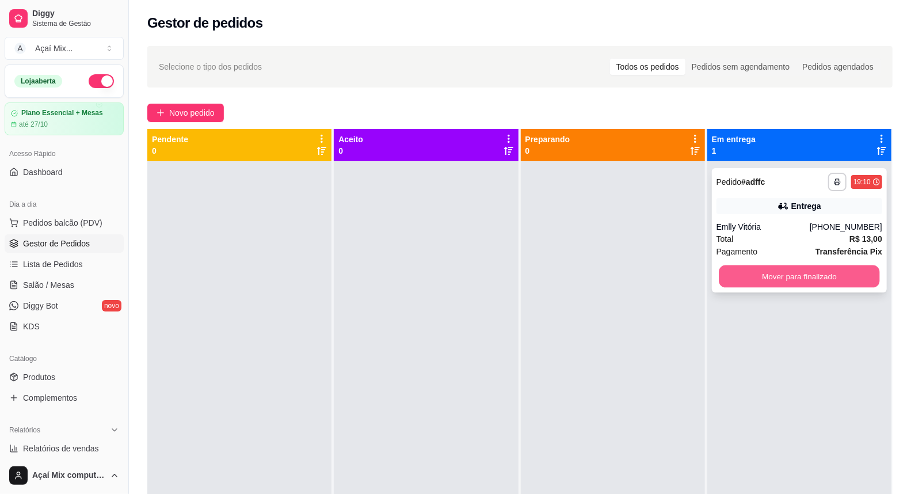
click at [842, 268] on button "Mover para finalizado" at bounding box center [799, 276] width 161 height 22
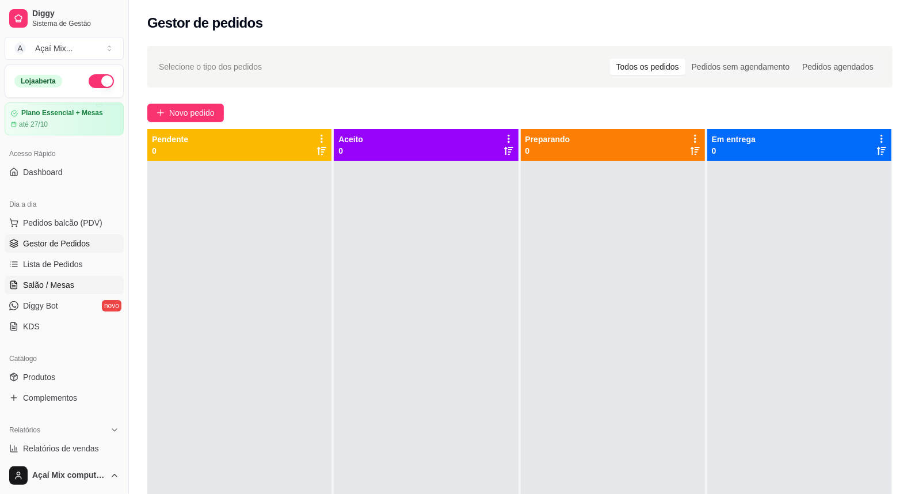
click at [41, 287] on span "Salão / Mesas" at bounding box center [48, 285] width 51 height 12
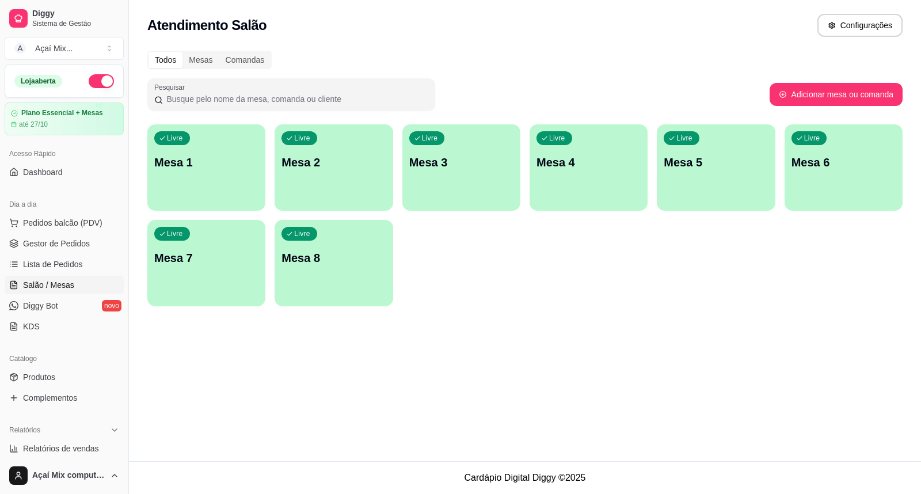
click at [213, 181] on div "Livre Mesa 1" at bounding box center [206, 160] width 118 height 72
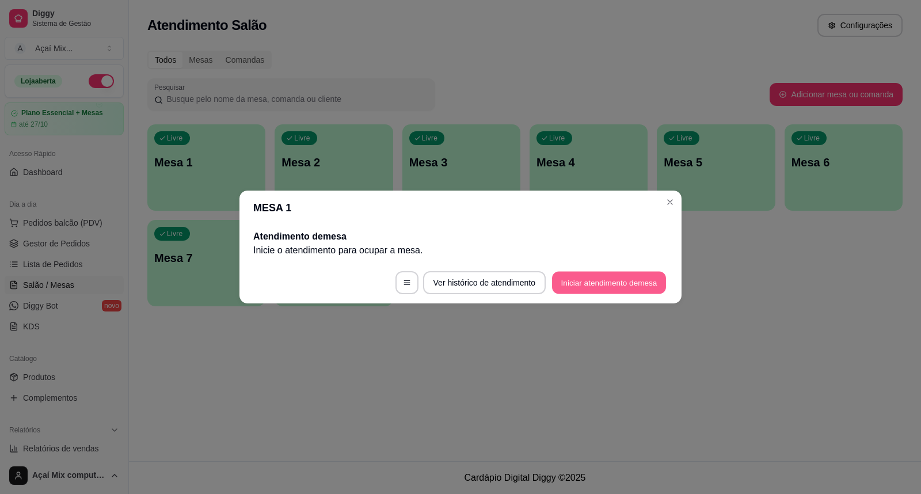
click at [635, 279] on button "Iniciar atendimento de mesa" at bounding box center [609, 283] width 114 height 22
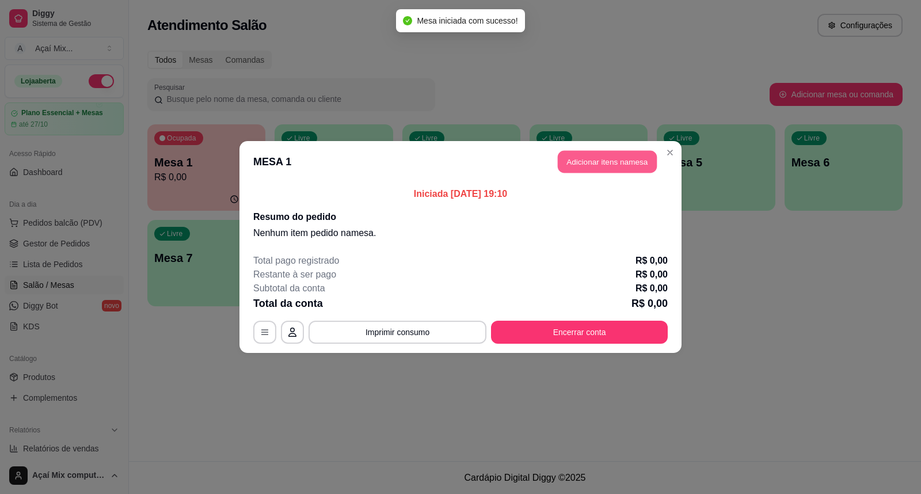
click at [567, 171] on button "Adicionar itens na mesa" at bounding box center [607, 162] width 99 height 22
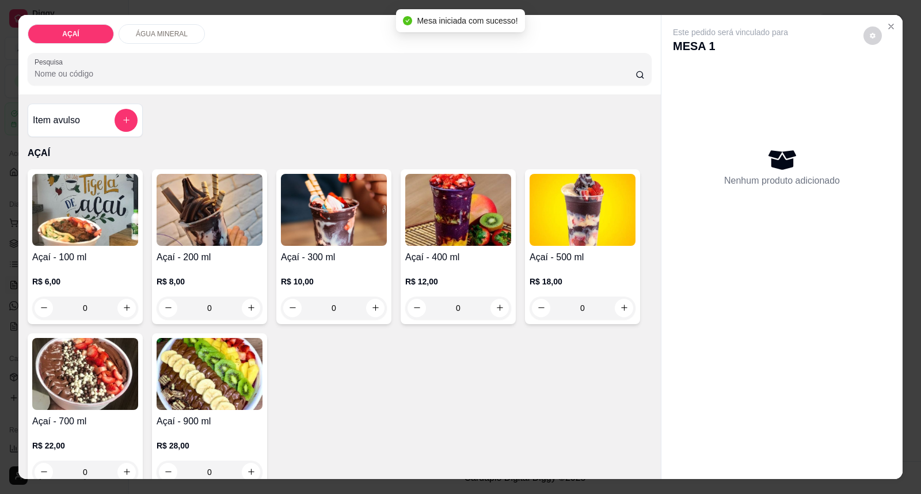
click at [219, 234] on img at bounding box center [210, 210] width 106 height 72
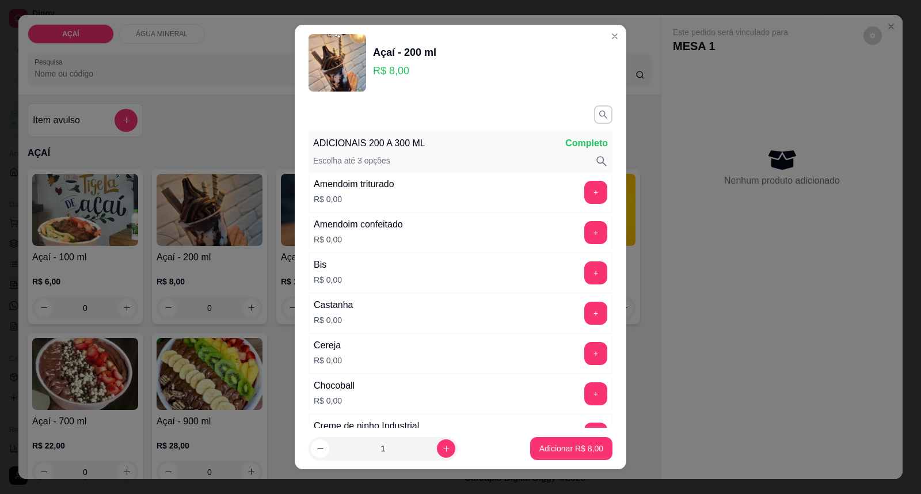
drag, startPoint x: 411, startPoint y: 264, endPoint x: 433, endPoint y: 271, distance: 23.7
click at [433, 271] on div "Bis R$ 0,00 +" at bounding box center [460, 273] width 304 height 40
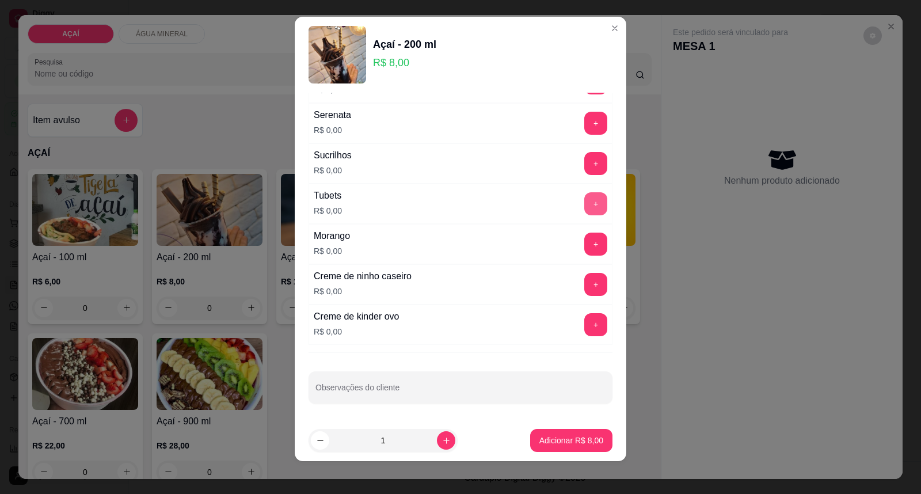
scroll to position [12, 0]
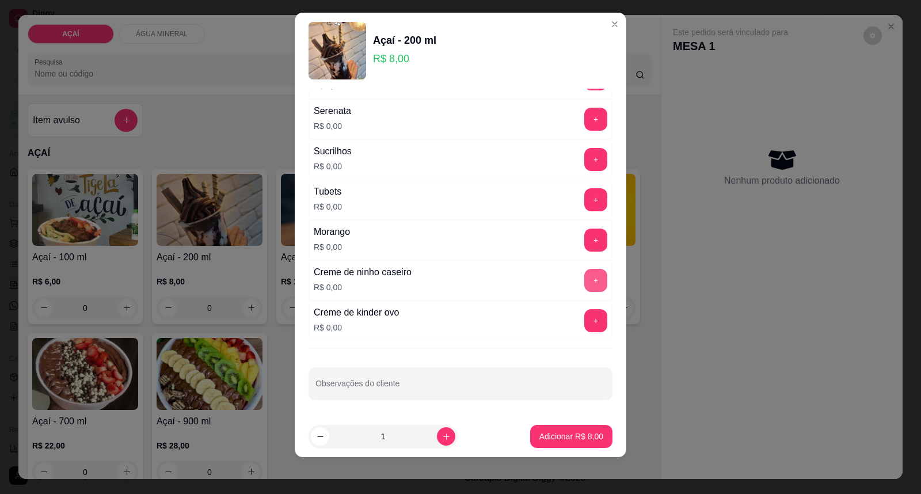
click at [584, 275] on button "+" at bounding box center [595, 280] width 23 height 23
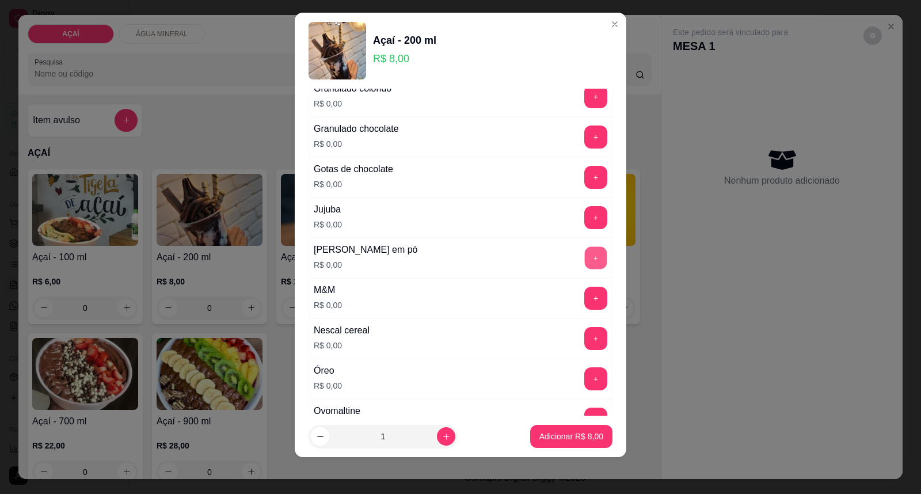
click at [585, 269] on button "+" at bounding box center [596, 258] width 22 height 22
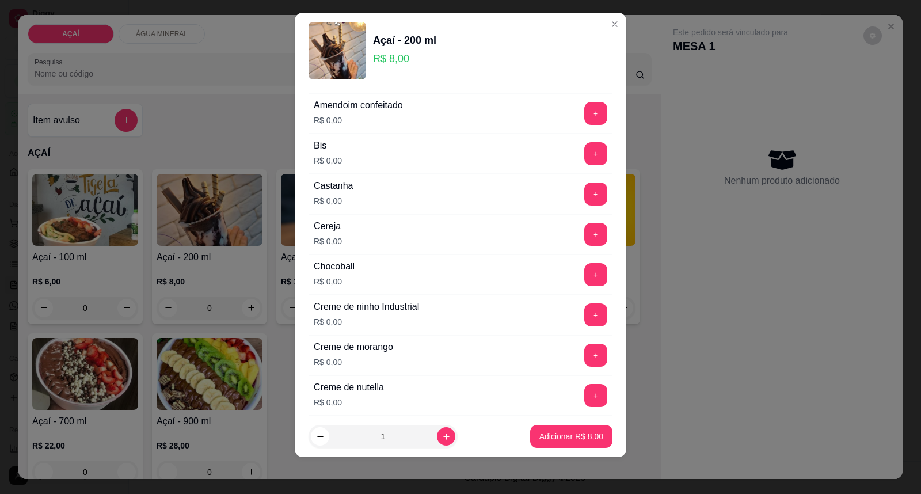
scroll to position [91, 0]
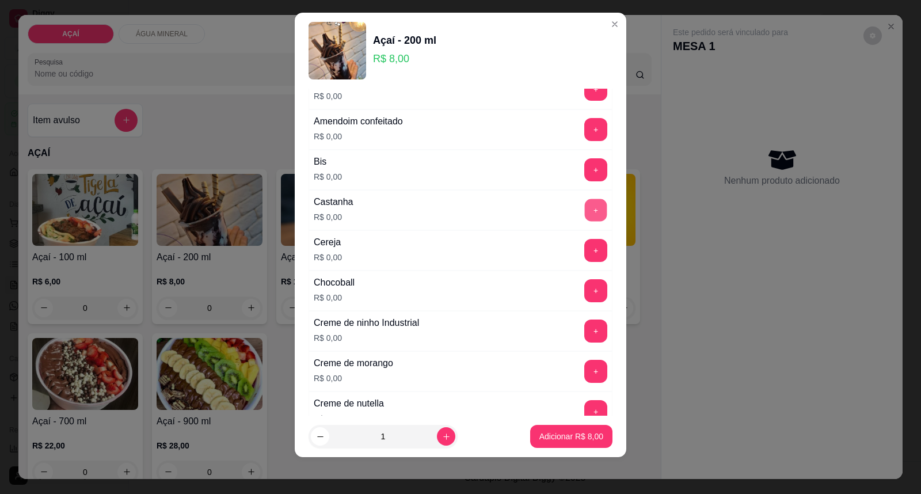
click at [585, 215] on button "+" at bounding box center [596, 210] width 22 height 22
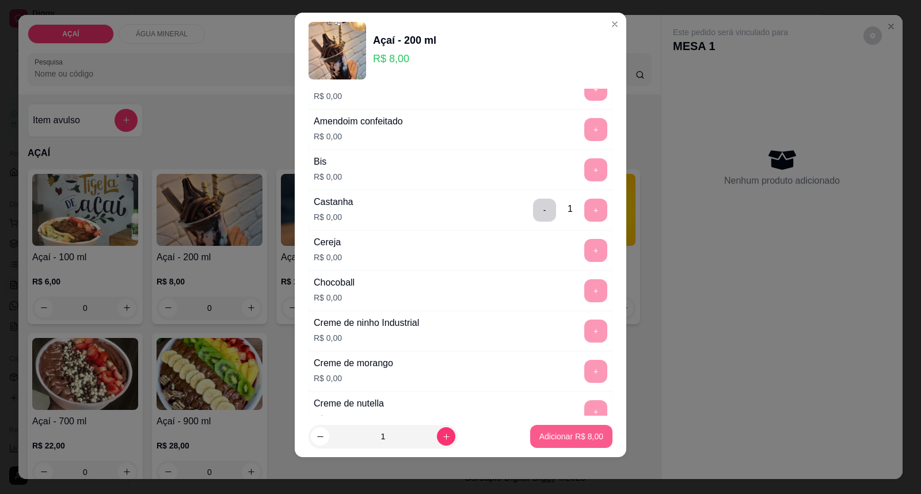
click at [555, 434] on p "Adicionar R$ 8,00" at bounding box center [571, 436] width 64 height 12
